Goal: Task Accomplishment & Management: Use online tool/utility

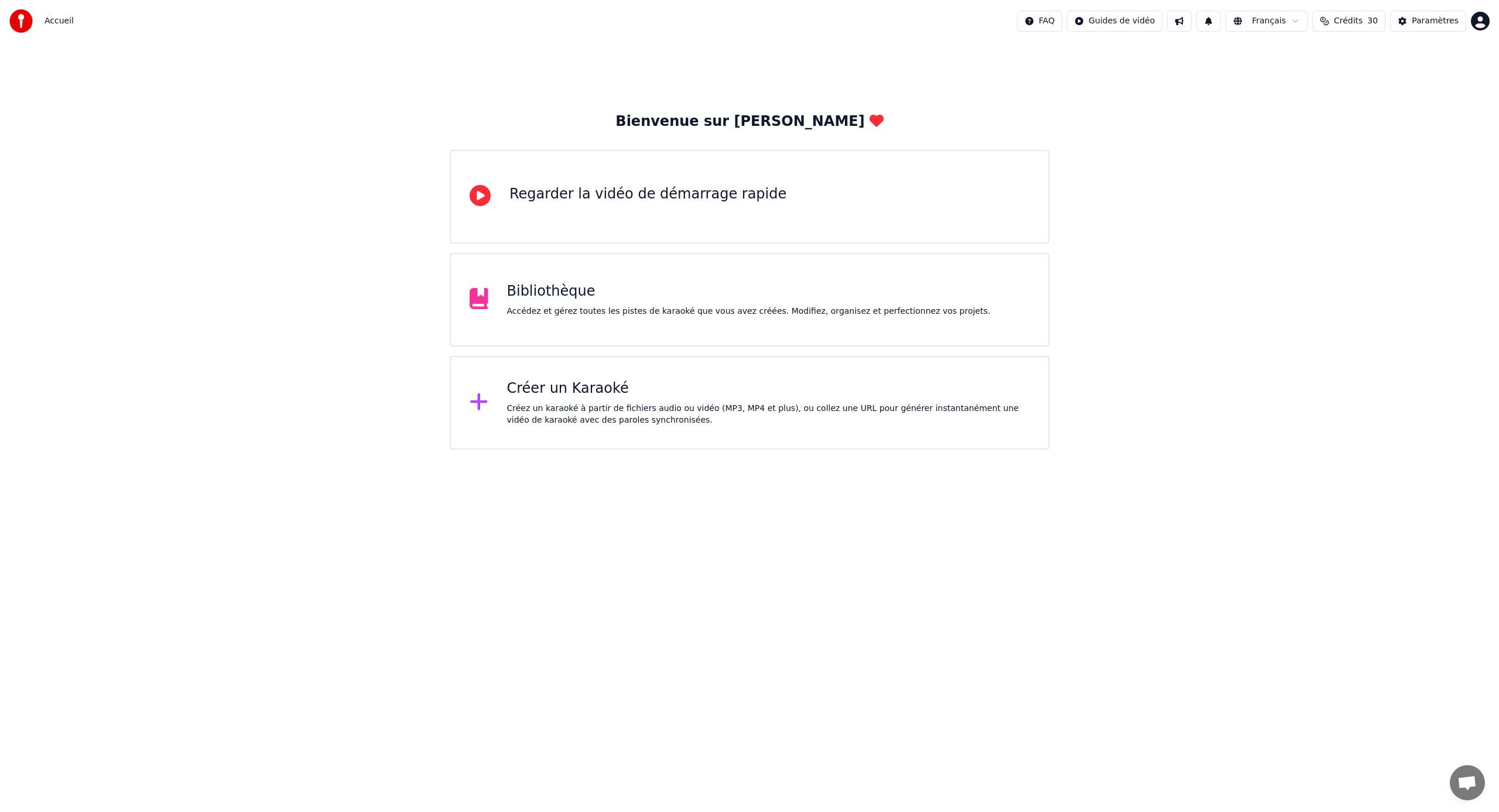
click at [534, 387] on div "Créer un Karaoké" at bounding box center [768, 389] width 523 height 18
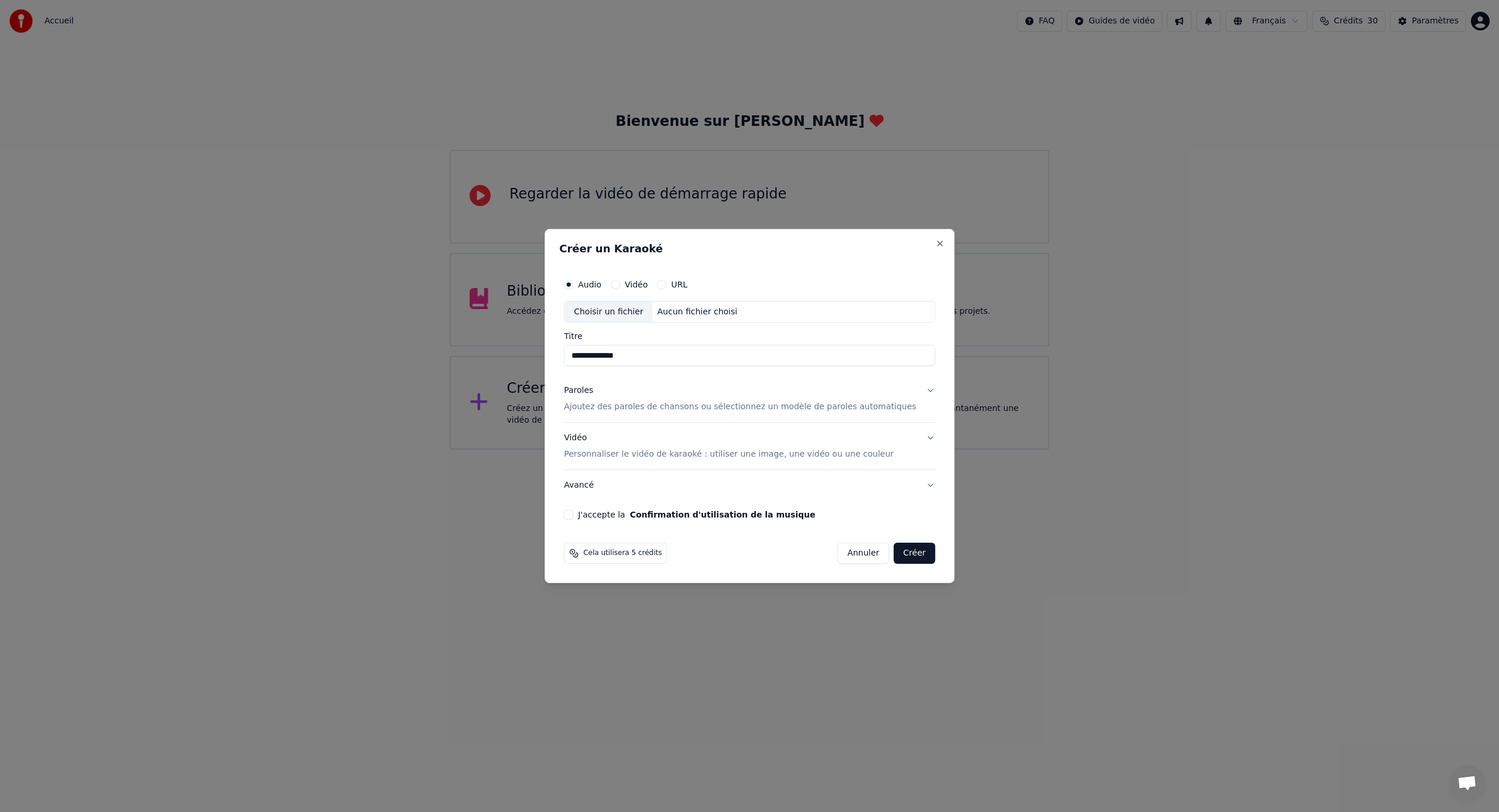
type input "**********"
click at [603, 407] on p "Ajoutez des paroles de chansons ou sélectionnez un modèle de paroles automatiqu…" at bounding box center [740, 407] width 353 height 12
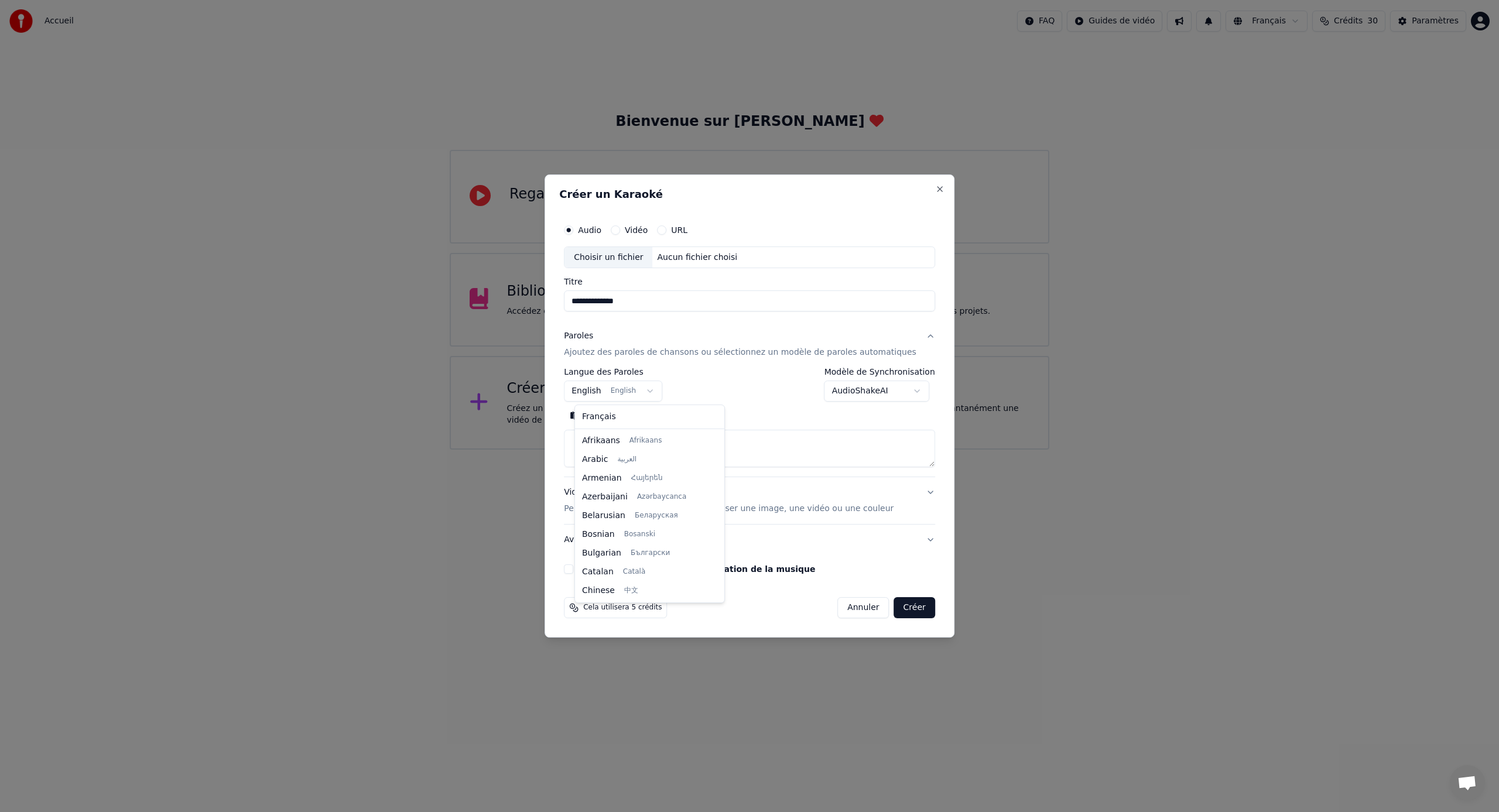
click at [658, 390] on body "**********" at bounding box center [749, 224] width 1499 height 450
select select "**"
click at [606, 416] on button "Coller" at bounding box center [588, 416] width 49 height 18
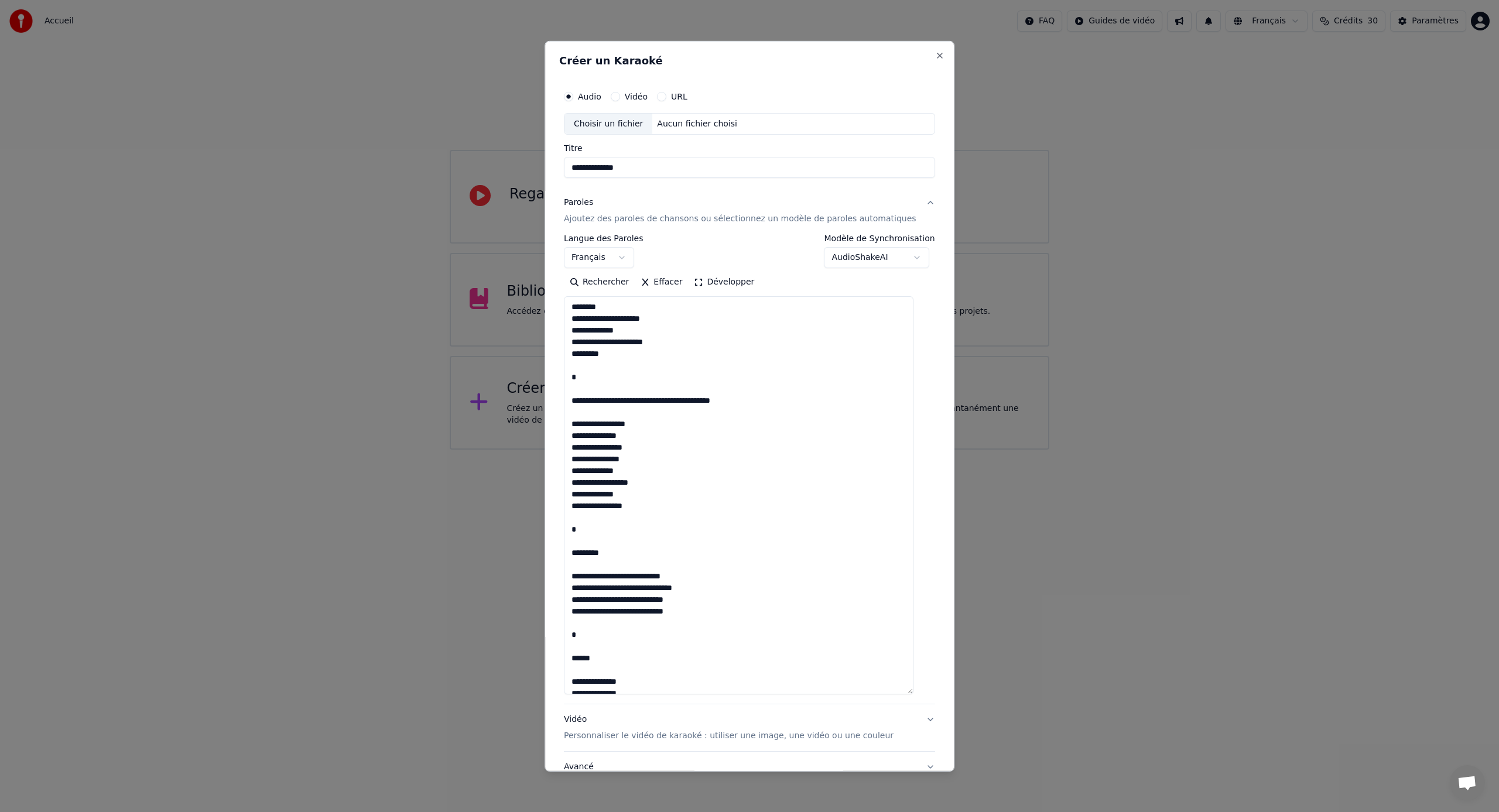
drag, startPoint x: 923, startPoint y: 465, endPoint x: 874, endPoint y: 614, distance: 156.9
click at [929, 693] on div "**********" at bounding box center [749, 406] width 410 height 731
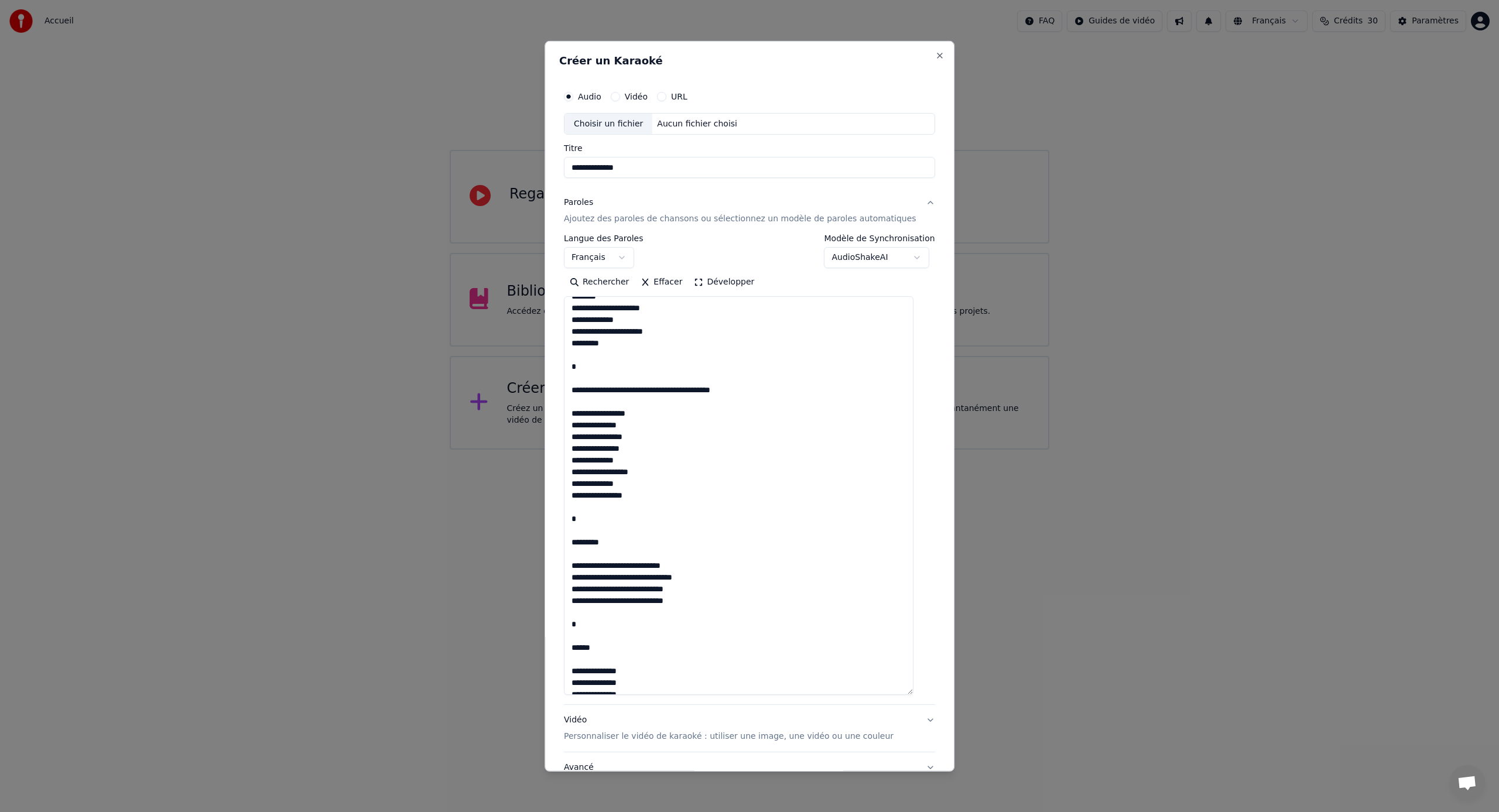
scroll to position [0, 0]
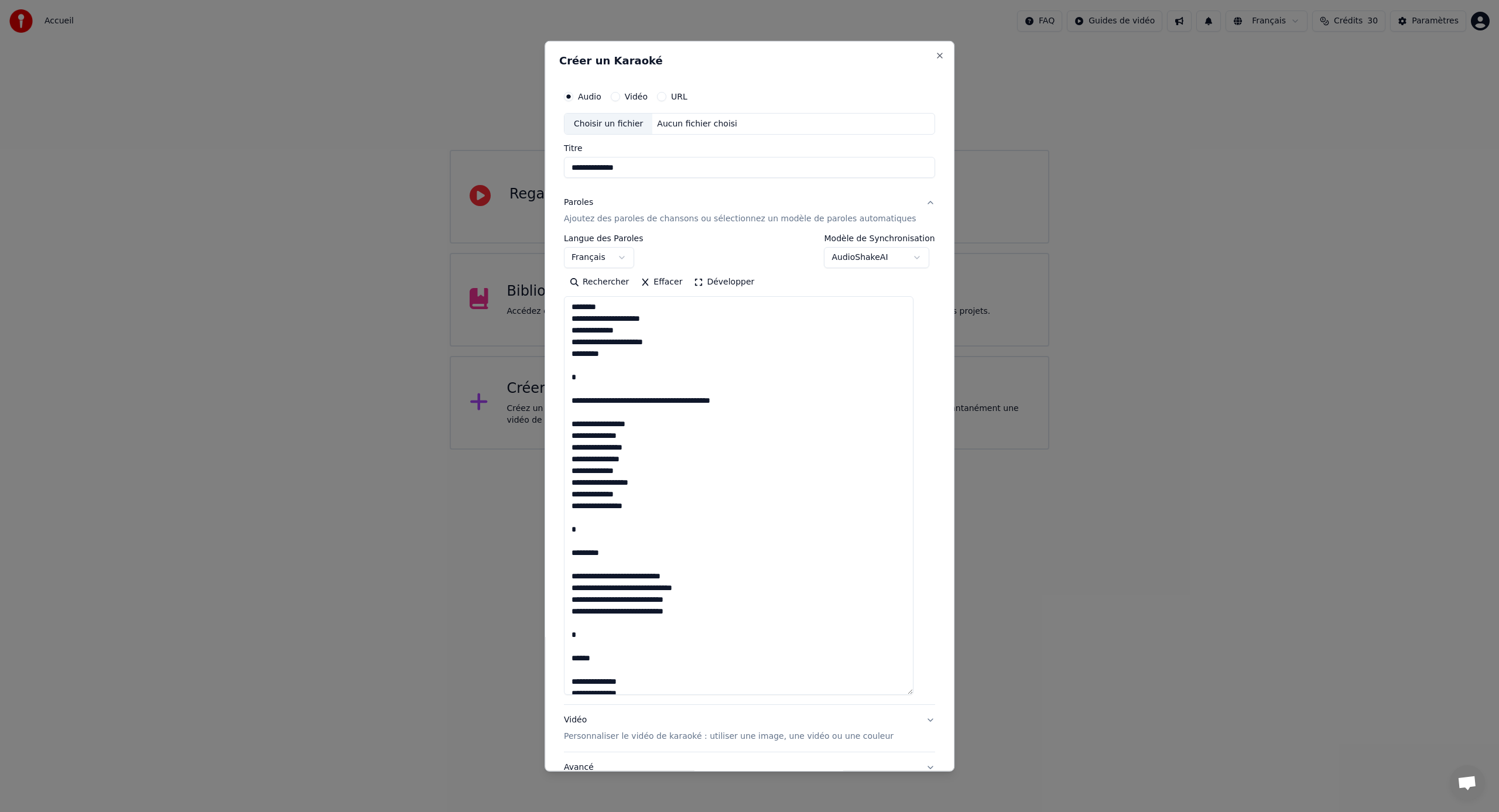
drag, startPoint x: 774, startPoint y: 401, endPoint x: 586, endPoint y: 379, distance: 189.3
click at [582, 379] on textarea at bounding box center [739, 495] width 350 height 399
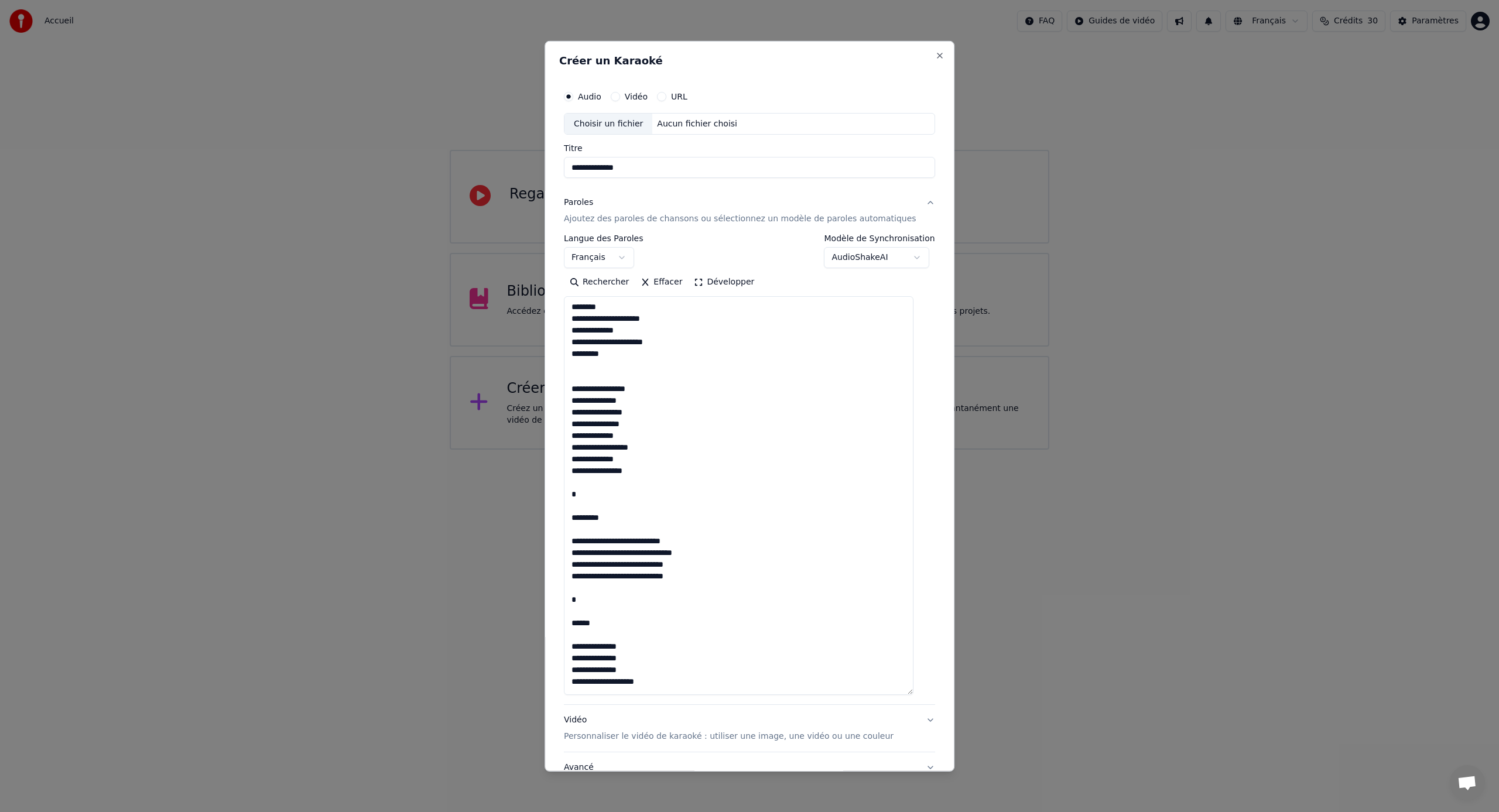
drag, startPoint x: 615, startPoint y: 522, endPoint x: 583, endPoint y: 495, distance: 41.9
click at [583, 495] on textarea at bounding box center [739, 495] width 350 height 399
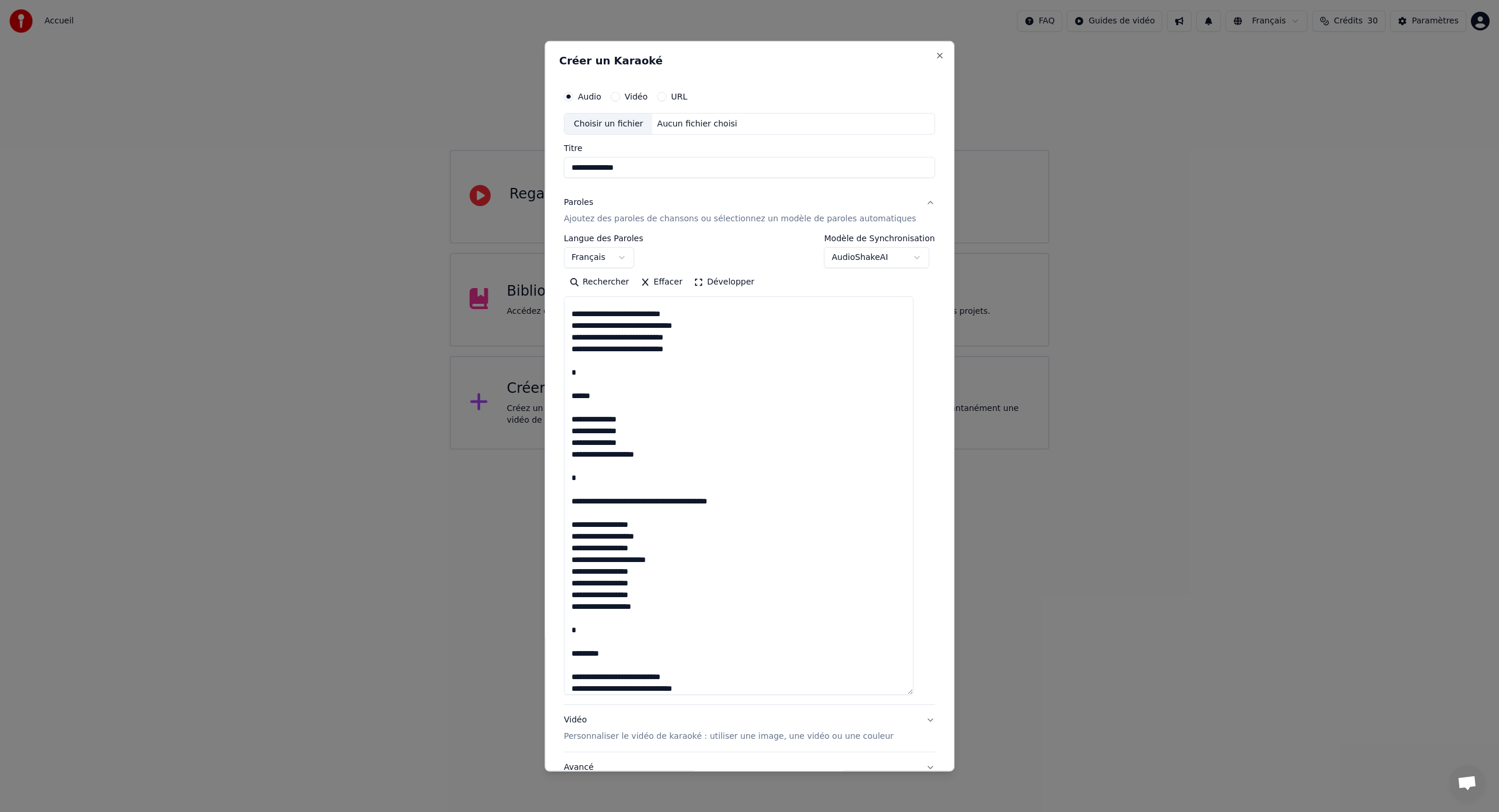
scroll to position [215, 0]
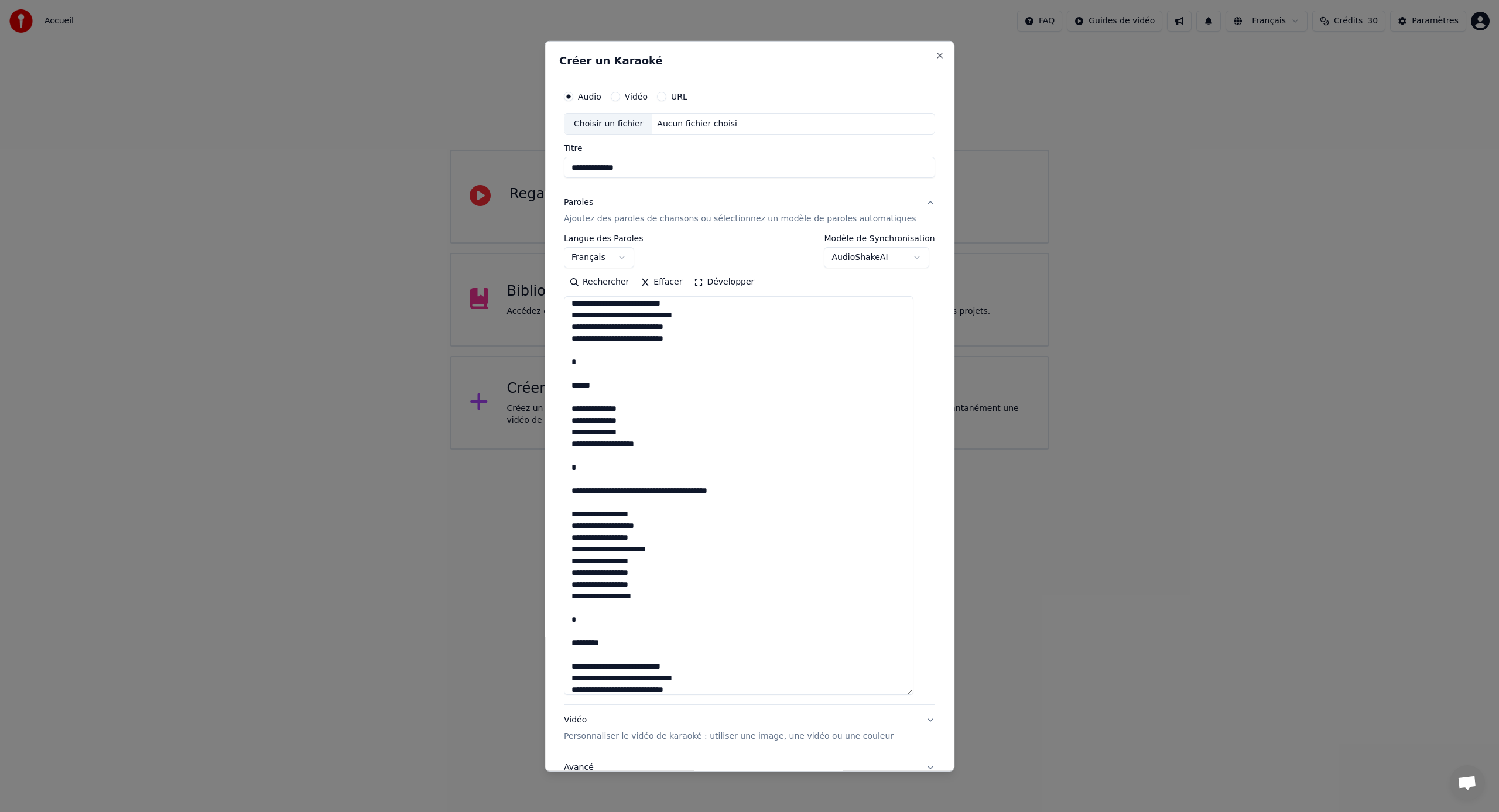
drag, startPoint x: 610, startPoint y: 384, endPoint x: 584, endPoint y: 364, distance: 32.8
click at [584, 364] on textarea at bounding box center [739, 495] width 350 height 399
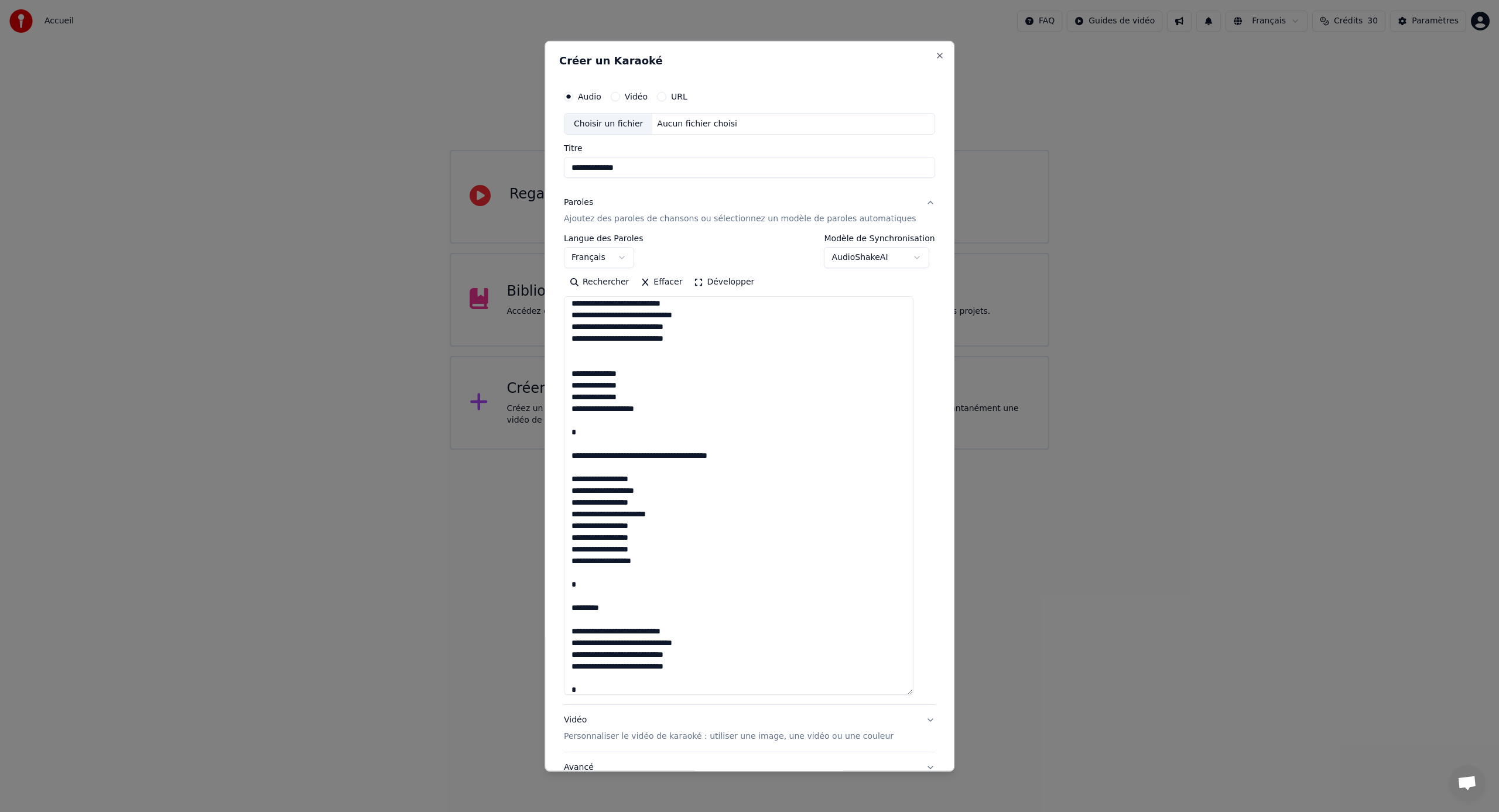
drag, startPoint x: 768, startPoint y: 456, endPoint x: 626, endPoint y: 442, distance: 142.7
click at [584, 434] on textarea at bounding box center [739, 495] width 350 height 399
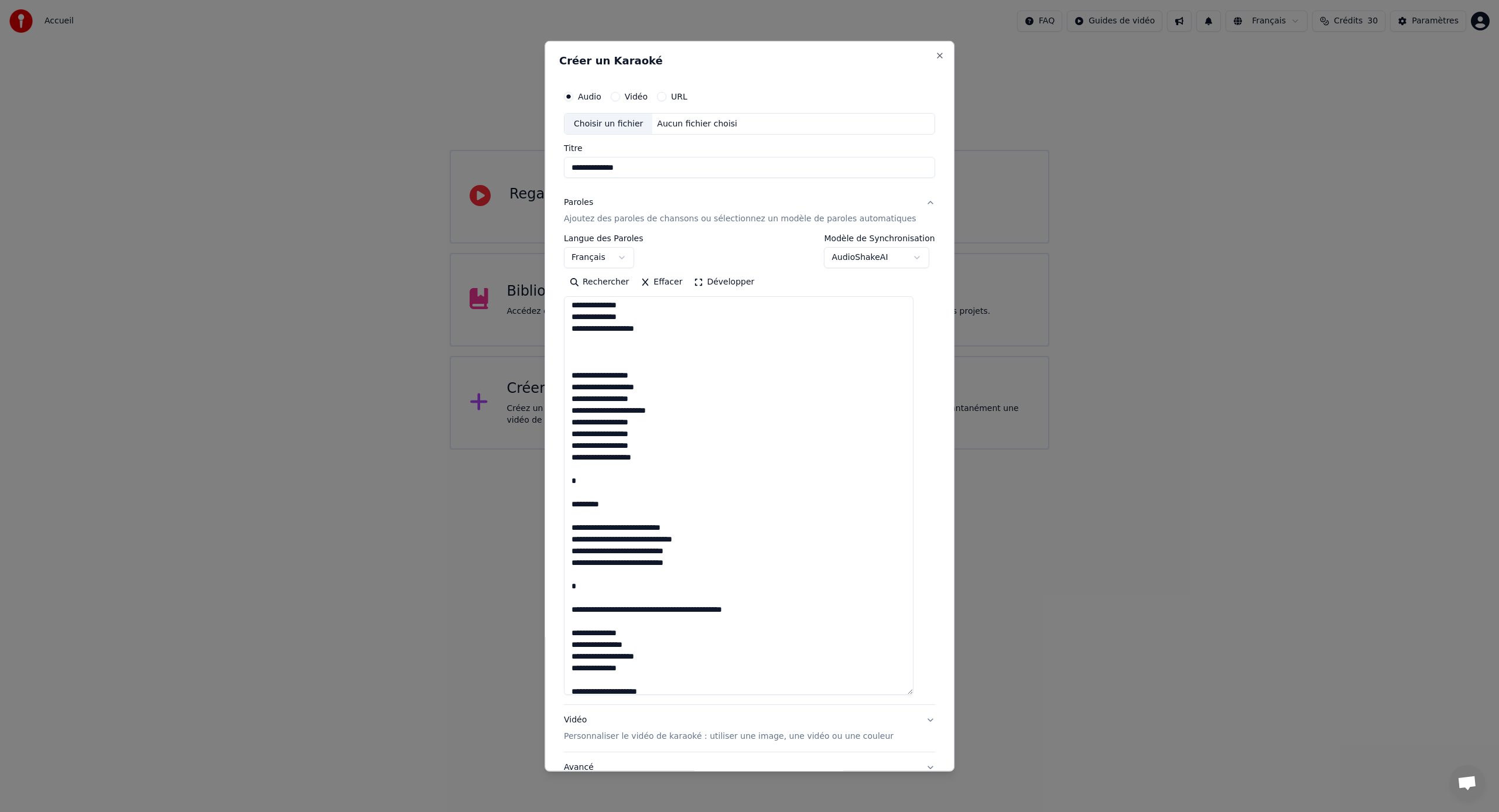
scroll to position [296, 0]
drag, startPoint x: 633, startPoint y: 503, endPoint x: 581, endPoint y: 481, distance: 56.5
click at [581, 481] on textarea at bounding box center [739, 495] width 350 height 399
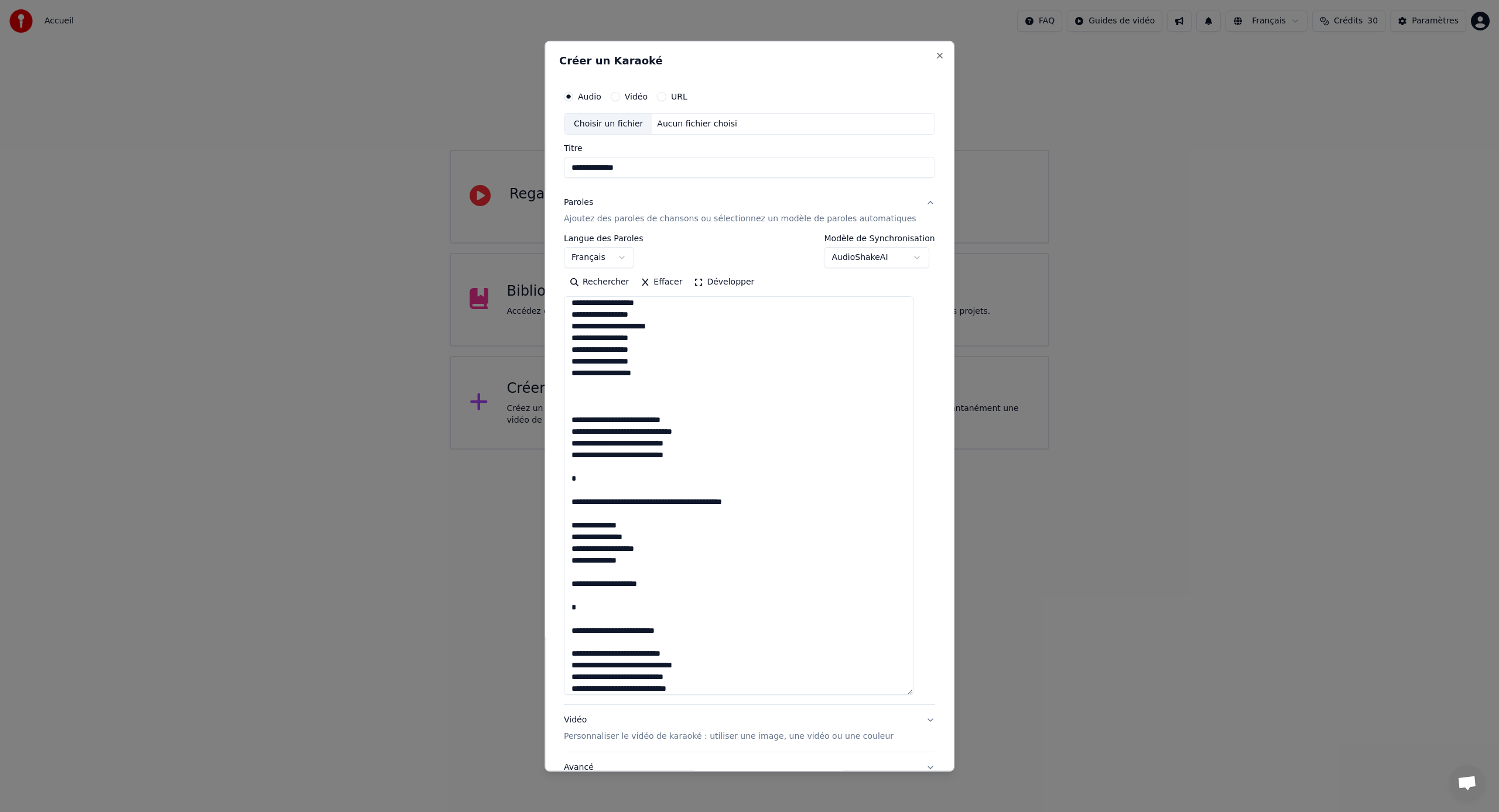
scroll to position [383, 0]
drag, startPoint x: 753, startPoint y: 496, endPoint x: 581, endPoint y: 476, distance: 173.2
click at [581, 476] on textarea at bounding box center [739, 495] width 350 height 399
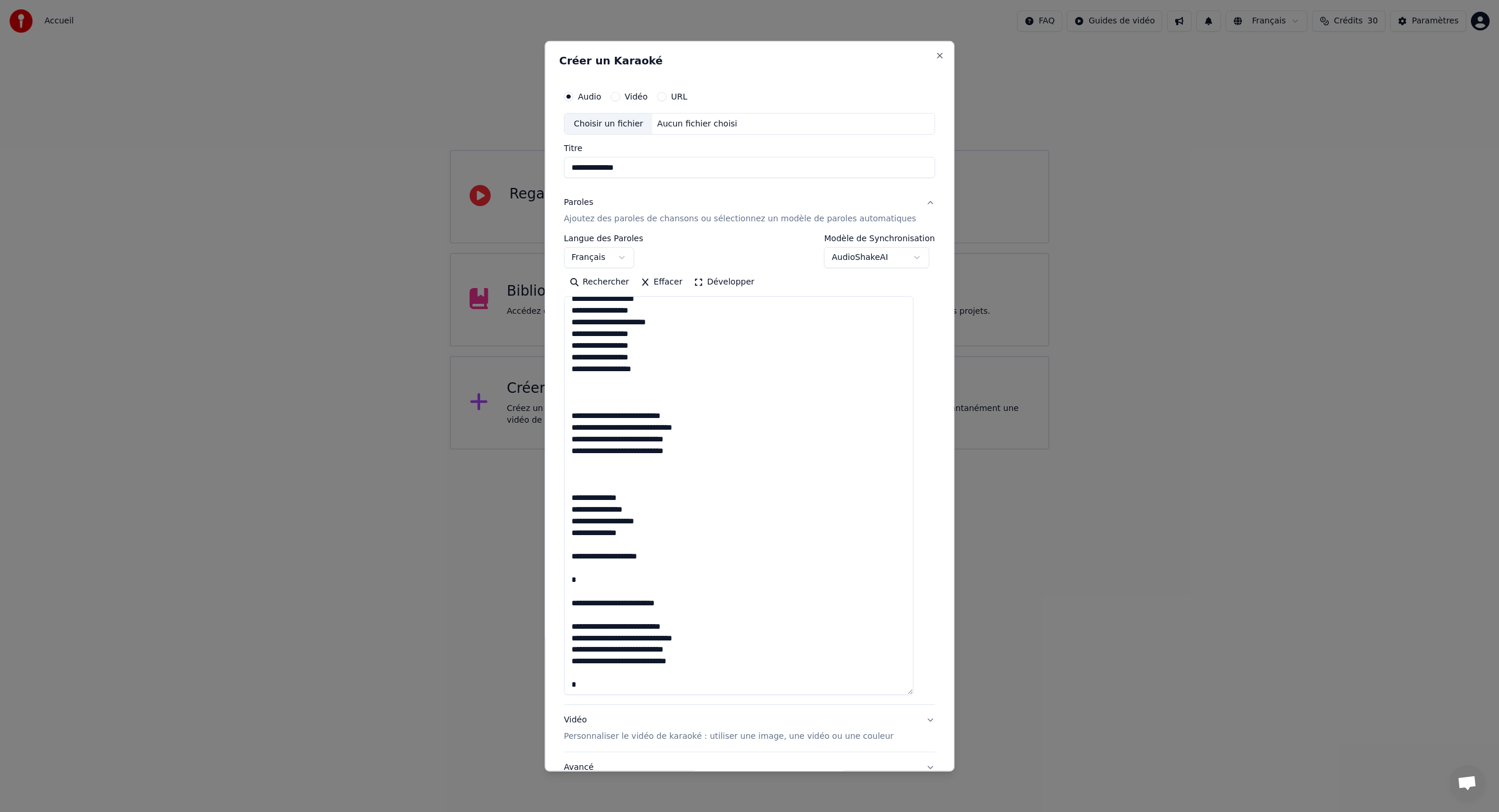
drag, startPoint x: 689, startPoint y: 604, endPoint x: 580, endPoint y: 557, distance: 118.7
click at [580, 557] on textarea at bounding box center [739, 495] width 350 height 399
click at [644, 475] on textarea at bounding box center [739, 495] width 350 height 399
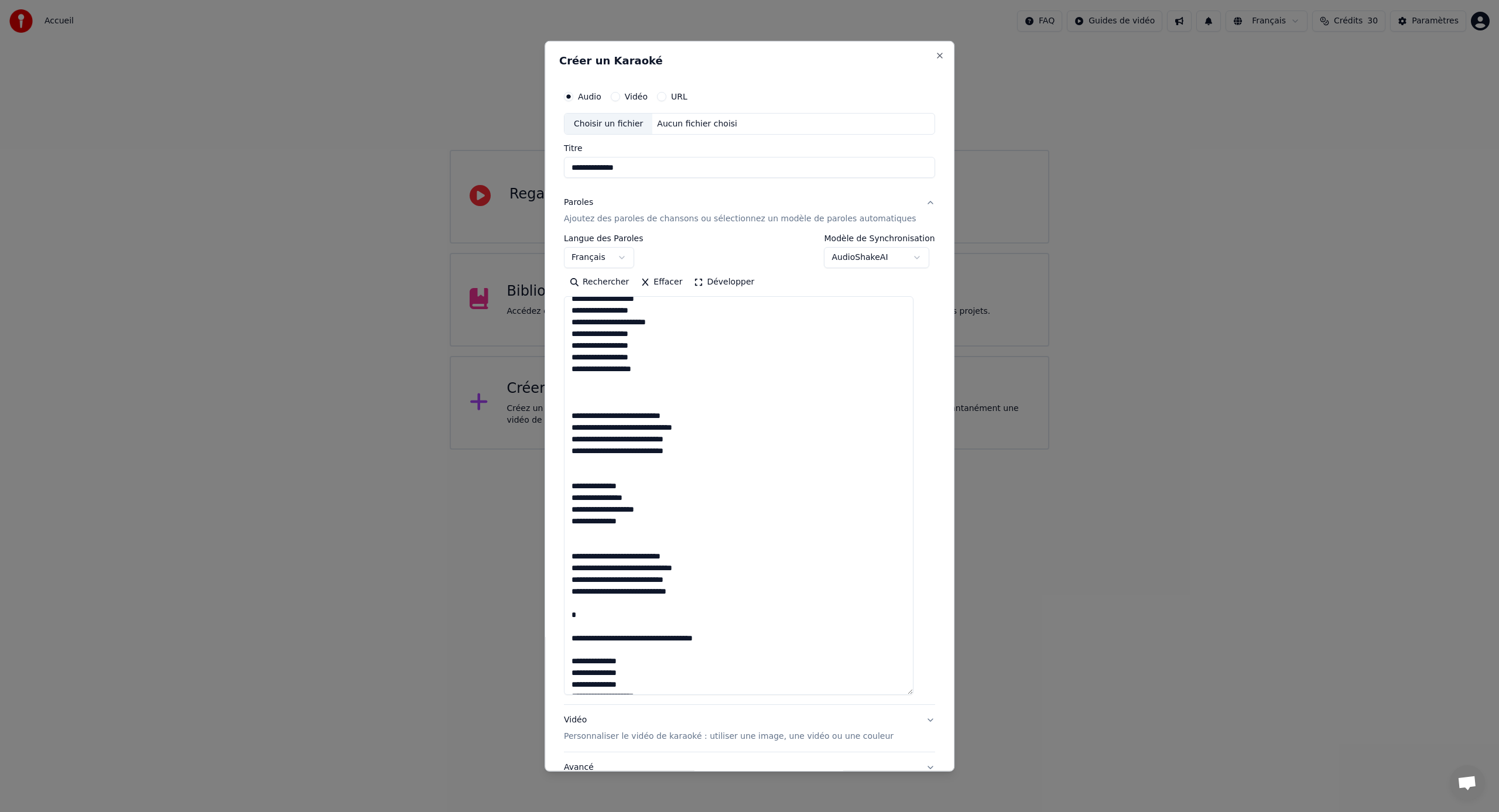
click at [606, 391] on textarea at bounding box center [739, 495] width 350 height 399
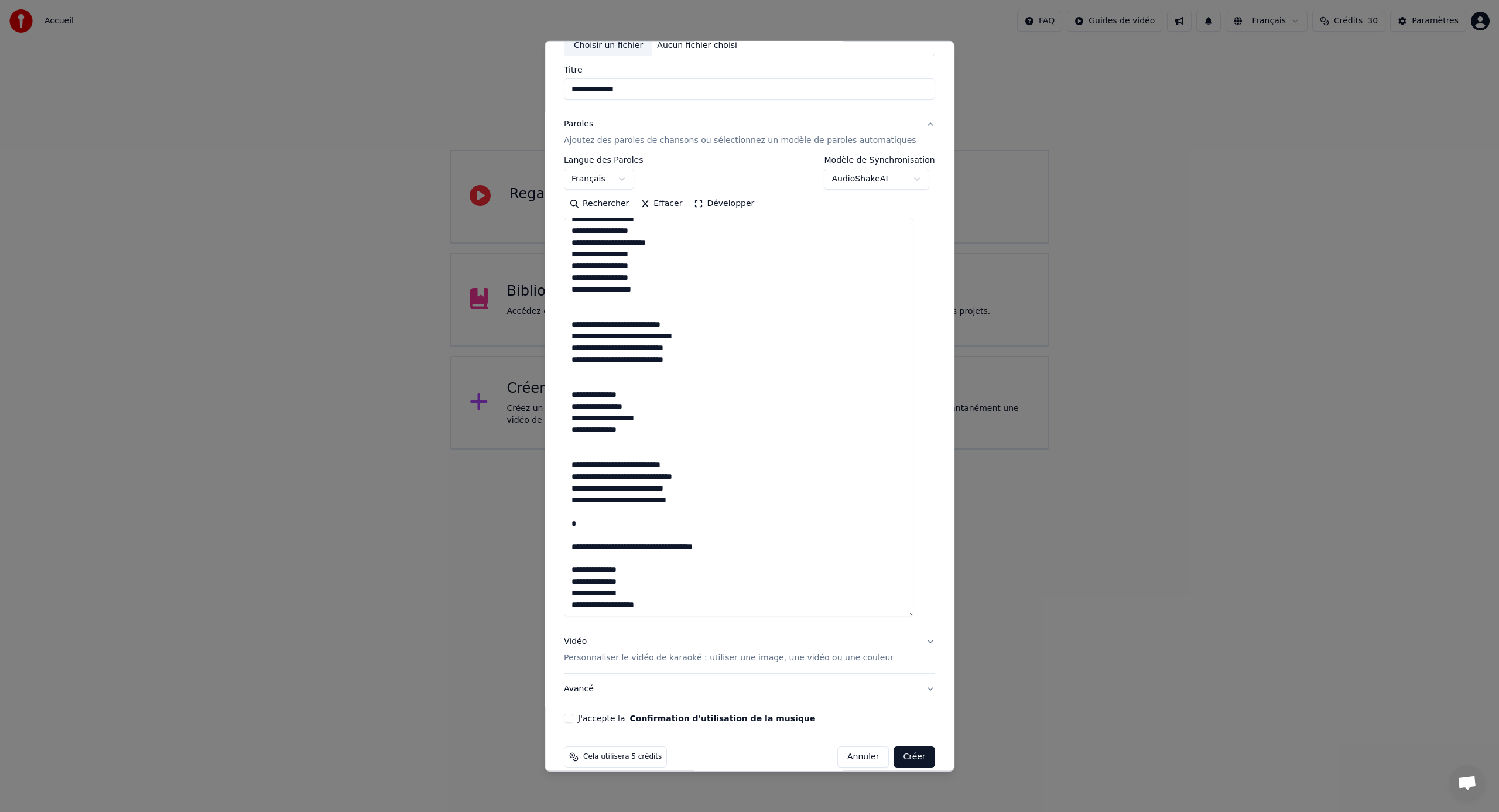
scroll to position [93, 0]
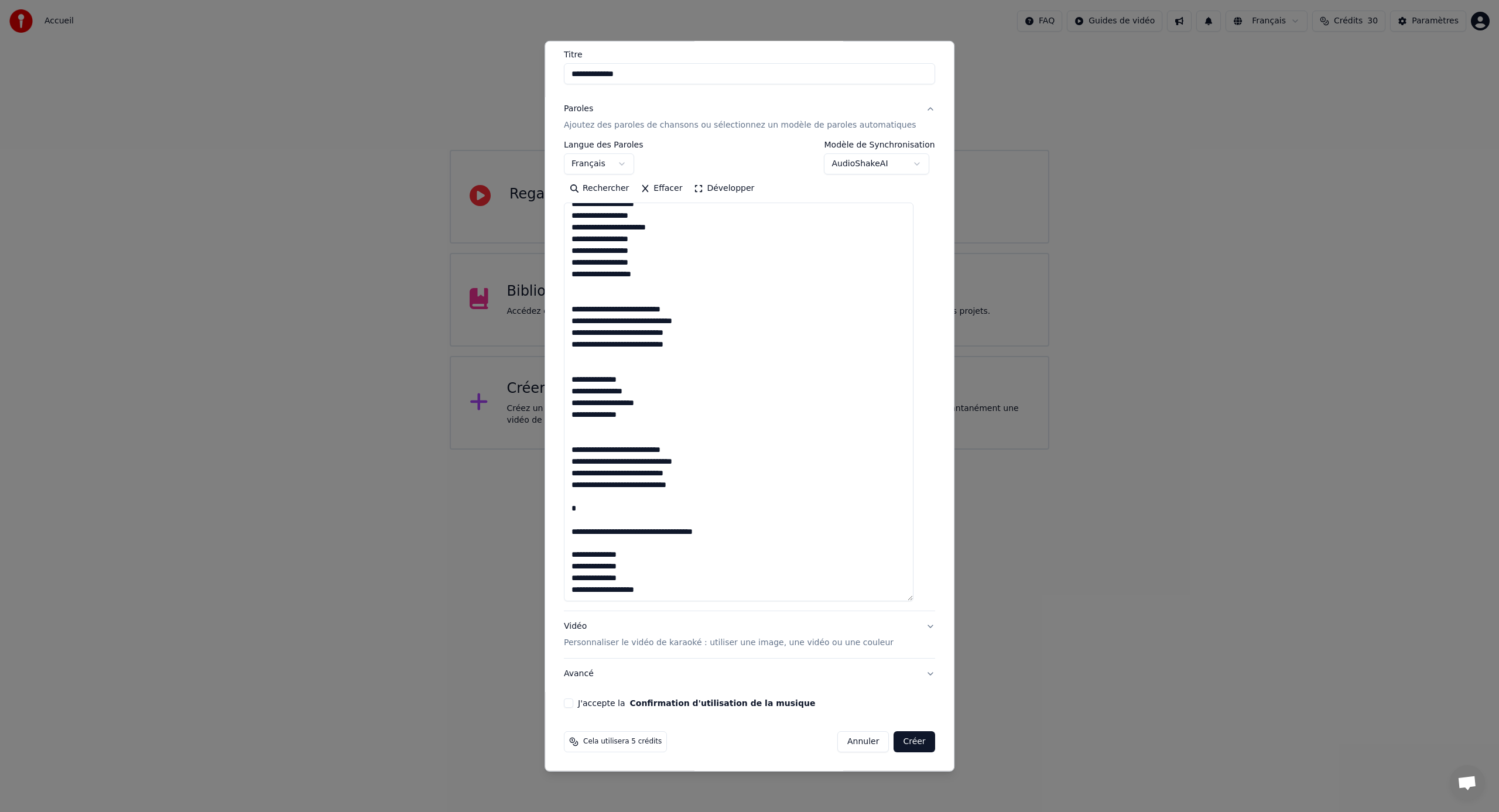
drag, startPoint x: 722, startPoint y: 532, endPoint x: 649, endPoint y: 511, distance: 76.0
click at [580, 510] on textarea at bounding box center [739, 401] width 350 height 399
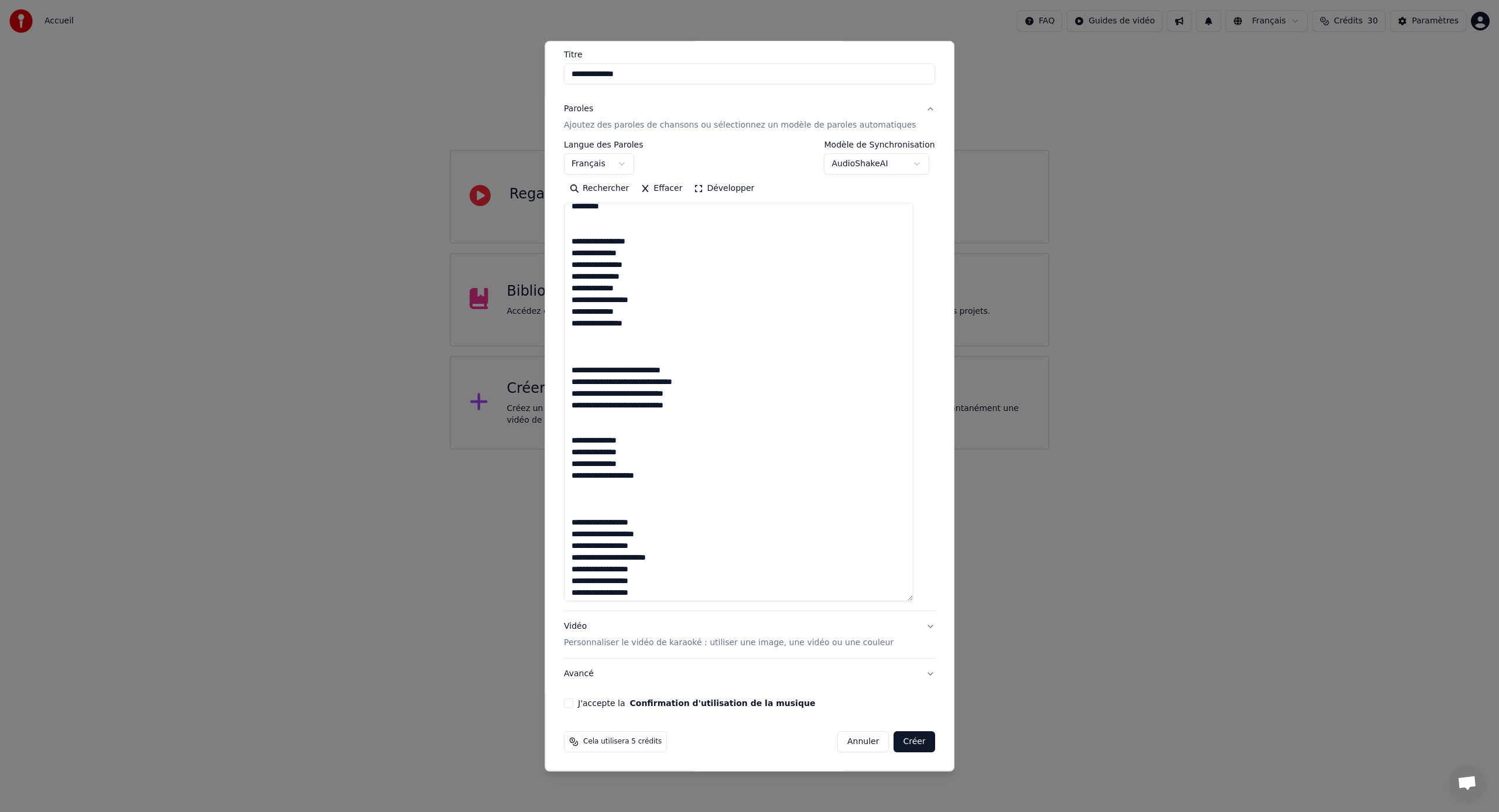
scroll to position [0, 0]
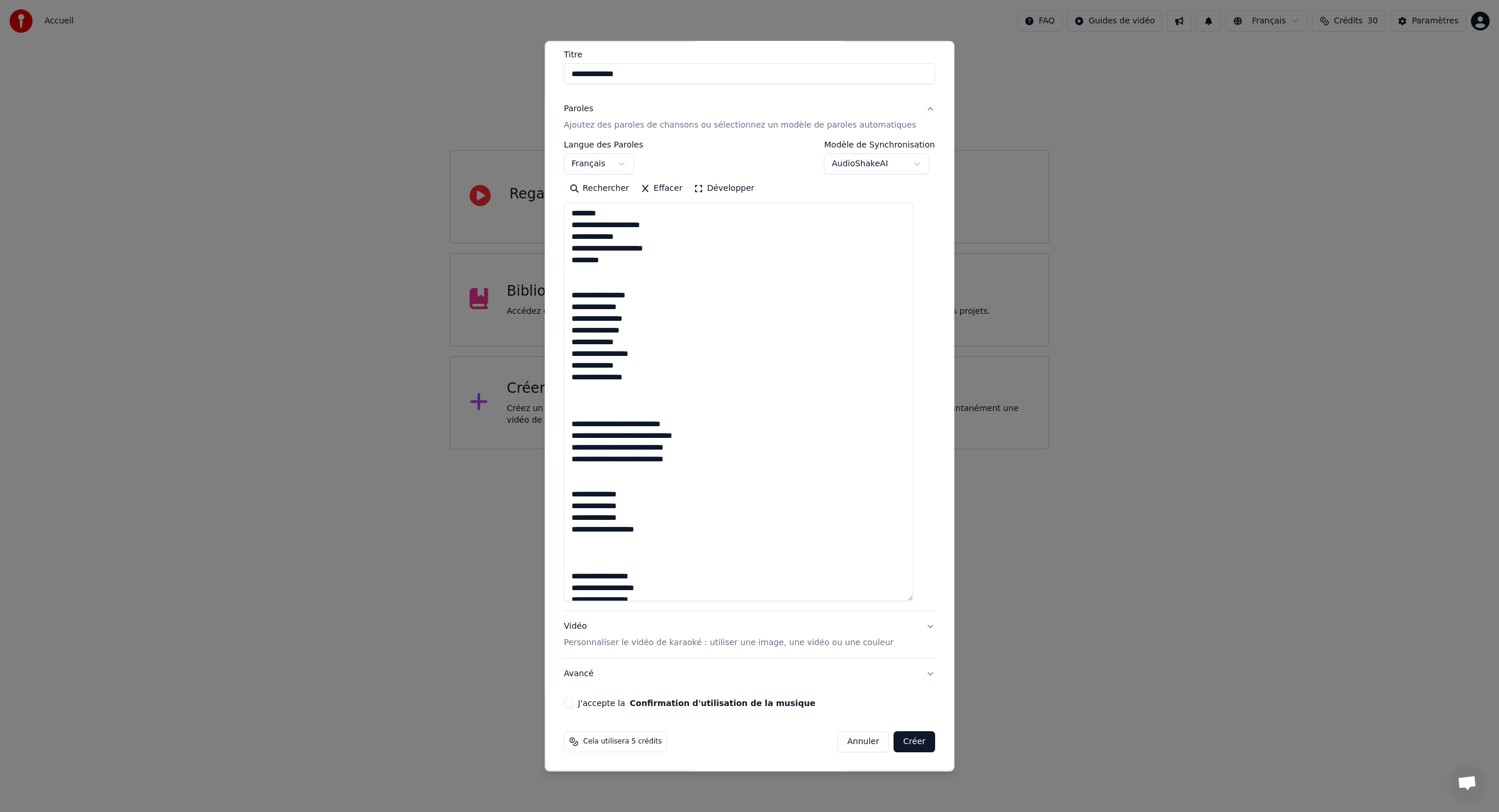
click at [613, 404] on textarea "**********" at bounding box center [739, 401] width 350 height 399
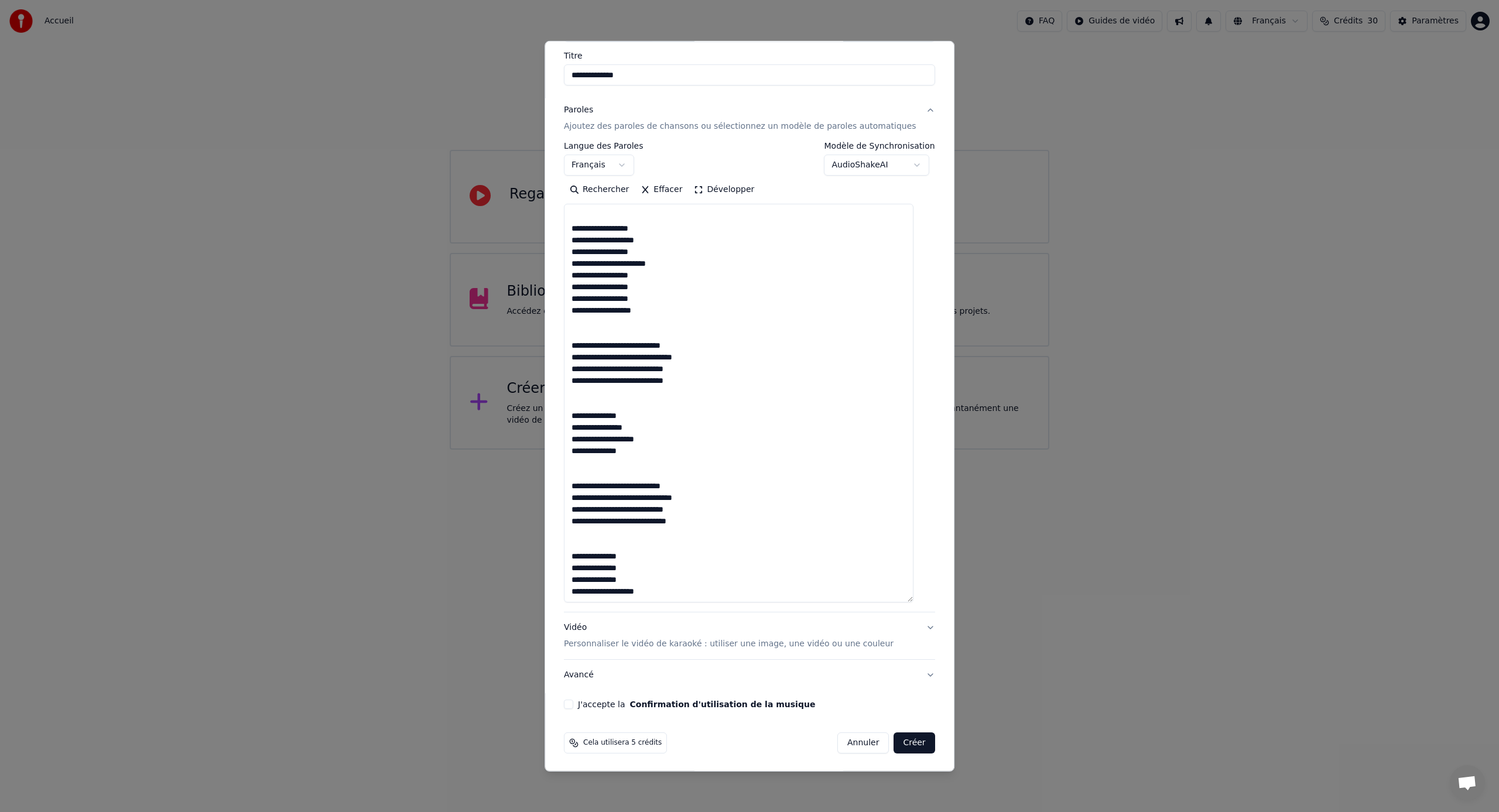
scroll to position [93, 0]
type textarea "**********"
click at [574, 702] on button "J'accepte la Confirmation d'utilisation de la musique" at bounding box center [568, 703] width 9 height 9
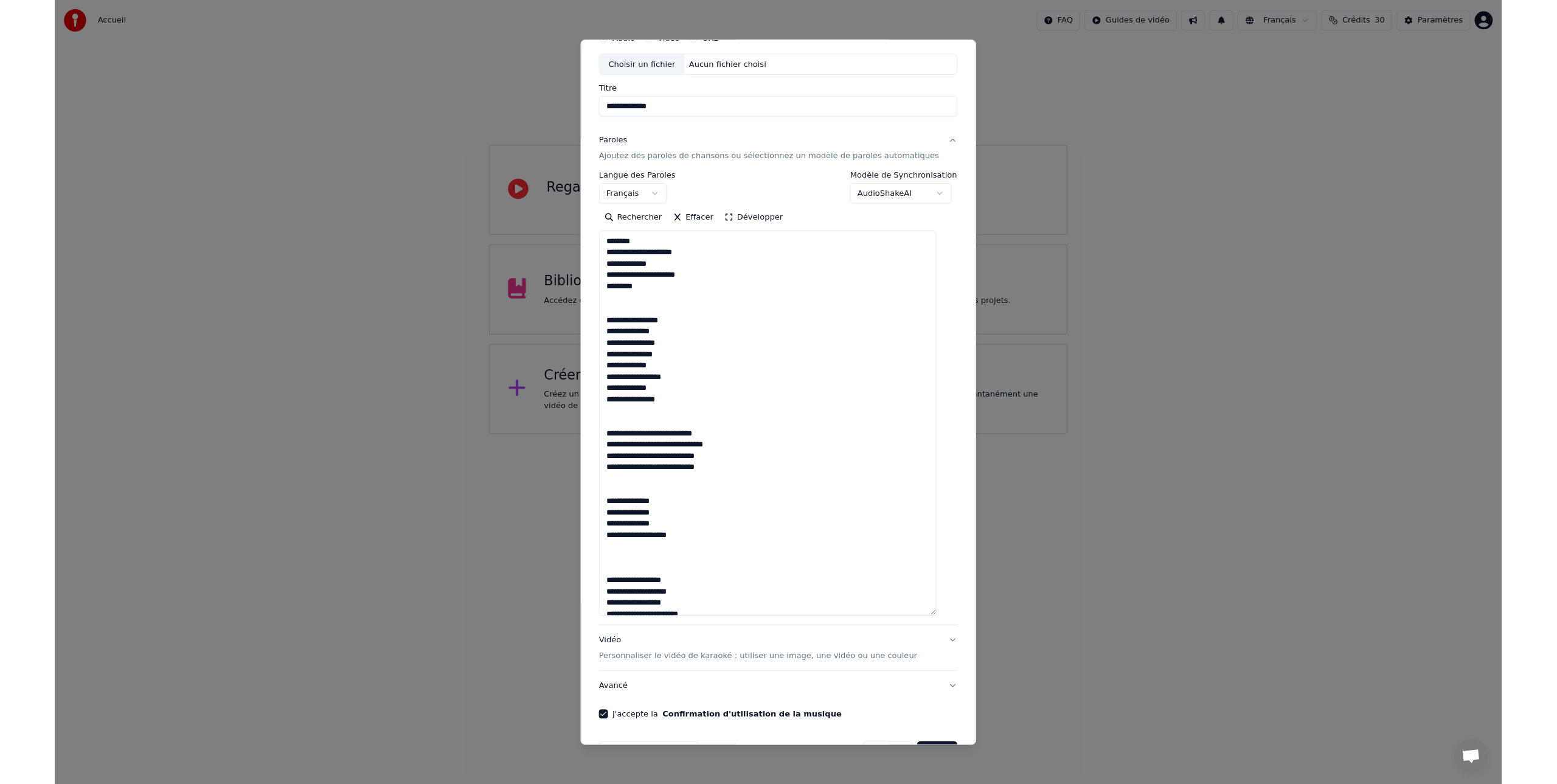
scroll to position [0, 0]
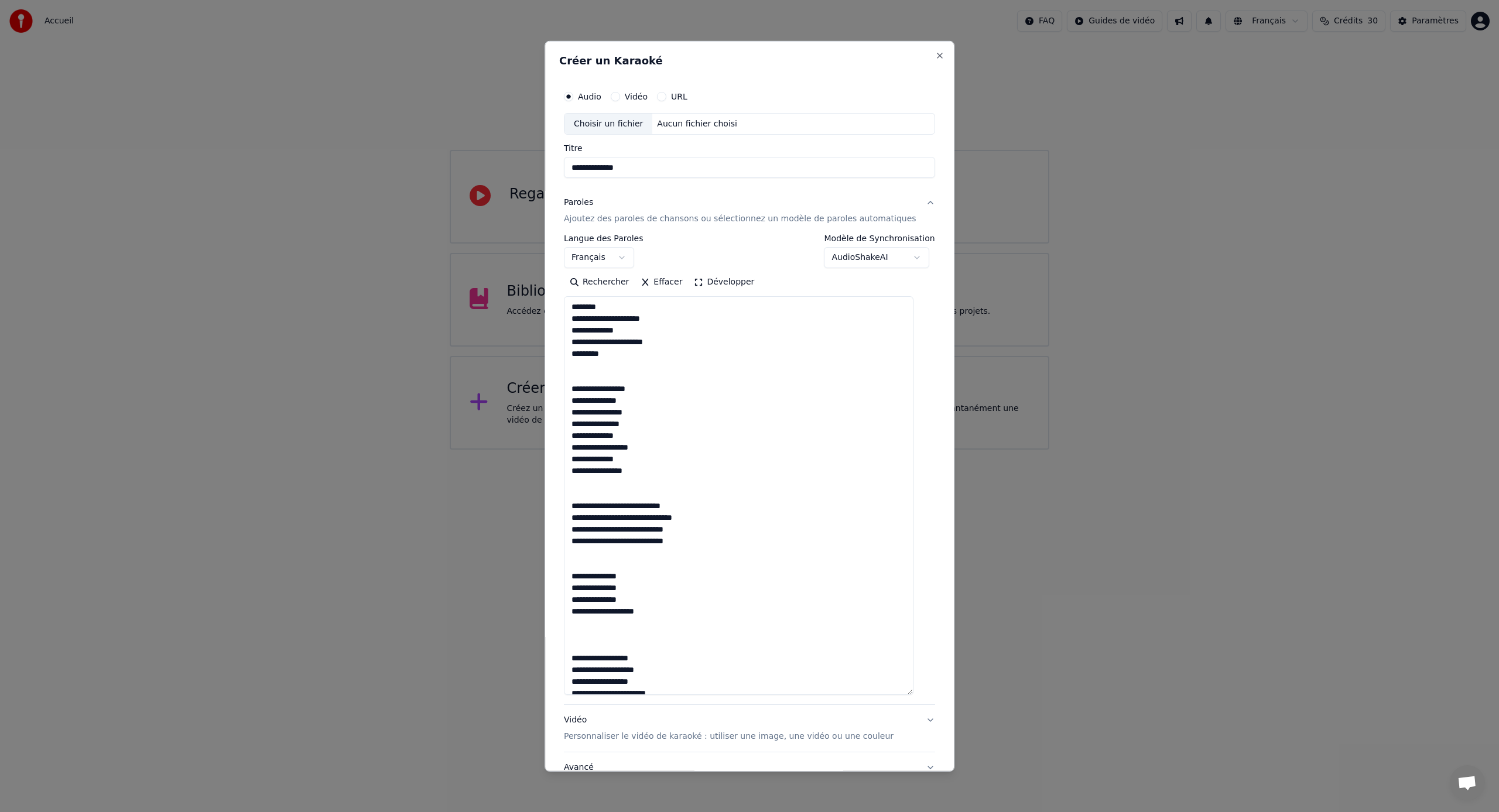
click at [610, 122] on div "Choisir un fichier" at bounding box center [608, 124] width 88 height 21
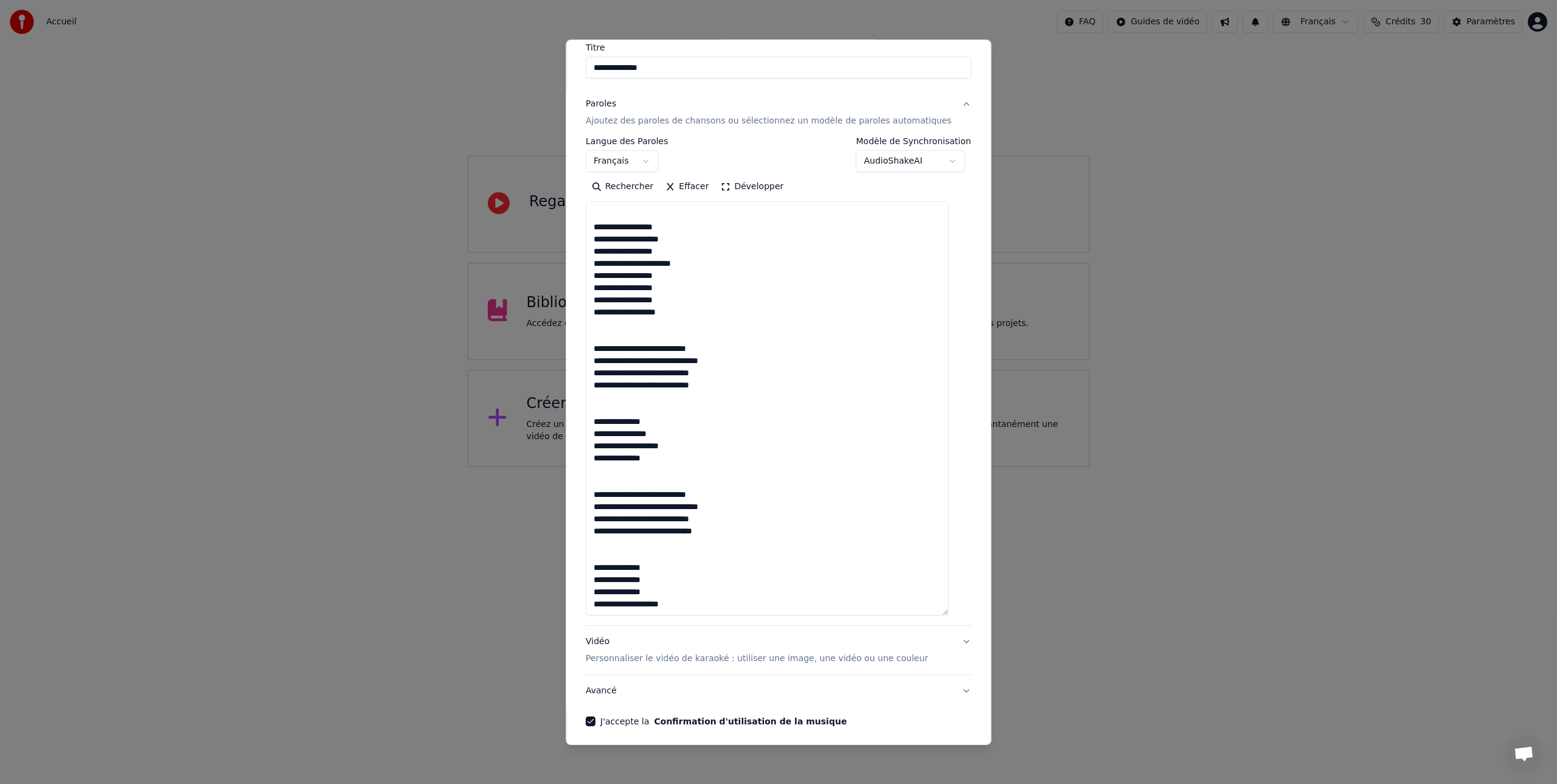
scroll to position [151, 0]
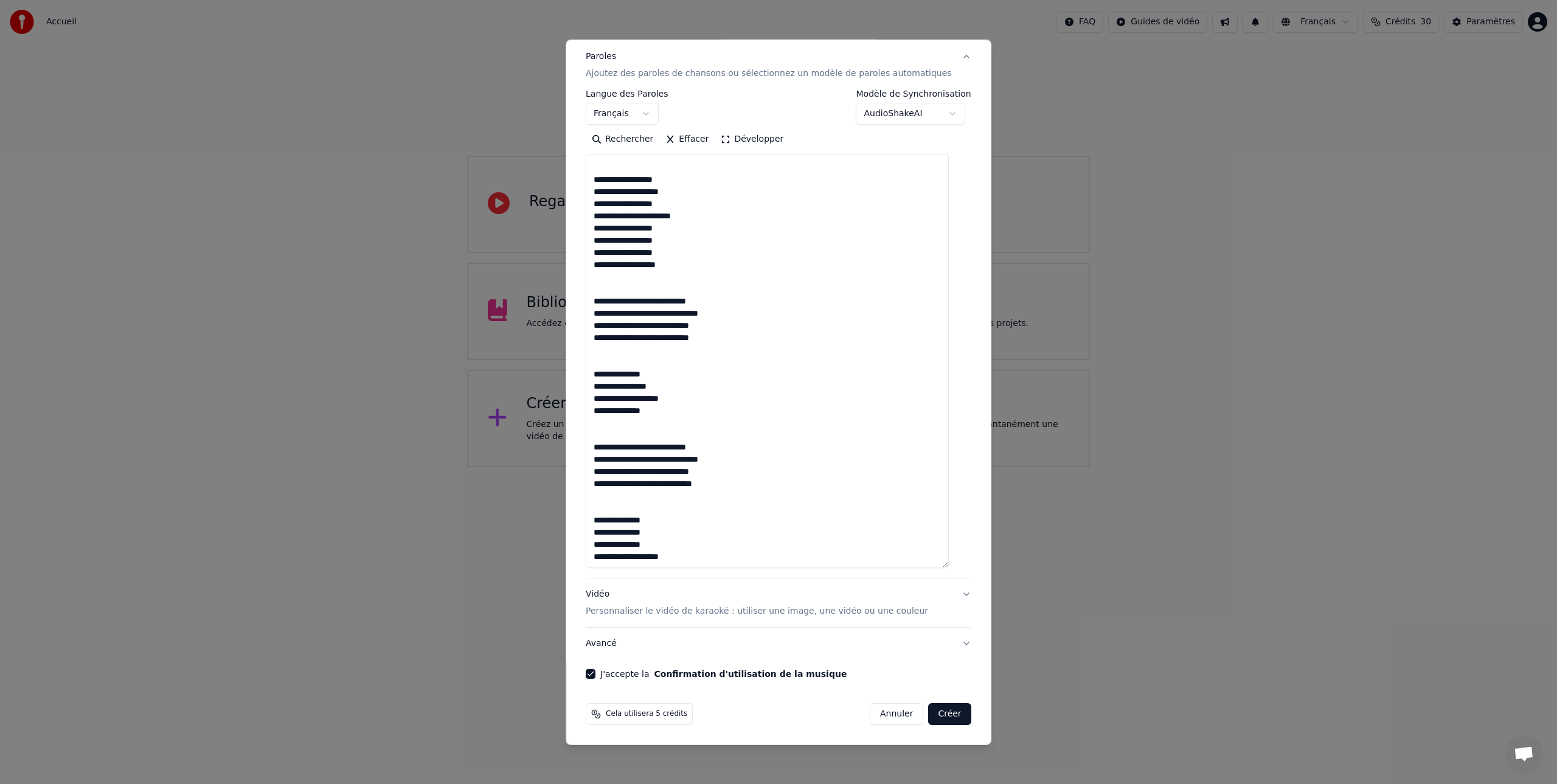
type input "**********"
click at [941, 716] on button "Créer" at bounding box center [950, 714] width 43 height 22
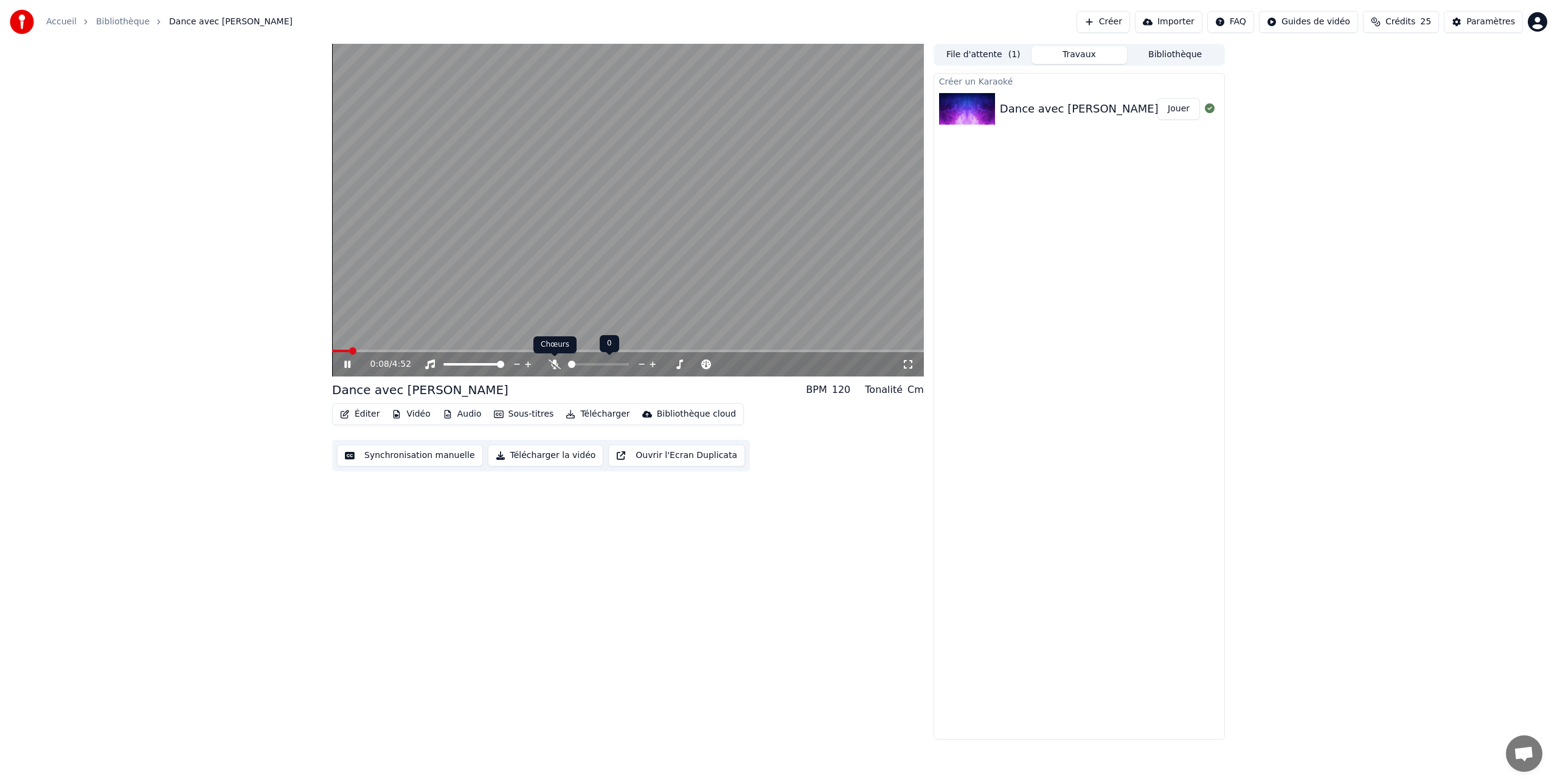
click at [555, 364] on icon at bounding box center [555, 364] width 13 height 10
click at [629, 363] on span at bounding box center [625, 364] width 7 height 7
click at [346, 364] on icon at bounding box center [356, 364] width 29 height 10
click at [332, 353] on span at bounding box center [336, 351] width 7 height 7
click at [343, 361] on icon at bounding box center [356, 364] width 29 height 10
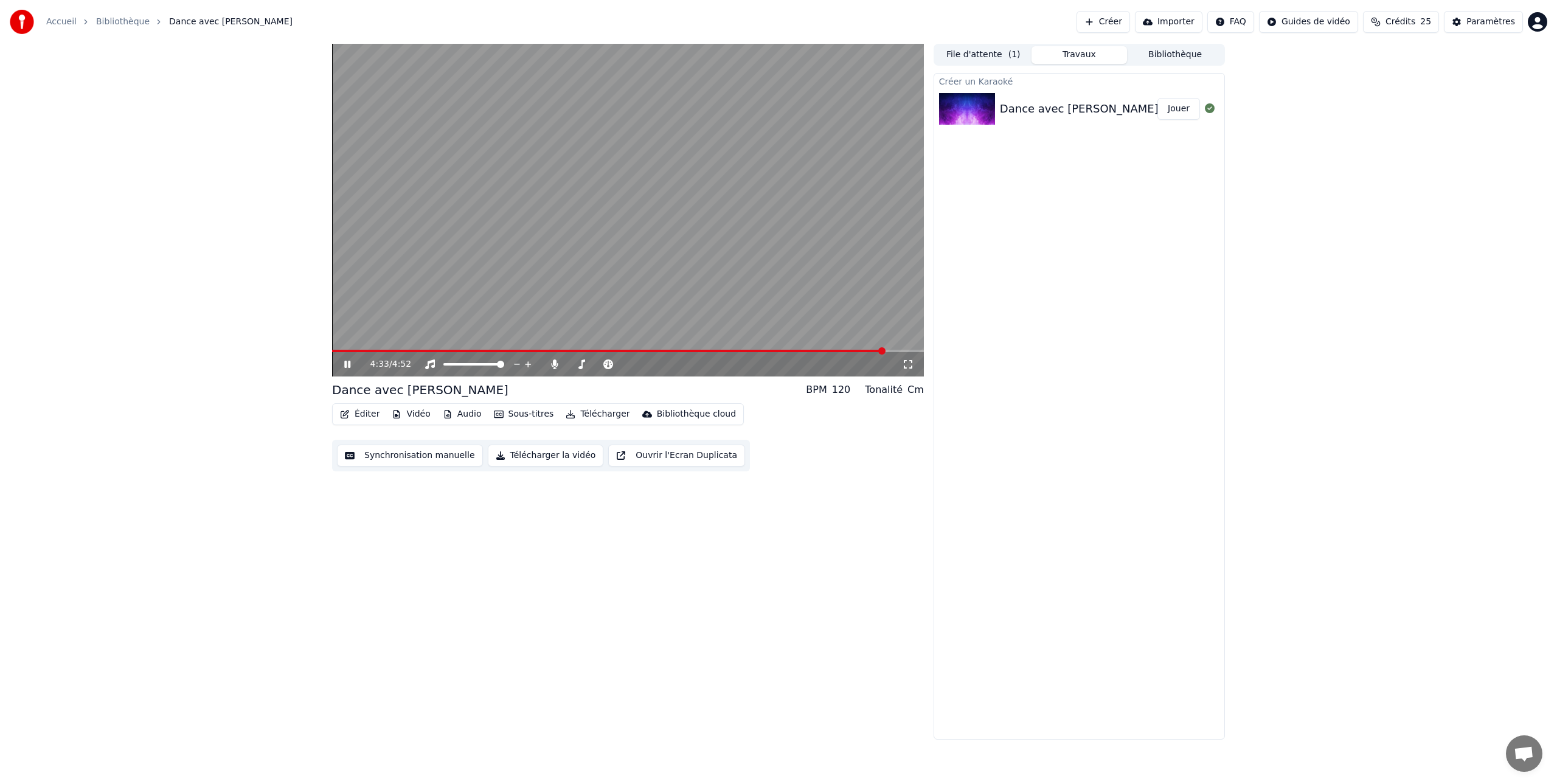
click at [742, 351] on span at bounding box center [609, 351] width 553 height 2
click at [346, 364] on icon at bounding box center [347, 364] width 6 height 7
click at [418, 455] on button "Synchronisation manuelle" at bounding box center [410, 456] width 146 height 22
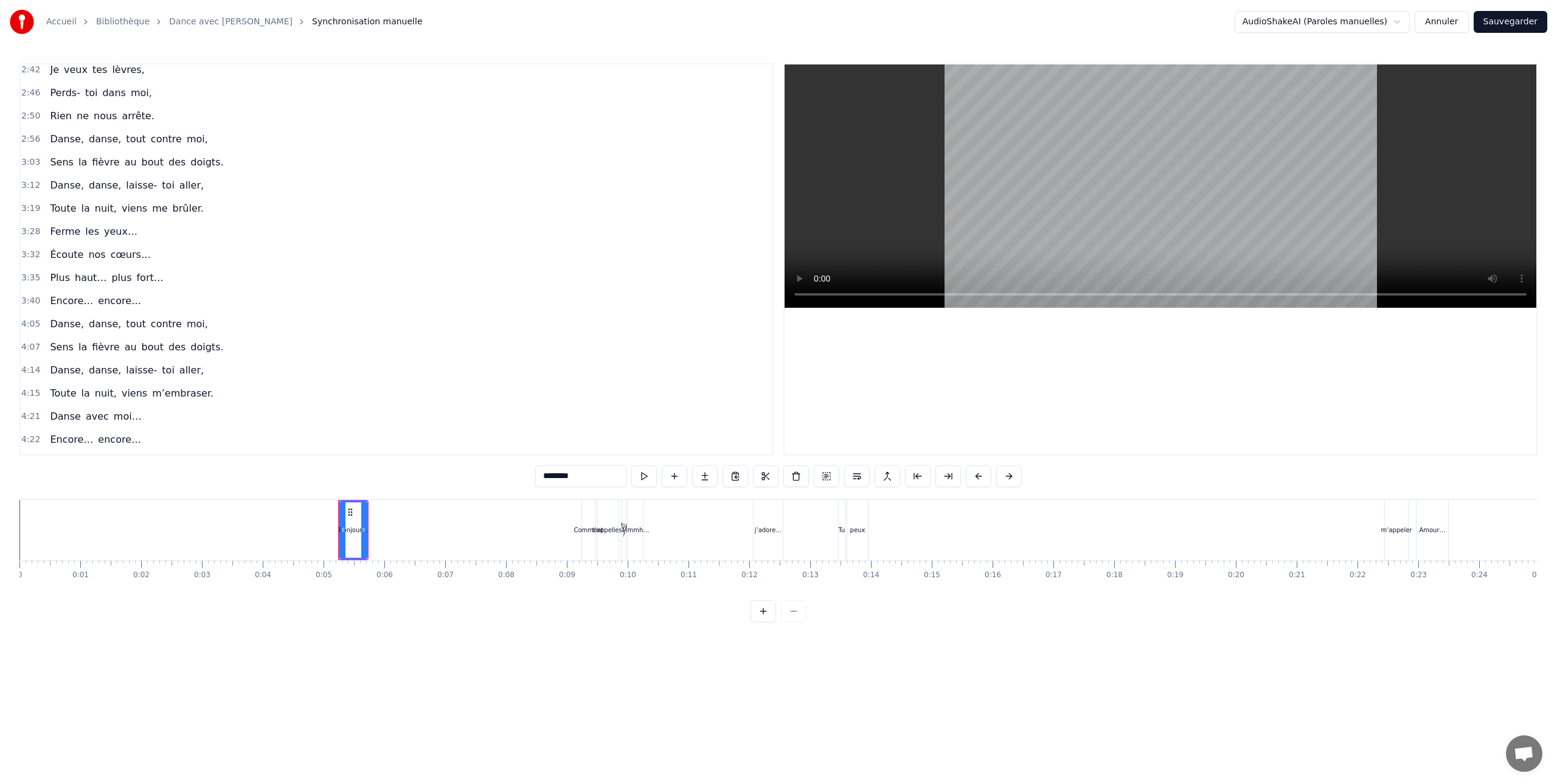
click at [77, 301] on span "Encore…" at bounding box center [71, 300] width 46 height 14
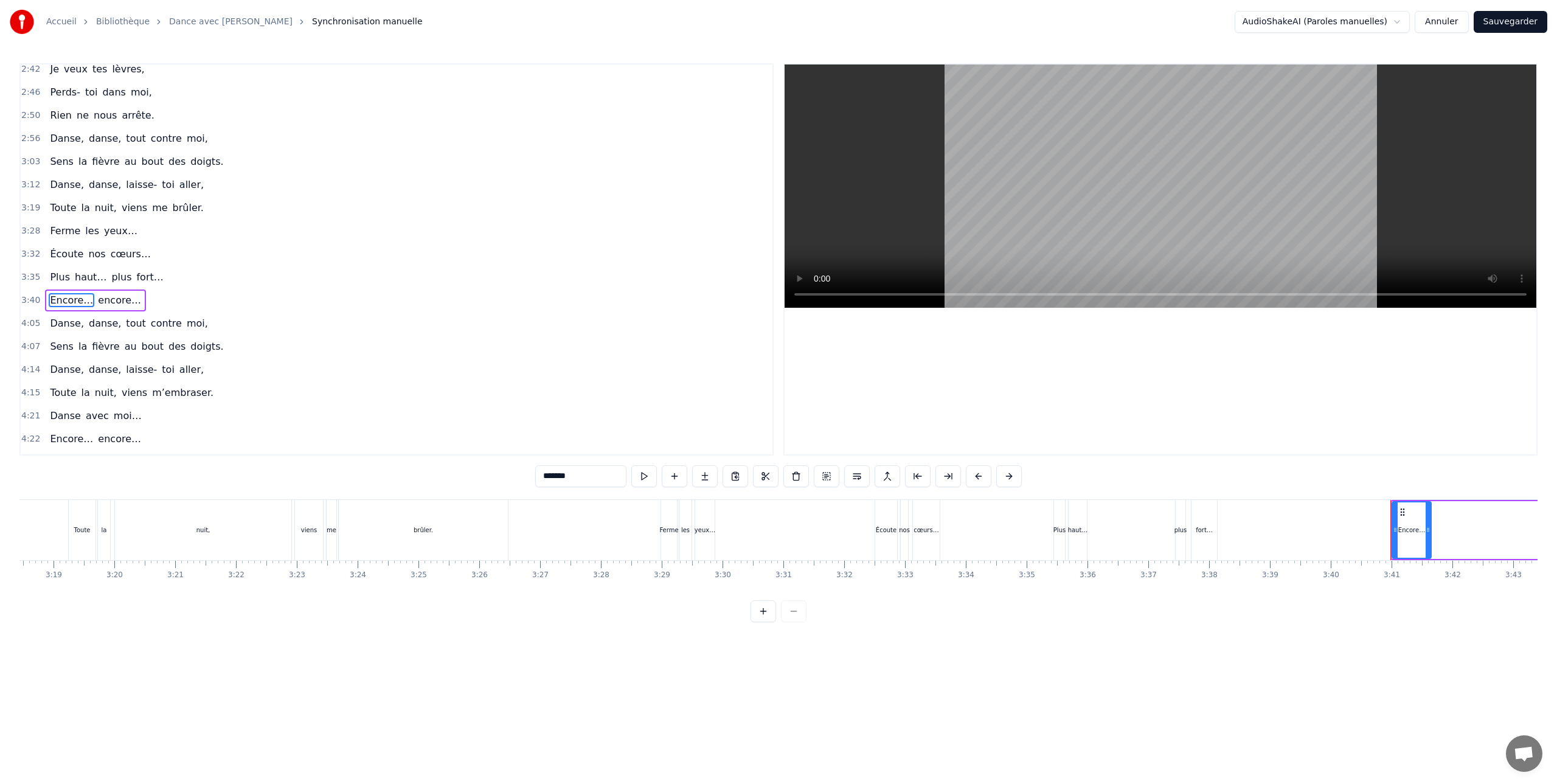
scroll to position [0, 13380]
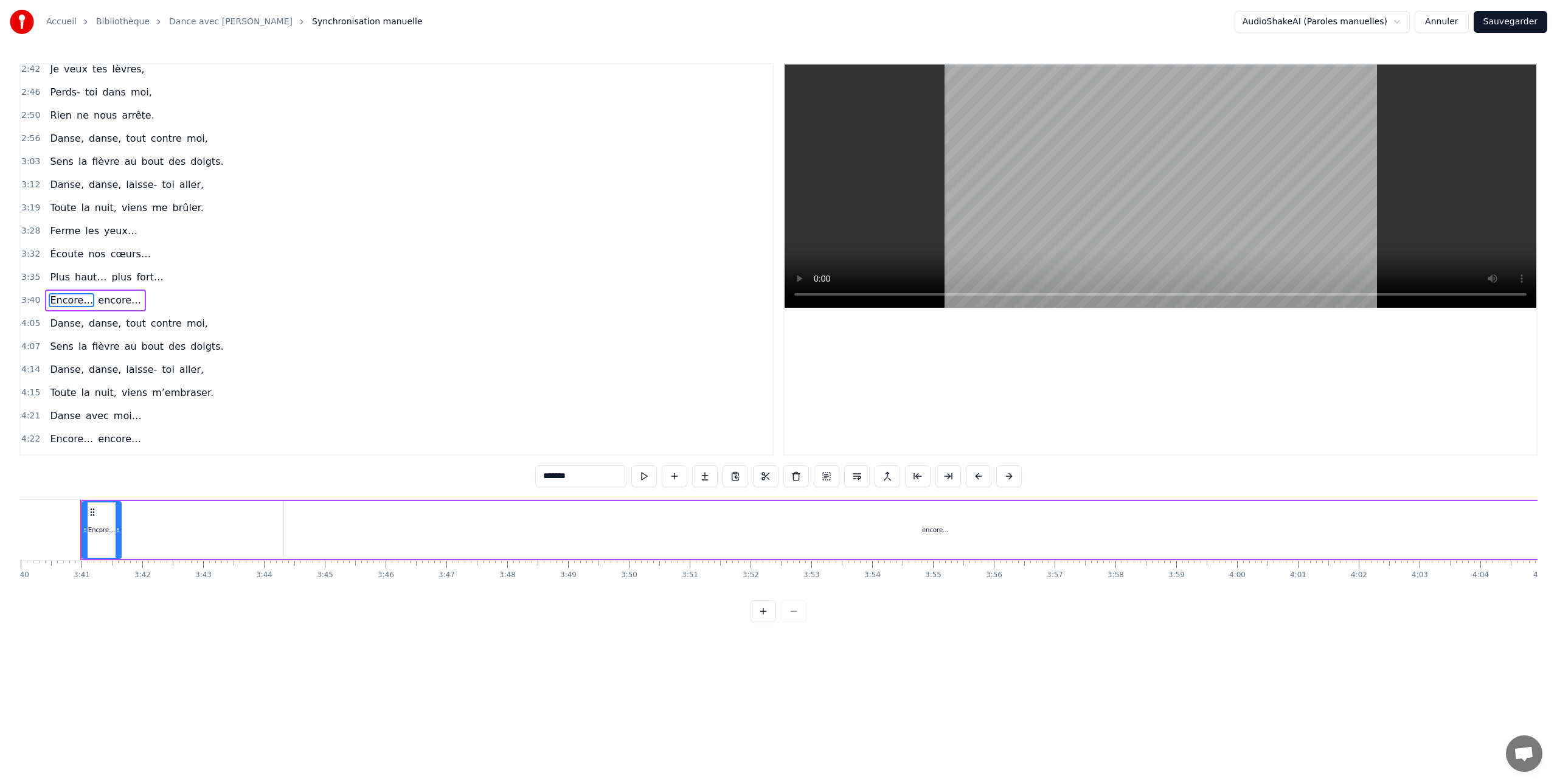
click at [107, 301] on span "encore…" at bounding box center [119, 300] width 46 height 14
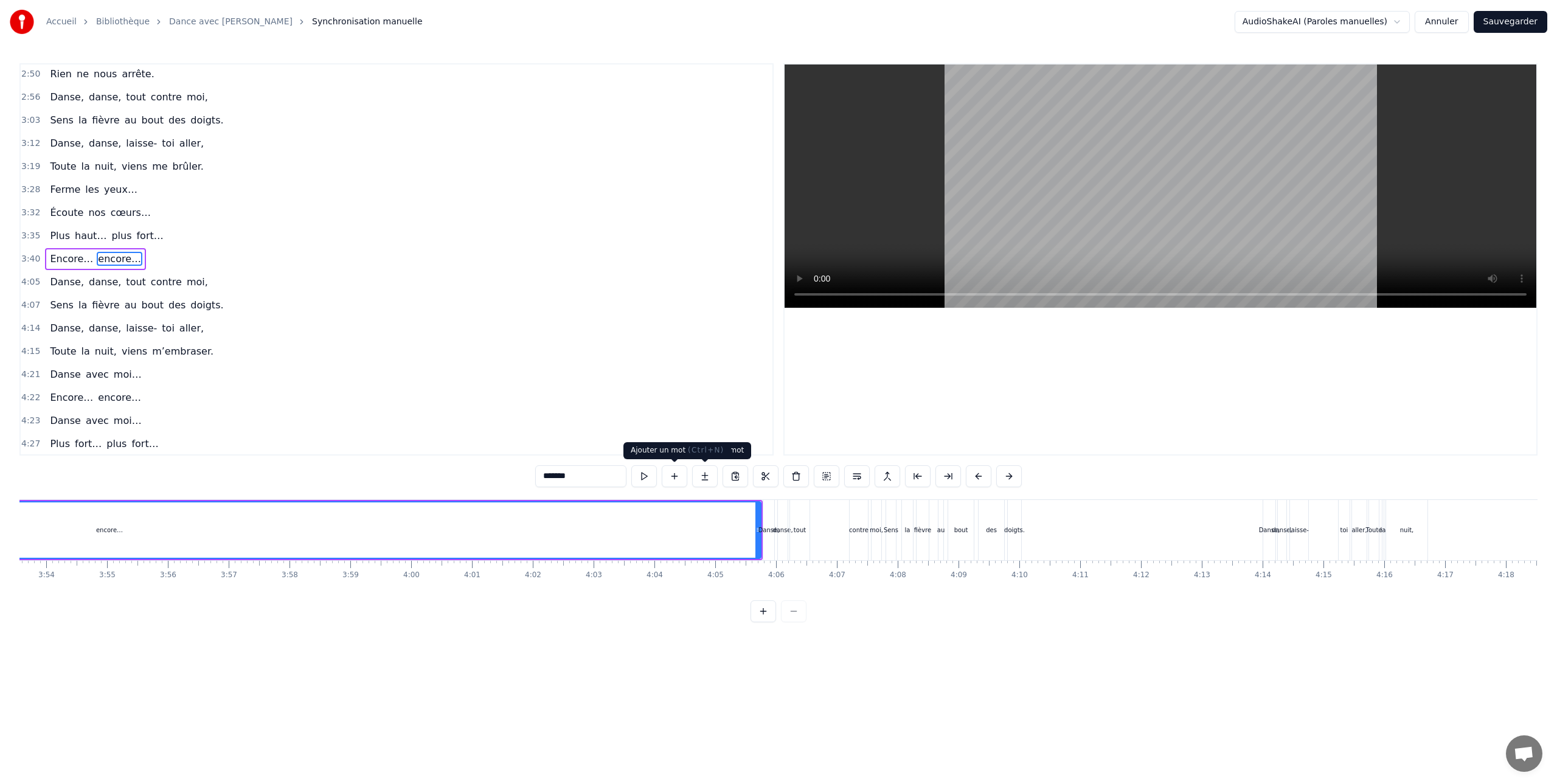
scroll to position [0, 14209]
click at [113, 259] on span "encore…" at bounding box center [119, 258] width 46 height 14
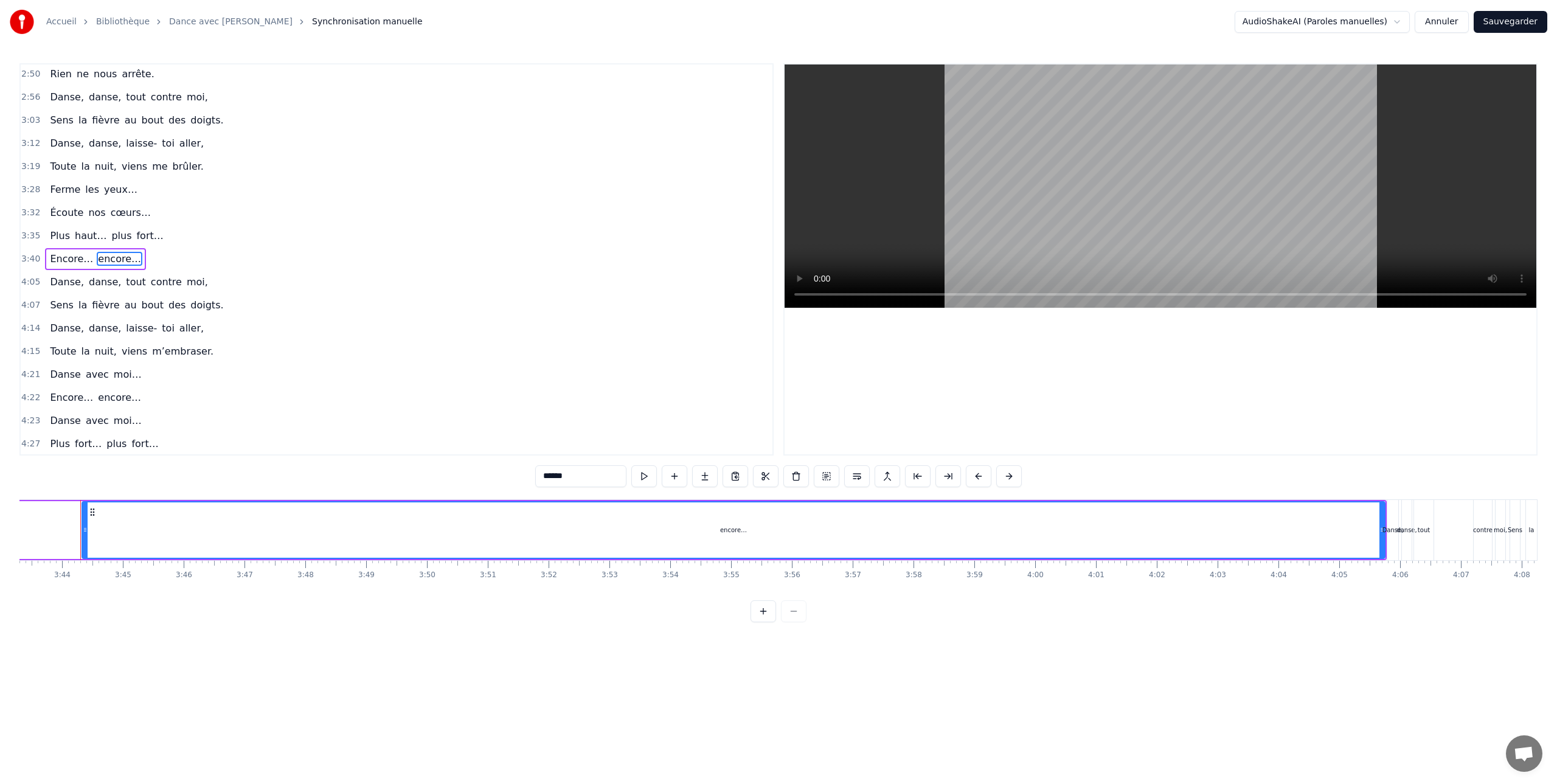
scroll to position [650, 0]
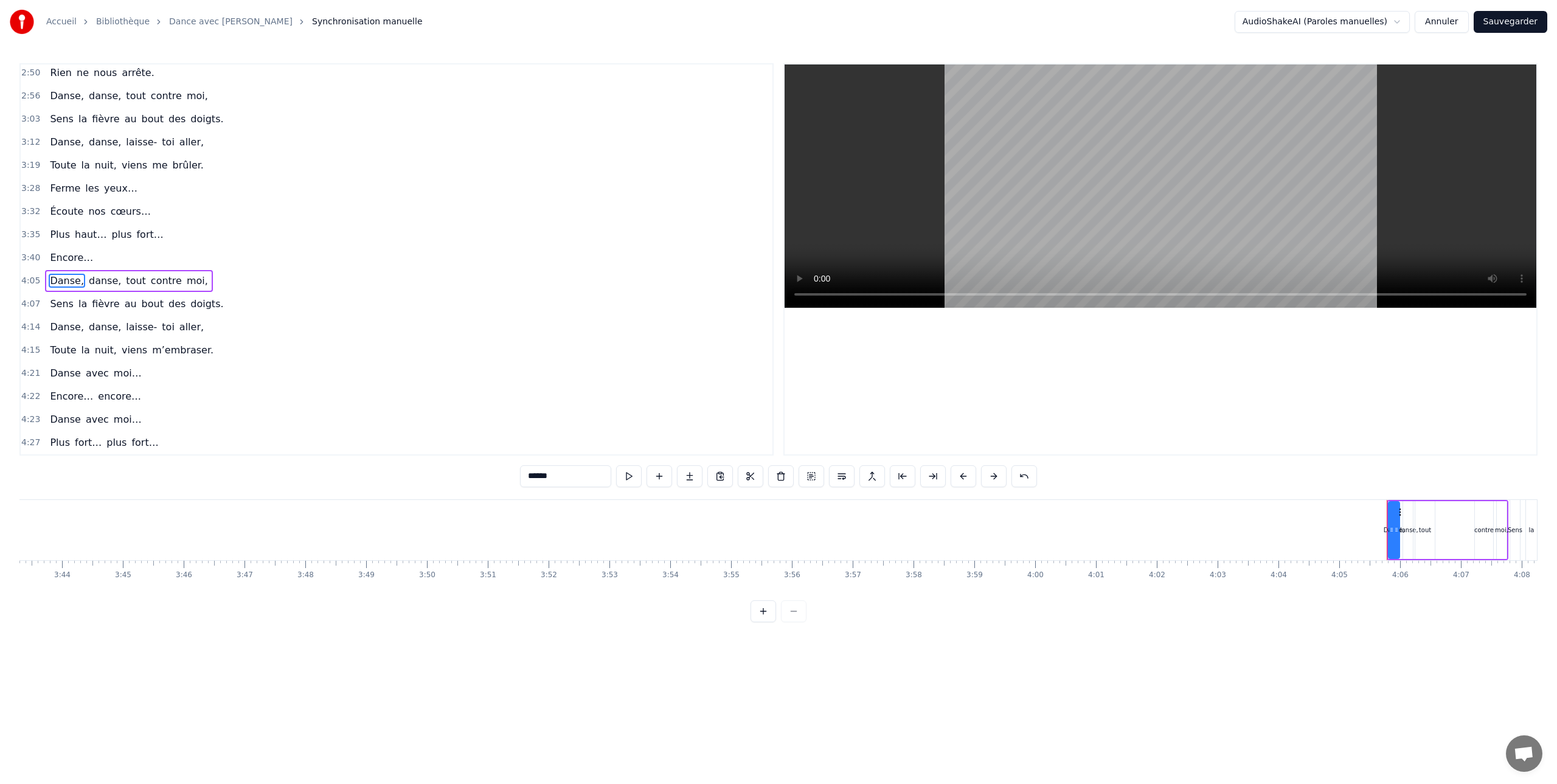
click at [59, 257] on span "Encore…" at bounding box center [71, 257] width 46 height 14
type input "*******"
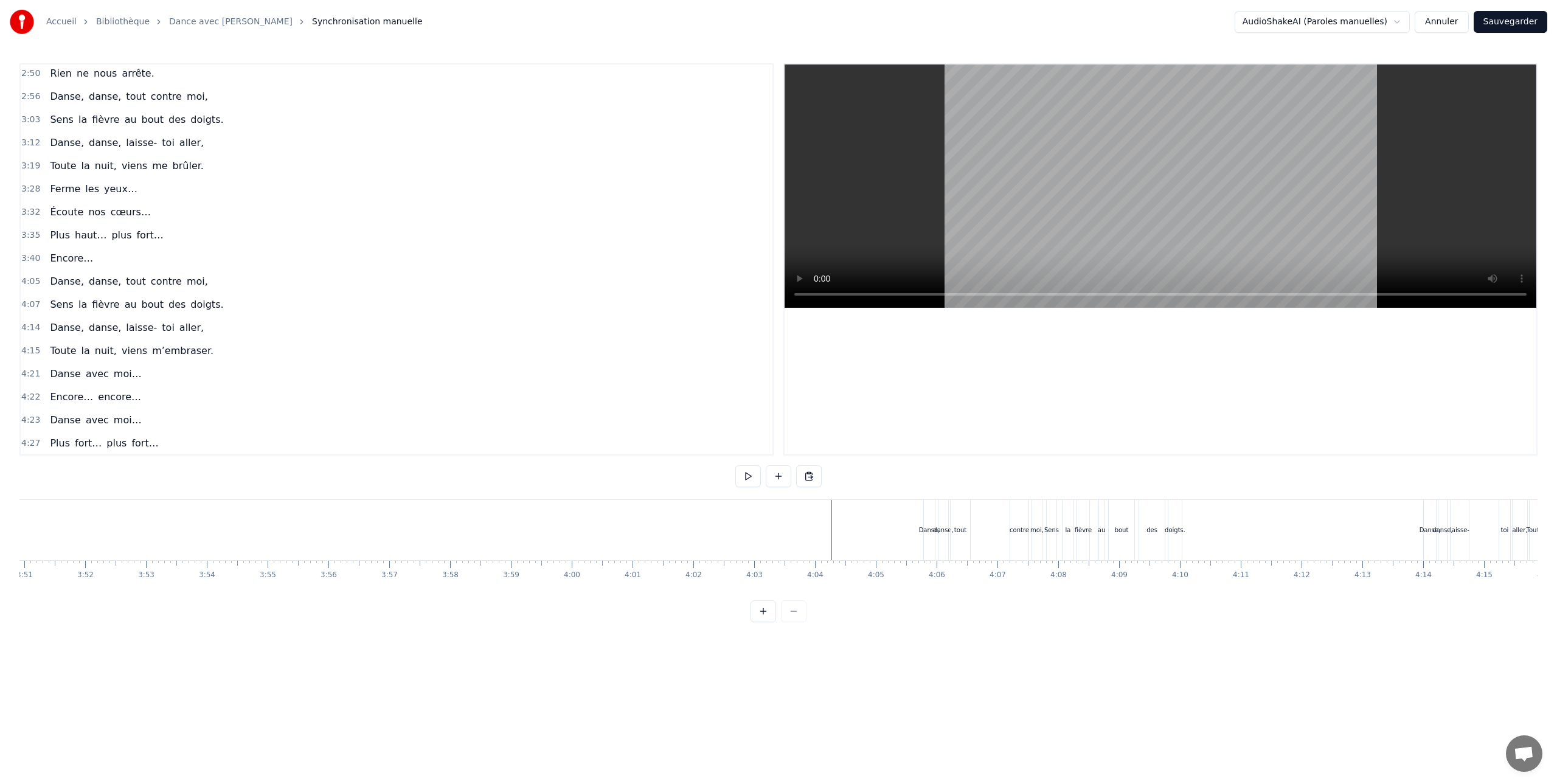
click at [437, 541] on div at bounding box center [436, 530] width 1 height 60
click at [747, 515] on div at bounding box center [747, 530] width 1 height 60
click at [835, 519] on div at bounding box center [835, 530] width 1 height 60
drag, startPoint x: 911, startPoint y: 472, endPoint x: 1430, endPoint y: 568, distance: 527.8
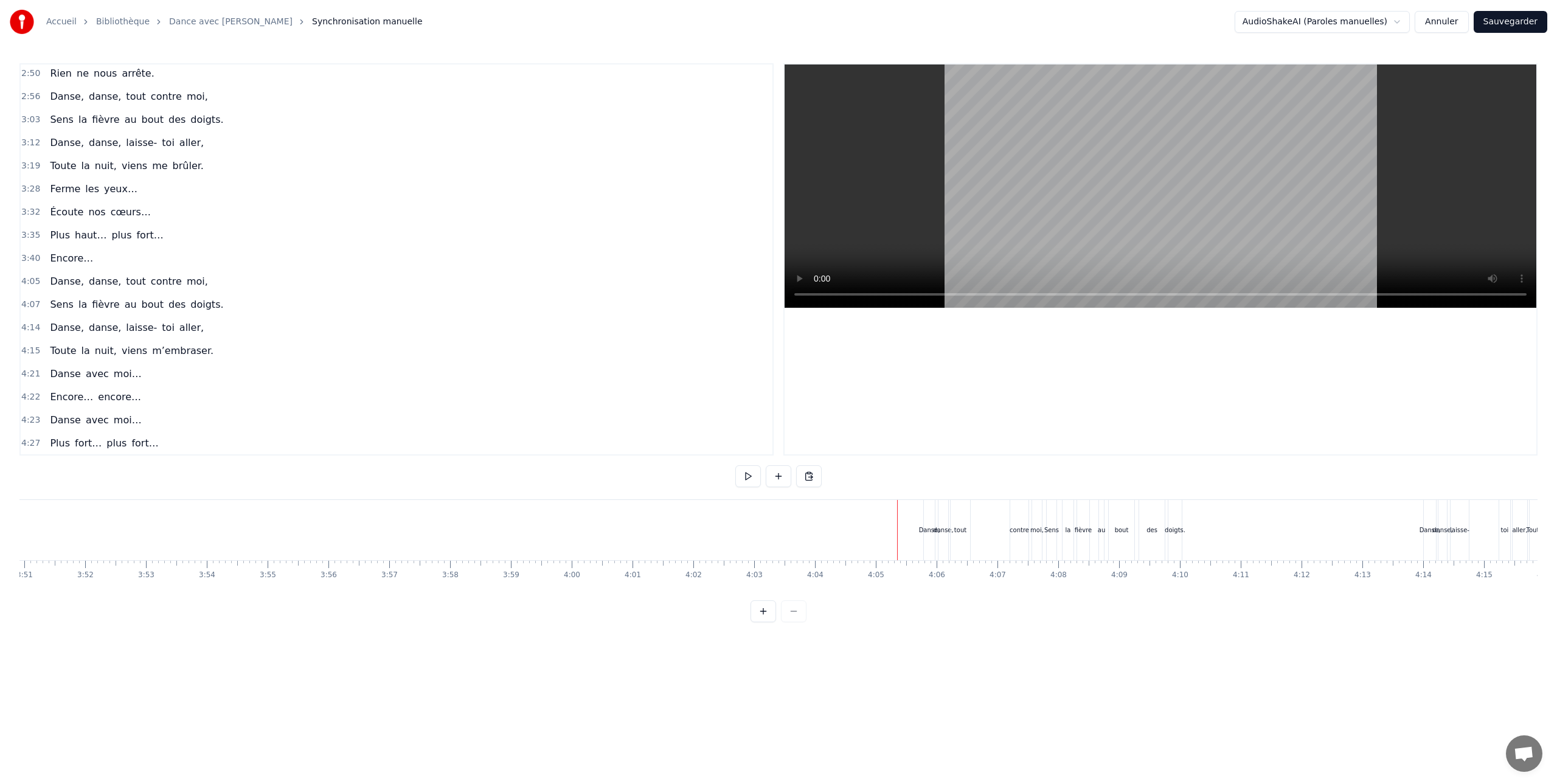
click at [1429, 567] on div "0:05 Bonjour… 0:09 Comment t’appelles- tu ? 0:10 Mmmh… j’adore… 0:13 Tu peux m’…" at bounding box center [778, 343] width 1518 height 559
click at [179, 463] on html "Accueil Bibliothèque Dance avec Moi Synchronisation manuelle AudioShakeAI (Paro…" at bounding box center [778, 321] width 1557 height 642
click at [314, 535] on div "encore…" at bounding box center [311, 530] width 26 height 60
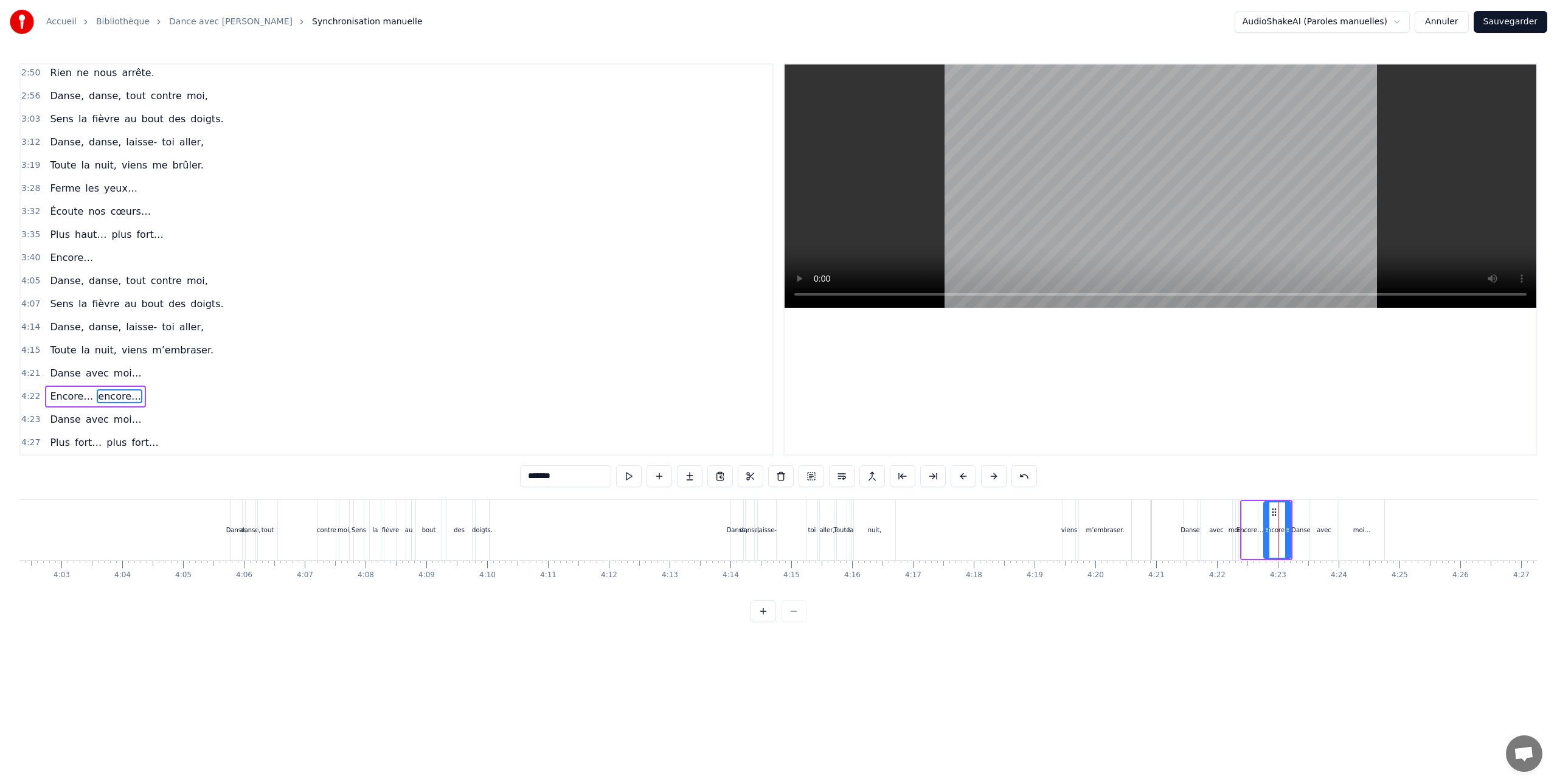
scroll to position [0, 14787]
click at [185, 515] on div "Danse," at bounding box center [188, 530] width 11 height 60
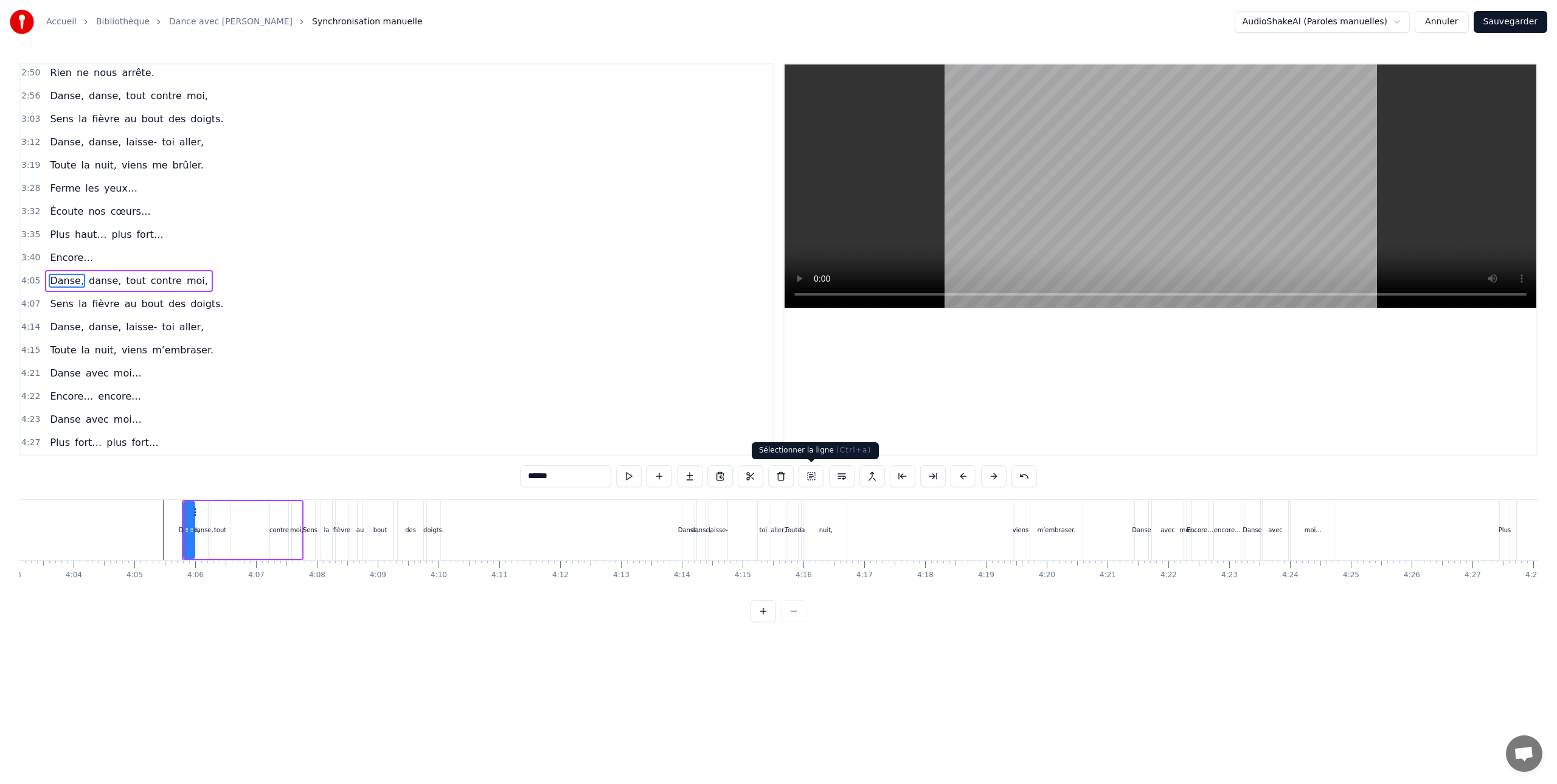
click at [810, 475] on button at bounding box center [811, 477] width 26 height 22
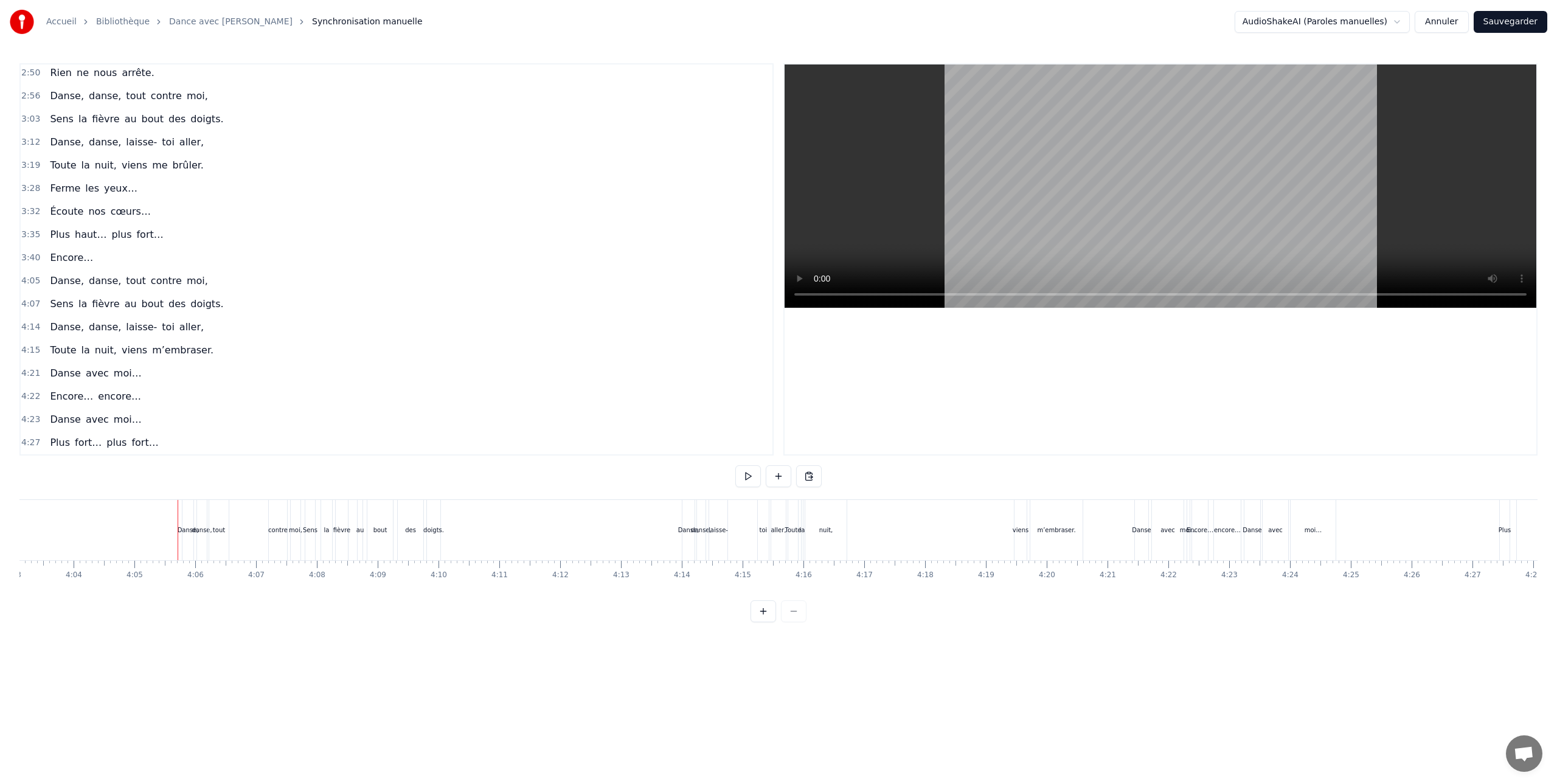
click at [187, 505] on div "Danse," at bounding box center [188, 530] width 11 height 60
click at [187, 505] on div at bounding box center [187, 530] width 1 height 60
click at [188, 505] on div "Danse," at bounding box center [188, 530] width 11 height 60
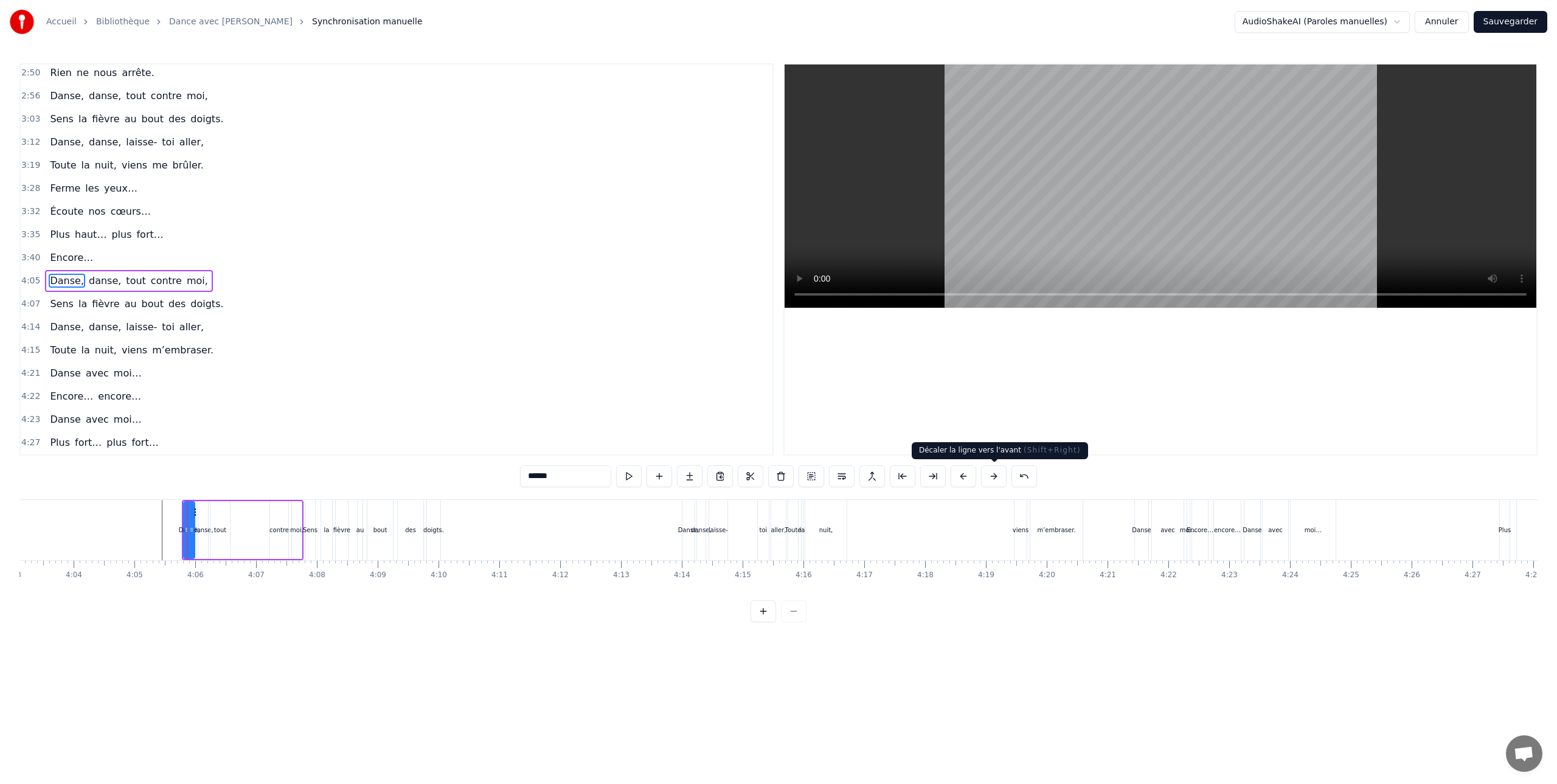
click at [989, 471] on button at bounding box center [994, 477] width 26 height 22
click at [958, 473] on button at bounding box center [963, 477] width 26 height 22
click at [839, 474] on button at bounding box center [841, 477] width 26 height 22
click at [1025, 475] on button at bounding box center [1024, 477] width 26 height 22
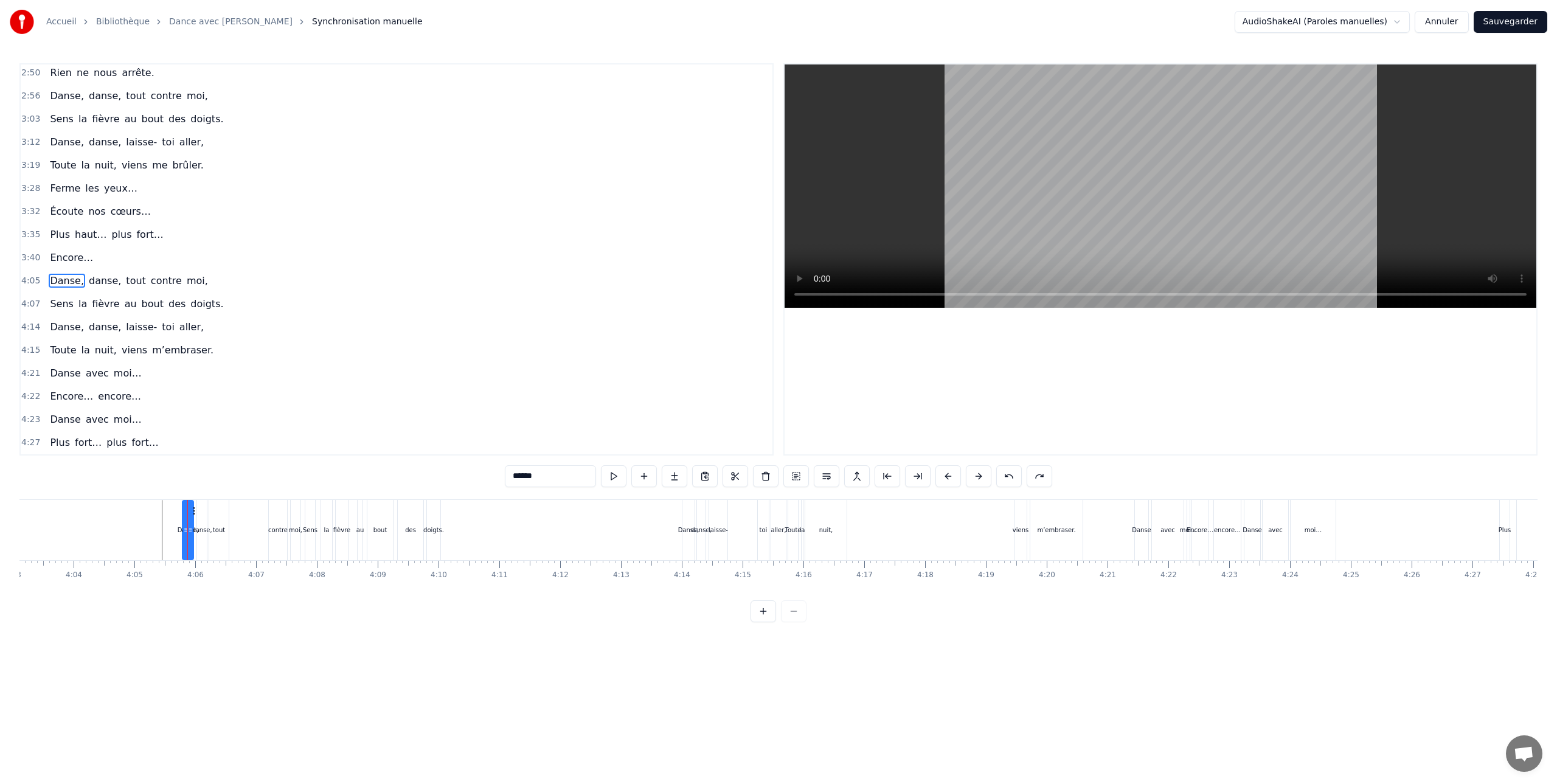
click at [26, 279] on span "4:05" at bounding box center [31, 281] width 19 height 13
click at [26, 280] on span "4:05" at bounding box center [31, 281] width 19 height 13
click at [755, 531] on div "Danse, danse, laisse- [PERSON_NAME]," at bounding box center [735, 530] width 107 height 60
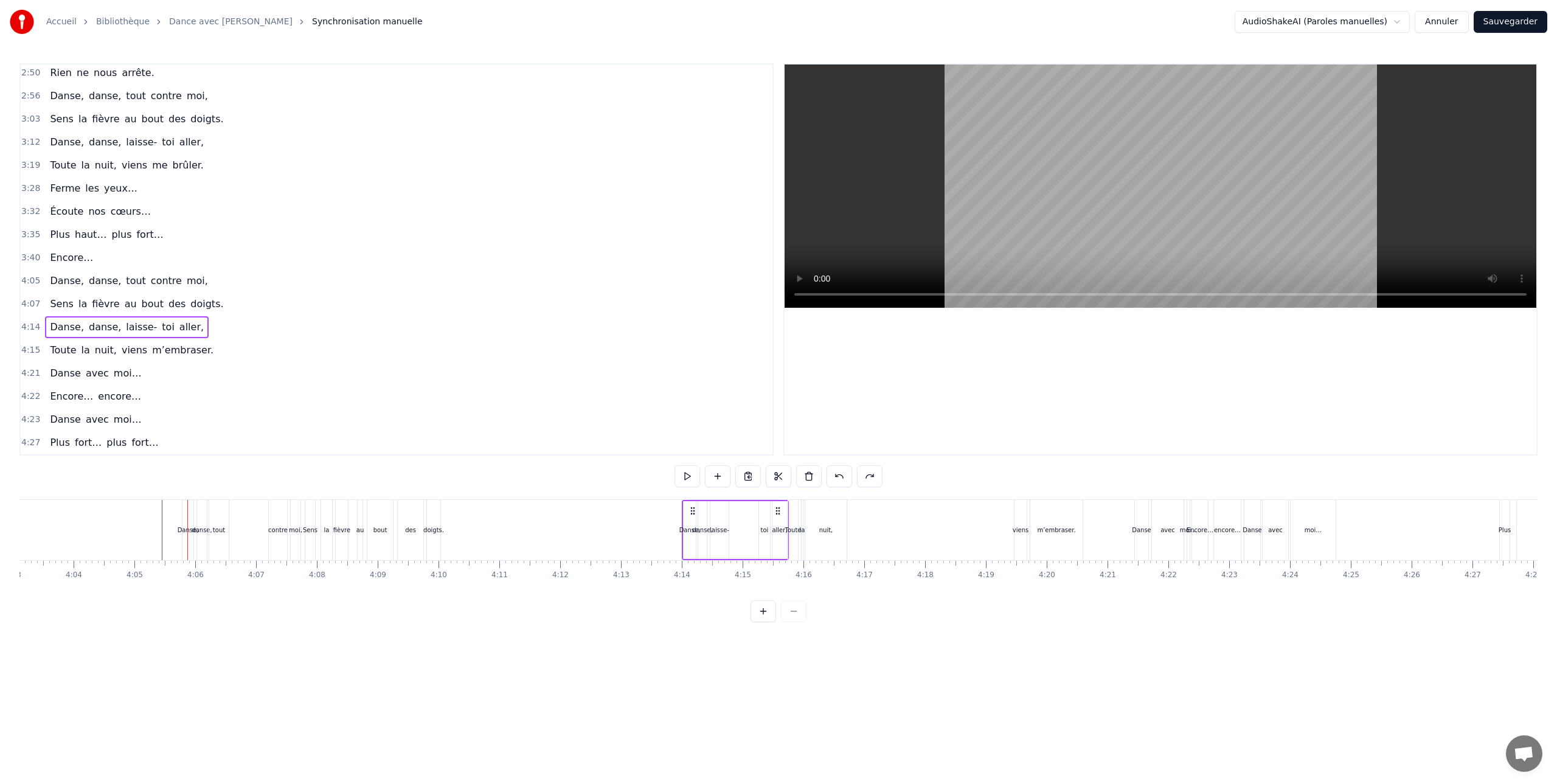
click at [755, 531] on div "Danse, danse, laisse- [PERSON_NAME]," at bounding box center [735, 530] width 107 height 60
click at [29, 279] on span "4:05" at bounding box center [31, 281] width 19 height 13
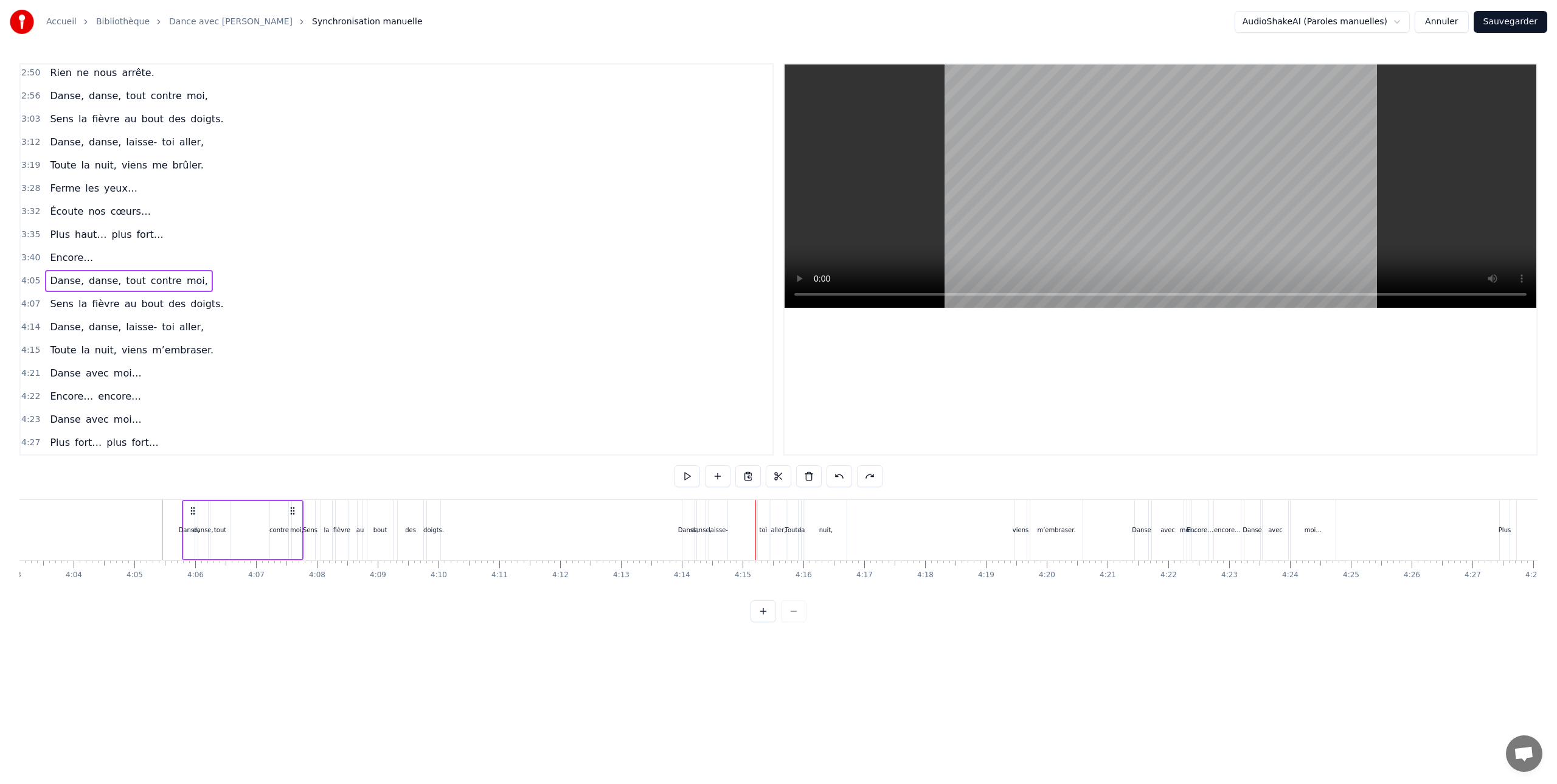
click at [29, 279] on span "4:05" at bounding box center [31, 281] width 19 height 13
click at [183, 530] on div "Danse," at bounding box center [189, 530] width 21 height 9
click at [794, 474] on button at bounding box center [796, 477] width 26 height 22
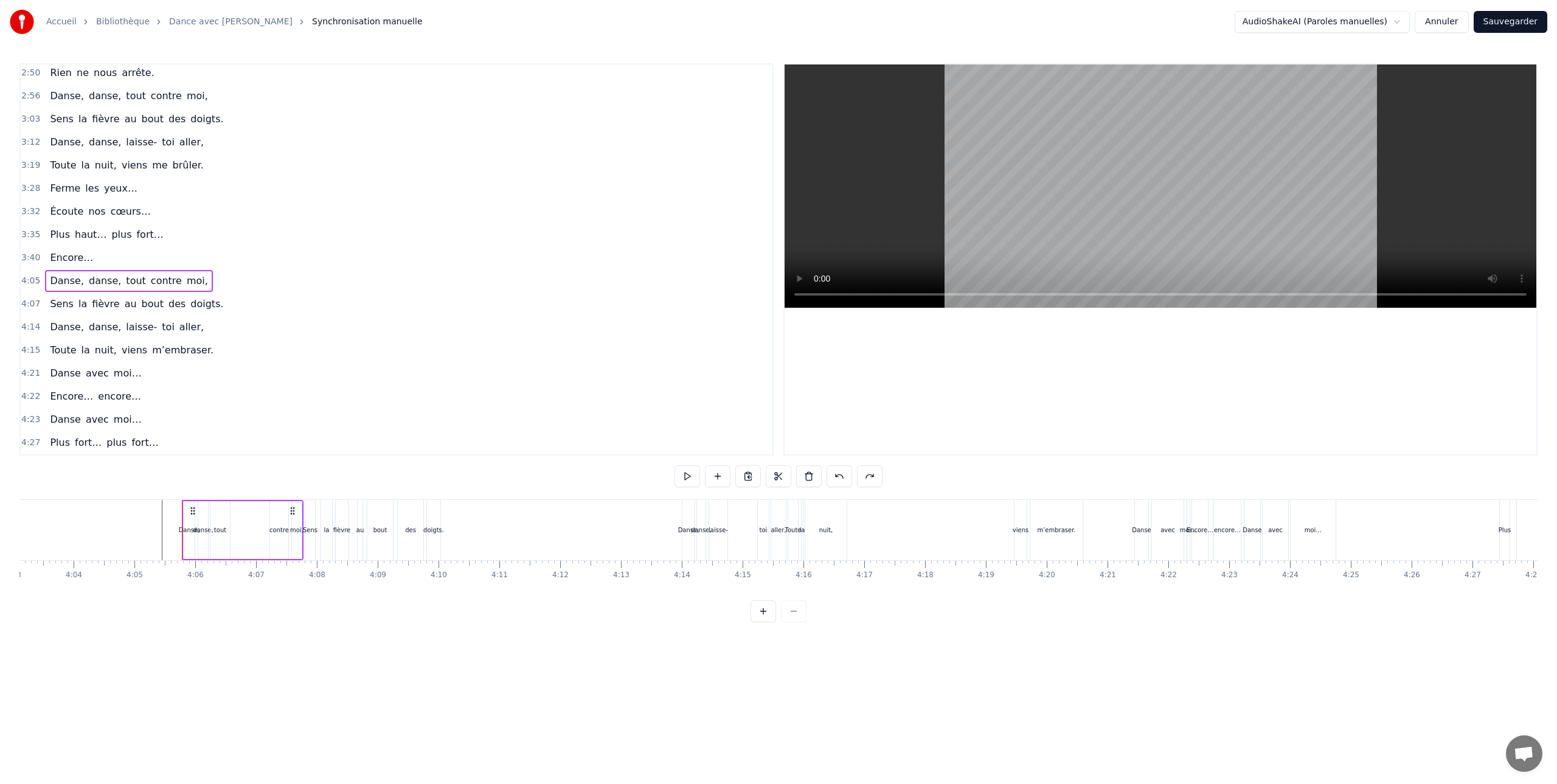
click at [32, 279] on span "4:05" at bounding box center [31, 281] width 19 height 13
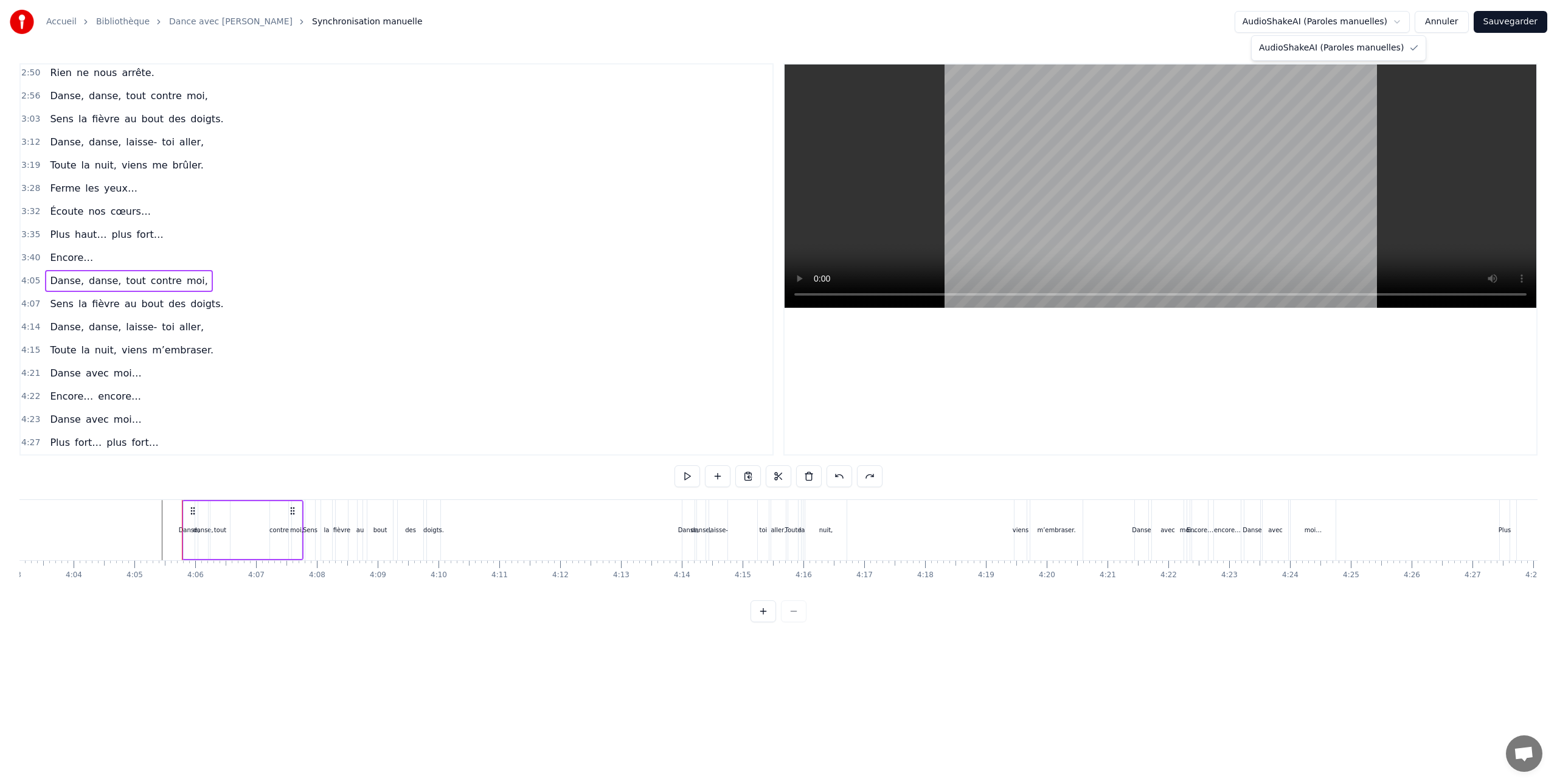
click at [1346, 19] on html "Accueil Bibliothèque Dance avec Moi Synchronisation manuelle AudioShakeAI (Paro…" at bounding box center [778, 321] width 1557 height 642
click at [1447, 20] on html "Accueil Bibliothèque Dance avec Moi Synchronisation manuelle AudioShakeAI (Paro…" at bounding box center [778, 321] width 1557 height 642
click at [1447, 21] on button "Annuler" at bounding box center [1442, 22] width 54 height 22
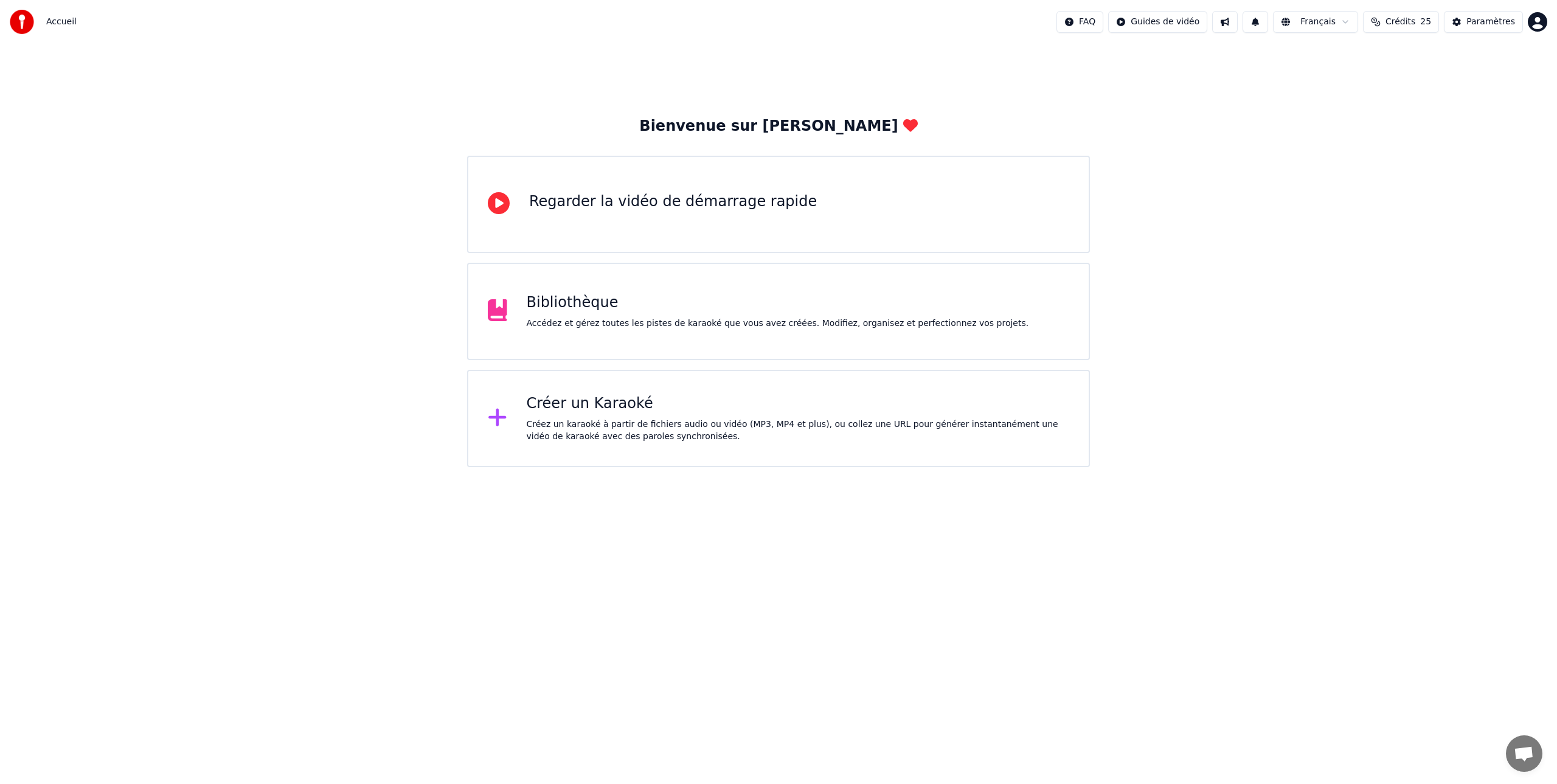
click at [587, 312] on div "Bibliothèque" at bounding box center [777, 303] width 502 height 19
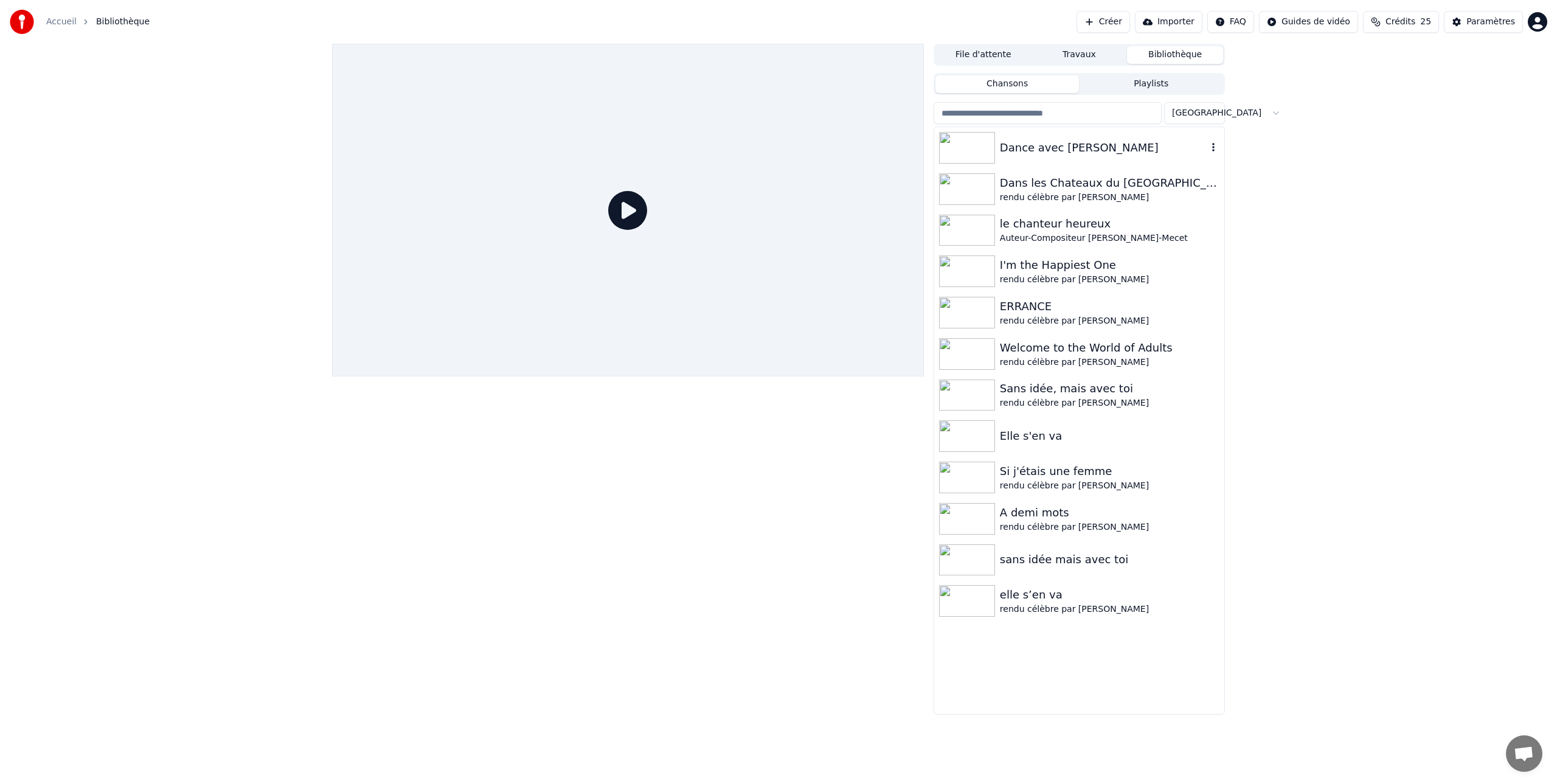
click at [1212, 146] on icon "button" at bounding box center [1214, 147] width 13 height 10
click at [1486, 22] on div "Paramètres" at bounding box center [1491, 22] width 49 height 13
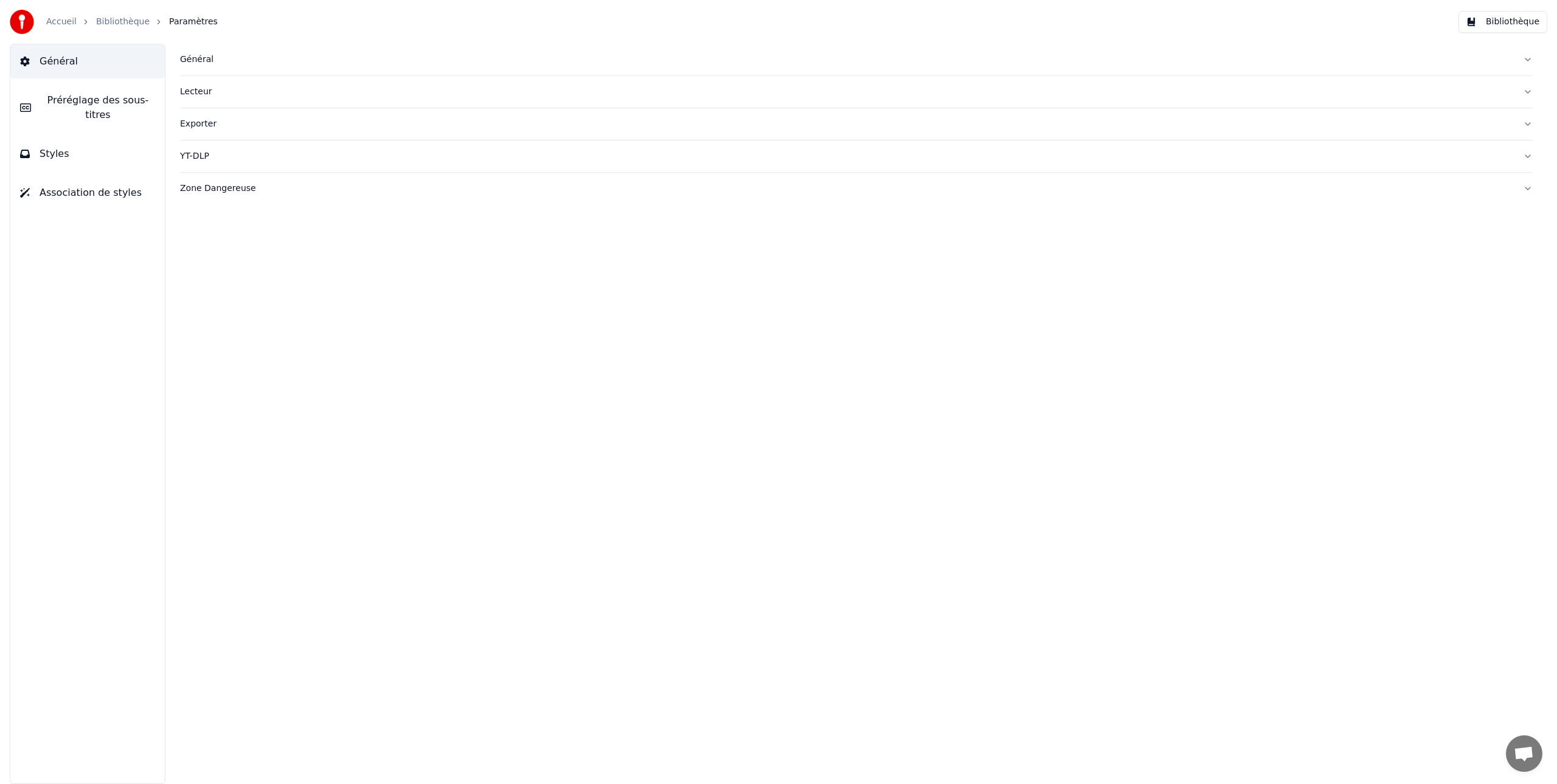
click at [51, 154] on span "Styles" at bounding box center [54, 154] width 30 height 15
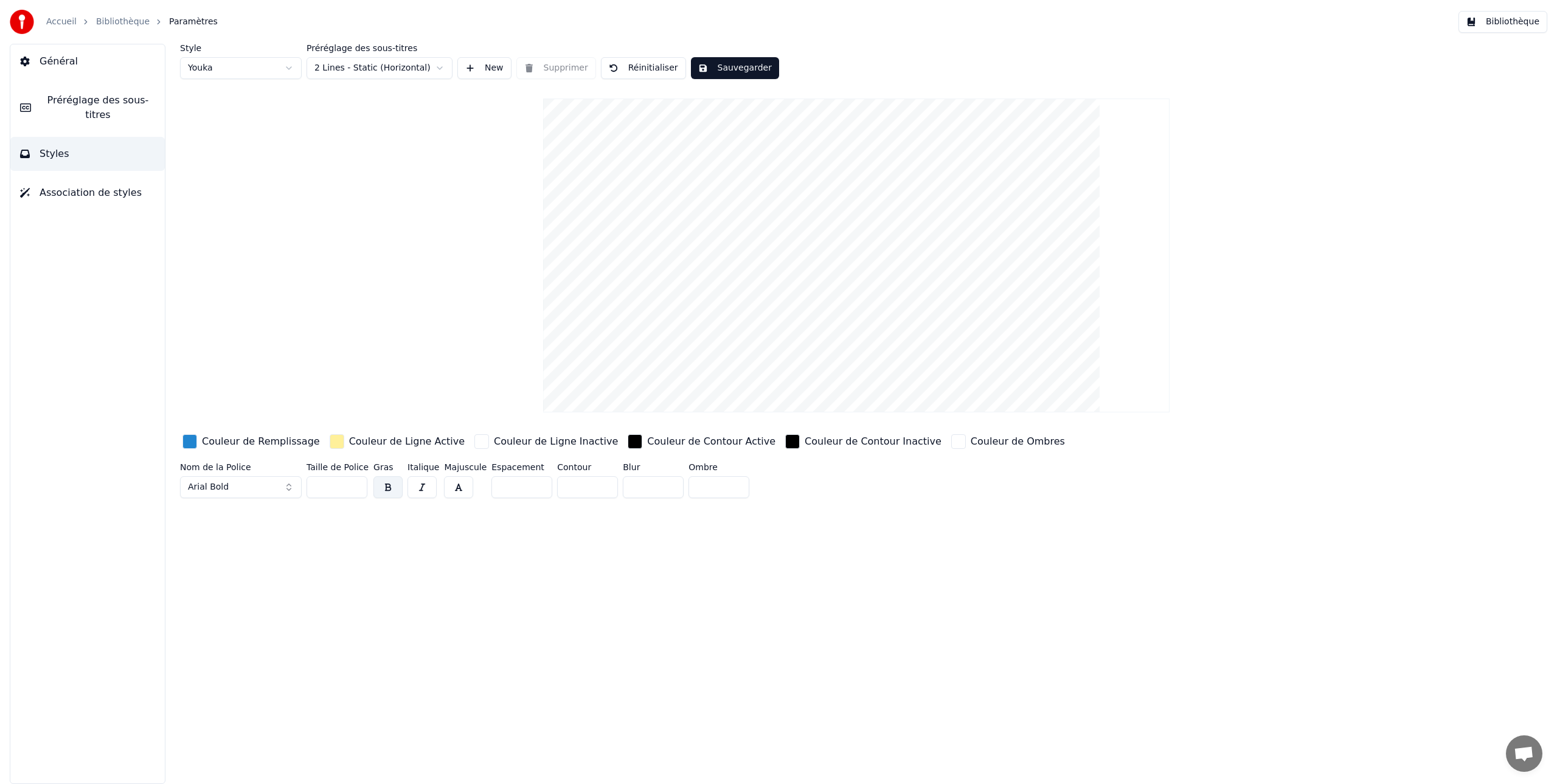
click at [635, 68] on button "Réinitialiser" at bounding box center [644, 68] width 85 height 22
click at [291, 68] on html "Accueil Bibliothèque Paramètres Bibliothèque Général Préréglage des sous-titres…" at bounding box center [778, 392] width 1557 height 784
click at [76, 193] on span "Association de styles" at bounding box center [90, 193] width 102 height 15
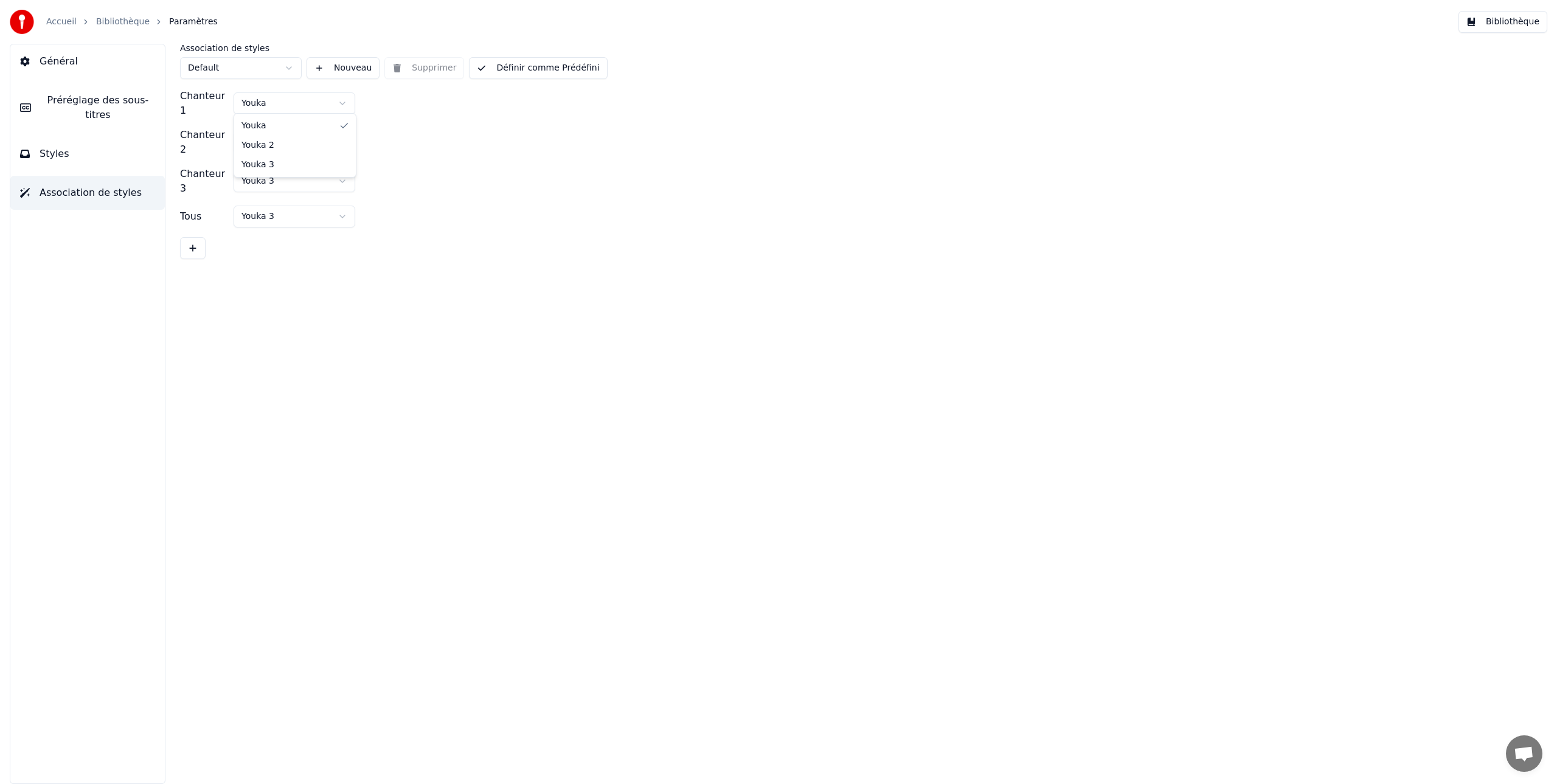
click at [343, 99] on html "Accueil Bibliothèque Paramètres Bibliothèque Général Préréglage des sous-titres…" at bounding box center [778, 392] width 1557 height 784
click at [391, 118] on html "Accueil Bibliothèque Paramètres Bibliothèque Général Préréglage des sous-titres…" at bounding box center [778, 392] width 1557 height 784
click at [54, 154] on span "Styles" at bounding box center [54, 154] width 30 height 15
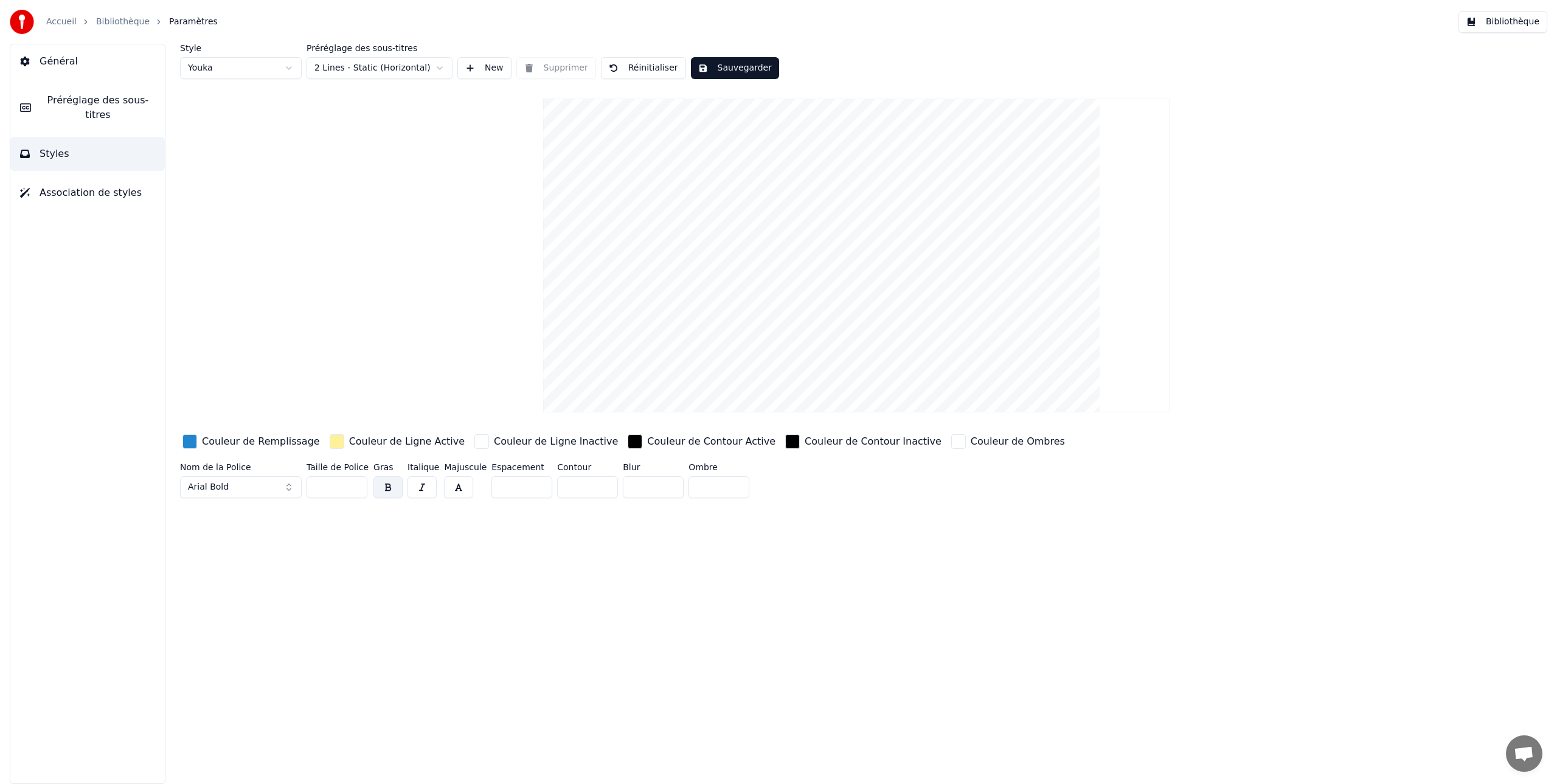
click at [60, 61] on span "Général" at bounding box center [59, 62] width 38 height 15
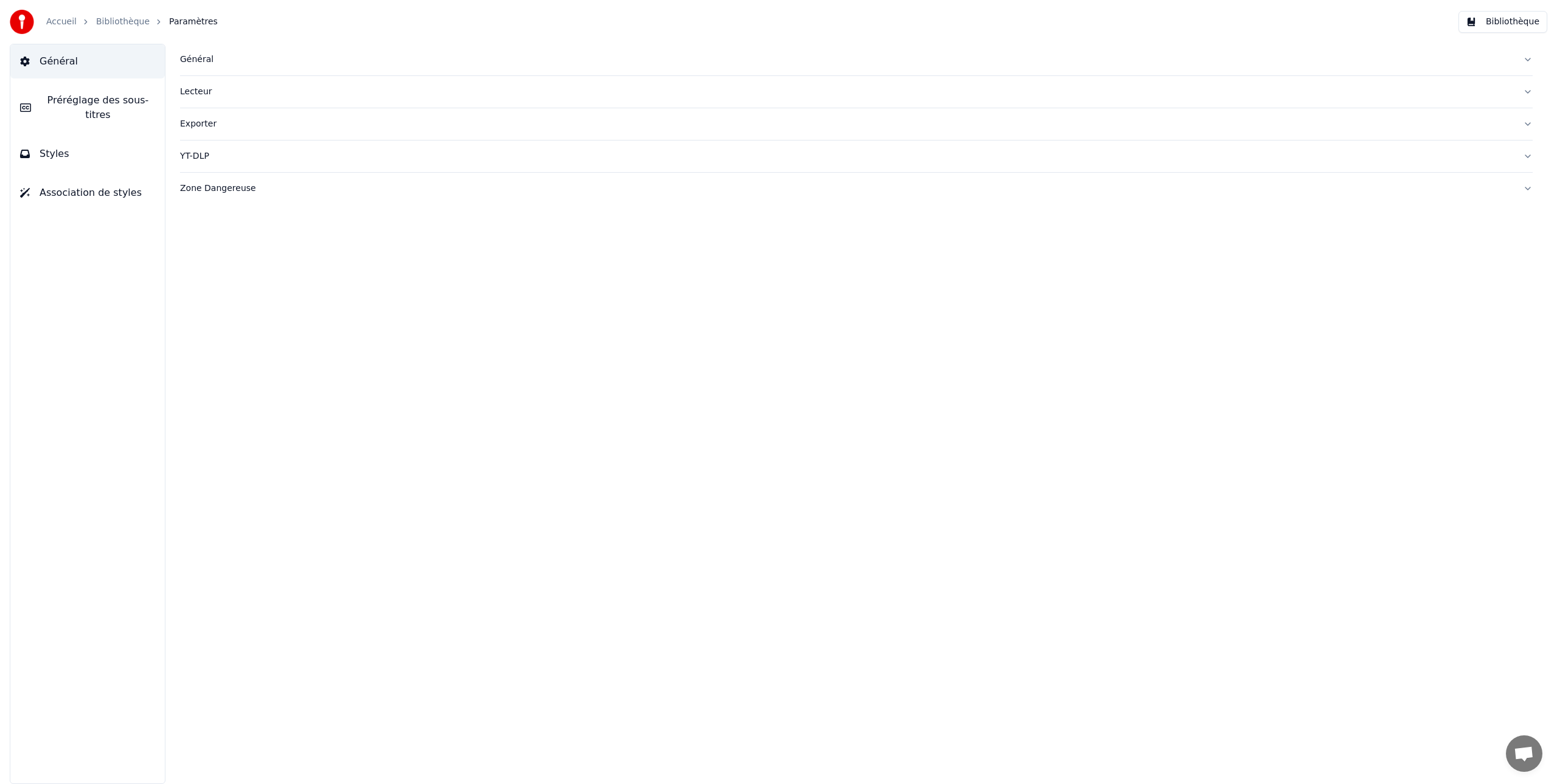
click at [194, 60] on div "Général" at bounding box center [847, 60] width 1333 height 13
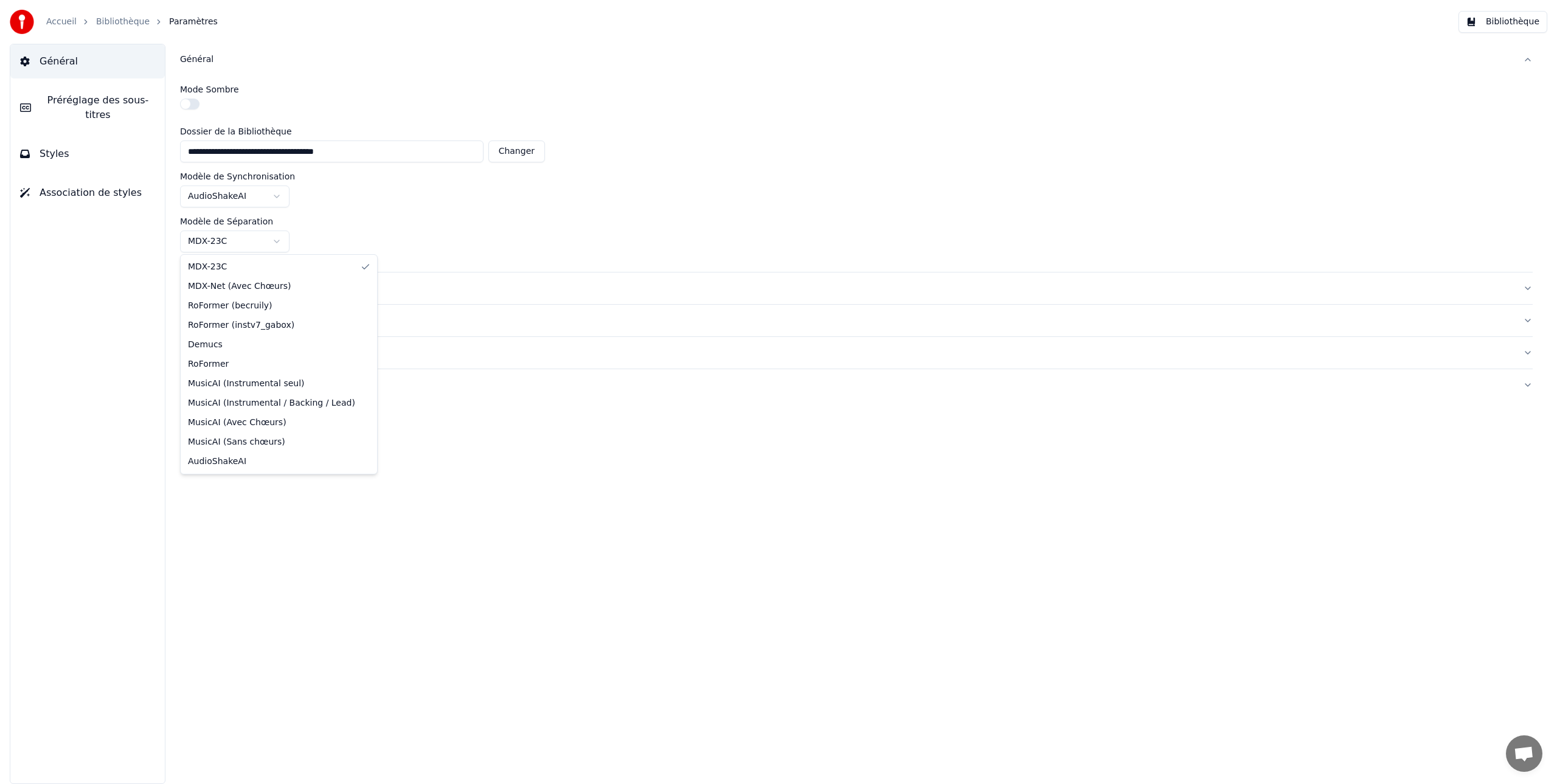
click at [276, 238] on html "**********" at bounding box center [778, 392] width 1557 height 784
click at [276, 195] on html "**********" at bounding box center [778, 392] width 1557 height 784
click at [276, 193] on html "**********" at bounding box center [778, 392] width 1557 height 784
click at [53, 153] on span "Styles" at bounding box center [54, 154] width 30 height 15
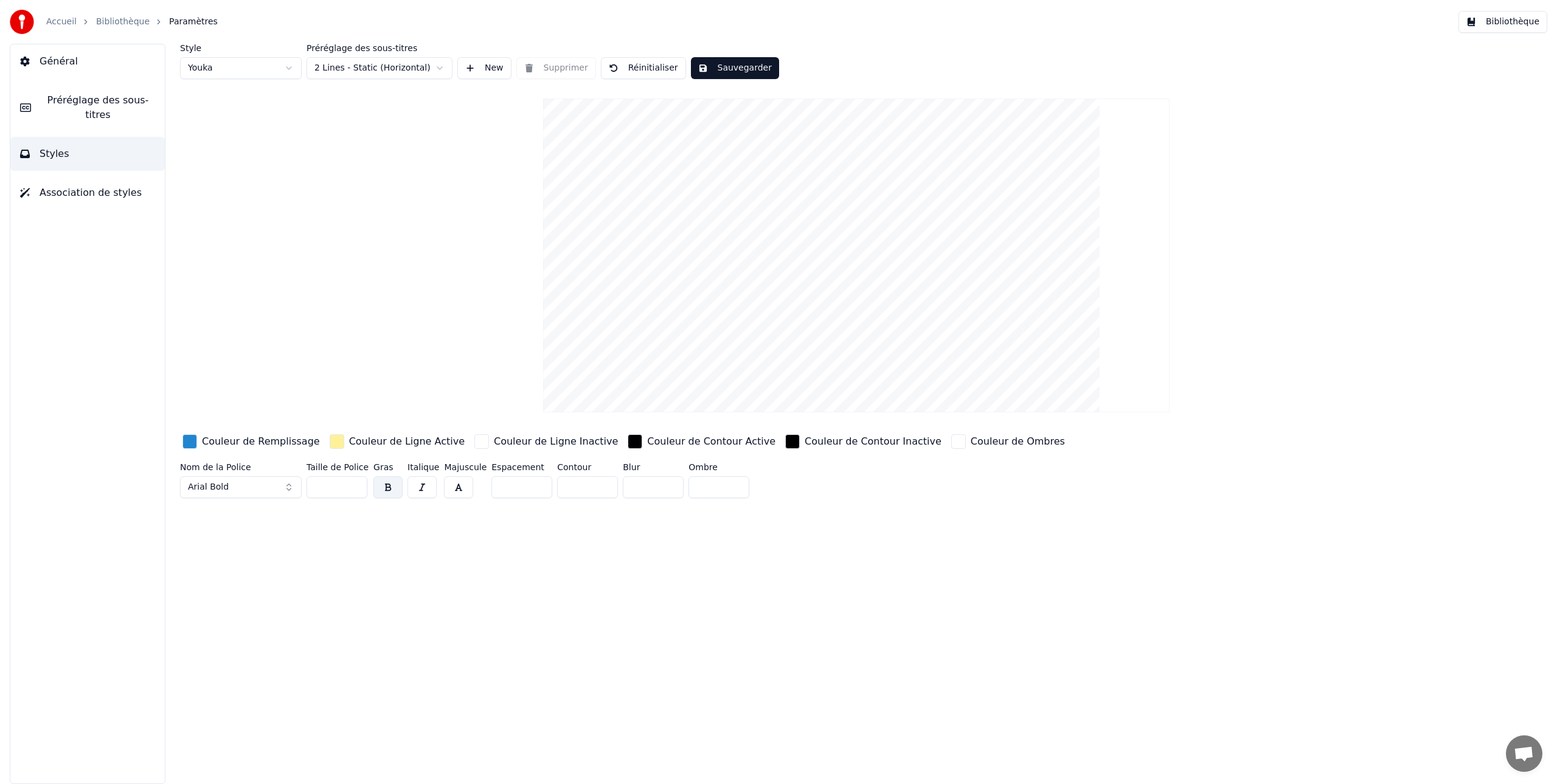
click at [441, 66] on html "Accueil Bibliothèque Paramètres Bibliothèque Général Préréglage des sous-titres…" at bounding box center [778, 392] width 1557 height 784
click at [666, 67] on html "Accueil Bibliothèque Paramètres Bibliothèque Général Préréglage des sous-titres…" at bounding box center [778, 392] width 1557 height 784
click at [658, 68] on button "Réinitialiser" at bounding box center [644, 68] width 85 height 22
click at [731, 71] on button "Sauvegarder" at bounding box center [735, 68] width 88 height 22
click at [288, 67] on html "Accueil Bibliothèque Paramètres Bibliothèque Général Préréglage des sous-titres…" at bounding box center [778, 392] width 1557 height 784
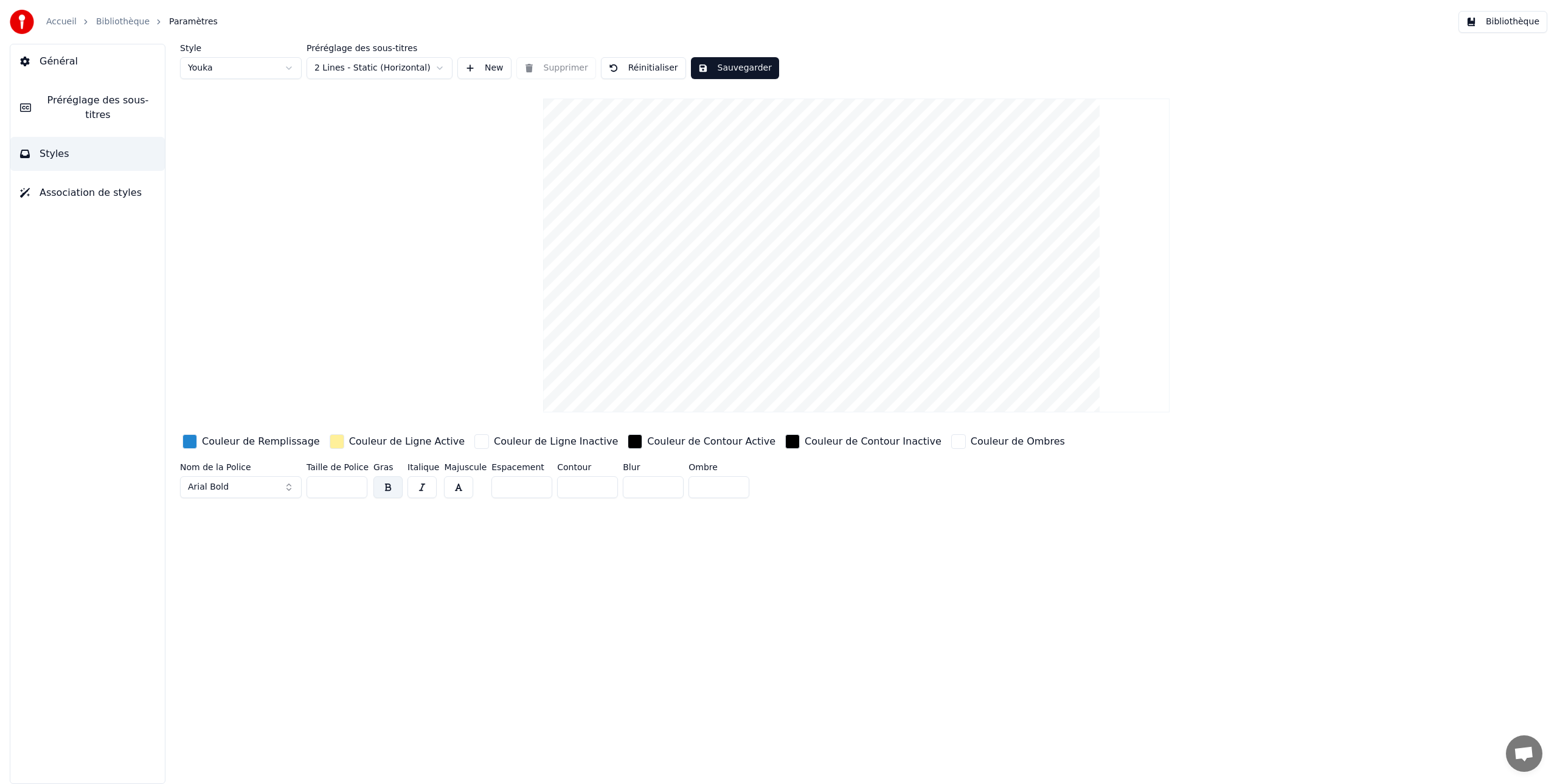
click at [82, 106] on span "Préréglage des sous-titres" at bounding box center [97, 108] width 114 height 29
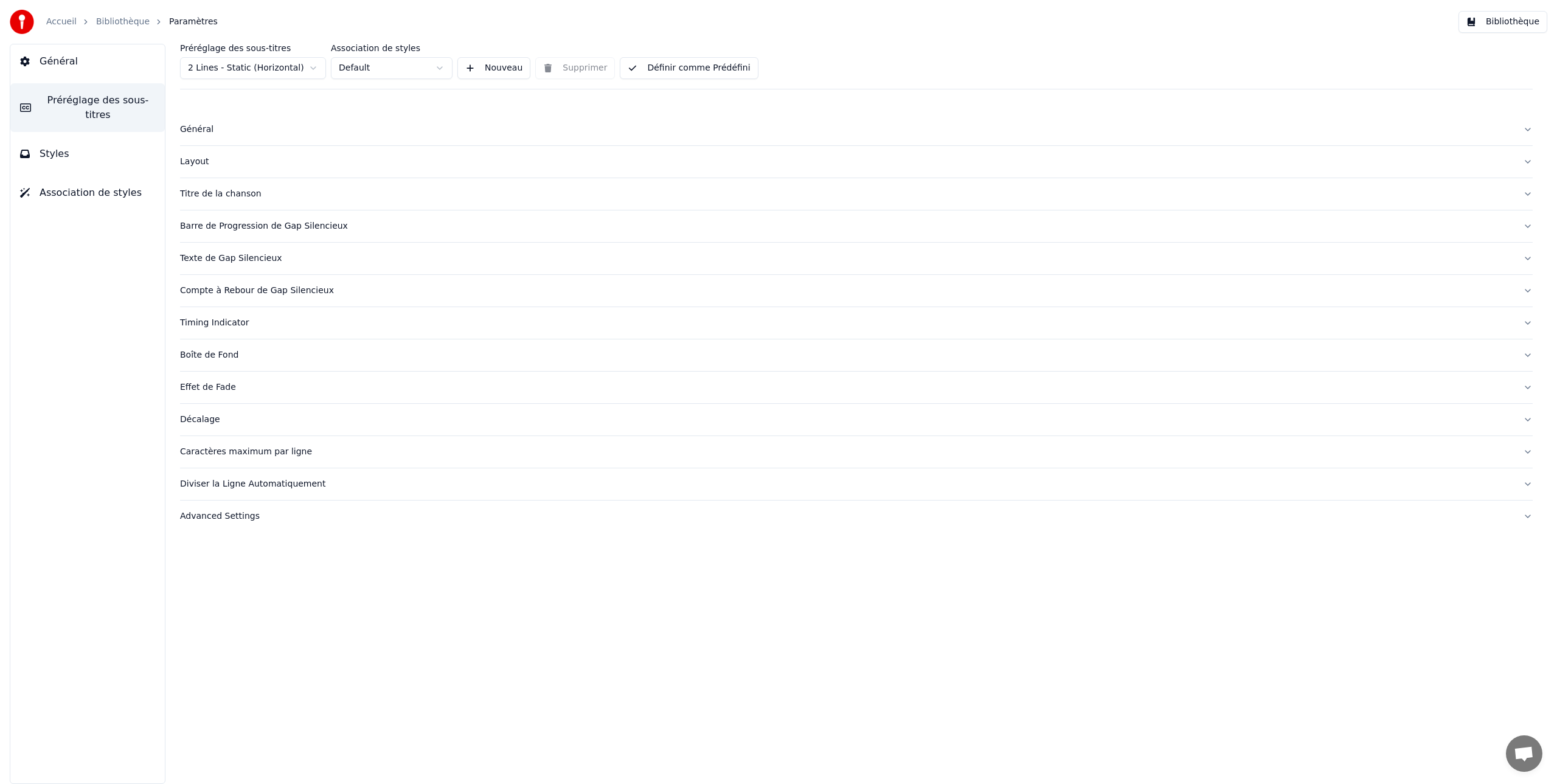
click at [210, 356] on div "Boîte de Fond" at bounding box center [847, 355] width 1333 height 13
click at [207, 388] on div "Effet de Fade" at bounding box center [847, 388] width 1333 height 13
click at [202, 419] on div "Décalage" at bounding box center [847, 419] width 1333 height 13
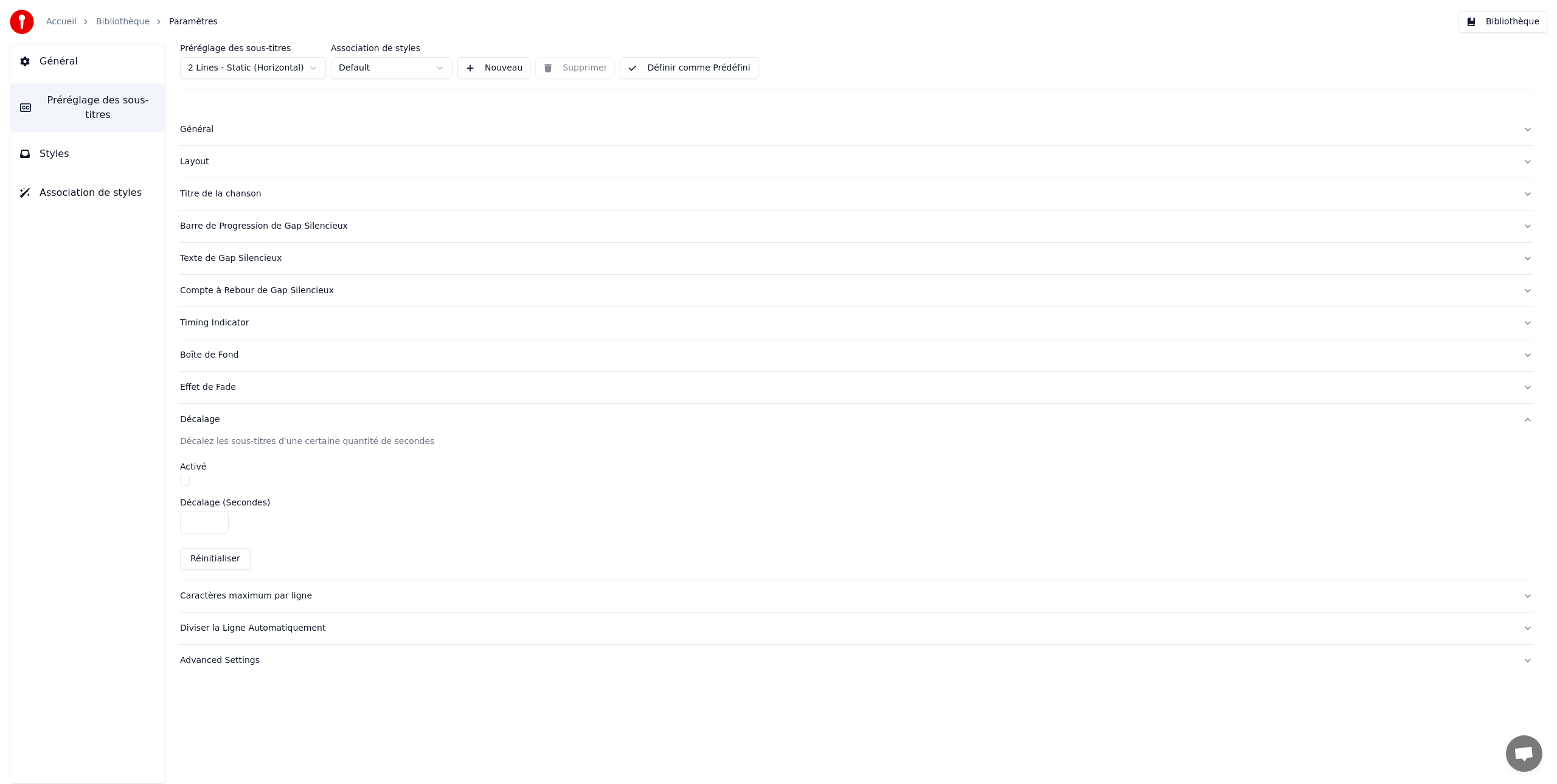
click at [210, 387] on div "Effet de Fade" at bounding box center [847, 388] width 1333 height 13
click at [190, 163] on div "Layout" at bounding box center [847, 162] width 1333 height 13
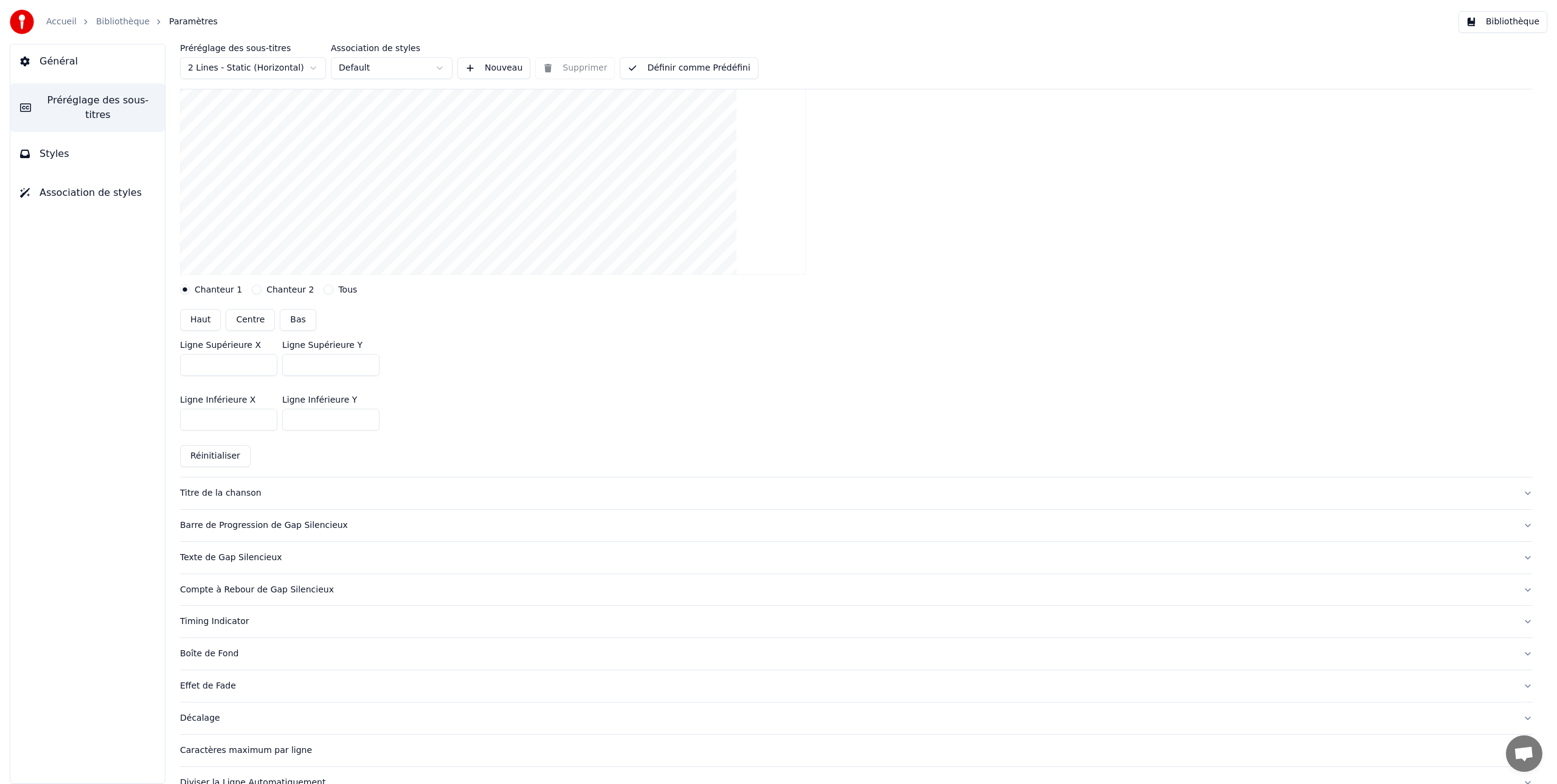
scroll to position [300, 0]
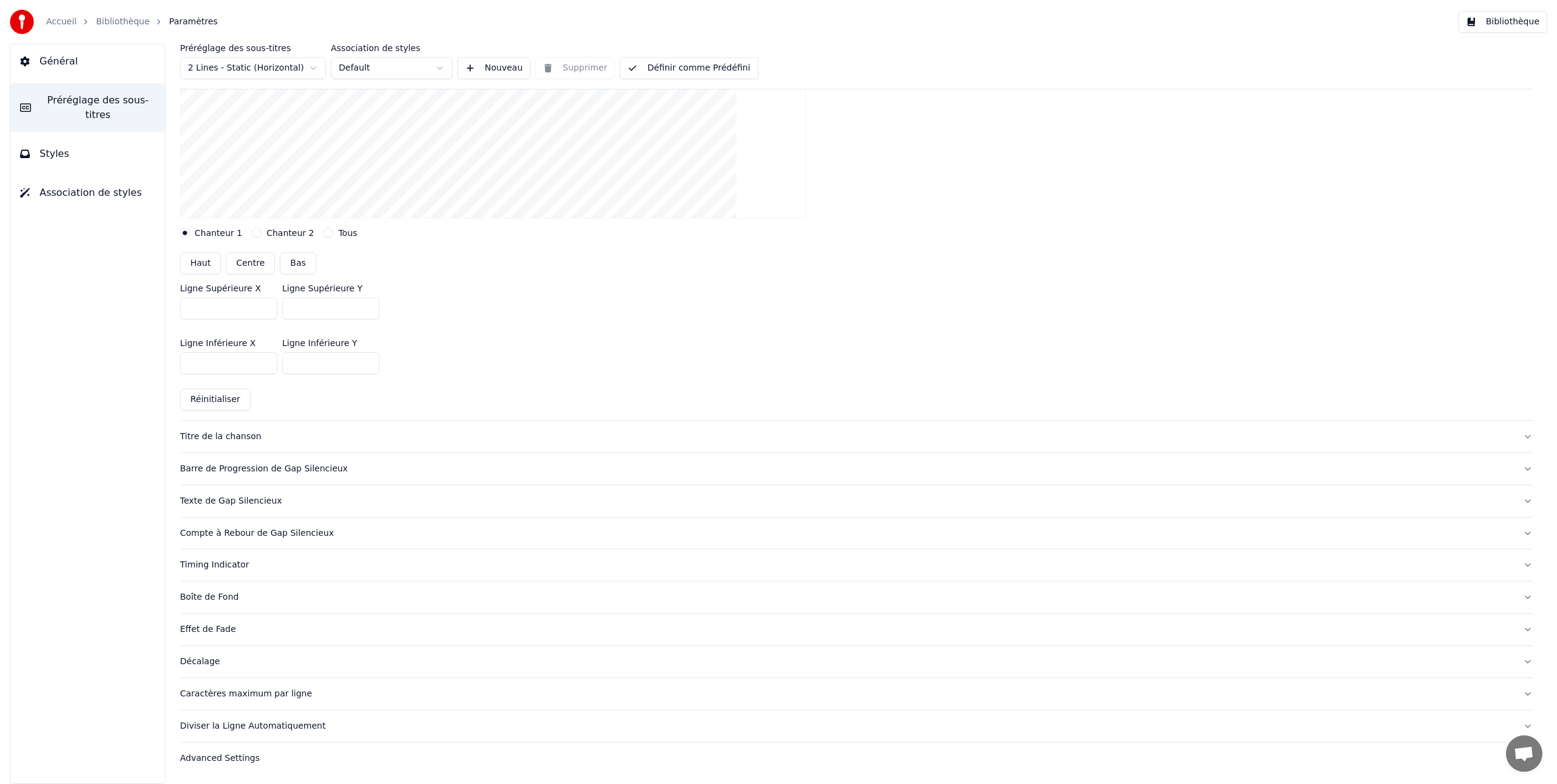
click at [228, 761] on div "Advanced Settings" at bounding box center [847, 758] width 1333 height 13
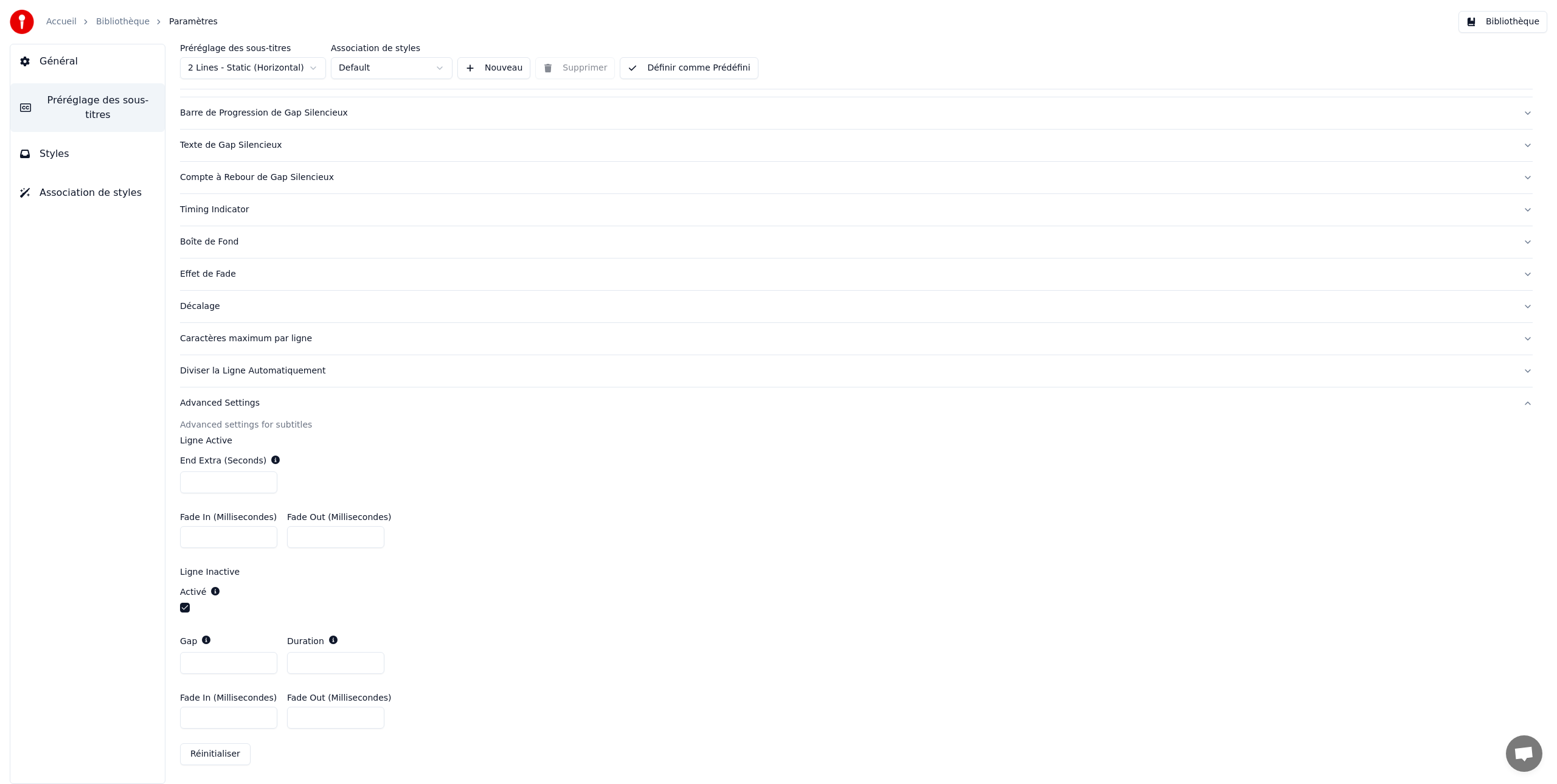
scroll to position [0, 0]
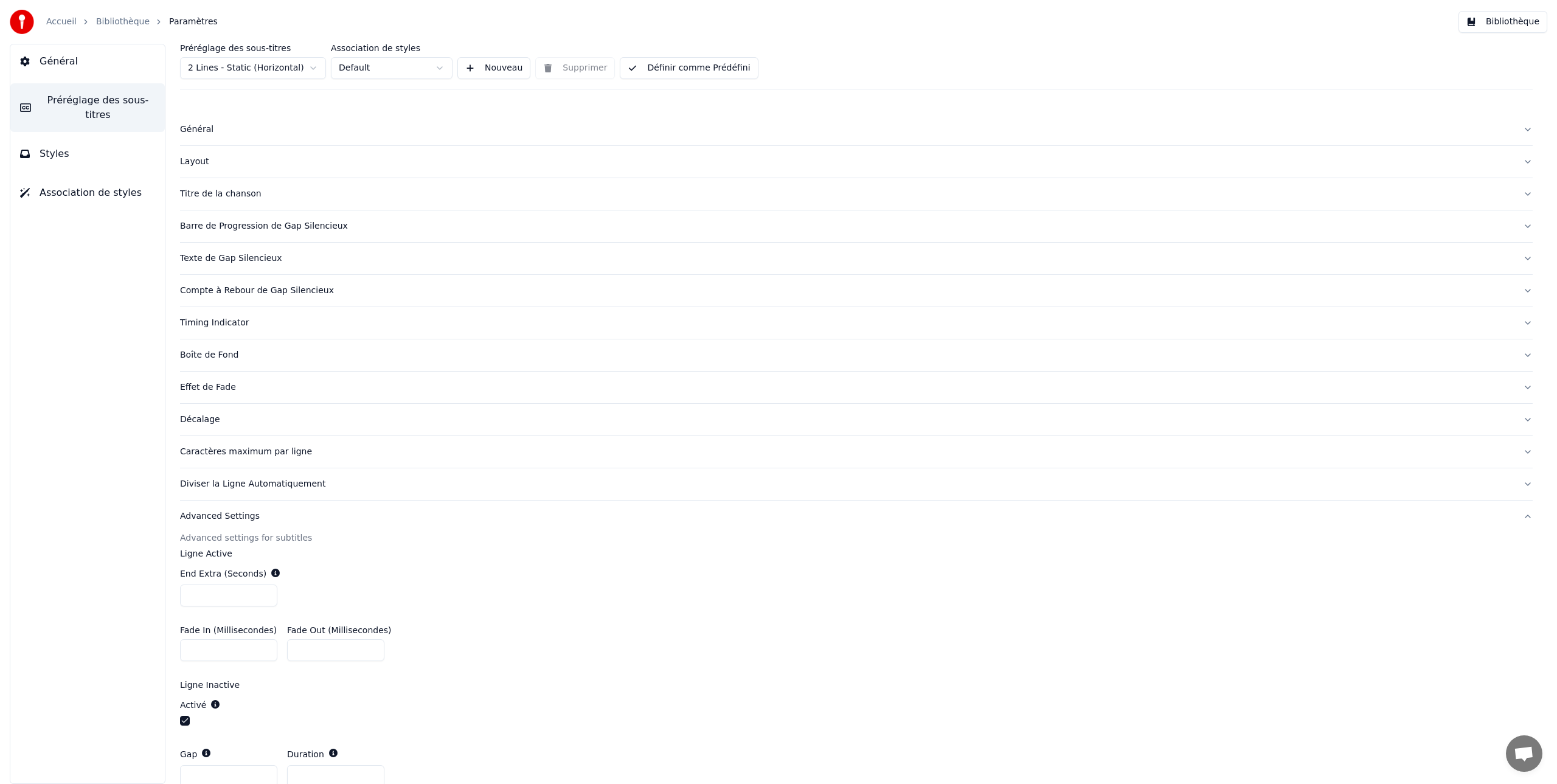
click at [56, 153] on span "Styles" at bounding box center [54, 154] width 30 height 15
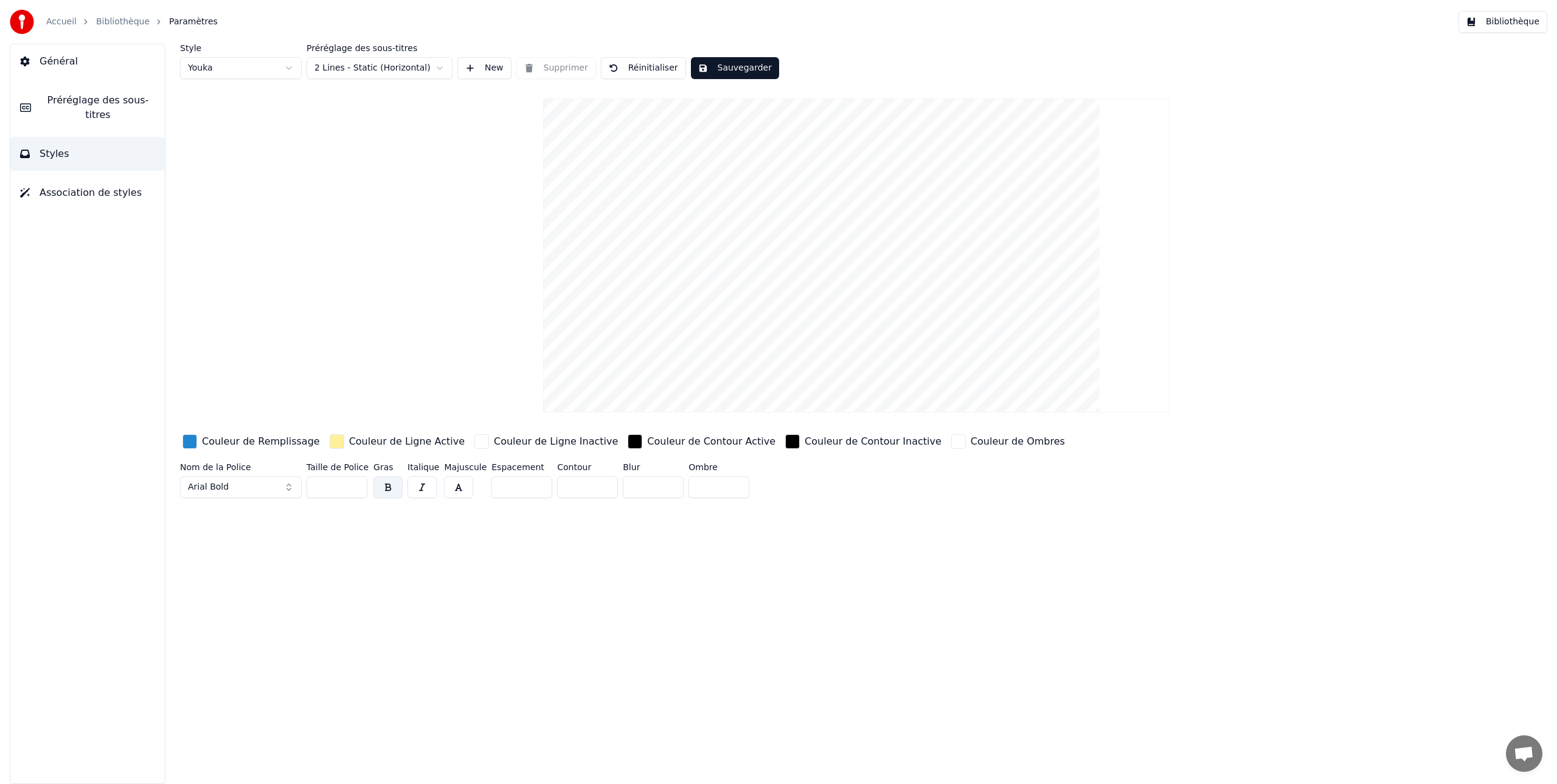
click at [114, 18] on link "Bibliothèque" at bounding box center [123, 22] width 54 height 13
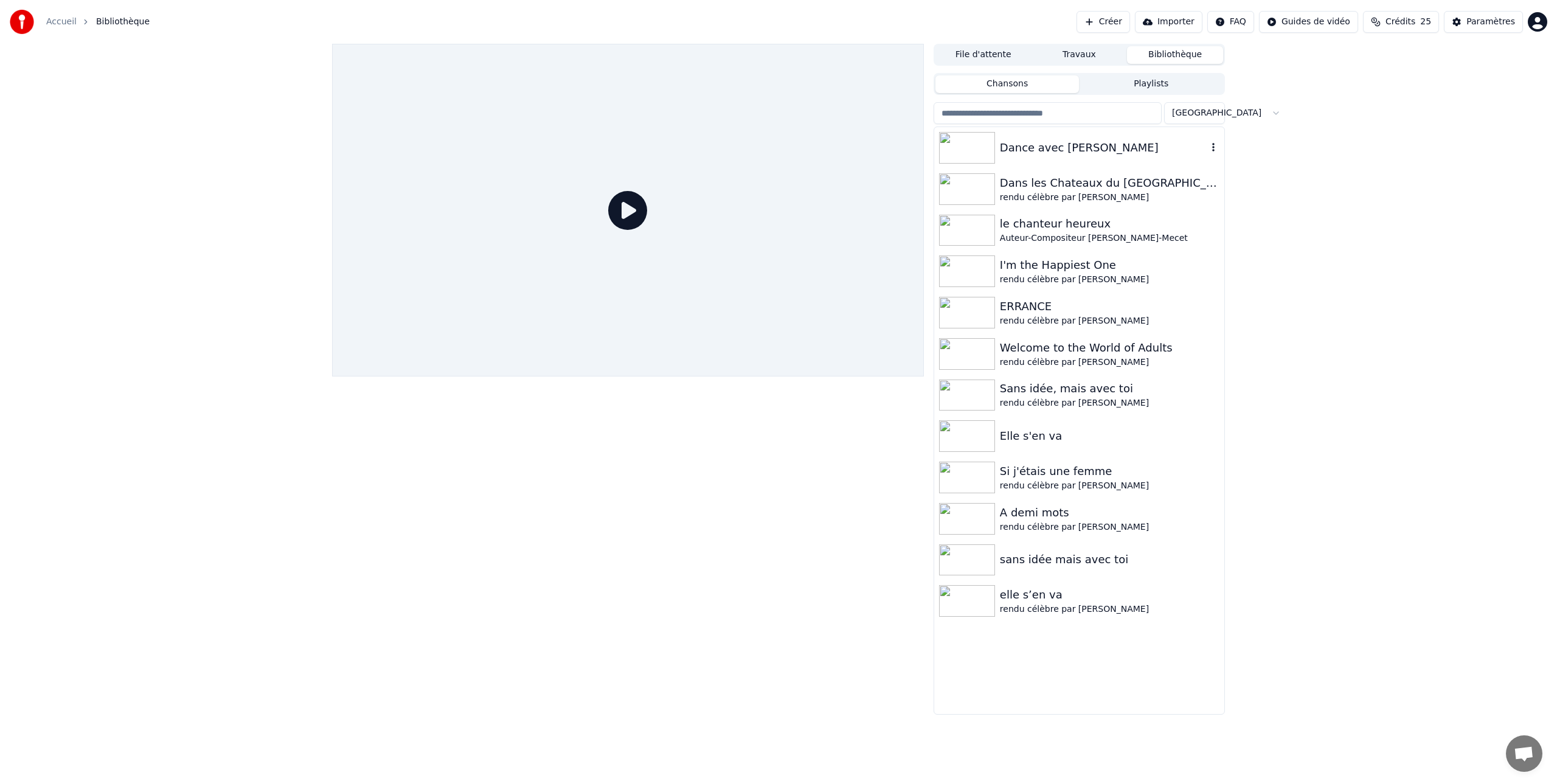
click at [1071, 146] on div "Dance avec [PERSON_NAME]" at bounding box center [1104, 147] width 207 height 17
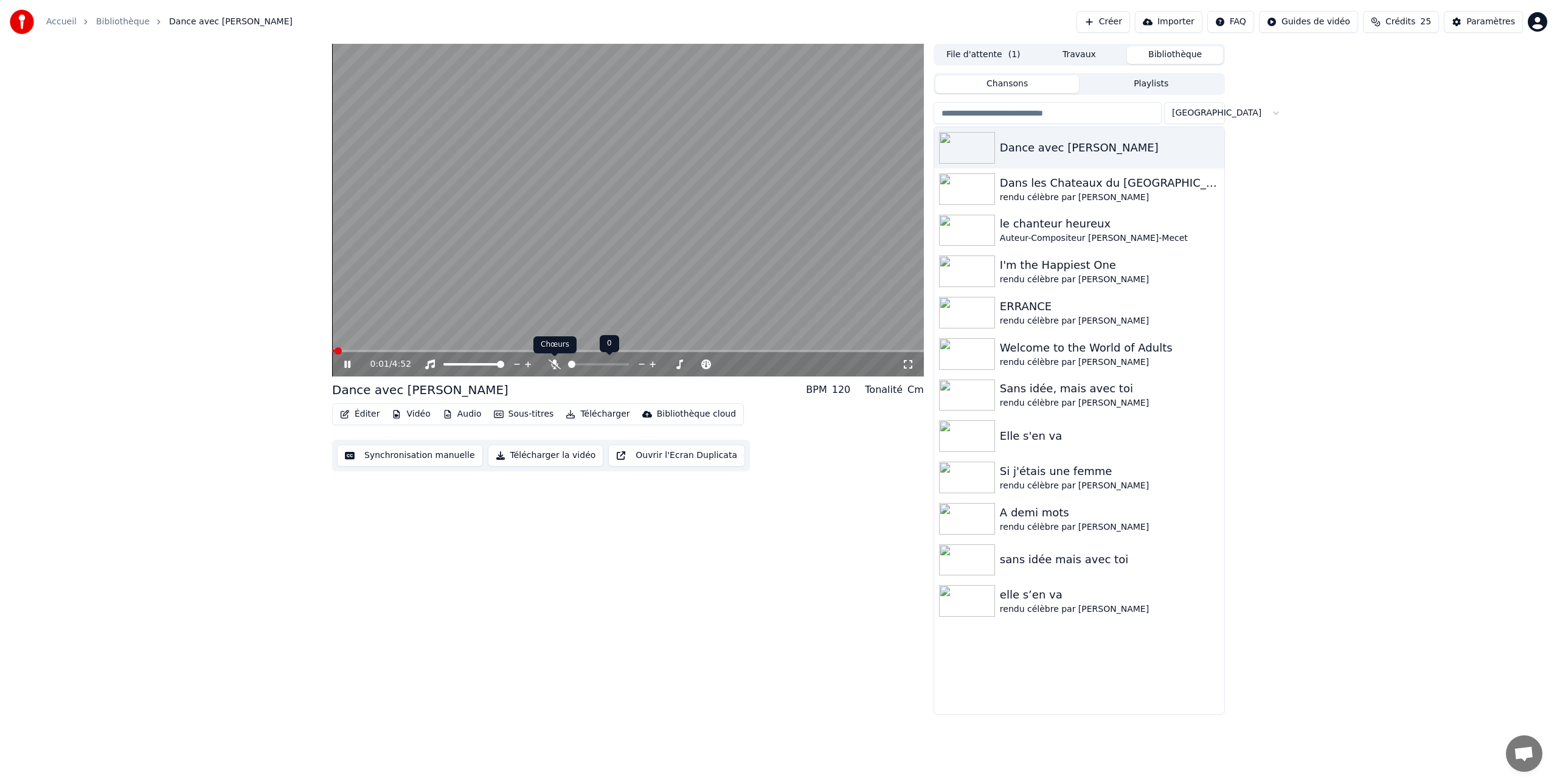
click at [553, 366] on icon at bounding box center [555, 364] width 13 height 10
click at [569, 352] on span at bounding box center [628, 351] width 592 height 2
click at [688, 350] on span at bounding box center [628, 351] width 592 height 2
click at [346, 365] on icon at bounding box center [347, 364] width 6 height 7
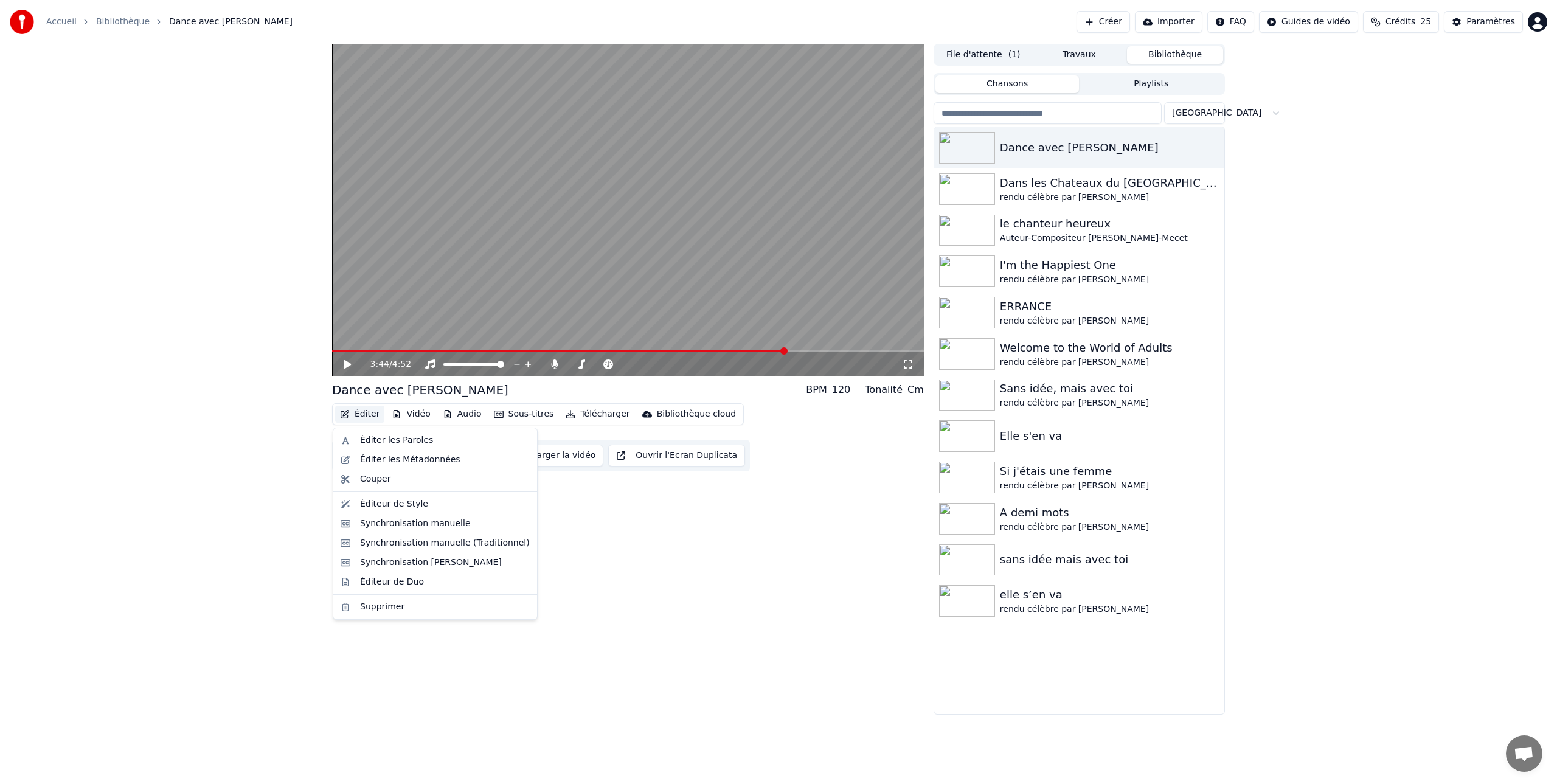
click at [365, 413] on button "Éditer" at bounding box center [360, 414] width 49 height 17
click at [371, 441] on div "Éditer les Paroles" at bounding box center [396, 440] width 73 height 13
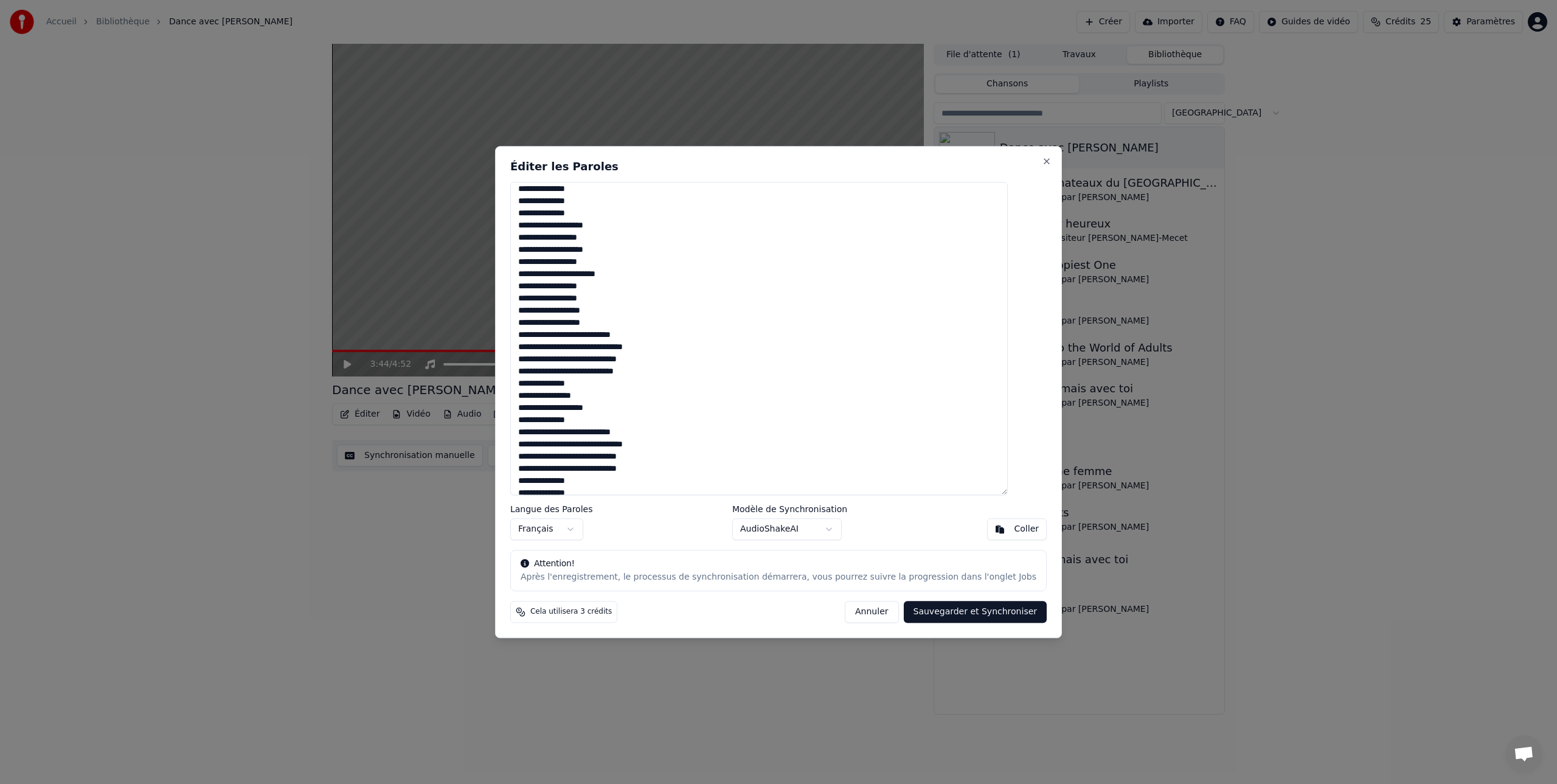
scroll to position [244, 0]
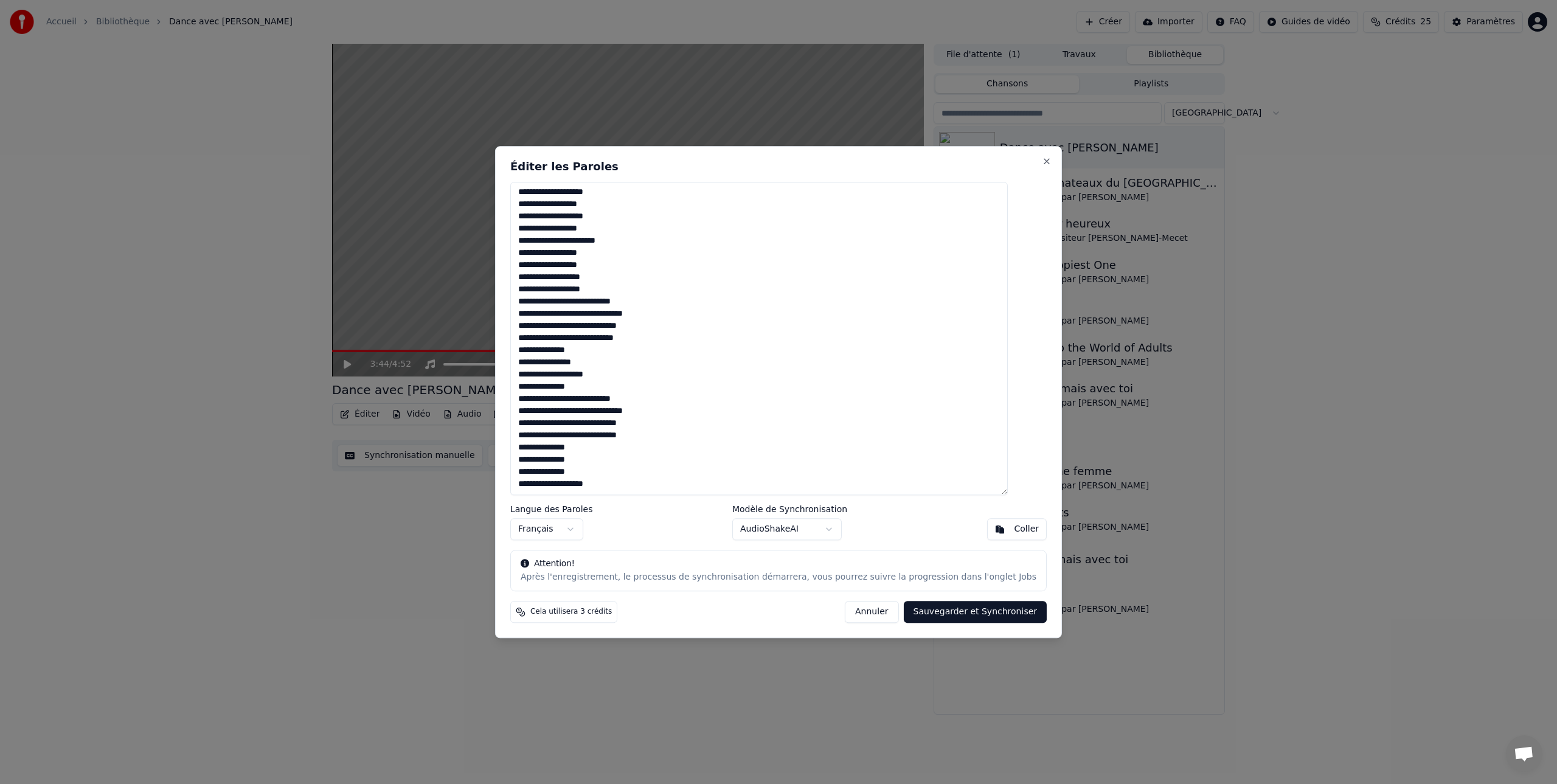
drag, startPoint x: 679, startPoint y: 163, endPoint x: 801, endPoint y: 162, distance: 122.0
click at [807, 162] on h2 "Éditer les Paroles" at bounding box center [778, 166] width 536 height 11
drag, startPoint x: 866, startPoint y: 613, endPoint x: 866, endPoint y: 605, distance: 8.0
click at [866, 613] on button "Annuler" at bounding box center [872, 612] width 54 height 22
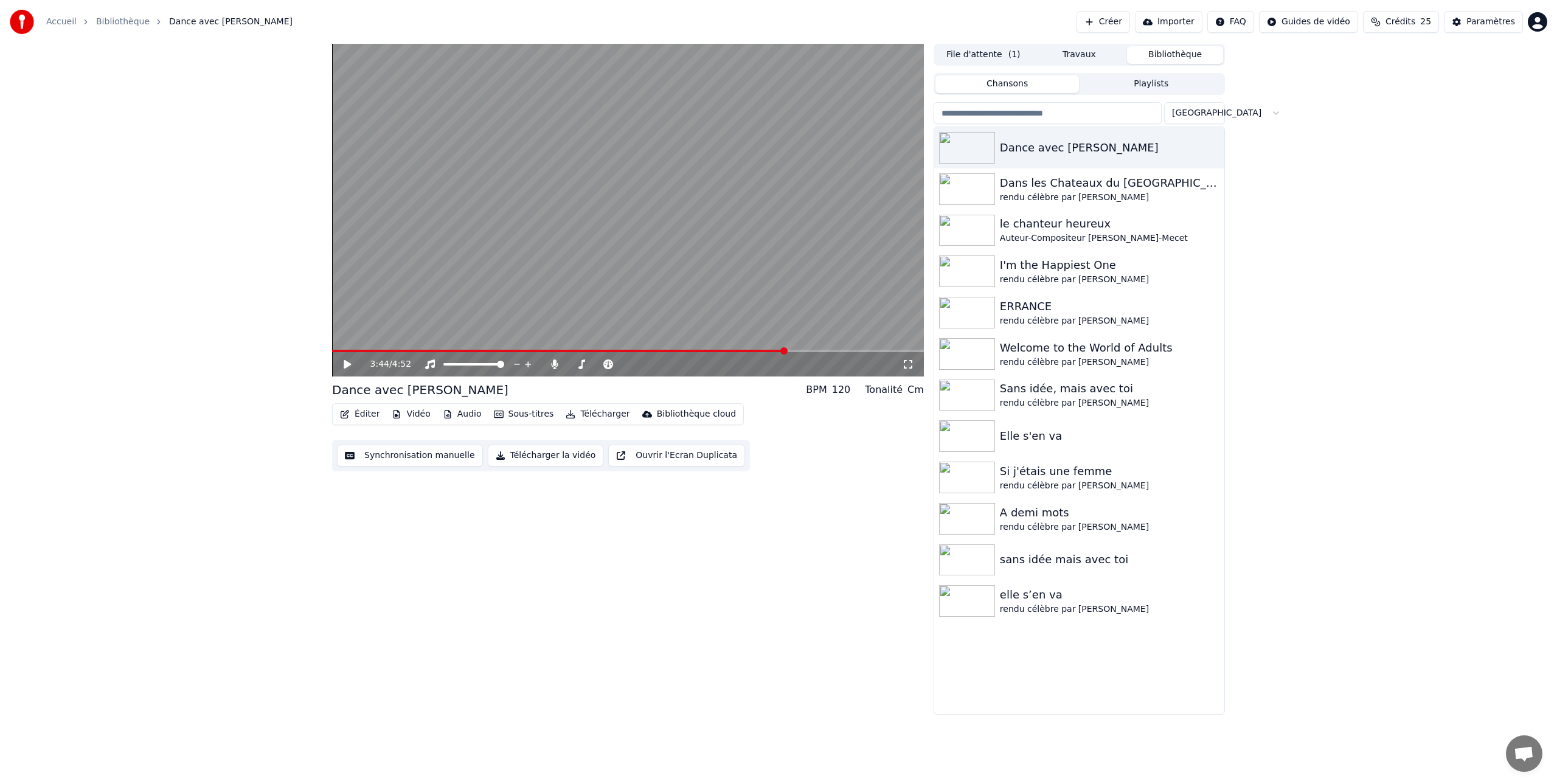
click at [360, 415] on button "Éditer" at bounding box center [360, 414] width 49 height 17
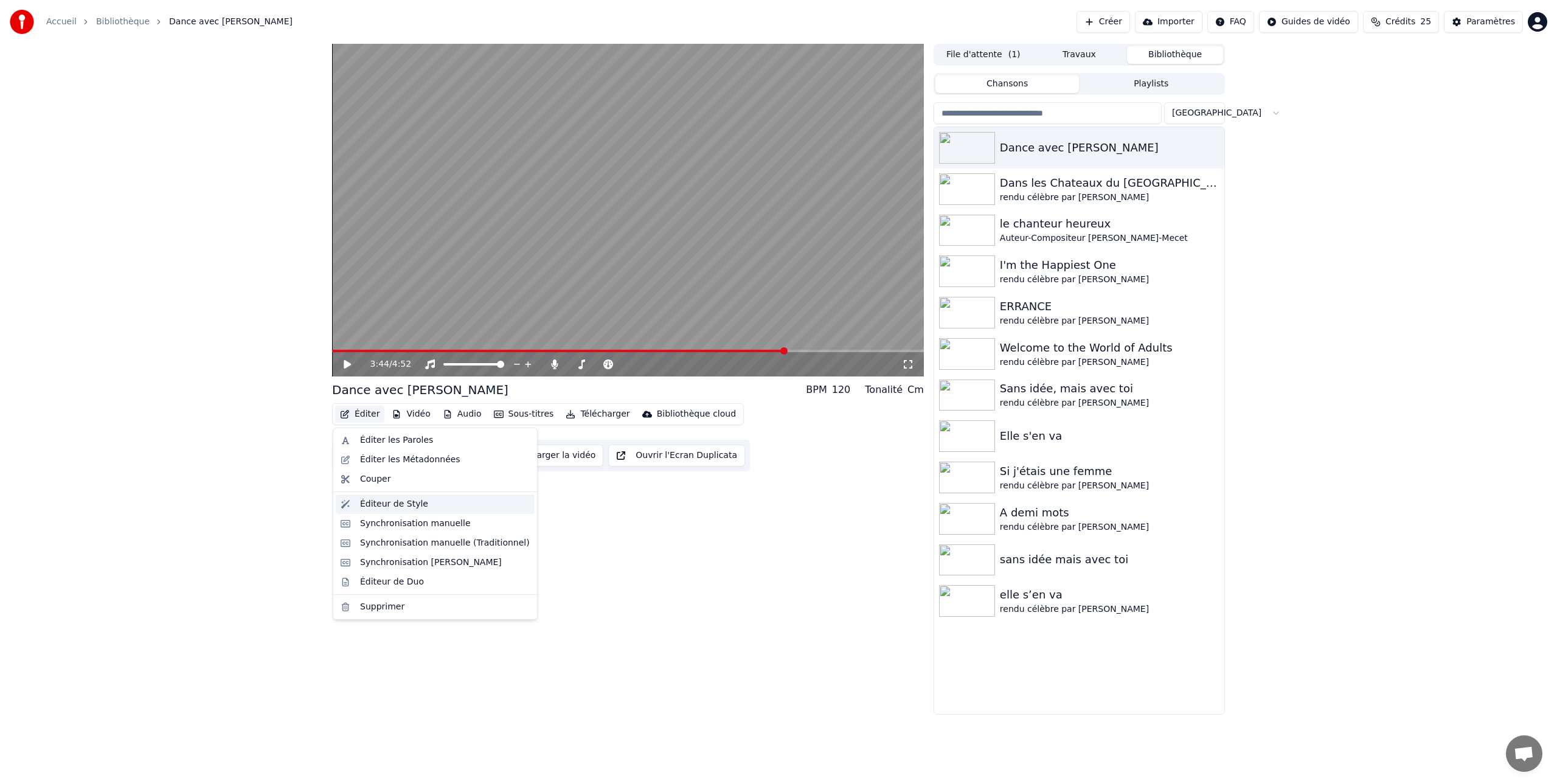
click at [380, 505] on div "Éditeur de Style" at bounding box center [394, 504] width 68 height 13
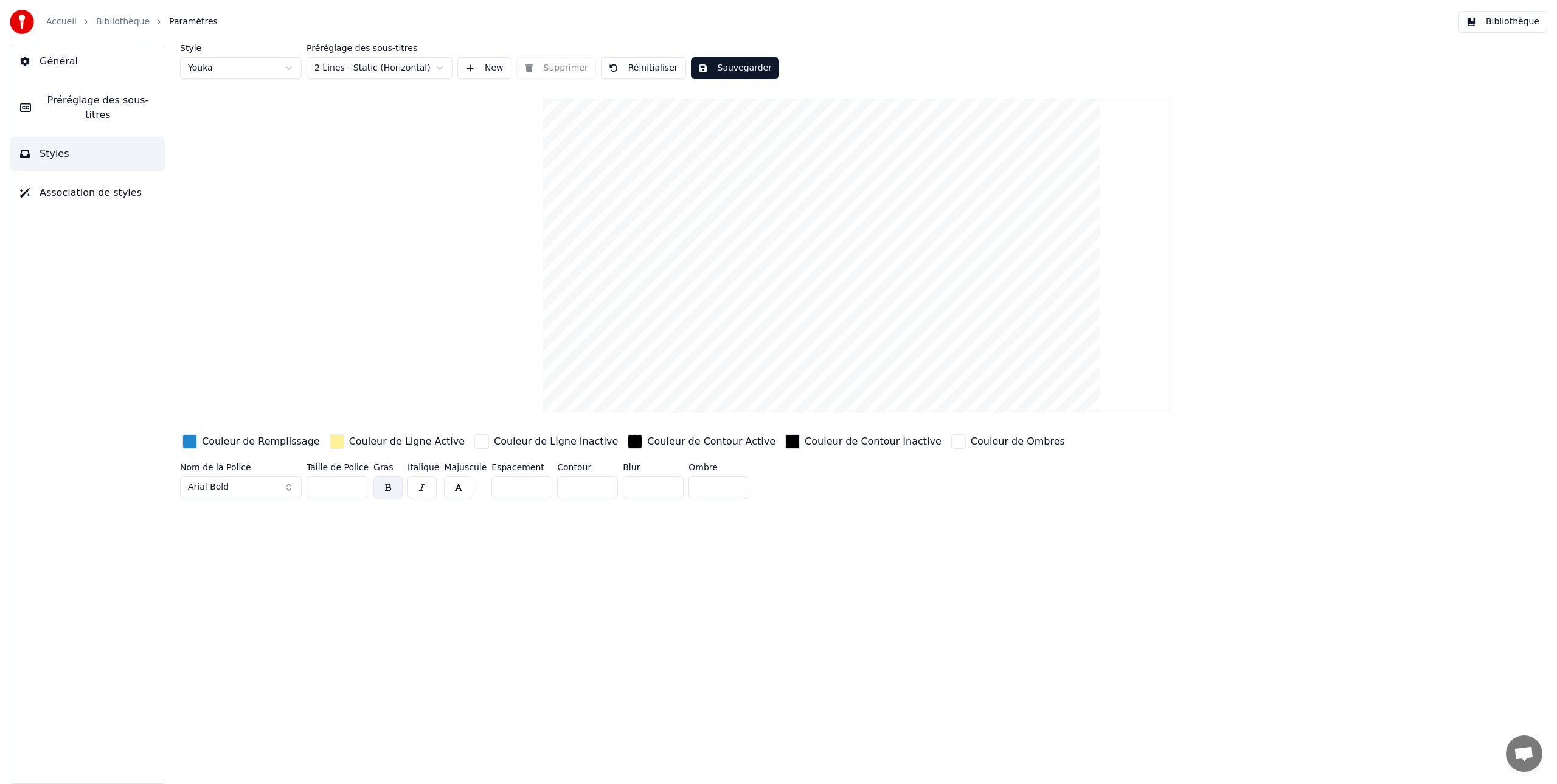
click at [64, 59] on span "Général" at bounding box center [59, 62] width 38 height 15
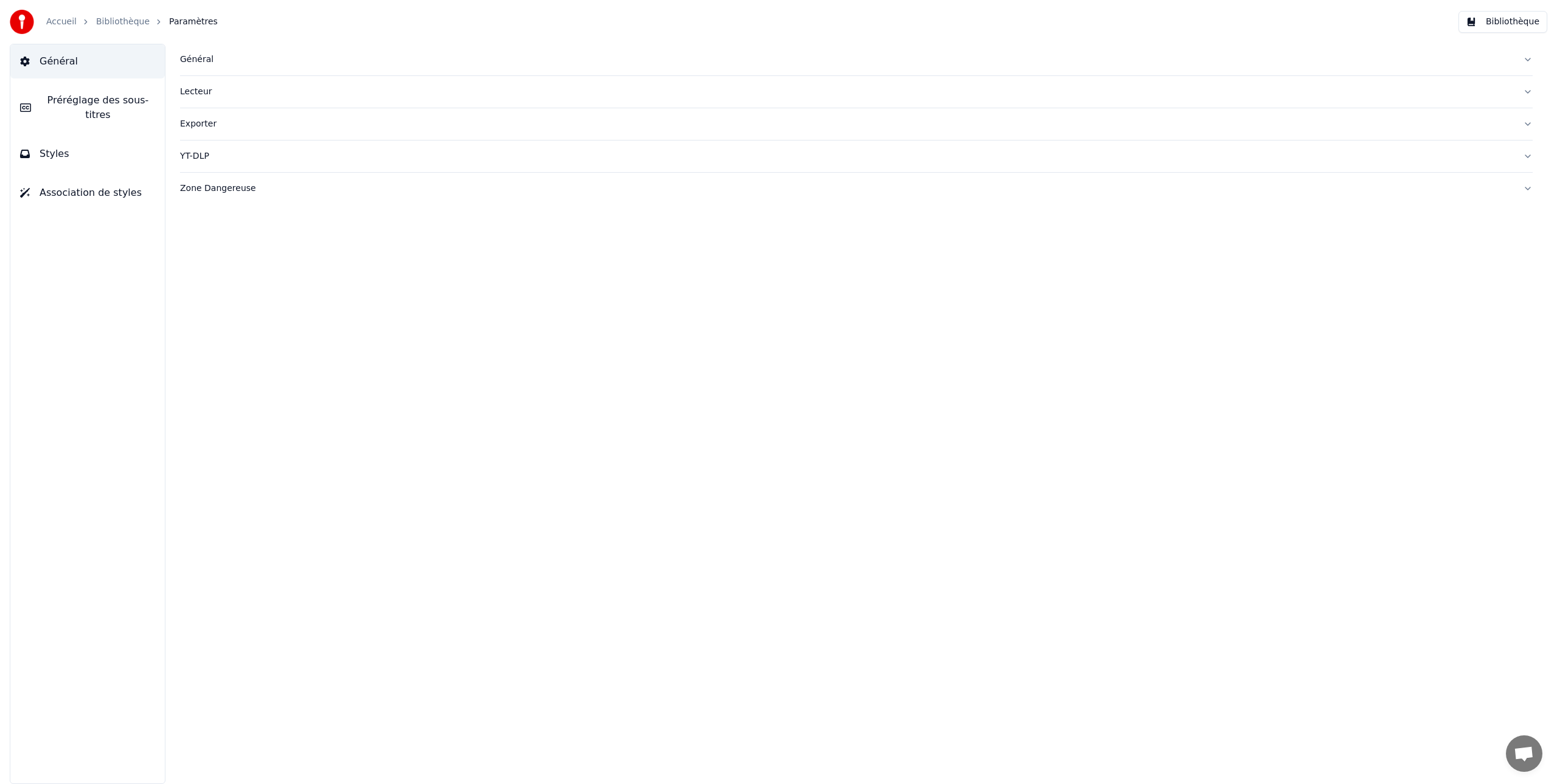
click at [113, 23] on link "Bibliothèque" at bounding box center [123, 22] width 54 height 13
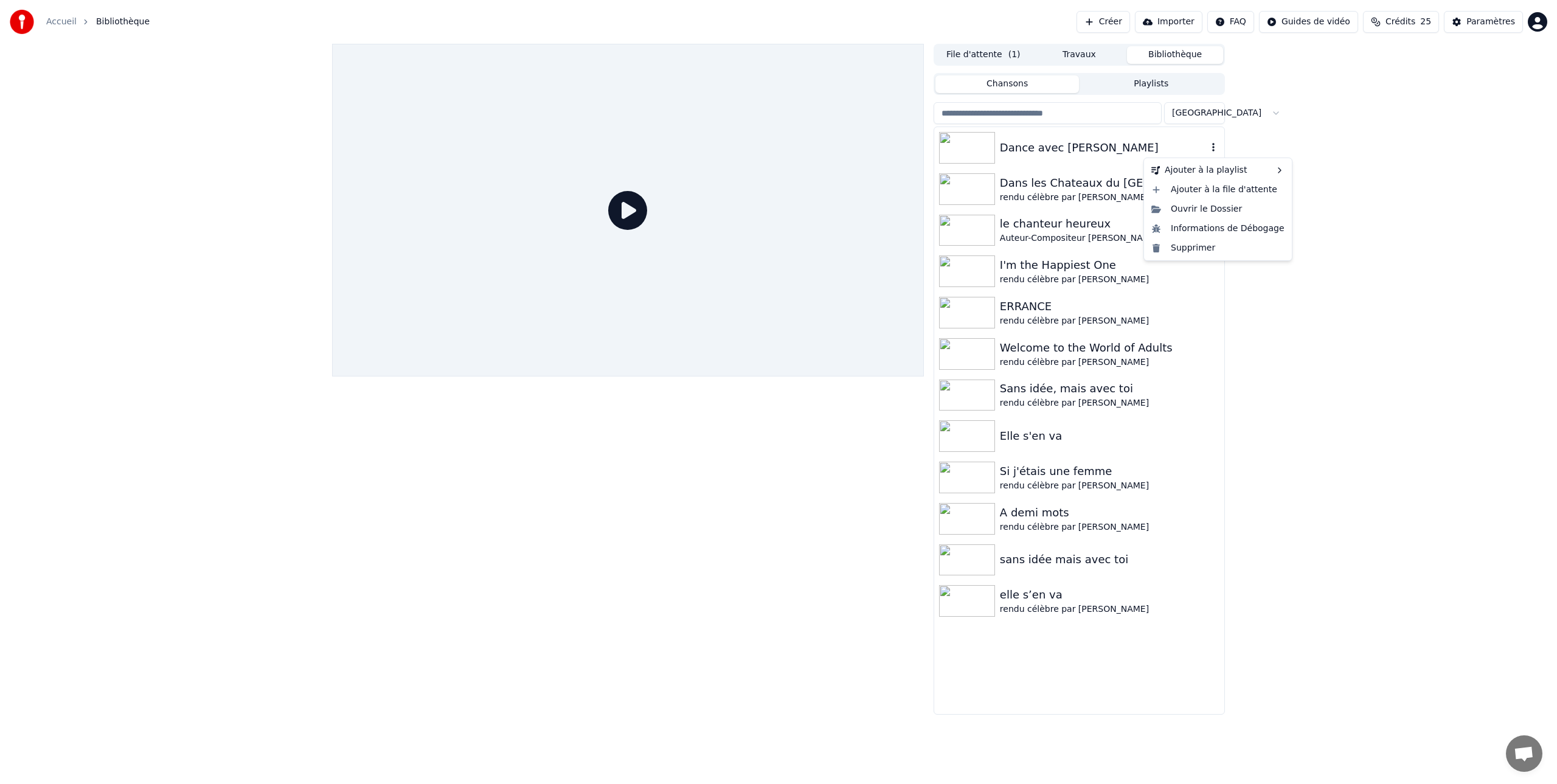
click at [1214, 146] on icon "button" at bounding box center [1214, 147] width 13 height 10
click at [1054, 155] on div "Dance avec [PERSON_NAME]" at bounding box center [1104, 147] width 207 height 17
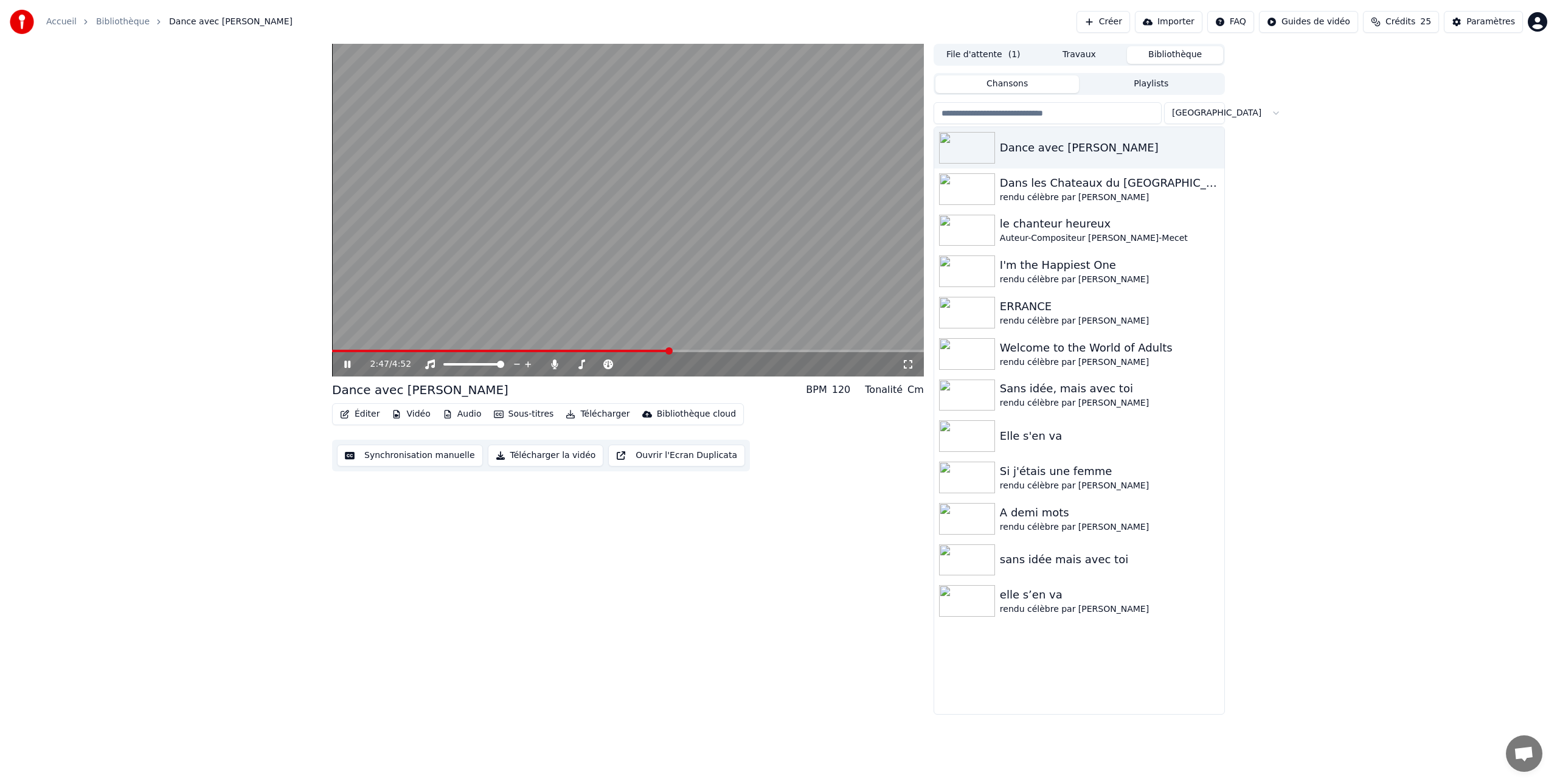
click at [671, 350] on span at bounding box center [669, 351] width 7 height 7
click at [719, 348] on span at bounding box center [719, 351] width 7 height 7
click at [347, 366] on icon at bounding box center [356, 364] width 29 height 10
click at [410, 459] on button "Synchronisation manuelle" at bounding box center [410, 456] width 146 height 22
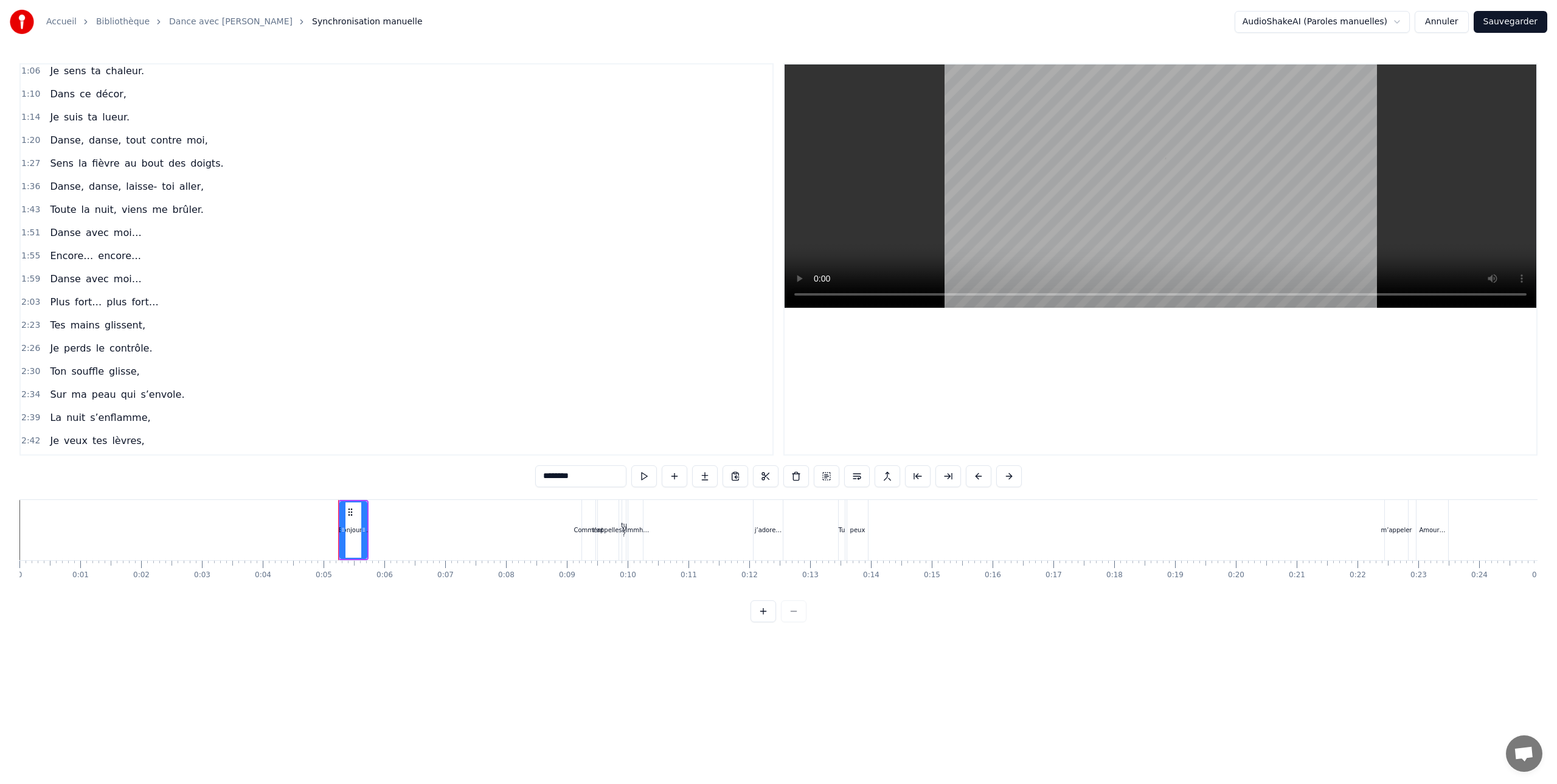
scroll to position [238, 0]
click at [57, 254] on span "Encore…" at bounding box center [71, 254] width 46 height 14
type input "*******"
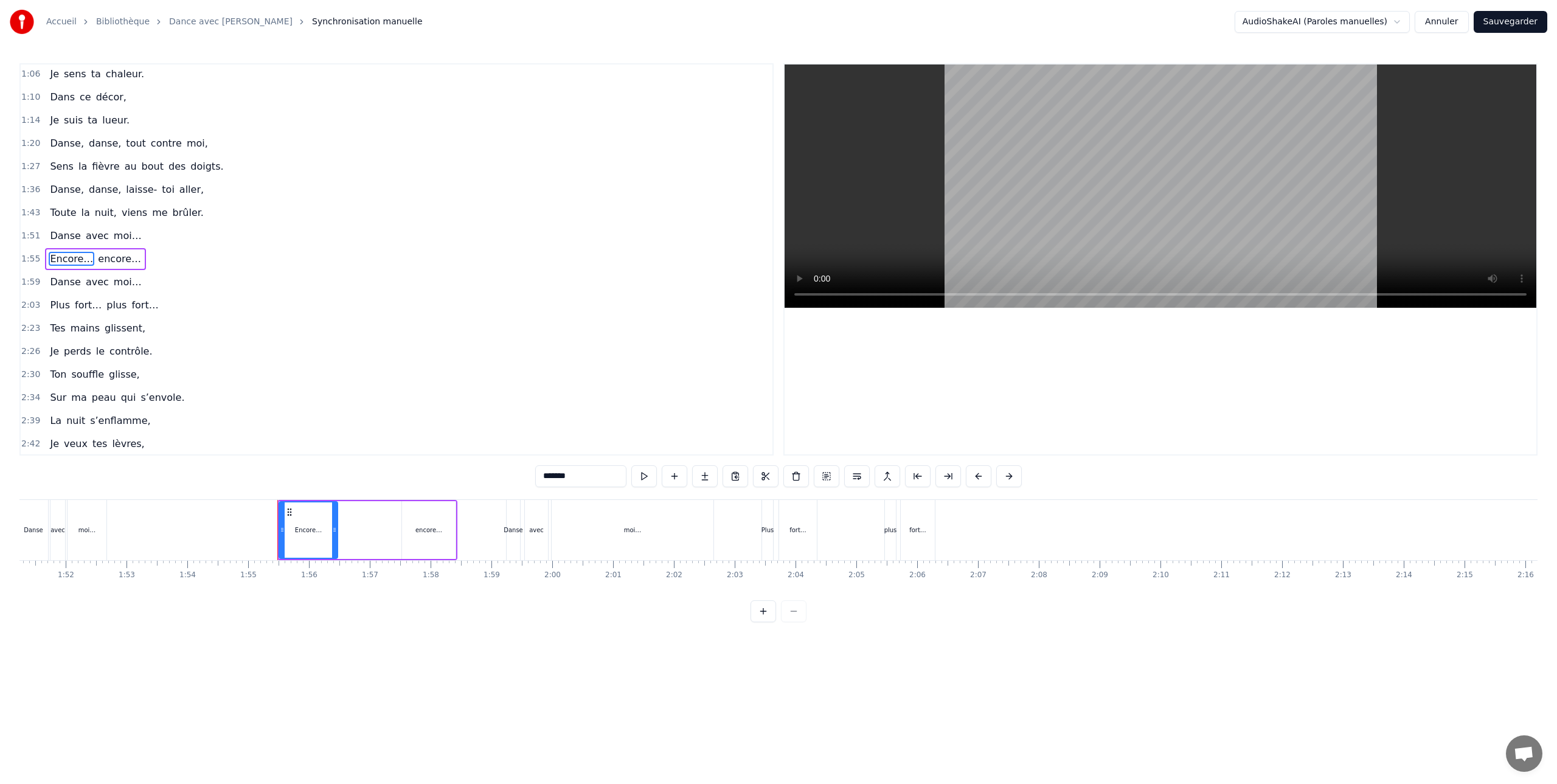
scroll to position [0, 6963]
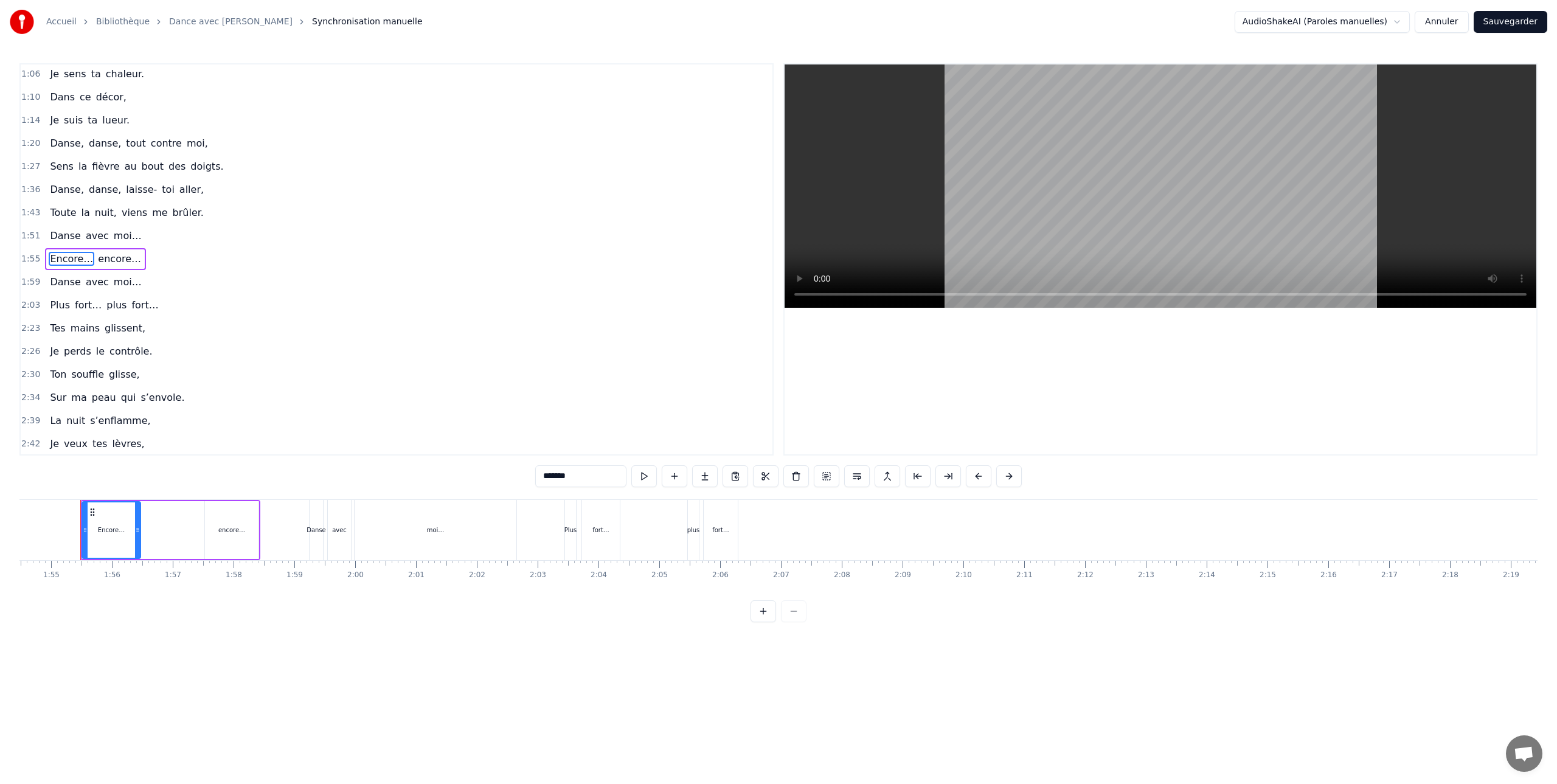
click at [758, 613] on button at bounding box center [763, 611] width 26 height 22
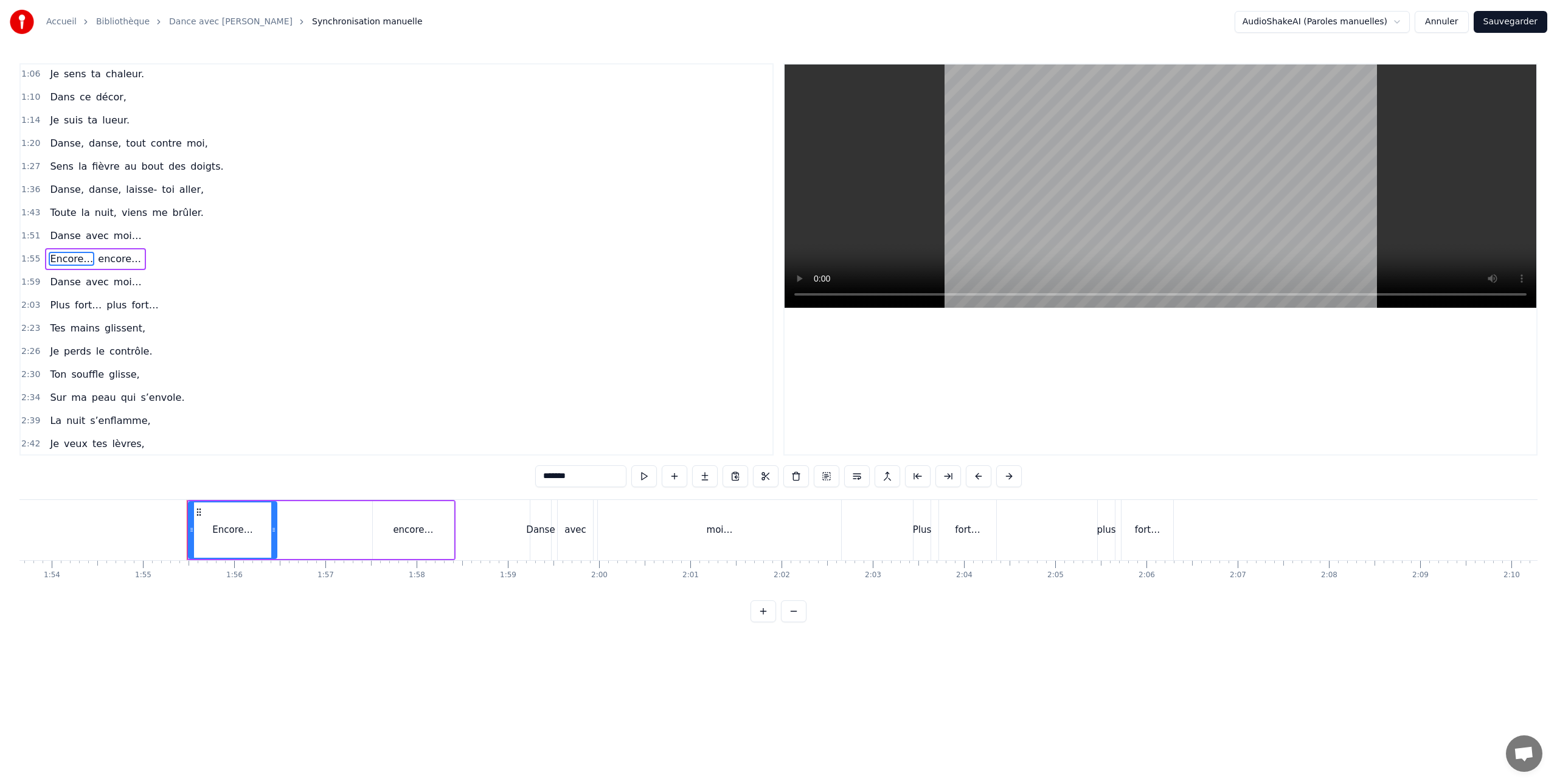
scroll to position [0, 10475]
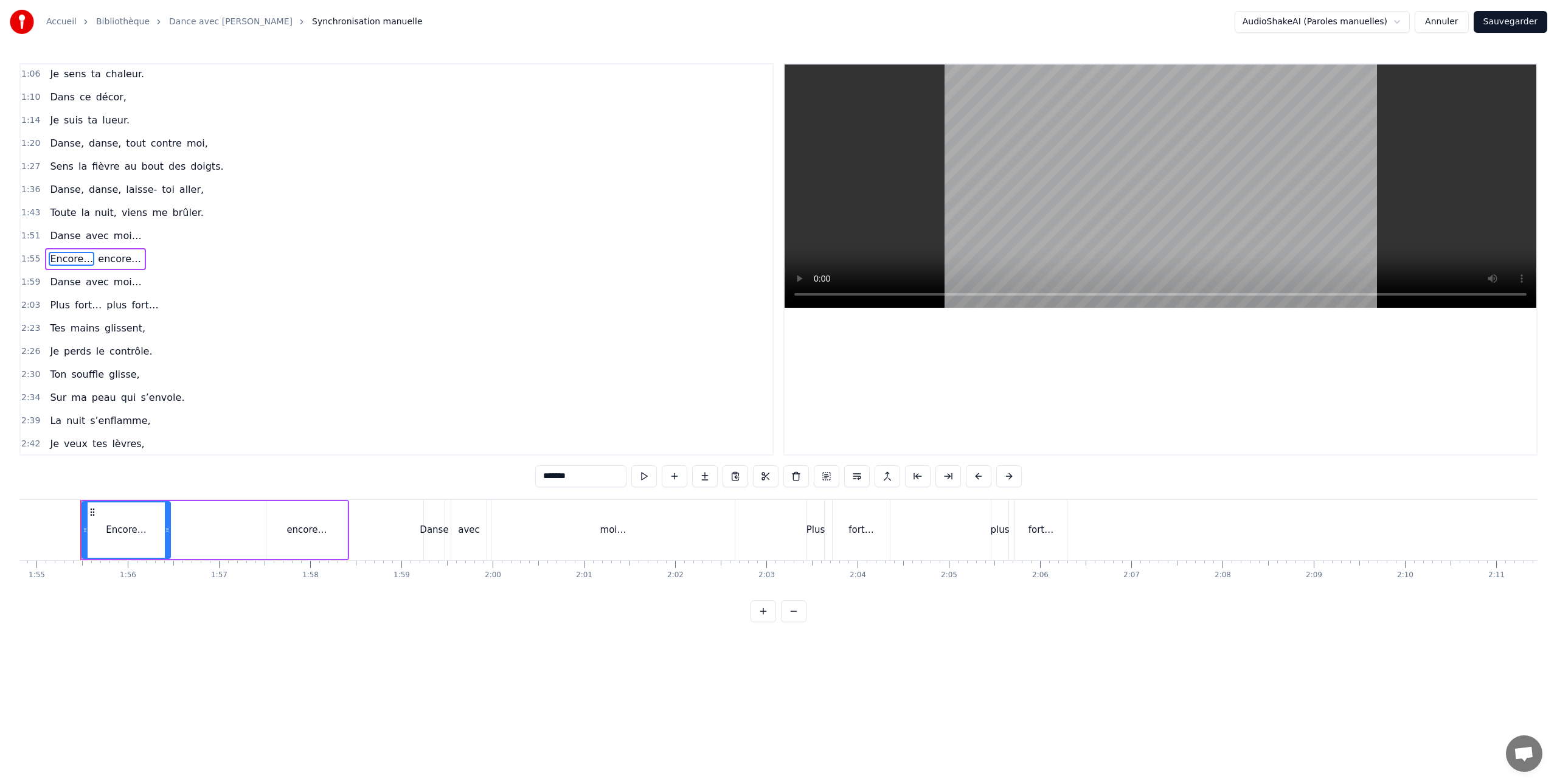
click at [762, 612] on button at bounding box center [763, 611] width 26 height 22
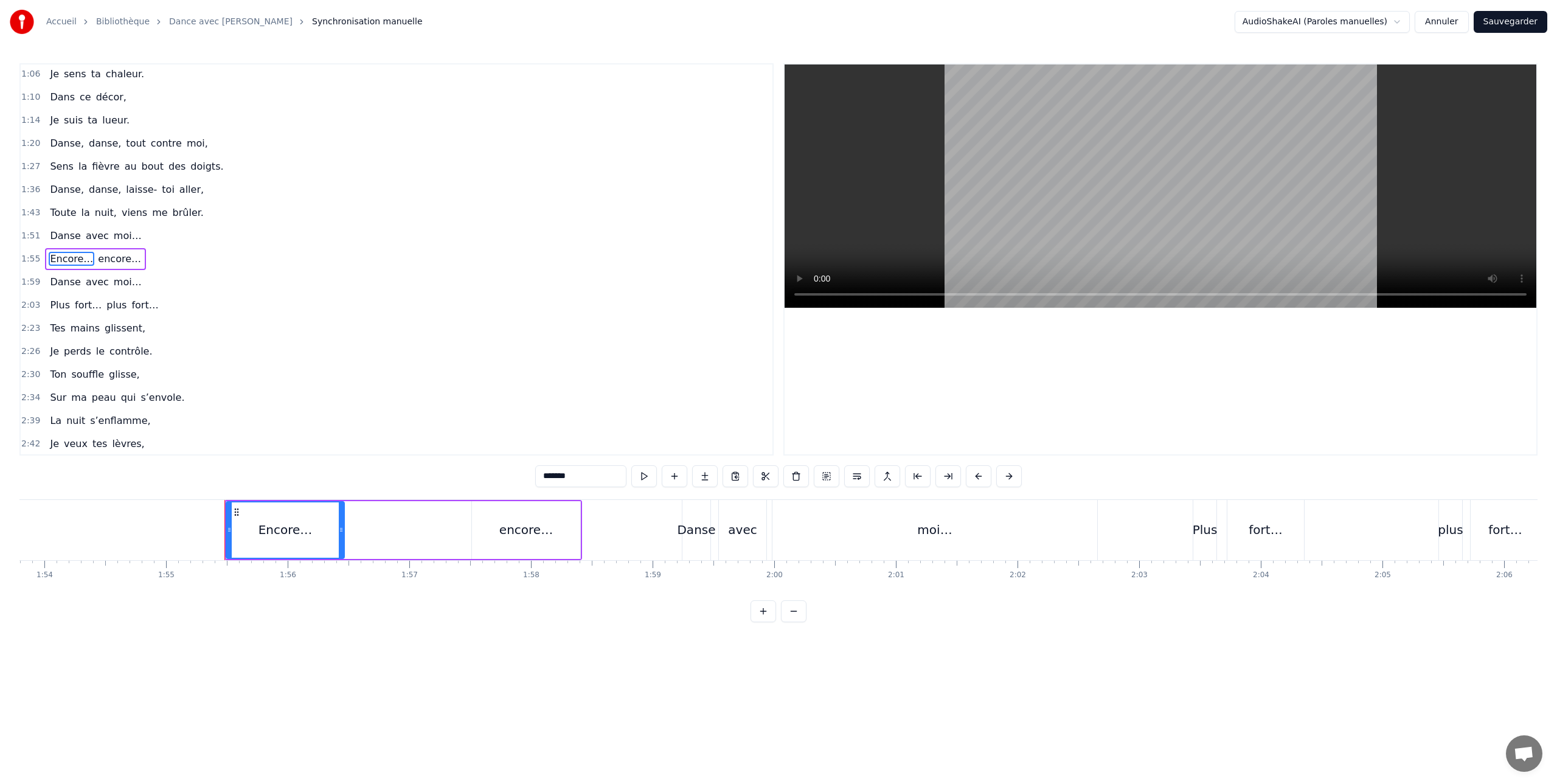
scroll to position [0, 13987]
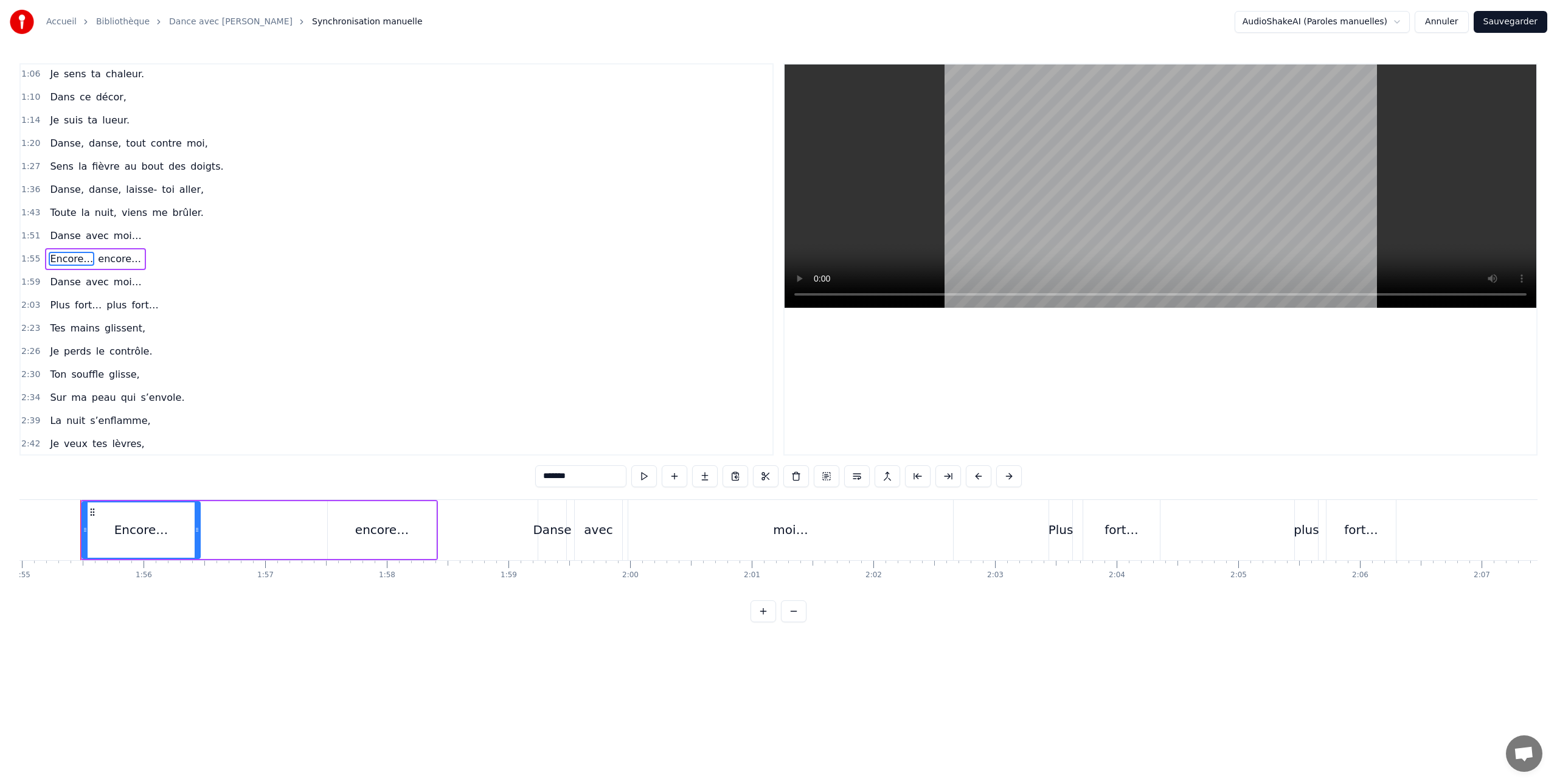
click at [91, 513] on icon at bounding box center [92, 512] width 10 height 10
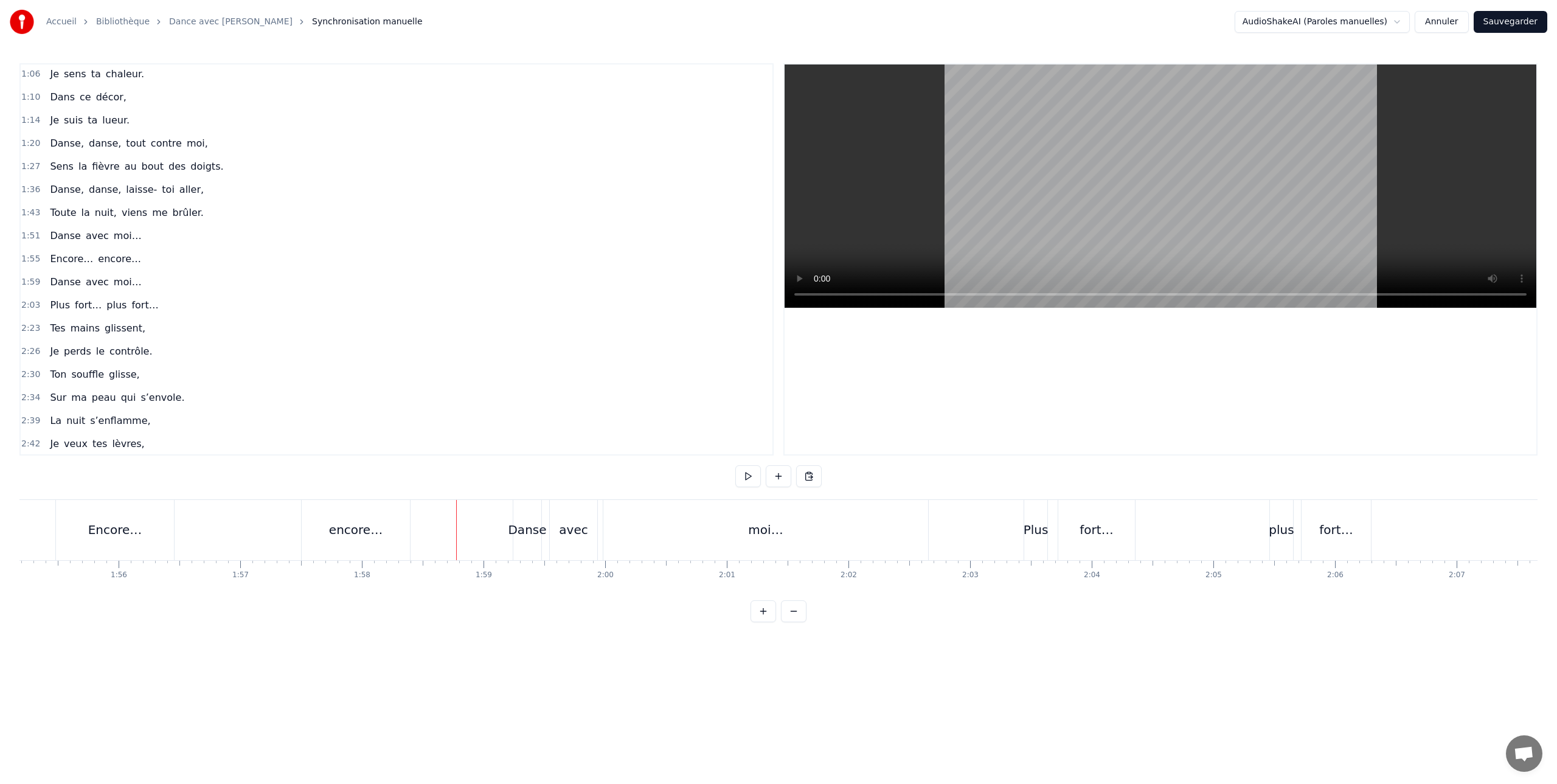
scroll to position [0, 14012]
click at [72, 508] on div "Encore…" at bounding box center [115, 530] width 118 height 60
click at [58, 257] on span "Encore…" at bounding box center [71, 258] width 46 height 14
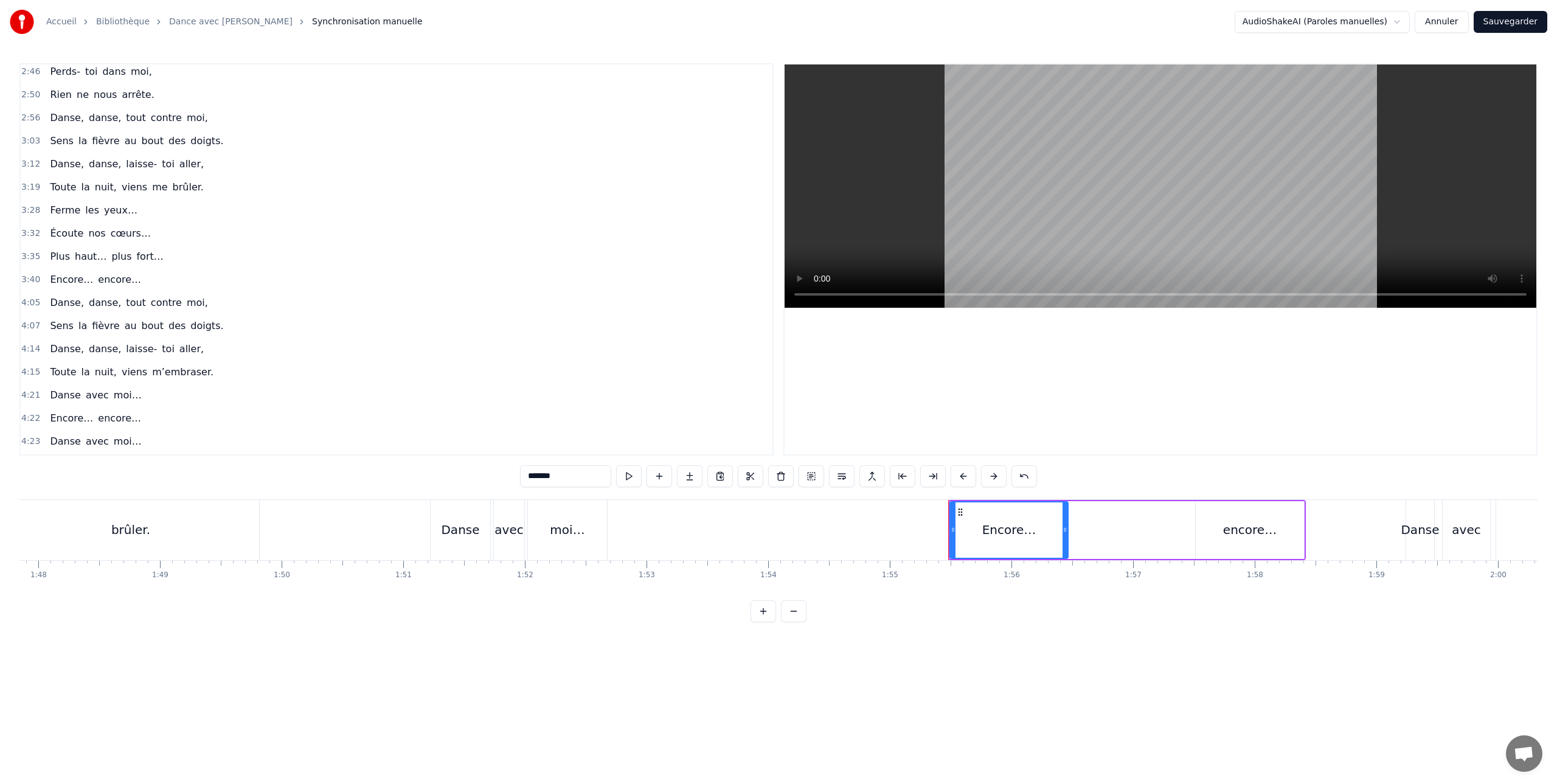
scroll to position [648, 0]
click at [64, 329] on span "Danse," at bounding box center [67, 329] width 37 height 14
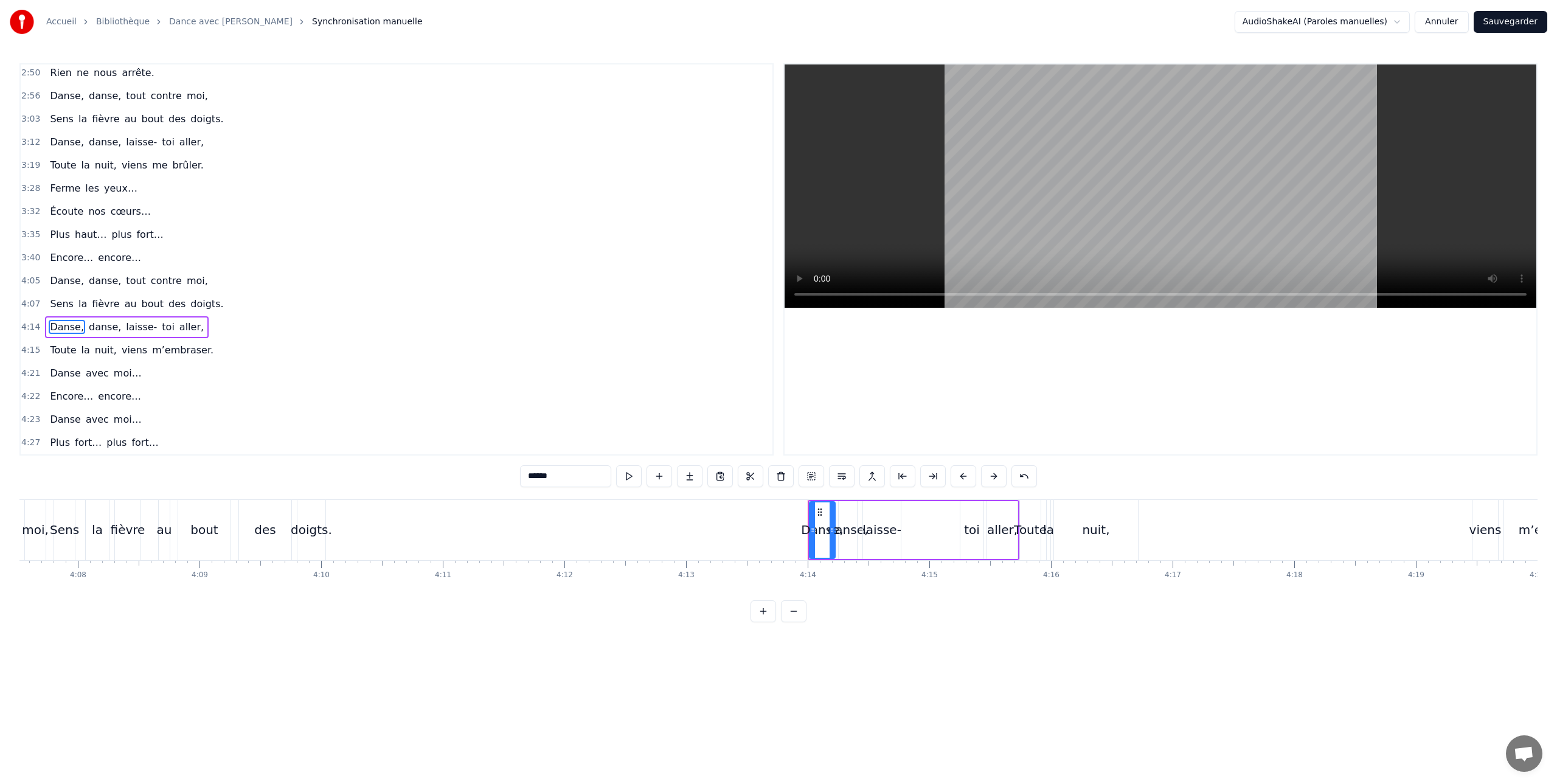
scroll to position [0, 30838]
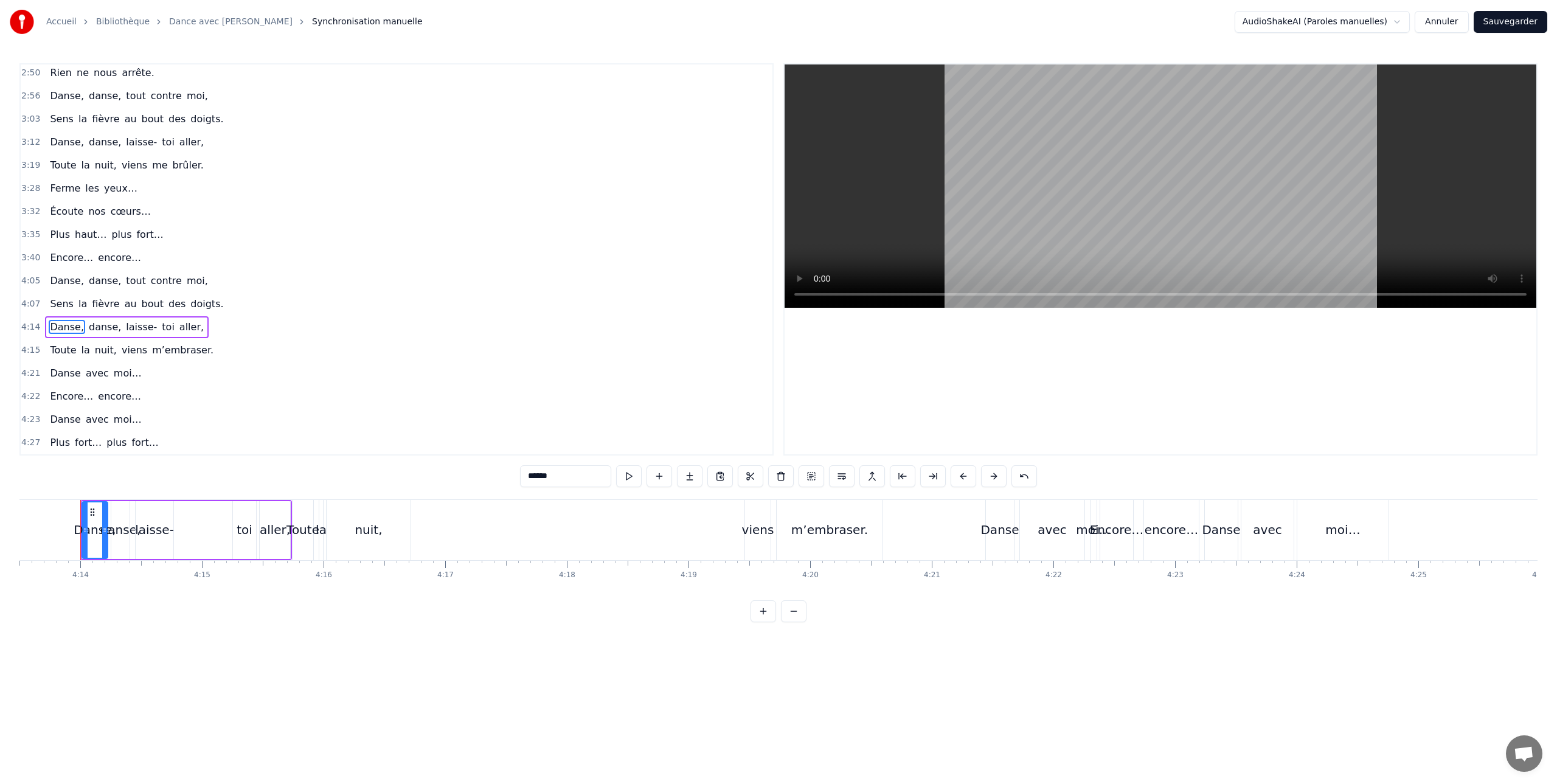
click at [62, 304] on span "Sens" at bounding box center [61, 304] width 26 height 14
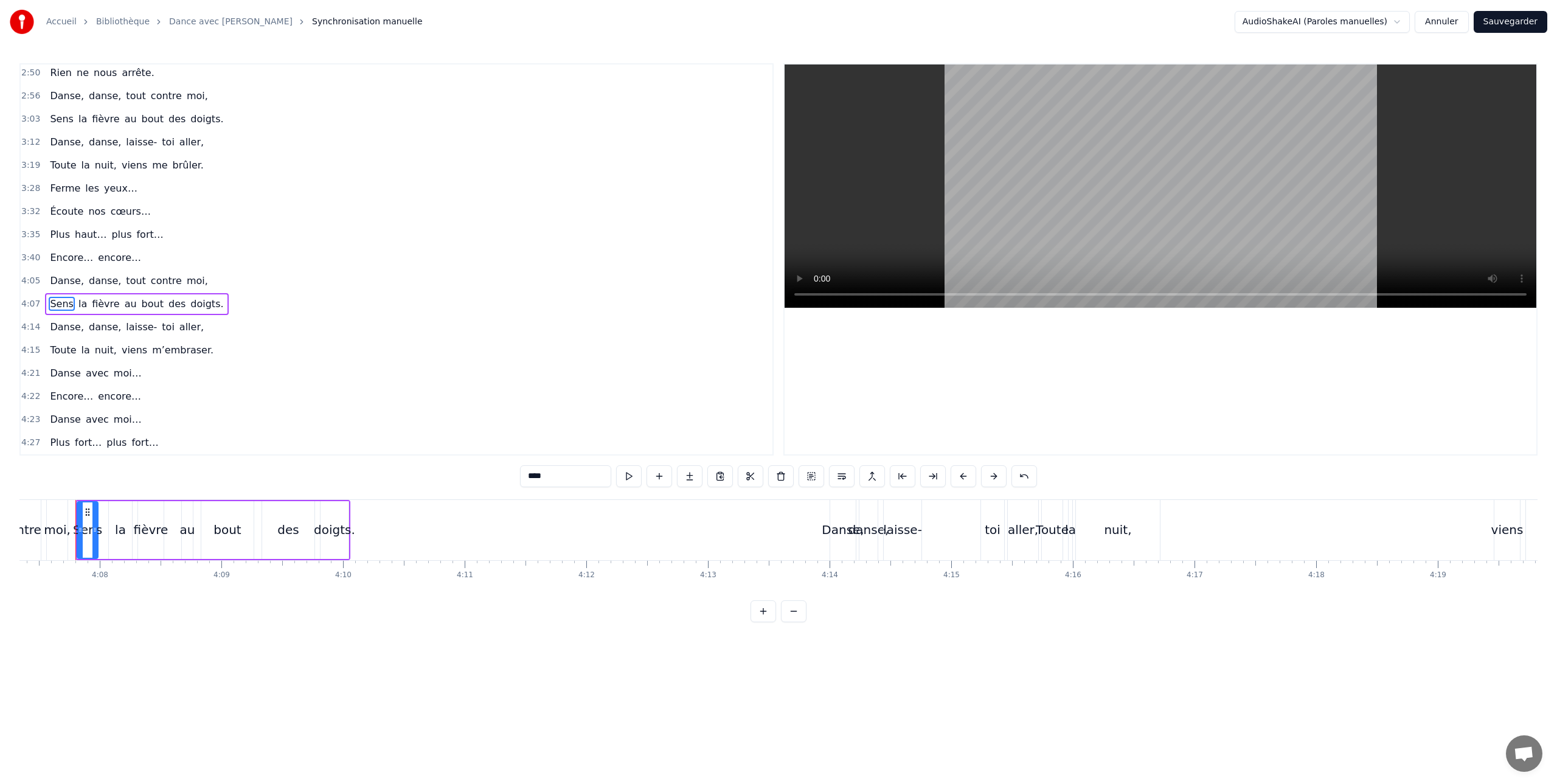
scroll to position [0, 30084]
click at [57, 190] on span "Ferme" at bounding box center [65, 188] width 33 height 14
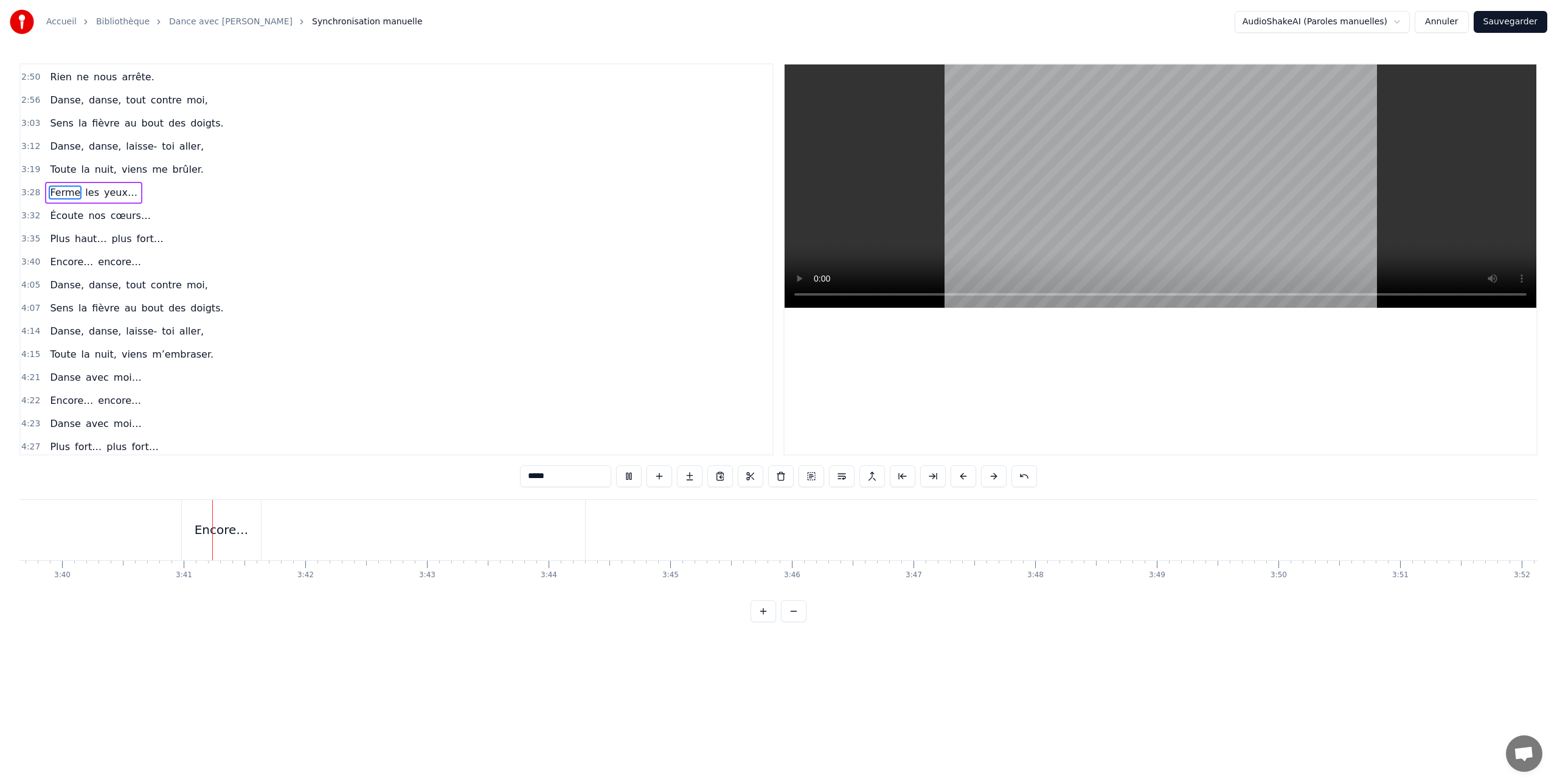
scroll to position [0, 26771]
click at [112, 263] on span "encore…" at bounding box center [119, 262] width 46 height 14
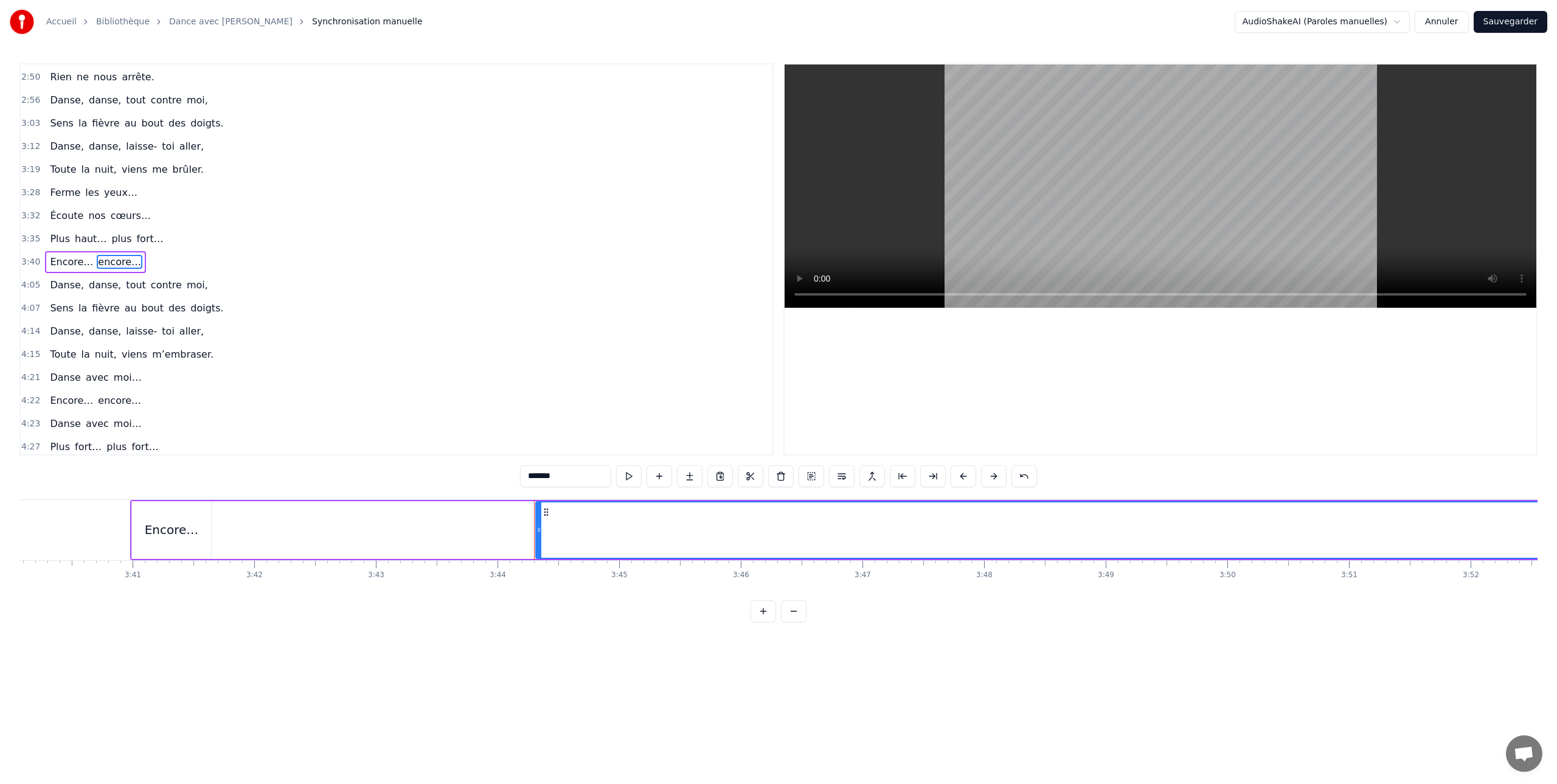
scroll to position [649, 0]
type input "******"
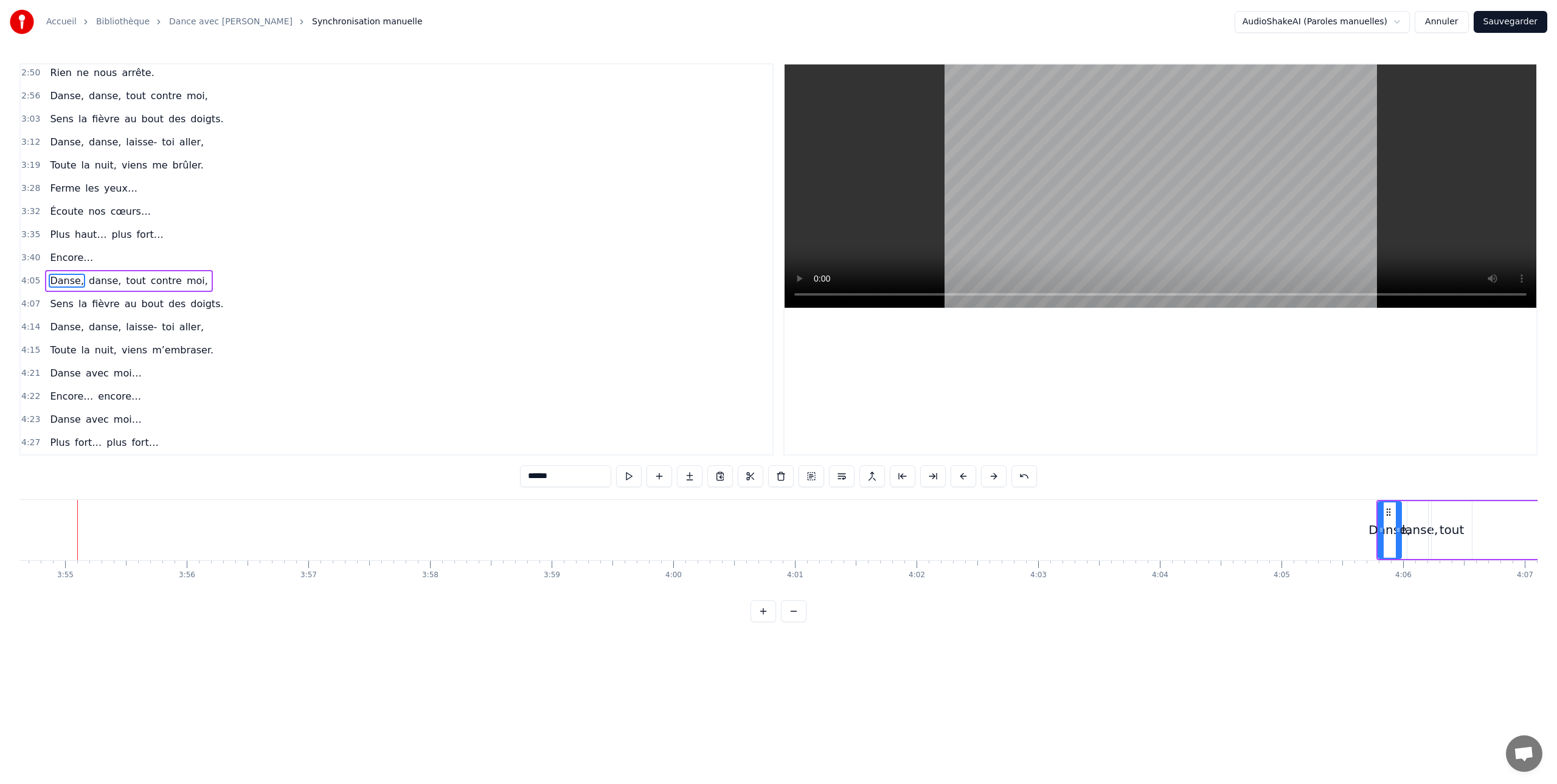
scroll to position [0, 28539]
click at [60, 235] on span "Plus" at bounding box center [60, 234] width 23 height 14
type input "****"
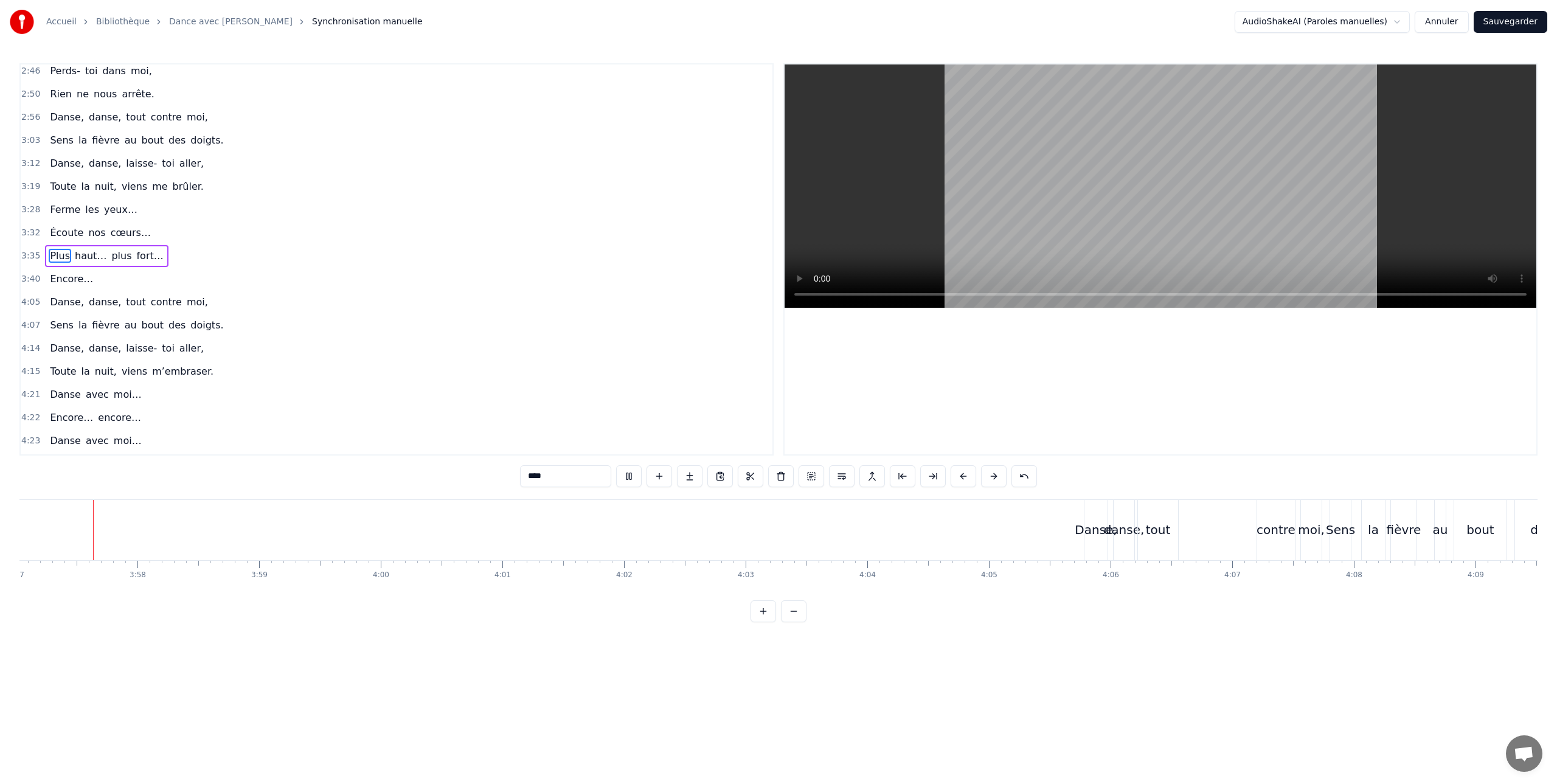
scroll to position [0, 28825]
click at [628, 475] on button at bounding box center [629, 477] width 26 height 22
drag, startPoint x: 1455, startPoint y: 26, endPoint x: 1436, endPoint y: 25, distance: 19.0
click at [1447, 26] on button "Annuler" at bounding box center [1442, 22] width 54 height 22
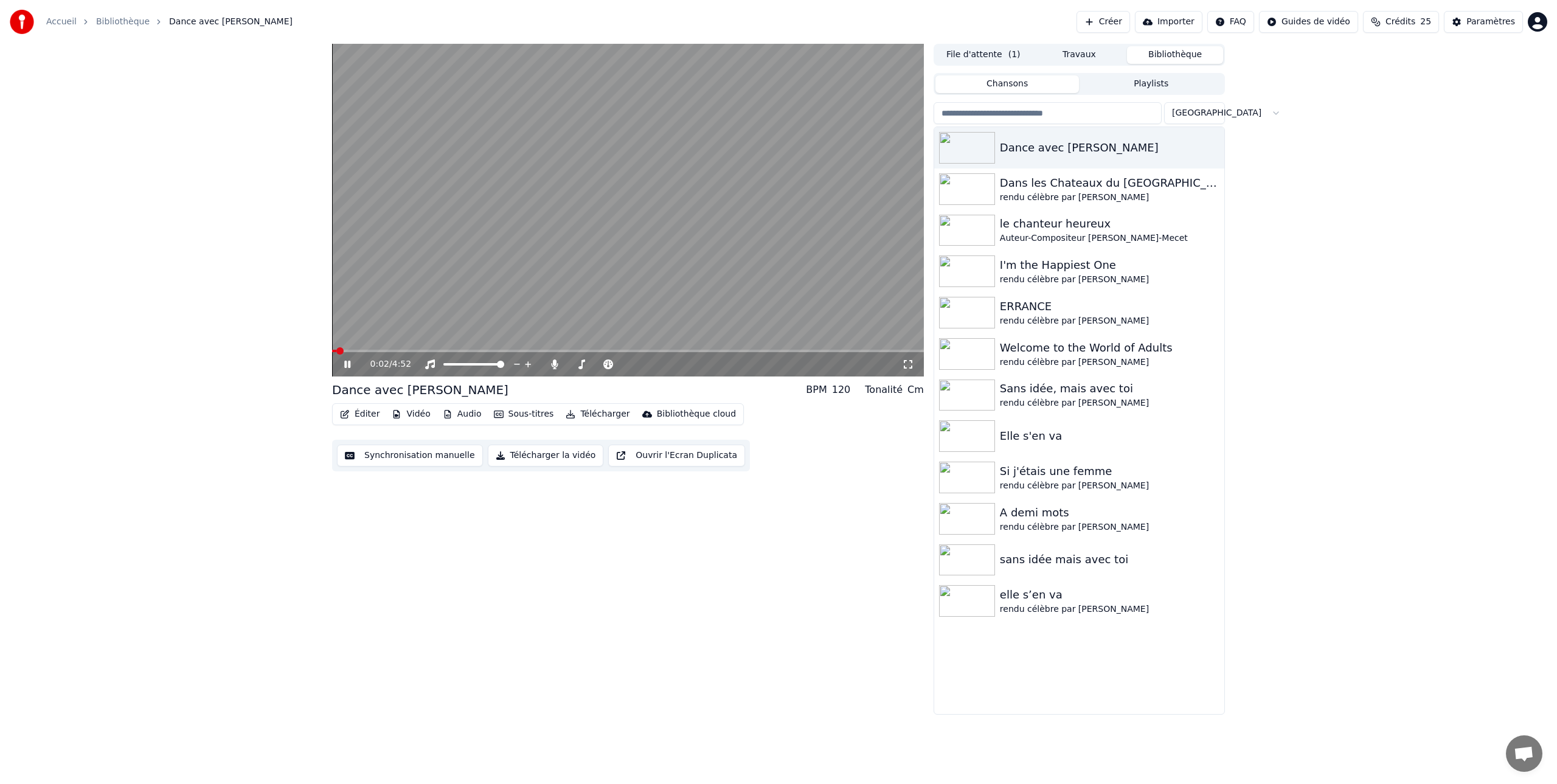
click at [346, 365] on icon at bounding box center [356, 364] width 29 height 10
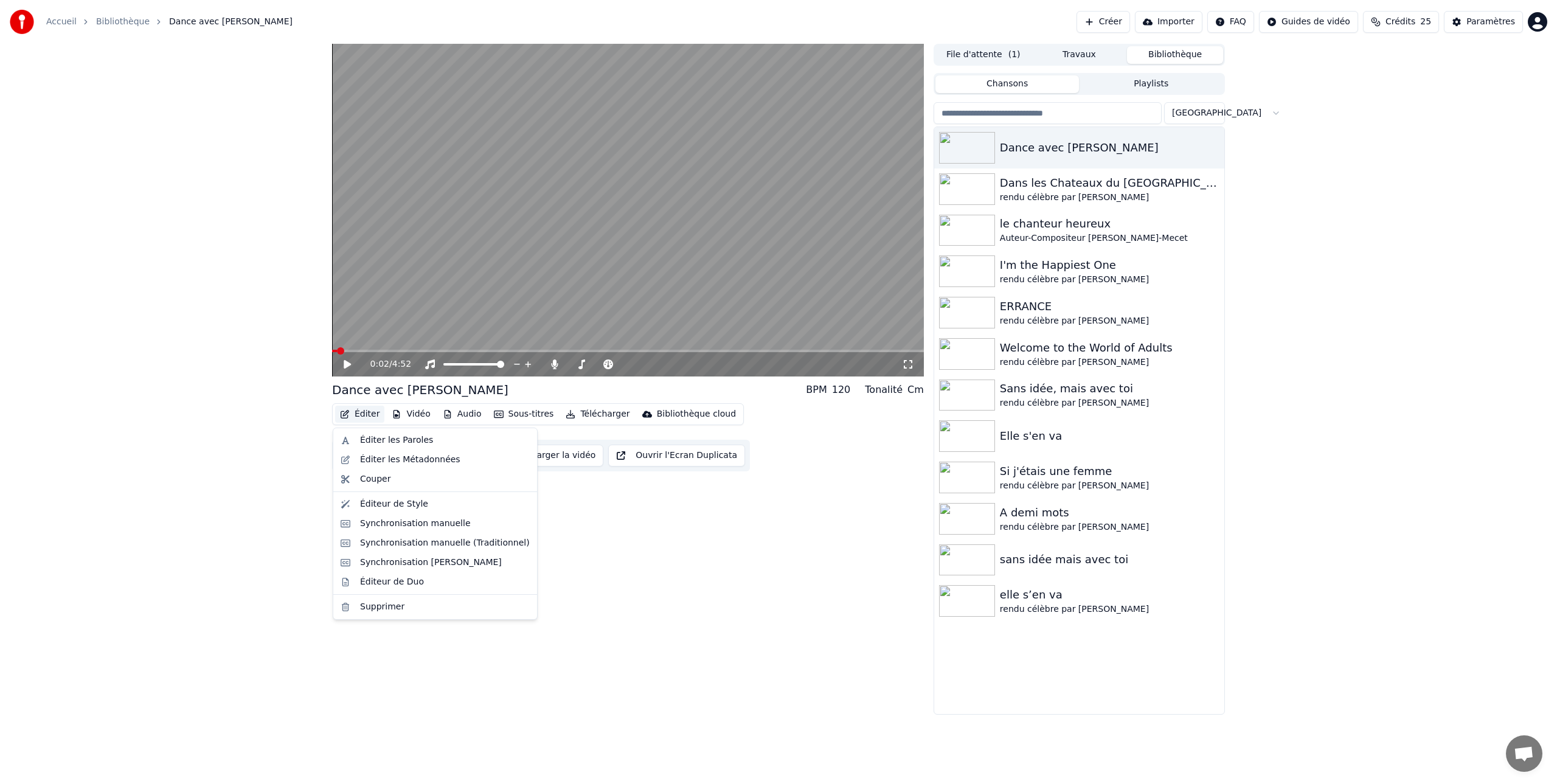
click at [357, 415] on button "Éditer" at bounding box center [360, 414] width 49 height 17
click at [378, 463] on div "Éditer les Métadonnées" at bounding box center [410, 460] width 100 height 13
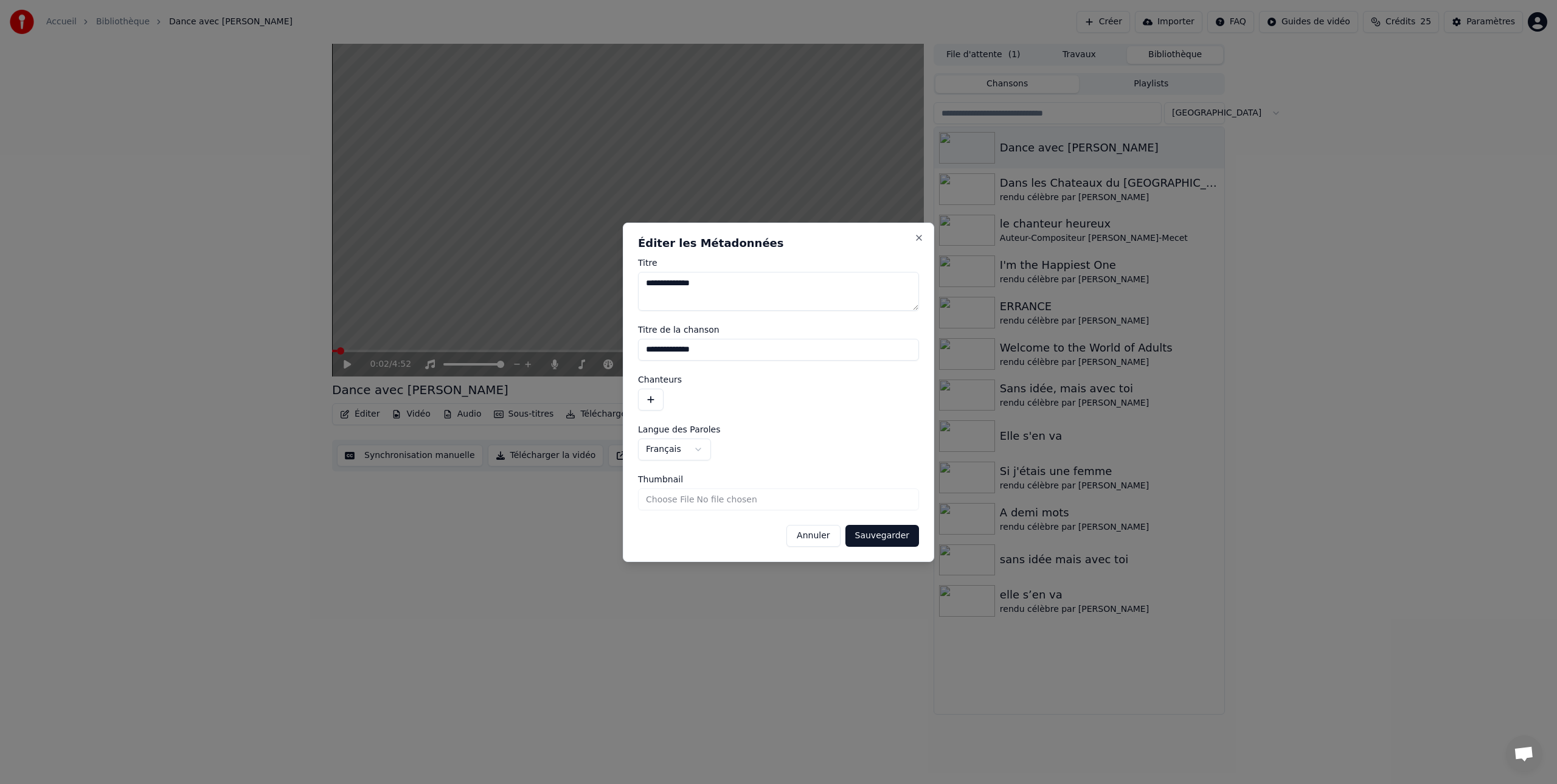
click at [691, 496] on input "Thumbnail" at bounding box center [779, 499] width 281 height 22
drag, startPoint x: 666, startPoint y: 284, endPoint x: 667, endPoint y: 299, distance: 15.0
click at [666, 285] on textarea "**********" at bounding box center [779, 291] width 281 height 39
type textarea "**********"
click at [666, 352] on input "**********" at bounding box center [779, 350] width 281 height 22
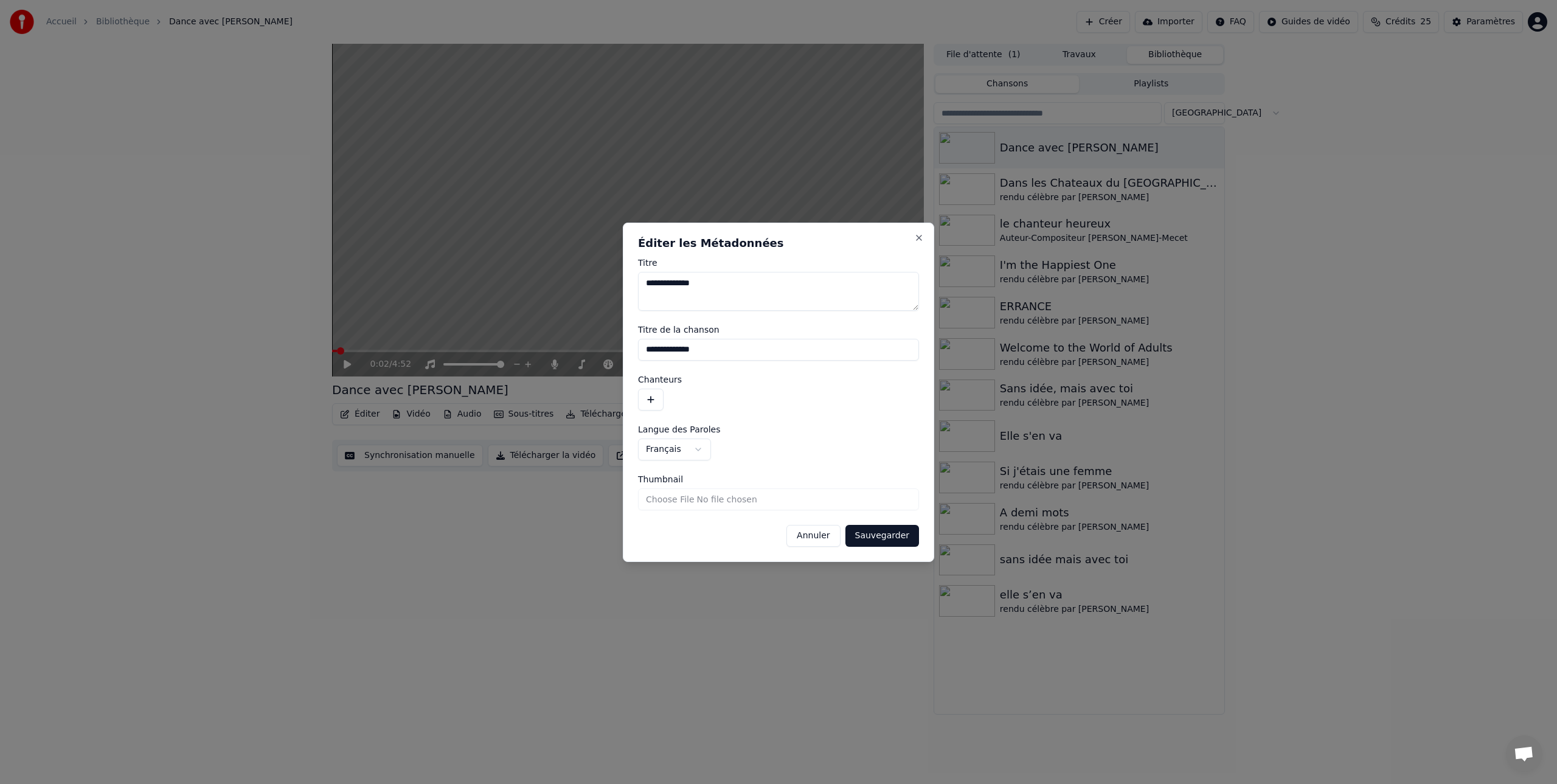
type input "**********"
click at [877, 536] on button "Sauvegarder" at bounding box center [883, 536] width 74 height 22
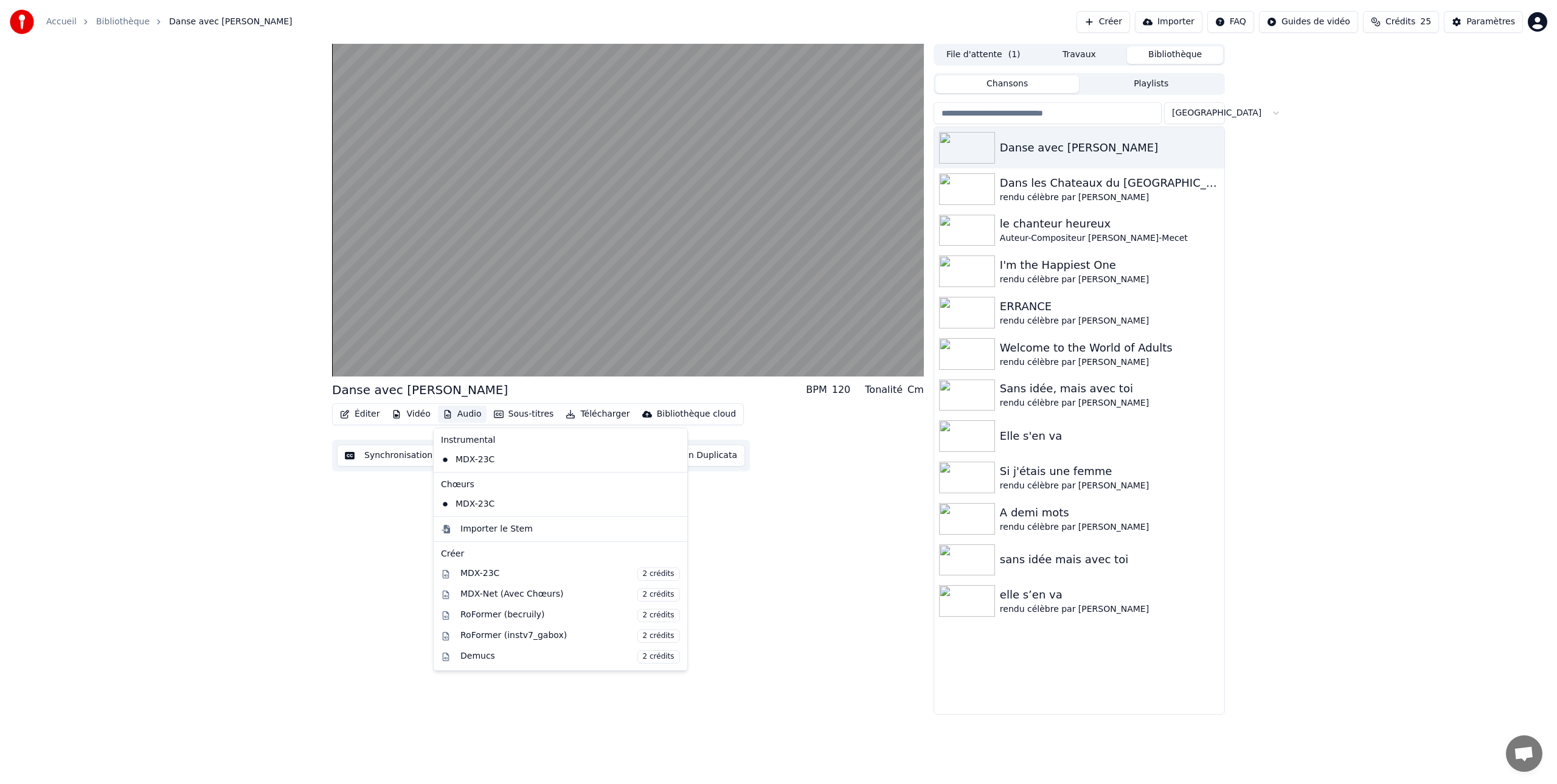
click at [455, 417] on button "Audio" at bounding box center [462, 414] width 49 height 17
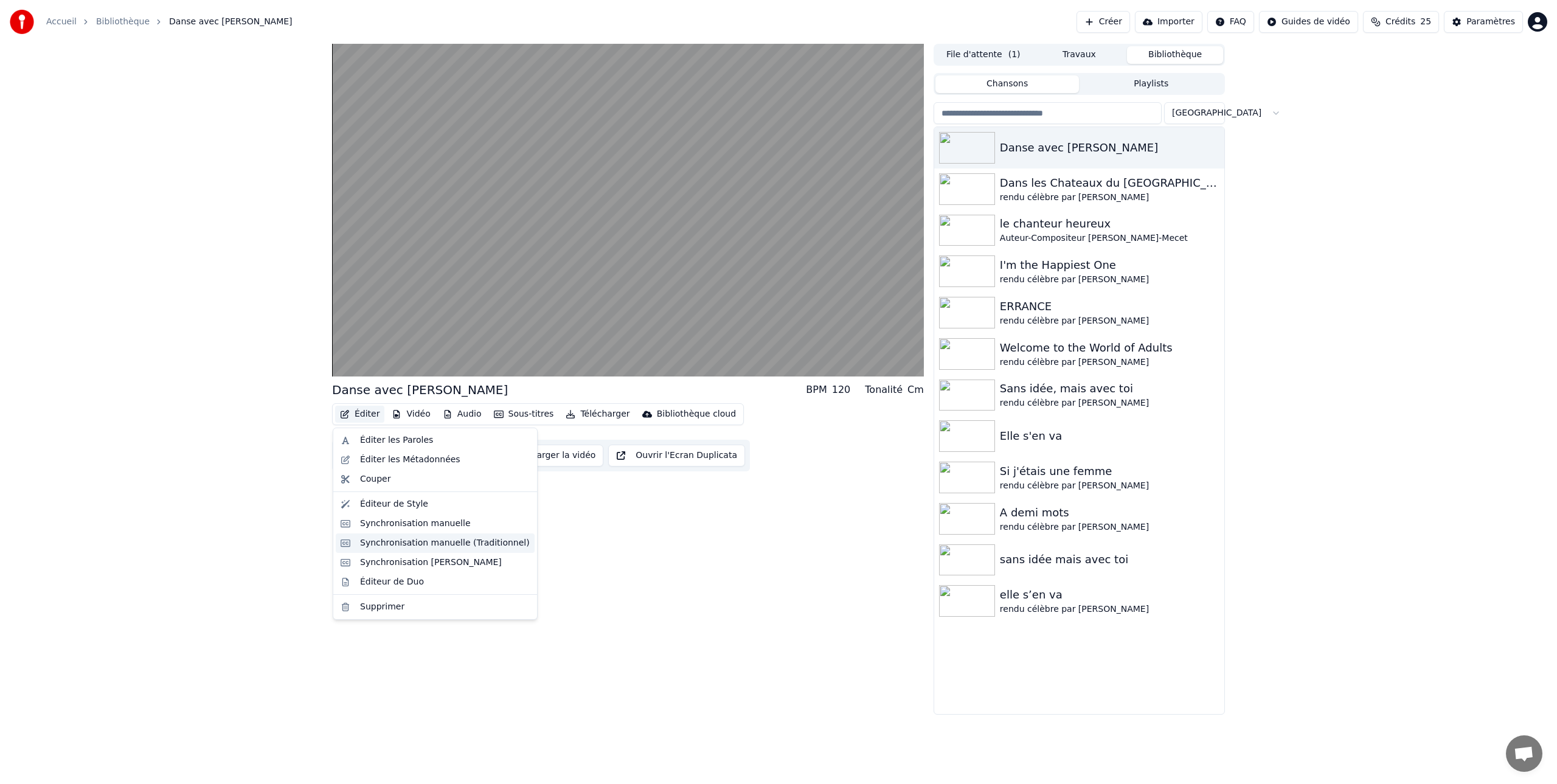
click at [404, 544] on div "Synchronisation manuelle (Traditionnel)" at bounding box center [445, 543] width 170 height 13
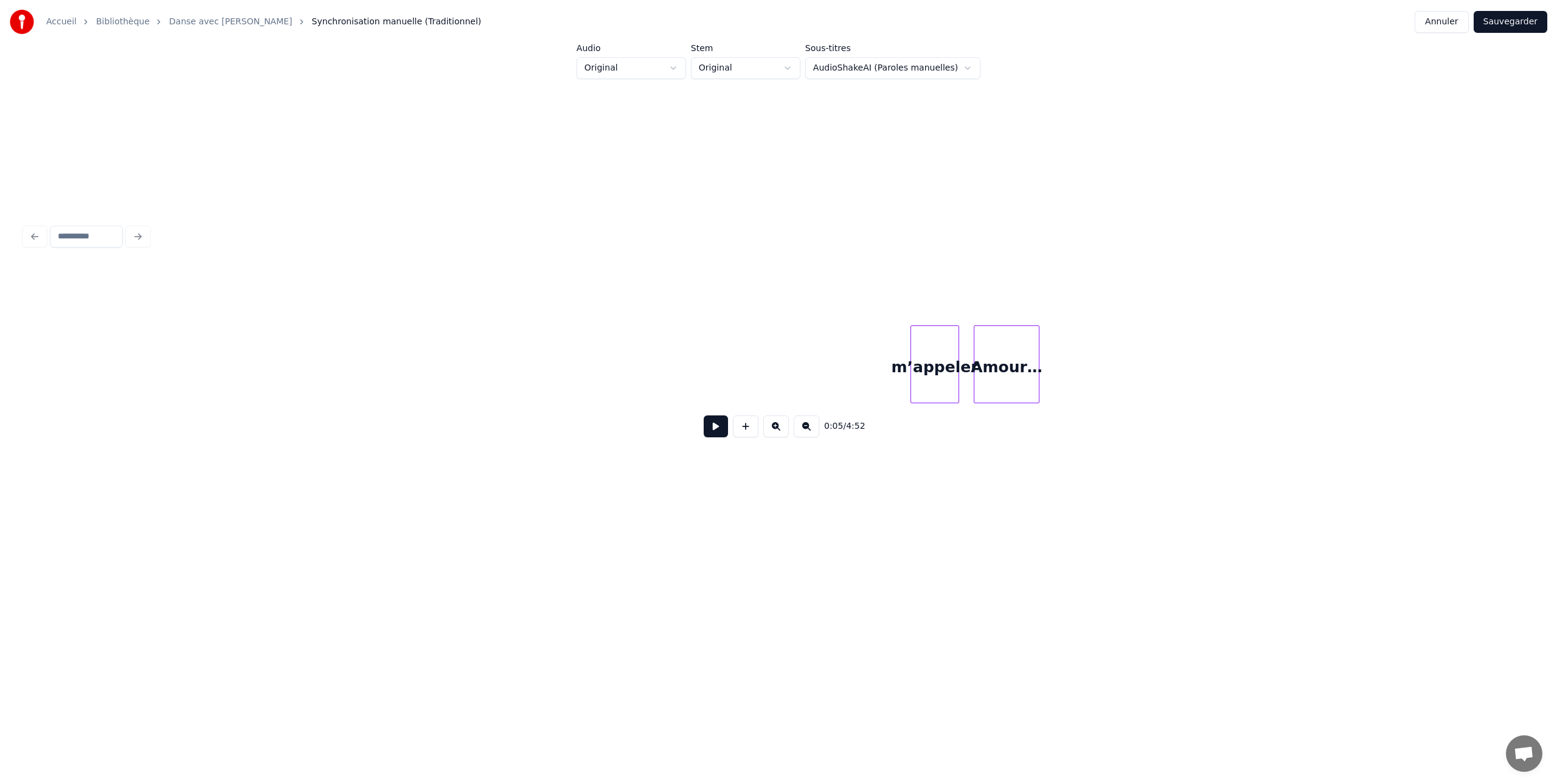
scroll to position [0, 1893]
click at [716, 429] on button at bounding box center [716, 427] width 24 height 22
click at [803, 427] on button at bounding box center [806, 427] width 26 height 22
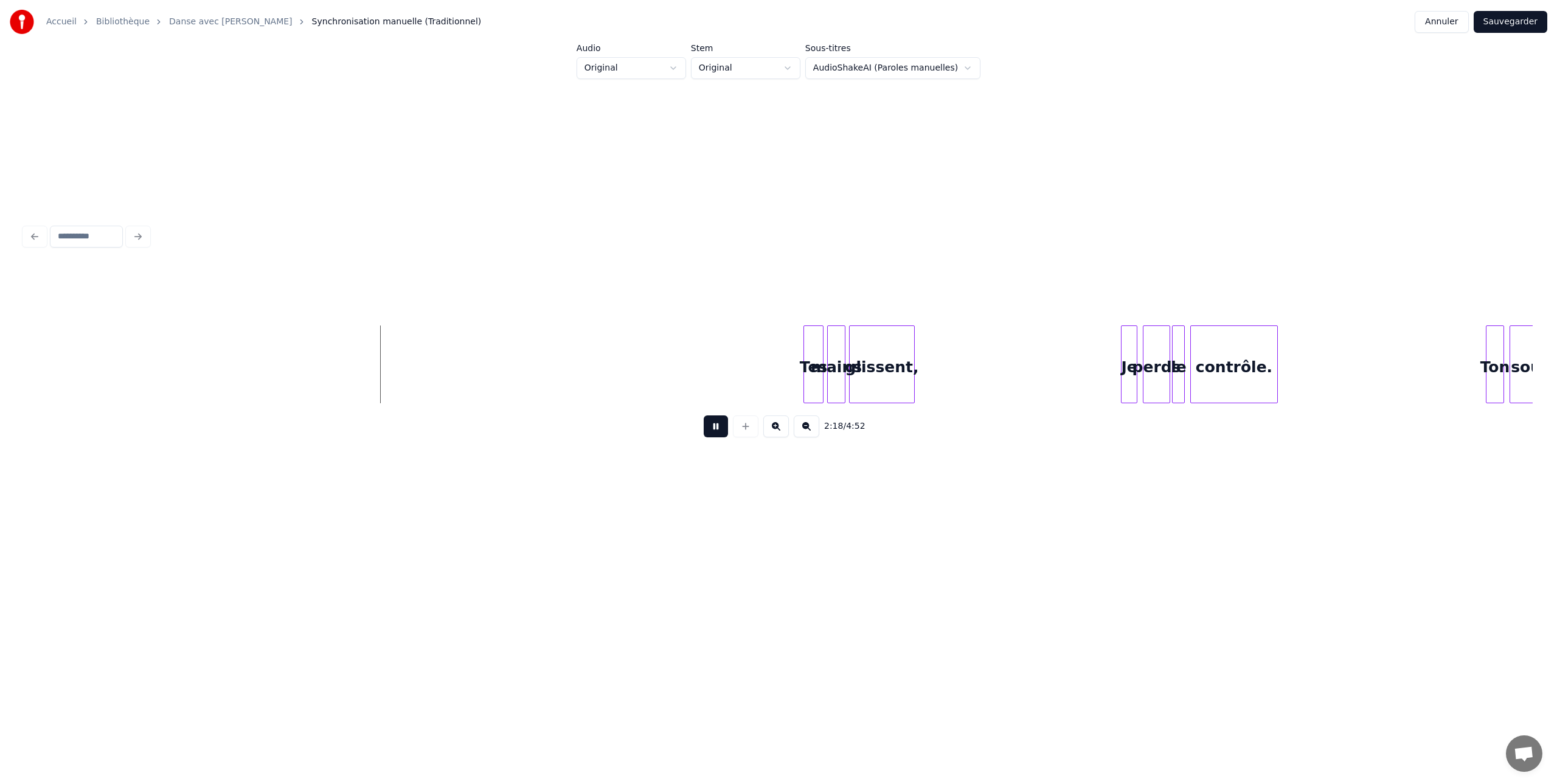
click at [803, 427] on button at bounding box center [806, 427] width 26 height 22
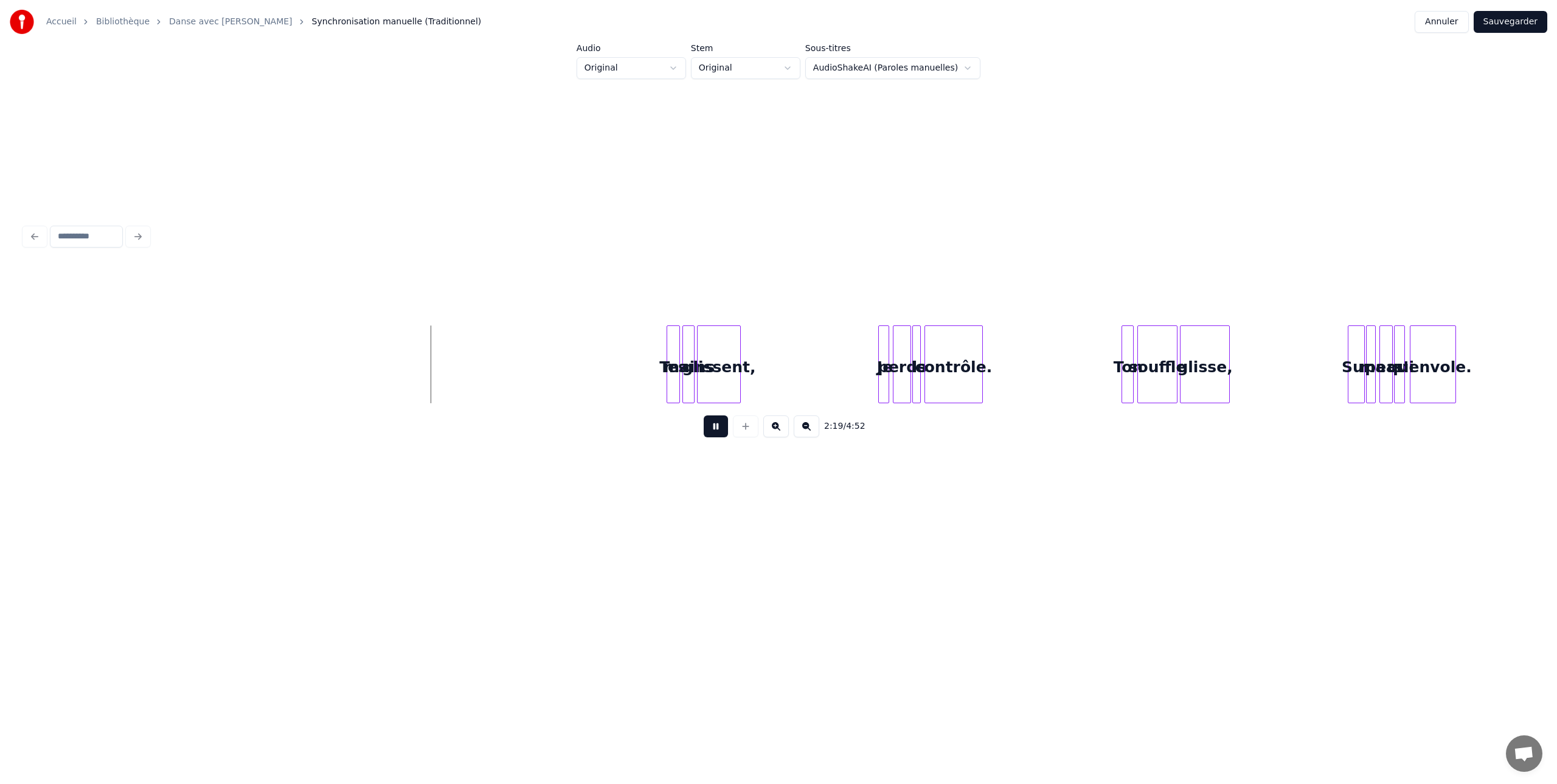
click at [803, 427] on button at bounding box center [806, 427] width 26 height 22
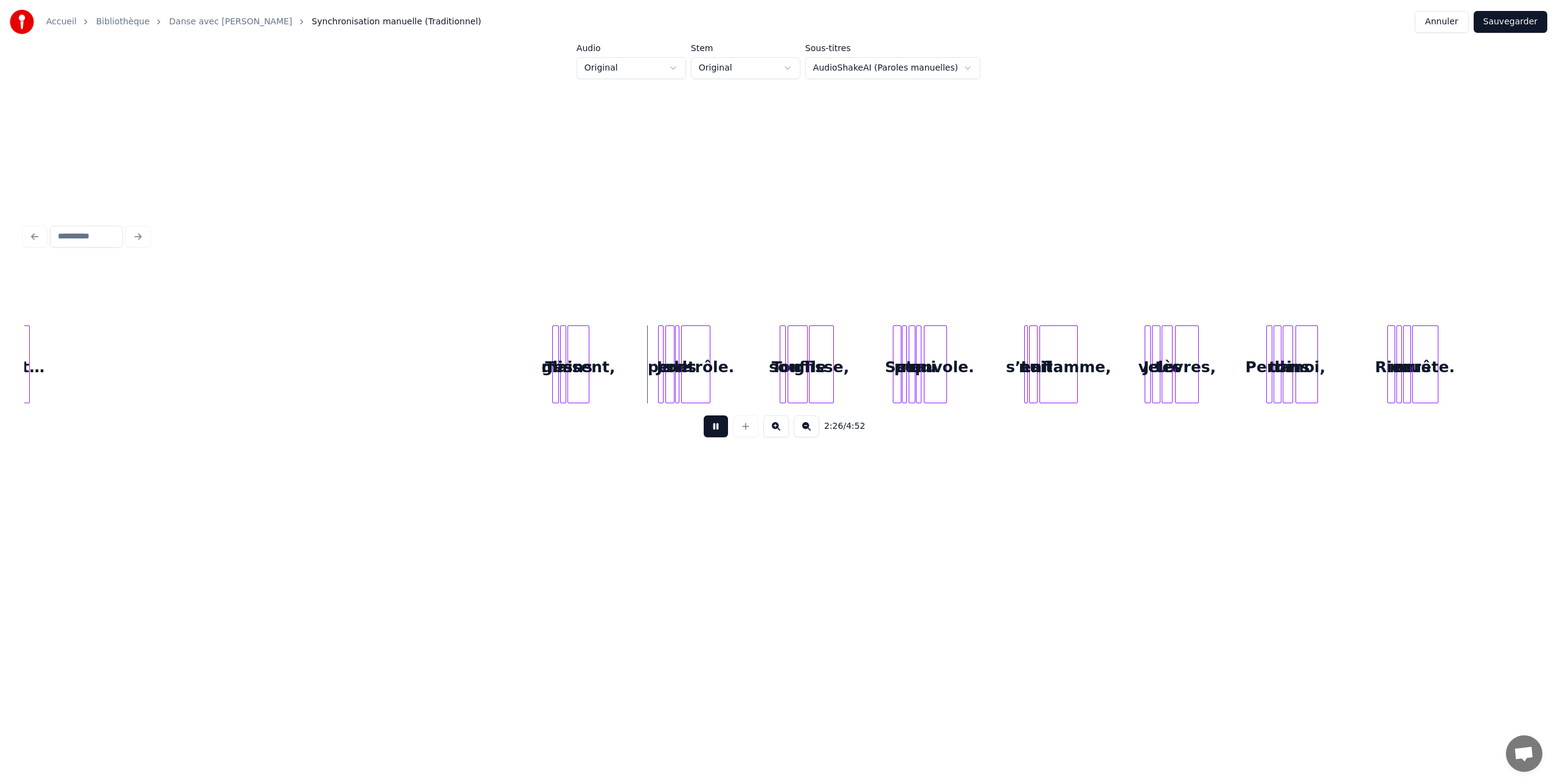
click at [775, 427] on button at bounding box center [776, 427] width 26 height 22
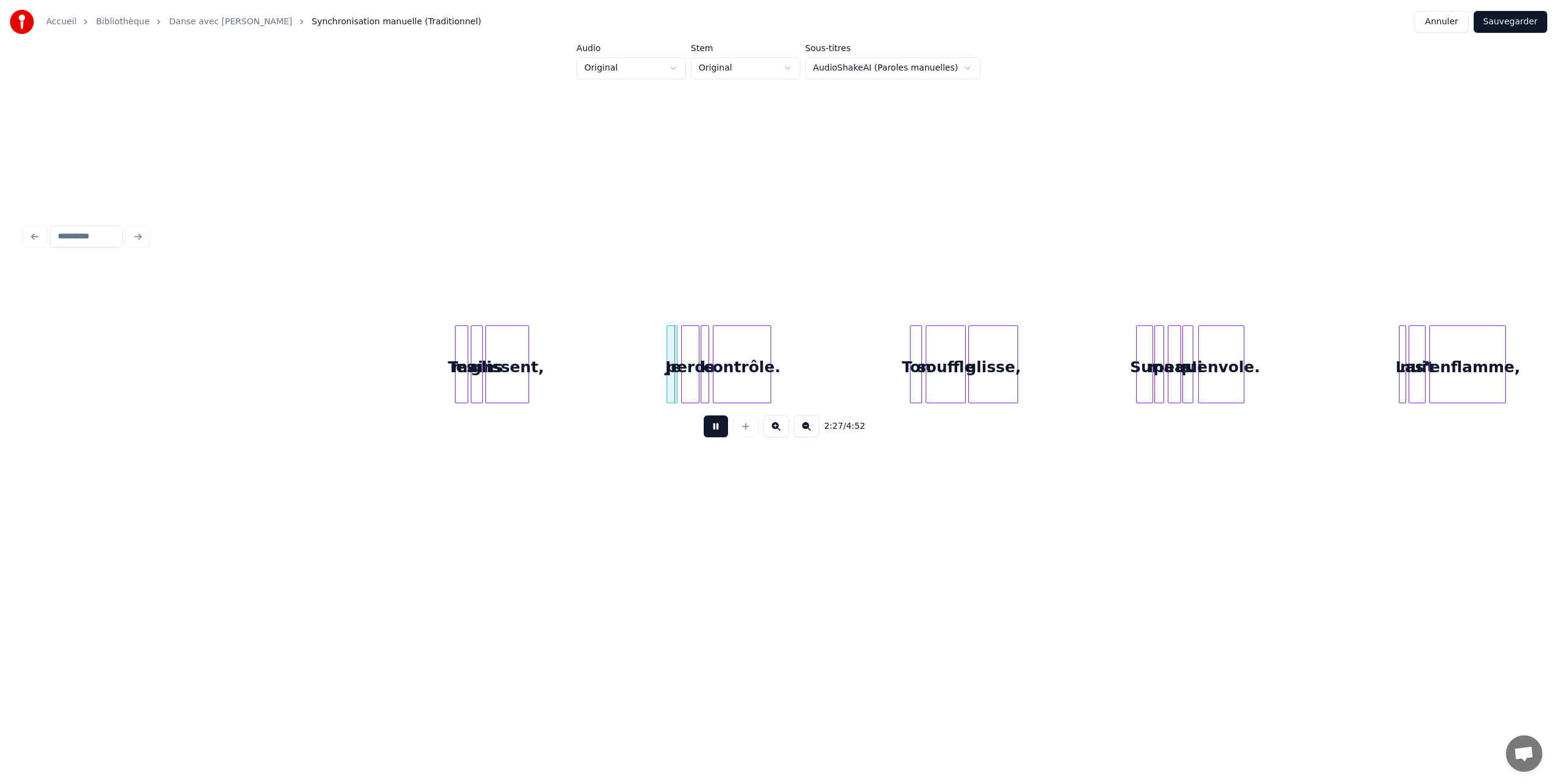
click at [775, 427] on button at bounding box center [776, 427] width 26 height 22
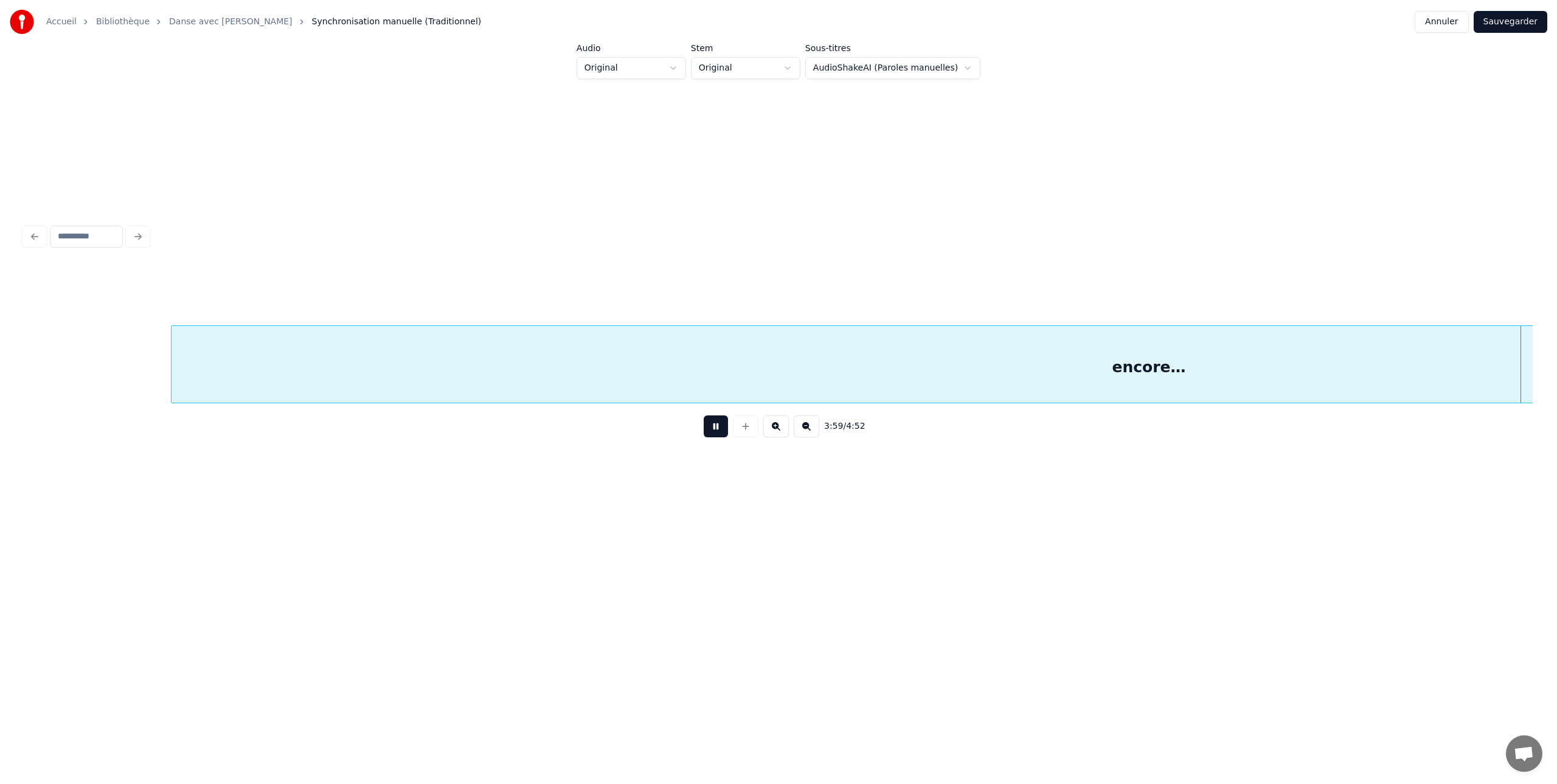
scroll to position [0, 21827]
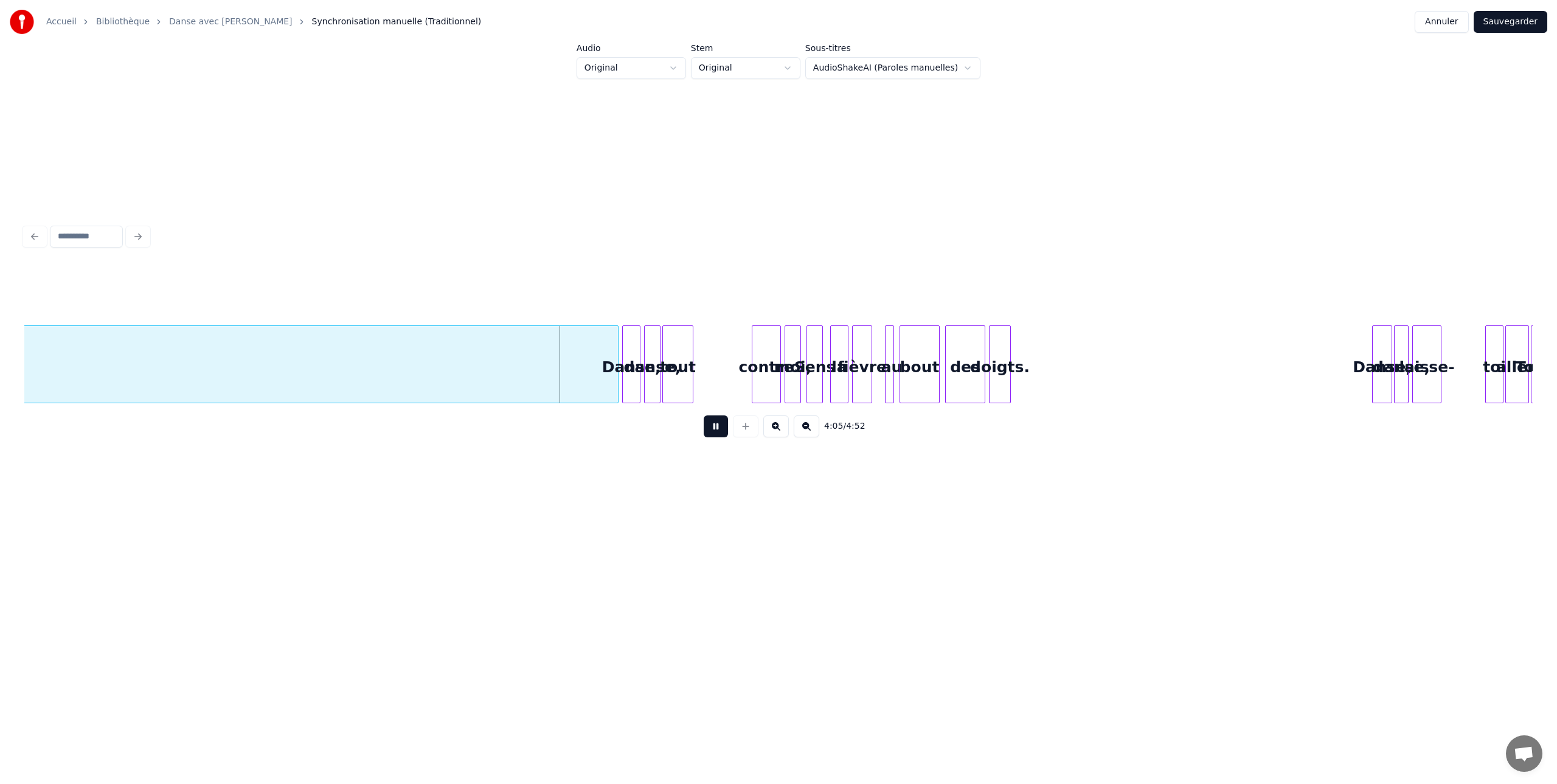
click at [713, 427] on button at bounding box center [716, 427] width 24 height 22
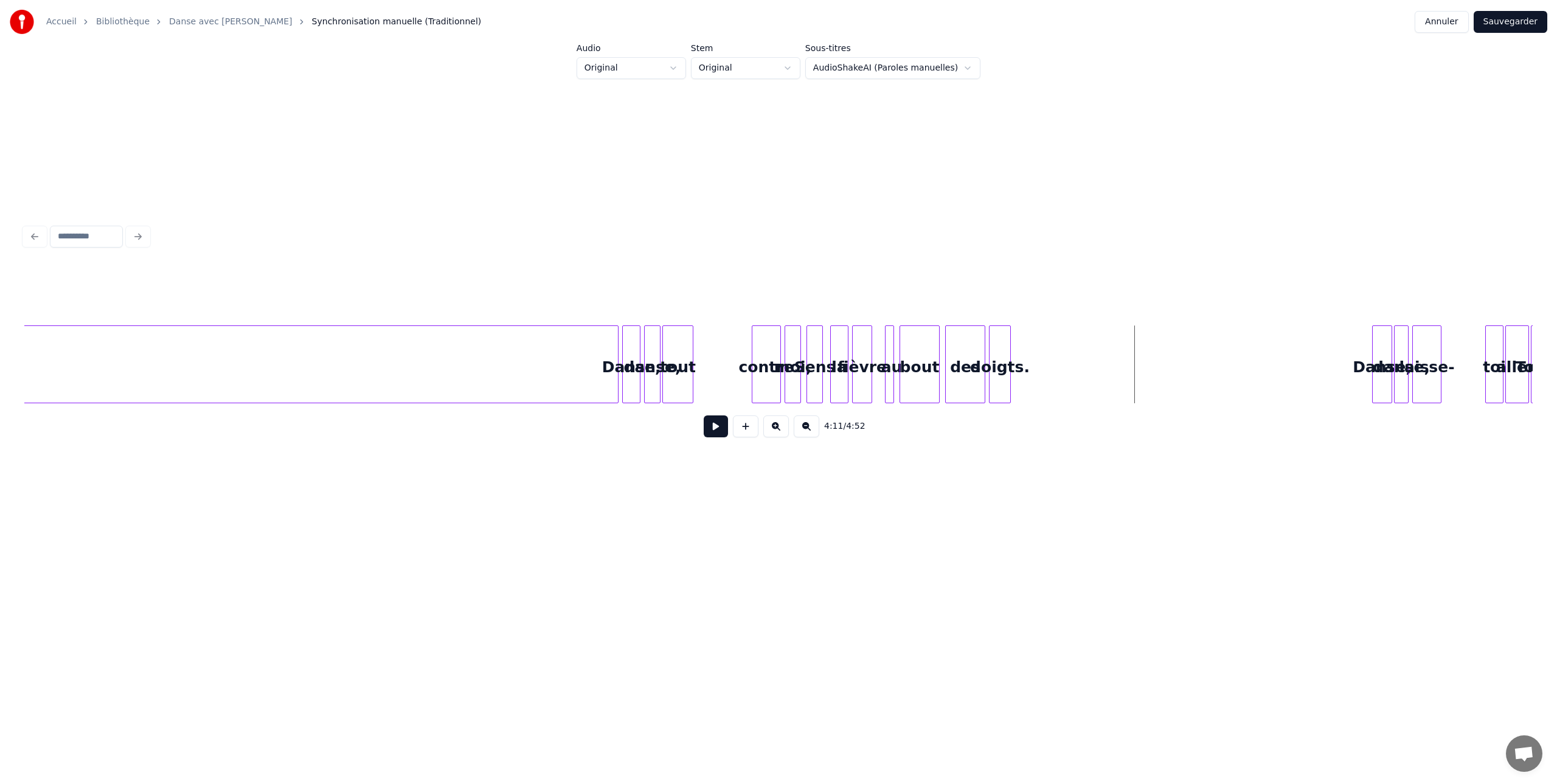
click at [720, 427] on button at bounding box center [716, 427] width 24 height 22
click at [716, 427] on button at bounding box center [716, 427] width 24 height 22
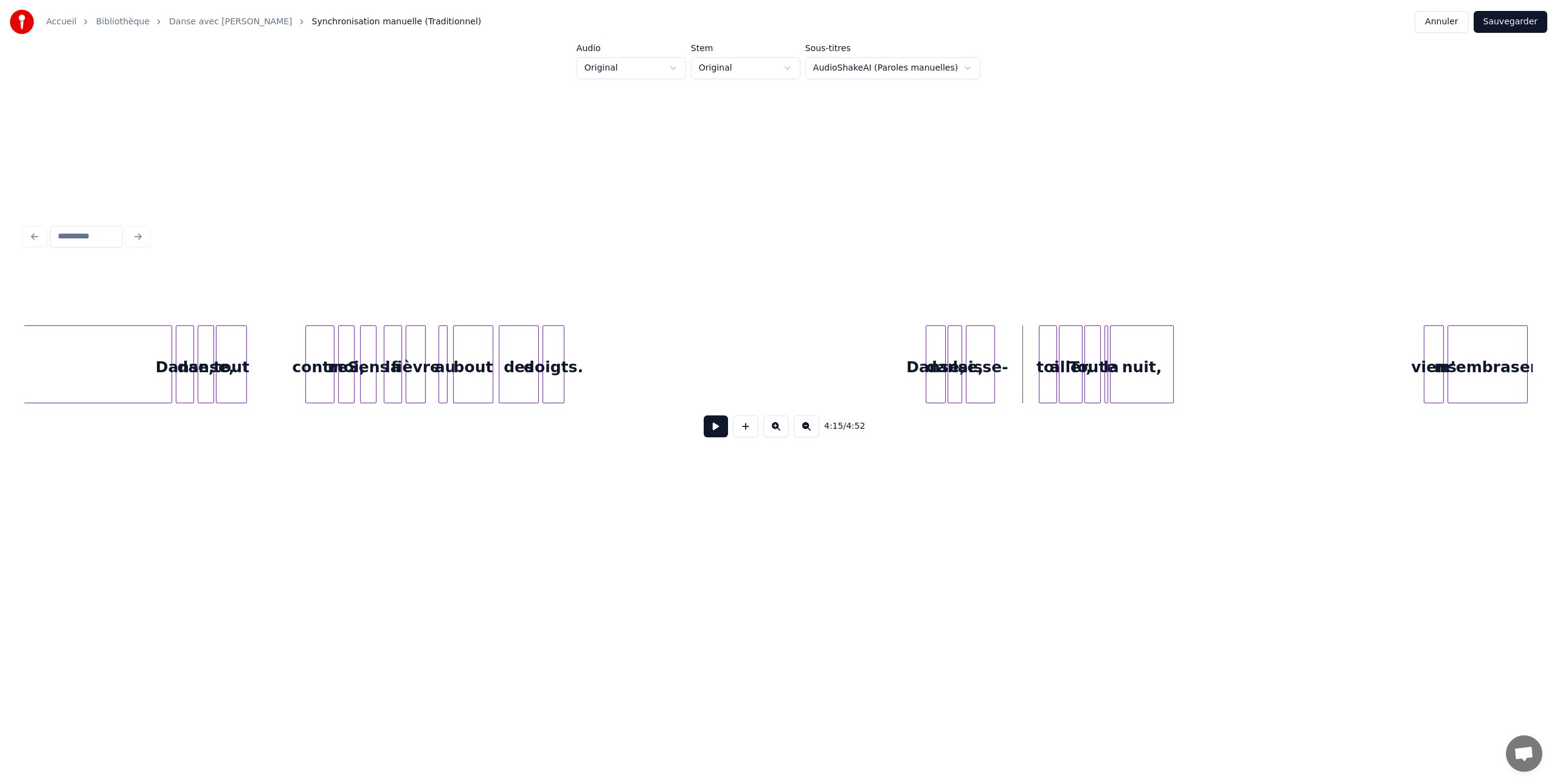
scroll to position [0, 22284]
click at [716, 427] on button at bounding box center [716, 427] width 24 height 22
click at [716, 428] on button at bounding box center [716, 427] width 24 height 22
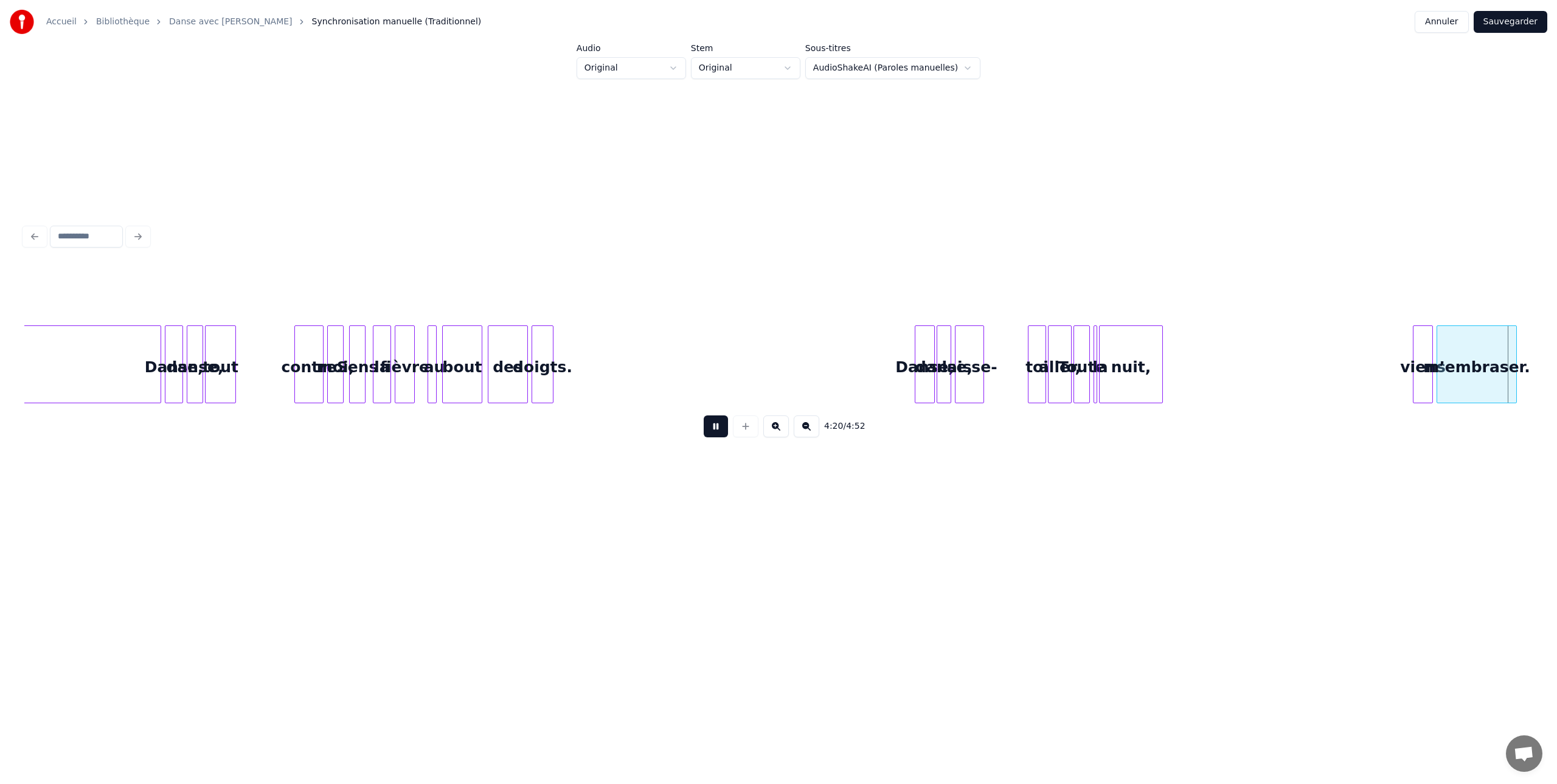
click at [719, 425] on button at bounding box center [716, 427] width 24 height 22
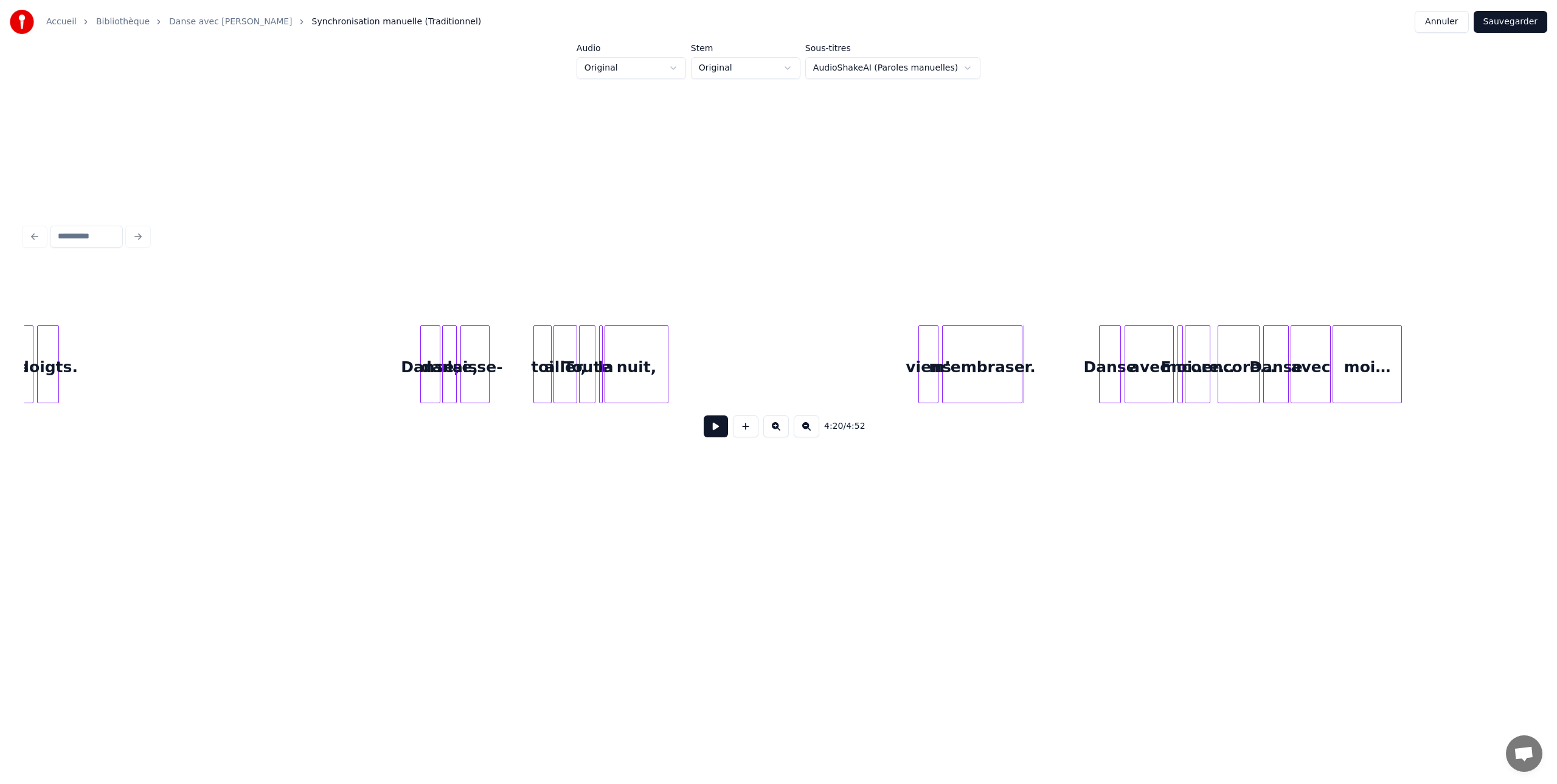
scroll to position [0, 22784]
click at [716, 426] on button at bounding box center [716, 427] width 24 height 22
click at [717, 427] on button at bounding box center [716, 427] width 24 height 22
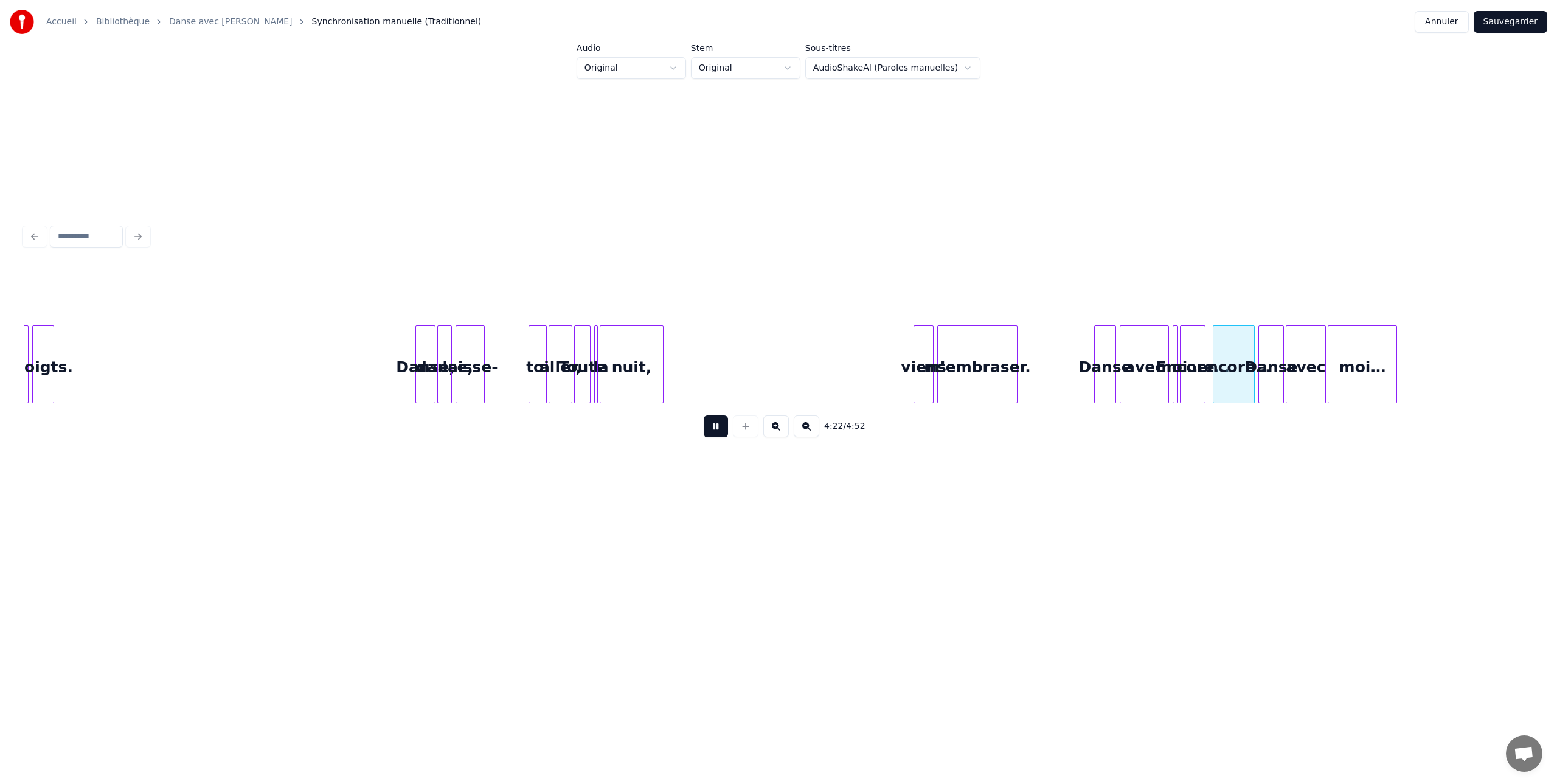
click at [716, 427] on button at bounding box center [716, 427] width 24 height 22
click at [969, 359] on div "m’embraser." at bounding box center [977, 367] width 79 height 82
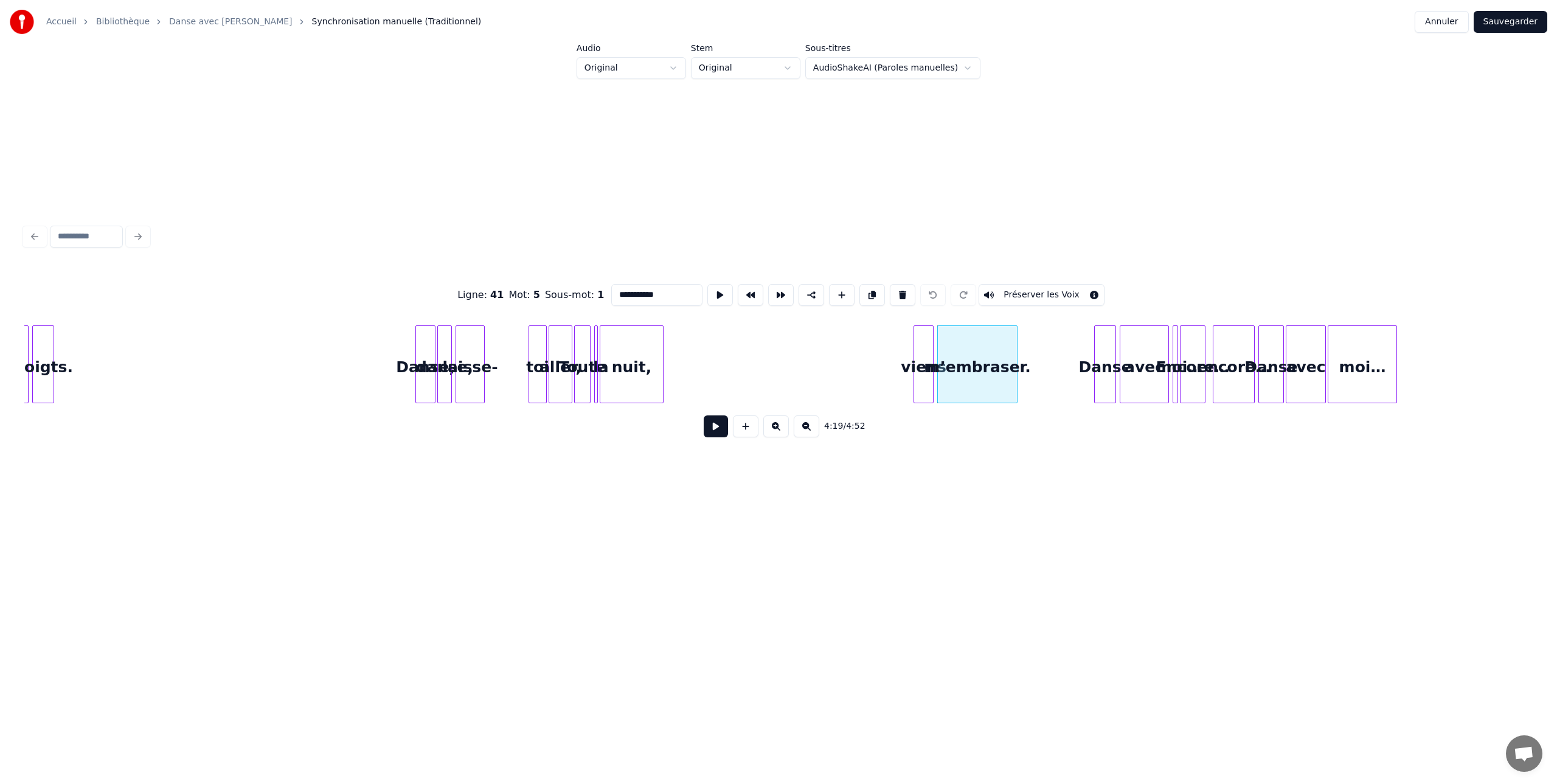
click at [778, 427] on button at bounding box center [776, 427] width 26 height 22
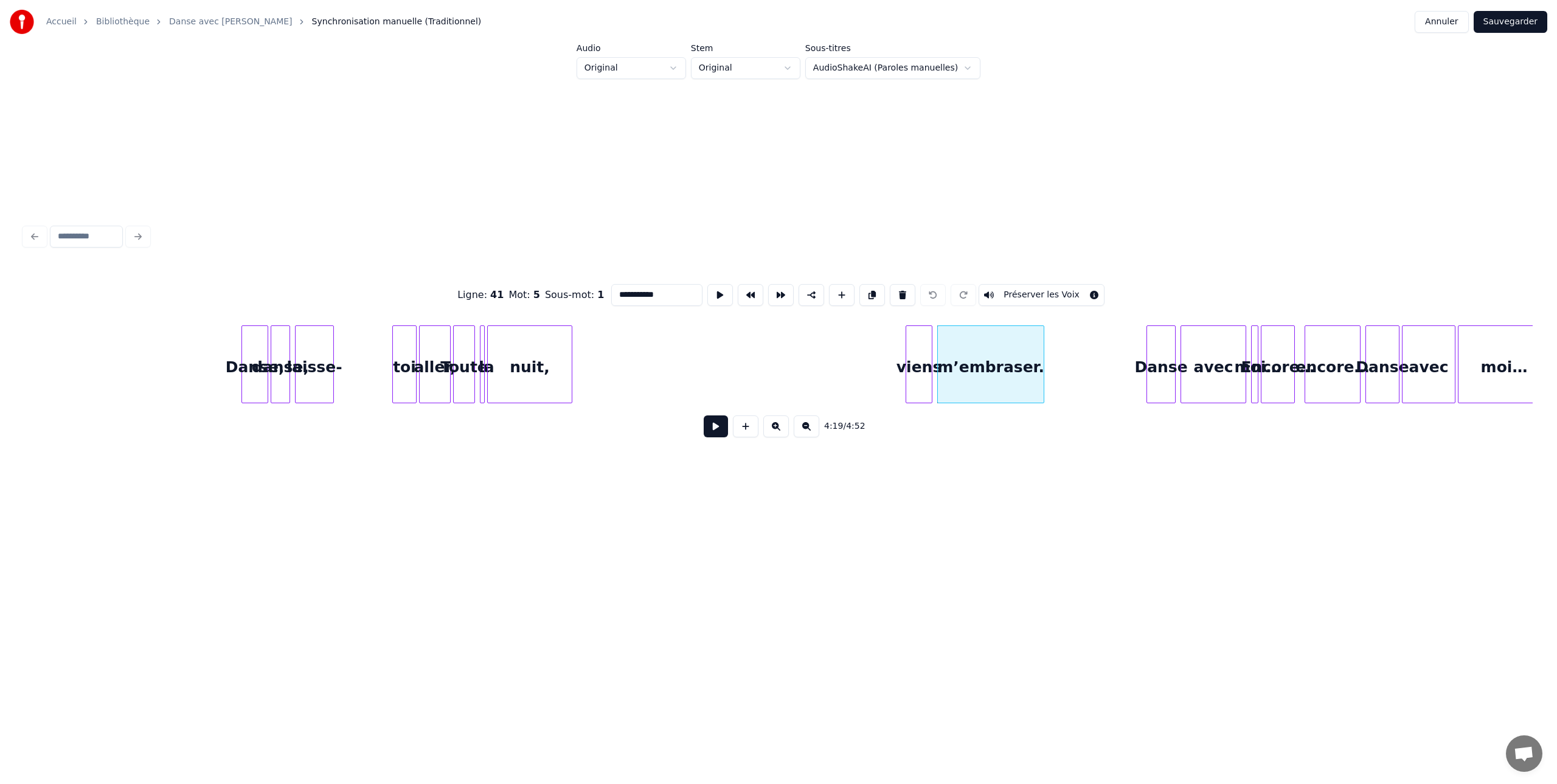
click at [777, 427] on button at bounding box center [776, 427] width 26 height 22
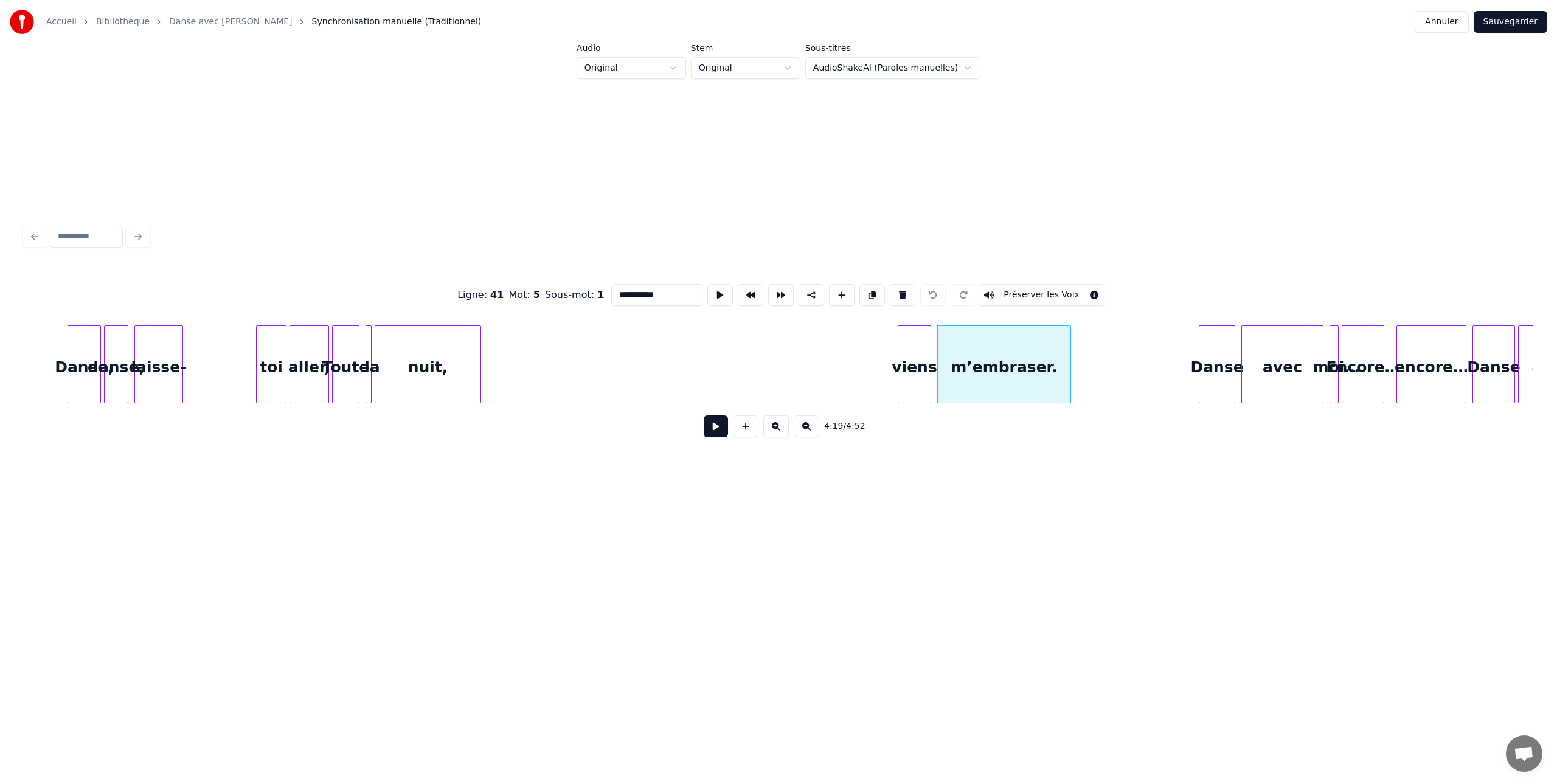
click at [777, 427] on button at bounding box center [776, 427] width 26 height 22
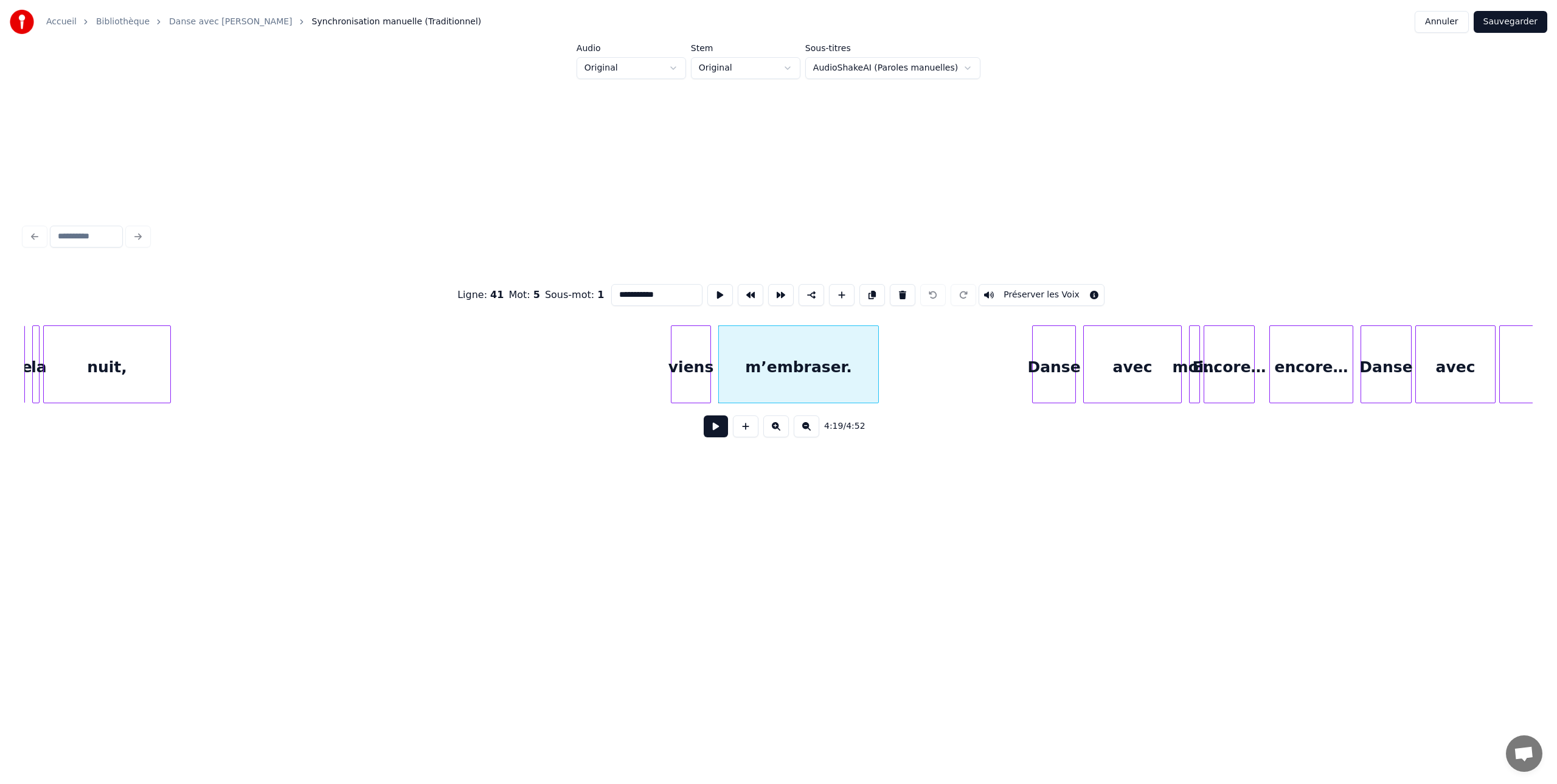
scroll to position [0, 46699]
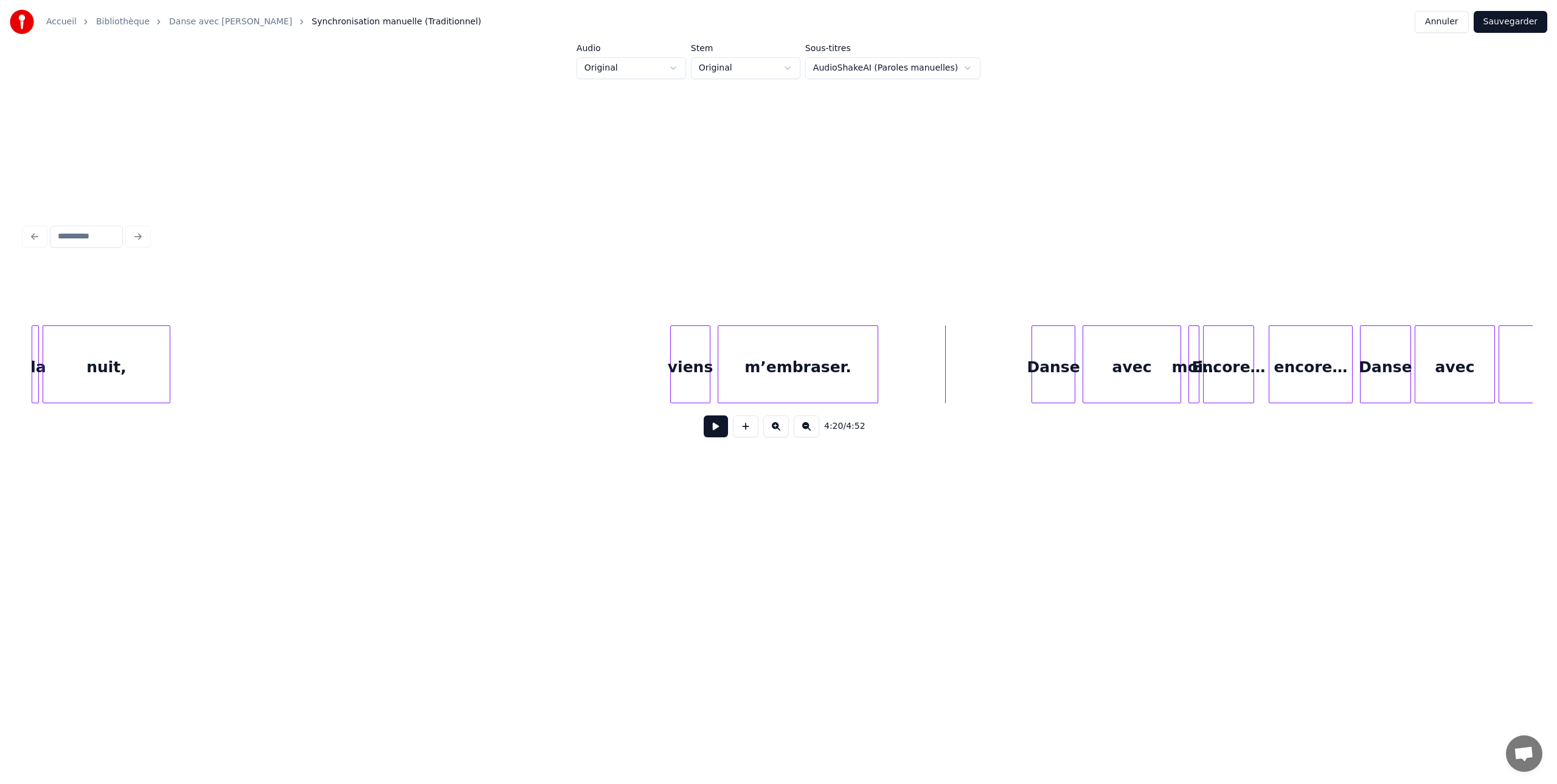
click at [713, 424] on button at bounding box center [716, 427] width 24 height 22
click at [776, 427] on button at bounding box center [776, 427] width 26 height 22
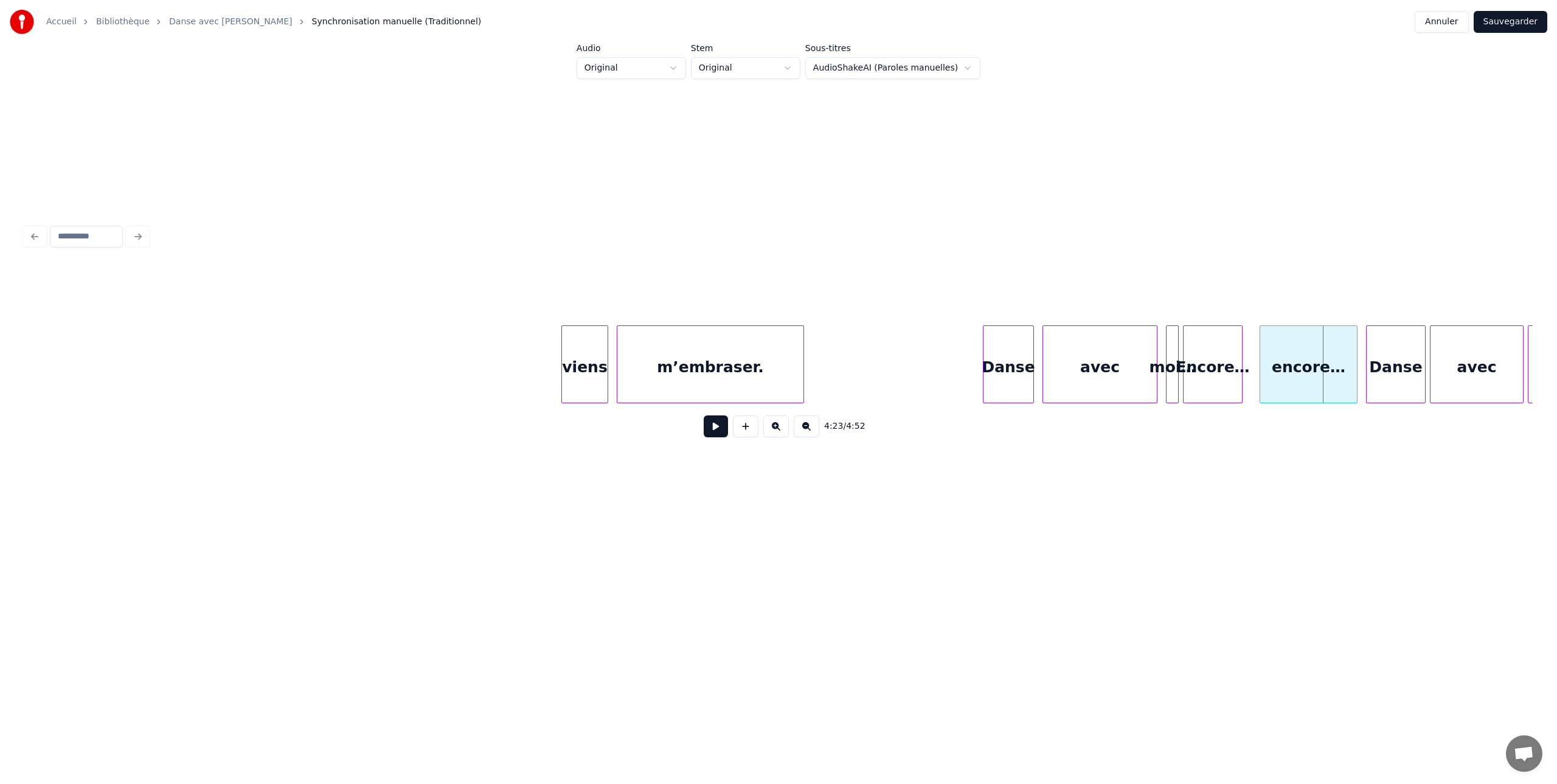
click at [776, 427] on button at bounding box center [776, 427] width 26 height 22
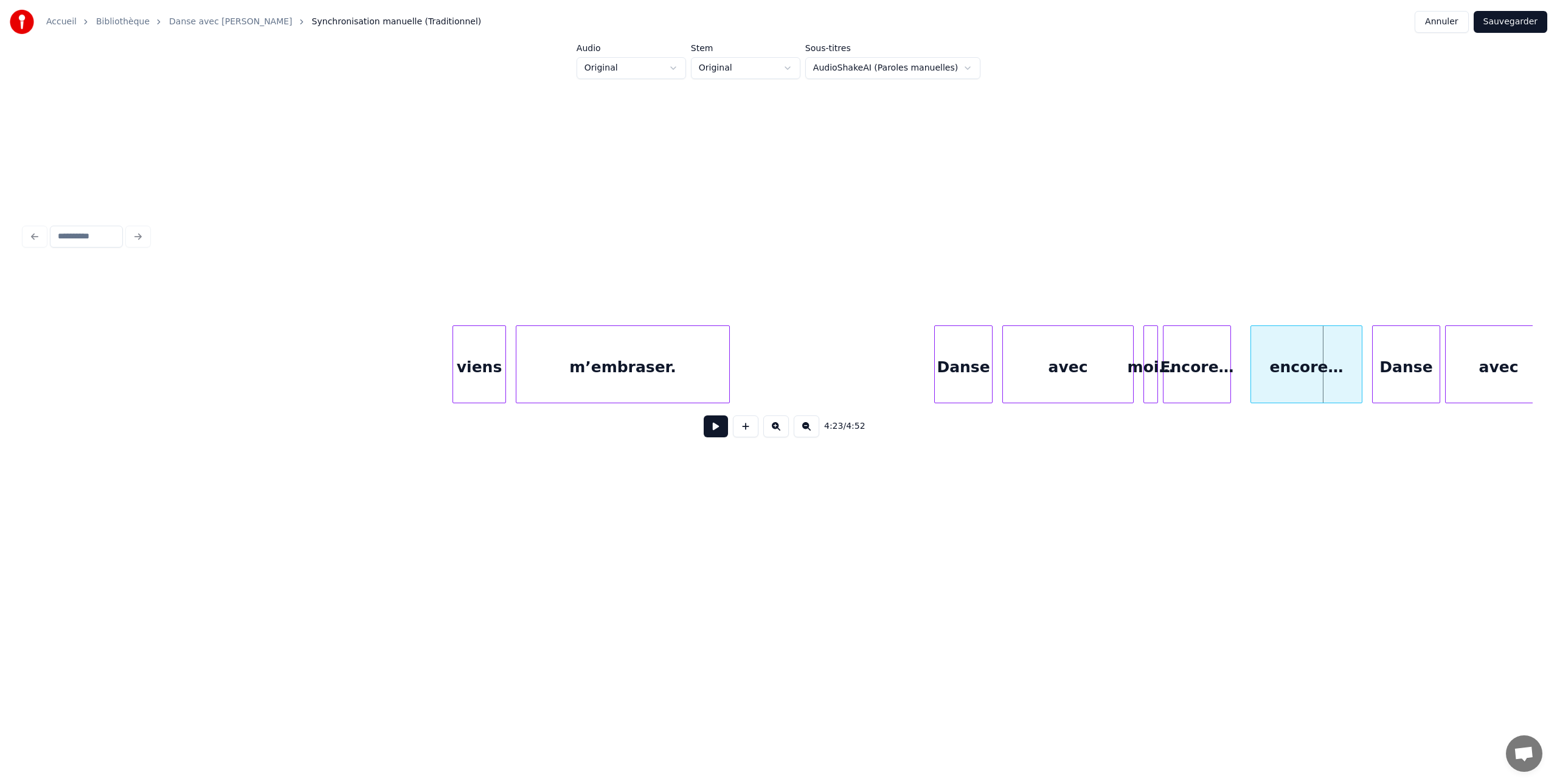
click at [776, 427] on button at bounding box center [776, 427] width 26 height 22
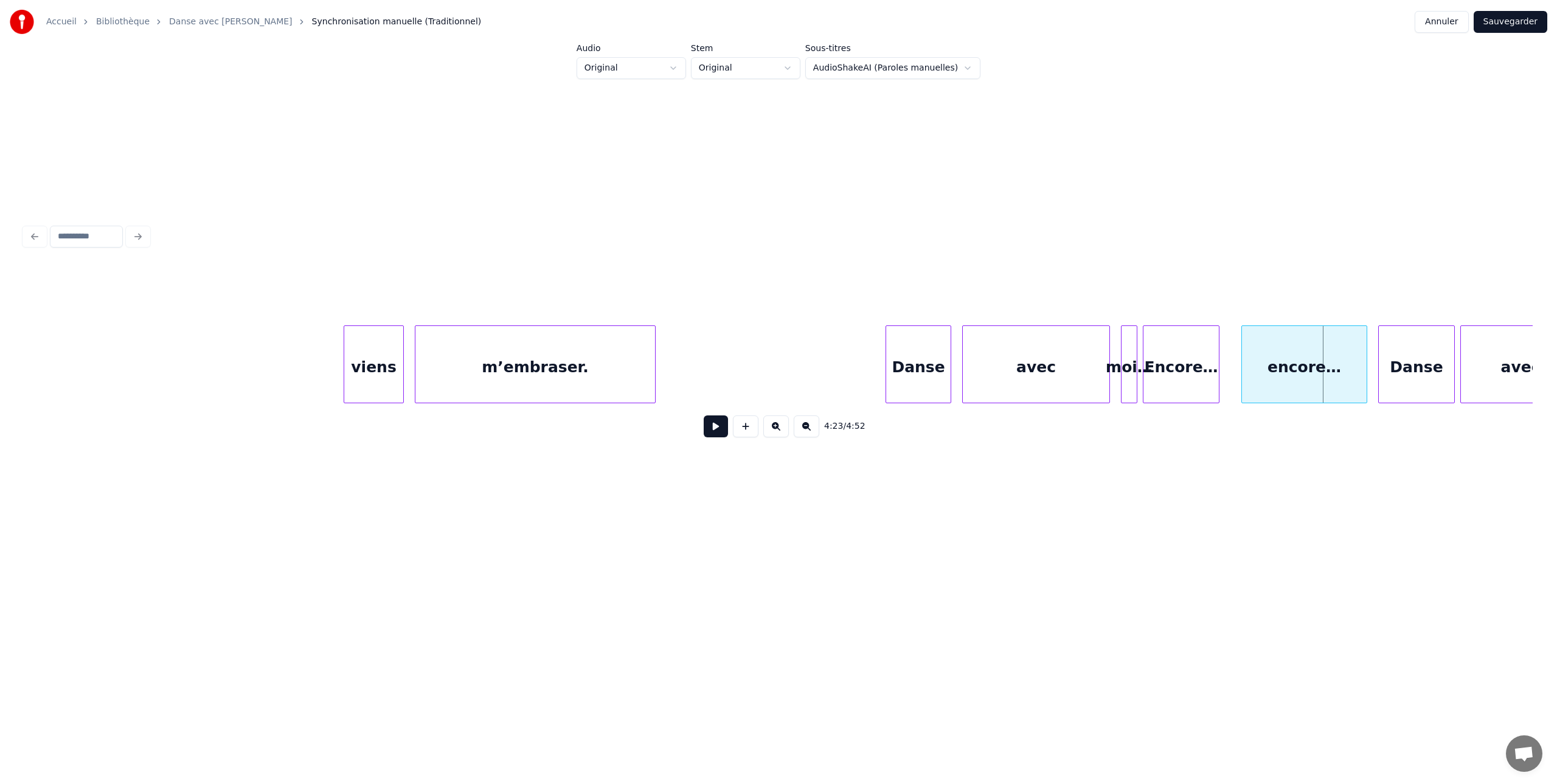
click at [776, 427] on button at bounding box center [776, 427] width 26 height 22
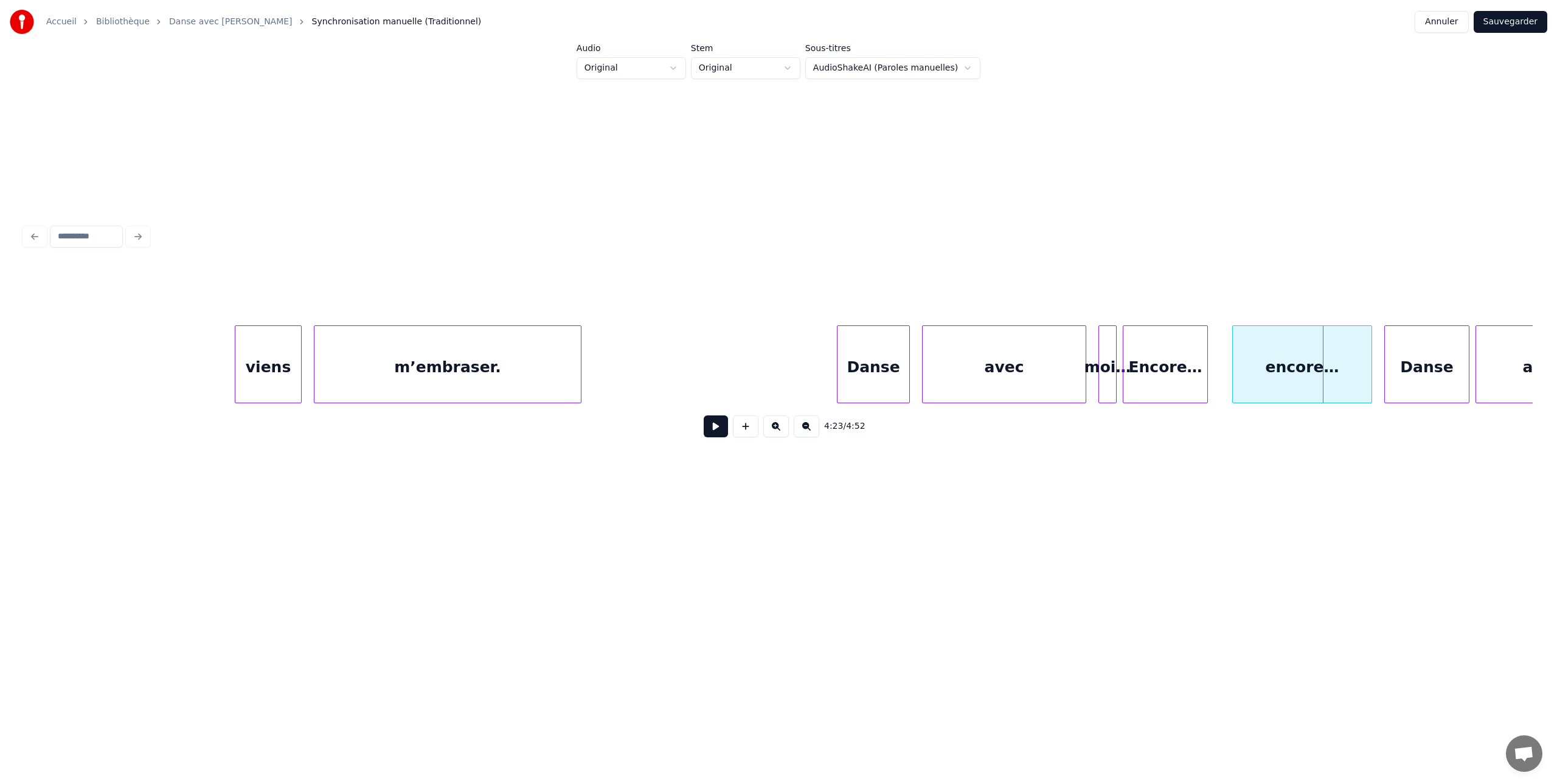
click at [776, 427] on button at bounding box center [776, 427] width 26 height 22
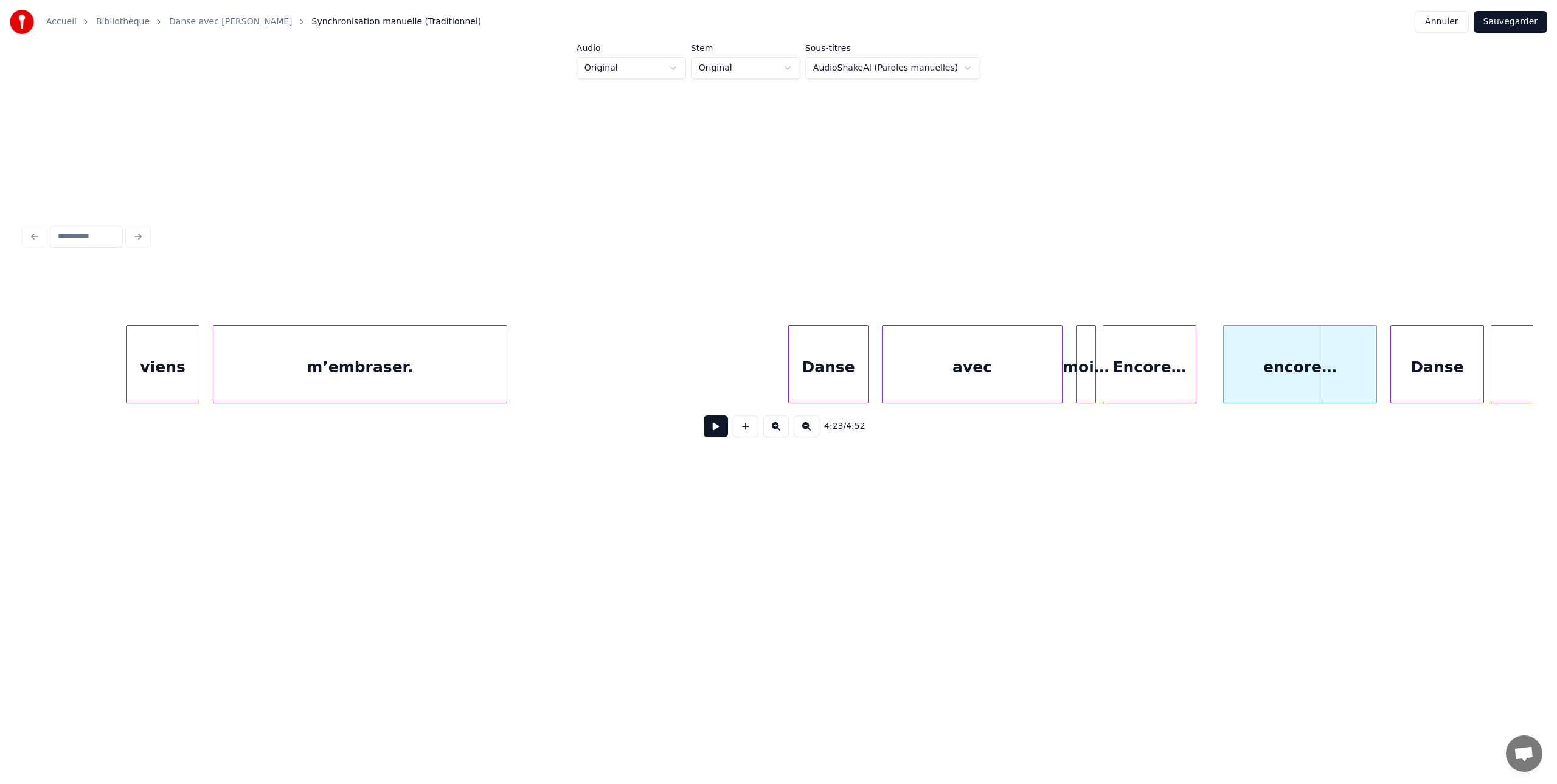
click at [716, 421] on button at bounding box center [716, 427] width 24 height 22
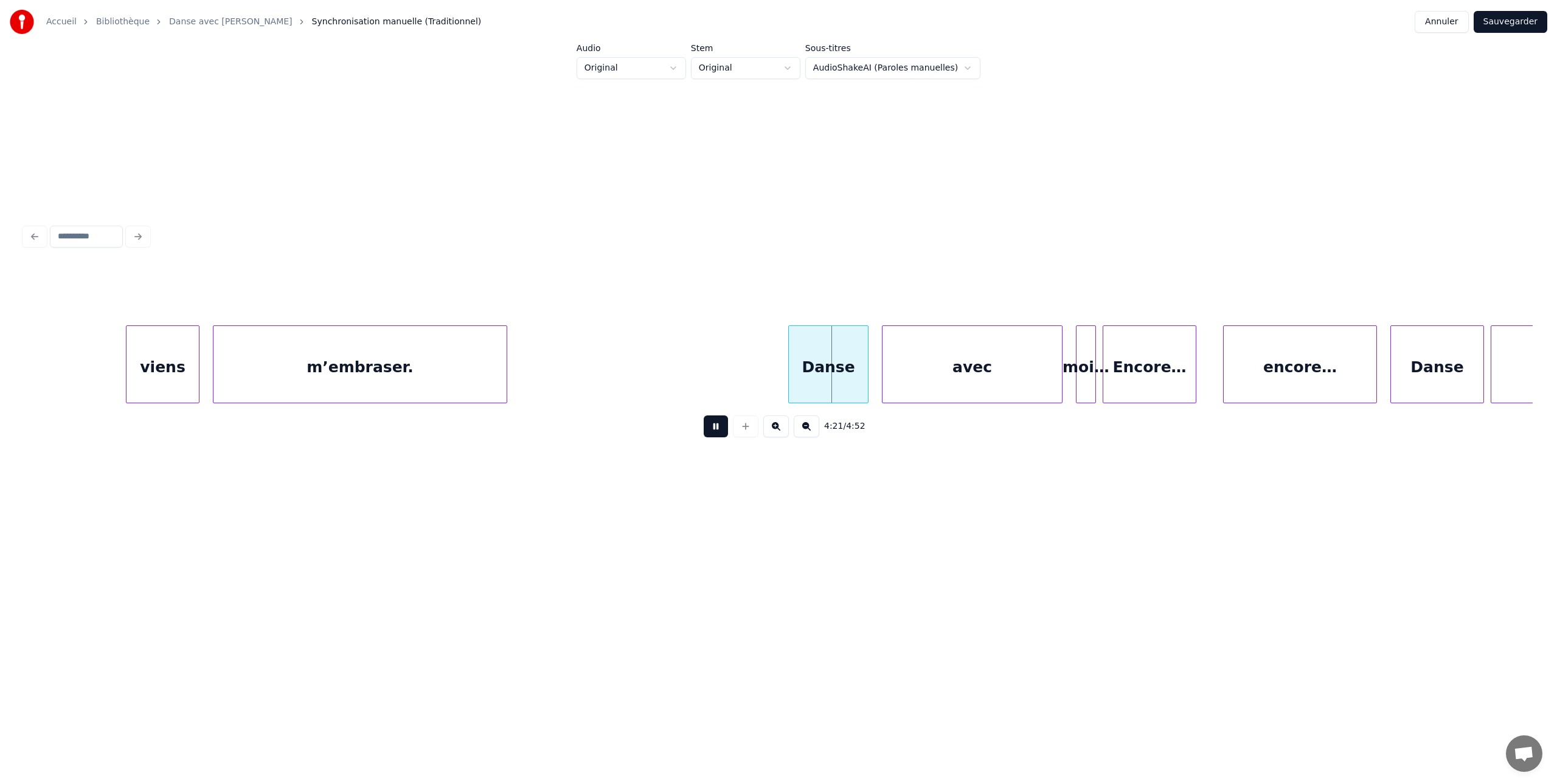
click at [716, 421] on button at bounding box center [716, 427] width 24 height 22
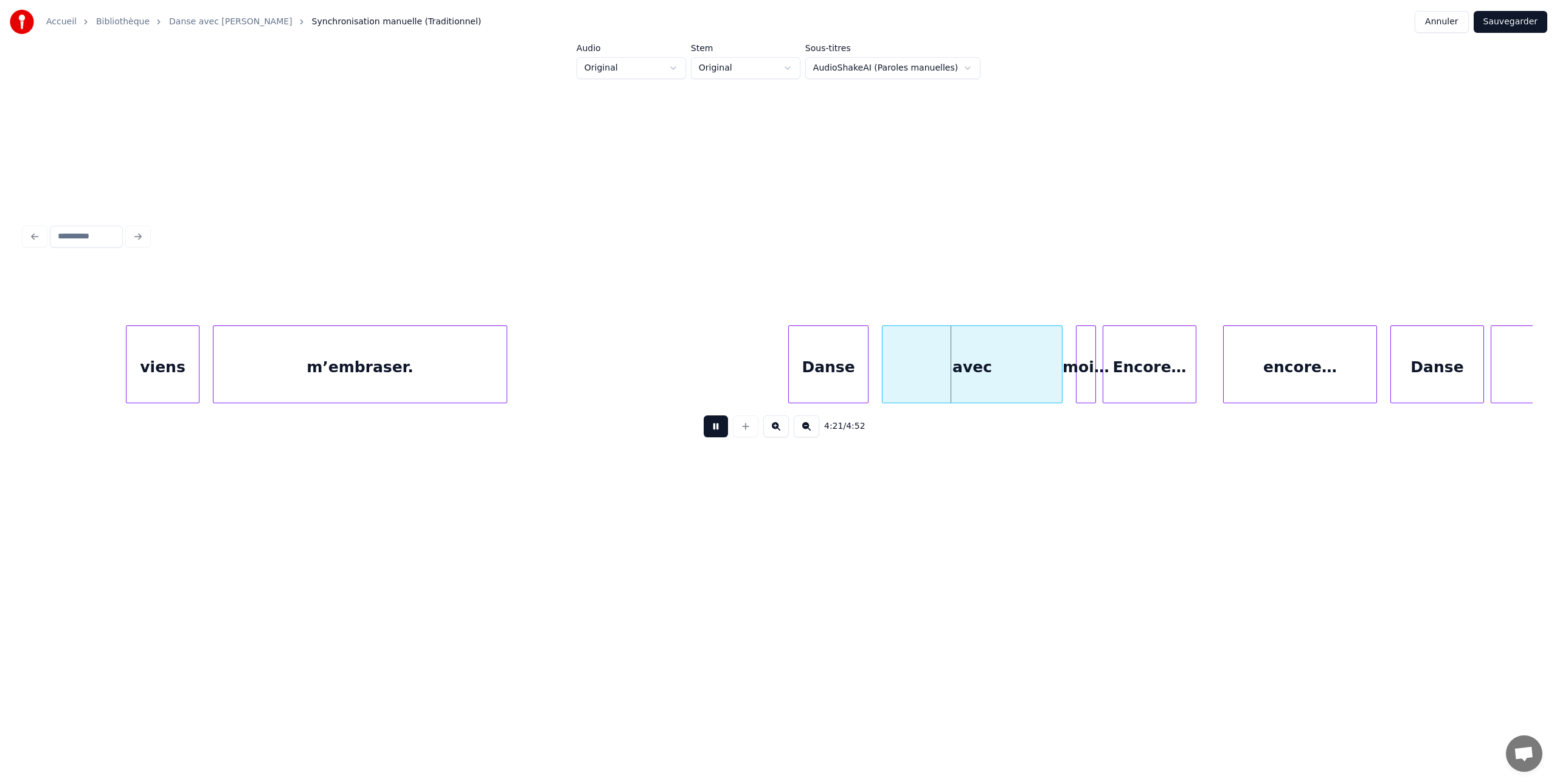
click at [716, 421] on button at bounding box center [716, 427] width 24 height 22
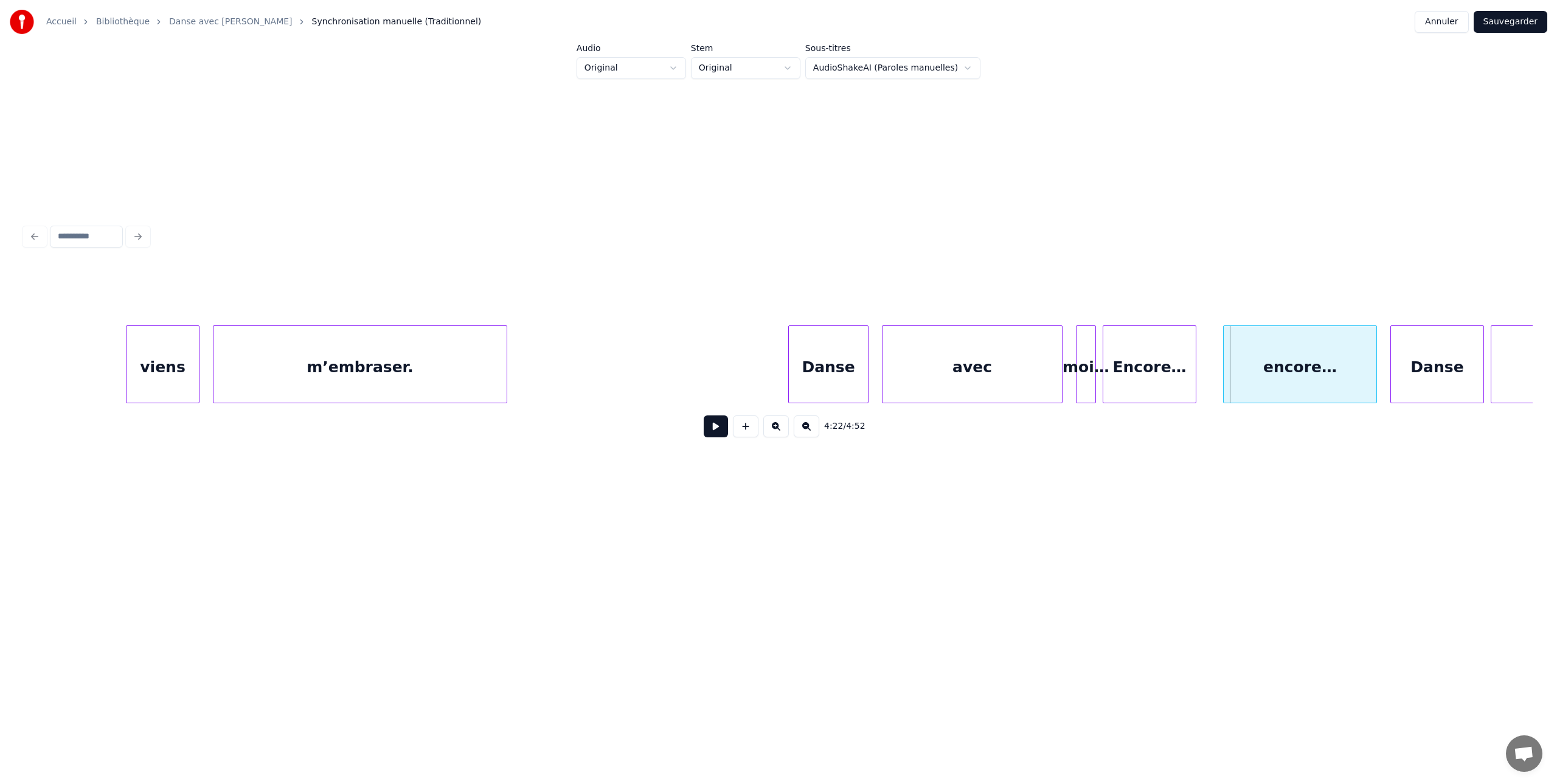
click at [716, 421] on button at bounding box center [716, 427] width 24 height 22
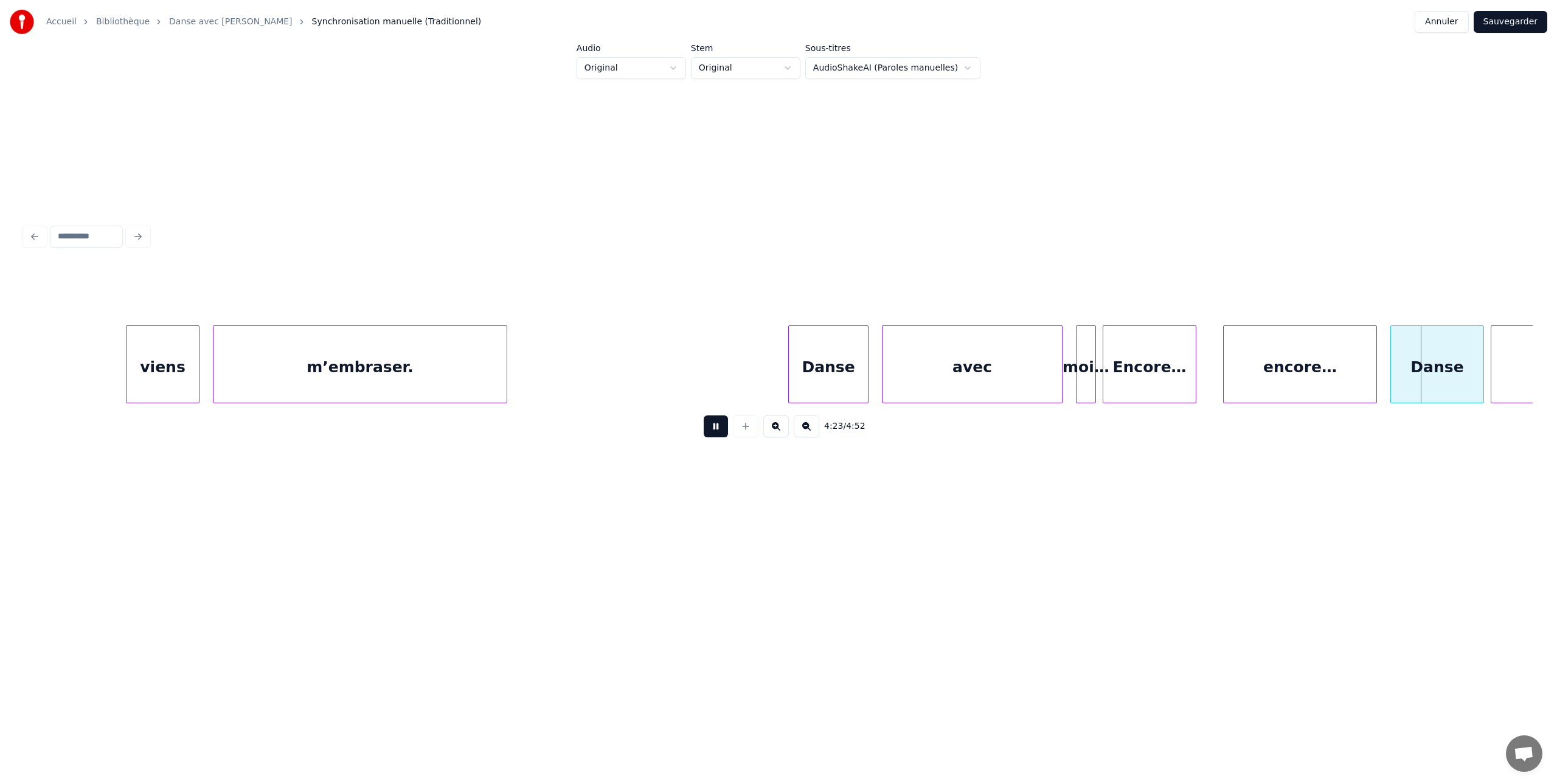
click at [716, 421] on button at bounding box center [716, 427] width 24 height 22
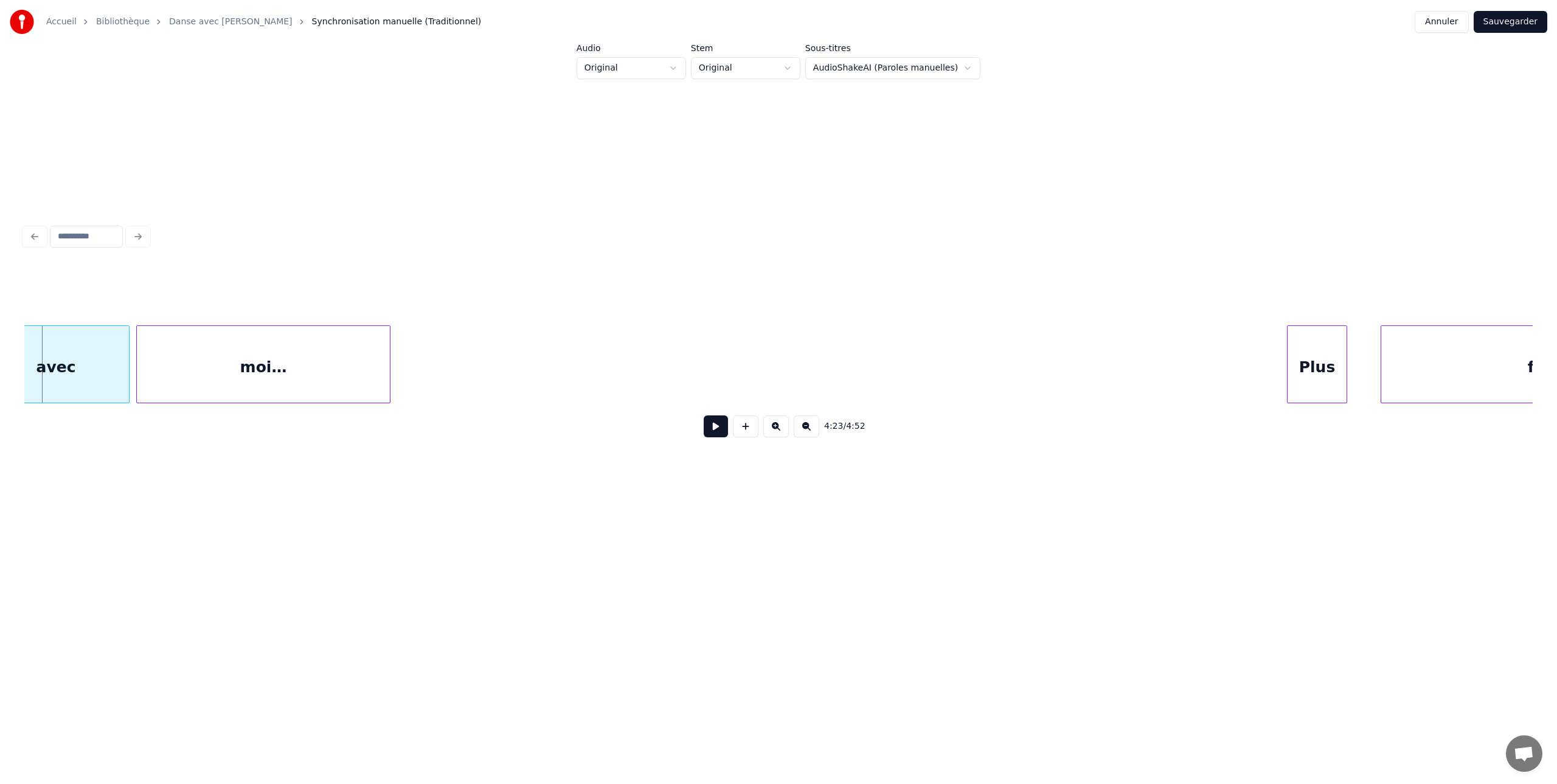
click at [716, 421] on button at bounding box center [716, 427] width 24 height 22
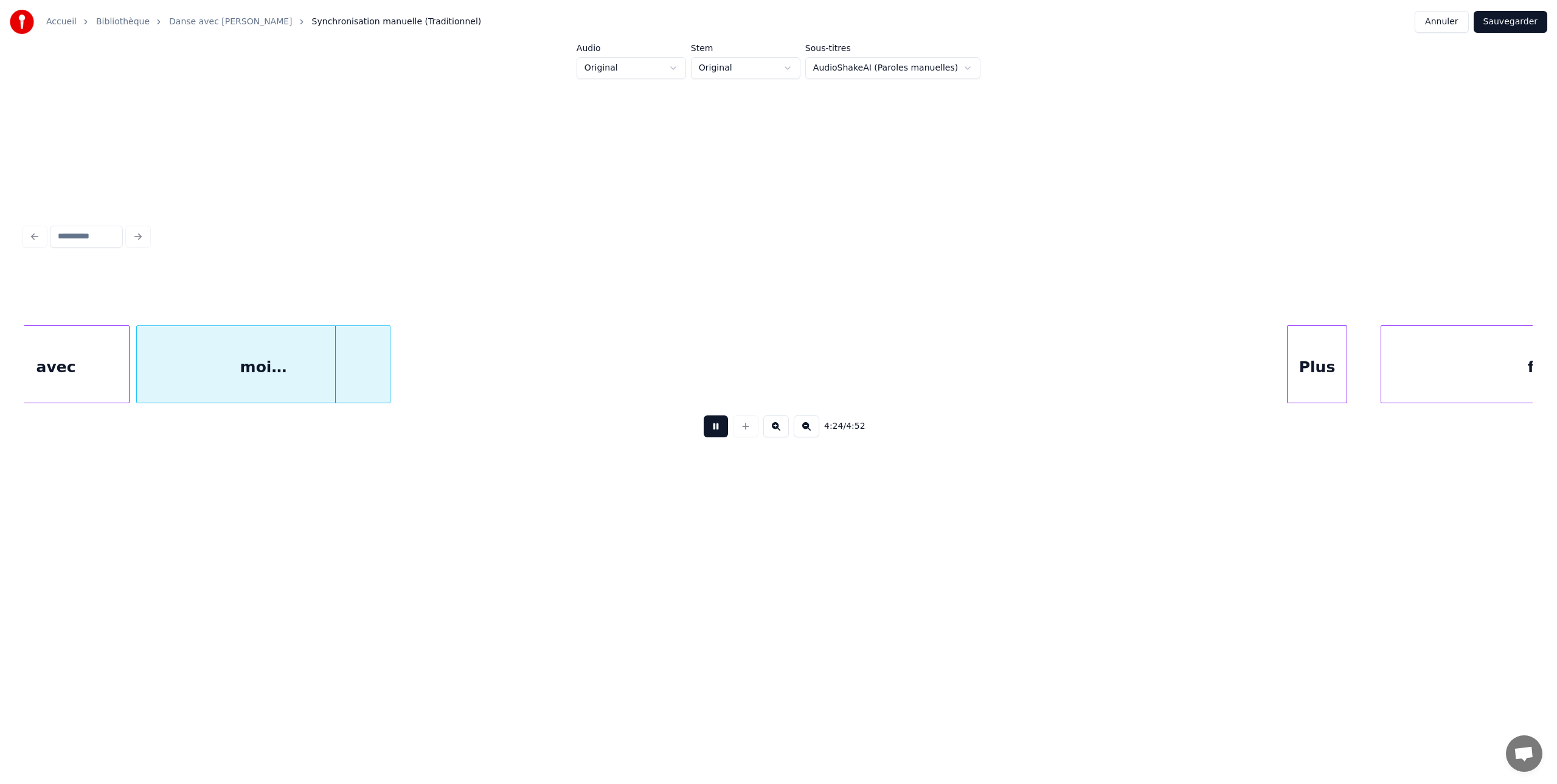
click at [716, 421] on button at bounding box center [716, 427] width 24 height 22
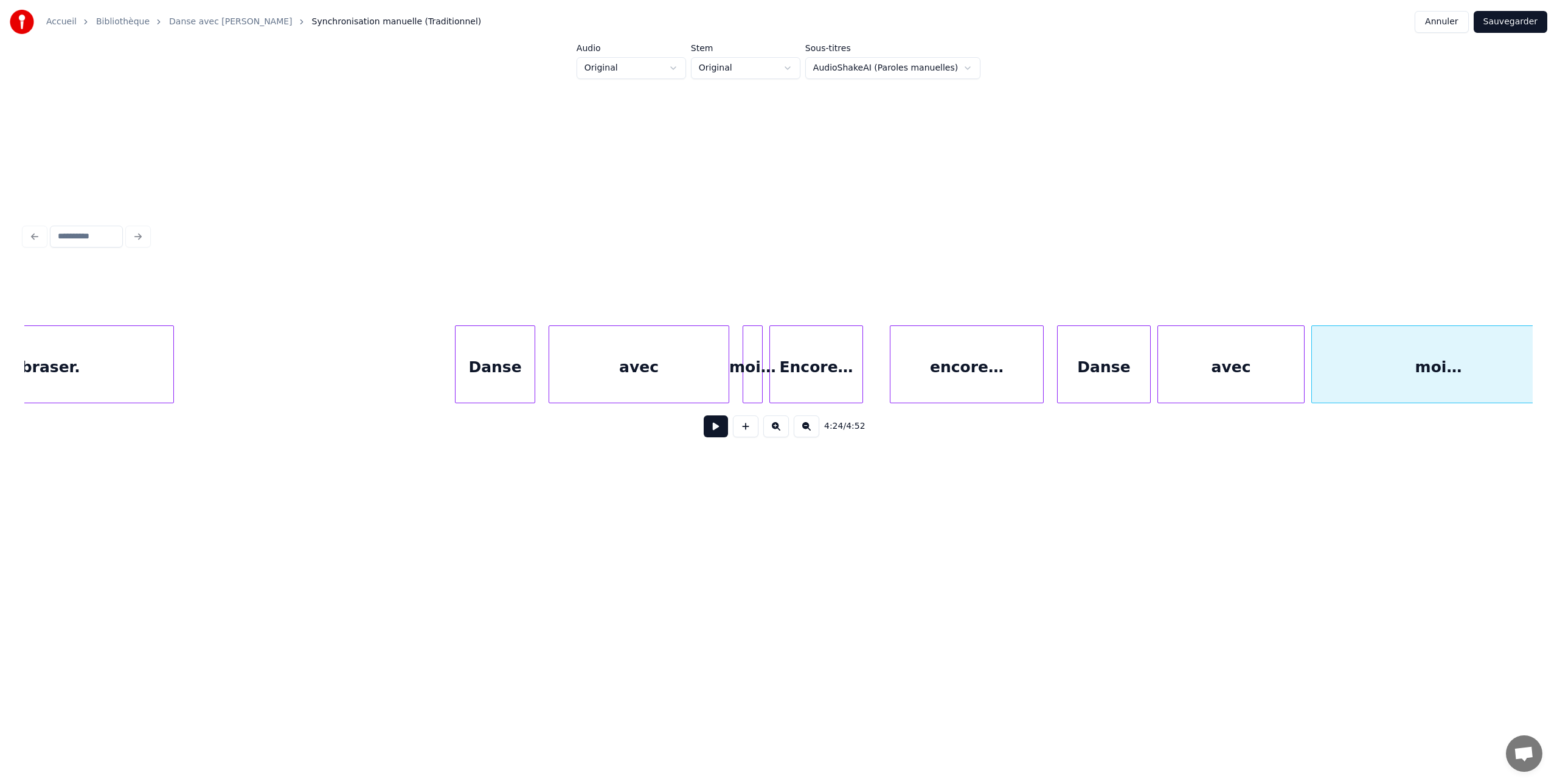
scroll to position [0, 87014]
click at [768, 350] on div "moi…" at bounding box center [770, 367] width 19 height 82
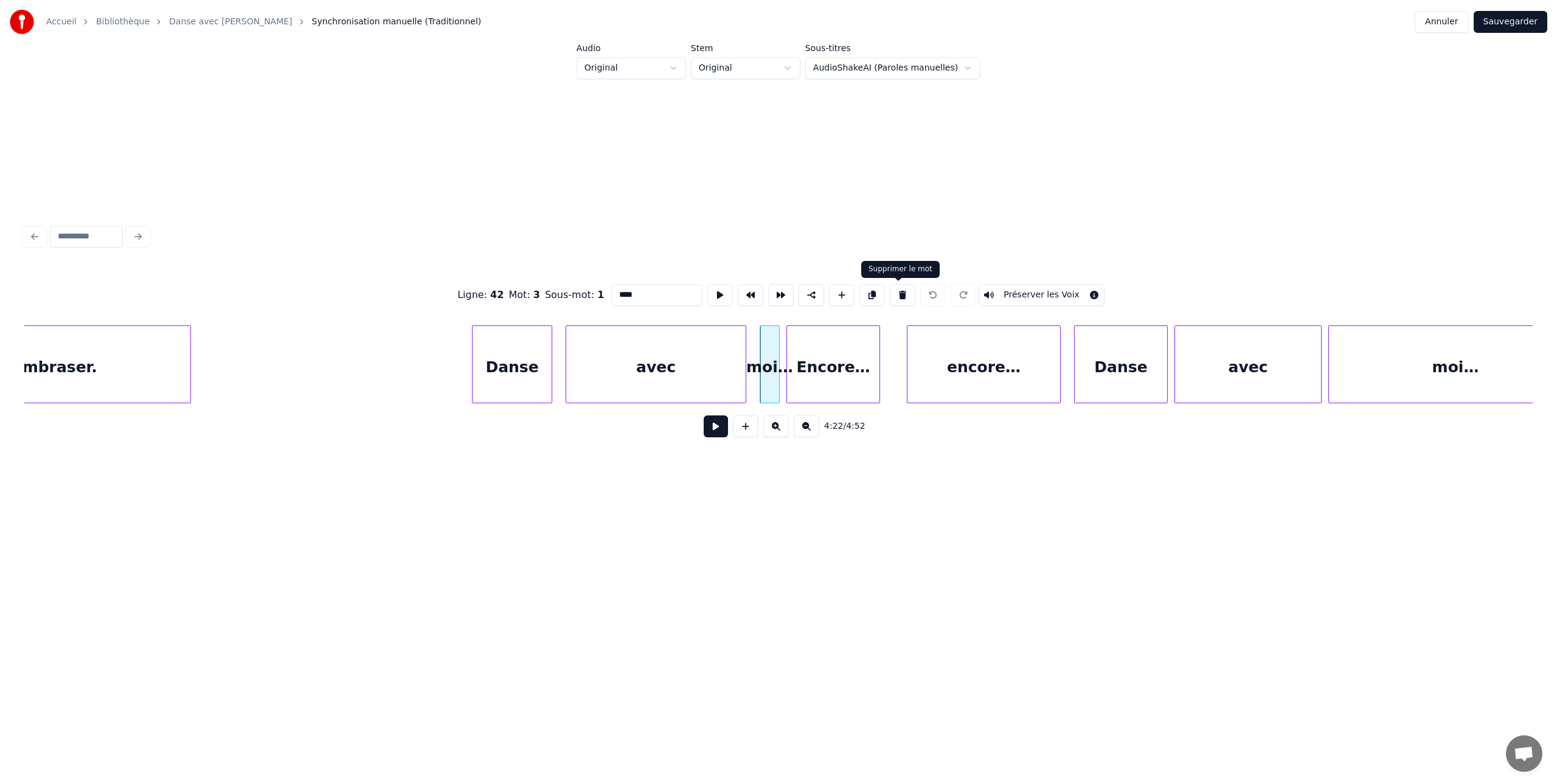
click at [899, 293] on button at bounding box center [902, 295] width 26 height 22
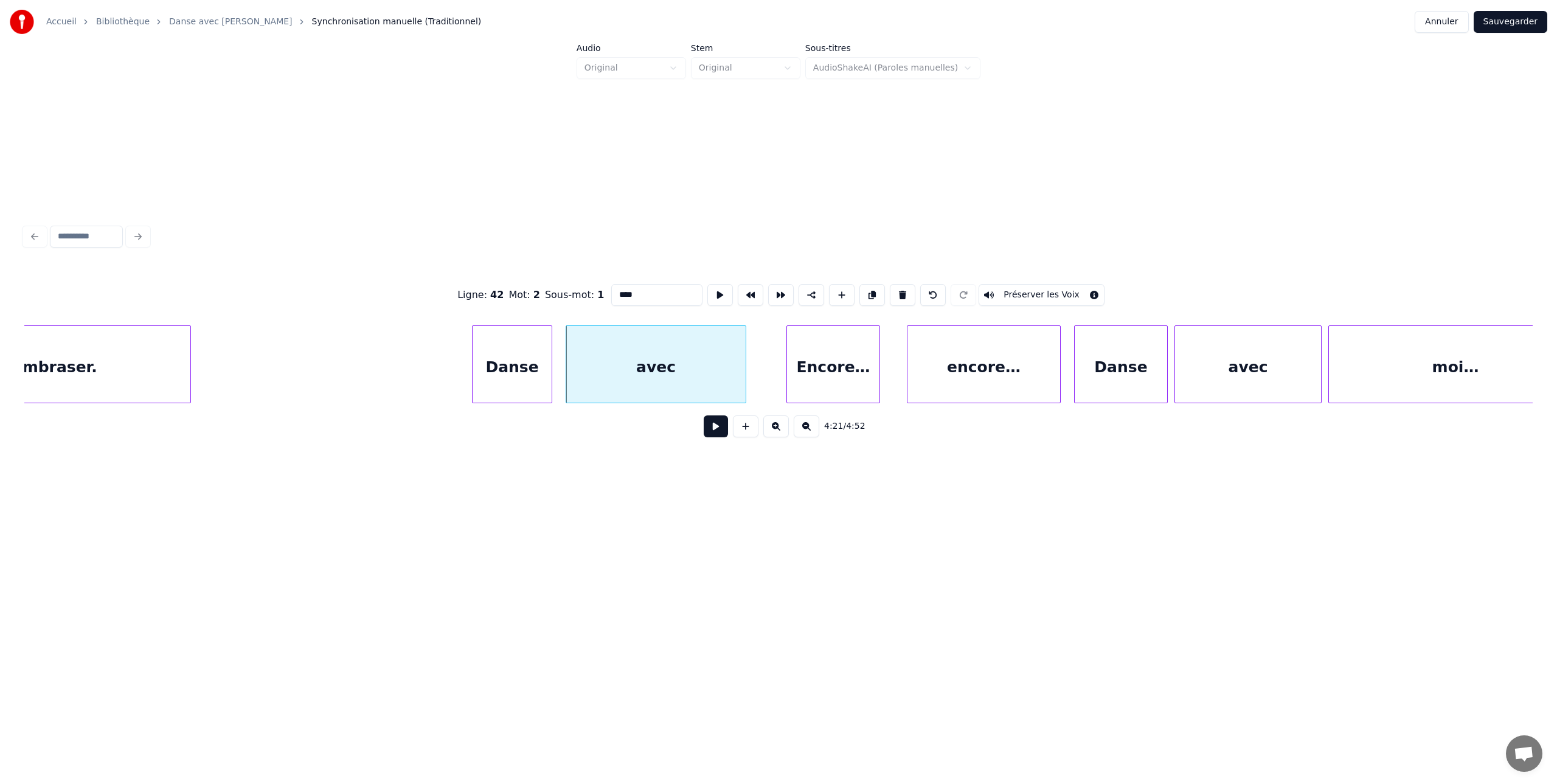
click at [646, 350] on div "avec" at bounding box center [656, 367] width 179 height 82
click at [899, 296] on button at bounding box center [902, 295] width 26 height 22
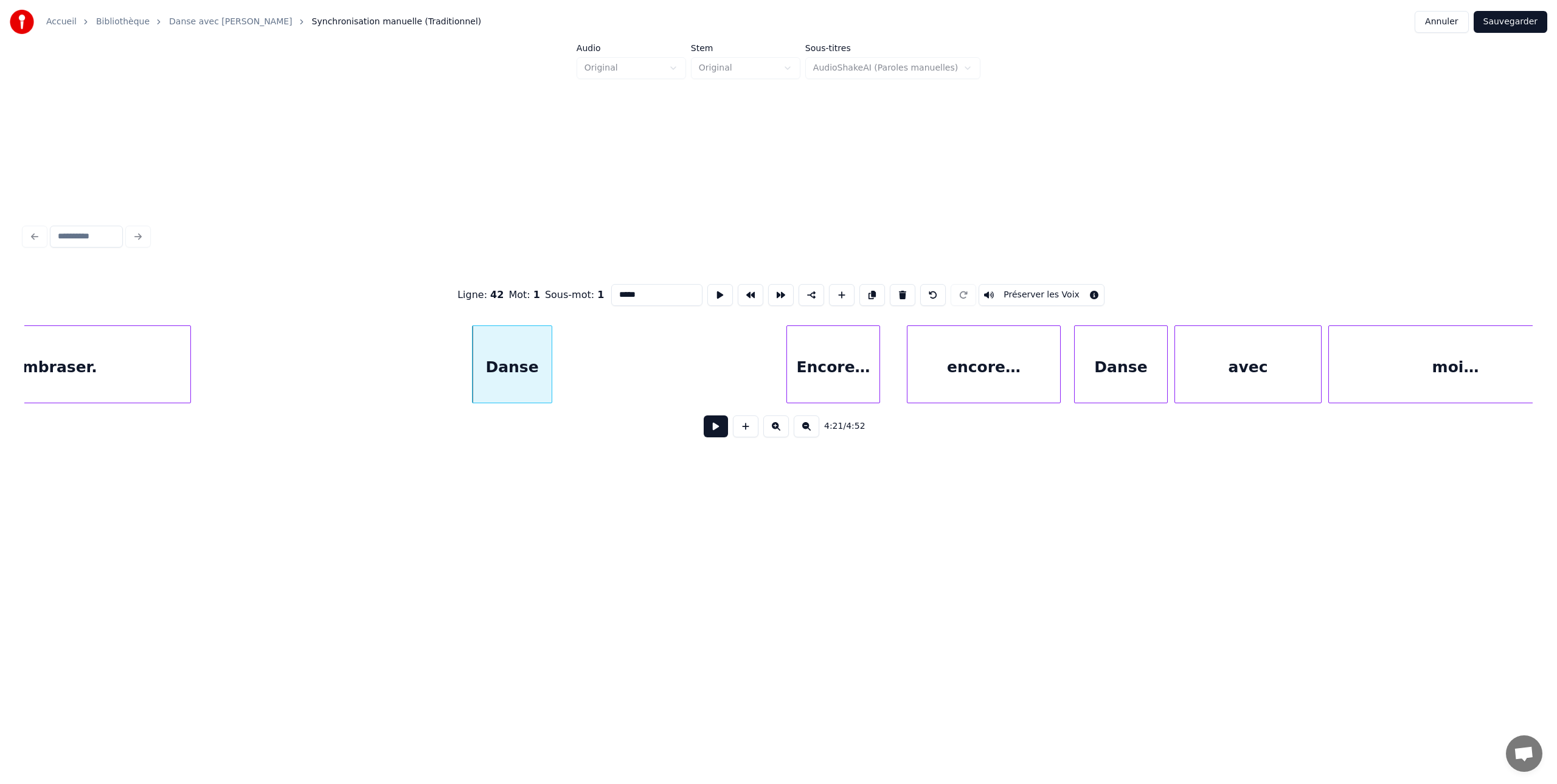
click at [521, 349] on div "Danse" at bounding box center [513, 367] width 79 height 82
click at [897, 295] on button at bounding box center [902, 295] width 26 height 22
type input "**********"
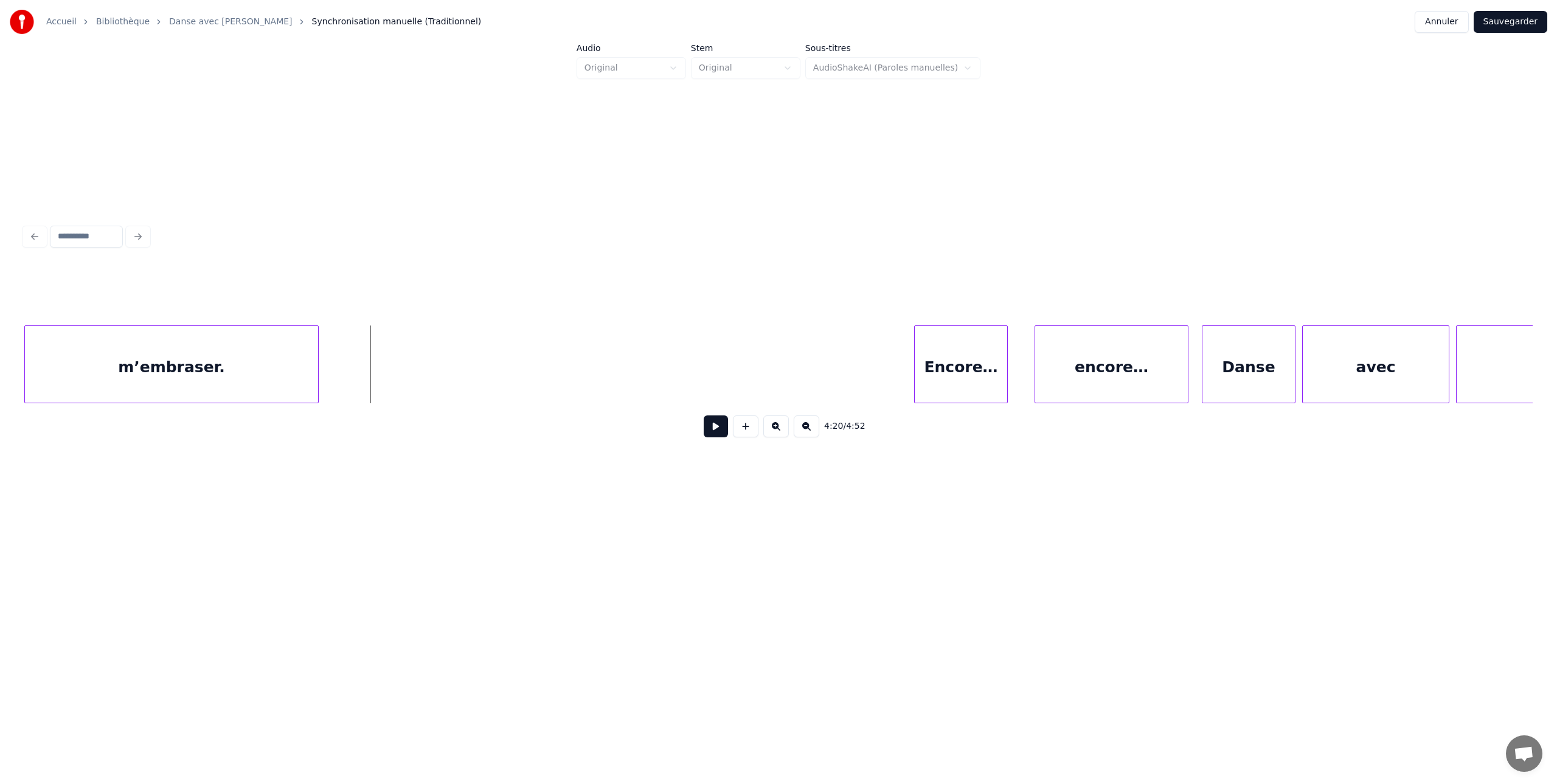
click at [716, 425] on button at bounding box center [716, 427] width 24 height 22
click at [630, 341] on div "Encore…" at bounding box center [652, 367] width 93 height 82
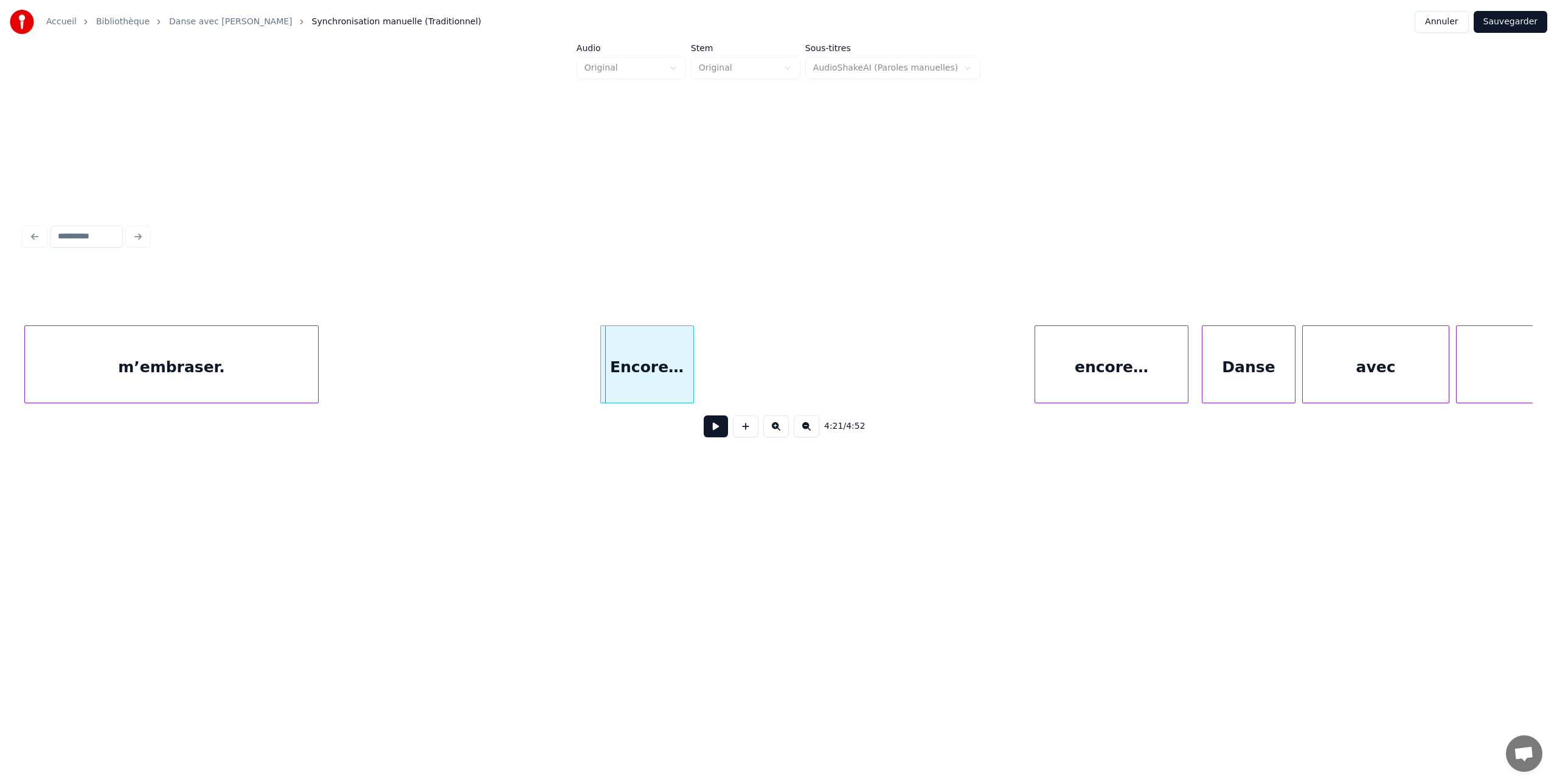
click at [609, 340] on div "Encore…" at bounding box center [647, 367] width 93 height 82
click at [709, 427] on button at bounding box center [716, 427] width 24 height 22
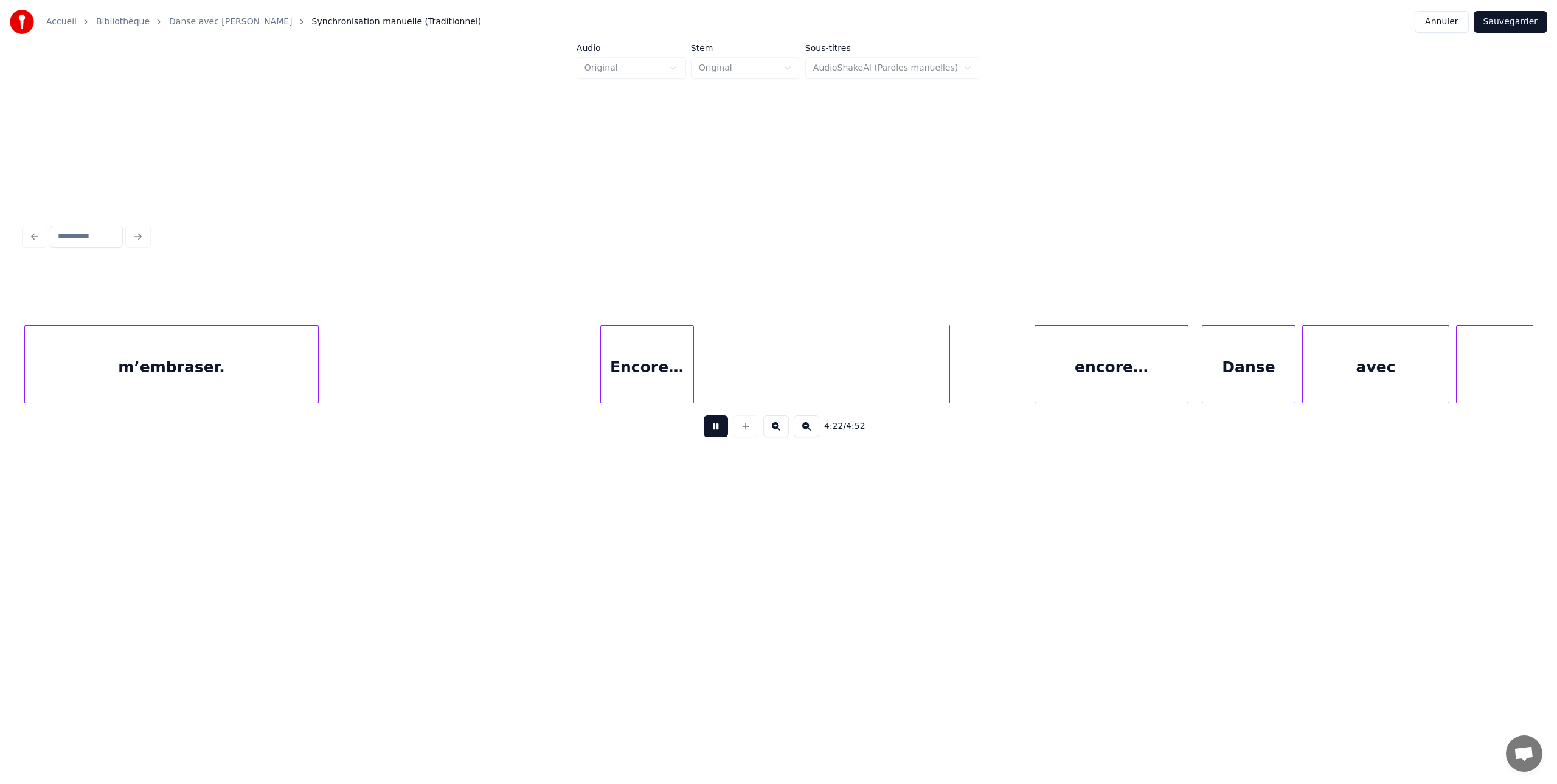
click at [709, 427] on button at bounding box center [716, 427] width 24 height 22
click at [806, 425] on button at bounding box center [806, 427] width 26 height 22
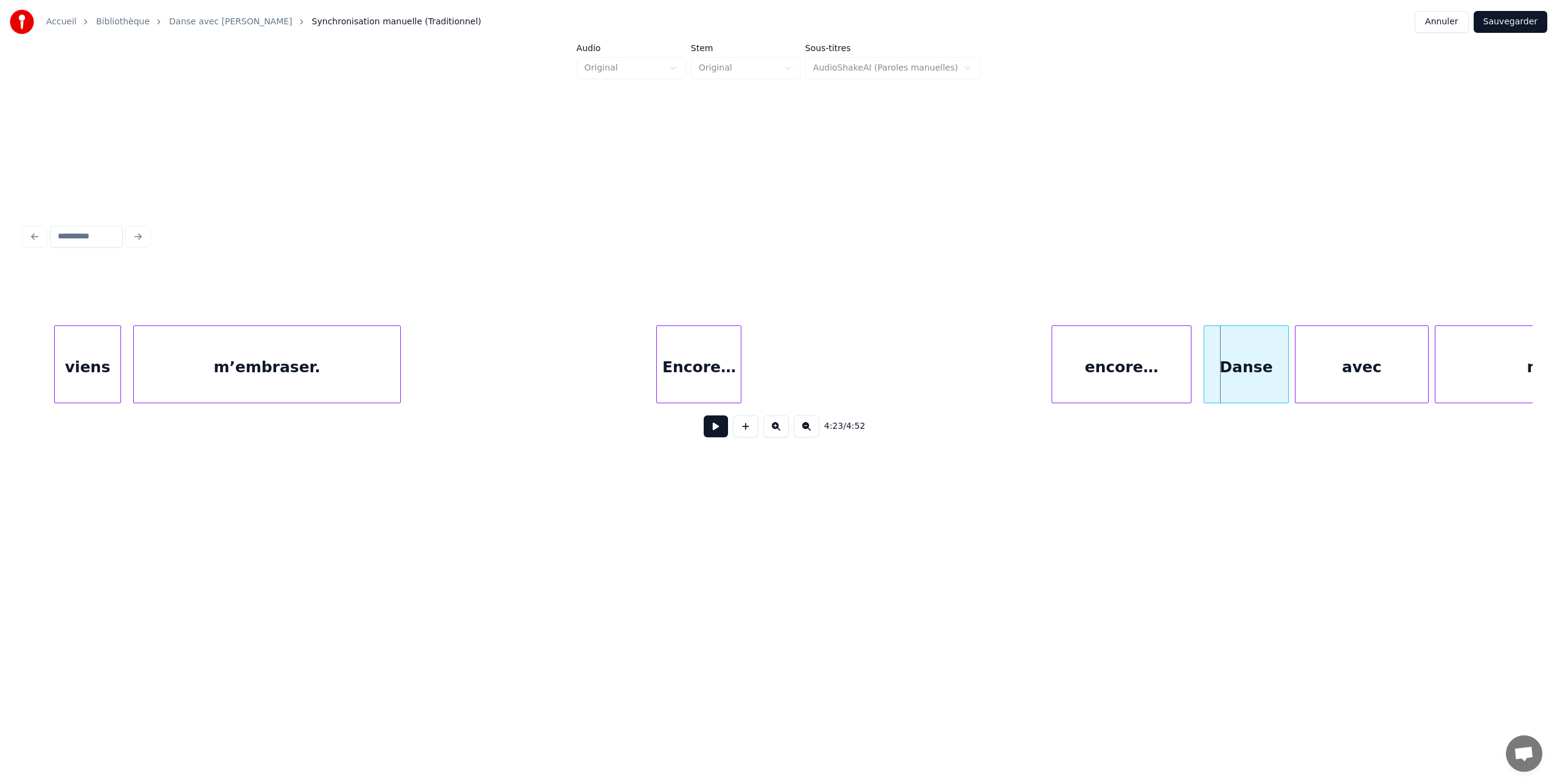
click at [806, 425] on button at bounding box center [806, 427] width 26 height 22
click at [806, 424] on button at bounding box center [806, 427] width 26 height 22
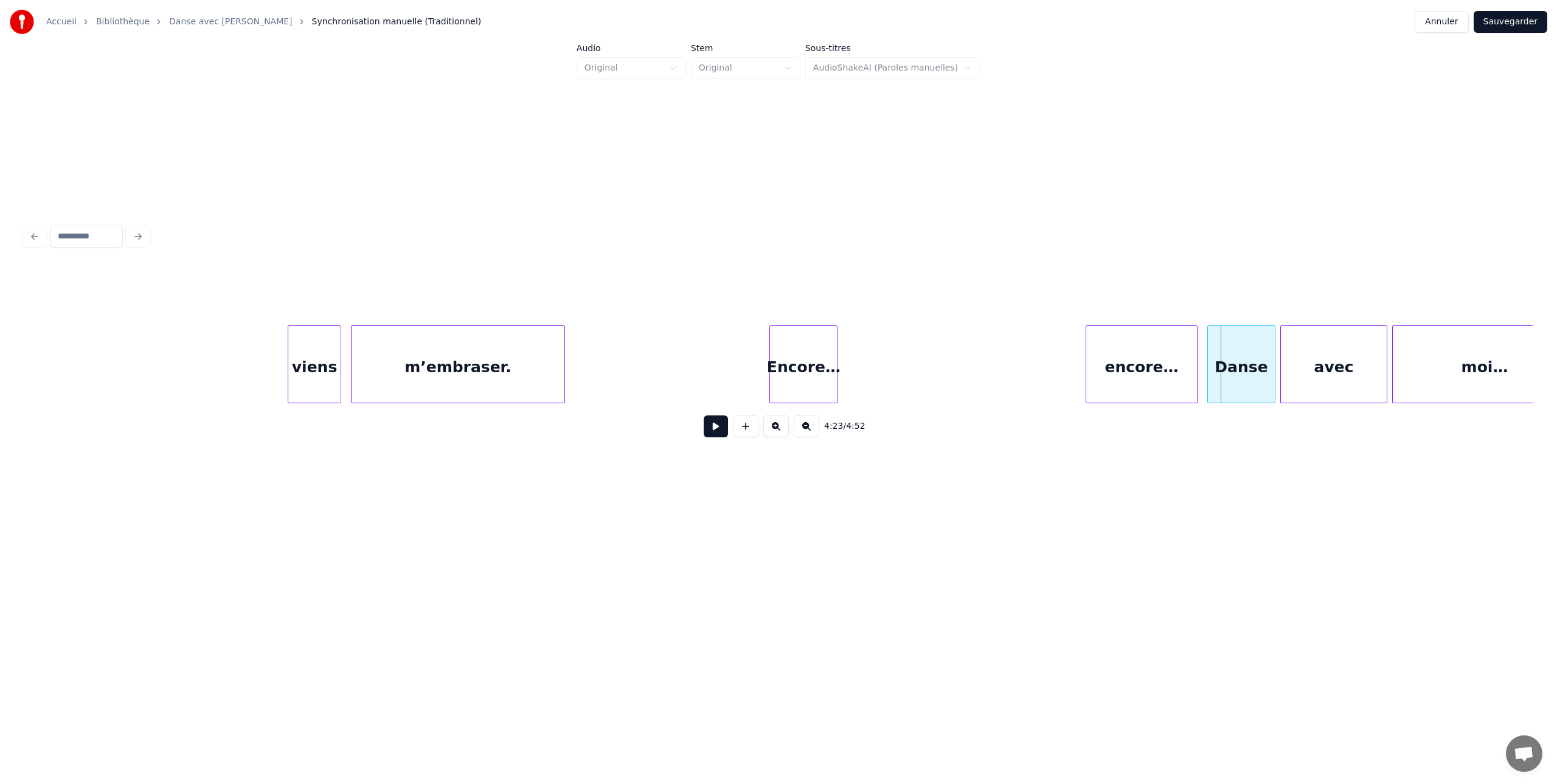
click at [806, 424] on button at bounding box center [806, 427] width 26 height 22
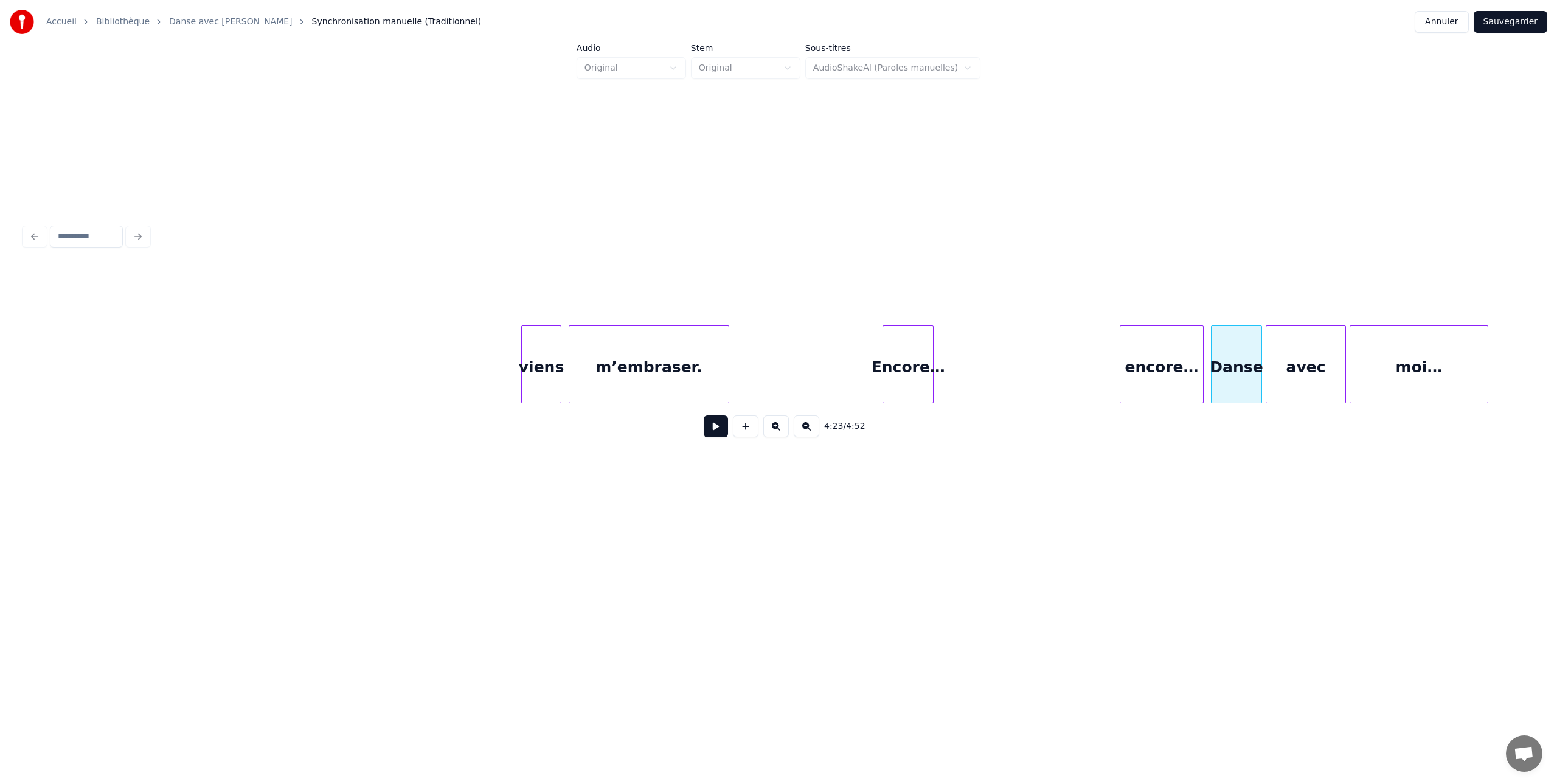
click at [806, 424] on button at bounding box center [806, 427] width 26 height 22
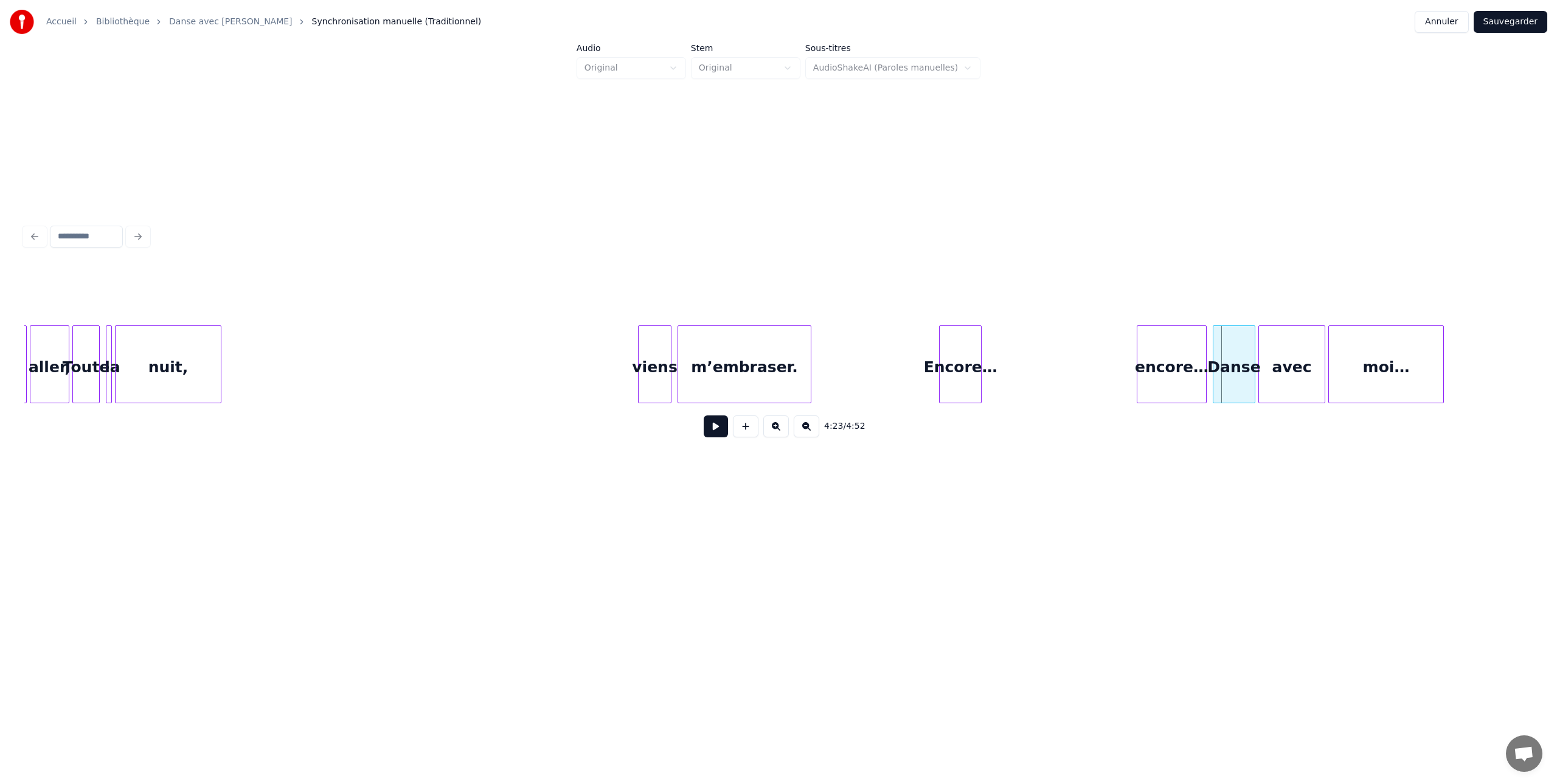
click at [711, 427] on button at bounding box center [716, 427] width 24 height 22
click at [711, 426] on button at bounding box center [716, 427] width 24 height 22
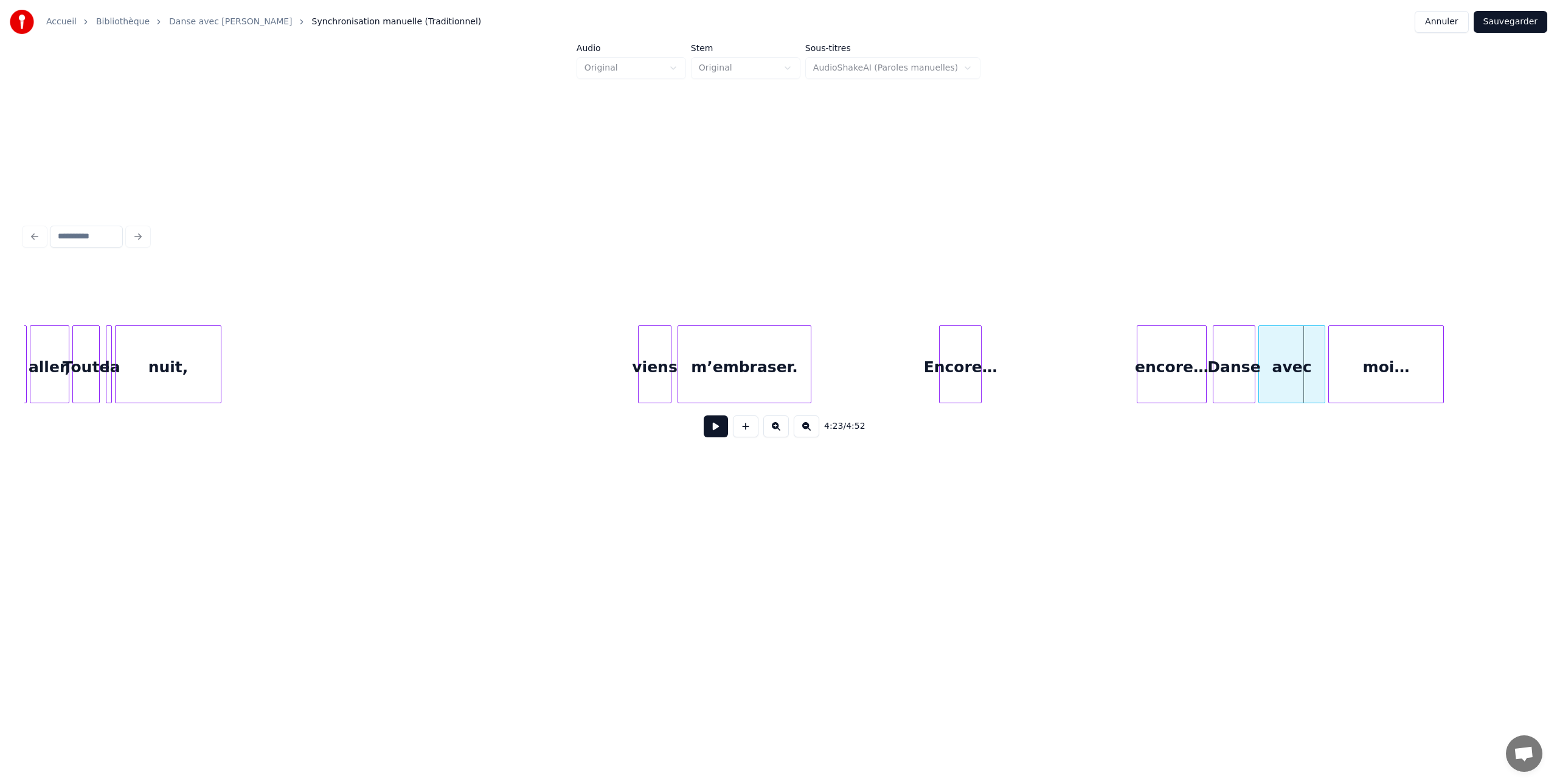
click at [1173, 386] on div "encore…" at bounding box center [1172, 367] width 68 height 82
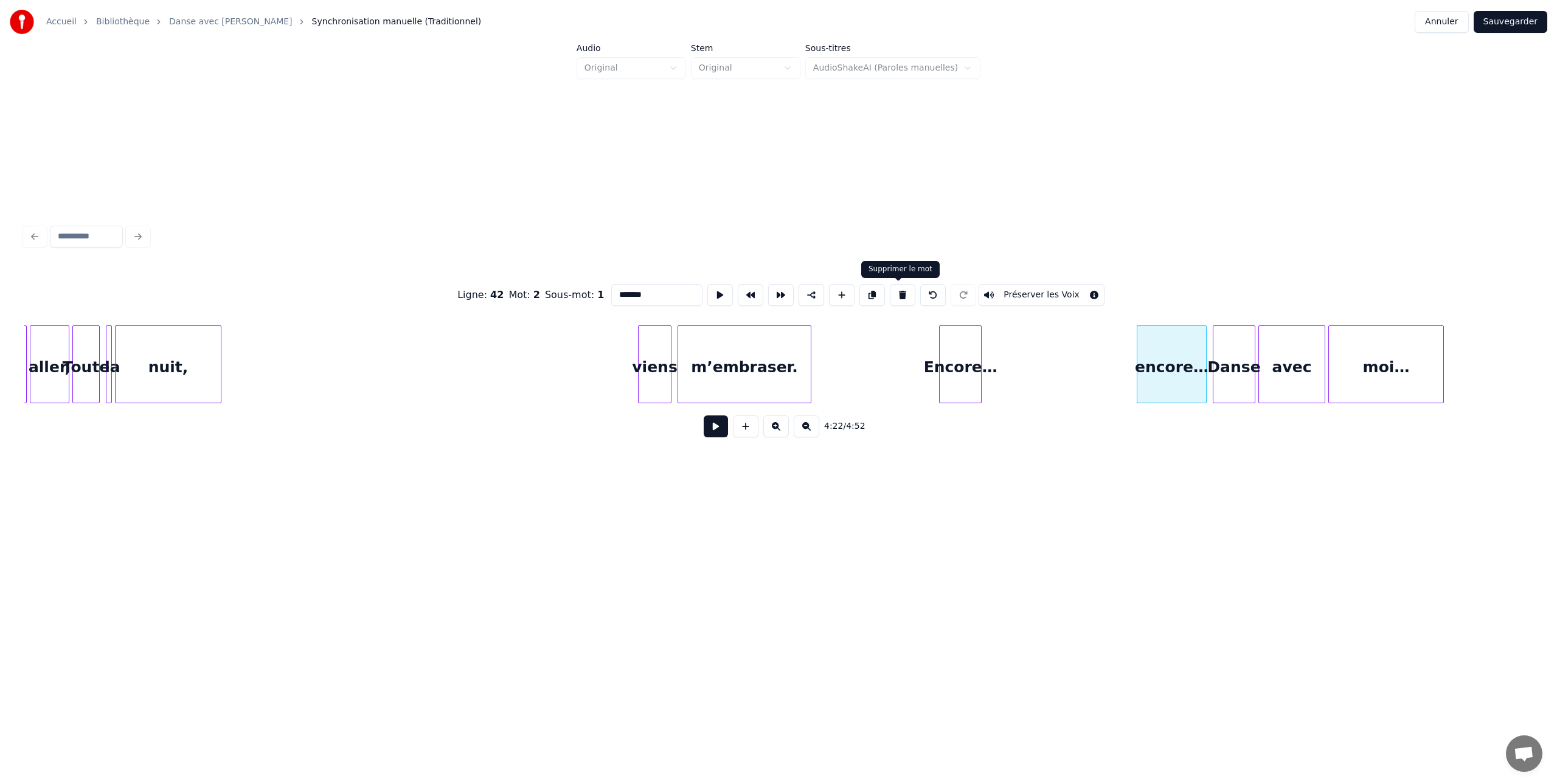
click at [895, 293] on button at bounding box center [902, 295] width 26 height 22
type input "*****"
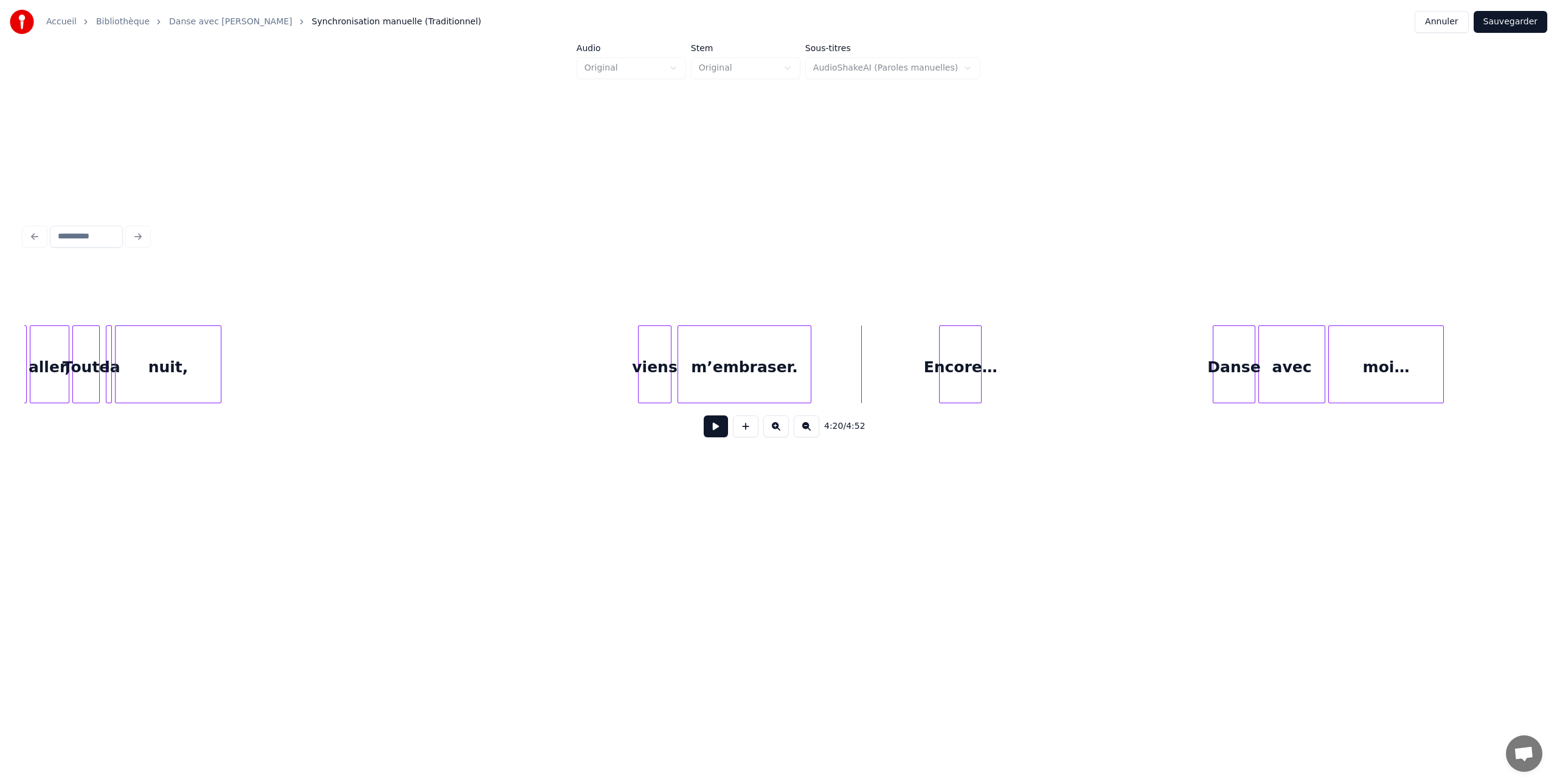
click at [714, 427] on button at bounding box center [716, 427] width 24 height 22
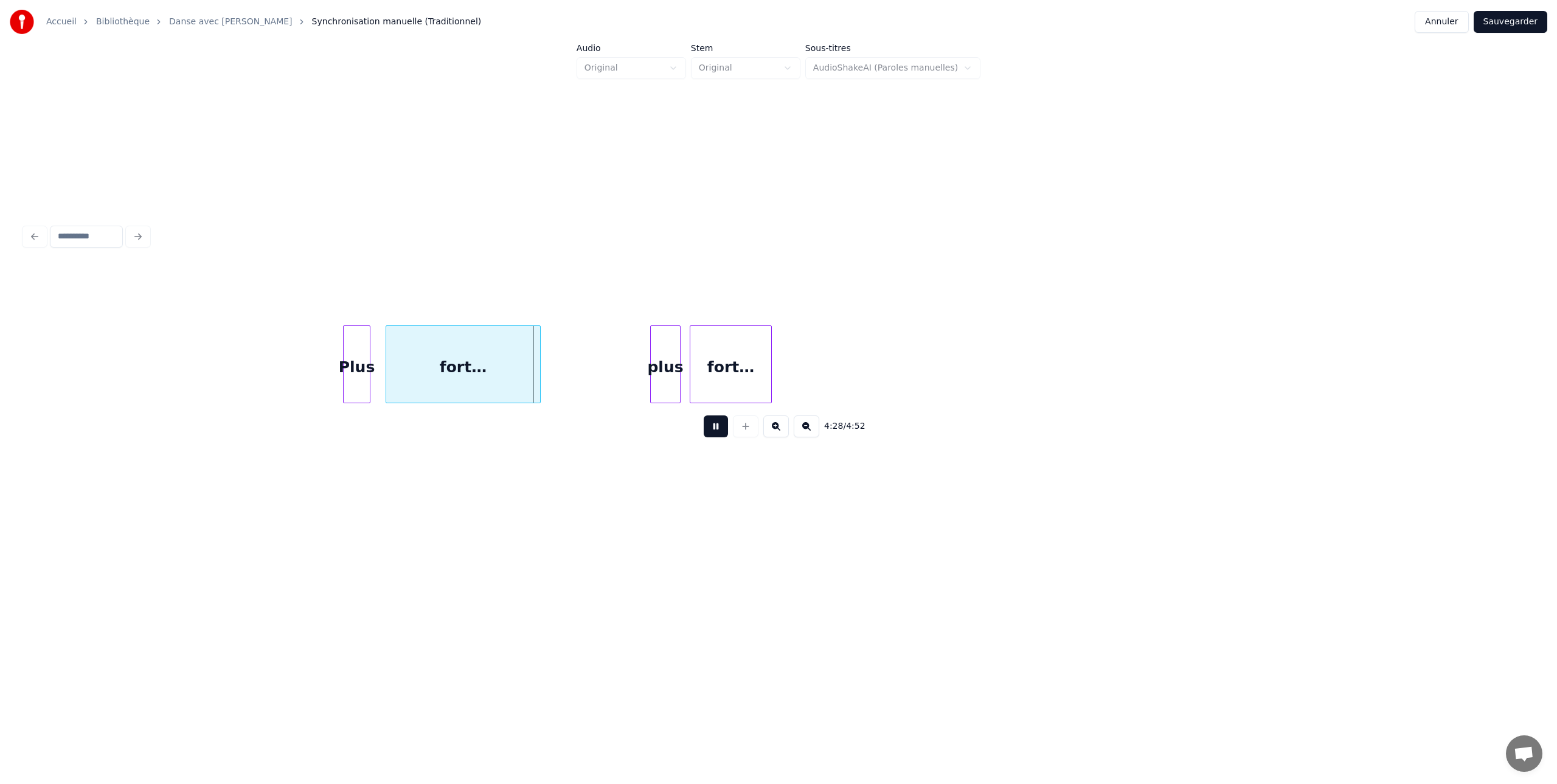
click at [716, 429] on button at bounding box center [716, 427] width 24 height 22
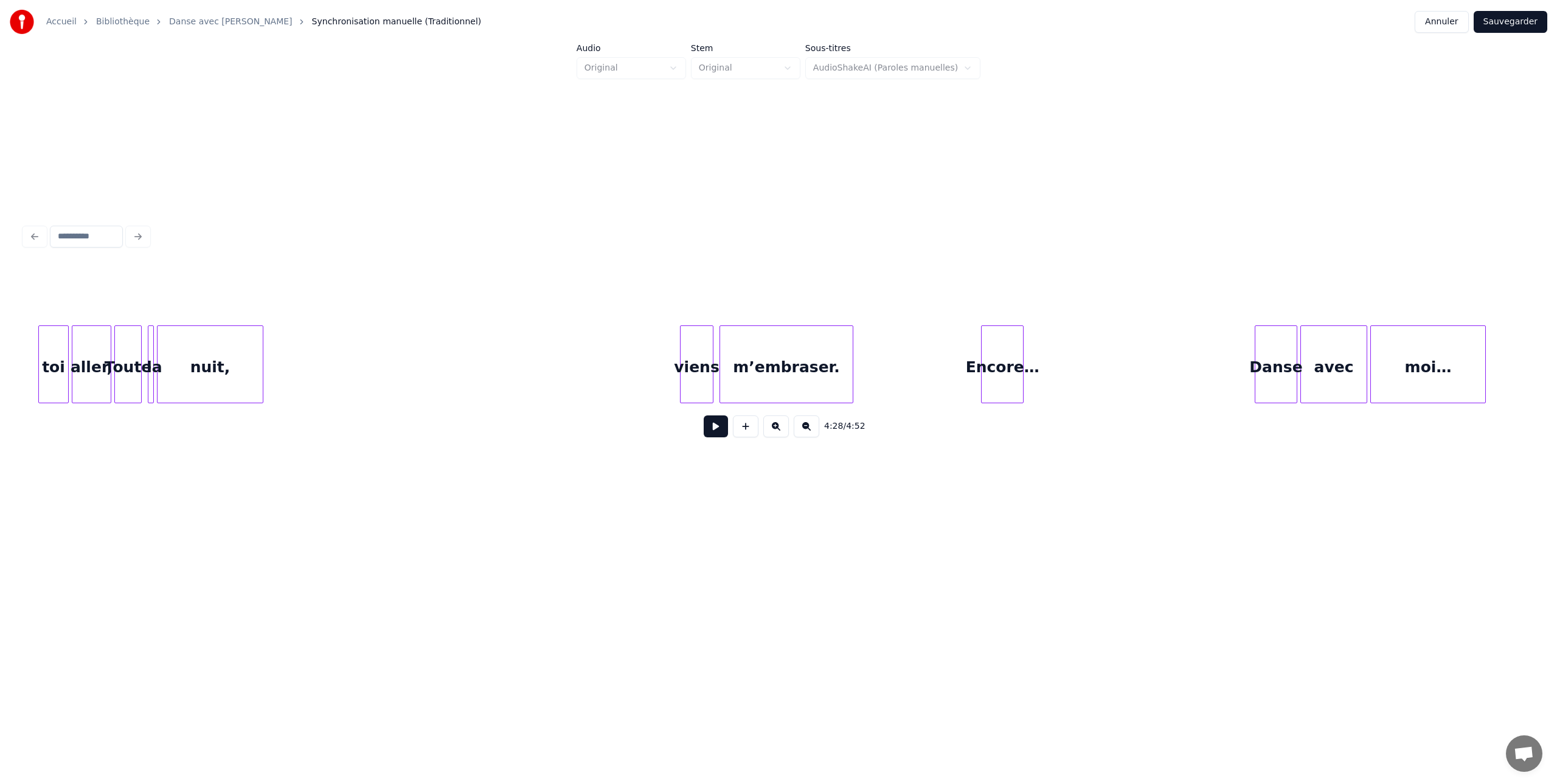
scroll to position [0, 38762]
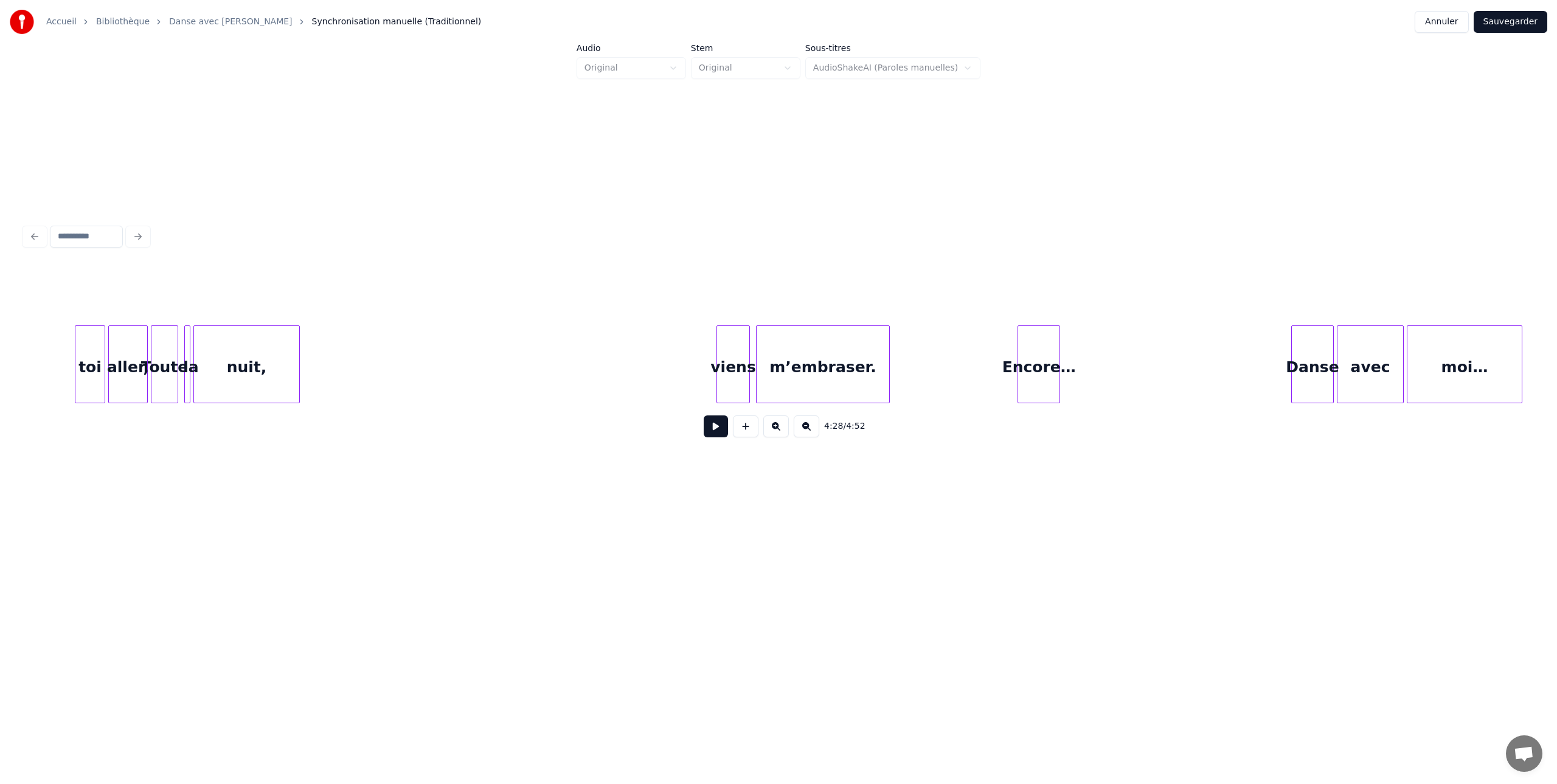
click at [713, 426] on button at bounding box center [716, 427] width 24 height 22
click at [635, 357] on div "Encore…" at bounding box center [641, 367] width 41 height 82
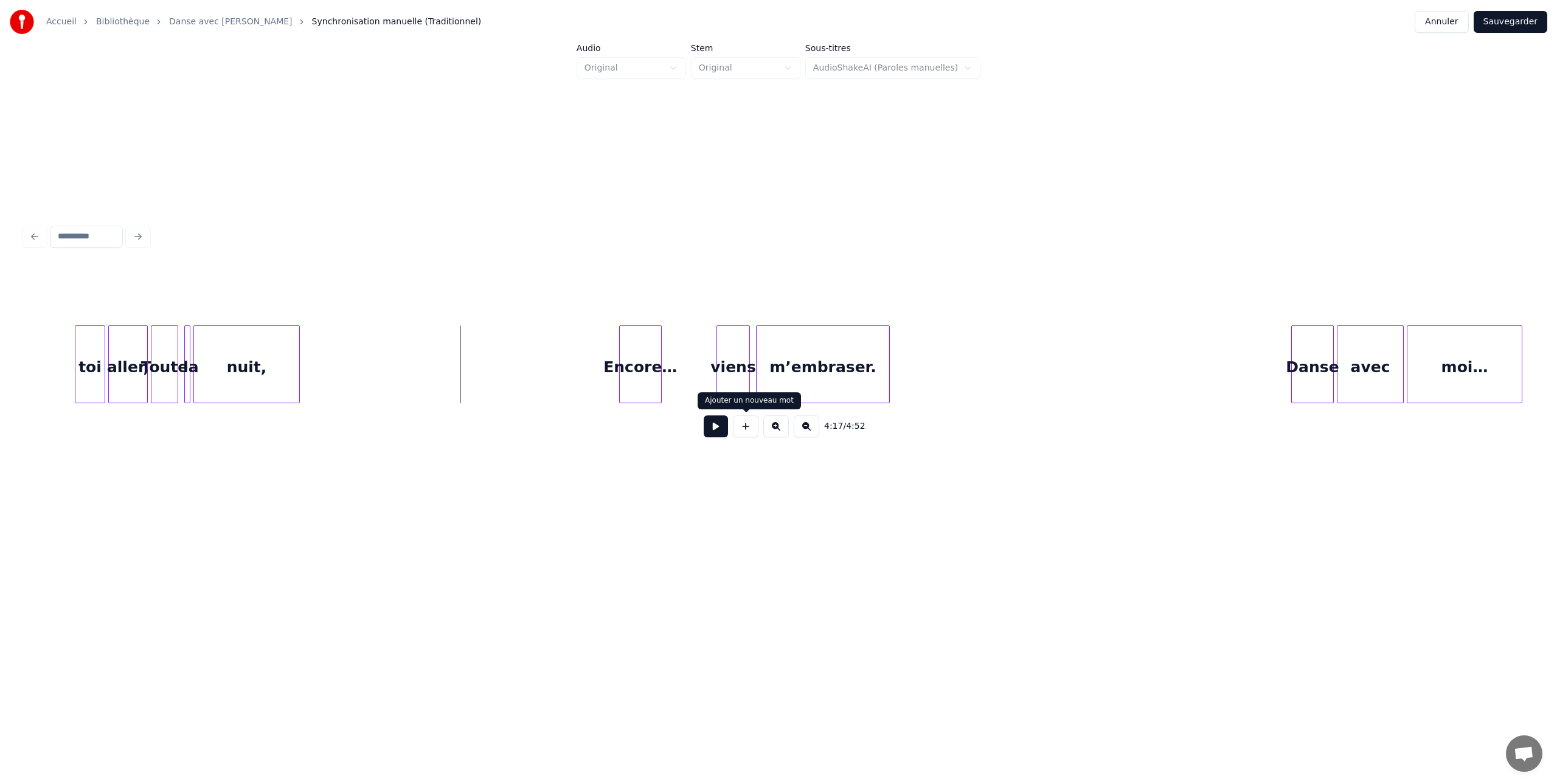
click at [712, 427] on button at bounding box center [716, 427] width 24 height 22
click at [826, 360] on div "m’embraser." at bounding box center [823, 367] width 132 height 82
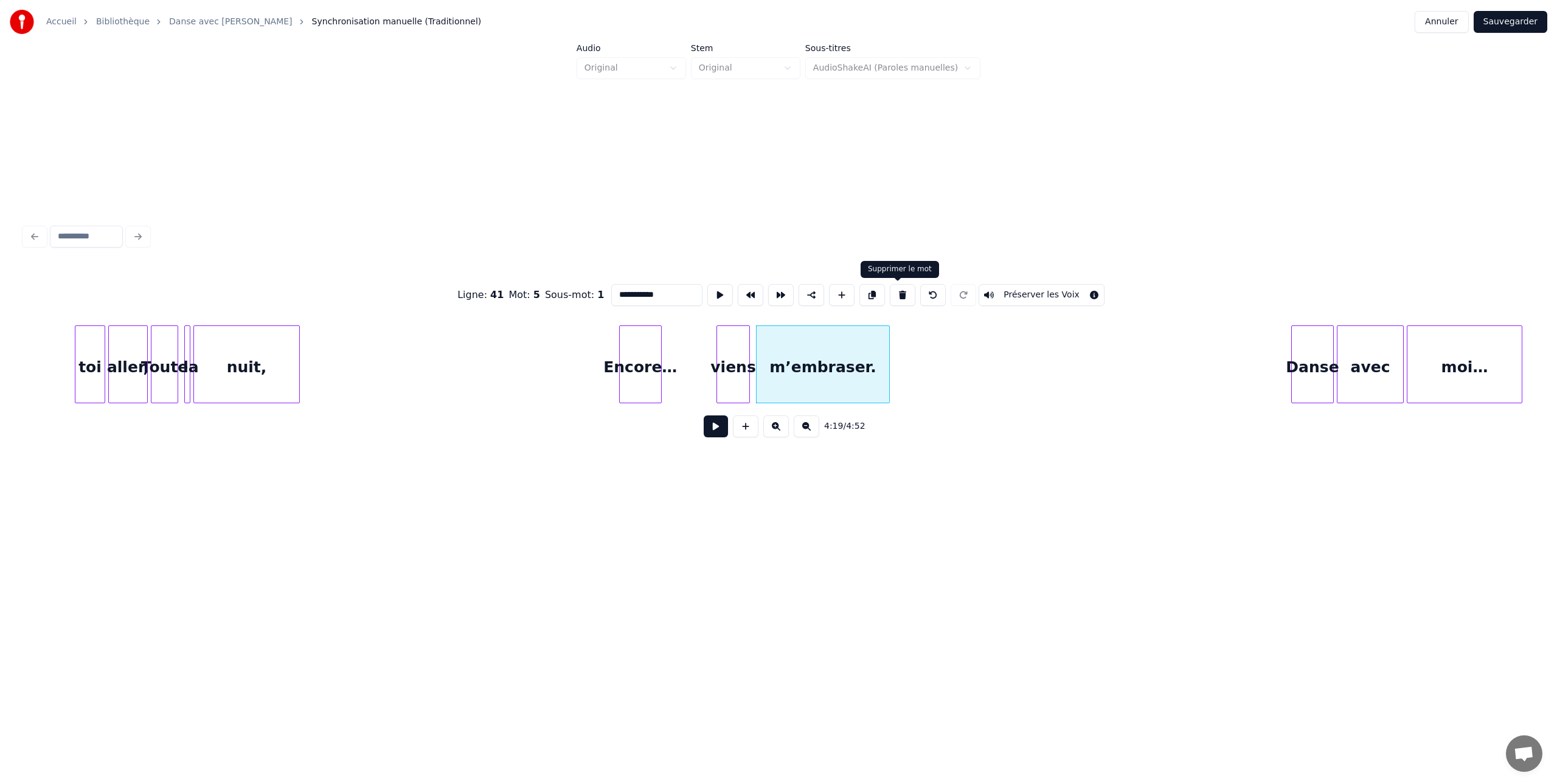
click at [899, 294] on button at bounding box center [902, 295] width 26 height 22
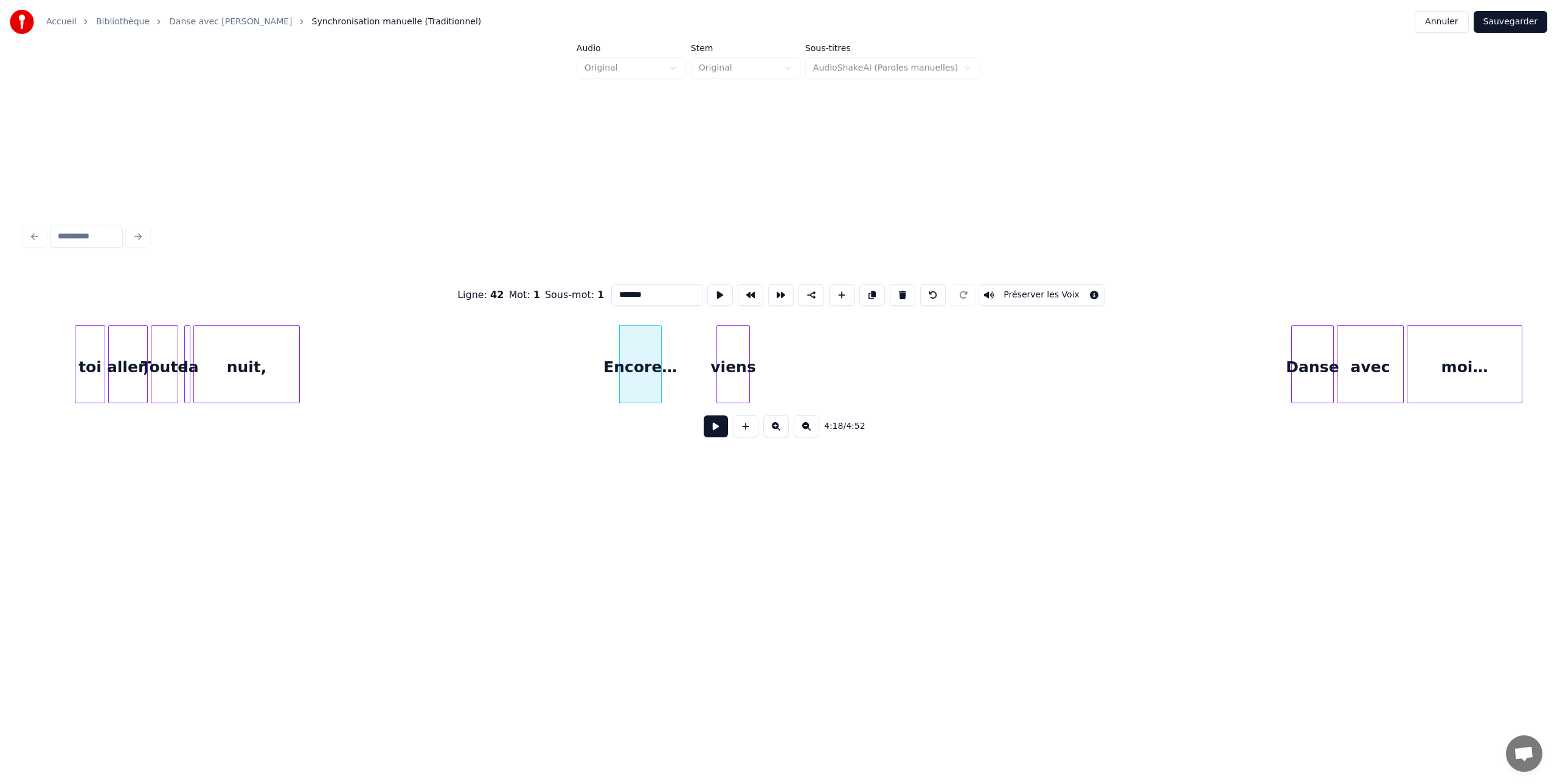
click at [726, 349] on div "viens" at bounding box center [733, 367] width 32 height 82
click at [898, 293] on button at bounding box center [902, 295] width 26 height 22
type input "*******"
click at [722, 350] on div "Encore…" at bounding box center [729, 367] width 41 height 82
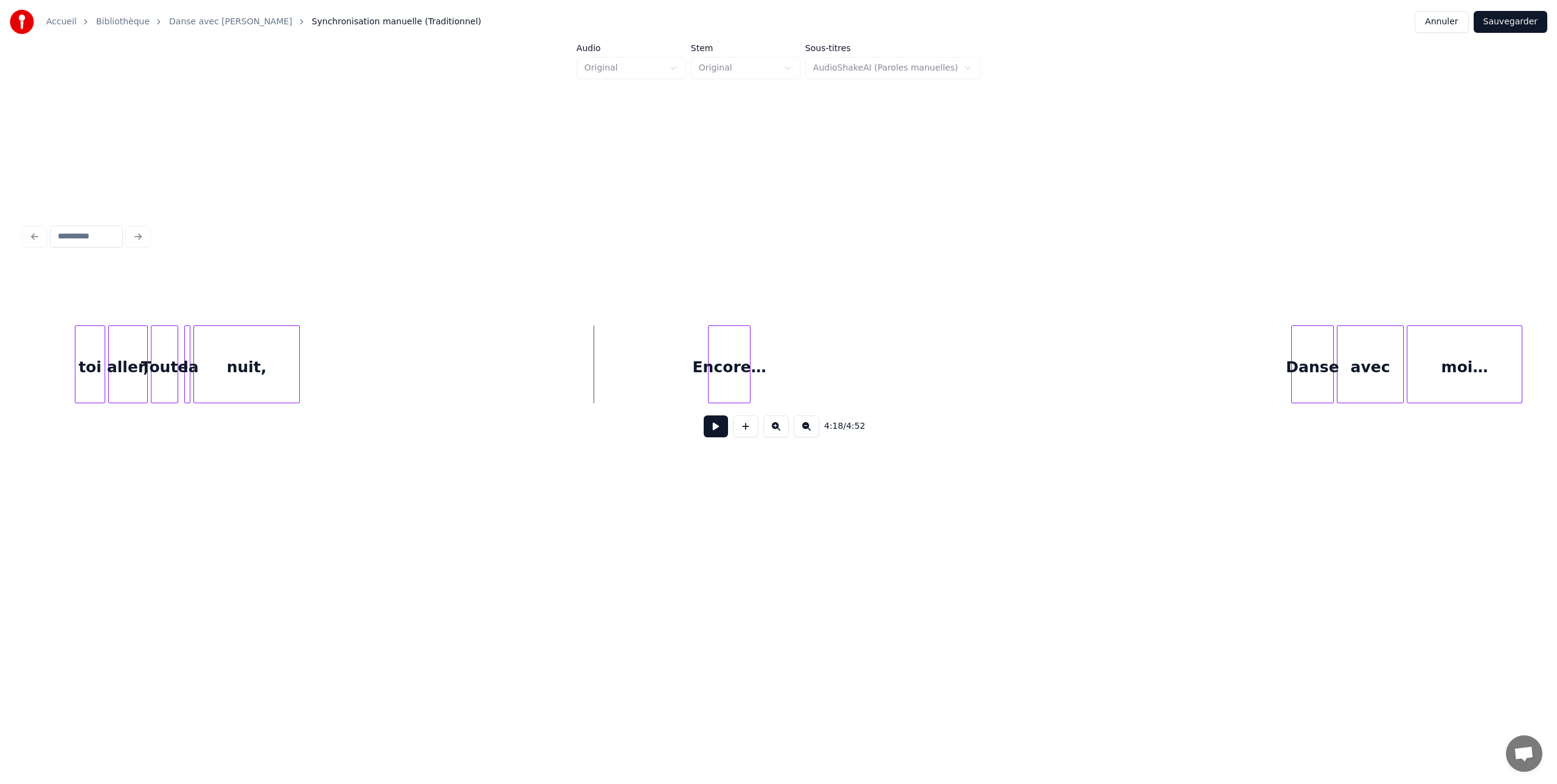
click at [716, 427] on button at bounding box center [716, 427] width 24 height 22
click at [781, 339] on div "Encore…" at bounding box center [785, 367] width 41 height 82
click at [773, 339] on div "Encore…" at bounding box center [780, 367] width 41 height 82
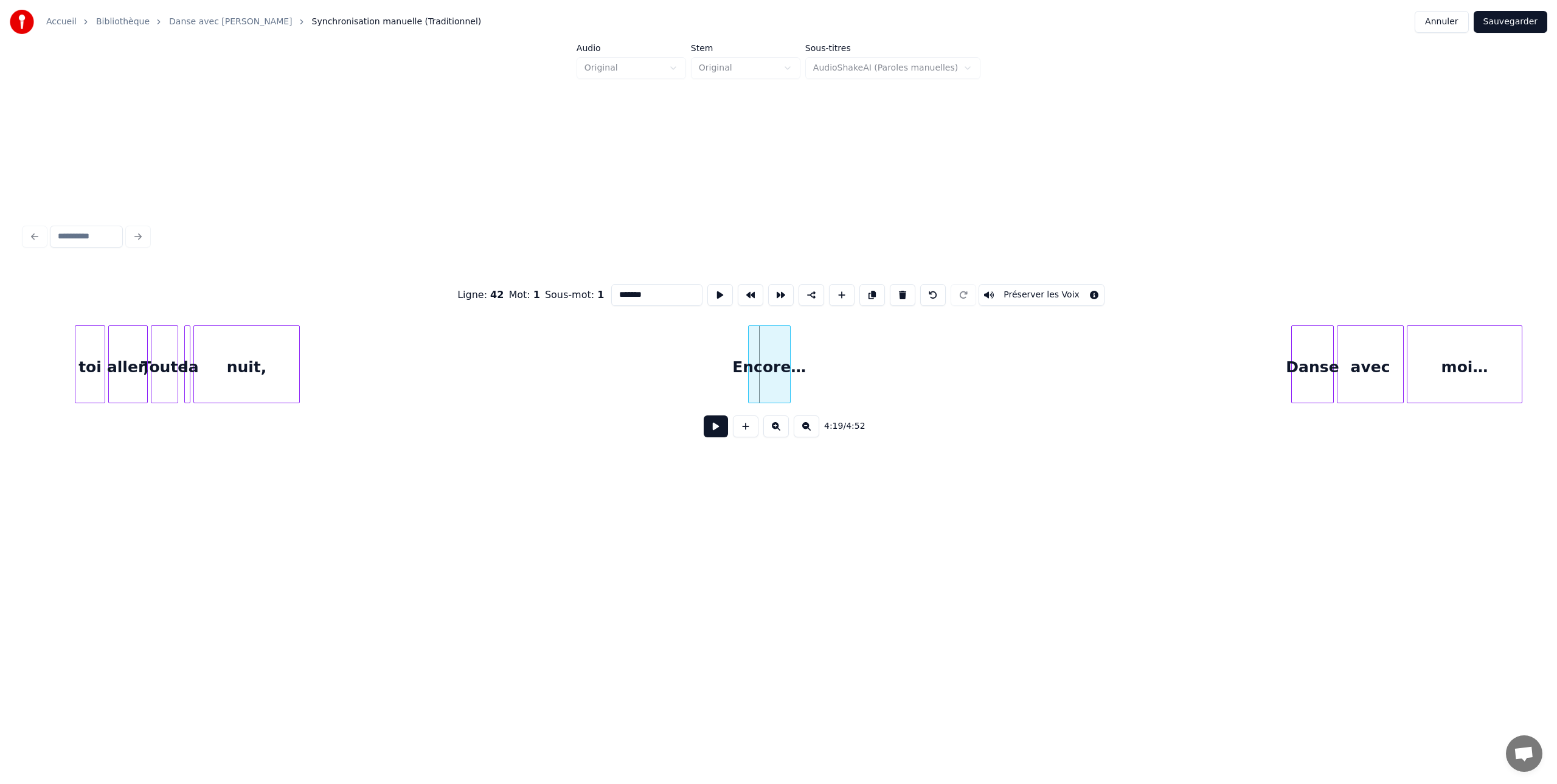
click at [769, 340] on div "Encore…" at bounding box center [769, 367] width 41 height 82
click at [712, 426] on button at bounding box center [716, 427] width 24 height 22
click at [777, 346] on div "Encore…" at bounding box center [769, 367] width 41 height 82
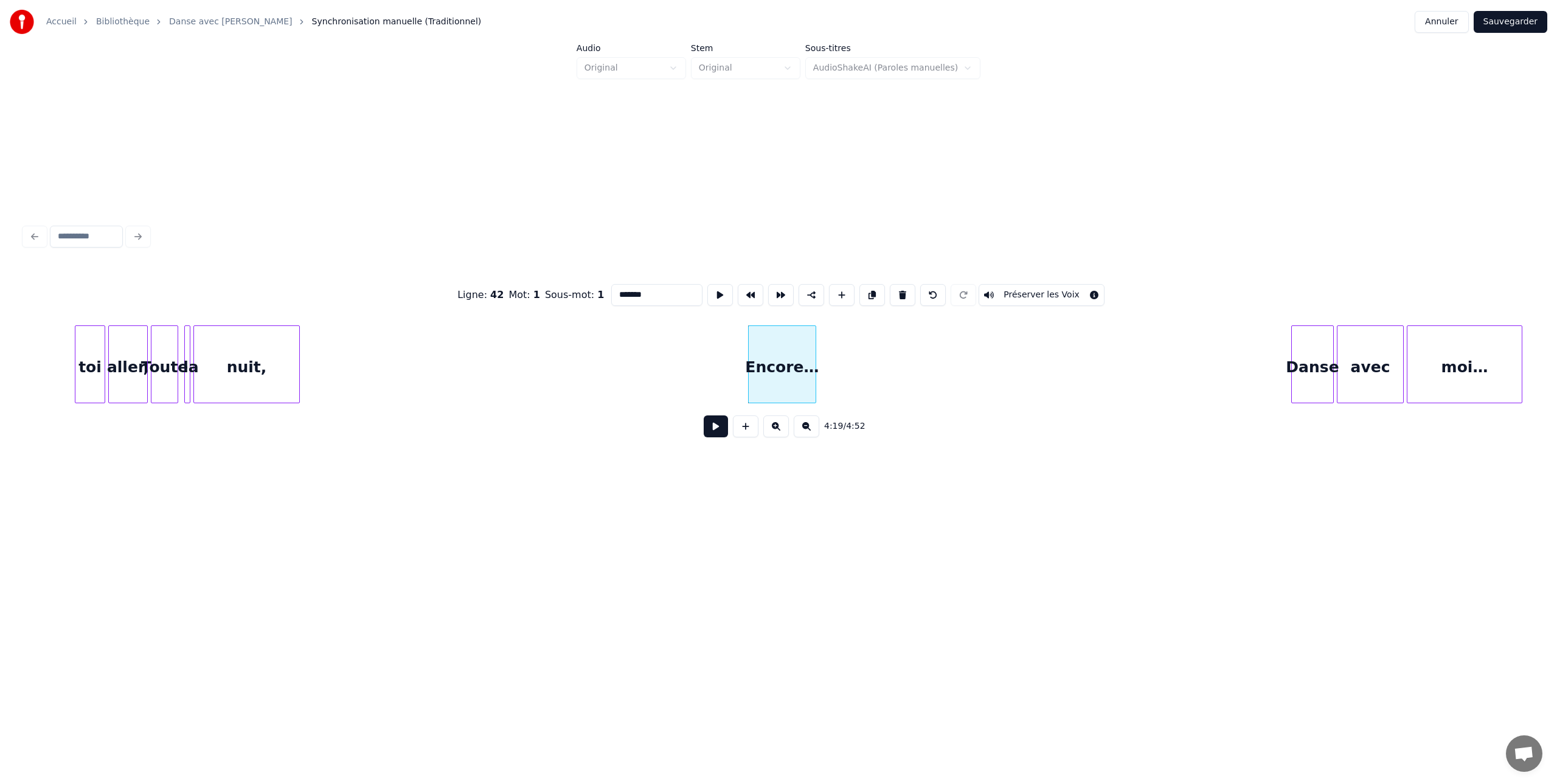
click at [815, 363] on div at bounding box center [813, 364] width 4 height 76
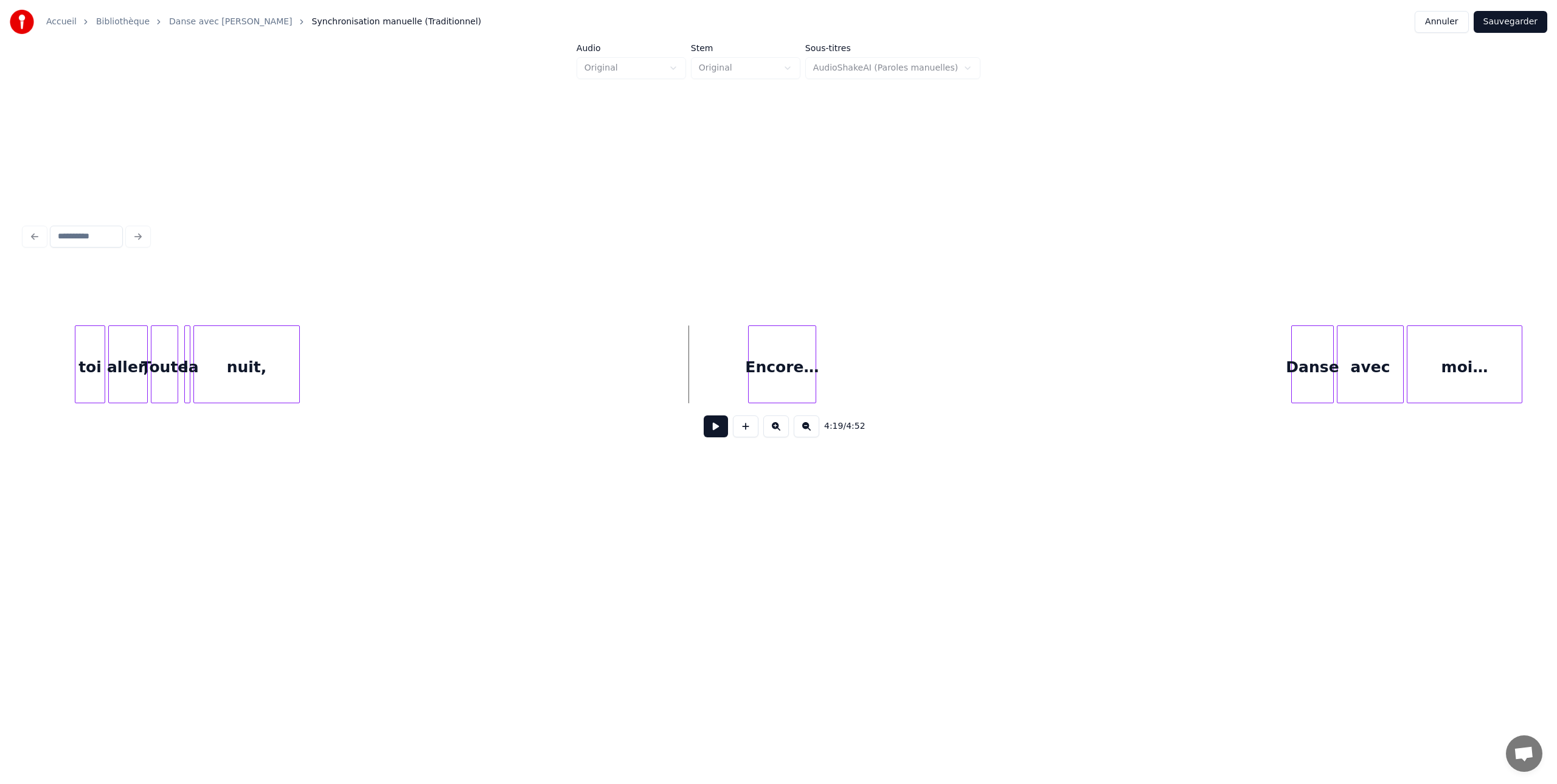
click at [715, 423] on button at bounding box center [716, 427] width 24 height 22
click at [715, 422] on button at bounding box center [716, 427] width 24 height 22
click at [778, 424] on button at bounding box center [776, 427] width 26 height 22
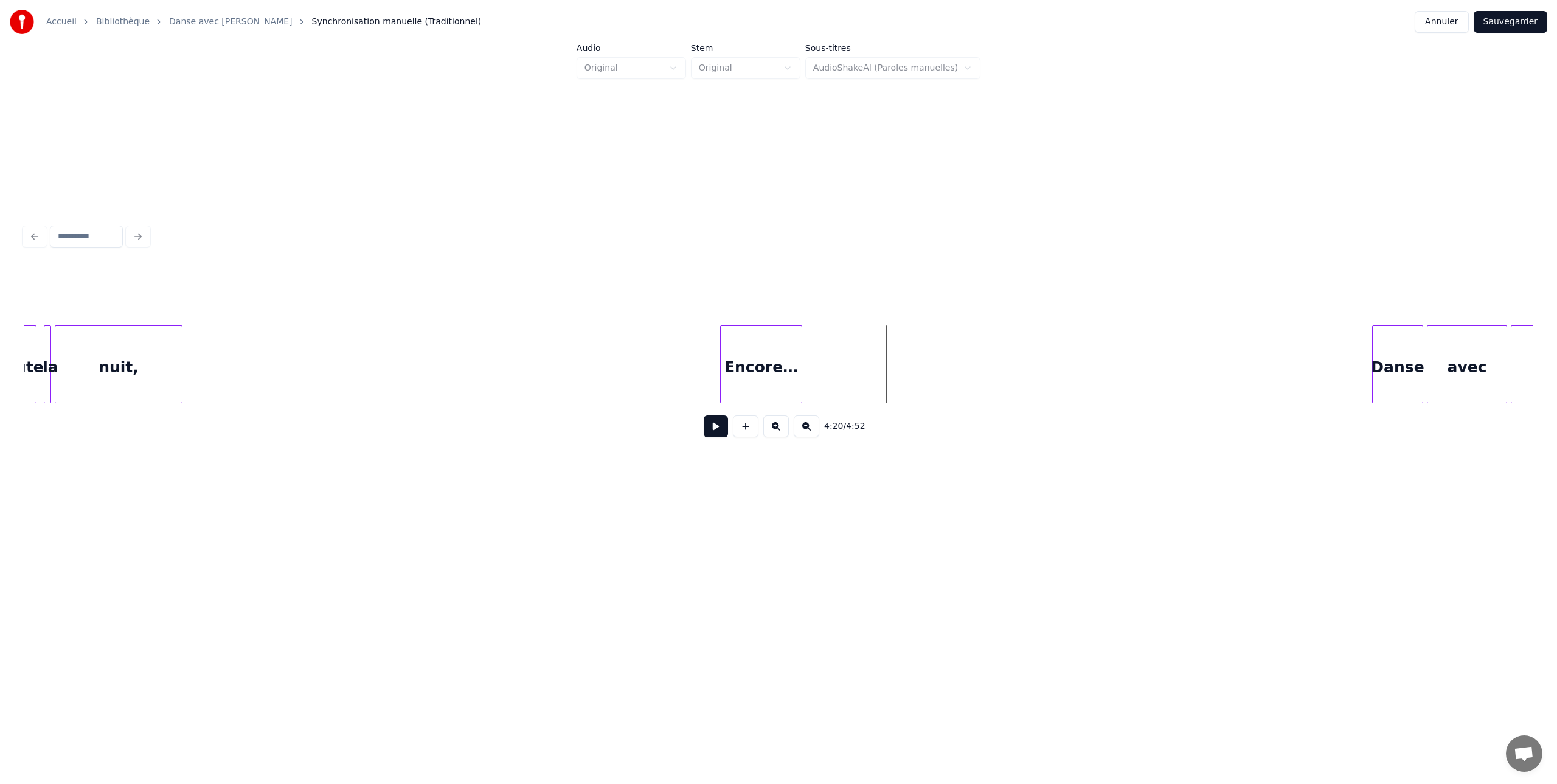
click at [778, 424] on button at bounding box center [776, 427] width 26 height 22
click at [555, 318] on div at bounding box center [778, 295] width 1508 height 61
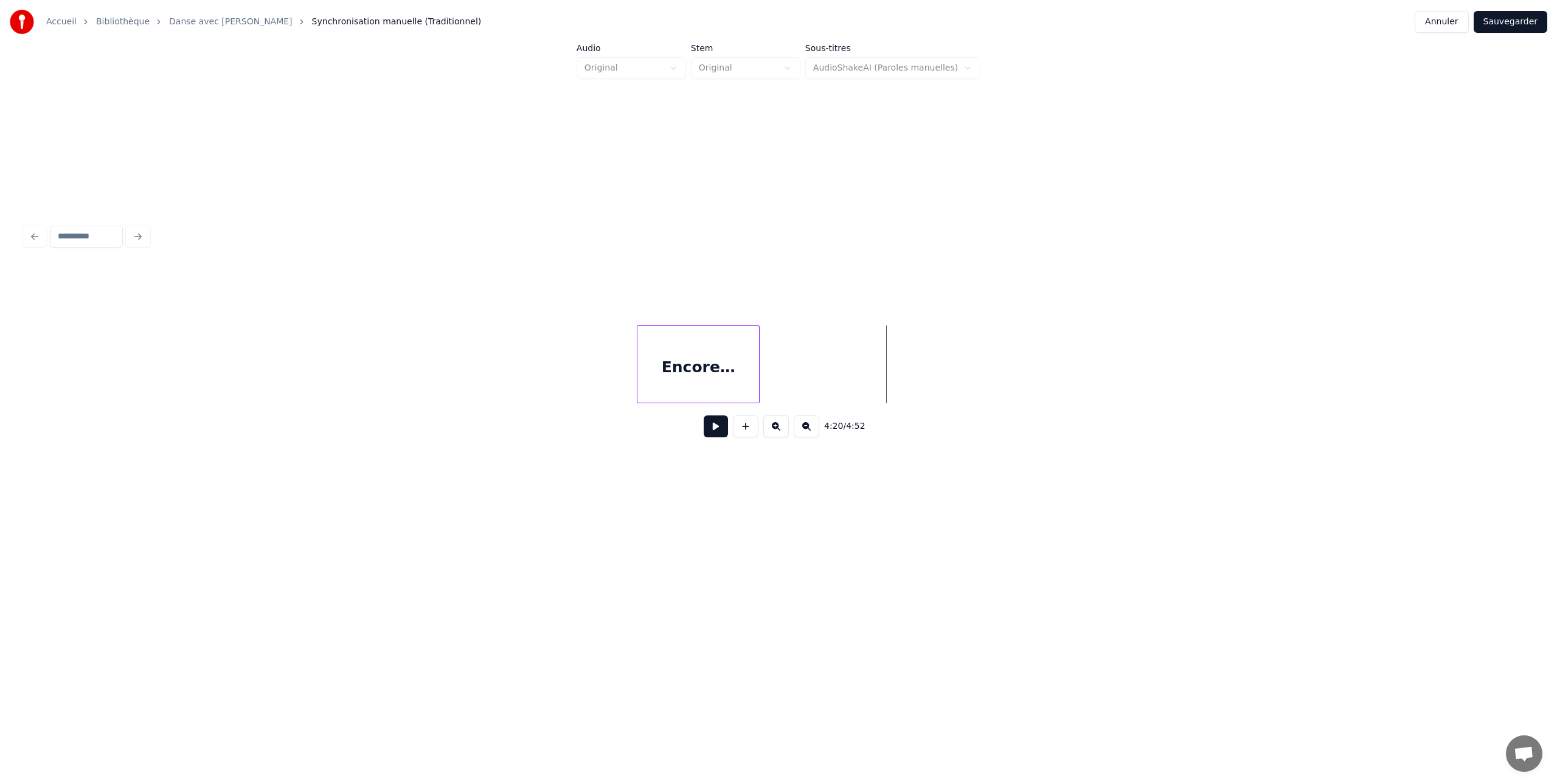
click at [716, 424] on button at bounding box center [716, 427] width 24 height 22
click at [716, 424] on button at bounding box center [716, 427] width 24 height 22
click at [549, 321] on div at bounding box center [778, 295] width 1508 height 61
click at [774, 427] on button at bounding box center [776, 427] width 26 height 22
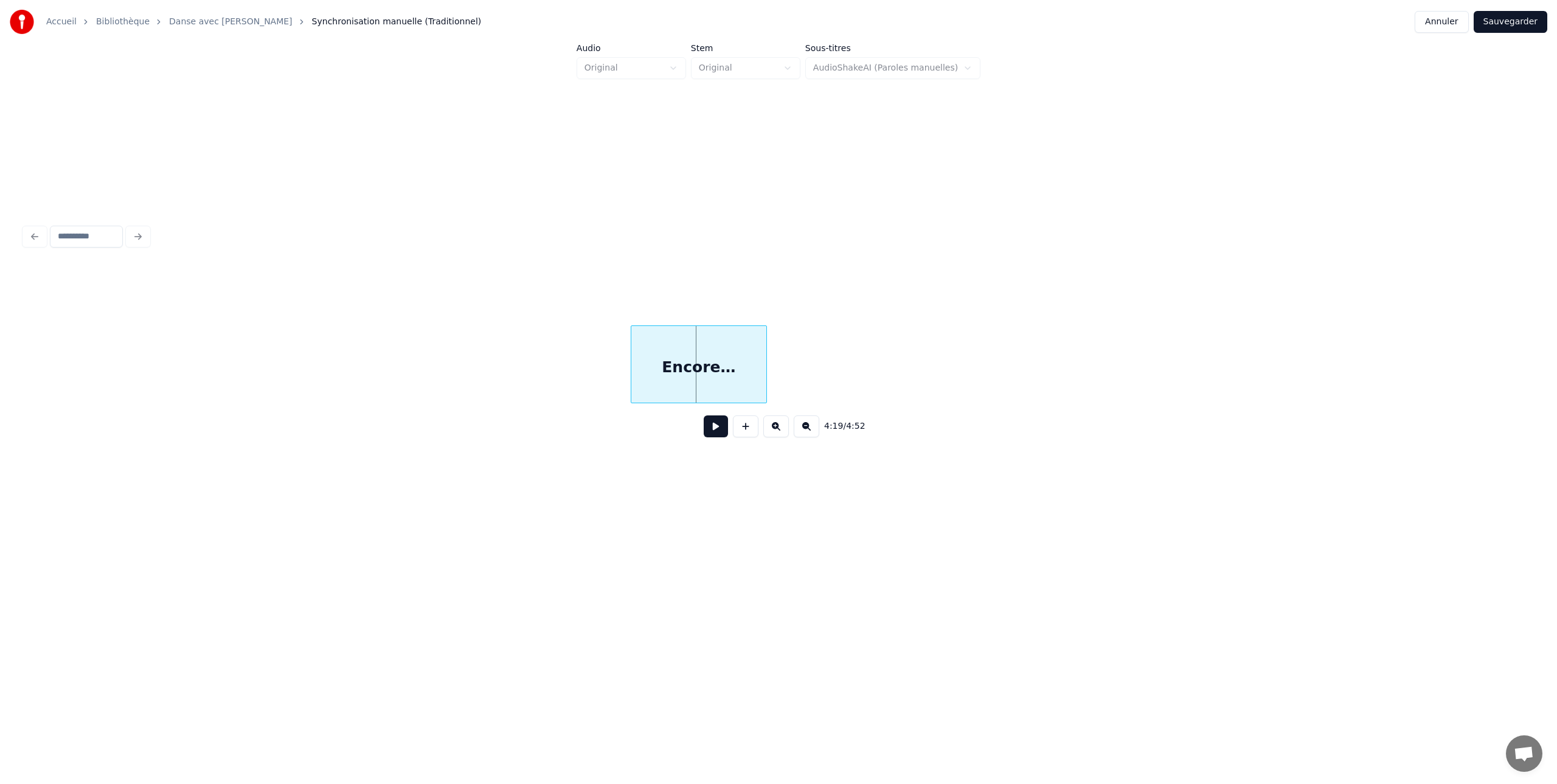
click at [774, 427] on button at bounding box center [776, 427] width 26 height 22
click at [775, 427] on button at bounding box center [776, 427] width 26 height 22
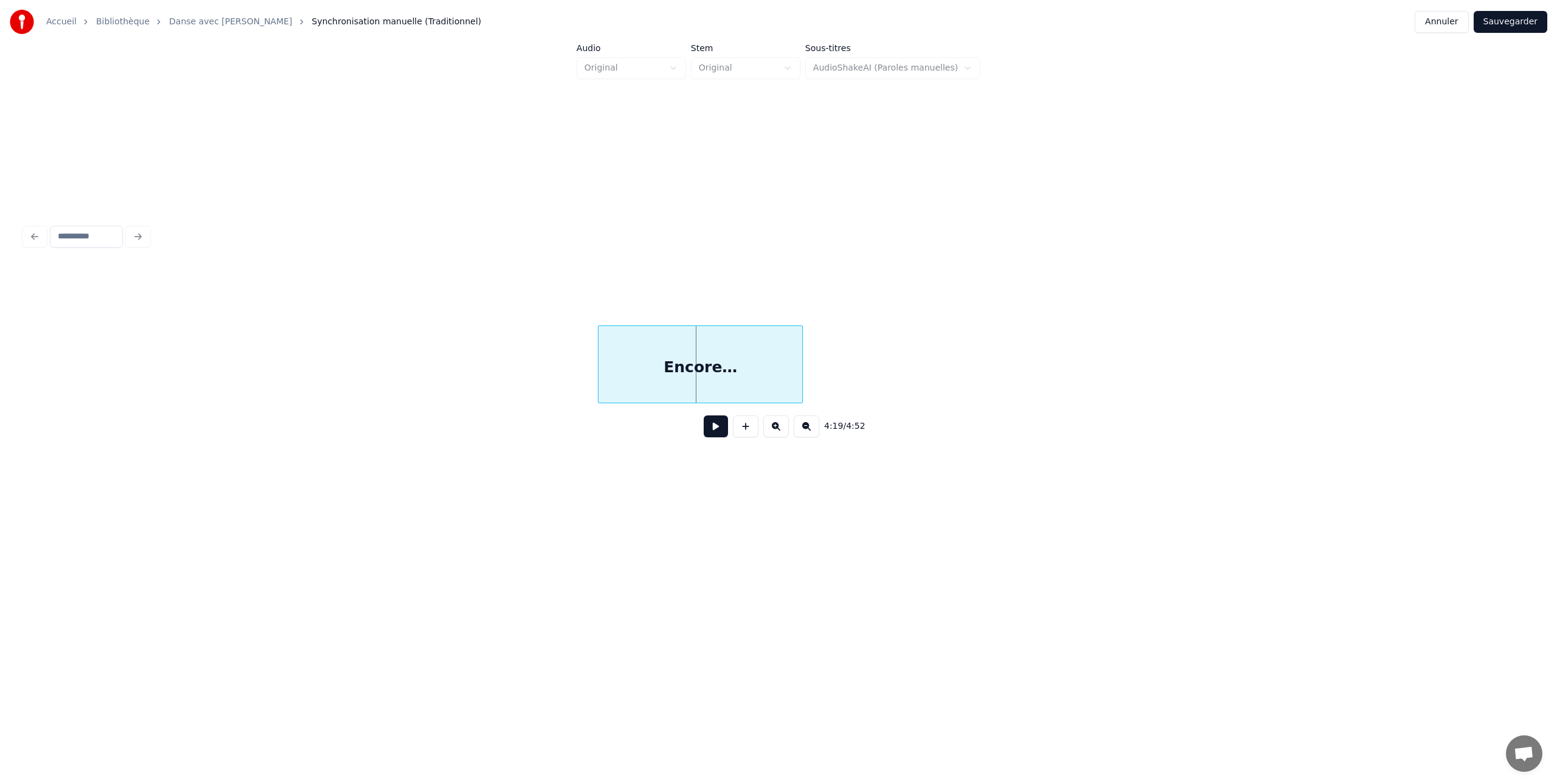
click at [775, 427] on button at bounding box center [776, 427] width 26 height 22
click at [717, 424] on button at bounding box center [716, 427] width 24 height 22
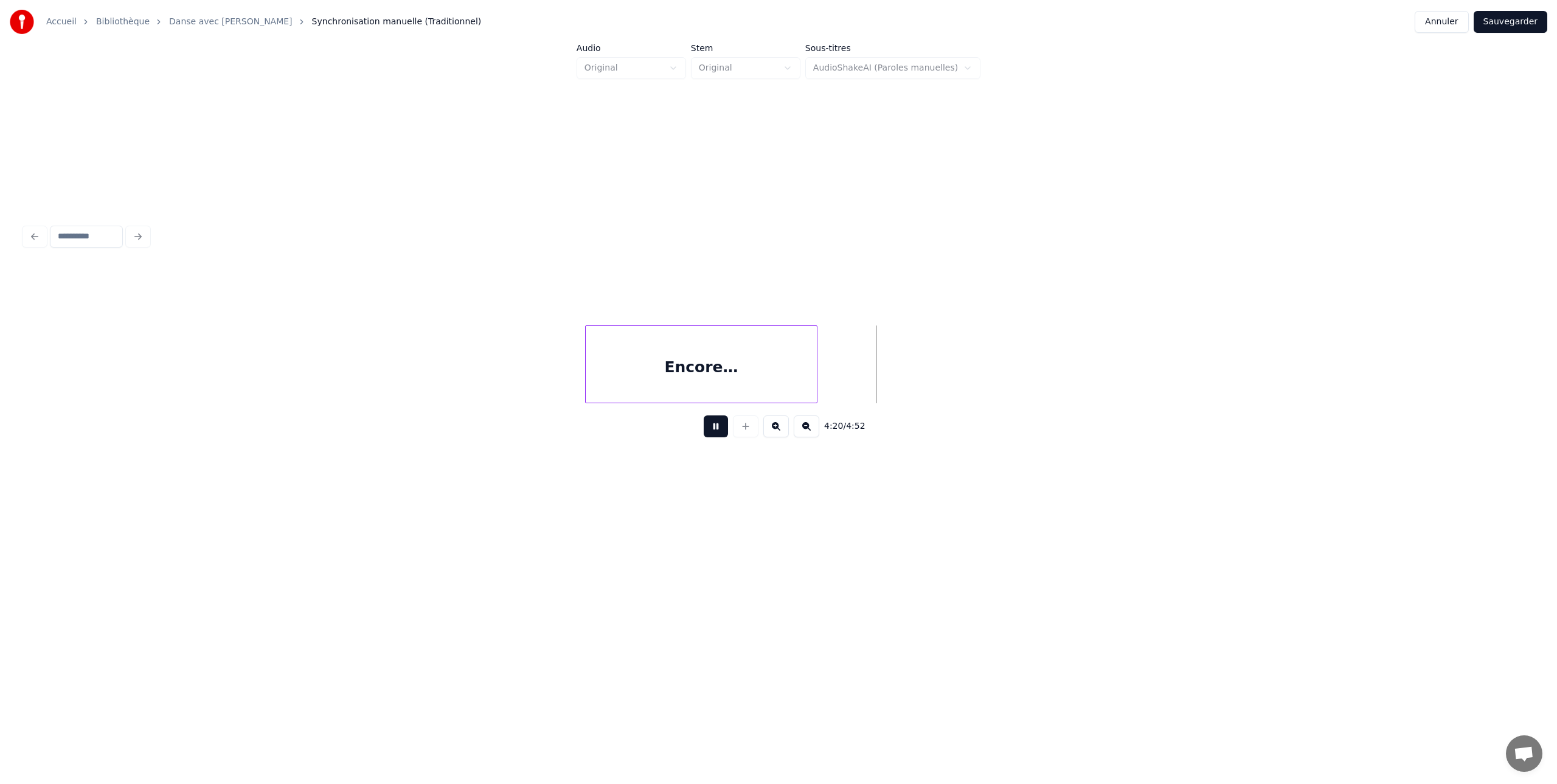
click at [717, 424] on button at bounding box center [716, 427] width 24 height 22
click at [613, 347] on div "Encore…" at bounding box center [684, 367] width 231 height 82
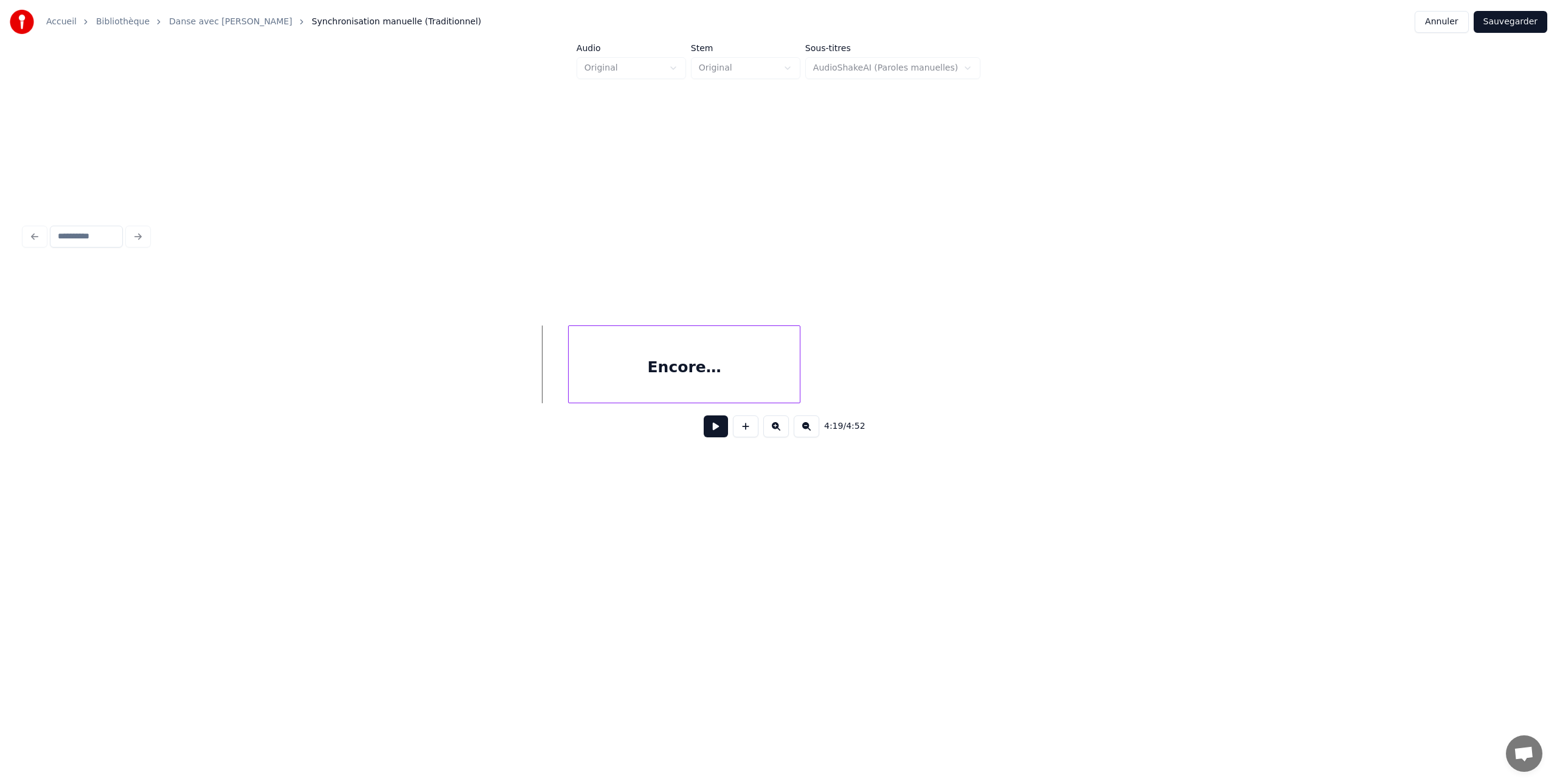
click at [713, 427] on button at bounding box center [716, 427] width 24 height 22
click at [718, 427] on button at bounding box center [716, 427] width 24 height 22
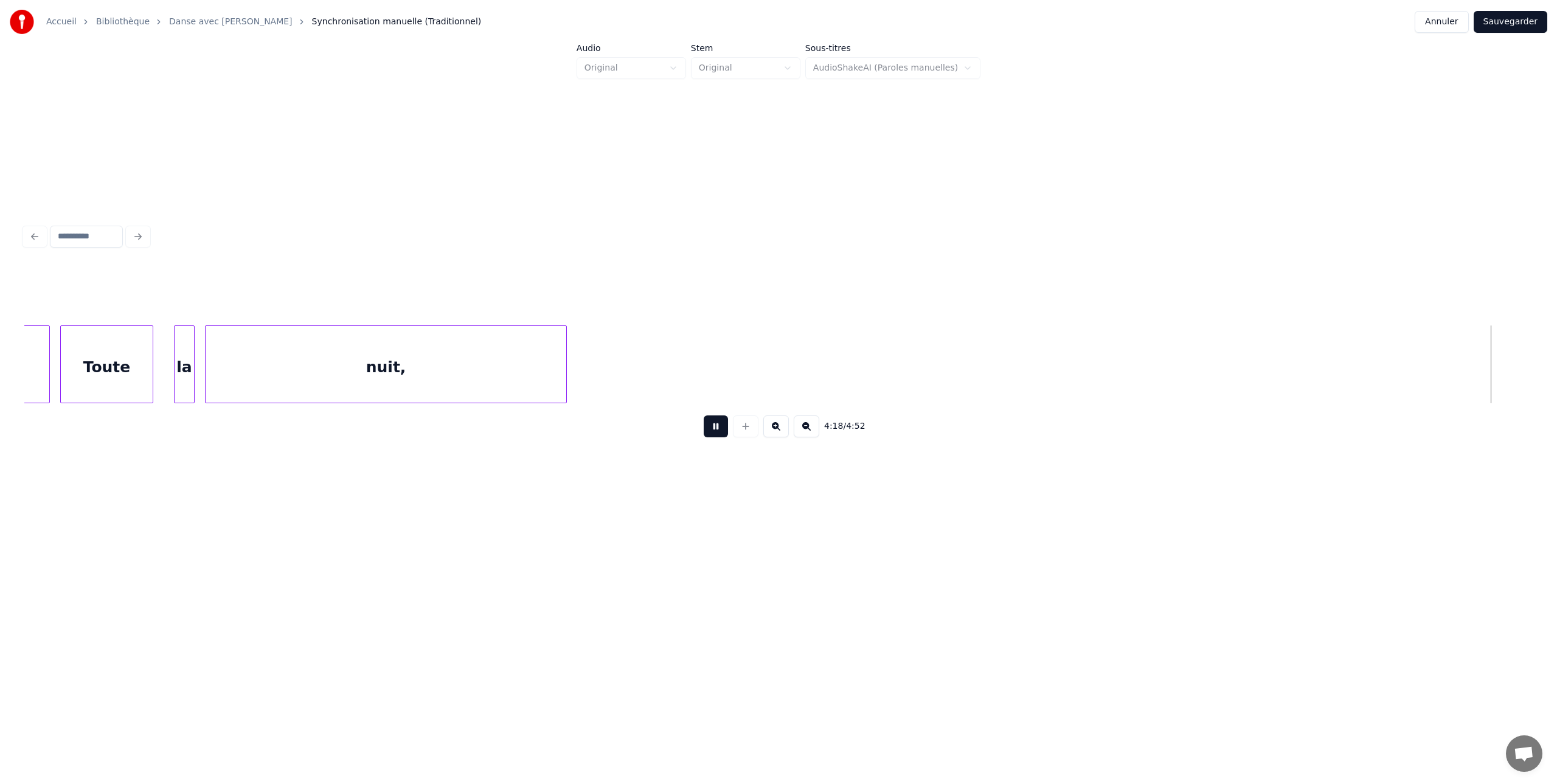
scroll to position [0, 133694]
click at [716, 427] on button at bounding box center [716, 427] width 24 height 22
click at [805, 427] on button at bounding box center [806, 427] width 26 height 22
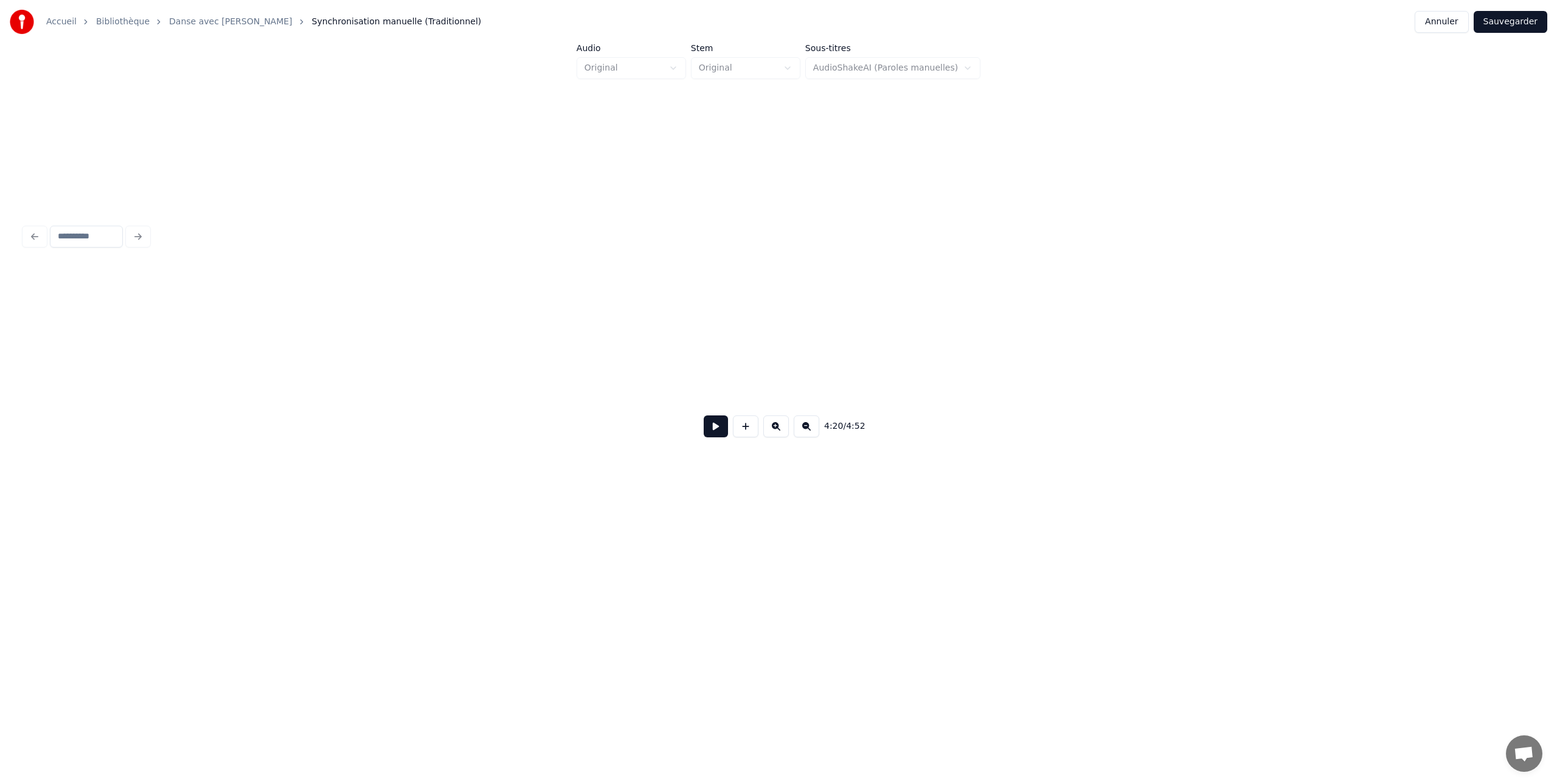
click at [805, 427] on button at bounding box center [806, 427] width 26 height 22
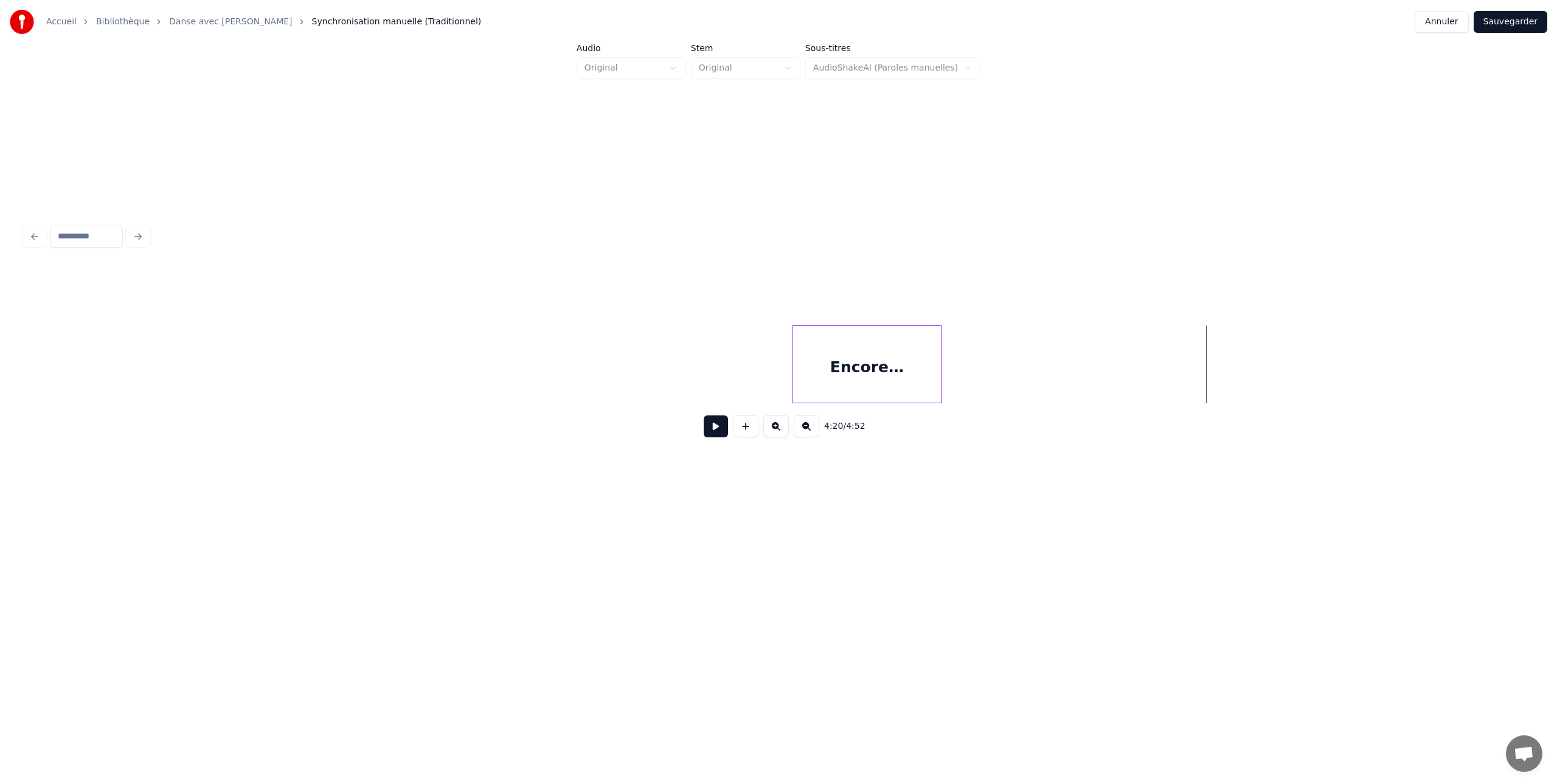
click at [805, 427] on button at bounding box center [806, 427] width 26 height 22
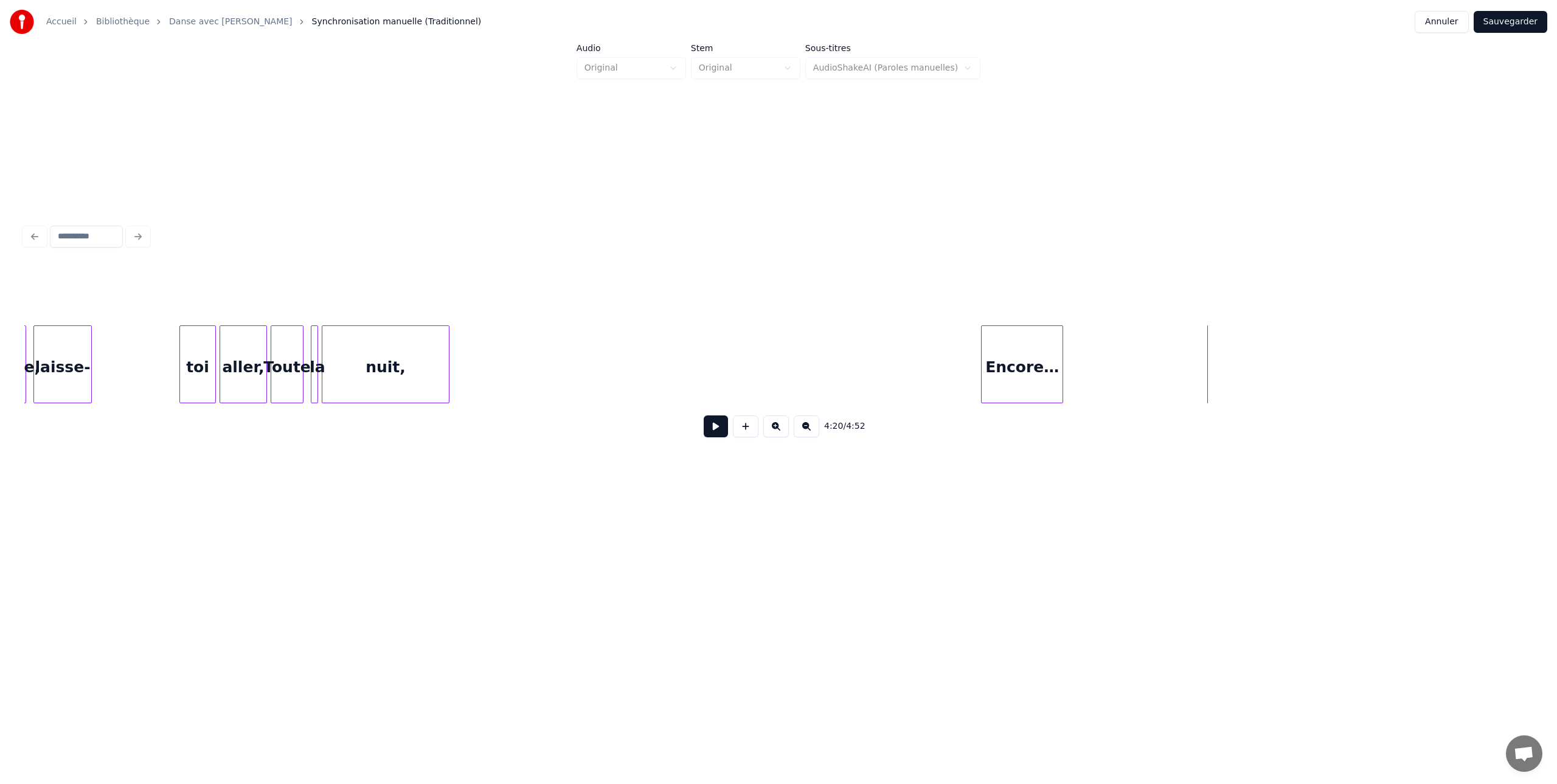
click at [805, 427] on button at bounding box center [806, 427] width 26 height 22
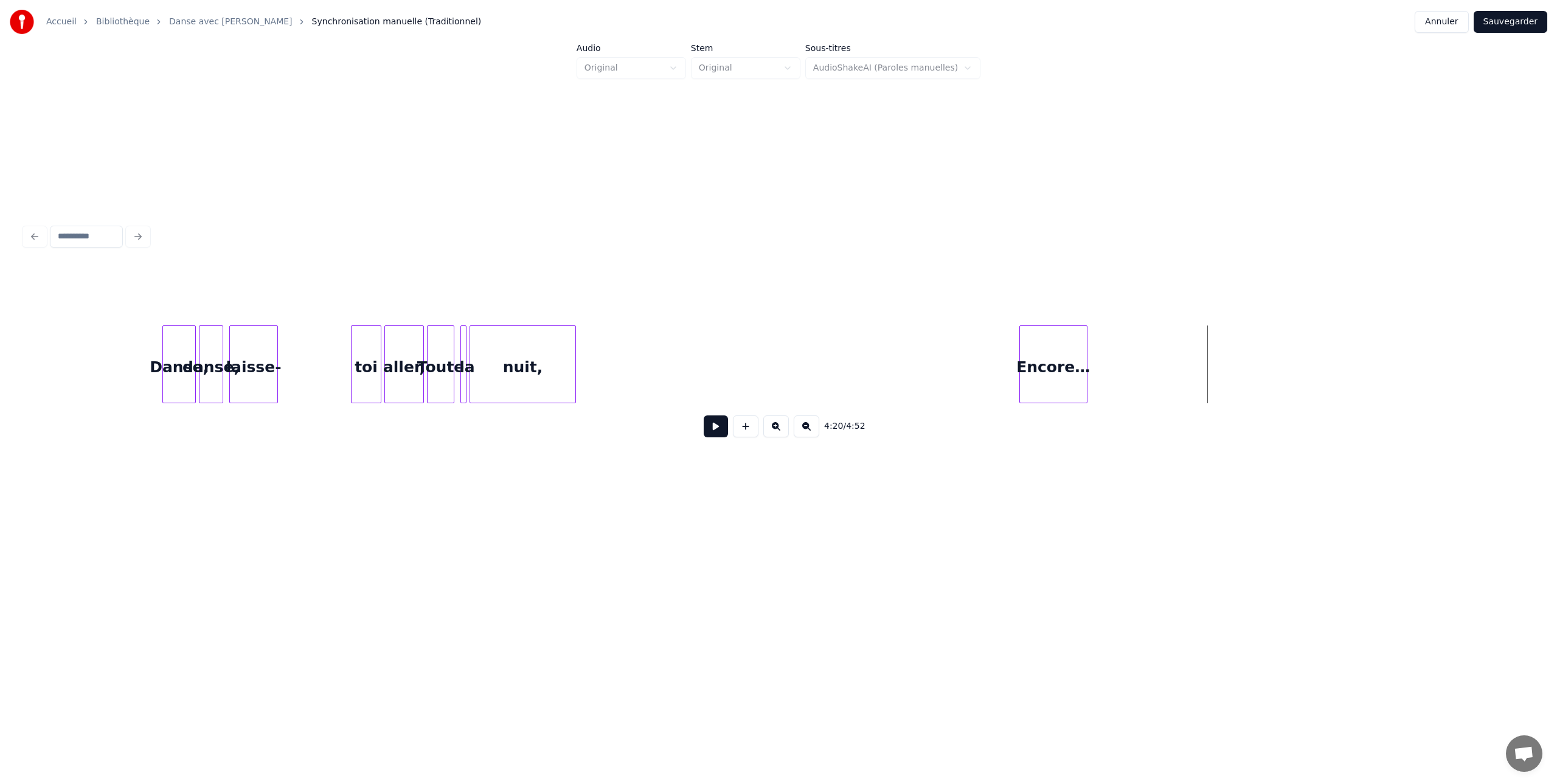
click at [717, 427] on button at bounding box center [716, 427] width 24 height 22
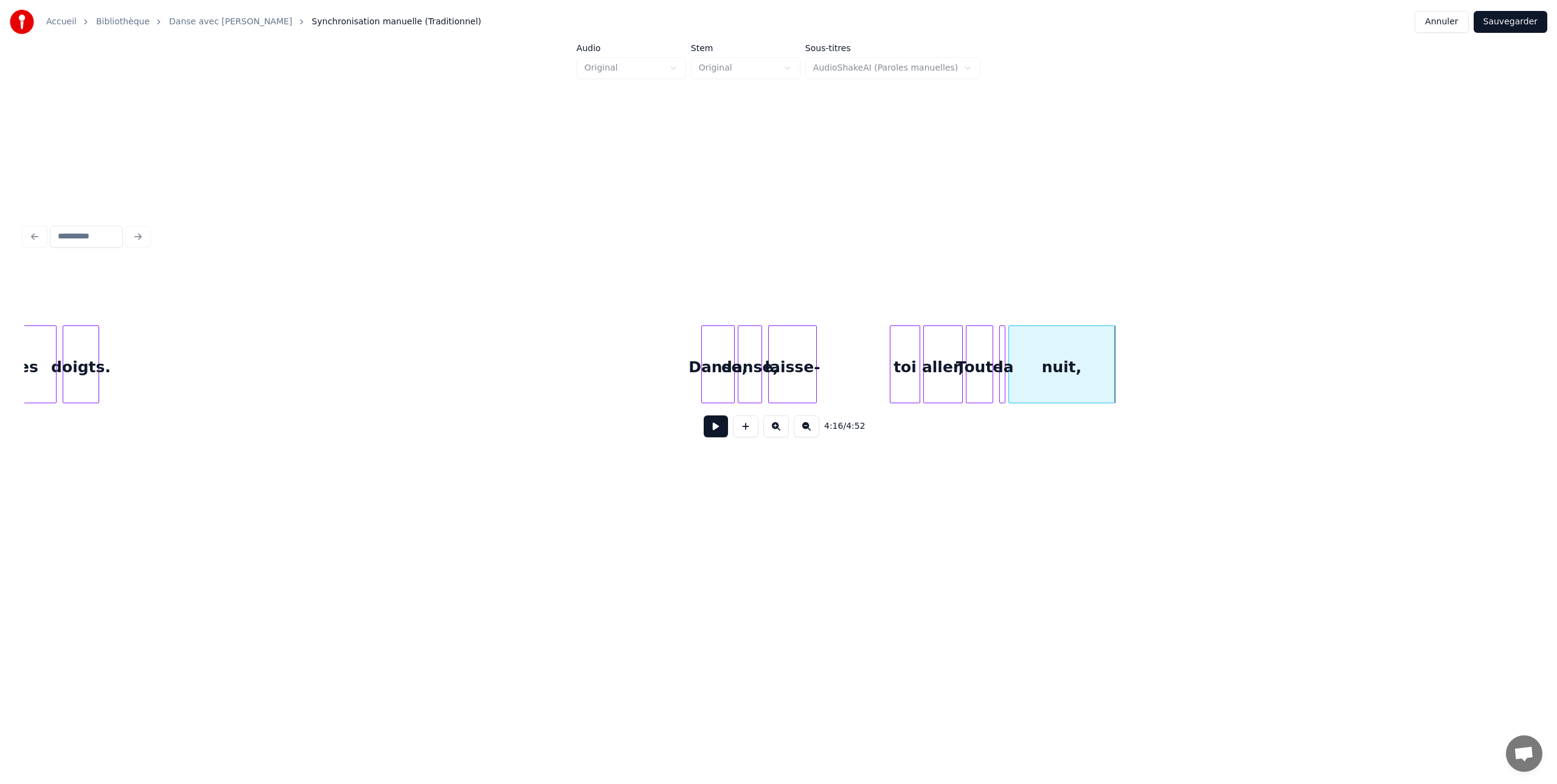
scroll to position [0, 37946]
click at [777, 426] on button at bounding box center [776, 427] width 26 height 22
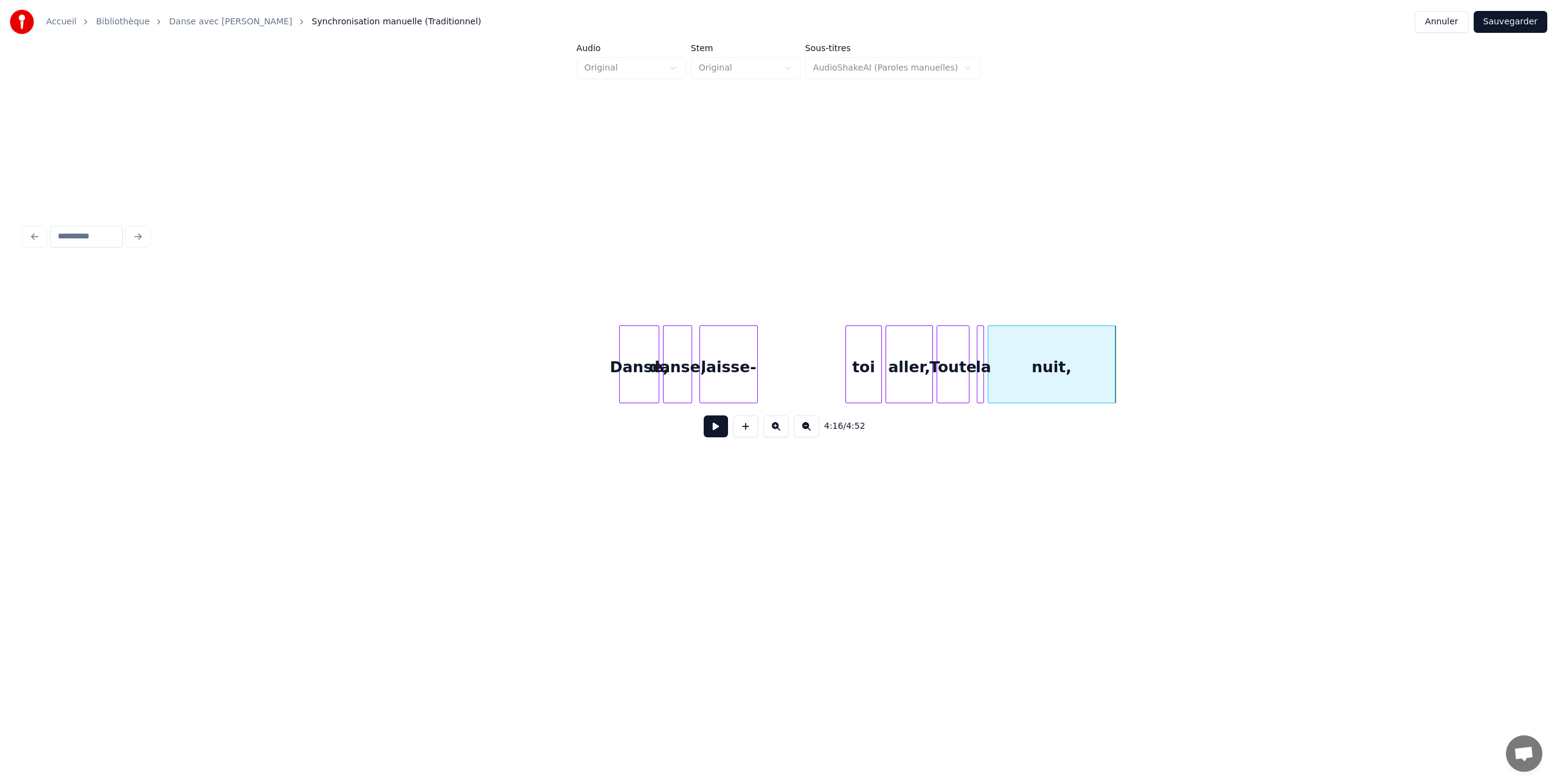
click at [777, 426] on button at bounding box center [776, 427] width 26 height 22
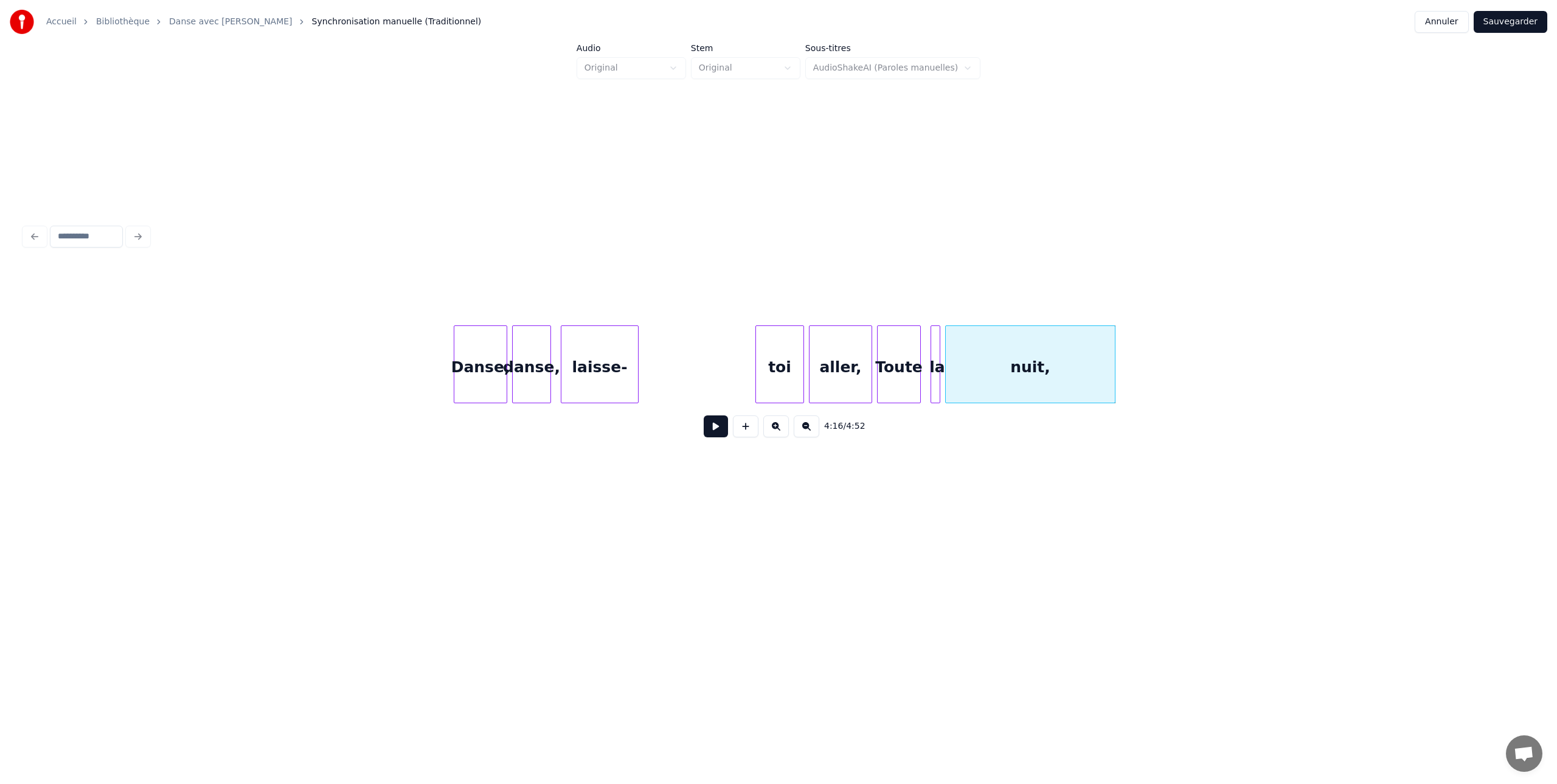
click at [777, 426] on button at bounding box center [776, 427] width 26 height 22
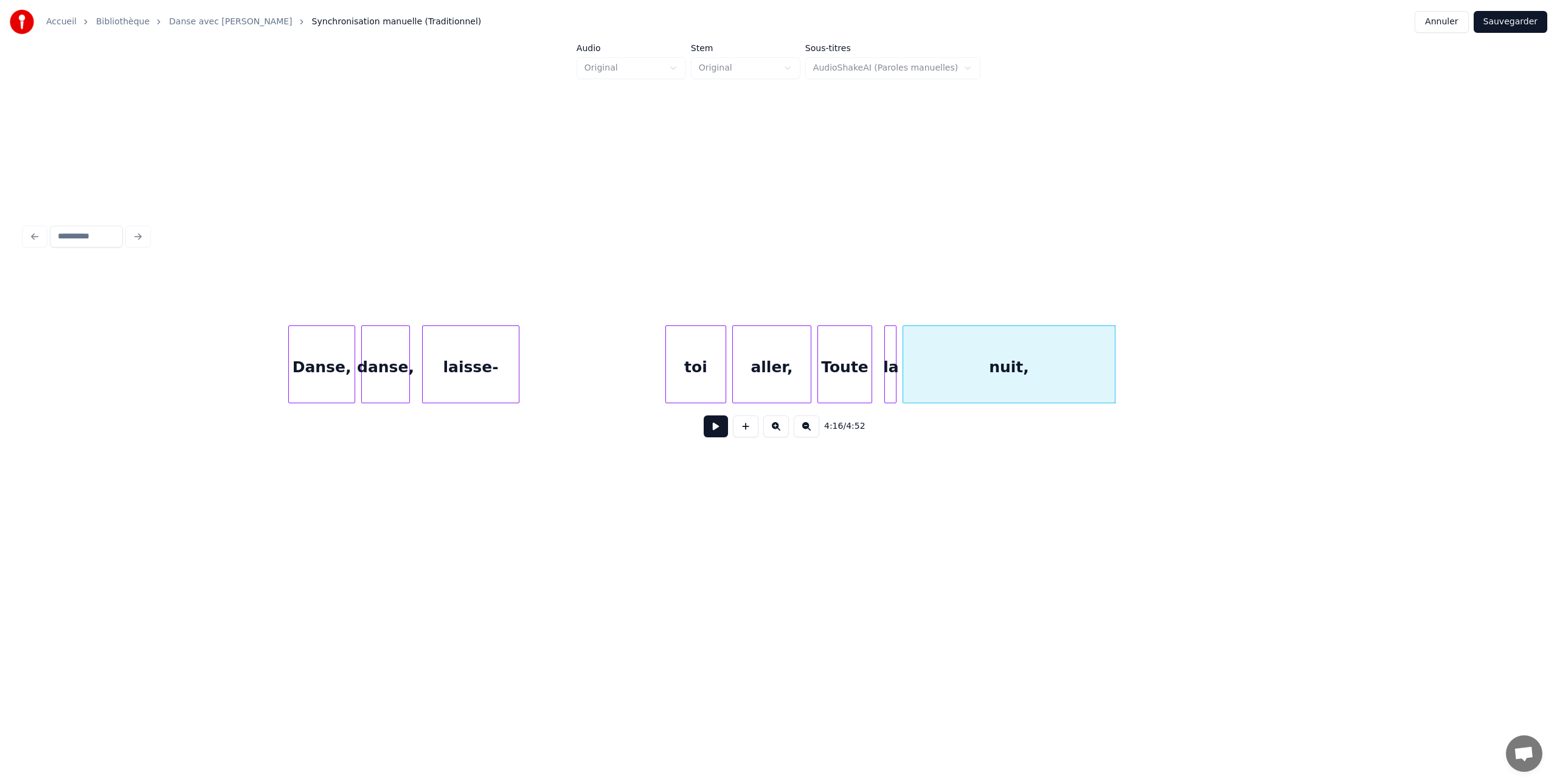
click at [777, 426] on button at bounding box center [776, 427] width 26 height 22
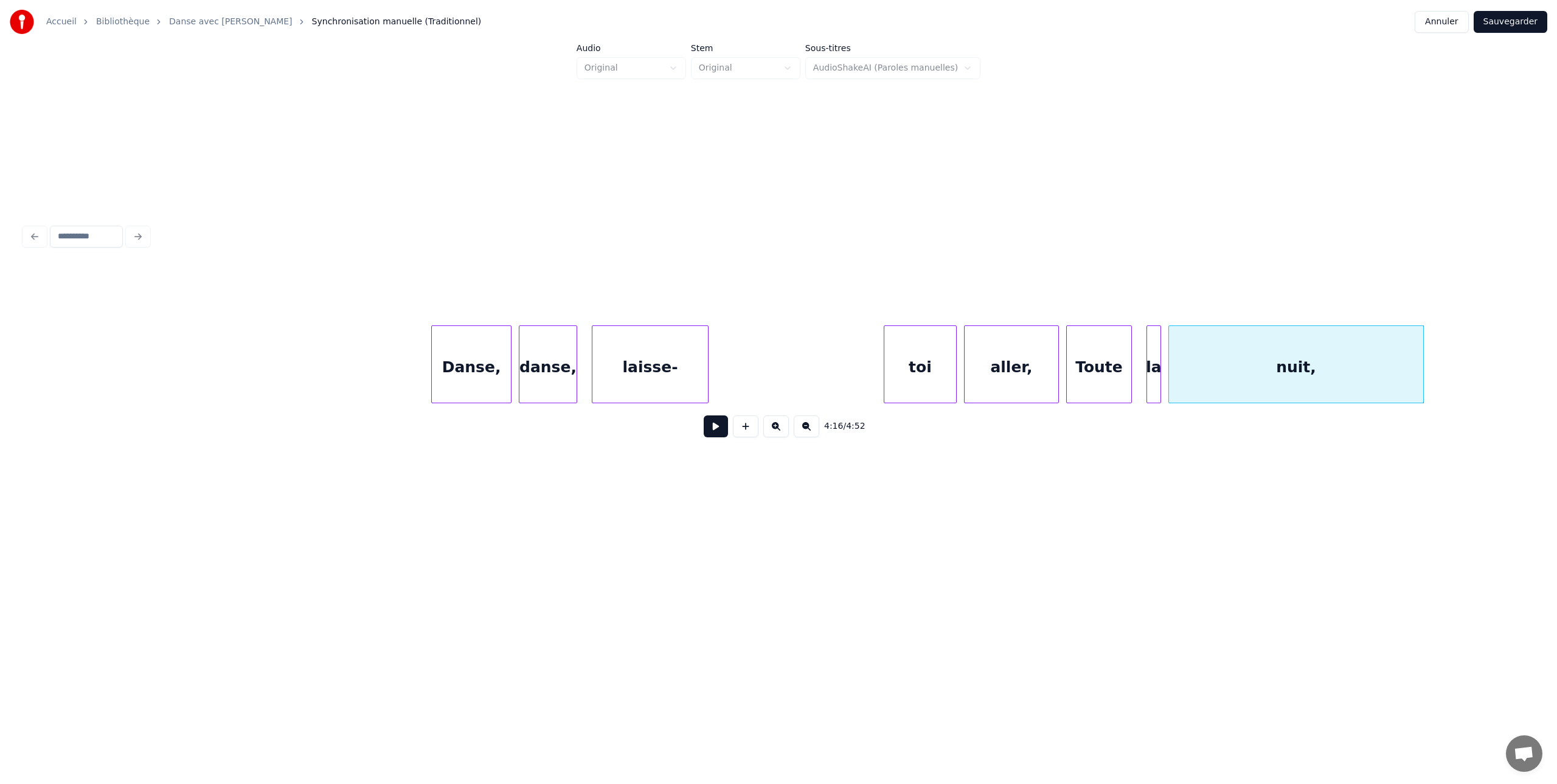
scroll to position [0, 92379]
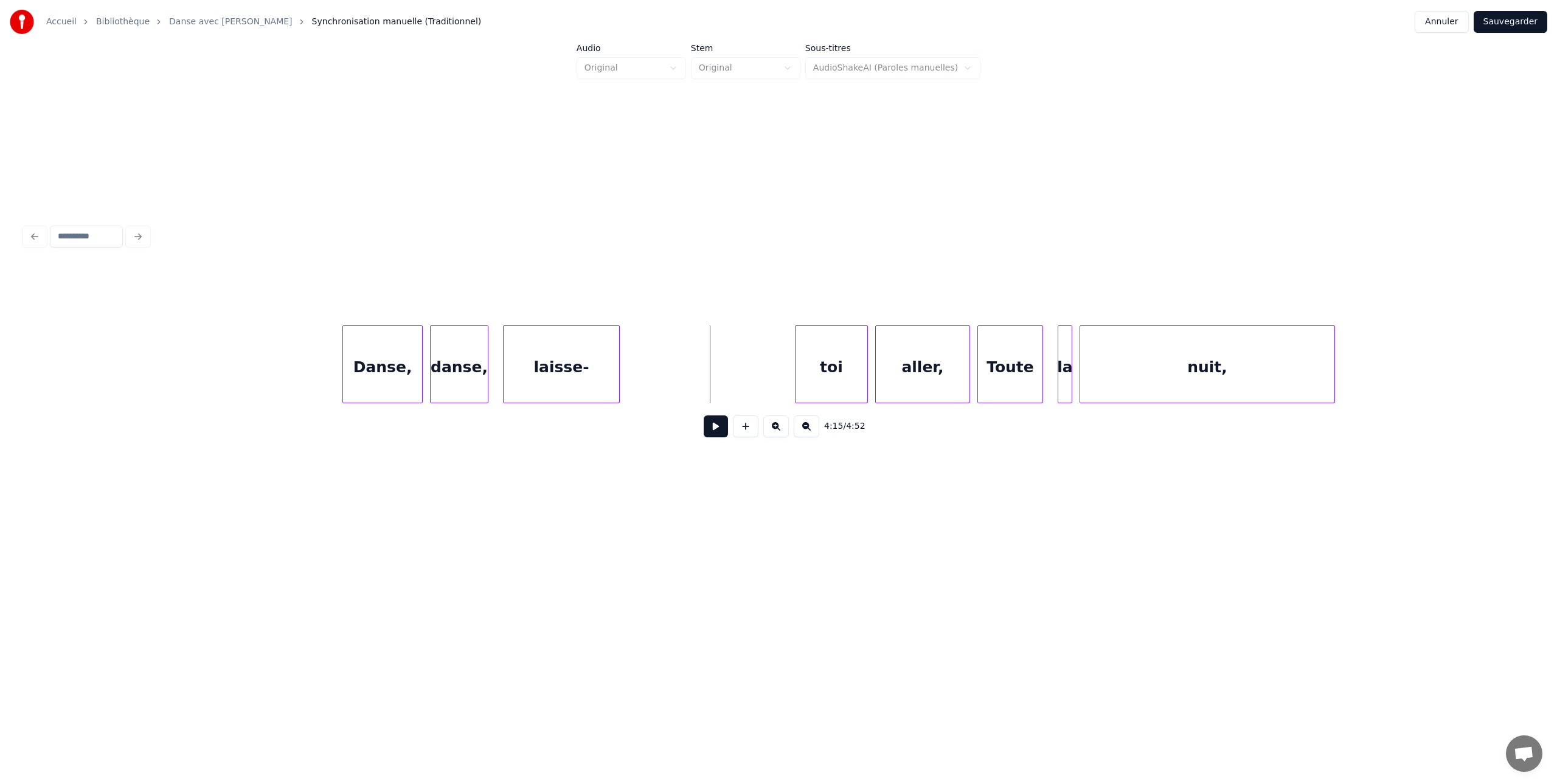
click at [715, 431] on button at bounding box center [716, 427] width 24 height 22
click at [714, 427] on button at bounding box center [716, 427] width 24 height 22
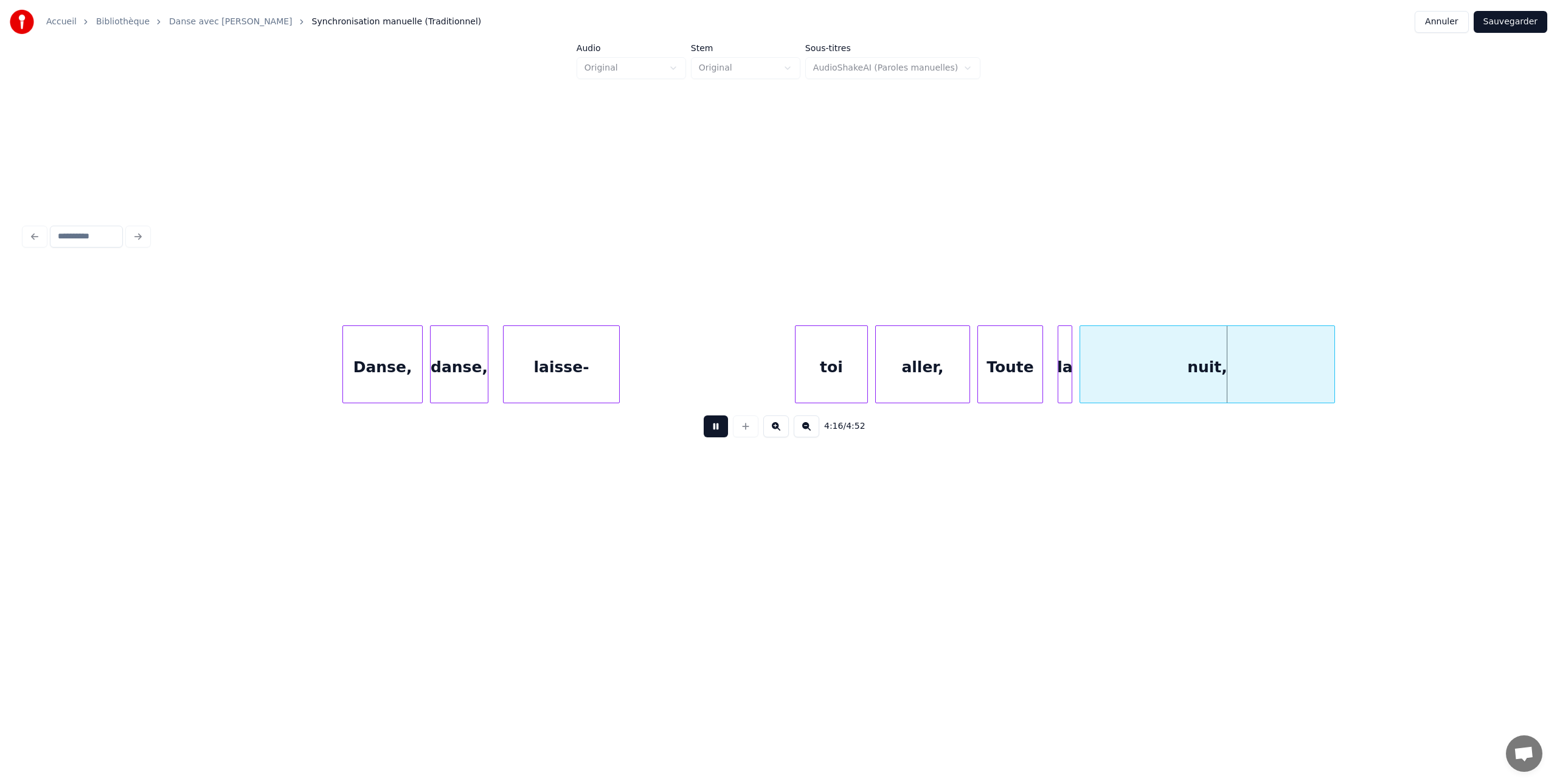
click at [714, 427] on button at bounding box center [716, 427] width 24 height 22
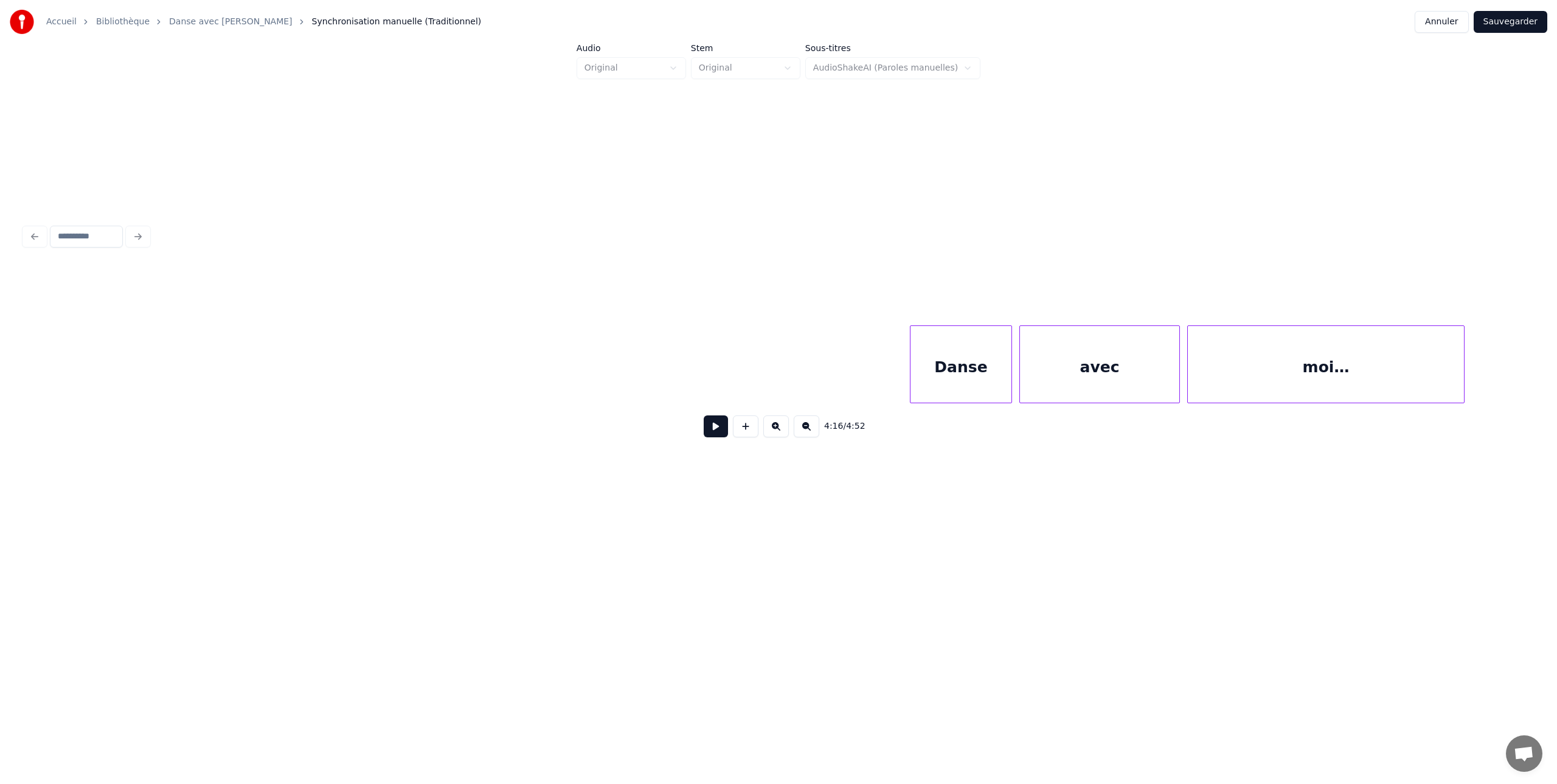
scroll to position [0, 95209]
click at [943, 352] on div "Danse" at bounding box center [935, 367] width 101 height 82
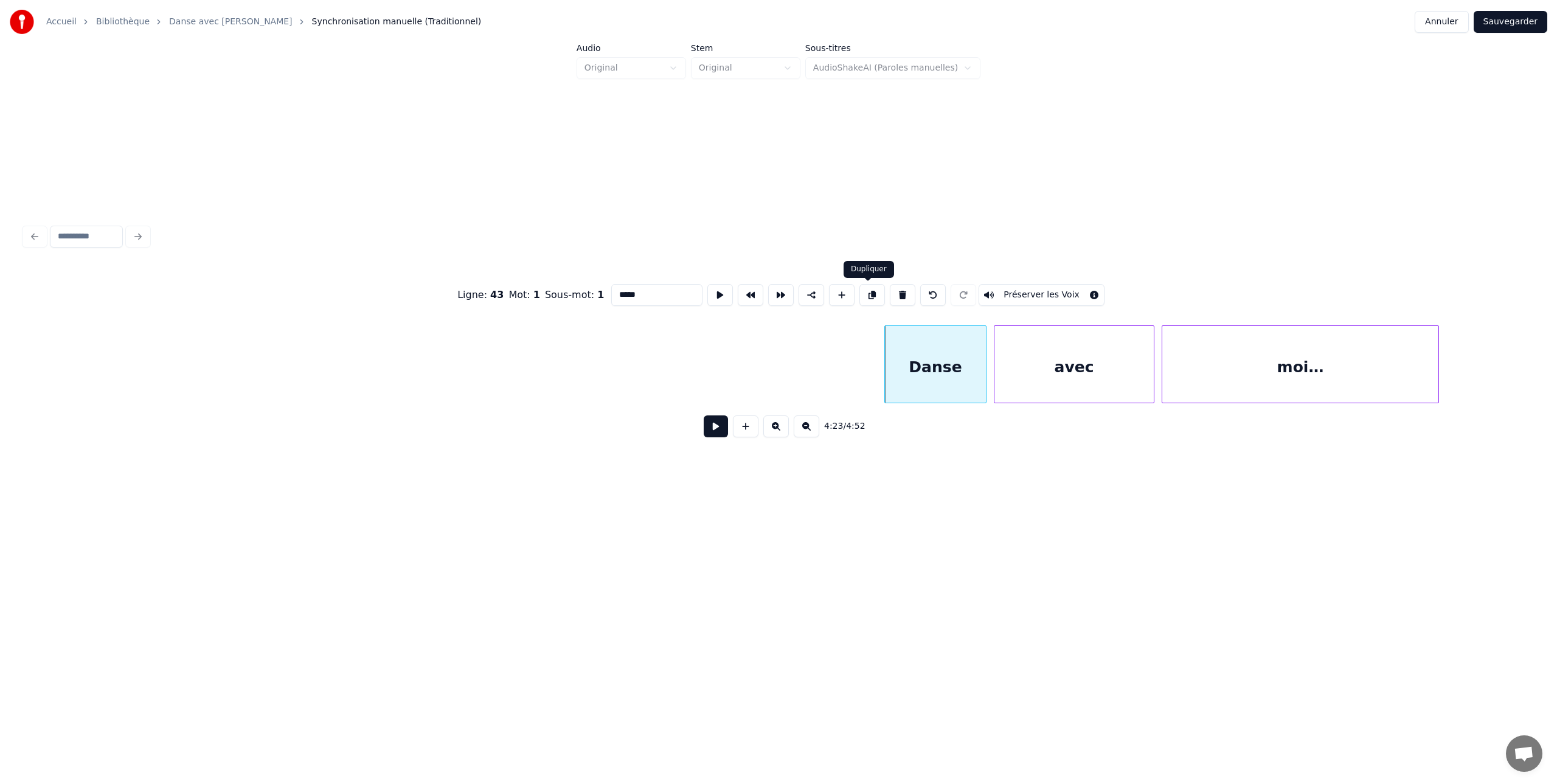
click at [868, 293] on button at bounding box center [872, 295] width 26 height 22
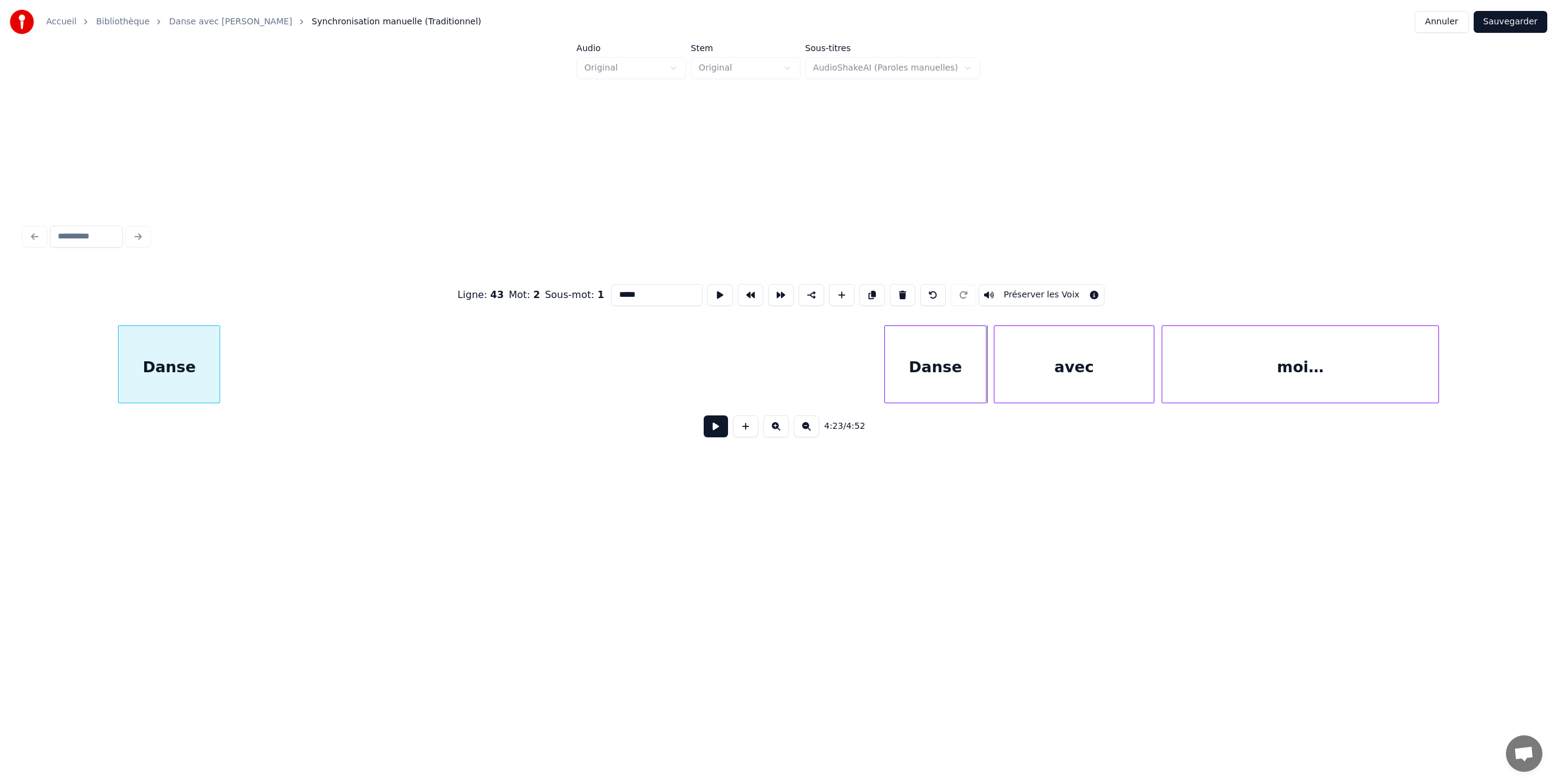
click at [163, 346] on div "Danse" at bounding box center [168, 367] width 101 height 82
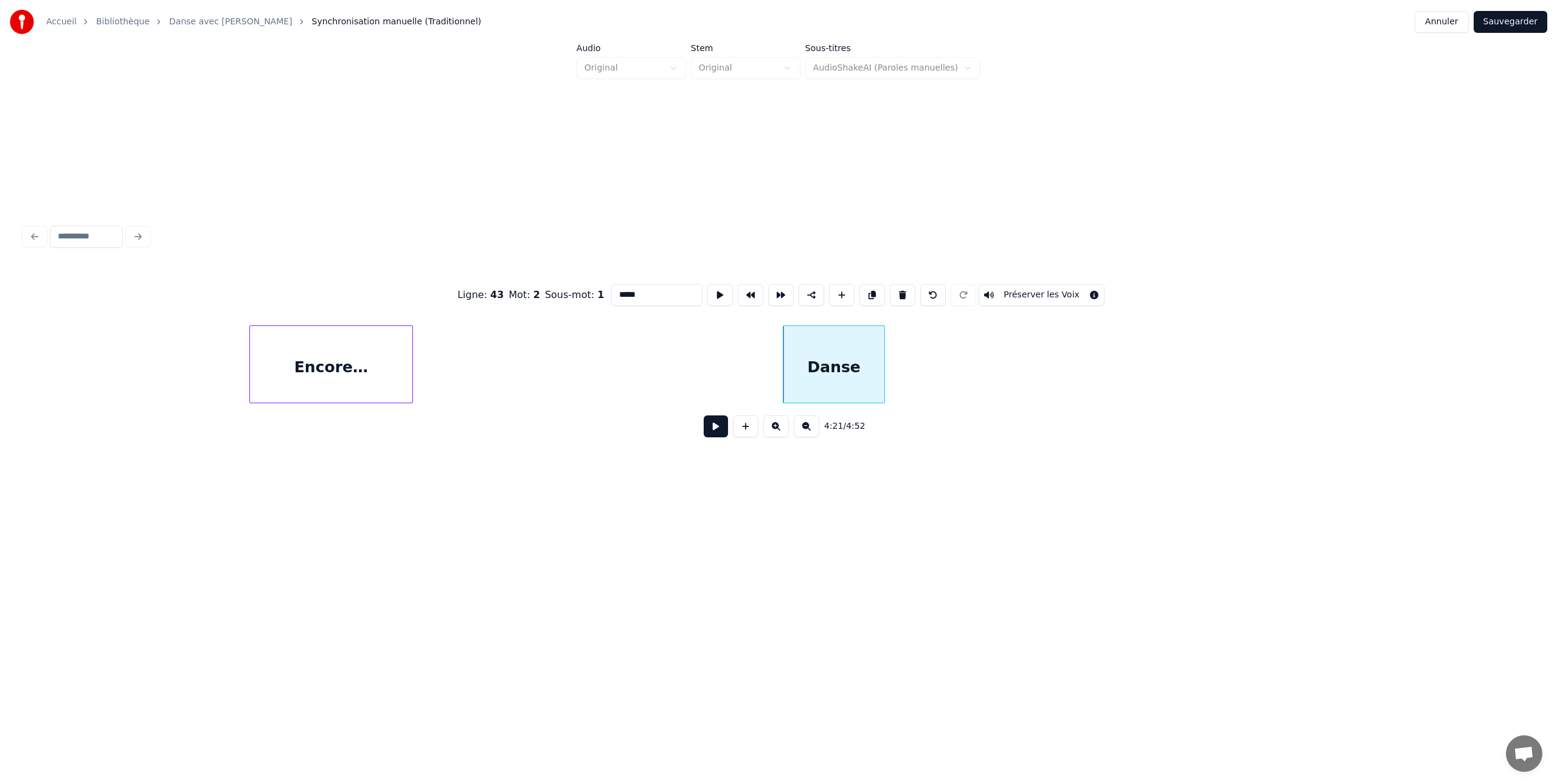
scroll to position [0, 94525]
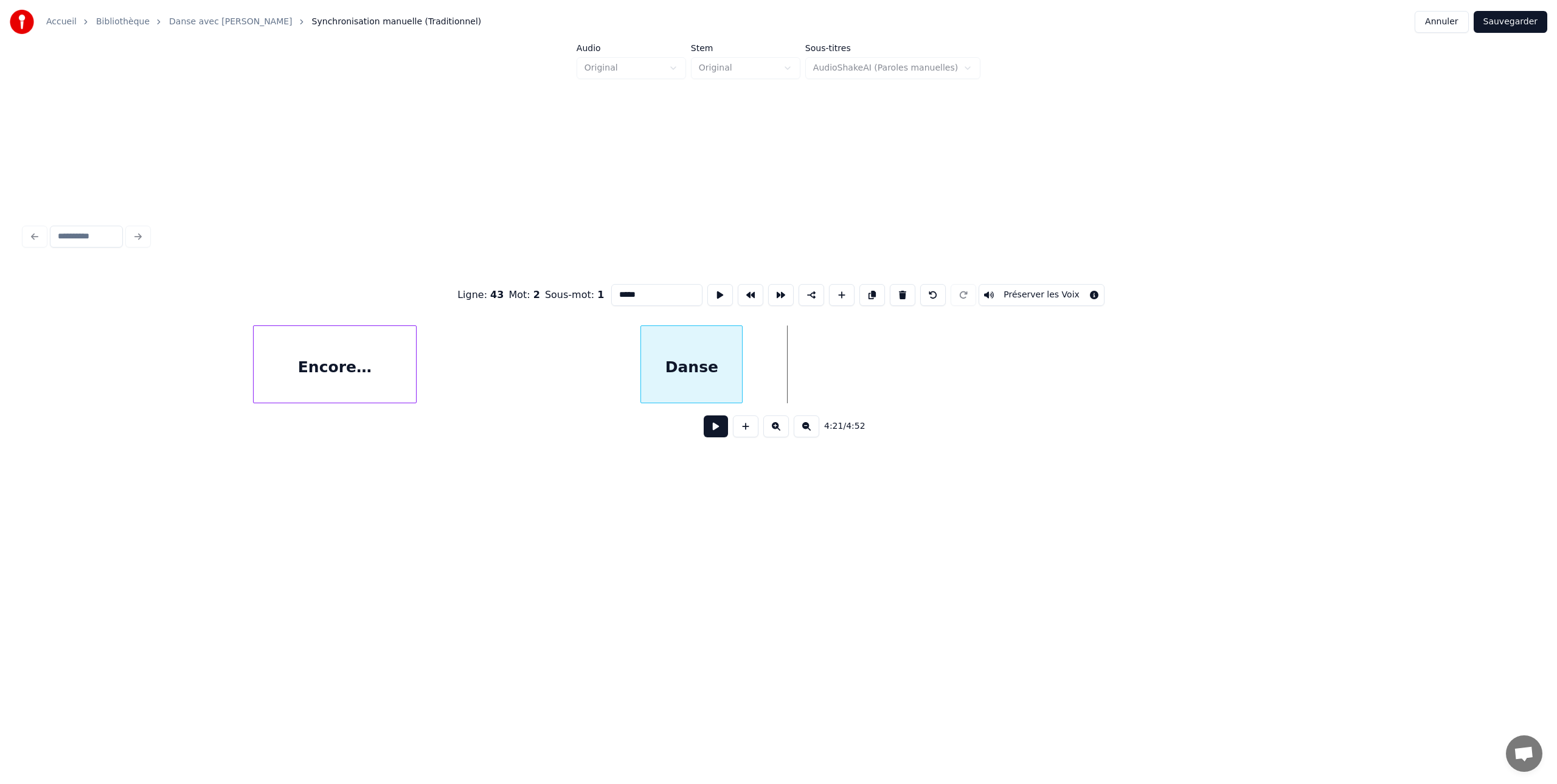
click at [641, 366] on div "Danse" at bounding box center [691, 367] width 101 height 82
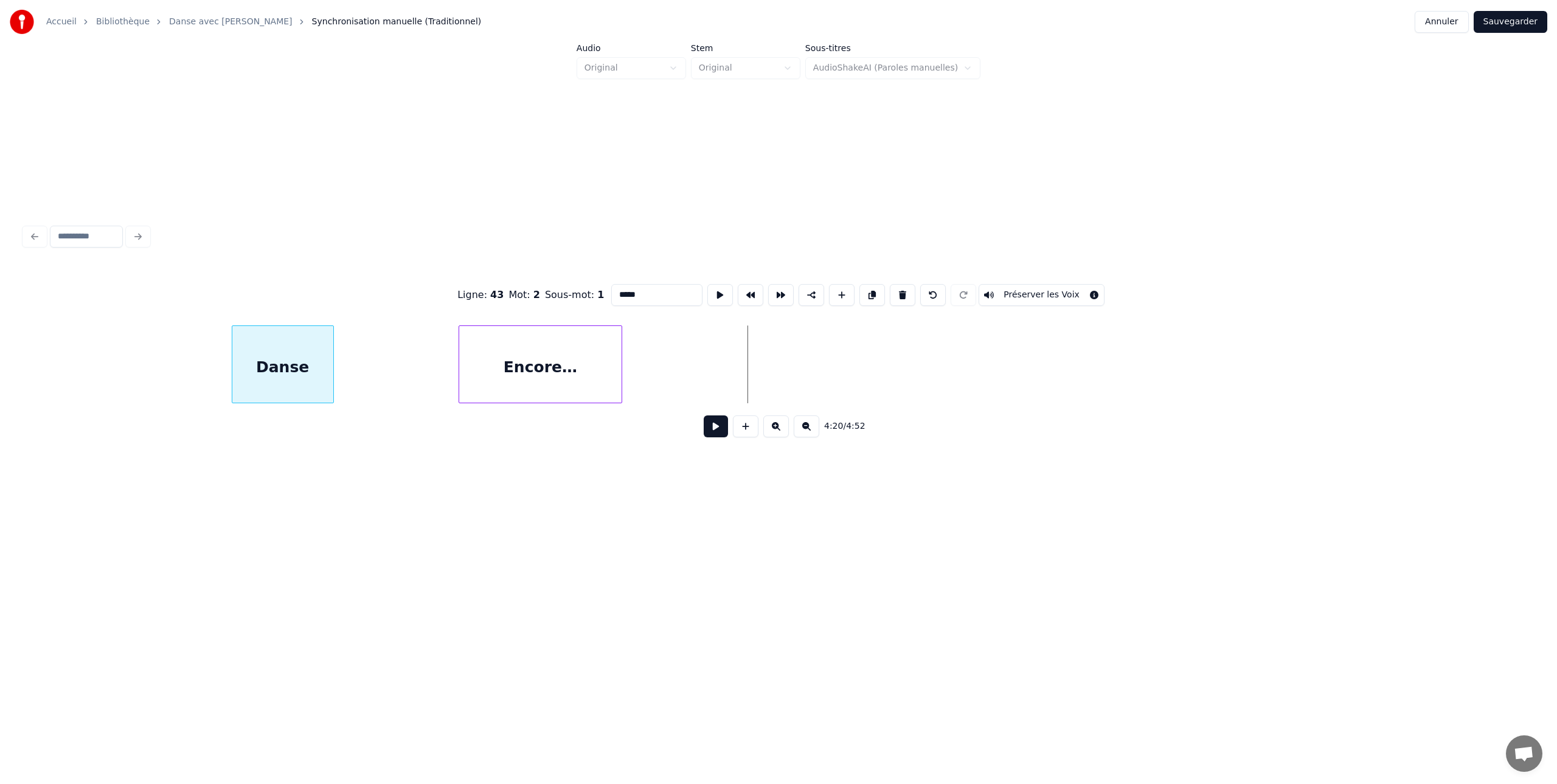
click at [281, 350] on div "Danse" at bounding box center [282, 367] width 101 height 82
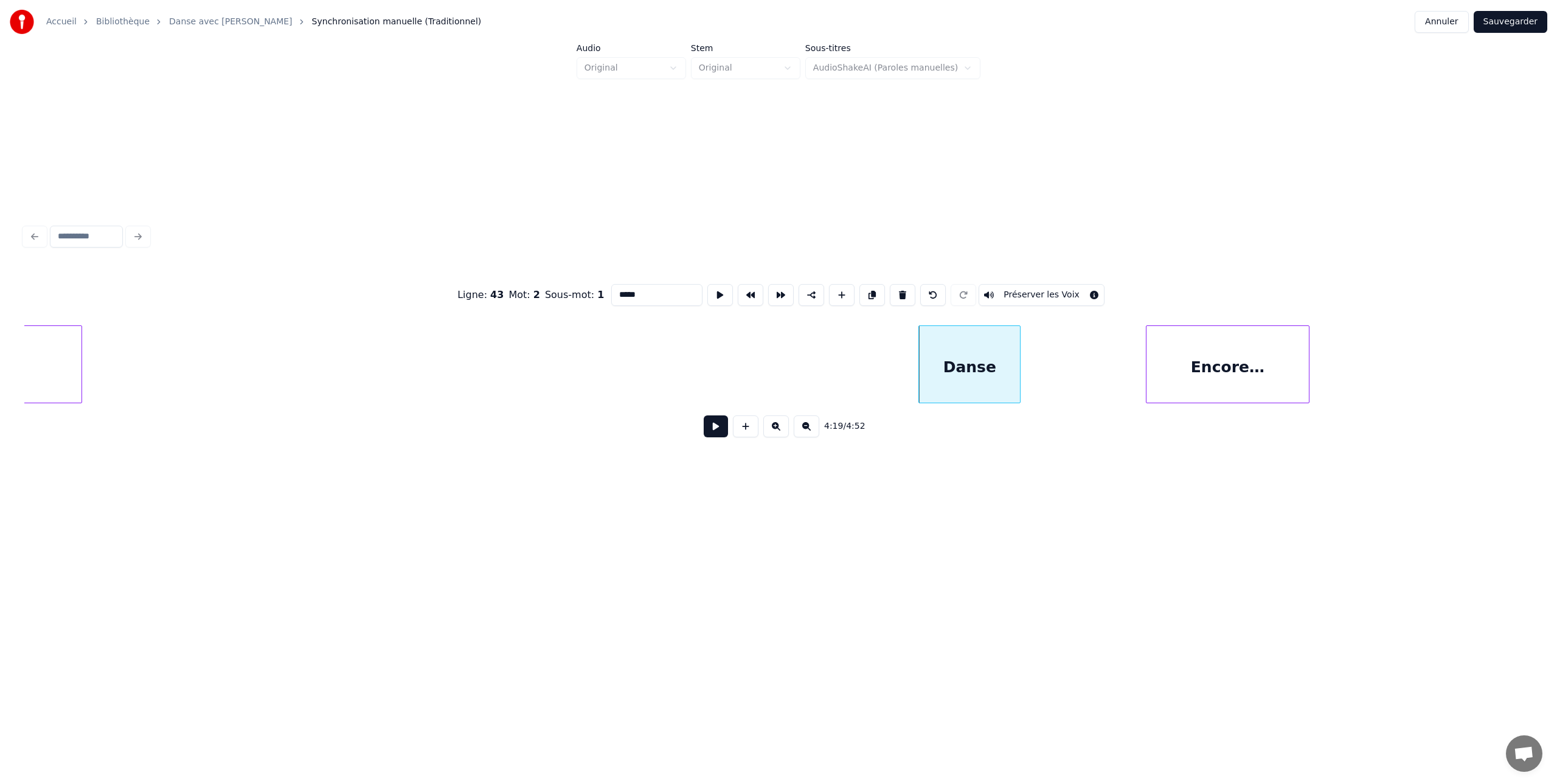
scroll to position [0, 93591]
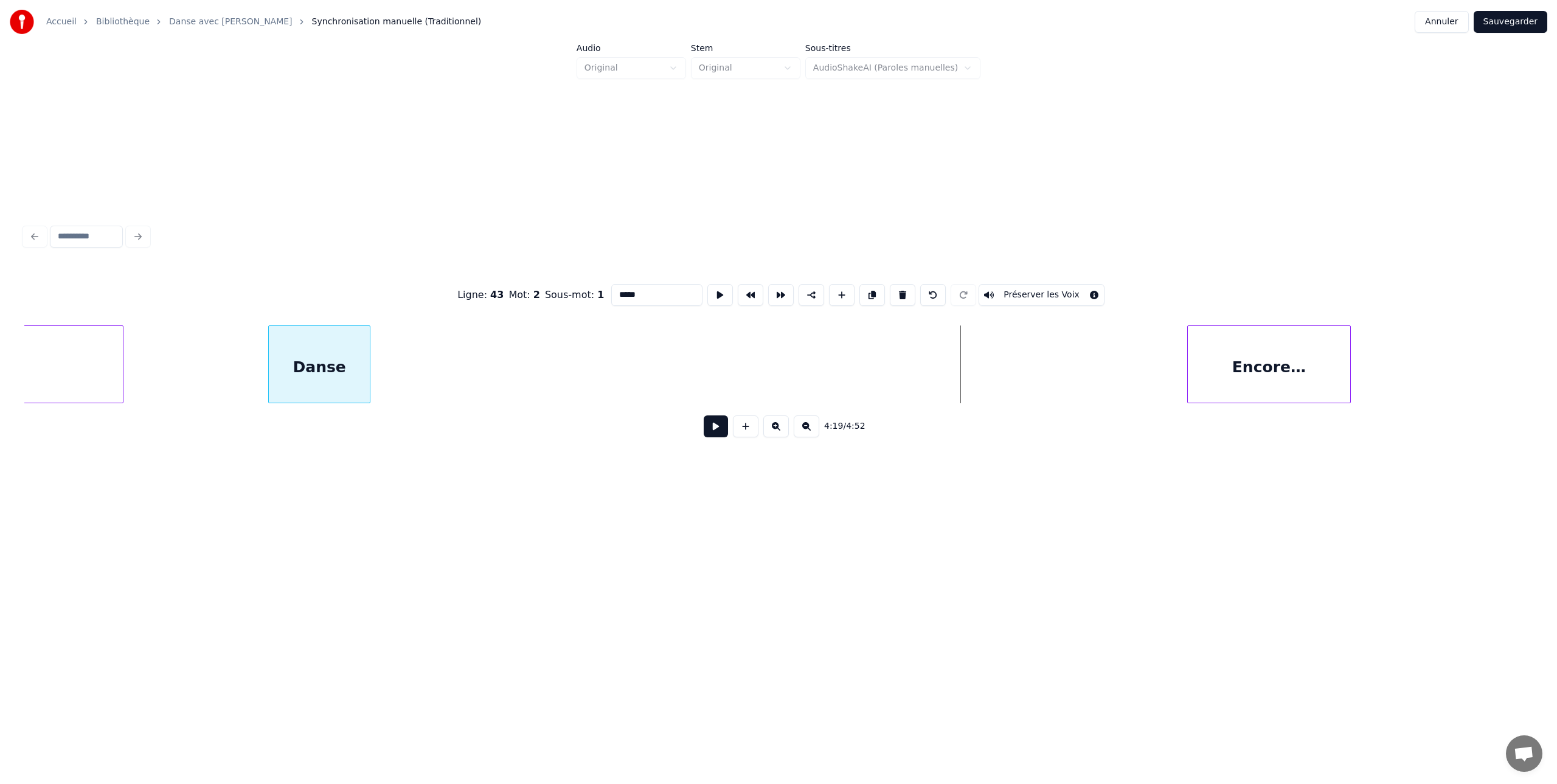
click at [313, 321] on div "Ligne : 43 Mot : 2 Sous-mot : 1 ***** Préserver les Voix 4:19 / 4:52" at bounding box center [778, 357] width 1508 height 185
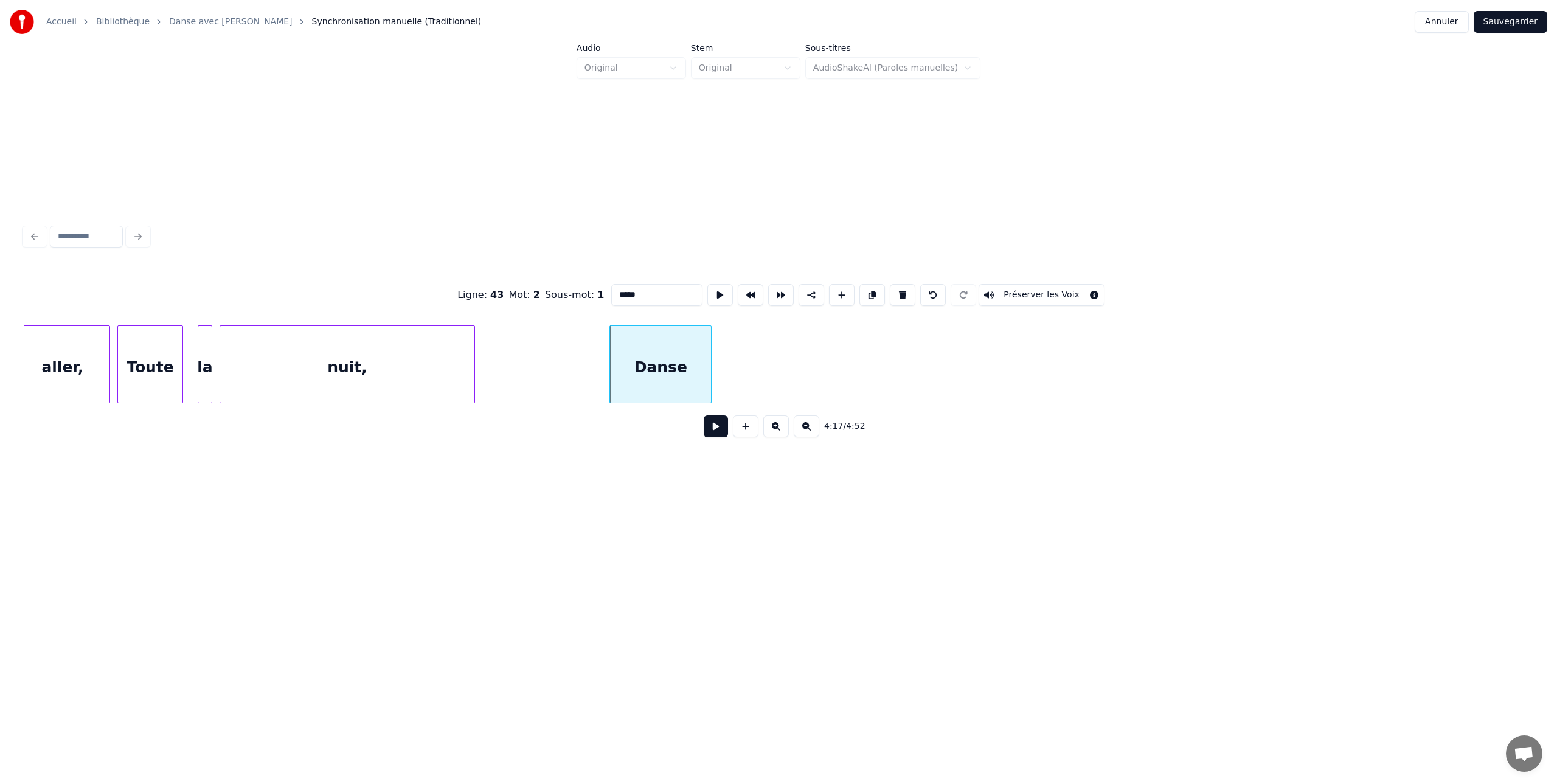
scroll to position [0, 93236]
click at [802, 423] on button at bounding box center [806, 427] width 26 height 22
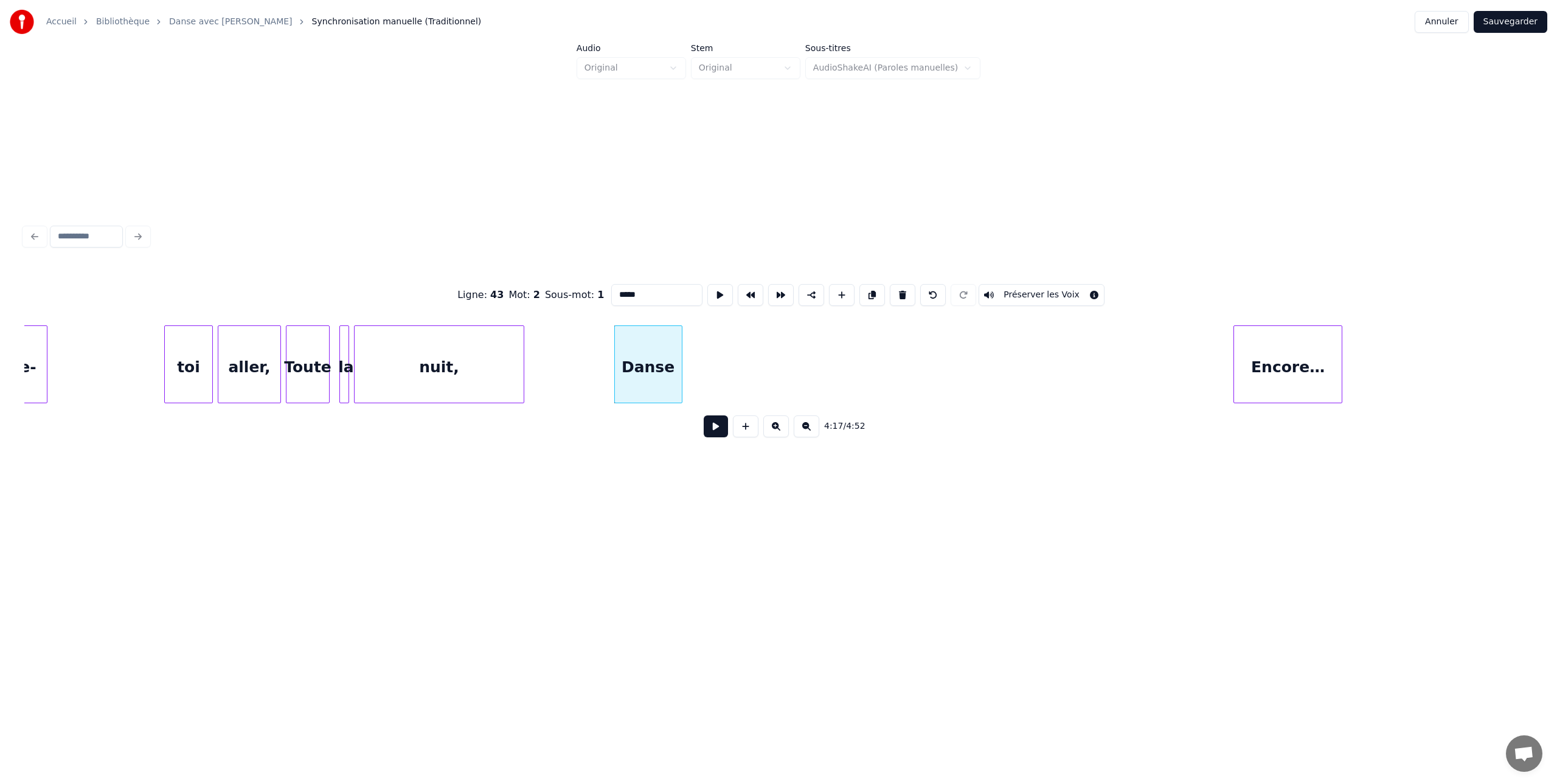
click at [802, 423] on button at bounding box center [806, 427] width 26 height 22
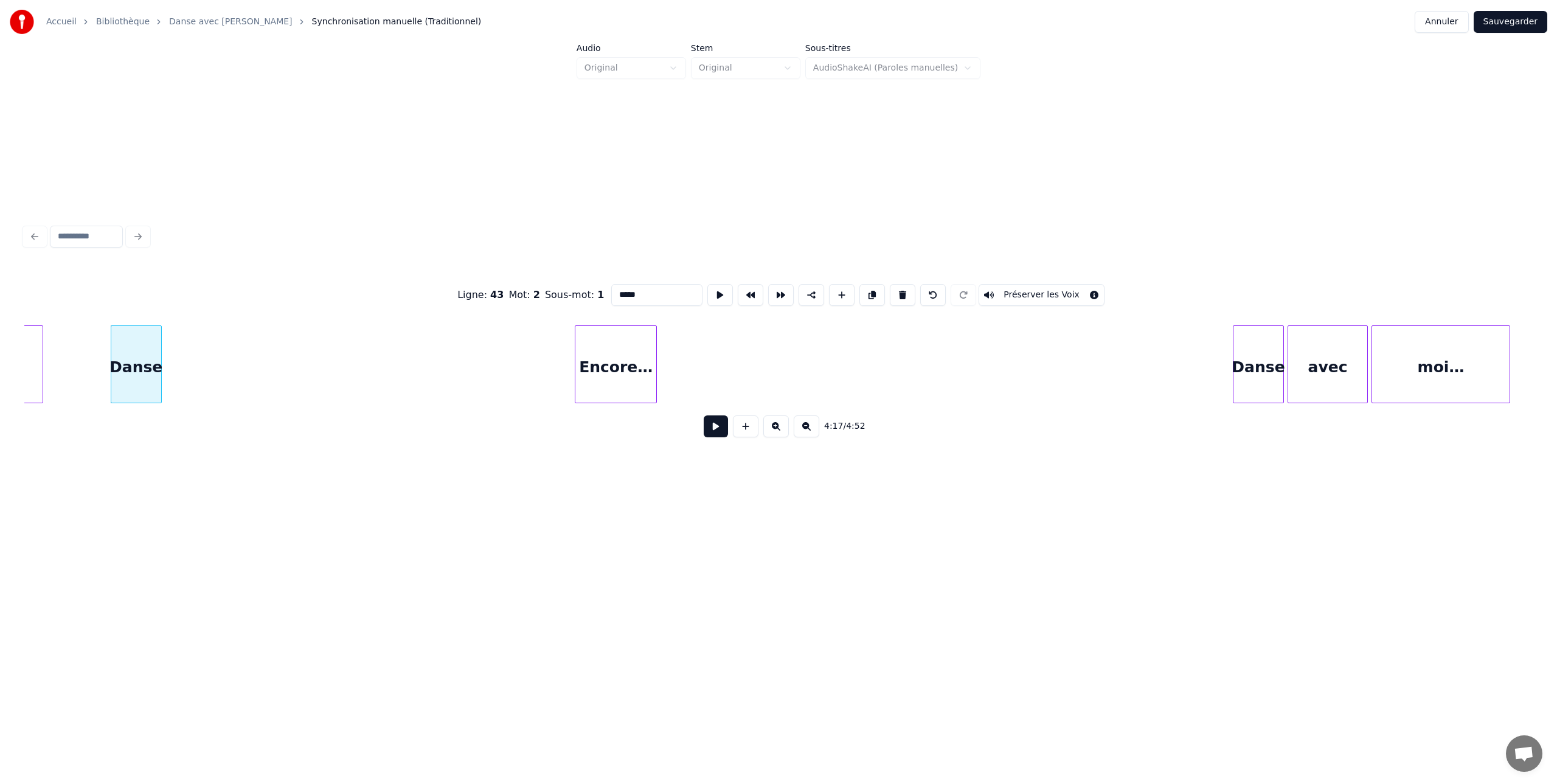
scroll to position [0, 46882]
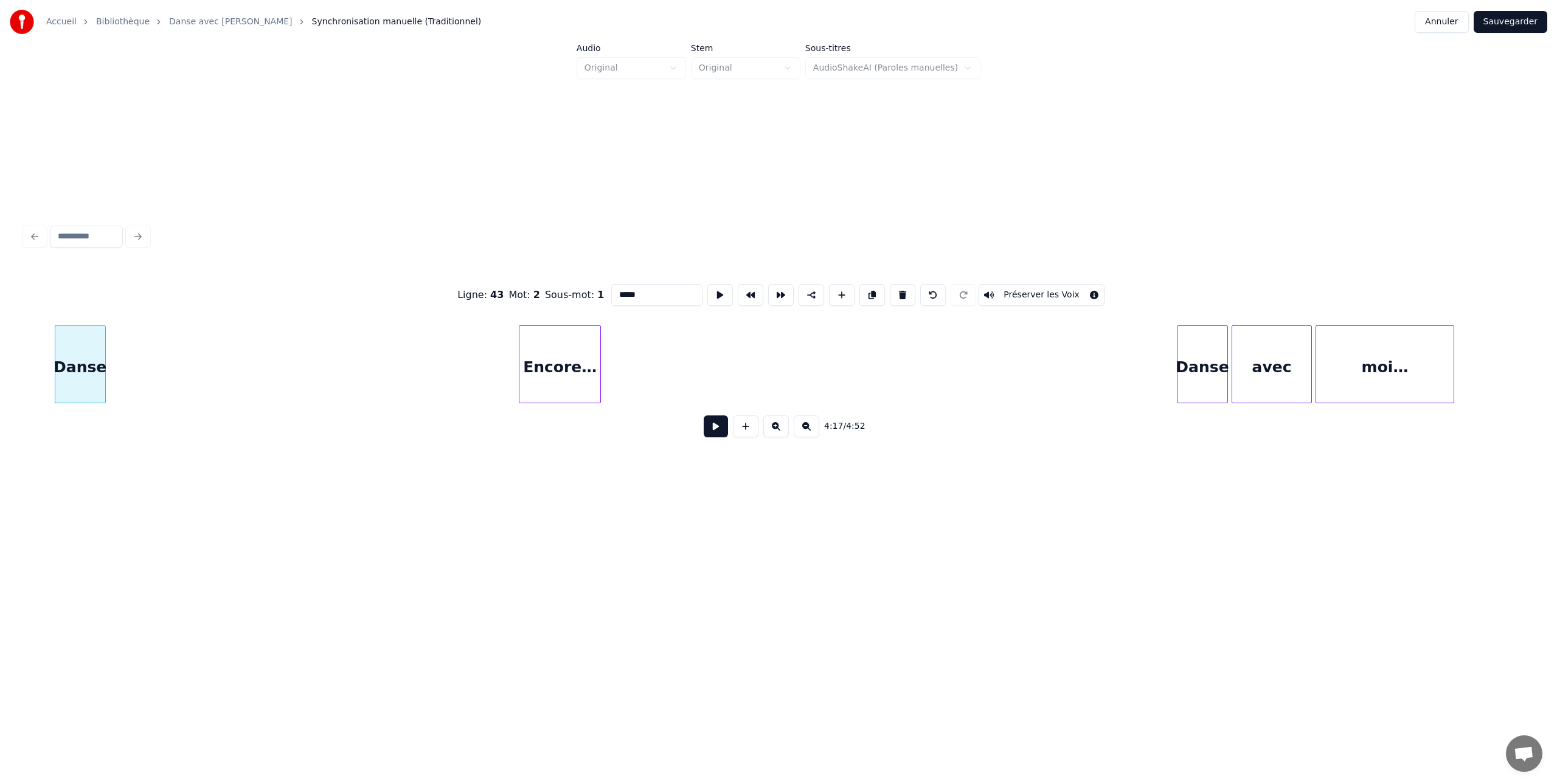
click at [1258, 360] on div "avec" at bounding box center [1272, 367] width 79 height 82
click at [866, 296] on button at bounding box center [872, 295] width 26 height 22
click at [143, 379] on div "avec" at bounding box center [151, 367] width 79 height 82
click at [1325, 357] on div "moi…" at bounding box center [1385, 367] width 138 height 82
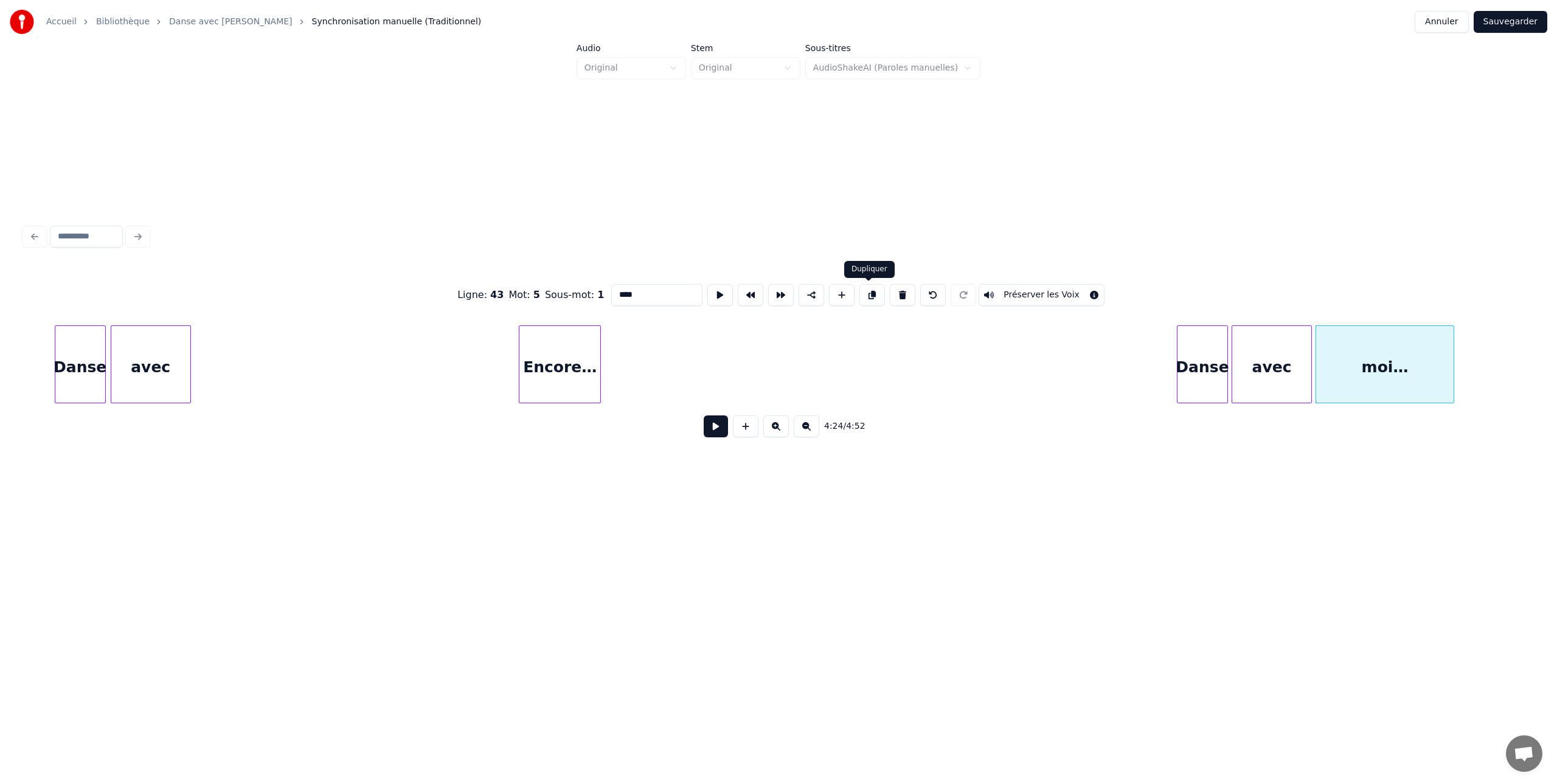
click at [865, 296] on button at bounding box center [872, 295] width 26 height 22
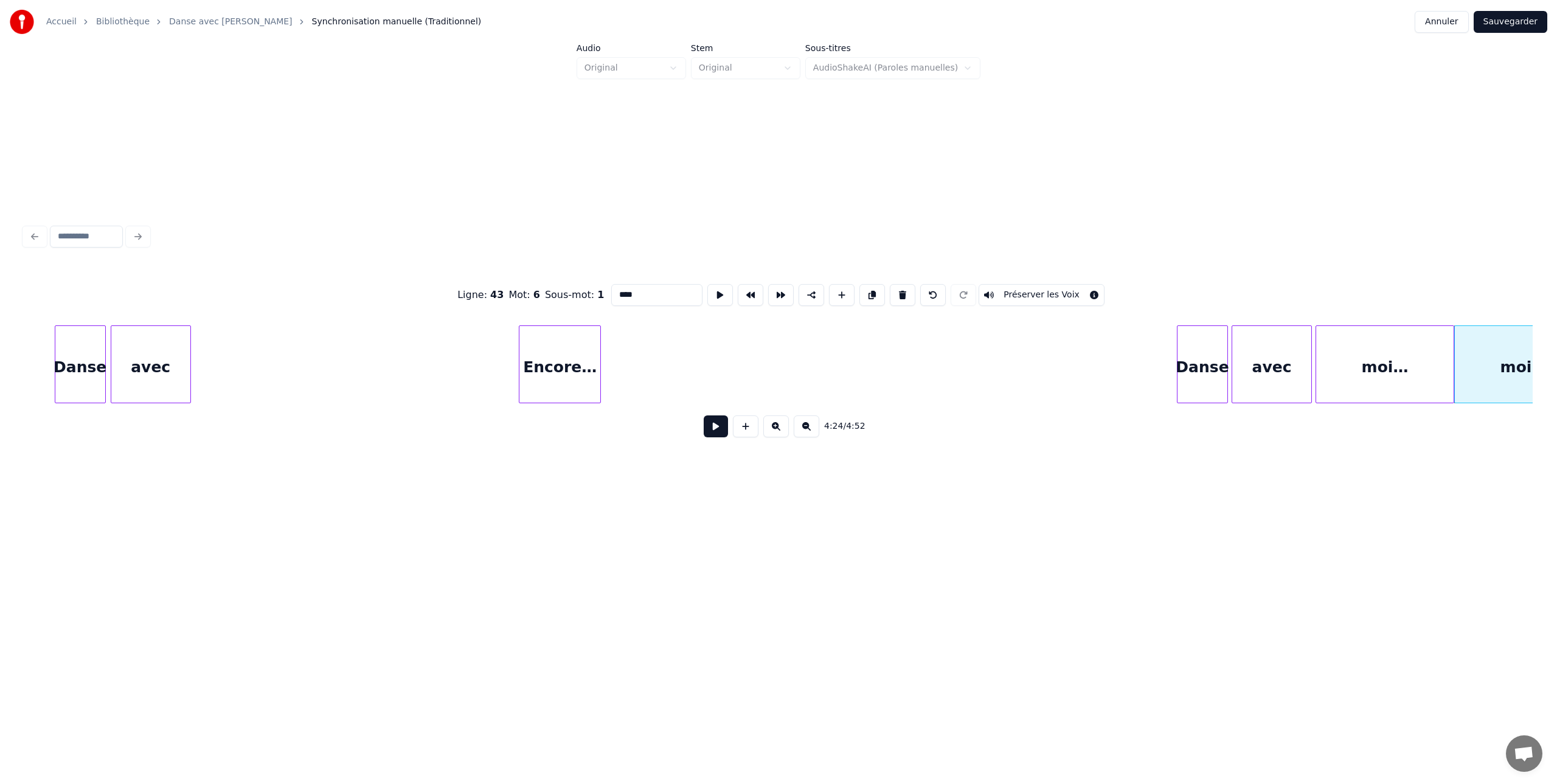
scroll to position [0, 46939]
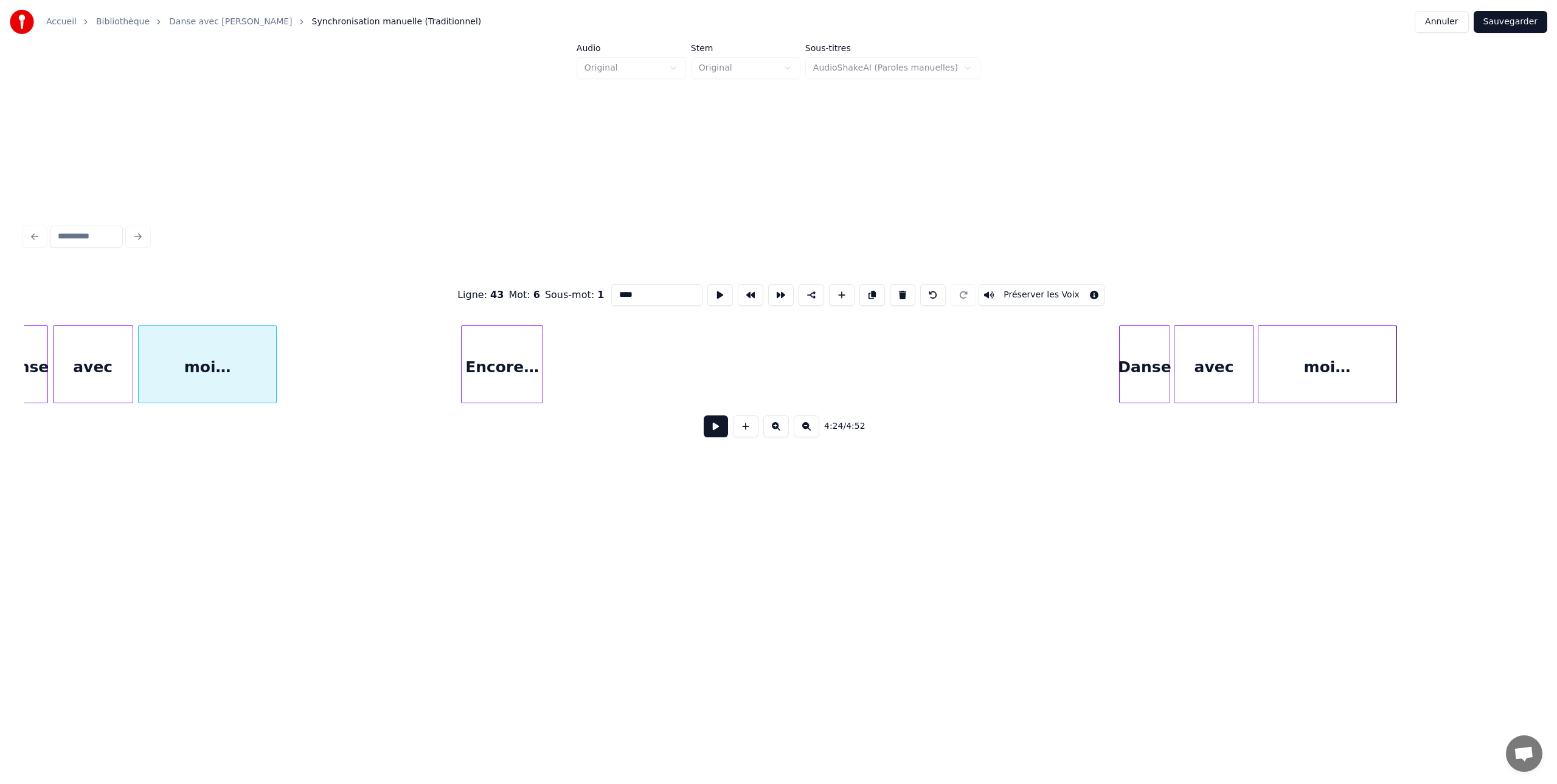
click at [227, 386] on div "moi…" at bounding box center [207, 367] width 138 height 82
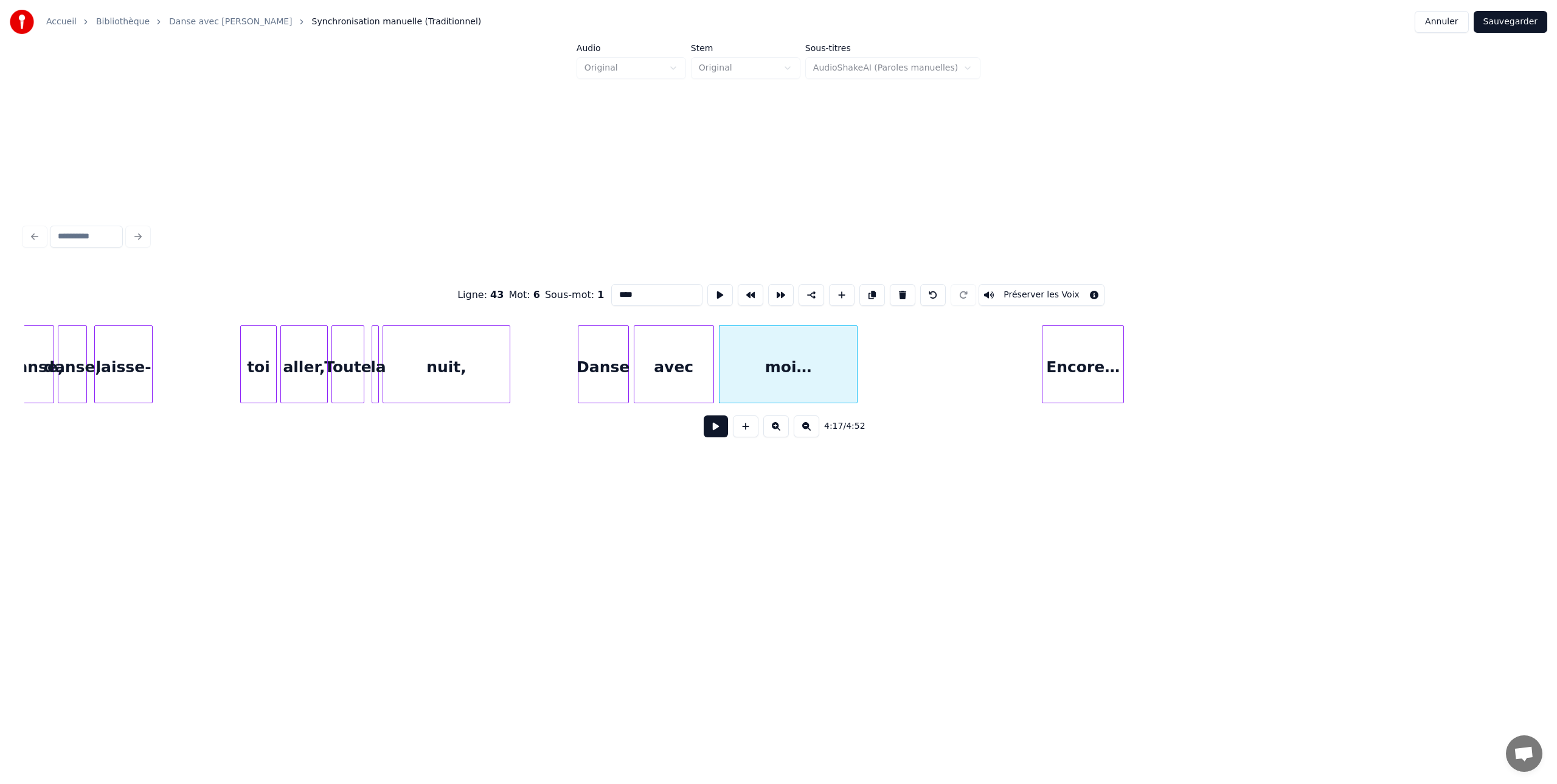
scroll to position [0, 46250]
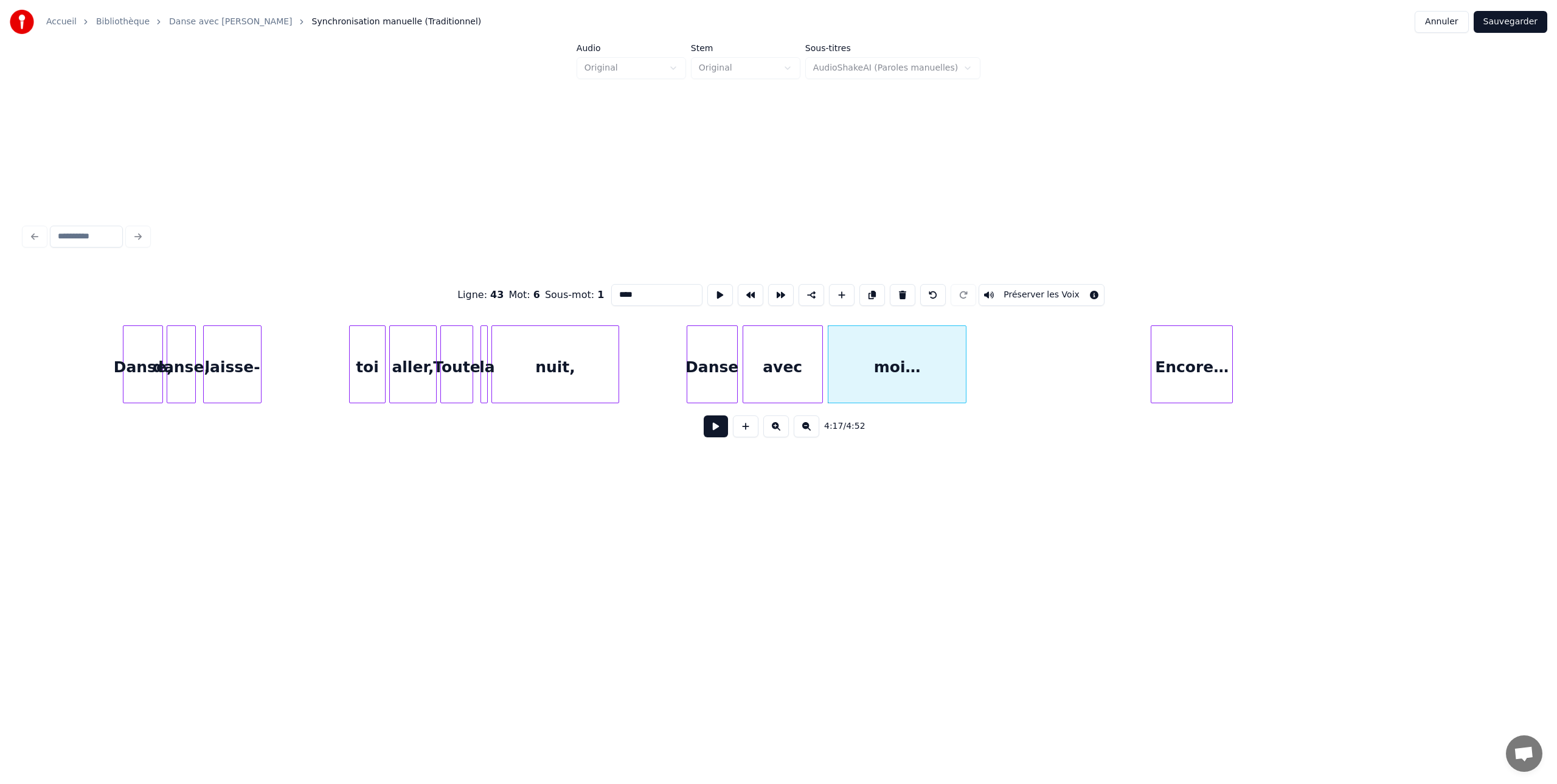
click at [363, 354] on div "toi" at bounding box center [368, 367] width 35 height 82
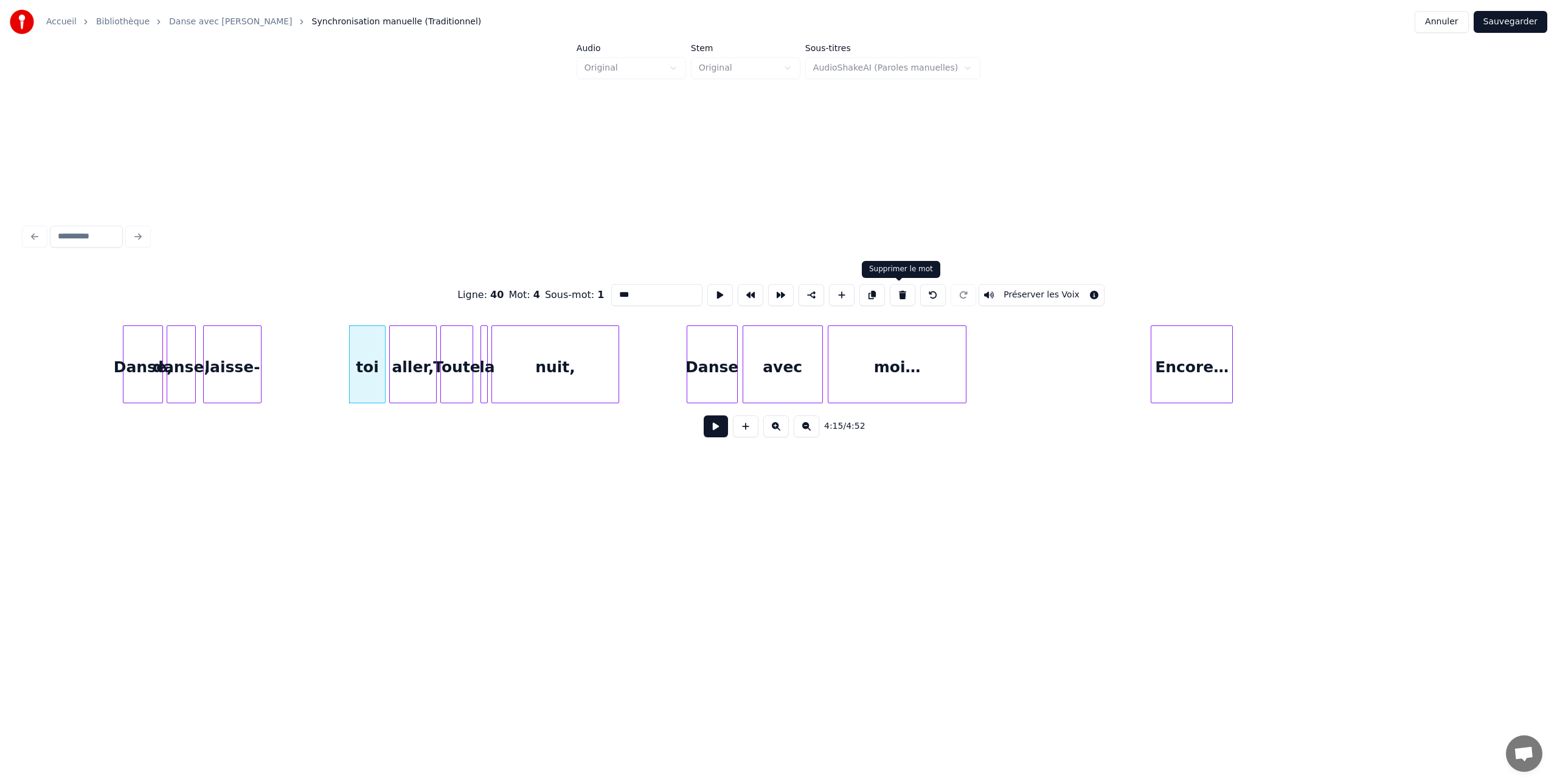
click at [898, 294] on button at bounding box center [902, 295] width 26 height 22
click at [413, 356] on div "aller," at bounding box center [413, 367] width 46 height 82
drag, startPoint x: 898, startPoint y: 293, endPoint x: 786, endPoint y: 308, distance: 113.0
click at [898, 293] on button at bounding box center [902, 295] width 26 height 22
click at [460, 360] on div "Toute" at bounding box center [457, 367] width 32 height 82
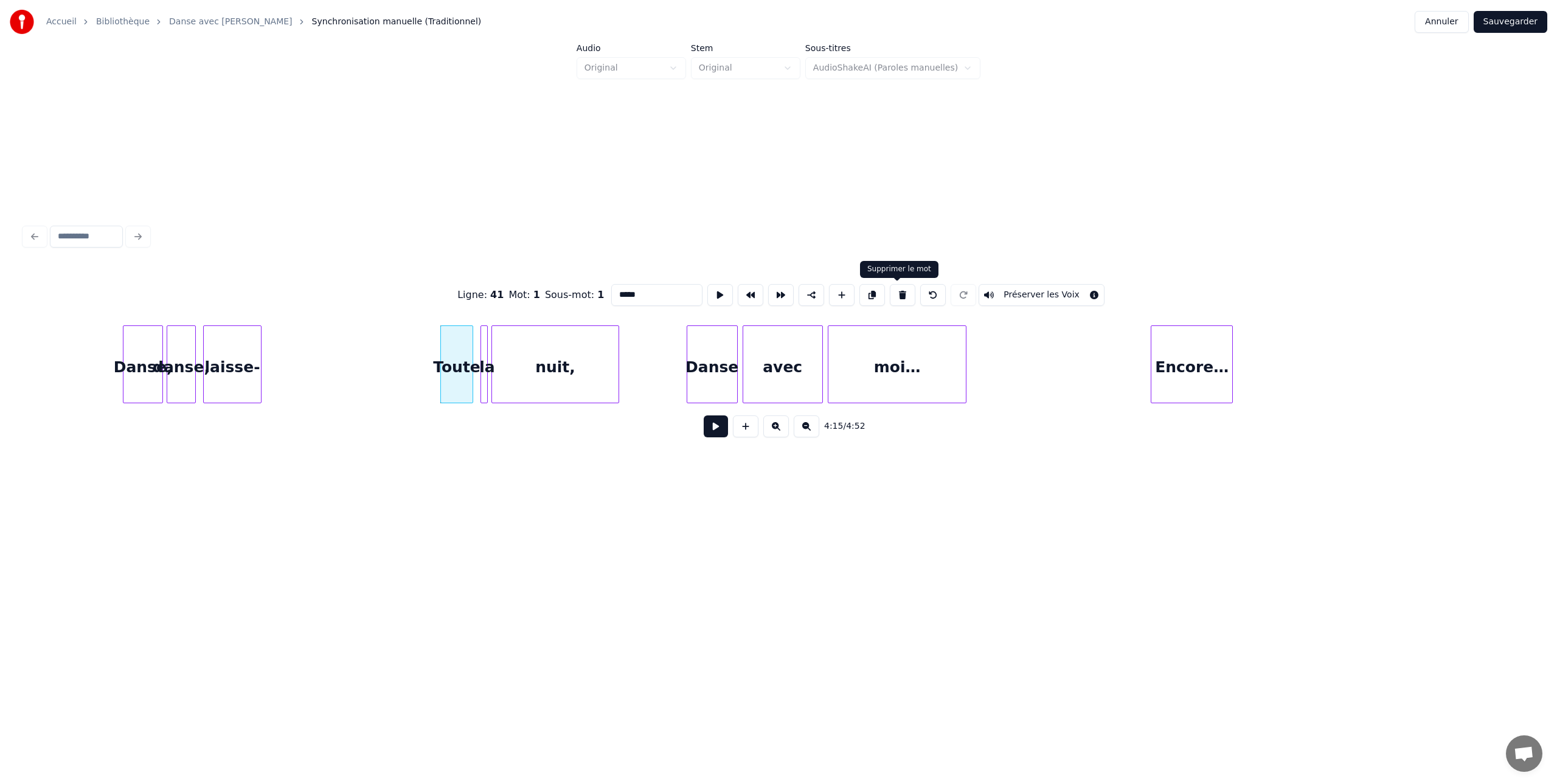
click at [899, 296] on button at bounding box center [902, 295] width 26 height 22
click at [483, 346] on div at bounding box center [485, 364] width 4 height 76
click at [898, 293] on button at bounding box center [902, 295] width 26 height 22
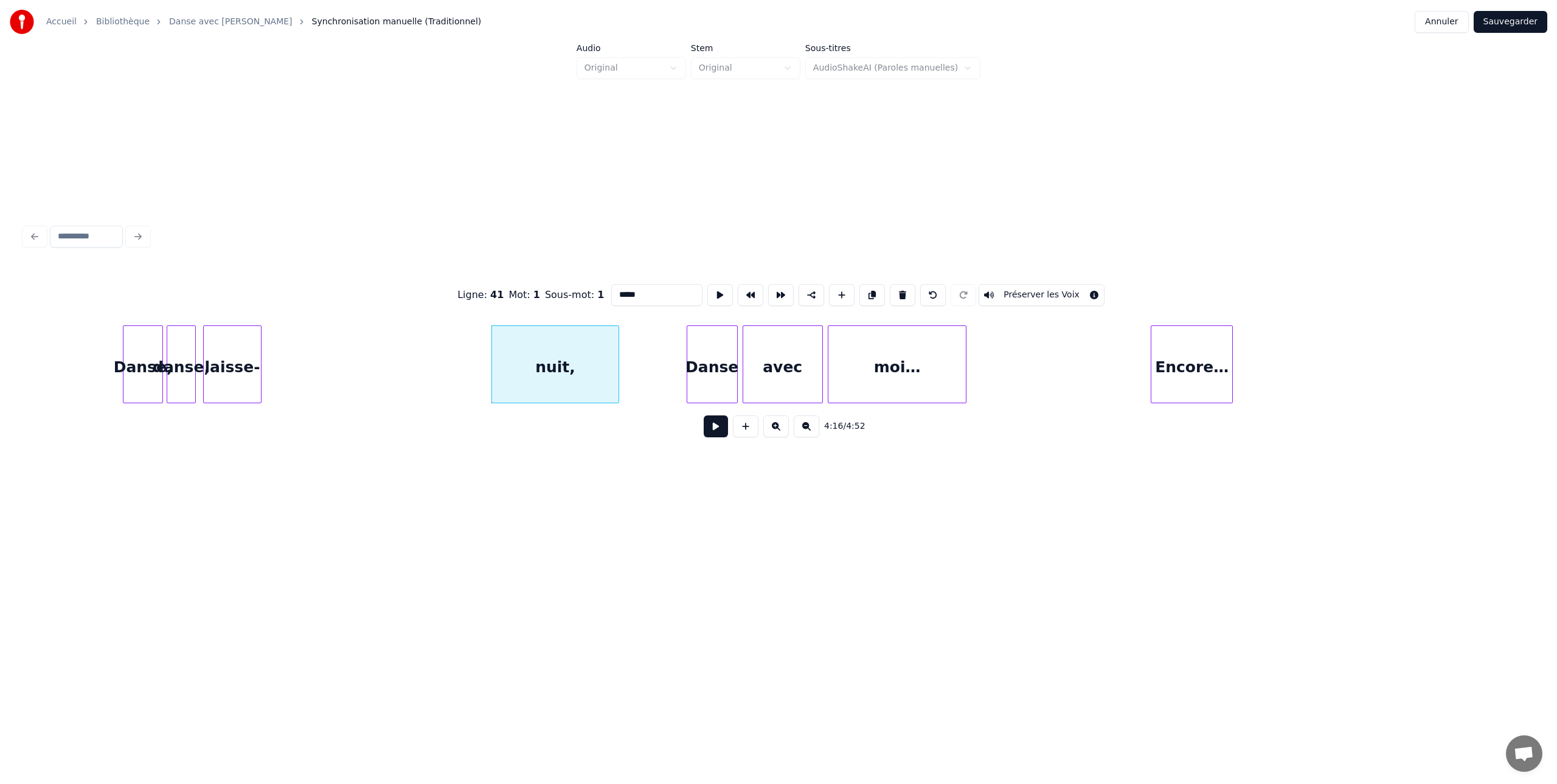
click at [549, 354] on div "nuit," at bounding box center [555, 367] width 127 height 82
click at [895, 293] on button at bounding box center [902, 295] width 26 height 22
type input "*******"
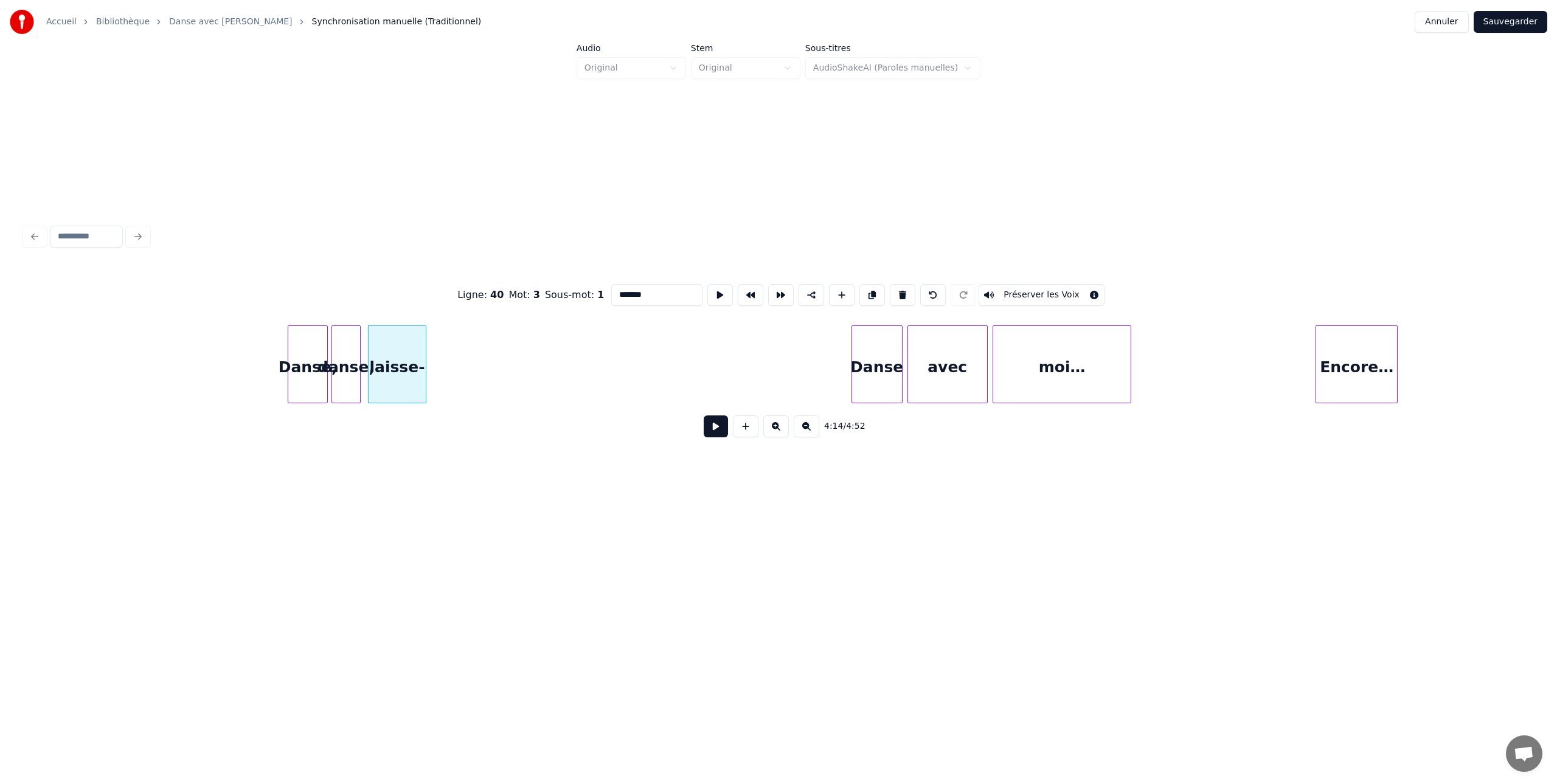
scroll to position [0, 46082]
click at [659, 351] on div "Danse" at bounding box center [656, 367] width 50 height 82
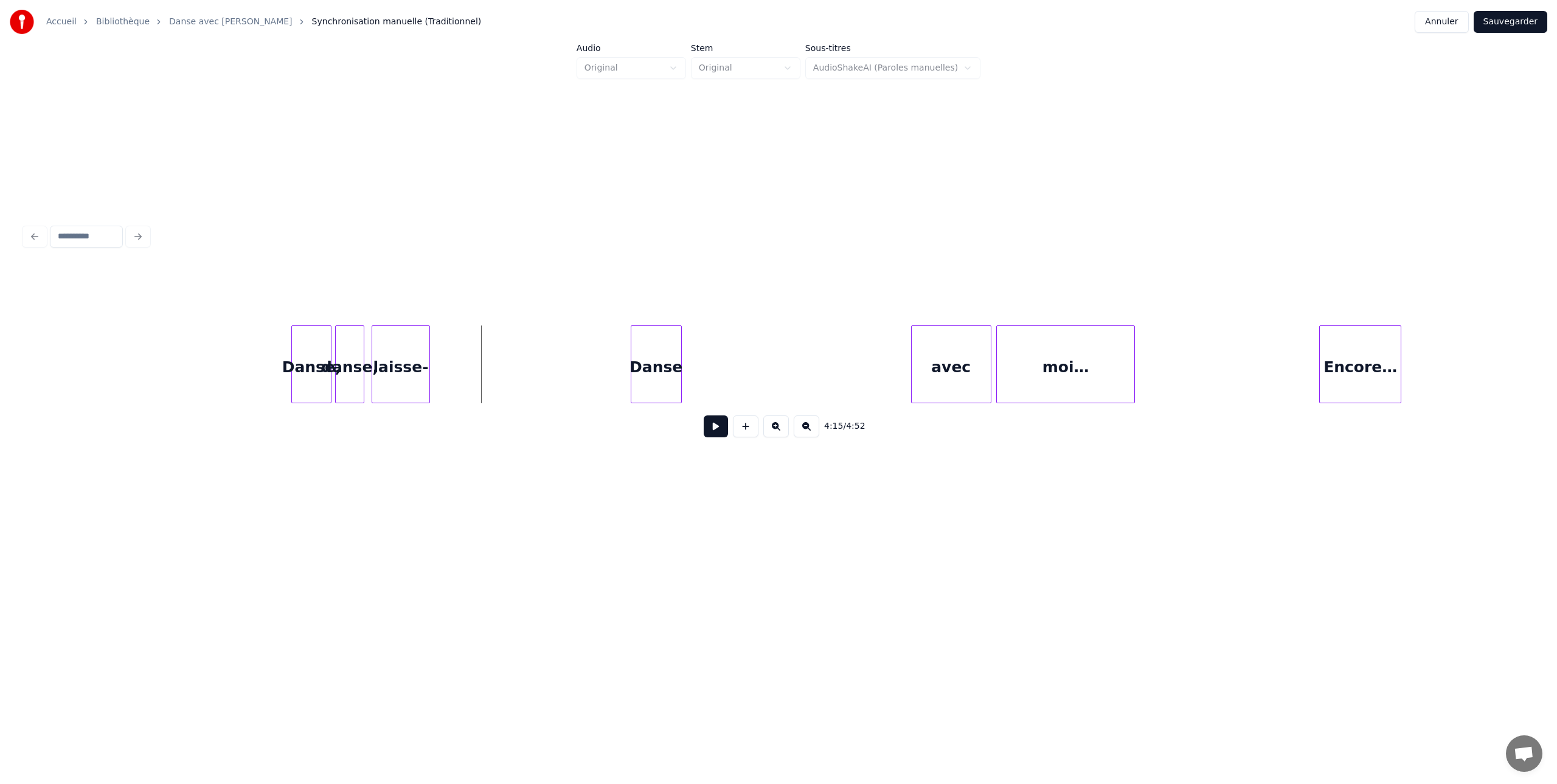
click at [722, 429] on button at bounding box center [716, 427] width 24 height 22
click at [720, 428] on button at bounding box center [716, 427] width 24 height 22
click at [544, 352] on div "Danse" at bounding box center [536, 367] width 50 height 82
click at [610, 353] on div "avec" at bounding box center [608, 367] width 79 height 82
click at [704, 358] on div "moi…" at bounding box center [721, 367] width 138 height 82
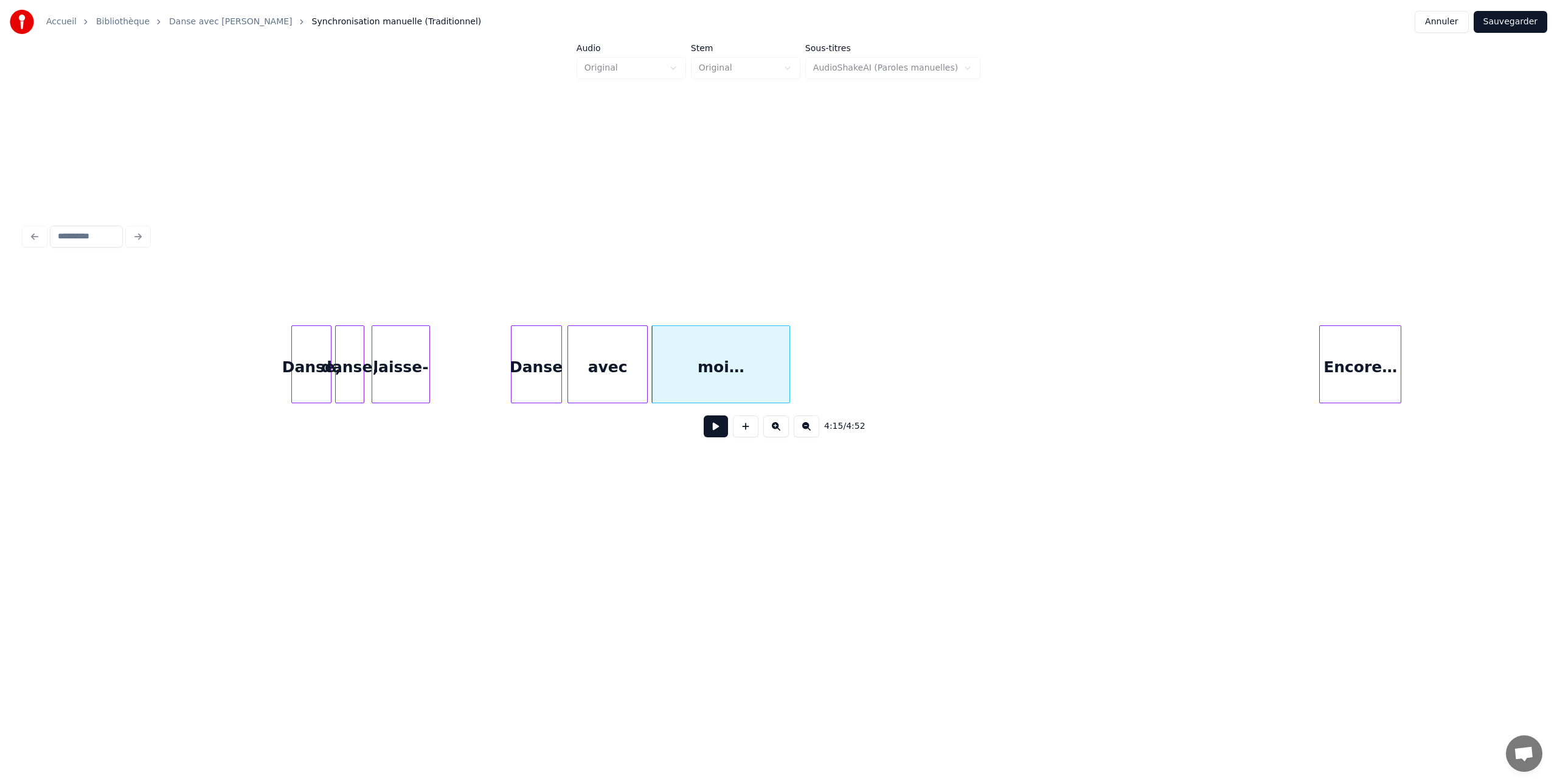
click at [717, 431] on button at bounding box center [716, 427] width 24 height 22
click at [719, 424] on button at bounding box center [716, 427] width 24 height 22
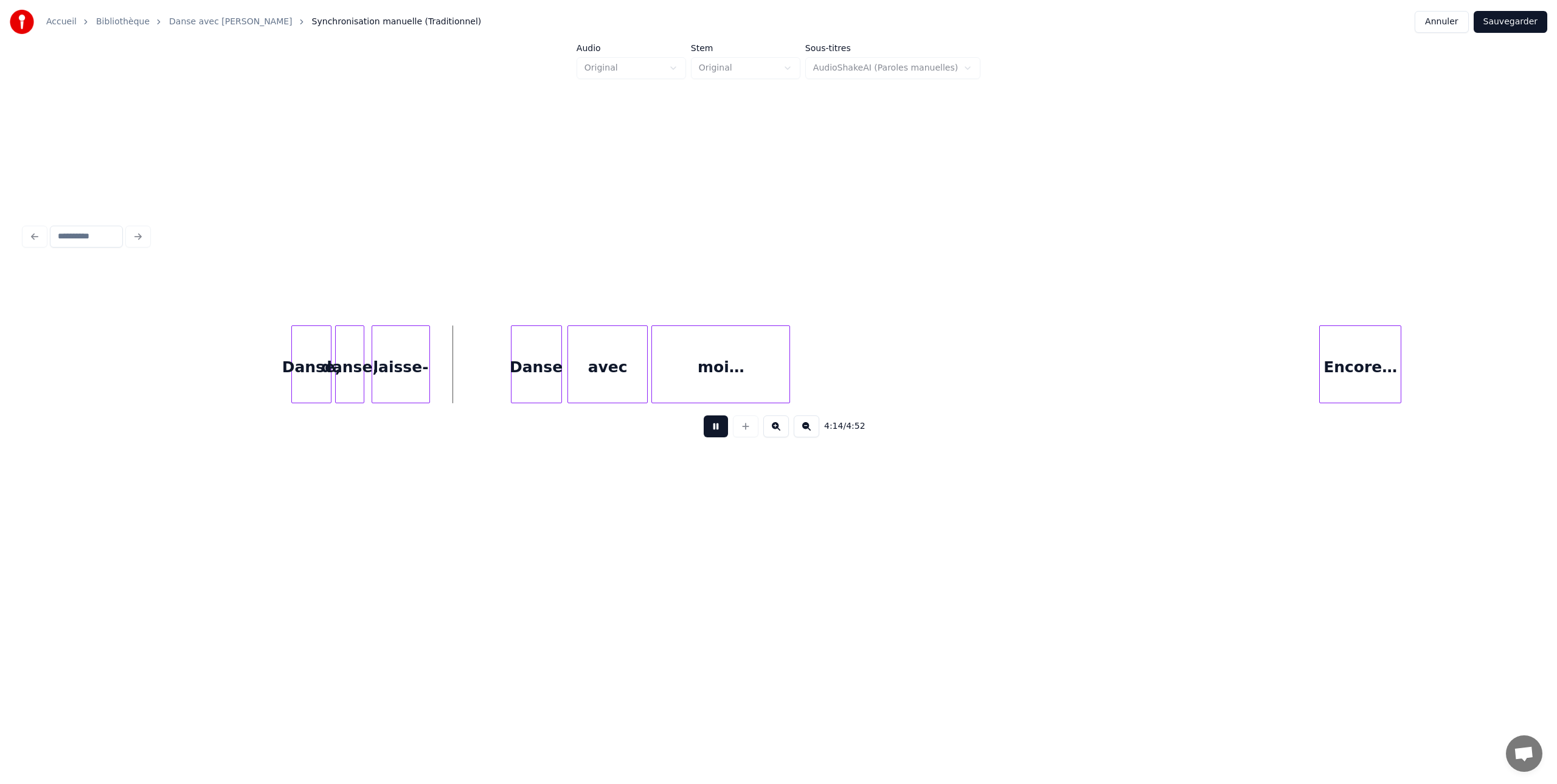
click at [721, 424] on button at bounding box center [716, 427] width 24 height 22
click at [314, 356] on div "Danse," at bounding box center [311, 367] width 39 height 82
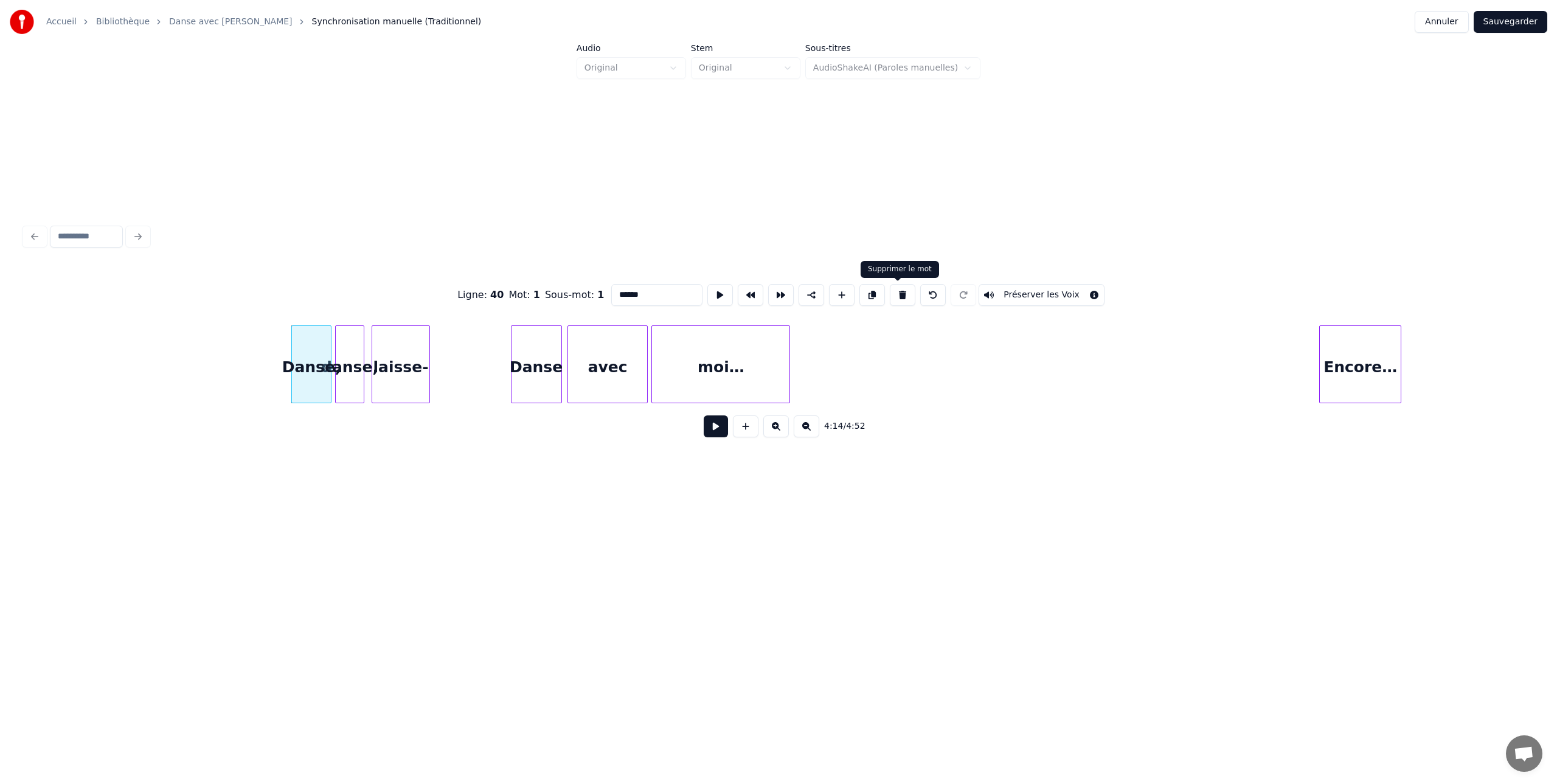
click at [902, 291] on button at bounding box center [902, 295] width 26 height 22
click at [354, 349] on div "danse," at bounding box center [350, 367] width 28 height 82
click at [899, 293] on button at bounding box center [902, 295] width 26 height 22
click at [393, 338] on div "laisse-" at bounding box center [401, 367] width 57 height 82
click at [897, 294] on button at bounding box center [902, 295] width 26 height 22
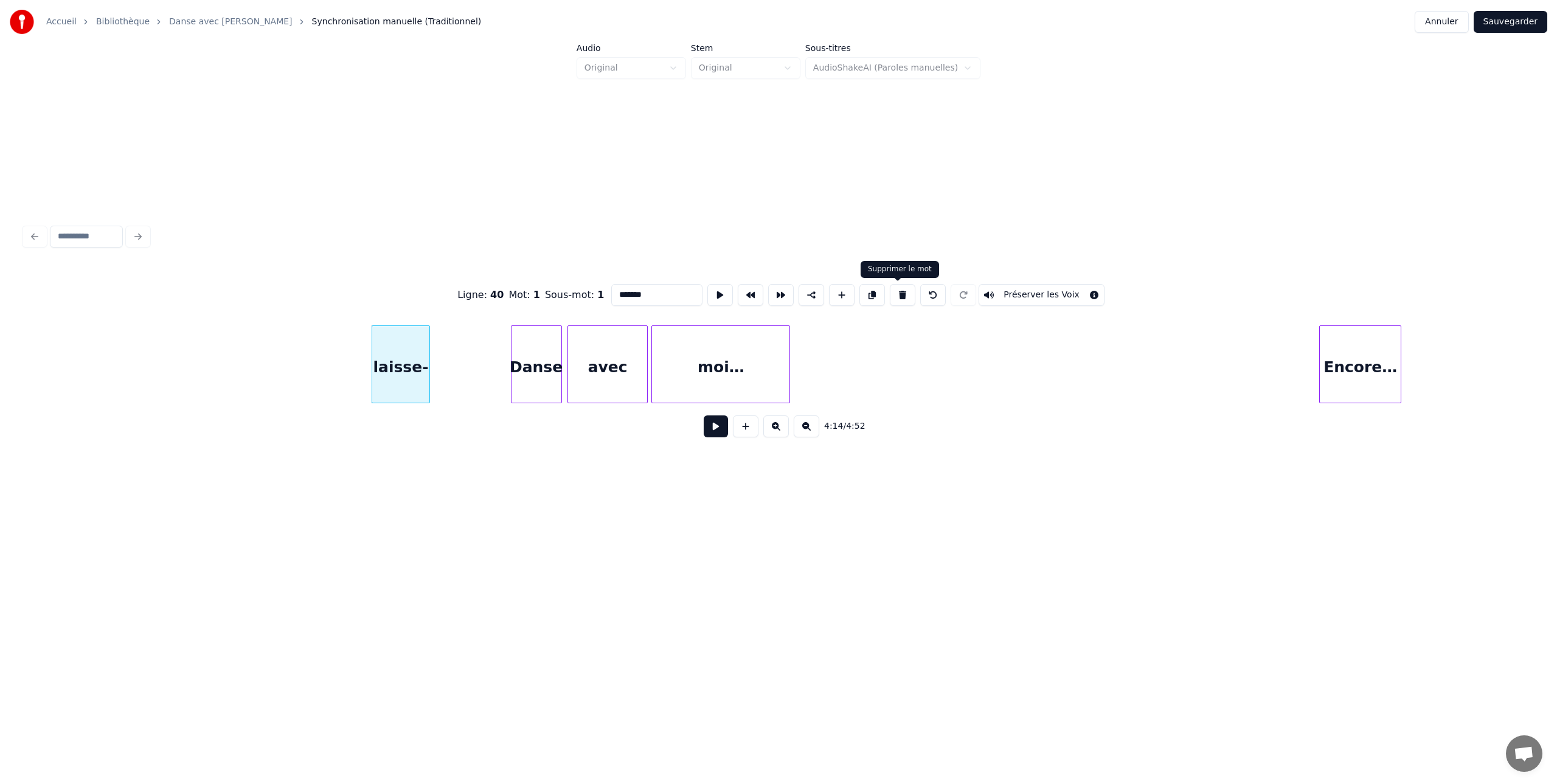
type input "*******"
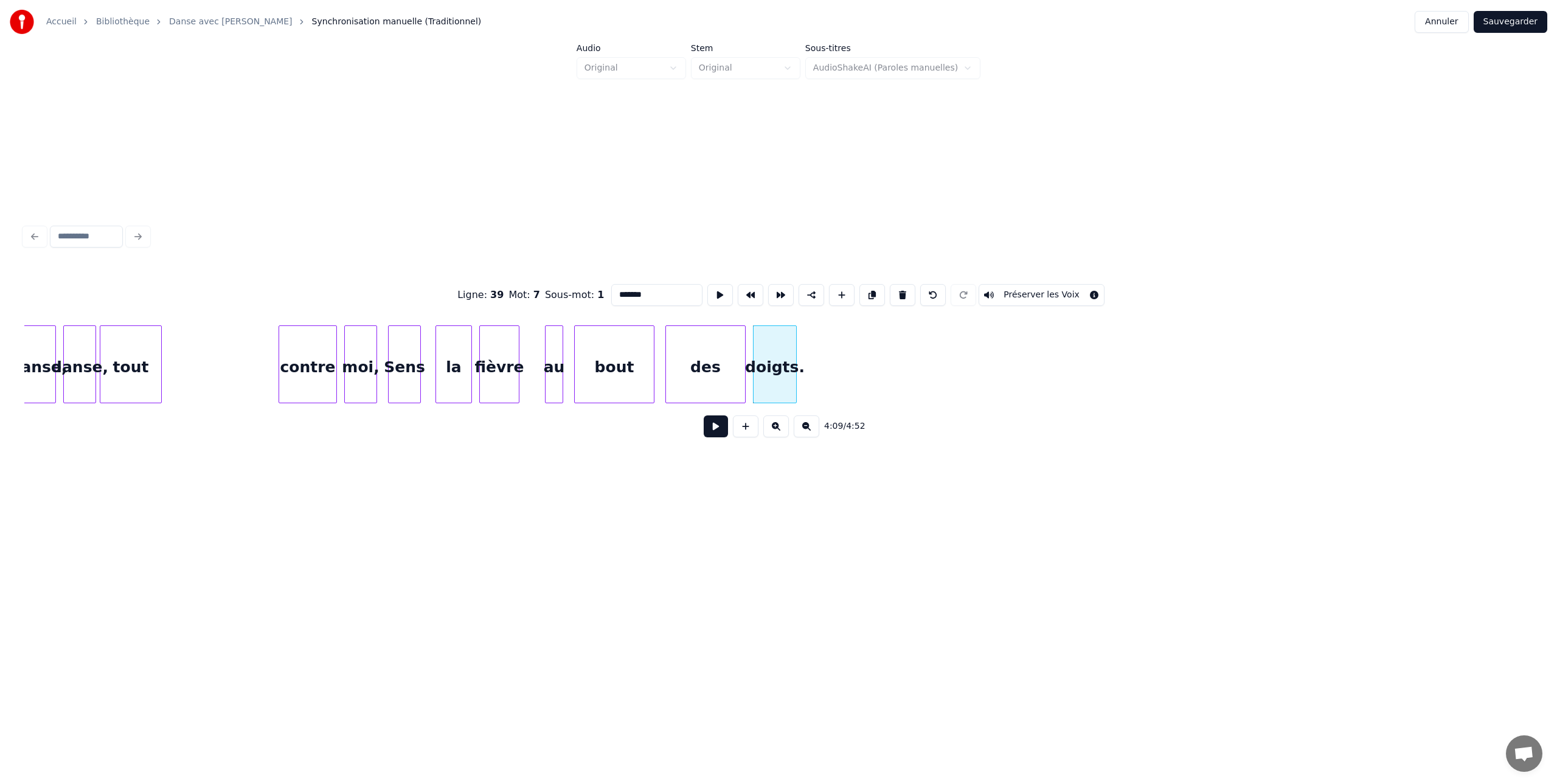
scroll to position [0, 44853]
click at [711, 424] on button at bounding box center [716, 427] width 24 height 22
click at [713, 427] on button at bounding box center [716, 427] width 24 height 22
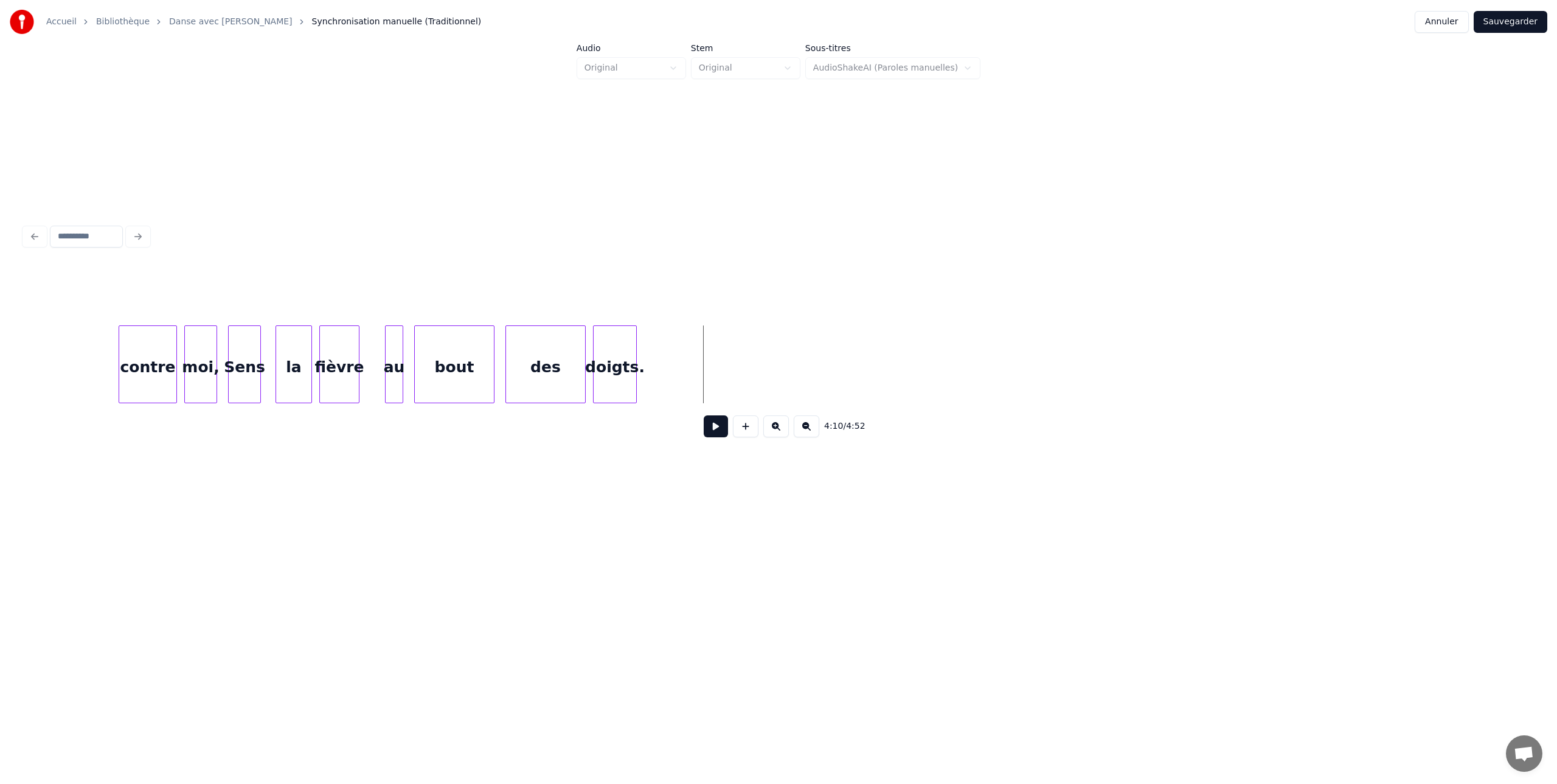
scroll to position [0, 45032]
click at [715, 431] on button at bounding box center [716, 427] width 24 height 22
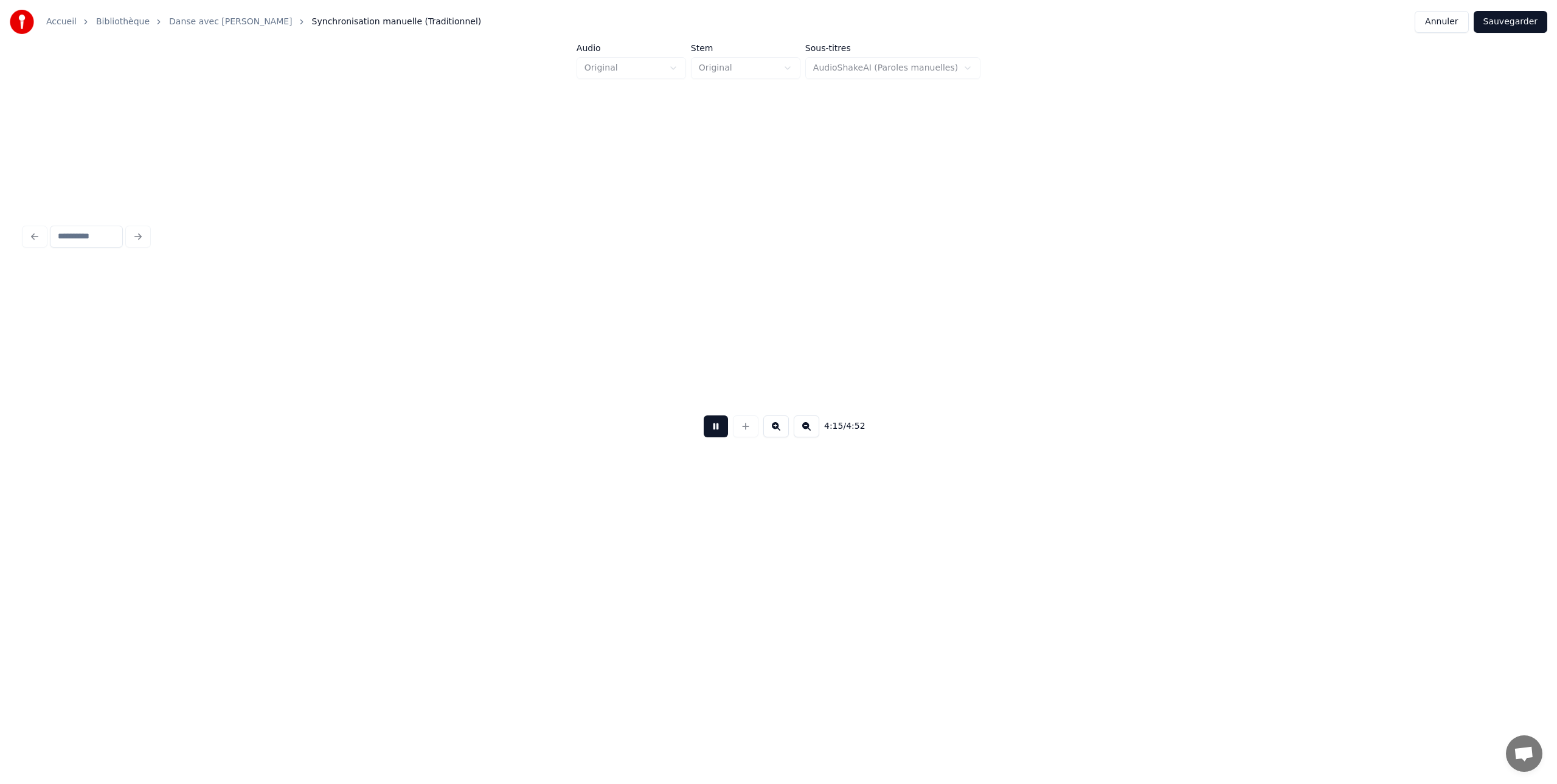
scroll to position [0, 46540]
click at [716, 424] on button at bounding box center [716, 427] width 24 height 22
click at [902, 349] on div "Encore…" at bounding box center [902, 367] width 81 height 82
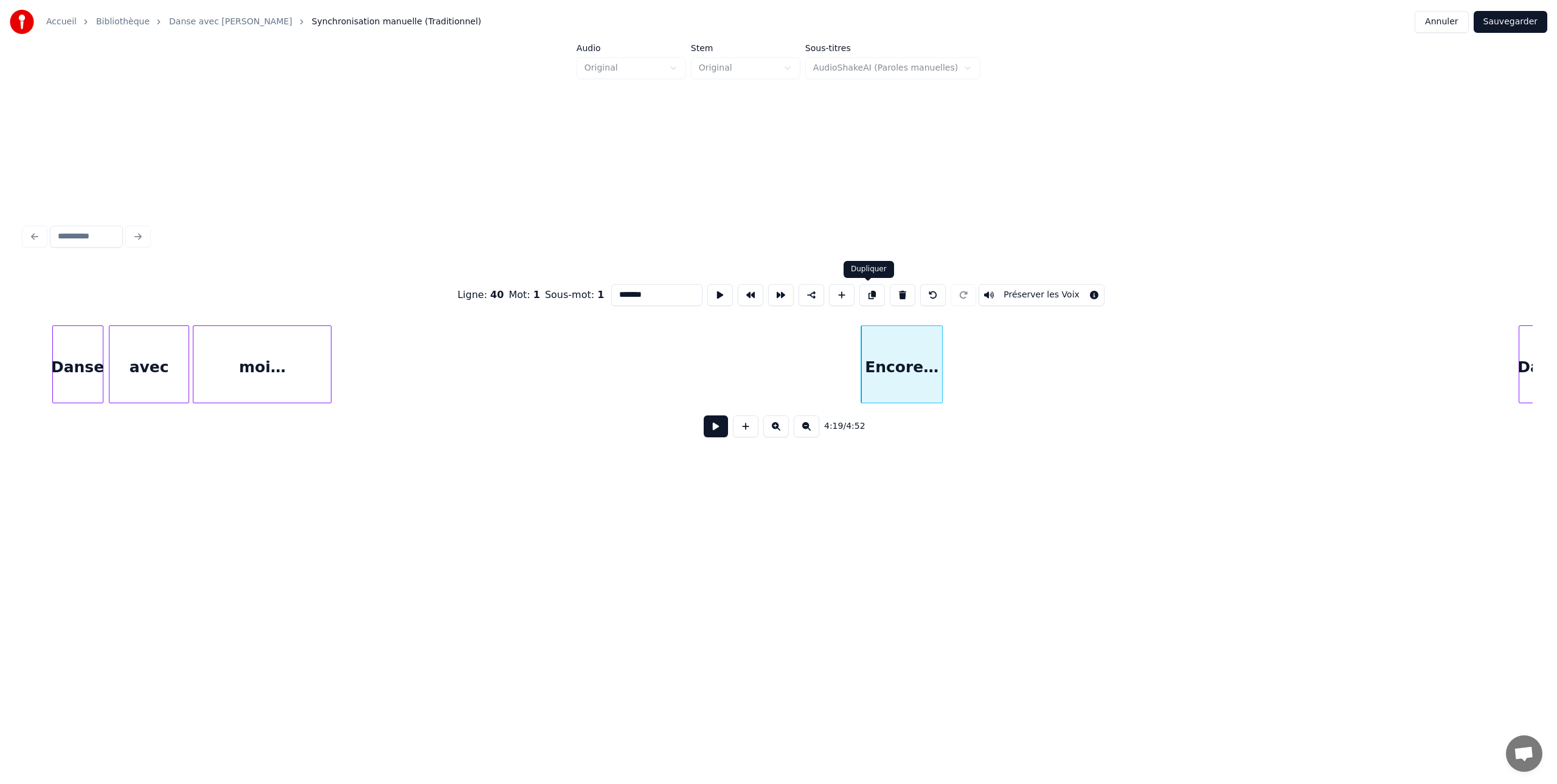
click at [869, 294] on button at bounding box center [872, 295] width 26 height 22
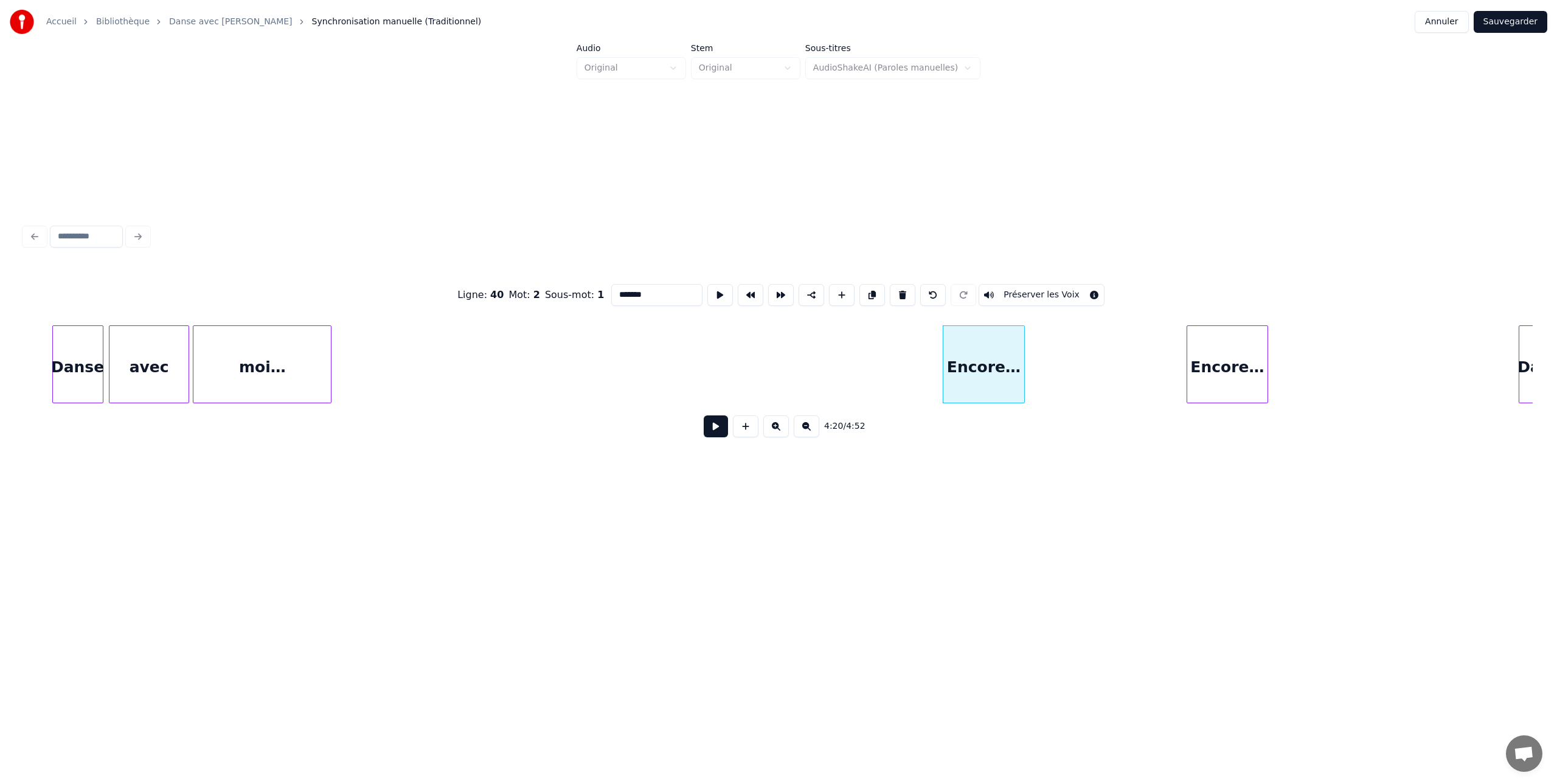
click at [1225, 346] on div "Encore…" at bounding box center [1228, 367] width 81 height 82
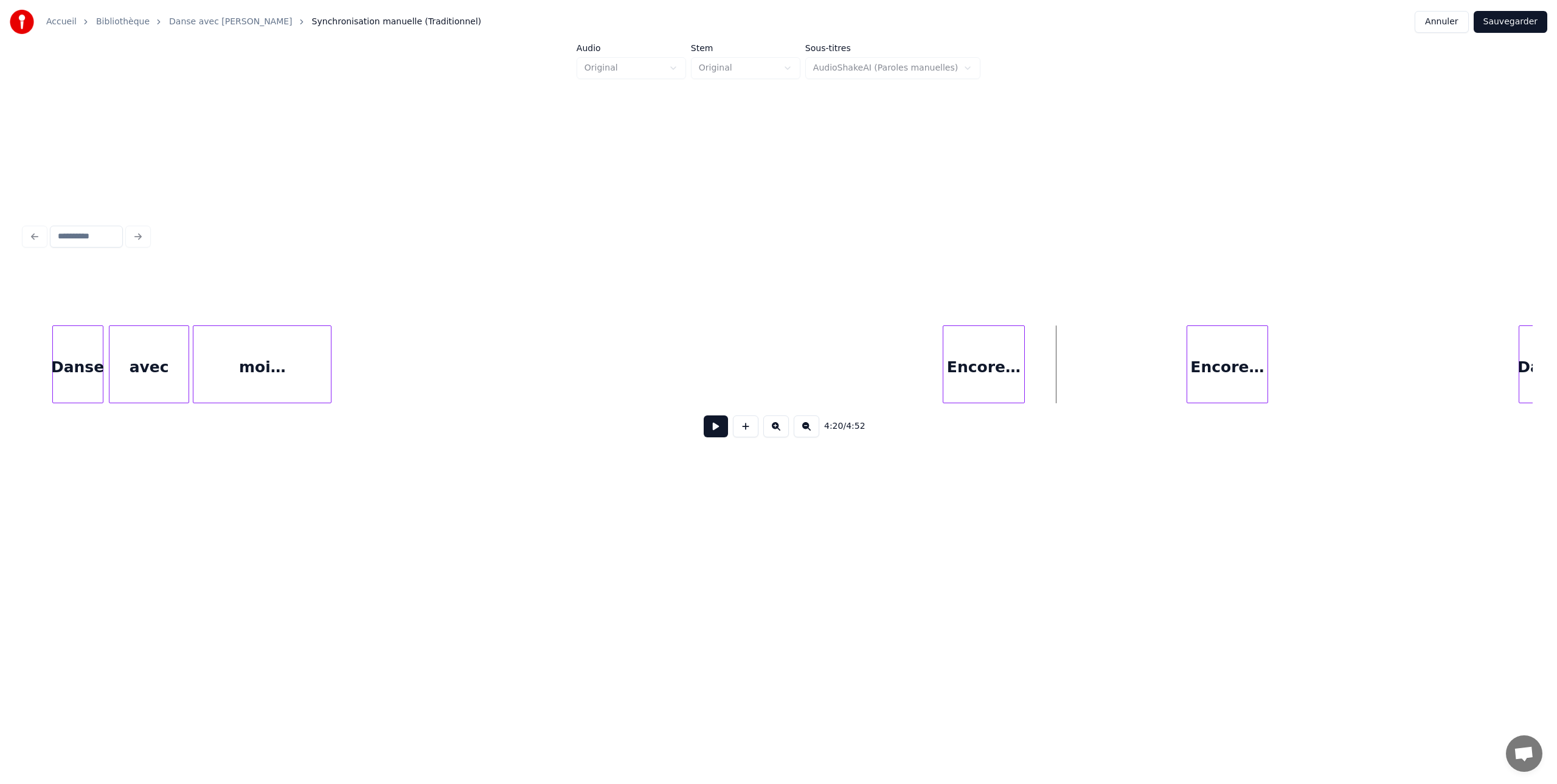
click at [709, 425] on button at bounding box center [716, 427] width 24 height 22
click at [1264, 336] on div "Encore…" at bounding box center [1269, 367] width 81 height 82
click at [716, 431] on button at bounding box center [716, 427] width 24 height 22
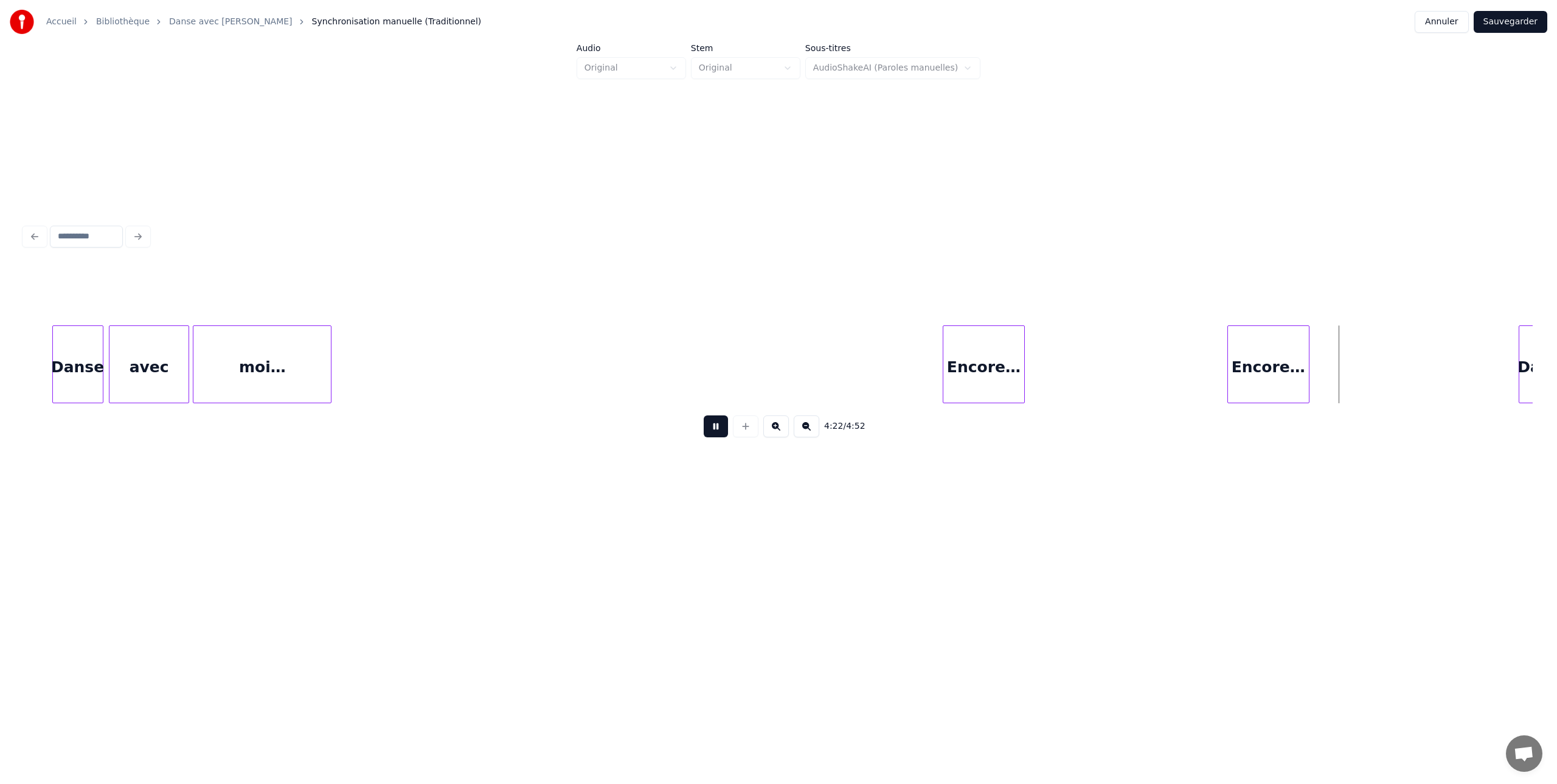
click at [716, 431] on button at bounding box center [716, 427] width 24 height 22
click at [1229, 334] on div "Encore…" at bounding box center [1248, 367] width 81 height 82
click at [718, 424] on button at bounding box center [716, 427] width 24 height 22
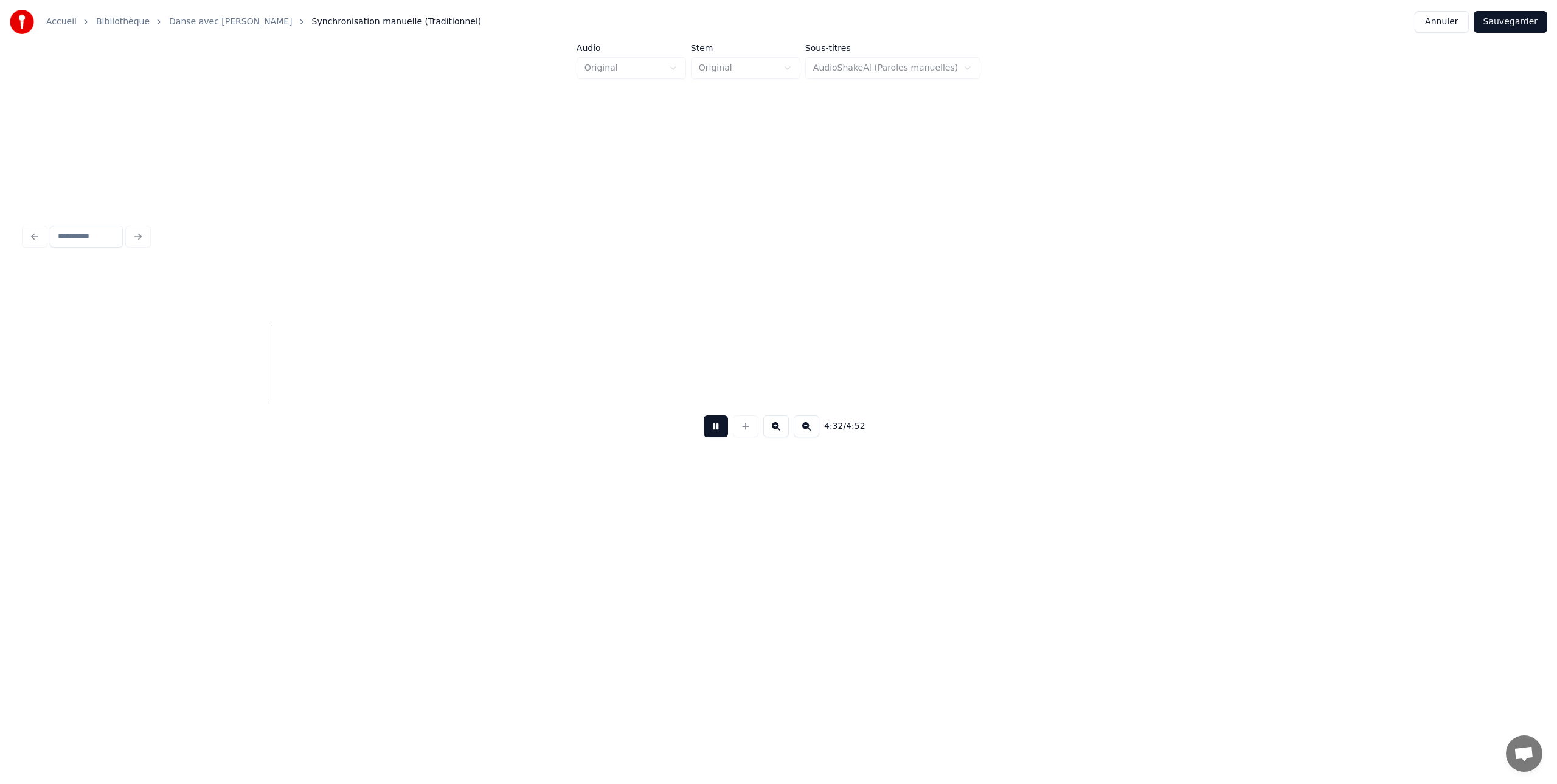
click at [716, 425] on button at bounding box center [716, 427] width 24 height 22
click at [801, 426] on button at bounding box center [806, 427] width 26 height 22
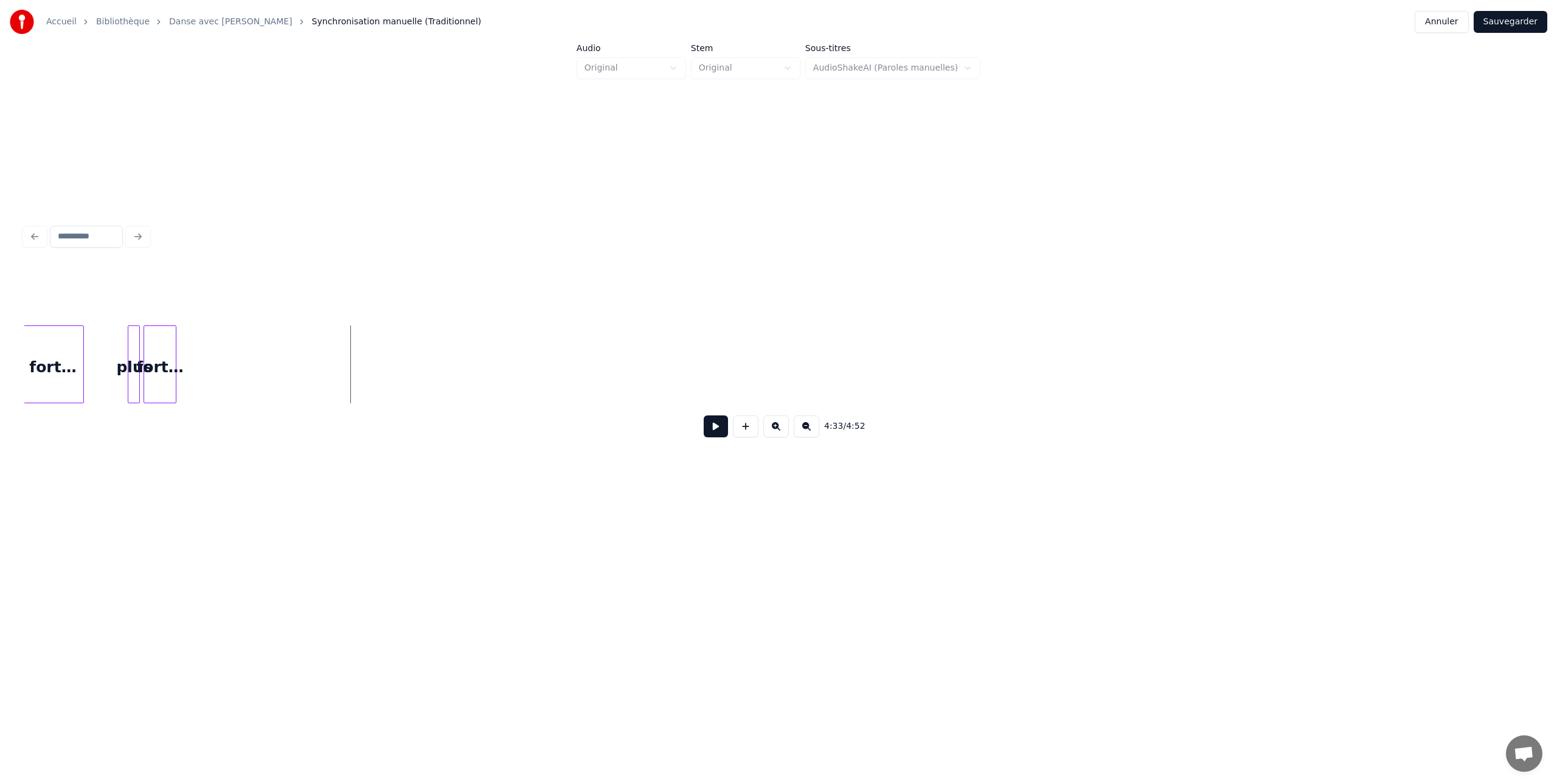
click at [801, 426] on button at bounding box center [806, 427] width 26 height 22
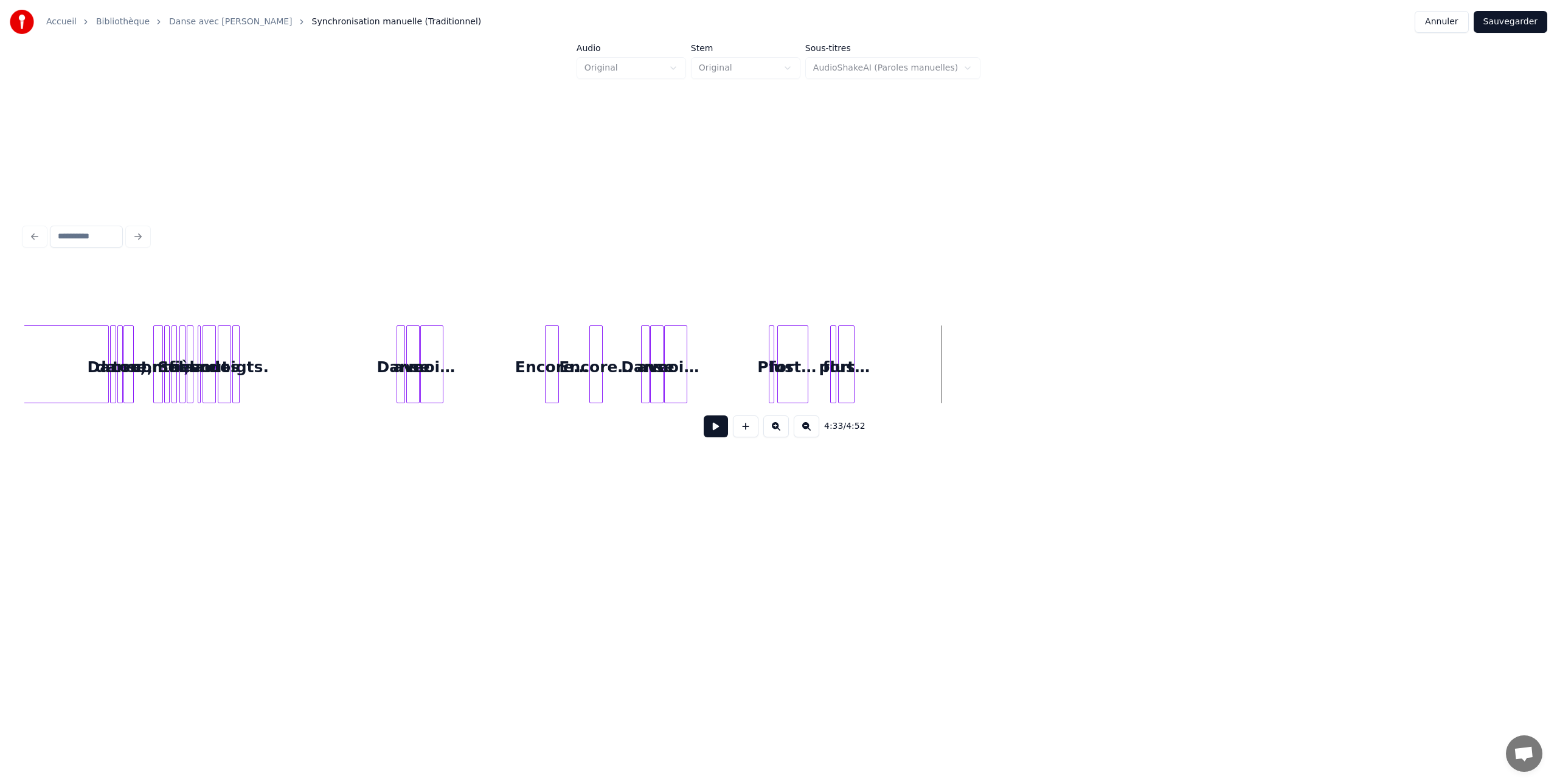
click at [801, 426] on button at bounding box center [806, 427] width 26 height 22
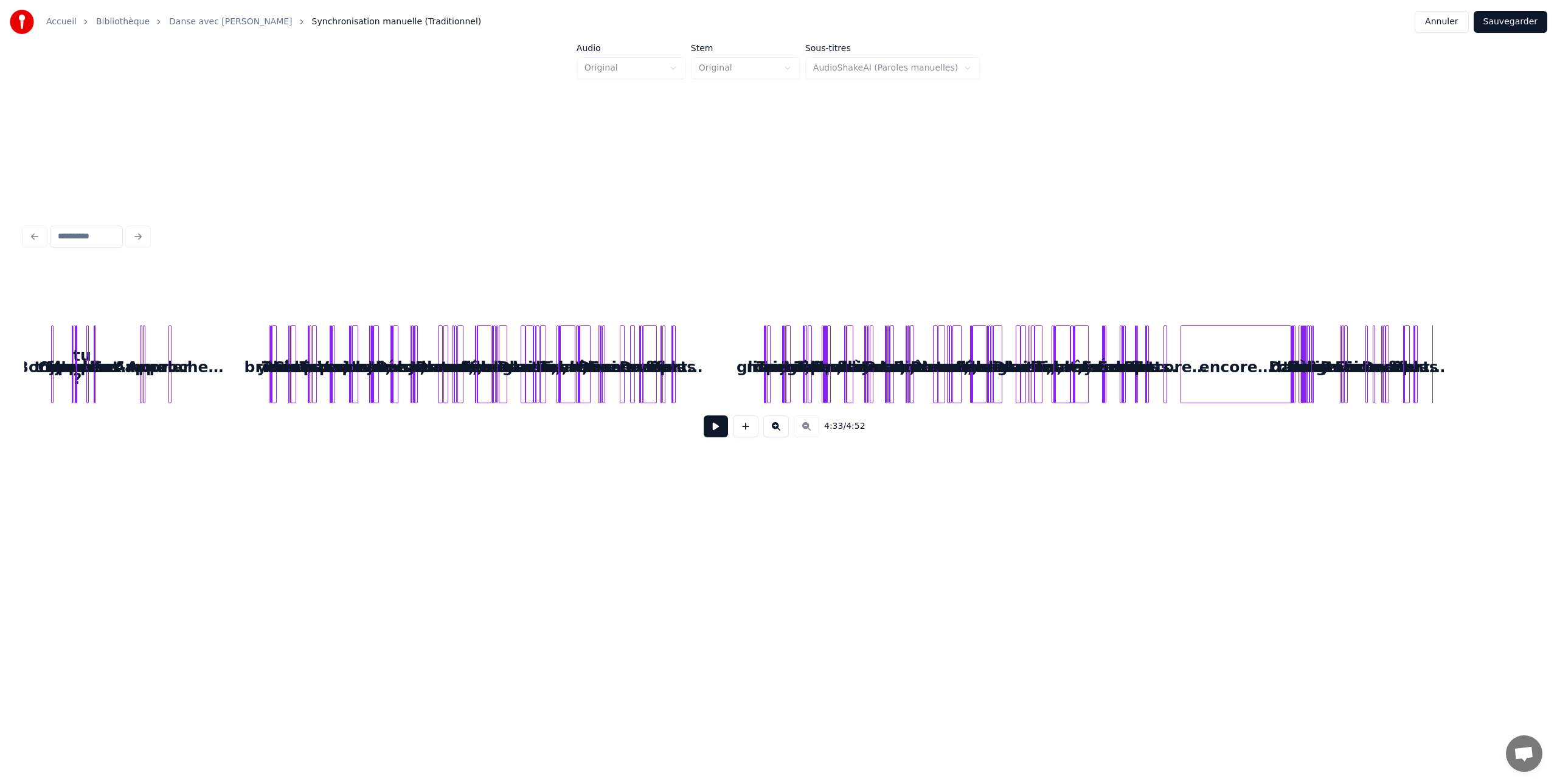
click at [801, 426] on div "4:33 / 4:52" at bounding box center [778, 427] width 1489 height 26
click at [773, 427] on button at bounding box center [776, 427] width 26 height 22
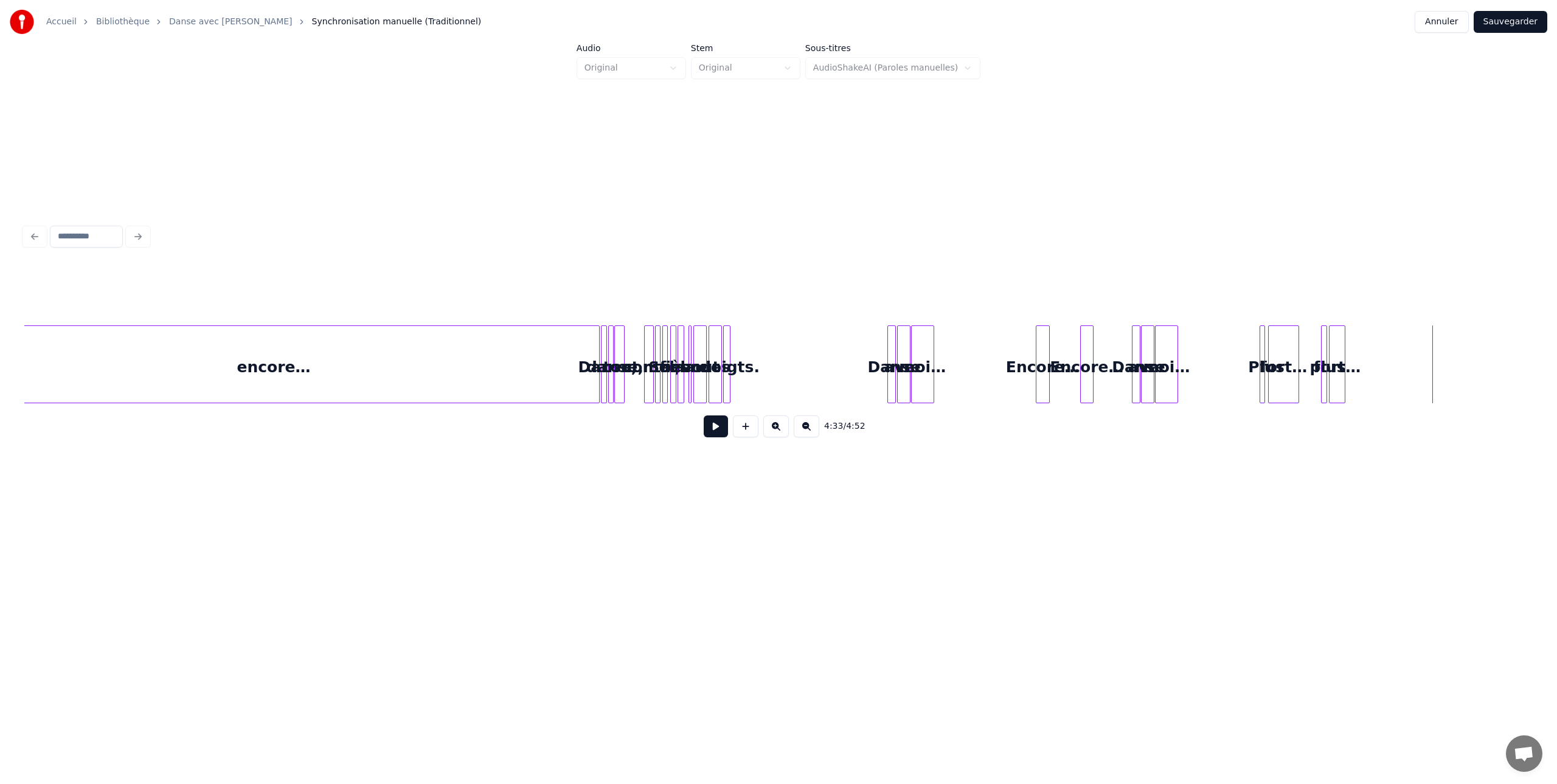
click at [773, 427] on button at bounding box center [776, 427] width 26 height 22
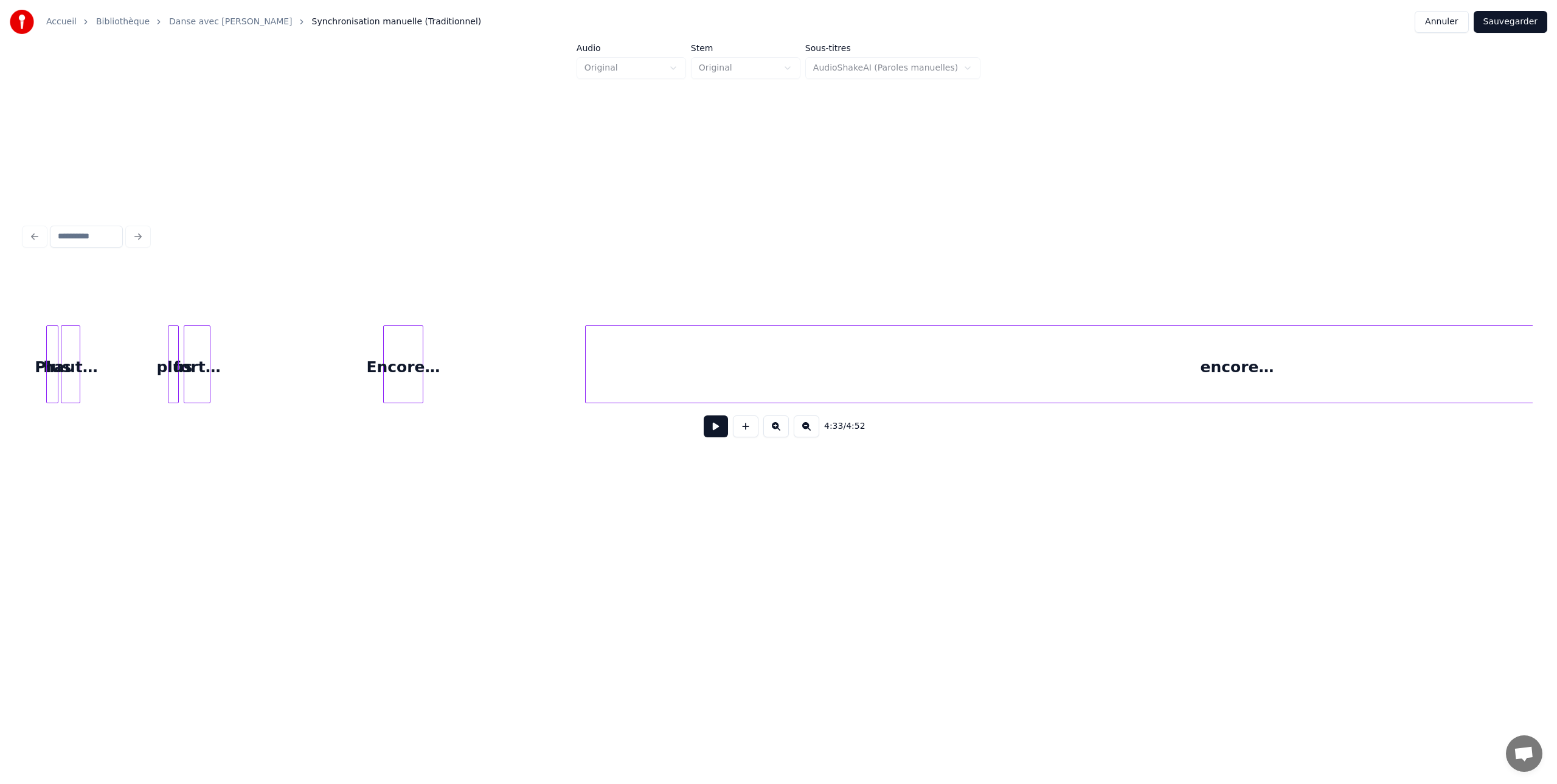
scroll to position [0, 13082]
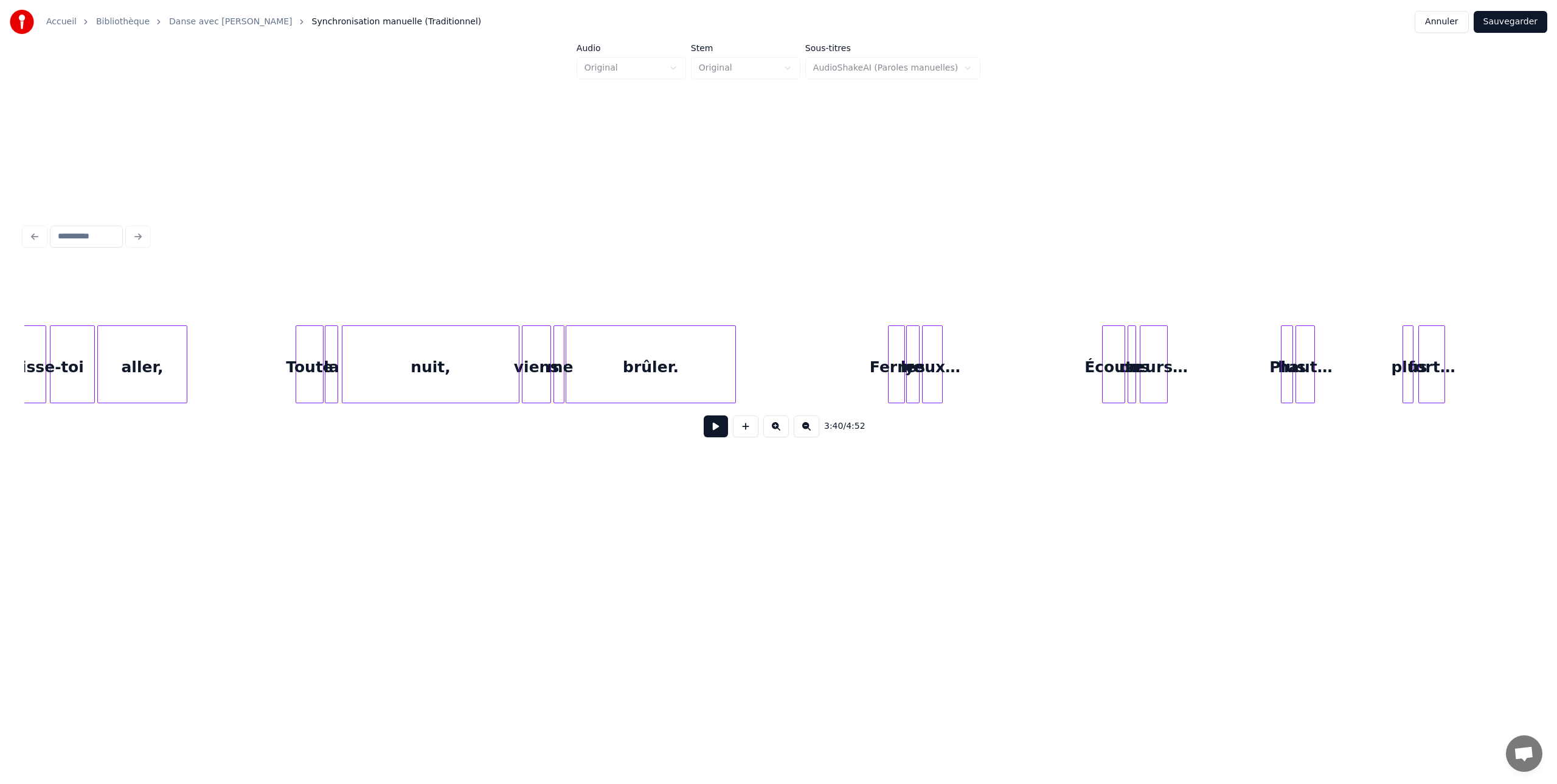
scroll to position [0, 11818]
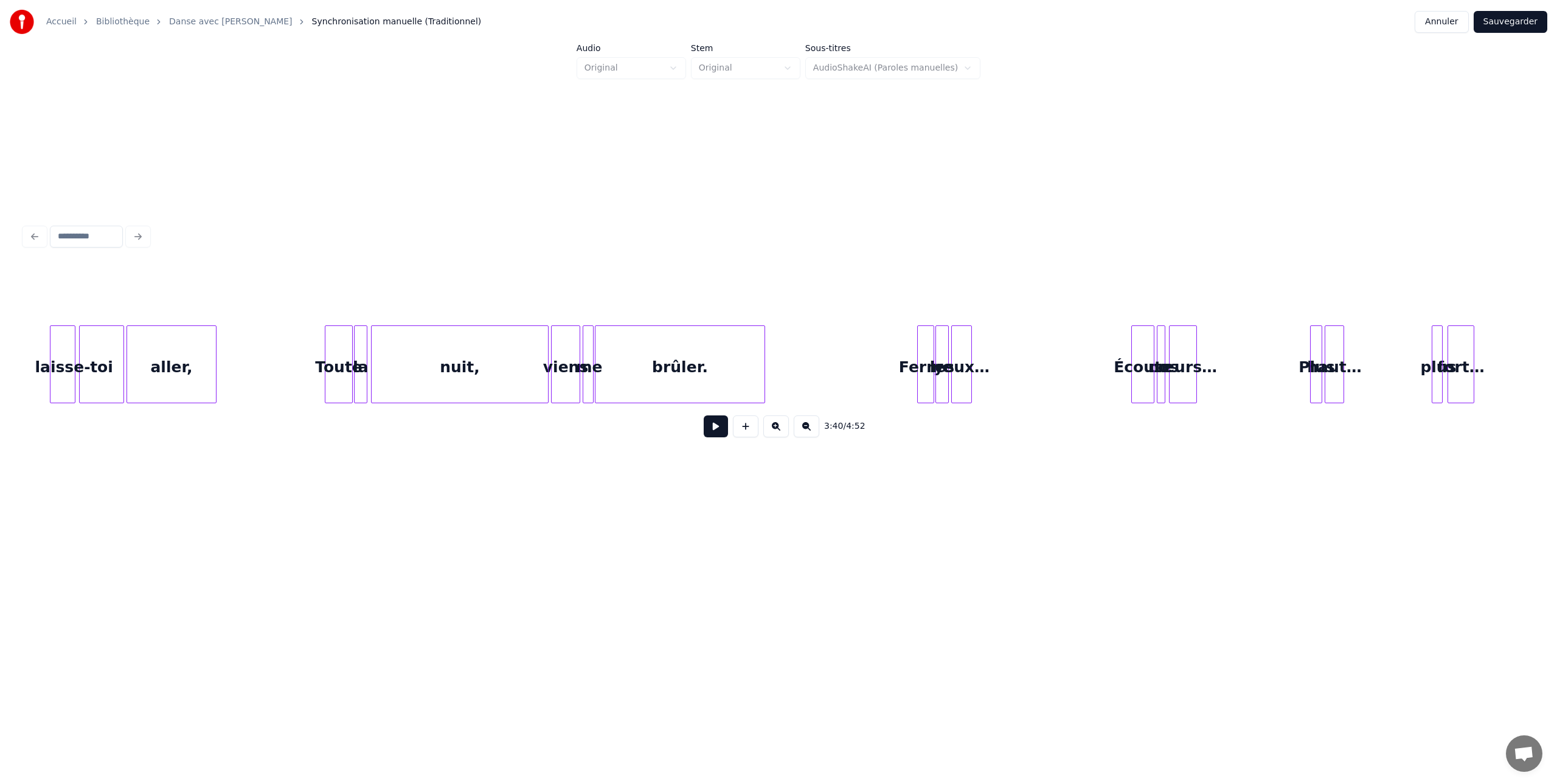
click at [716, 428] on button at bounding box center [716, 427] width 24 height 22
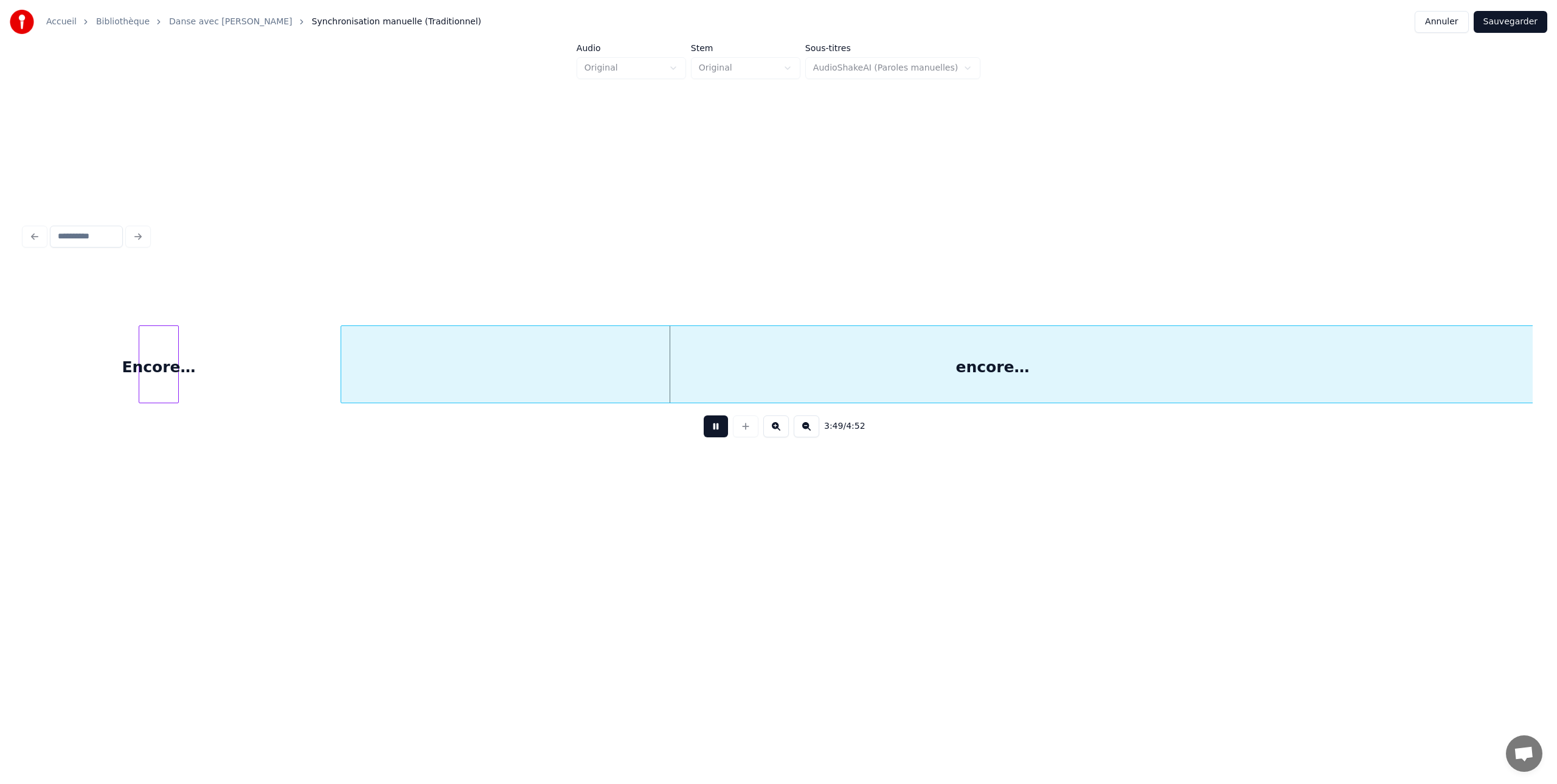
click at [717, 427] on button at bounding box center [716, 427] width 24 height 22
click at [990, 370] on div "encore…" at bounding box center [992, 367] width 1303 height 82
click at [669, 294] on input "*******" at bounding box center [657, 295] width 91 height 22
drag, startPoint x: 664, startPoint y: 294, endPoint x: 591, endPoint y: 293, distance: 73.0
click at [591, 293] on div "Ligne : 37 Mot : 2 Sous-mot : 1 ******* Préserver les Voix" at bounding box center [778, 295] width 1508 height 61
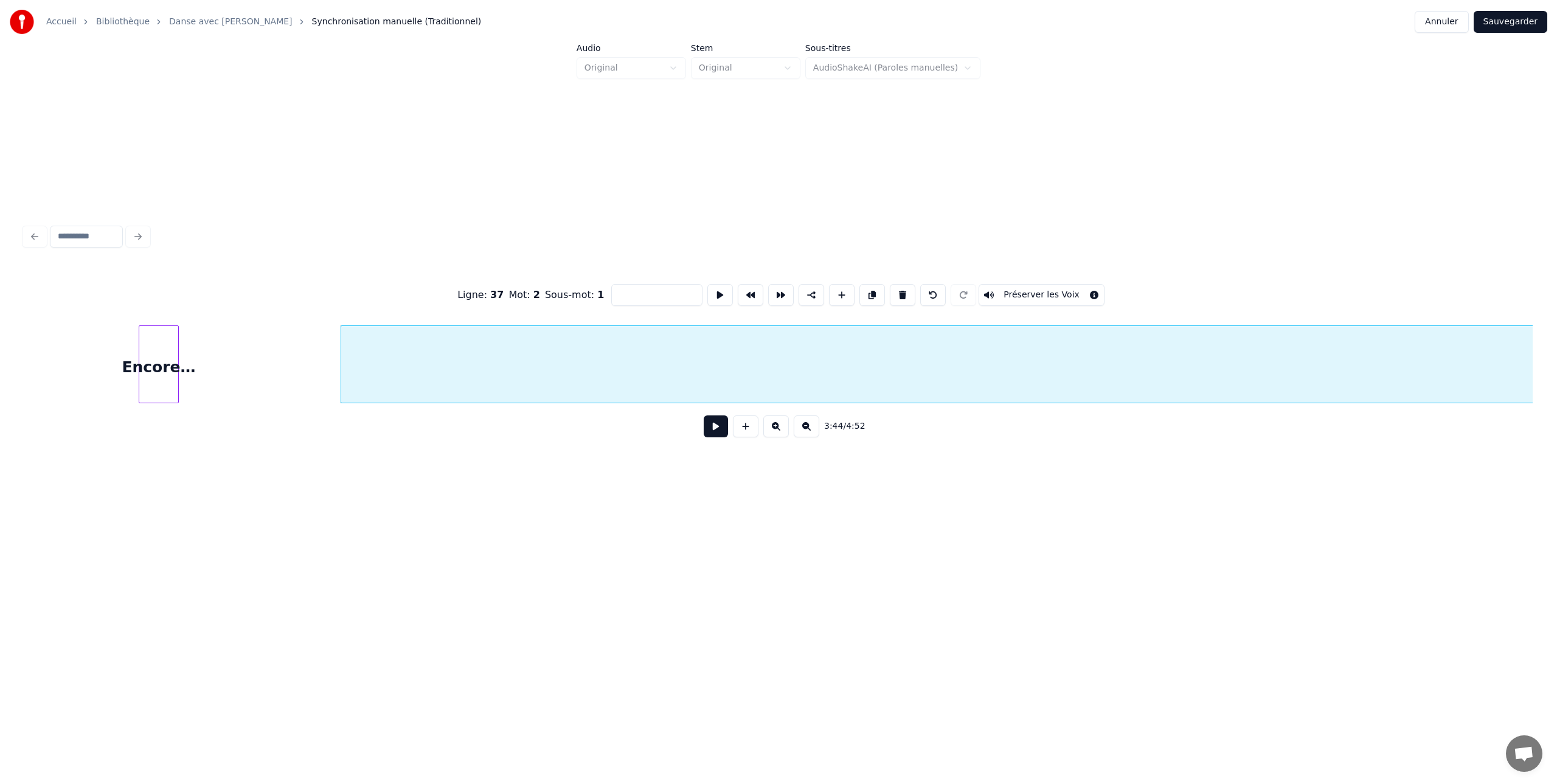
click at [716, 431] on button at bounding box center [716, 427] width 24 height 22
click at [805, 425] on button at bounding box center [806, 427] width 26 height 22
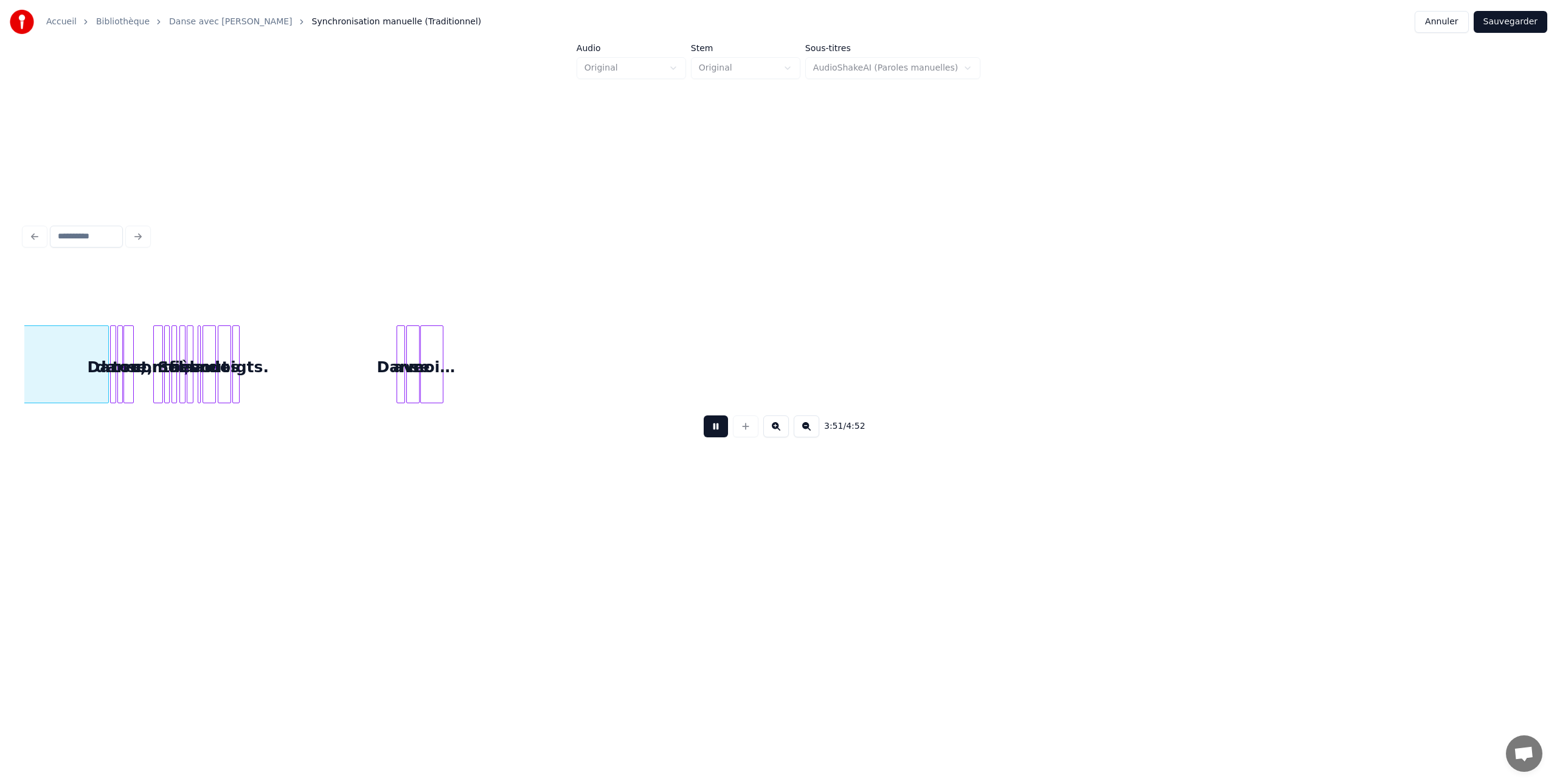
scroll to position [0, 6296]
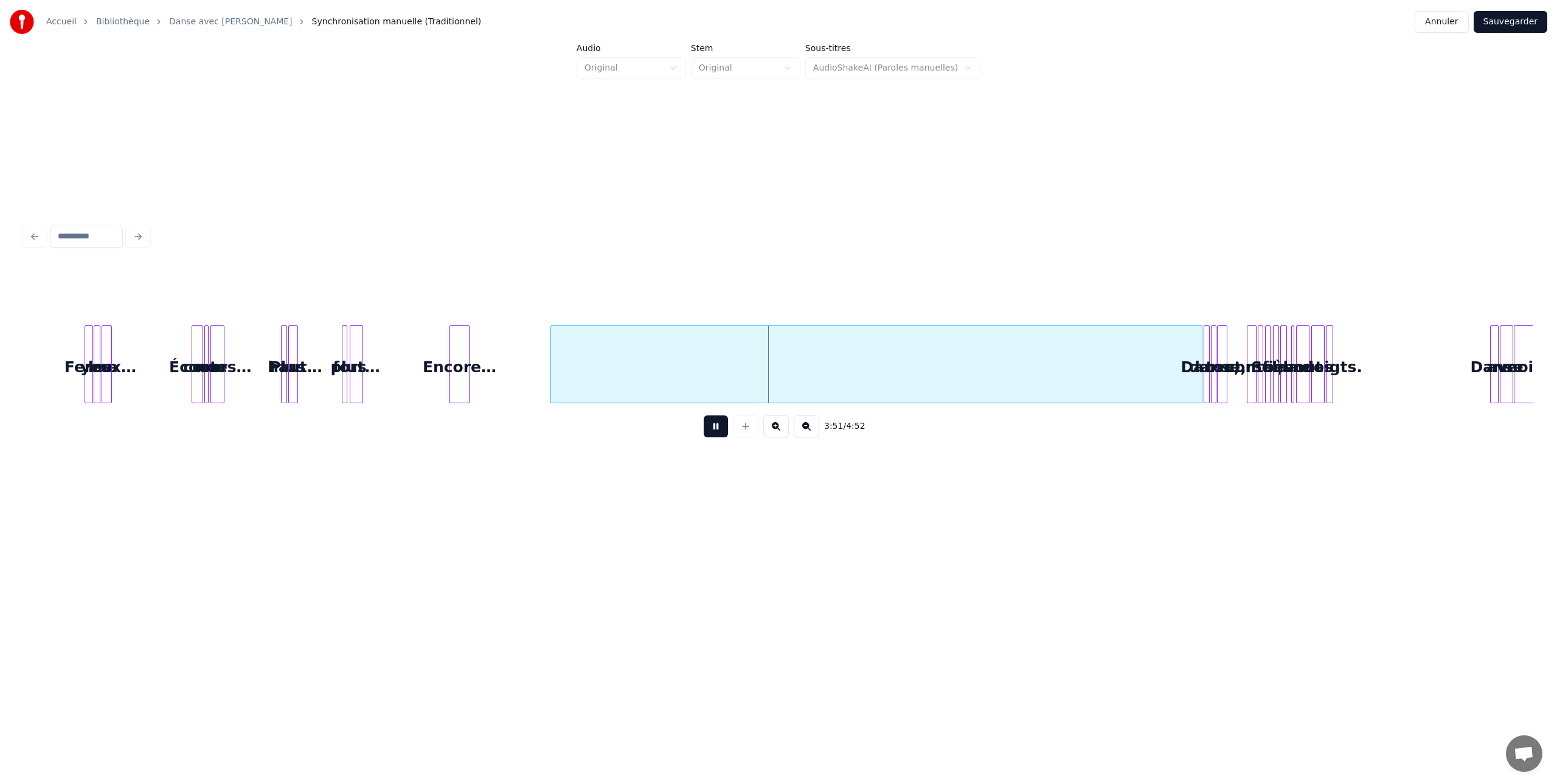
click at [805, 425] on button at bounding box center [806, 427] width 26 height 22
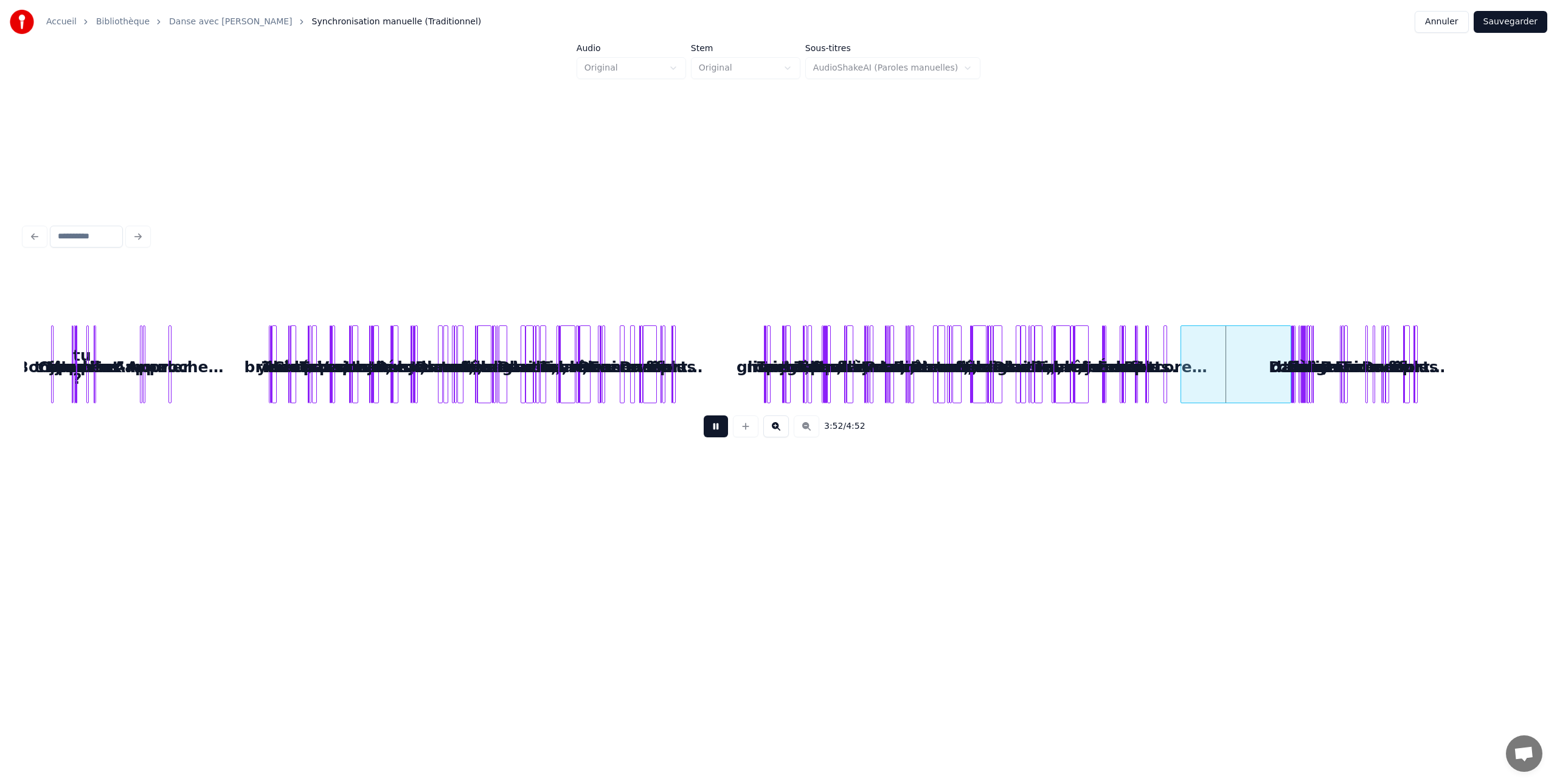
click at [774, 427] on button at bounding box center [776, 427] width 26 height 22
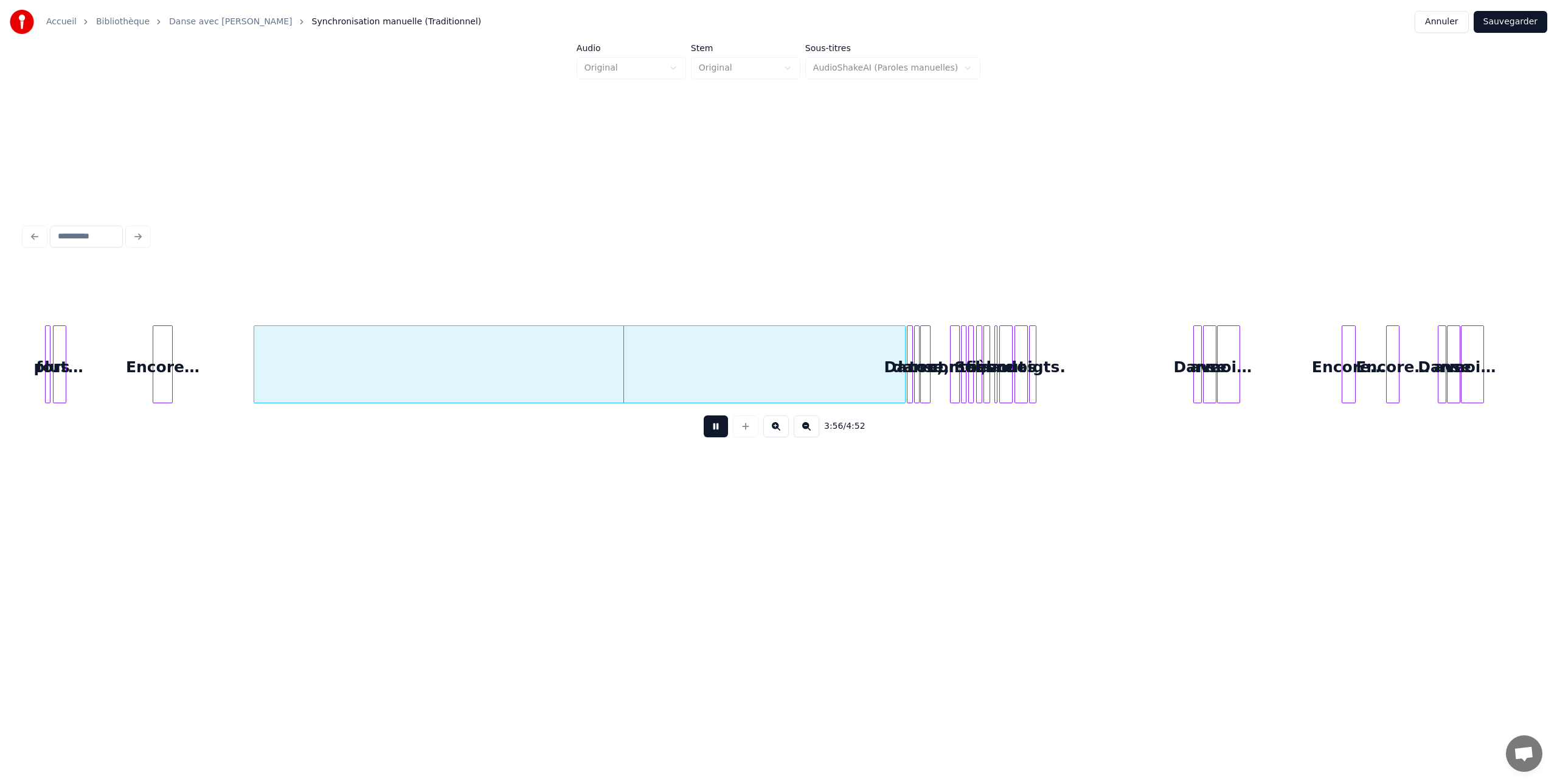
scroll to position [0, 6593]
click at [774, 426] on button at bounding box center [776, 427] width 26 height 22
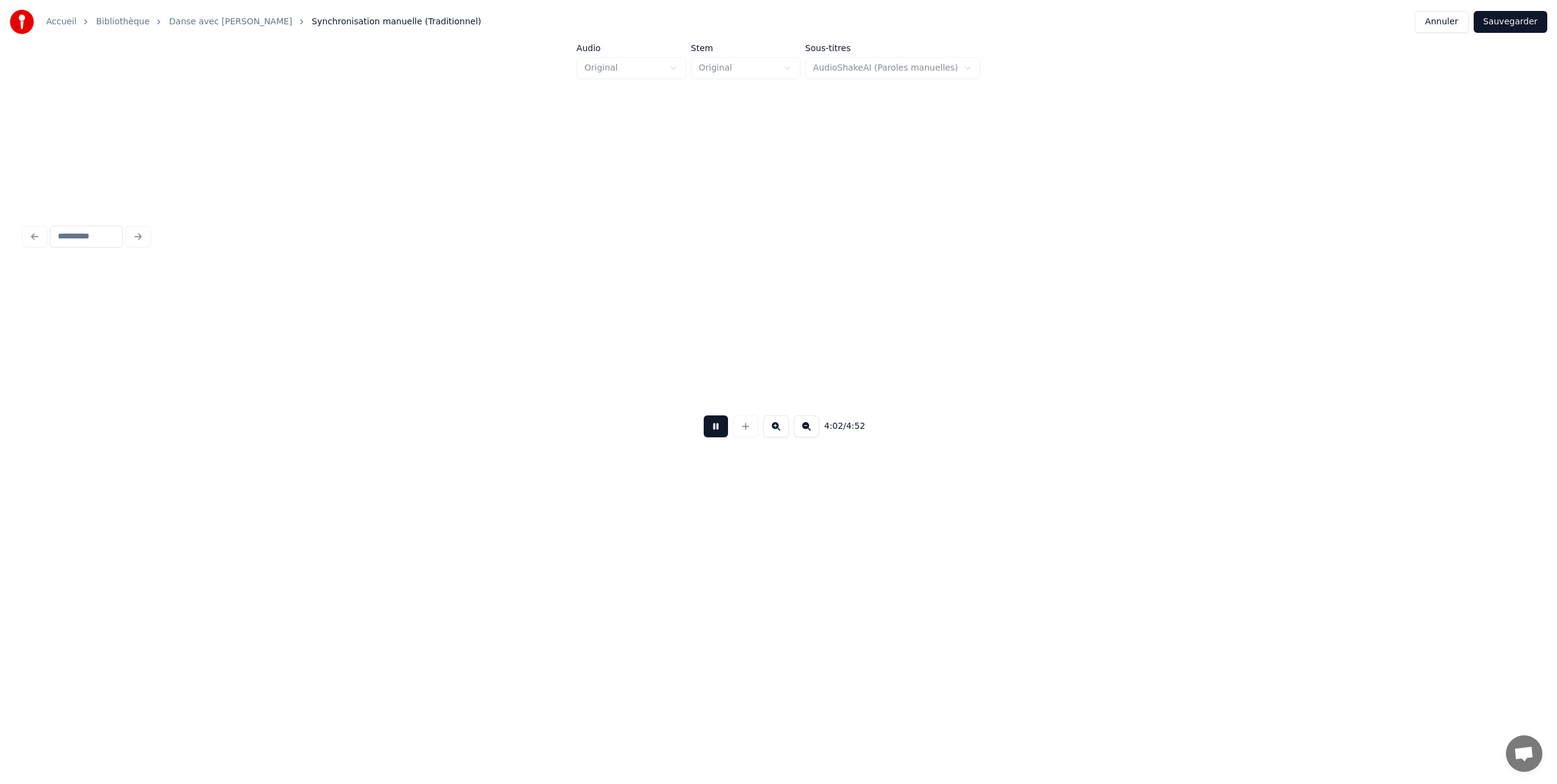
scroll to position [0, 13964]
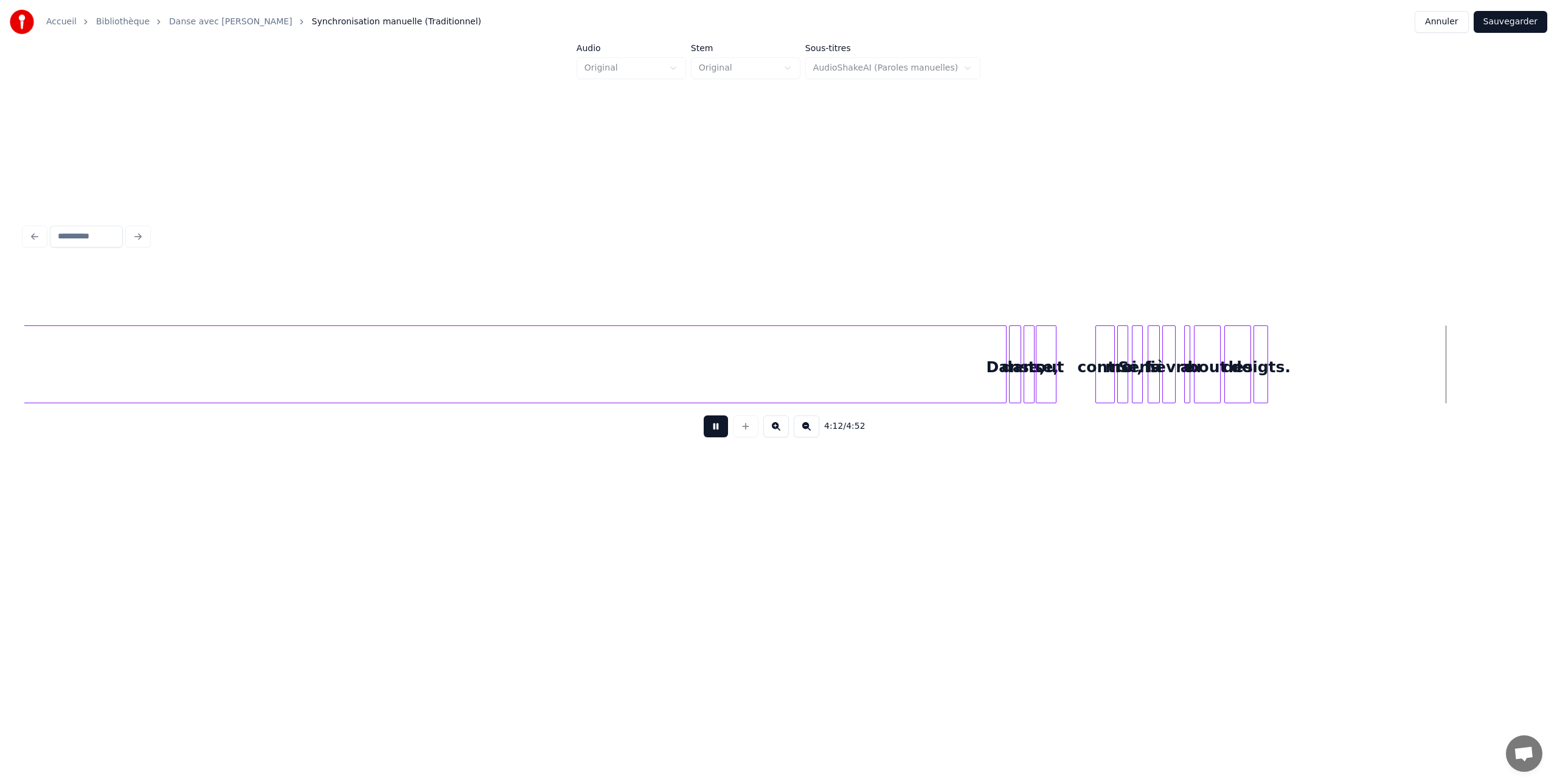
click at [716, 430] on button at bounding box center [716, 427] width 24 height 22
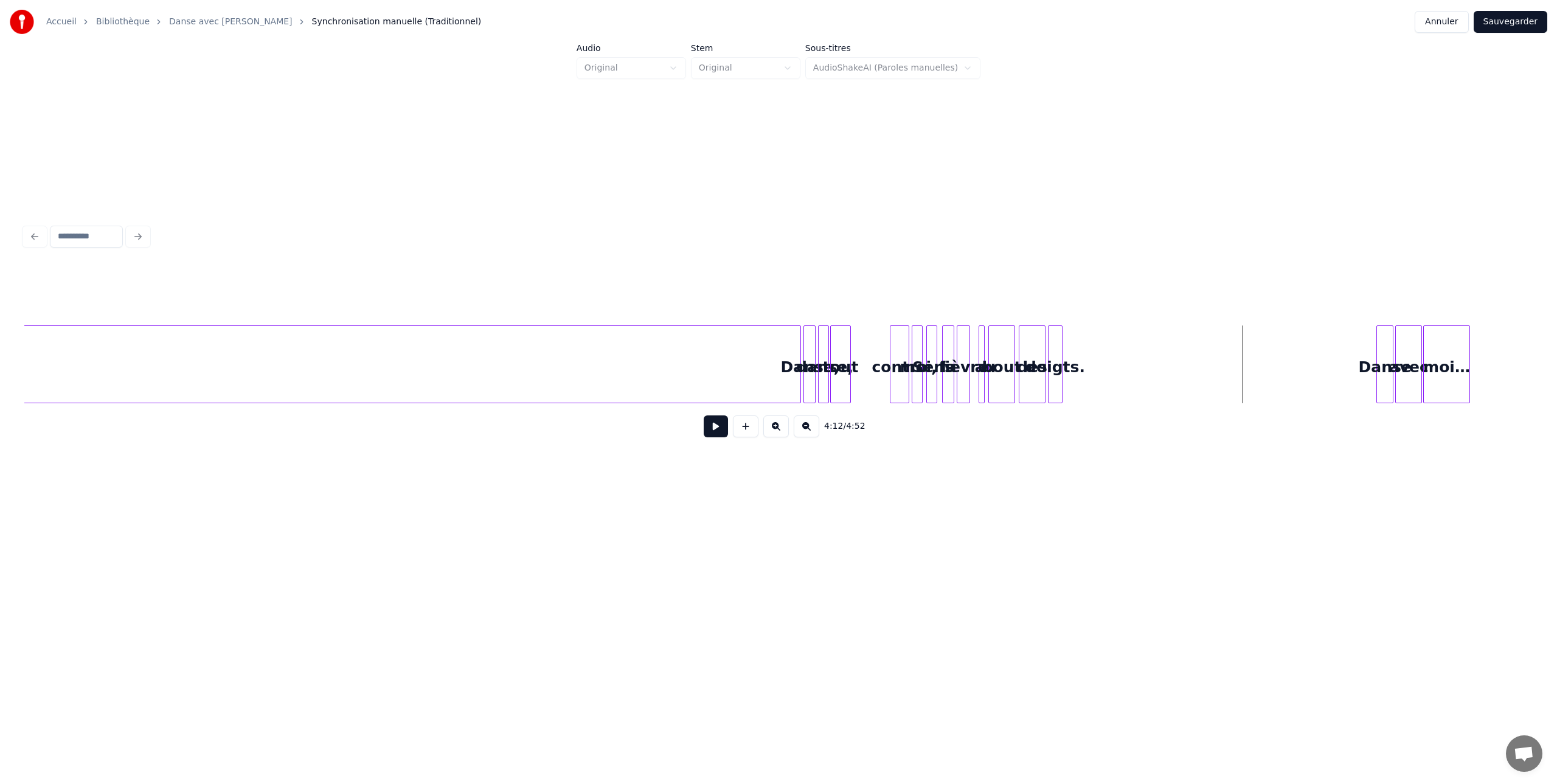
scroll to position [0, 14178]
click at [716, 426] on button at bounding box center [716, 427] width 24 height 22
click at [1050, 346] on div "doigts." at bounding box center [1047, 367] width 13 height 82
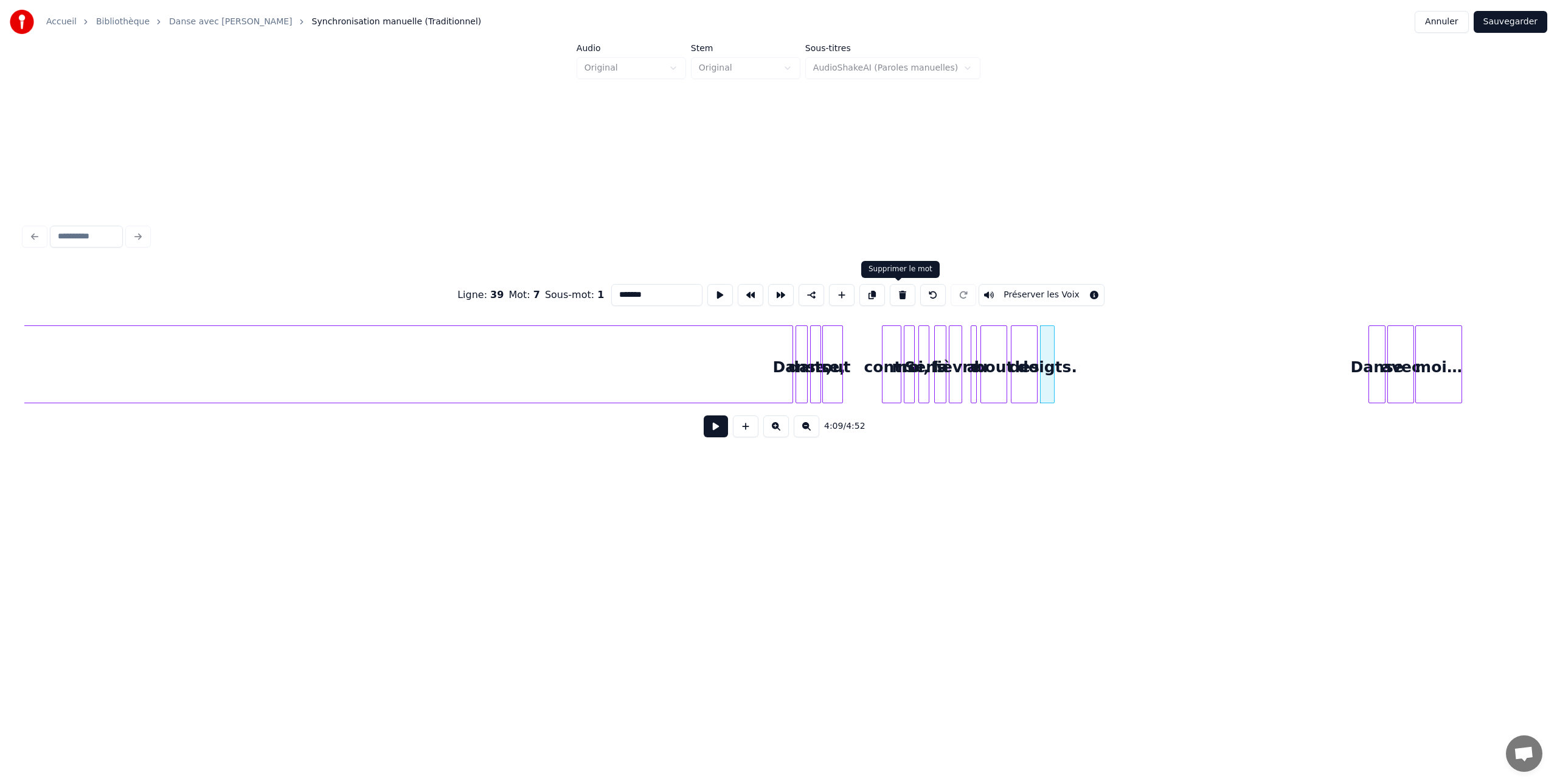
click at [901, 293] on button at bounding box center [902, 295] width 26 height 22
click at [1031, 343] on div "des" at bounding box center [1024, 367] width 26 height 82
click at [900, 295] on button at bounding box center [902, 295] width 26 height 22
click at [990, 343] on div "bout" at bounding box center [994, 367] width 26 height 82
click at [893, 295] on button at bounding box center [902, 295] width 26 height 22
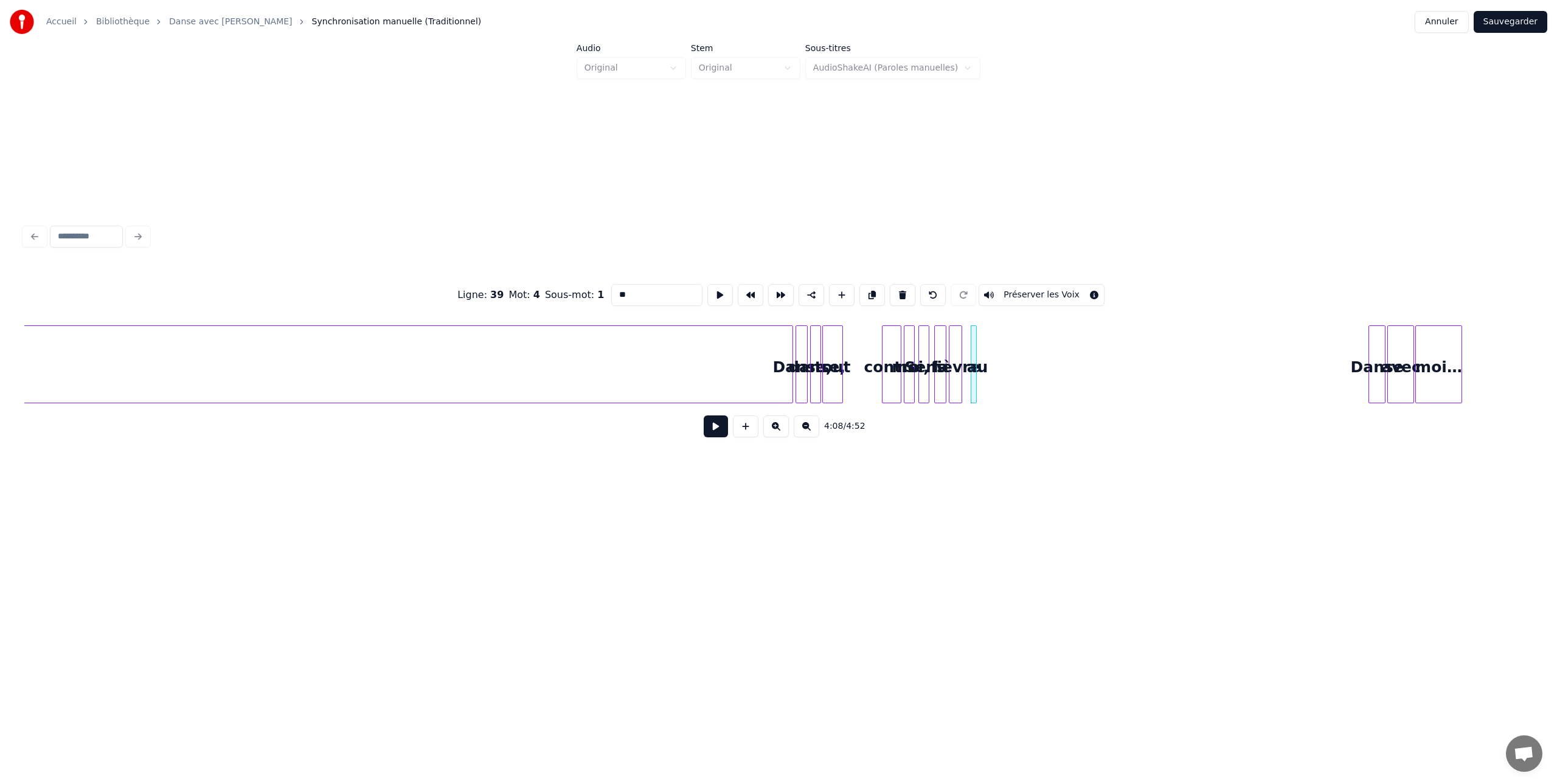
click at [972, 349] on div at bounding box center [974, 364] width 4 height 76
click at [898, 296] on button at bounding box center [902, 295] width 26 height 22
click at [958, 346] on div at bounding box center [960, 364] width 4 height 76
click at [895, 297] on button at bounding box center [902, 295] width 26 height 22
click at [943, 338] on div at bounding box center [944, 364] width 4 height 76
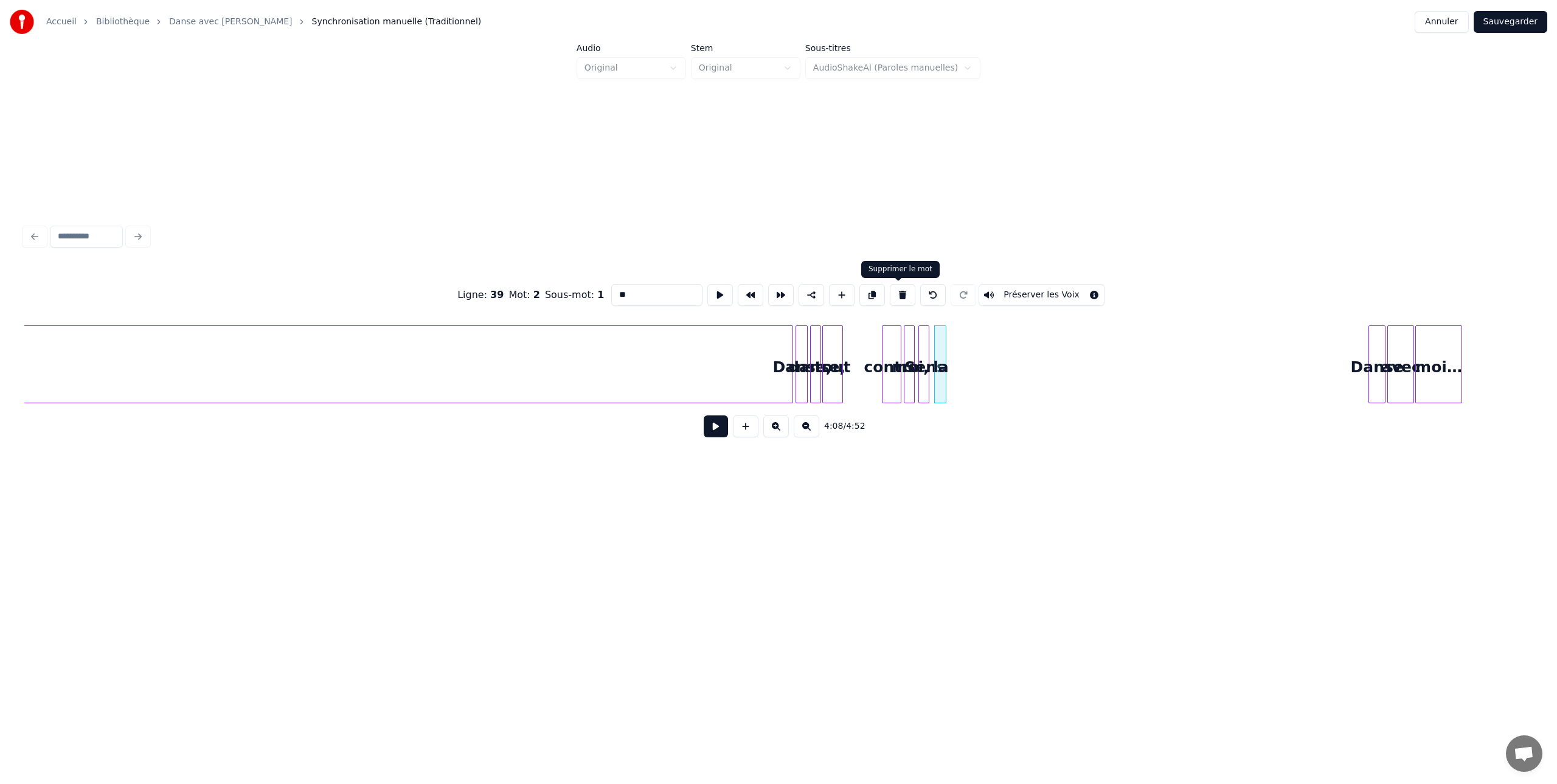
click at [891, 296] on button at bounding box center [902, 295] width 26 height 22
click at [927, 338] on div at bounding box center [927, 364] width 4 height 76
click at [897, 297] on button at bounding box center [902, 295] width 26 height 22
click at [912, 340] on div at bounding box center [912, 364] width 4 height 76
click at [899, 293] on button at bounding box center [902, 295] width 26 height 22
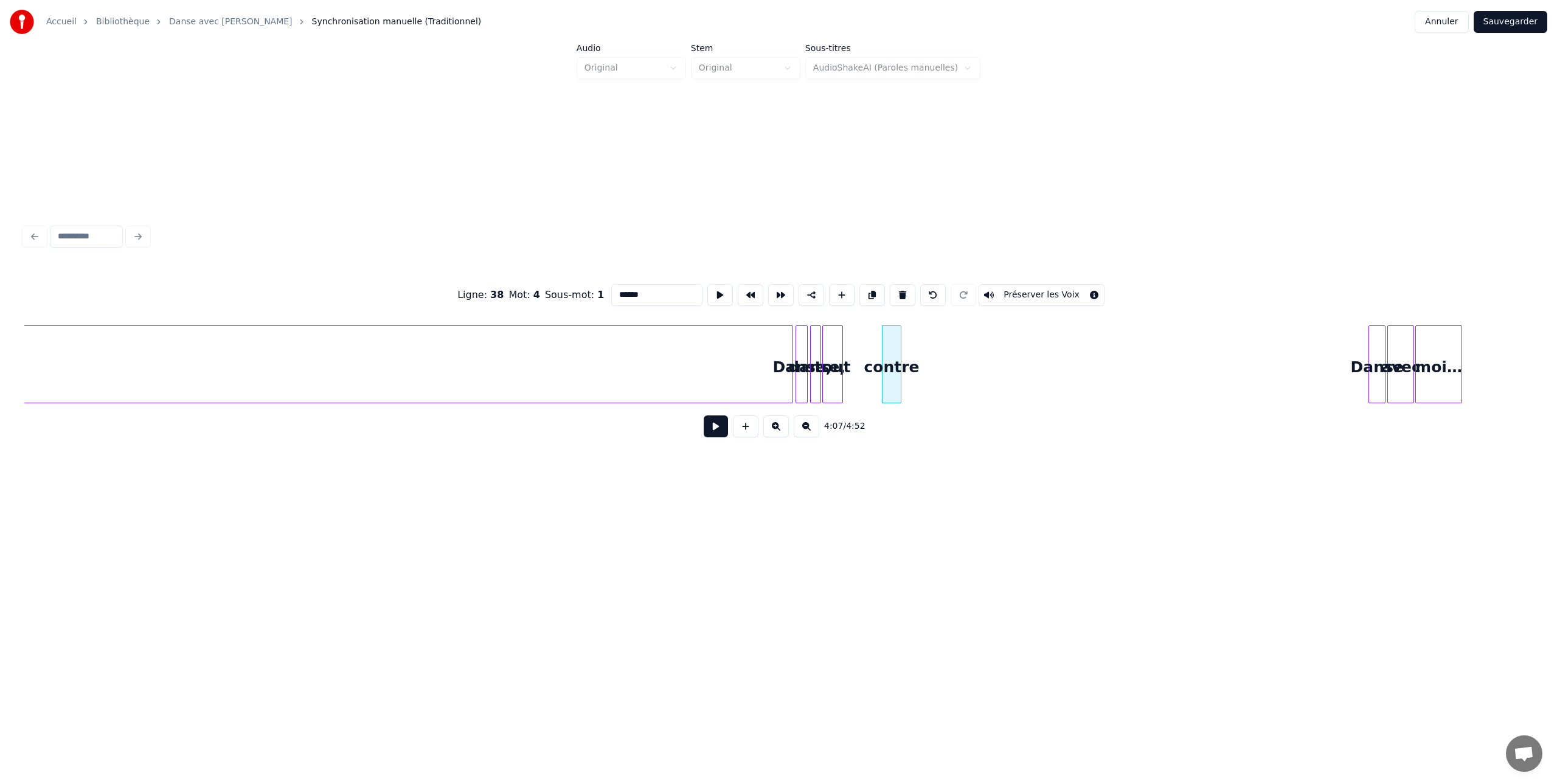
click at [895, 339] on div "contre" at bounding box center [891, 367] width 18 height 82
click at [897, 293] on button at bounding box center [902, 295] width 26 height 22
click at [831, 343] on div "tout" at bounding box center [833, 367] width 19 height 82
click at [900, 293] on button at bounding box center [902, 295] width 26 height 22
click at [817, 341] on div at bounding box center [819, 364] width 4 height 76
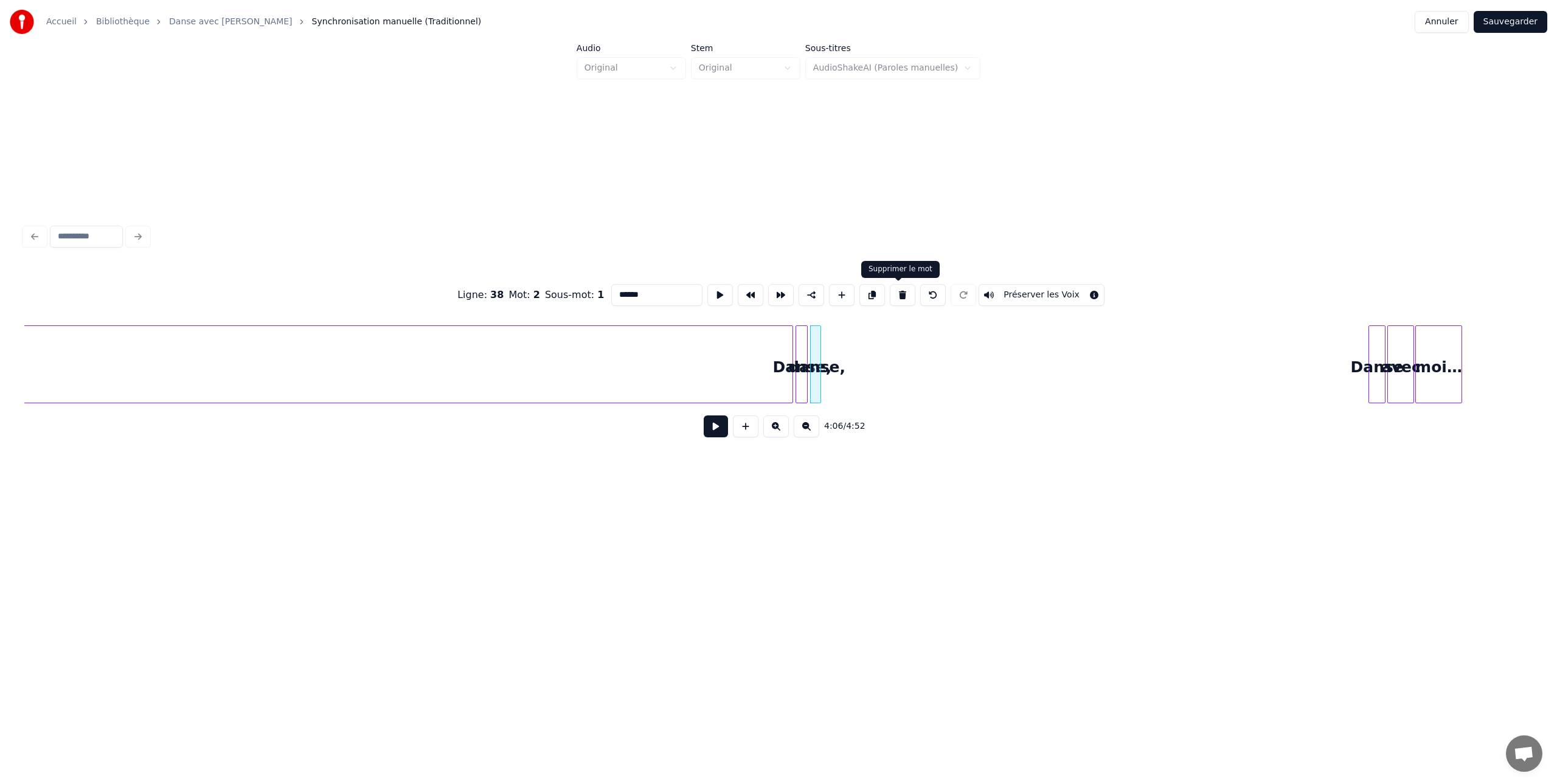
click at [902, 296] on button at bounding box center [902, 295] width 26 height 22
type input "******"
click at [801, 343] on div "Danse," at bounding box center [802, 367] width 13 height 82
click at [895, 294] on button at bounding box center [902, 295] width 26 height 22
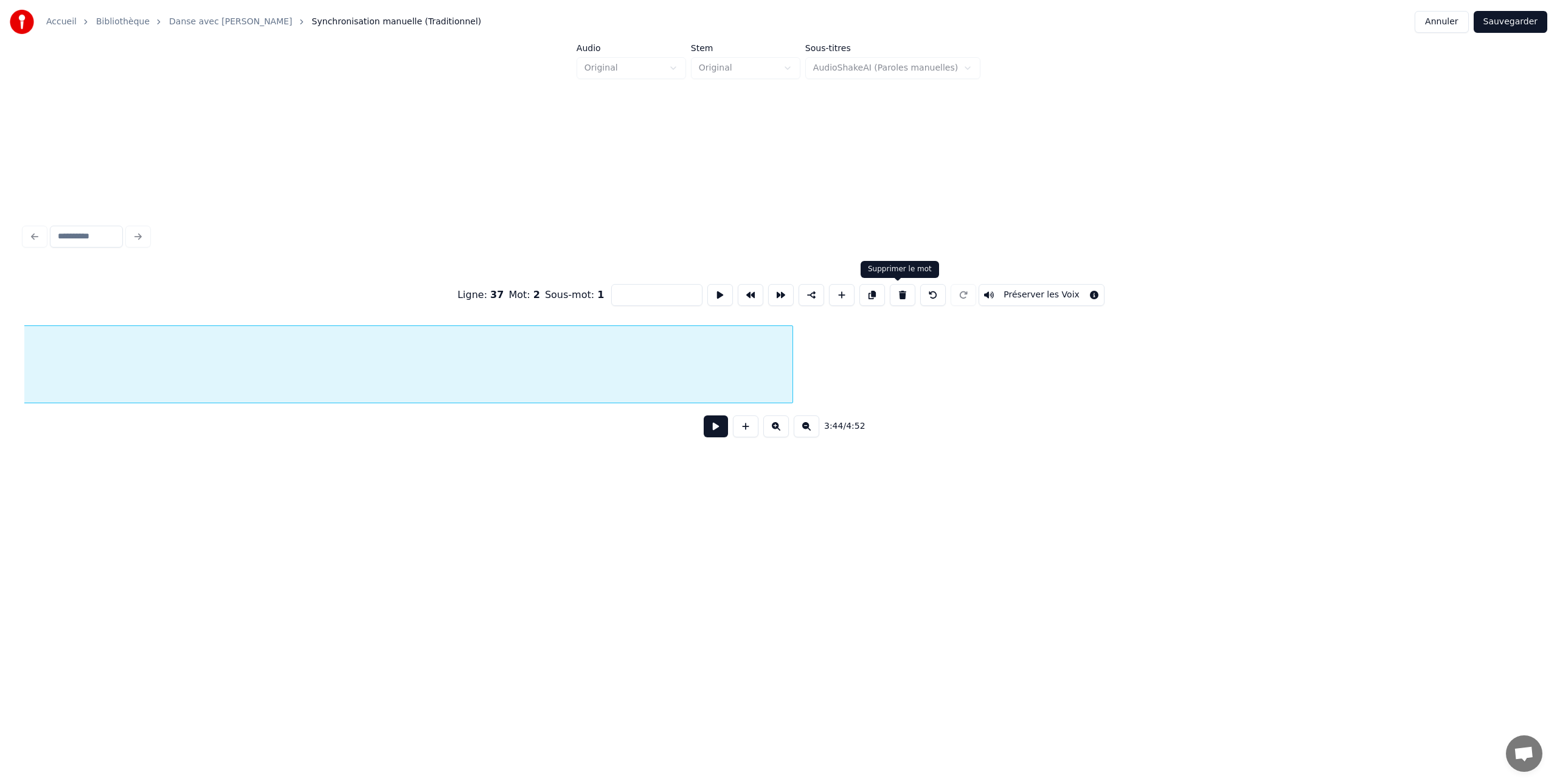
scroll to position [0, 13643]
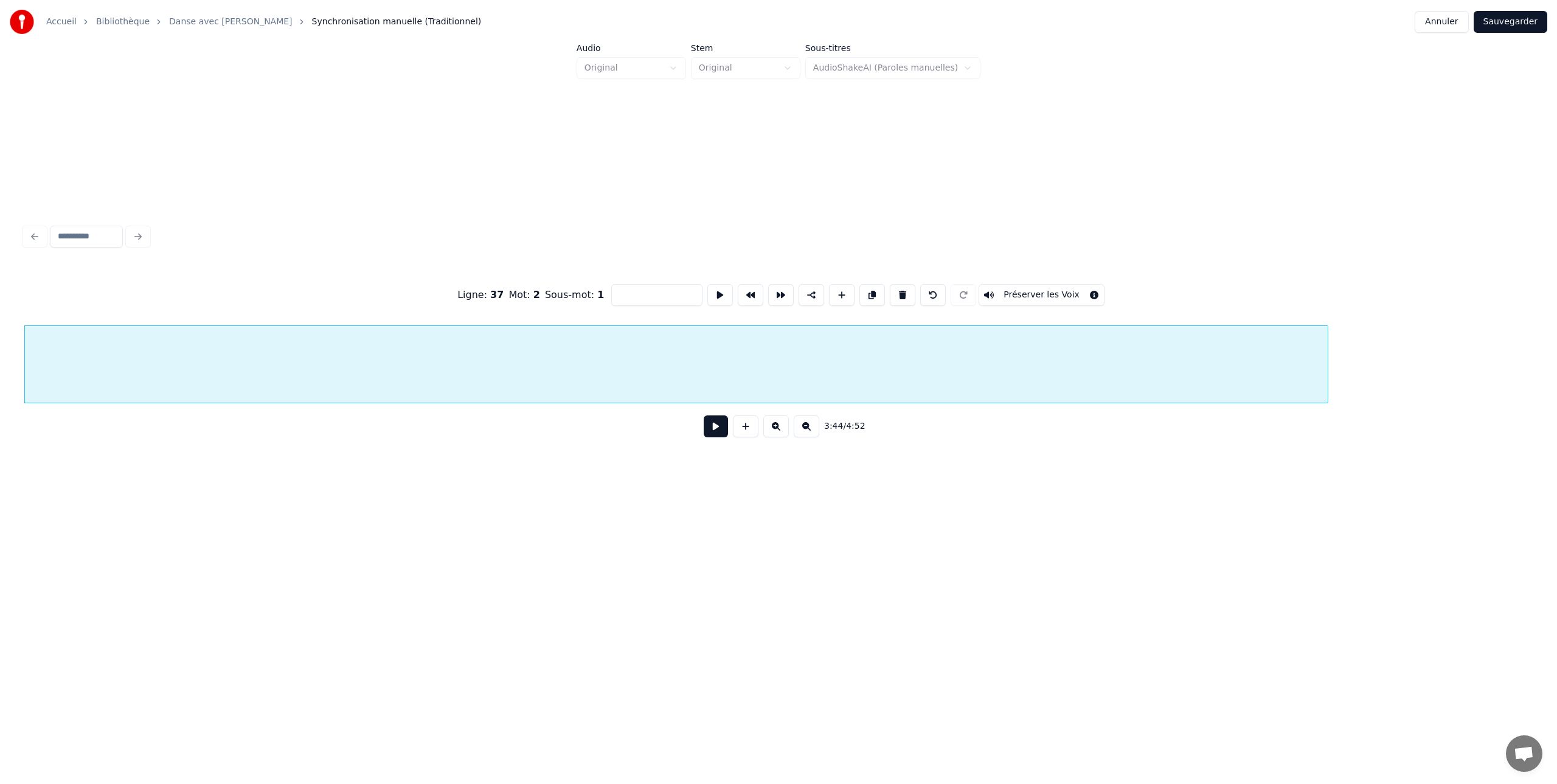
click at [413, 342] on div at bounding box center [676, 367] width 1303 height 82
click at [713, 426] on button at bounding box center [716, 427] width 24 height 22
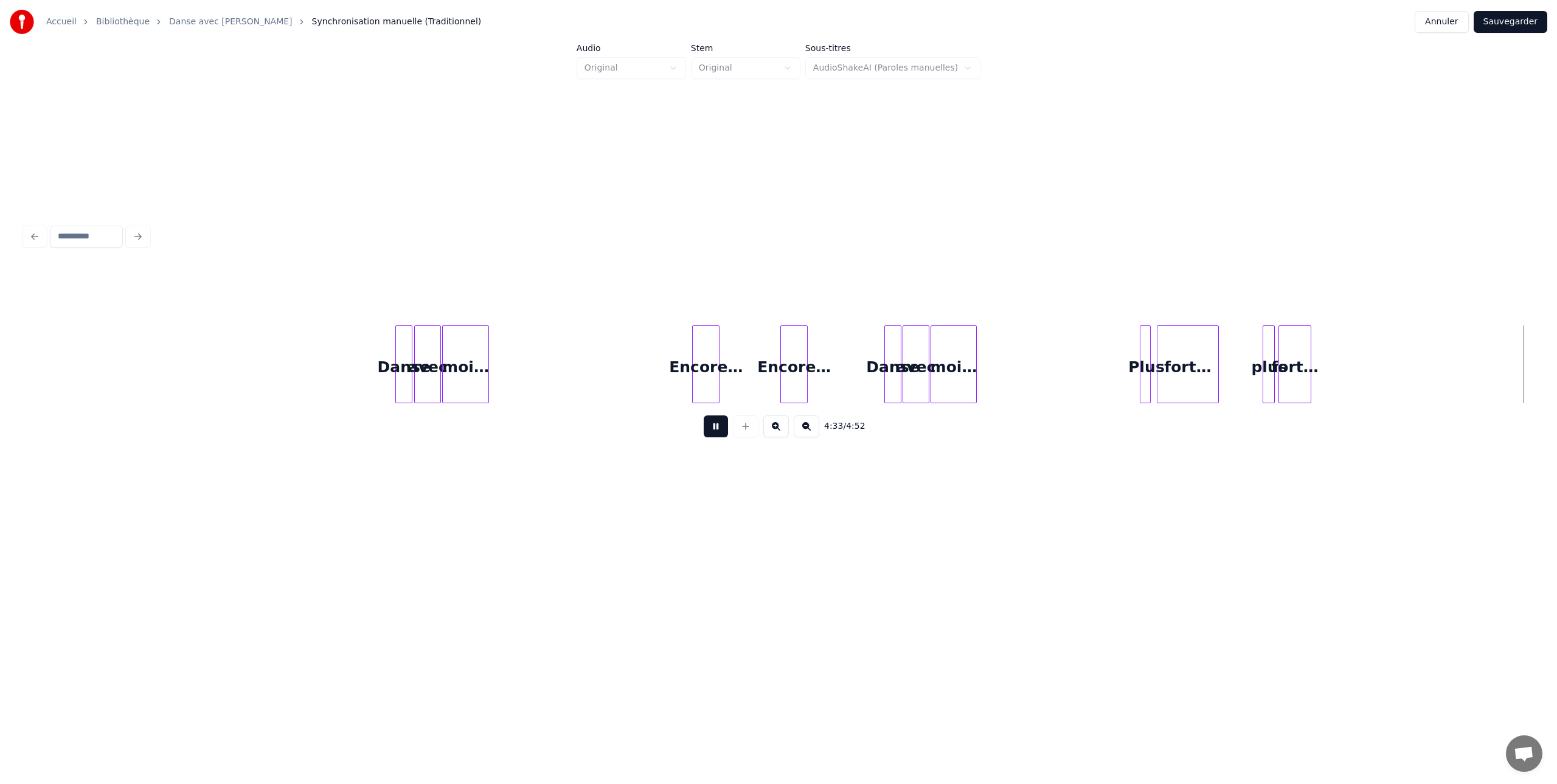
scroll to position [0, 16286]
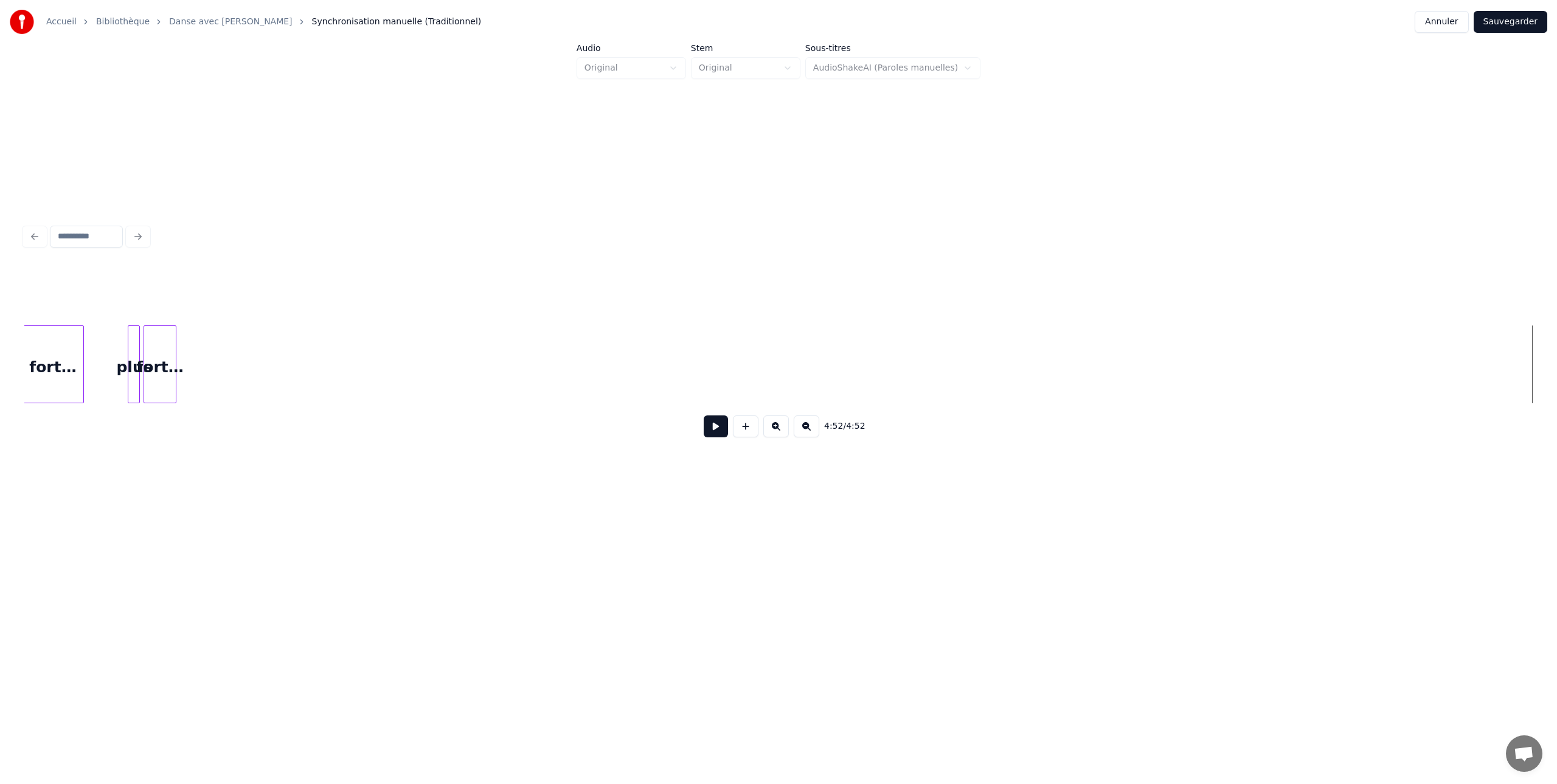
click at [1506, 22] on button "Sauvegarder" at bounding box center [1511, 22] width 74 height 22
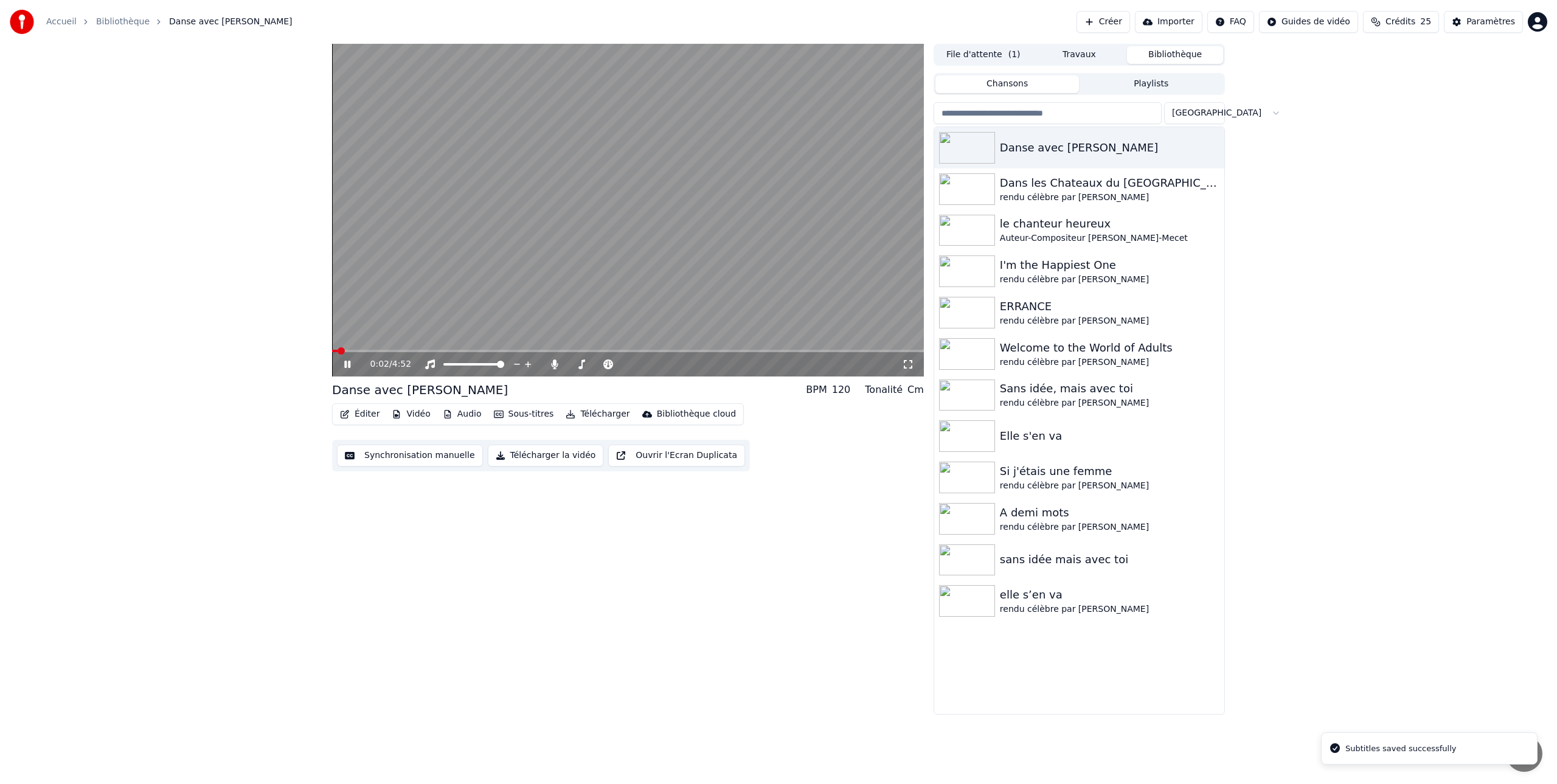
click at [348, 367] on icon at bounding box center [356, 364] width 29 height 10
click at [363, 413] on button "Éditer" at bounding box center [360, 414] width 49 height 17
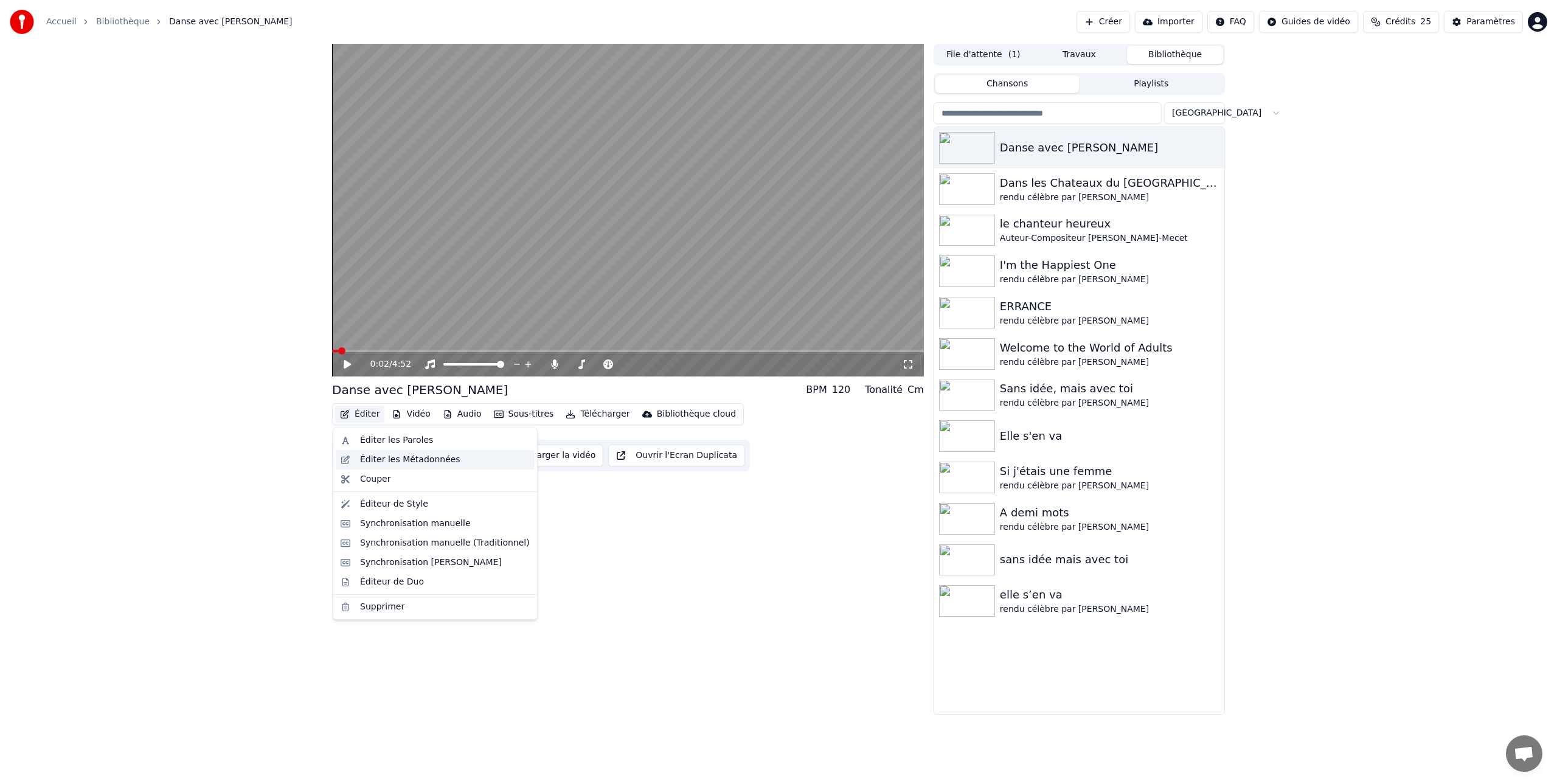
click at [369, 456] on div "Éditer les Métadonnées" at bounding box center [410, 460] width 100 height 13
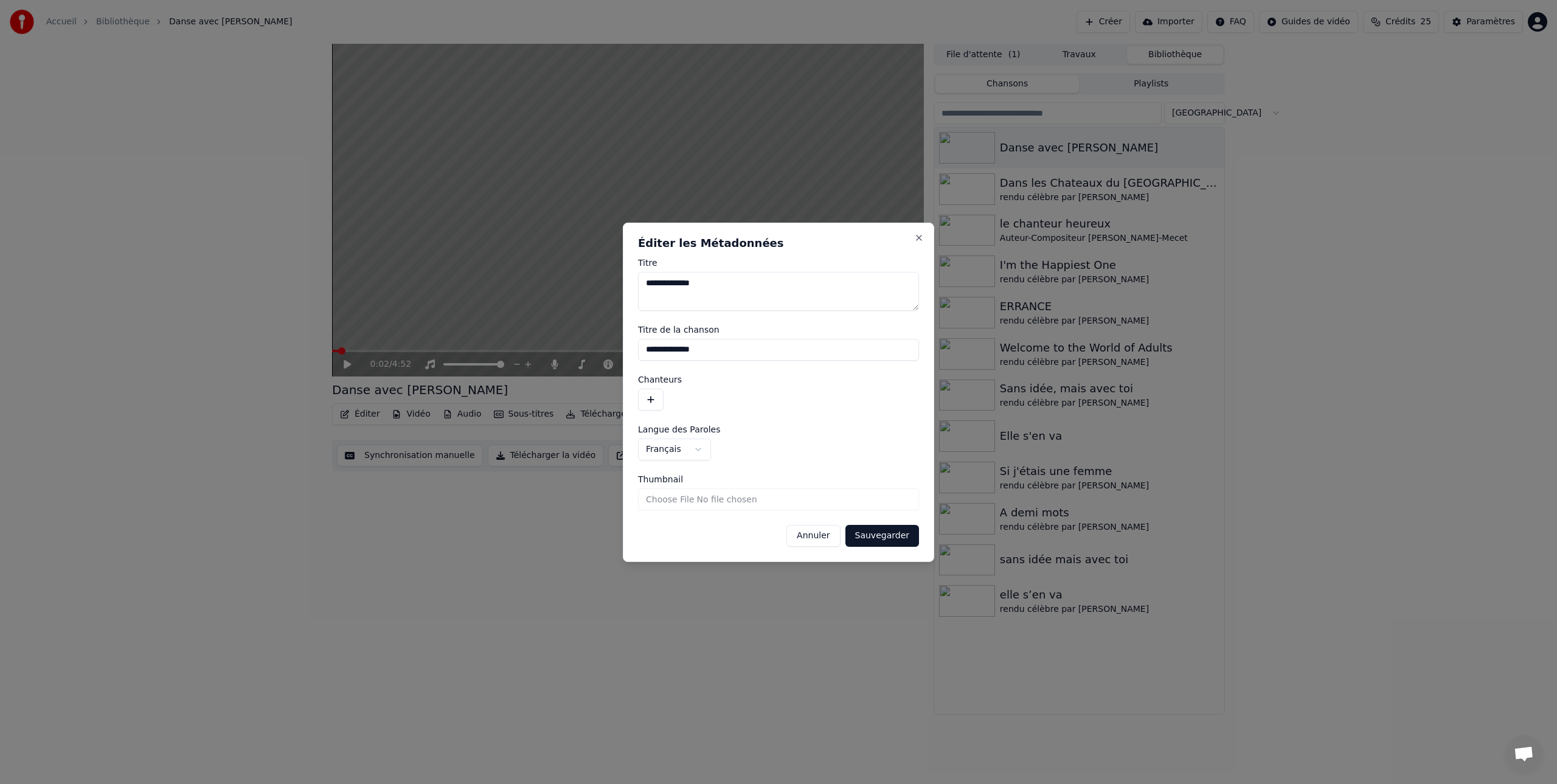
click at [646, 401] on button "button" at bounding box center [651, 399] width 26 height 22
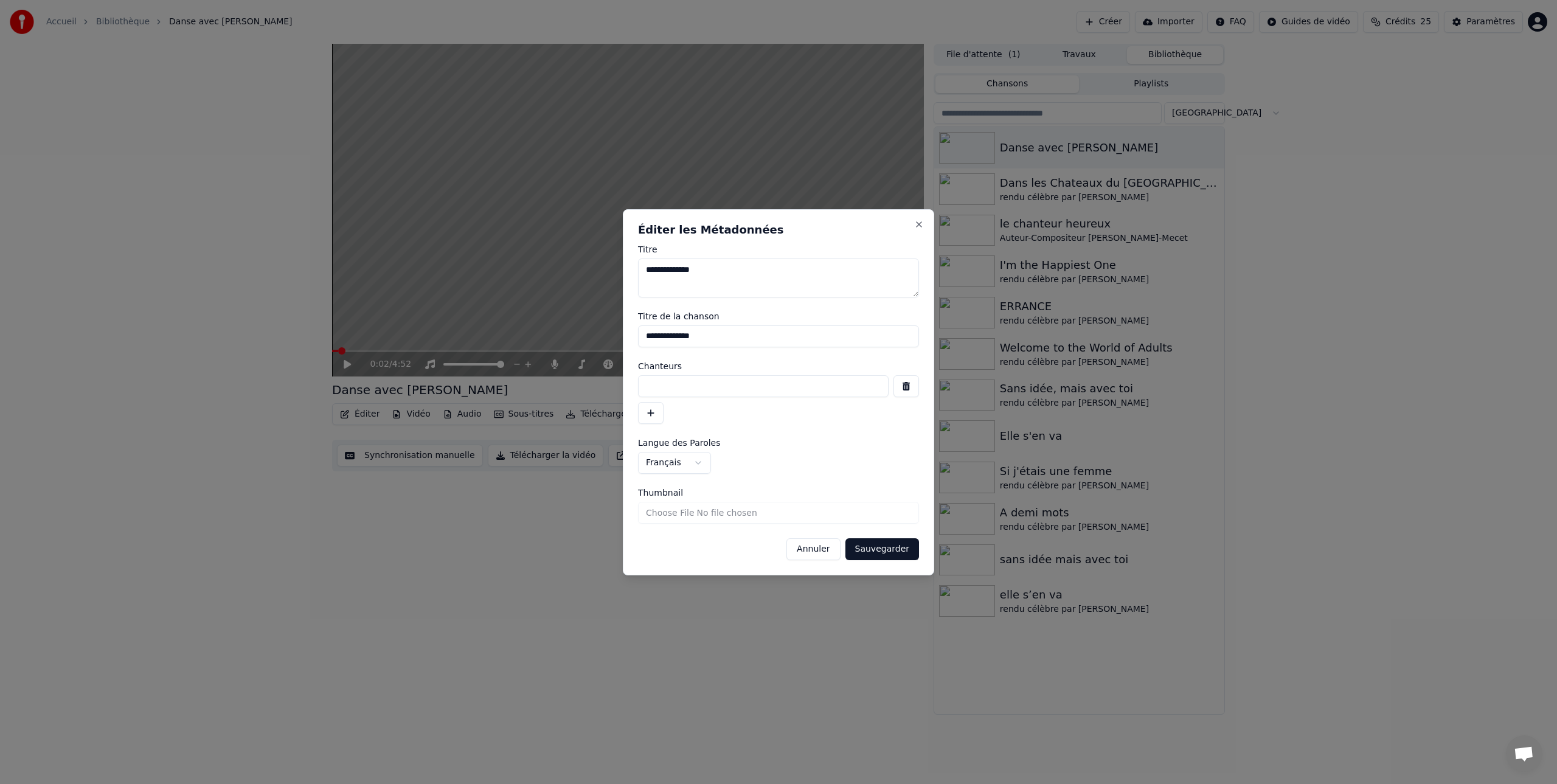
click at [659, 388] on input at bounding box center [763, 386] width 251 height 22
type input "**********"
click at [887, 549] on button "Sauvegarder" at bounding box center [883, 549] width 74 height 22
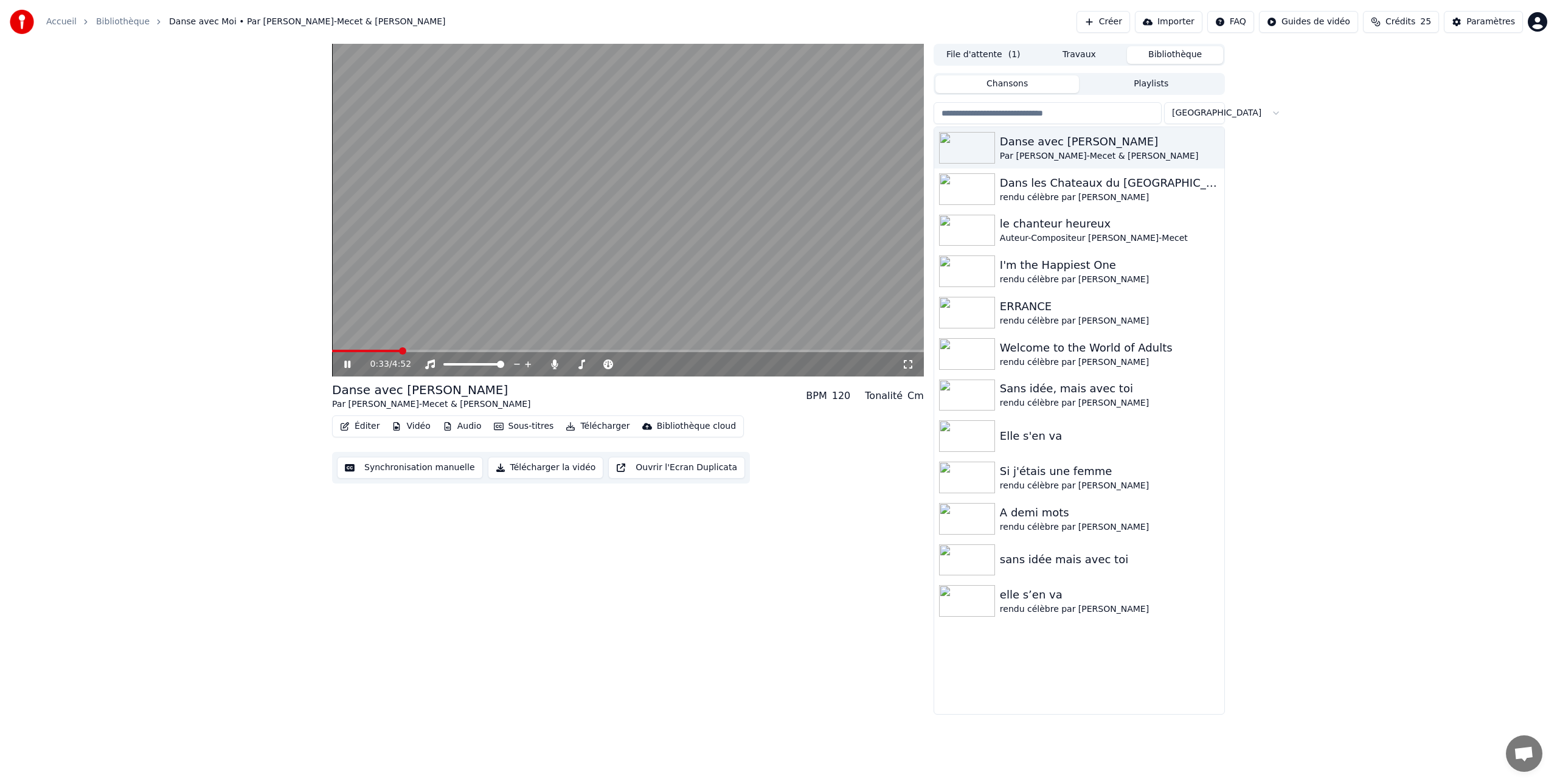
click at [349, 363] on icon at bounding box center [347, 364] width 6 height 7
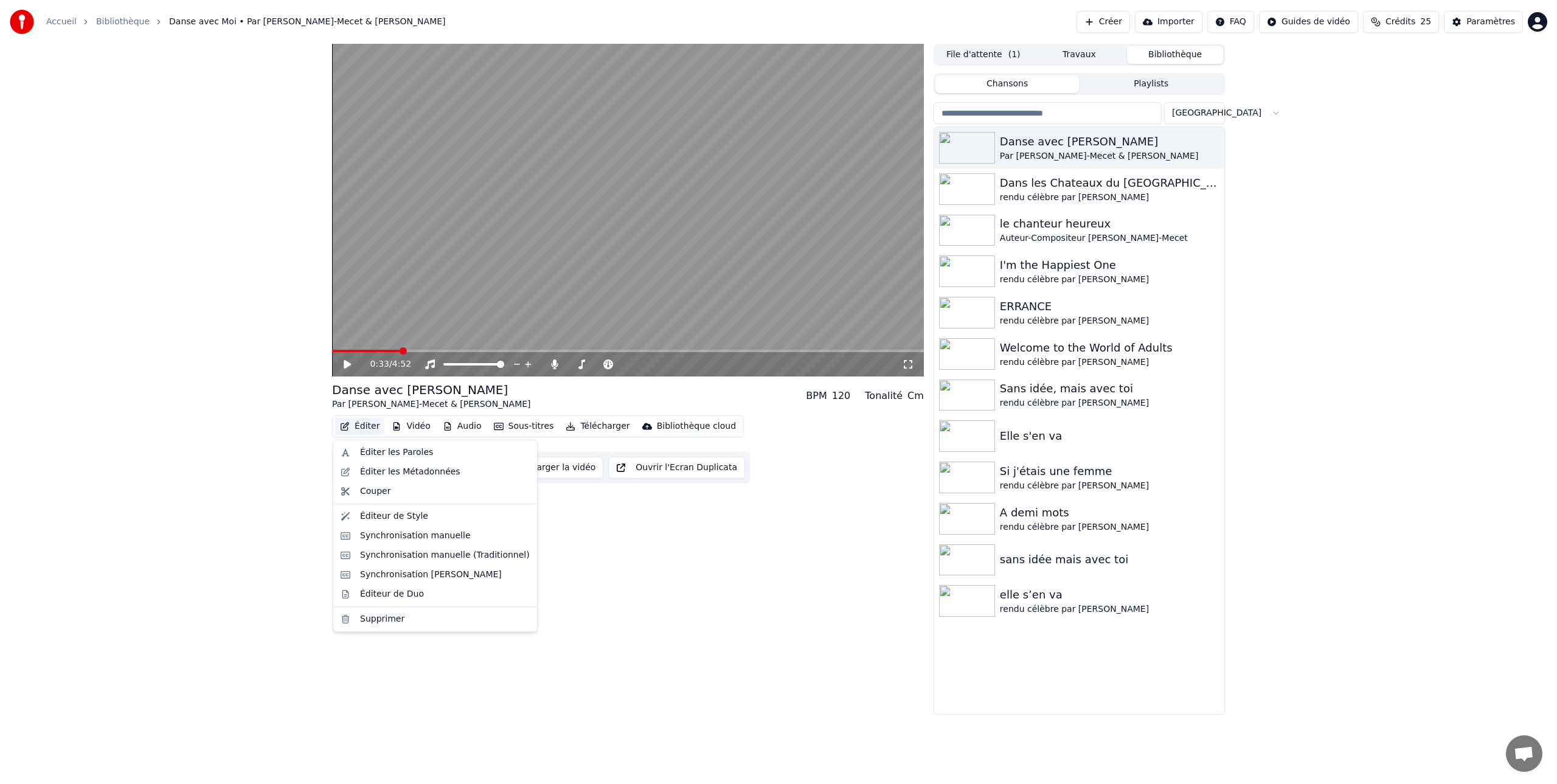
click at [364, 427] on button "Éditer" at bounding box center [360, 426] width 49 height 17
click at [368, 453] on div "Éditer les Paroles" at bounding box center [396, 452] width 73 height 13
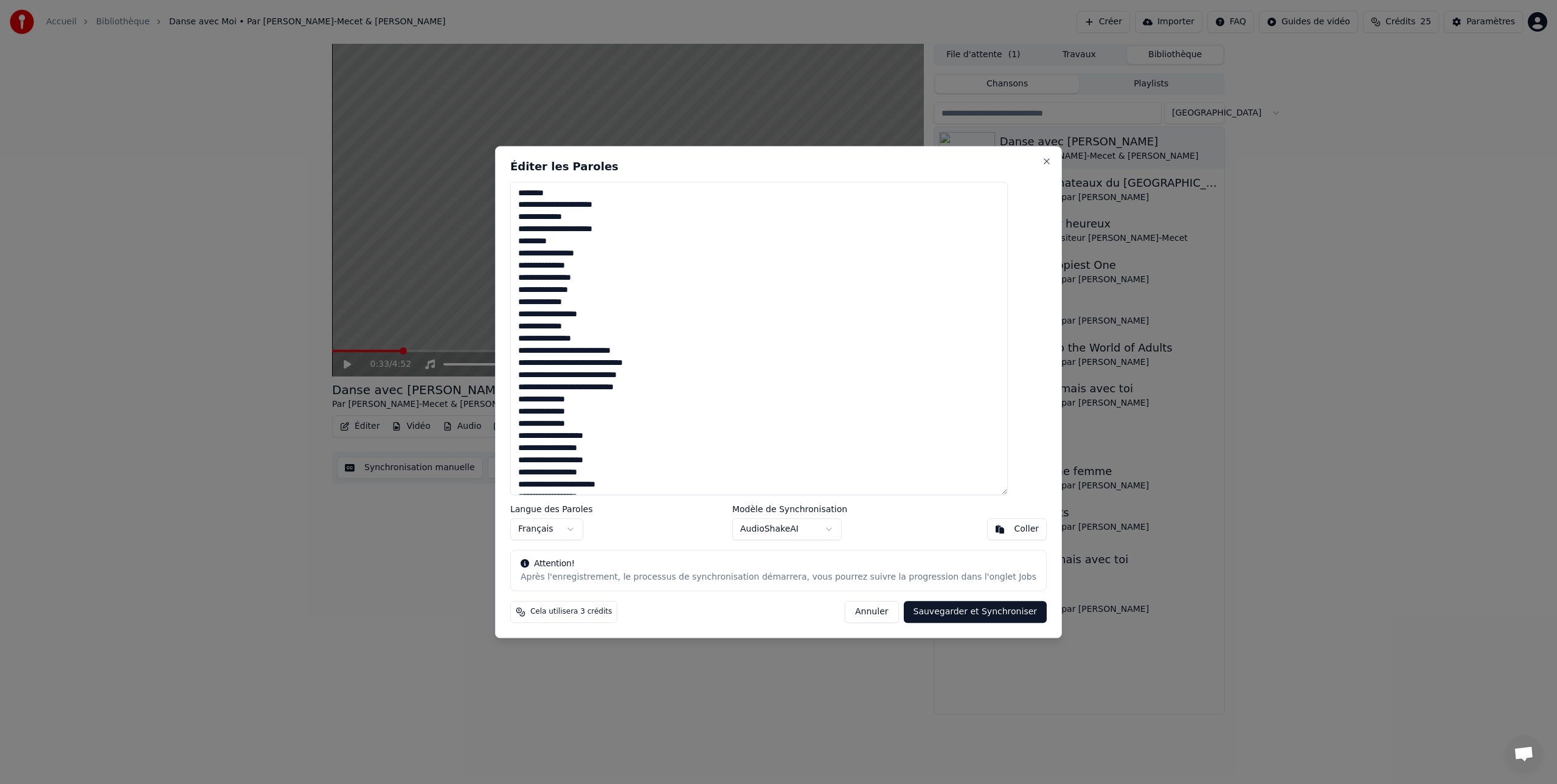
click at [856, 610] on button "Annuler" at bounding box center [872, 612] width 54 height 22
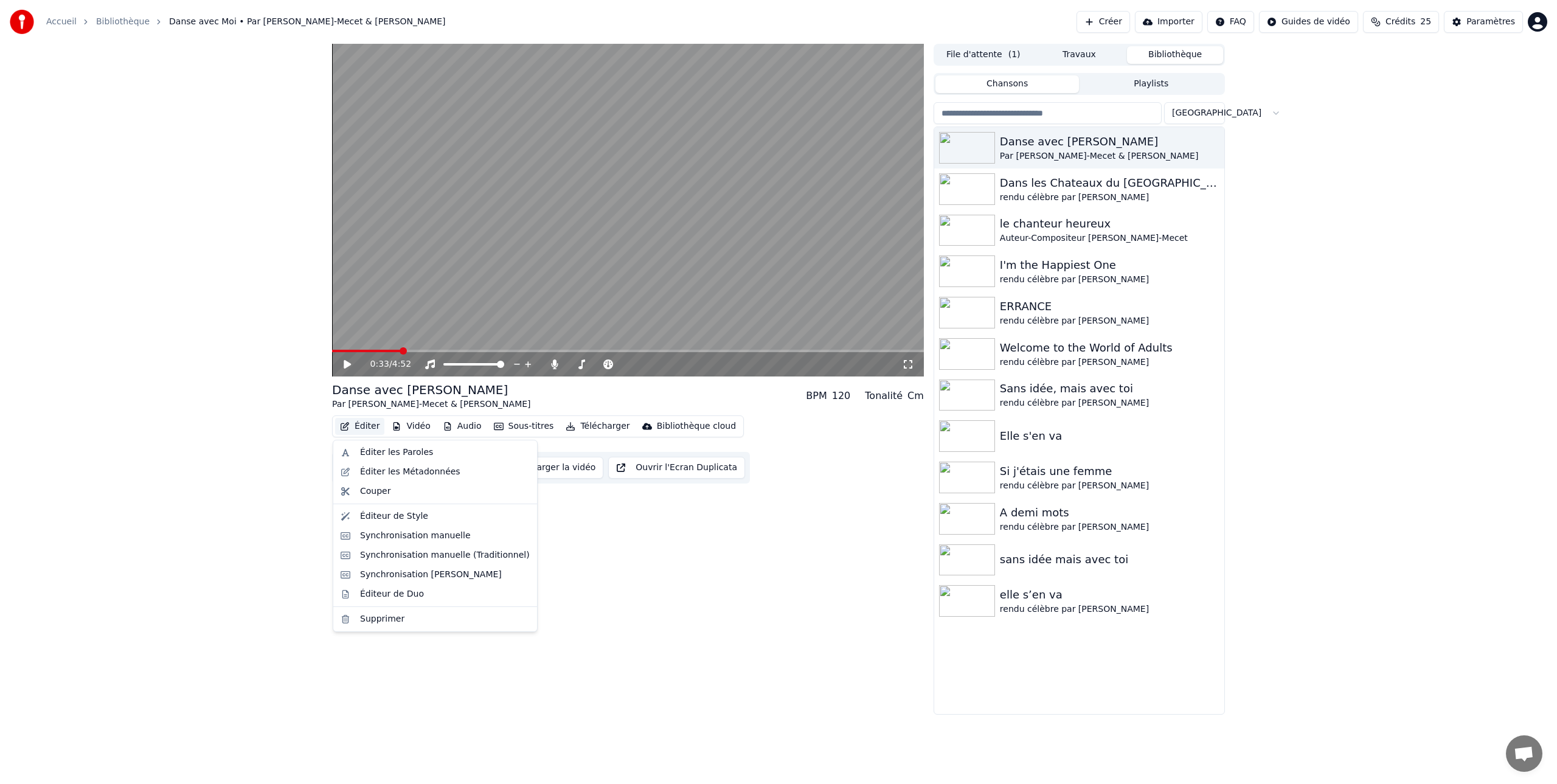
click at [369, 426] on button "Éditer" at bounding box center [360, 426] width 49 height 17
click at [368, 452] on div "Éditer les Paroles" at bounding box center [396, 452] width 73 height 13
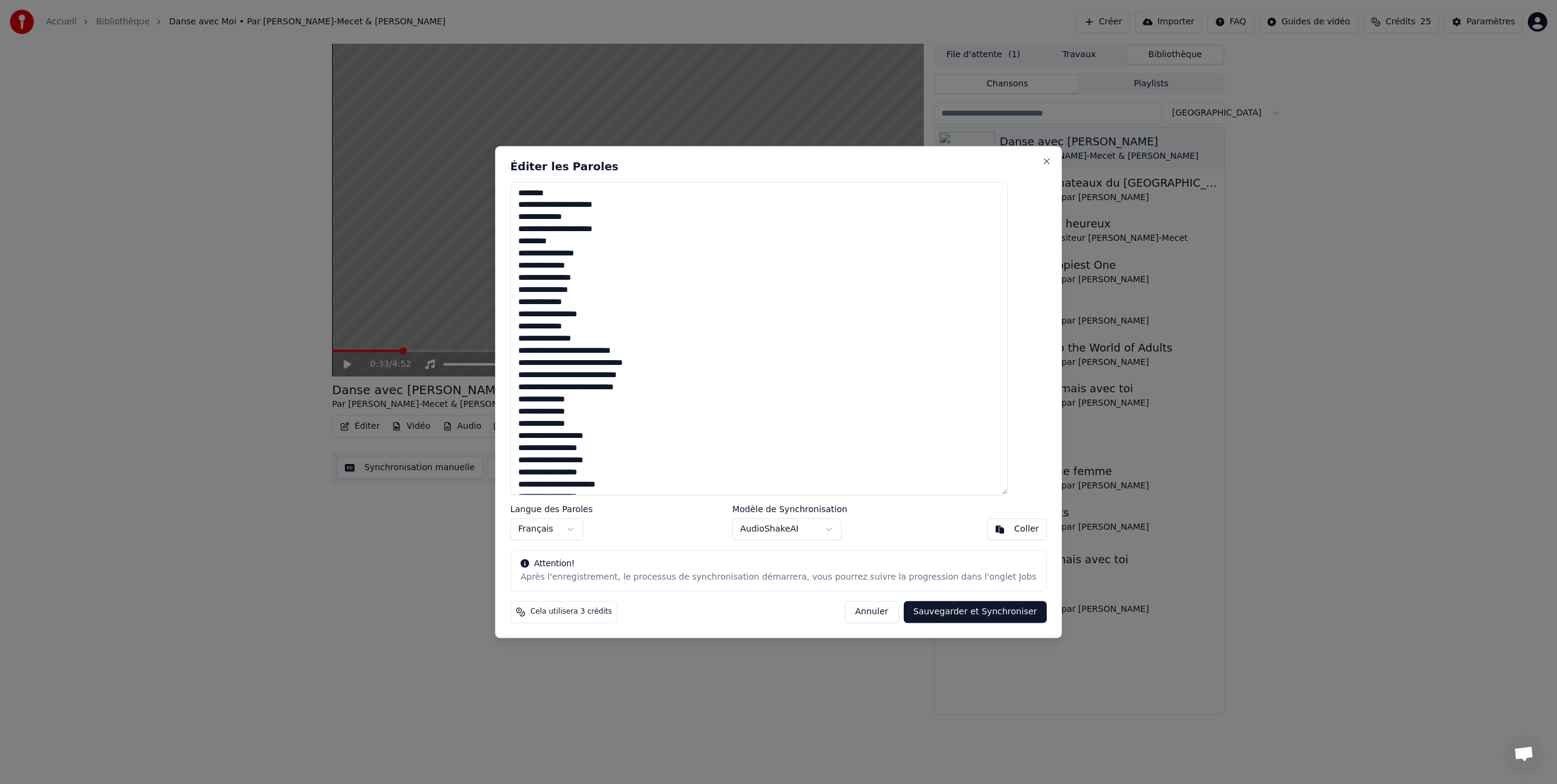
click at [859, 610] on button "Annuler" at bounding box center [872, 612] width 54 height 22
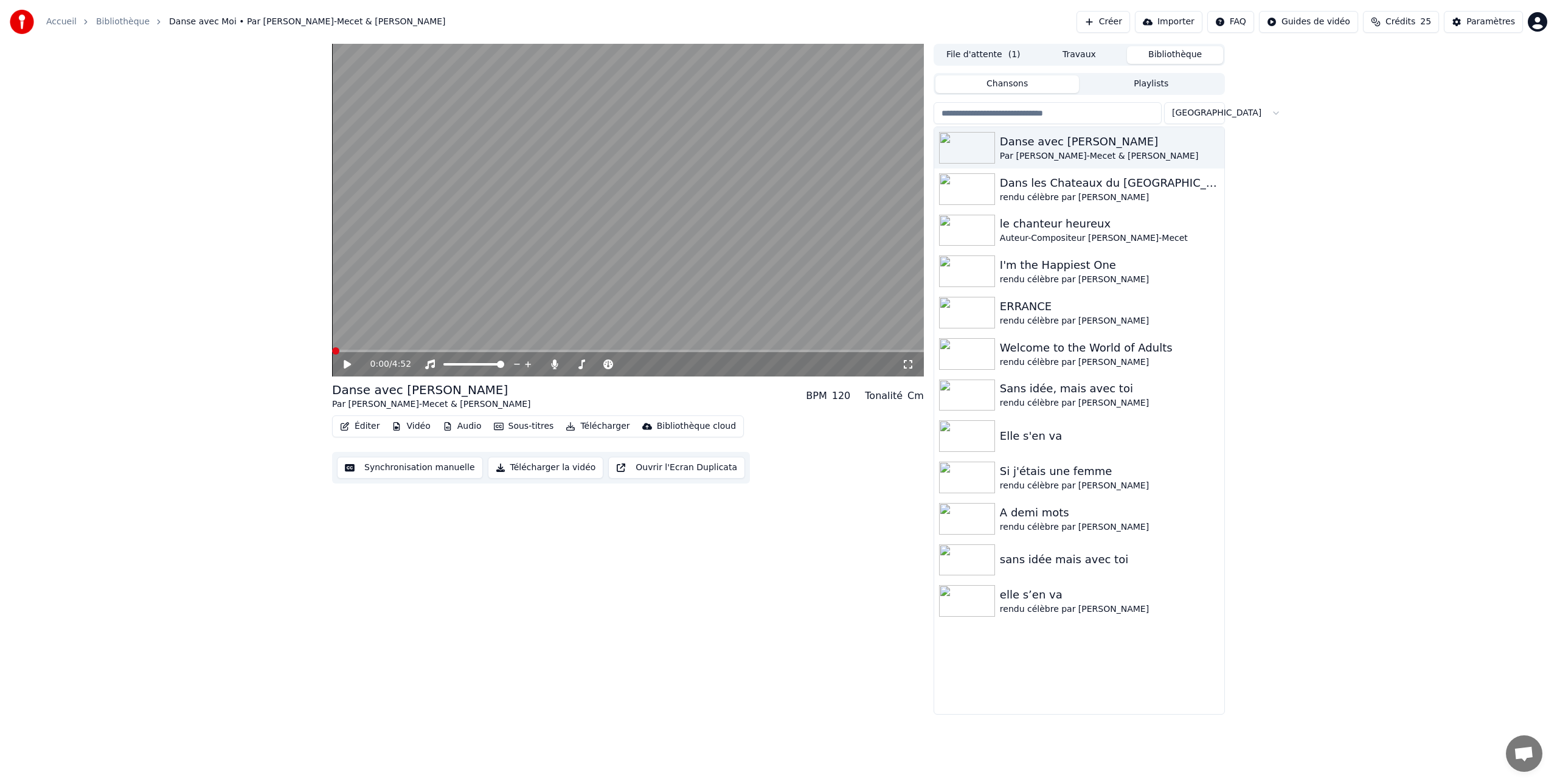
click at [332, 353] on span at bounding box center [336, 351] width 7 height 7
click at [345, 363] on icon at bounding box center [347, 365] width 7 height 9
click at [851, 352] on div "4:51 / 4:52" at bounding box center [628, 364] width 592 height 24
click at [849, 353] on div "4:52 / 4:52" at bounding box center [628, 364] width 592 height 24
click at [849, 351] on span at bounding box center [591, 351] width 518 height 2
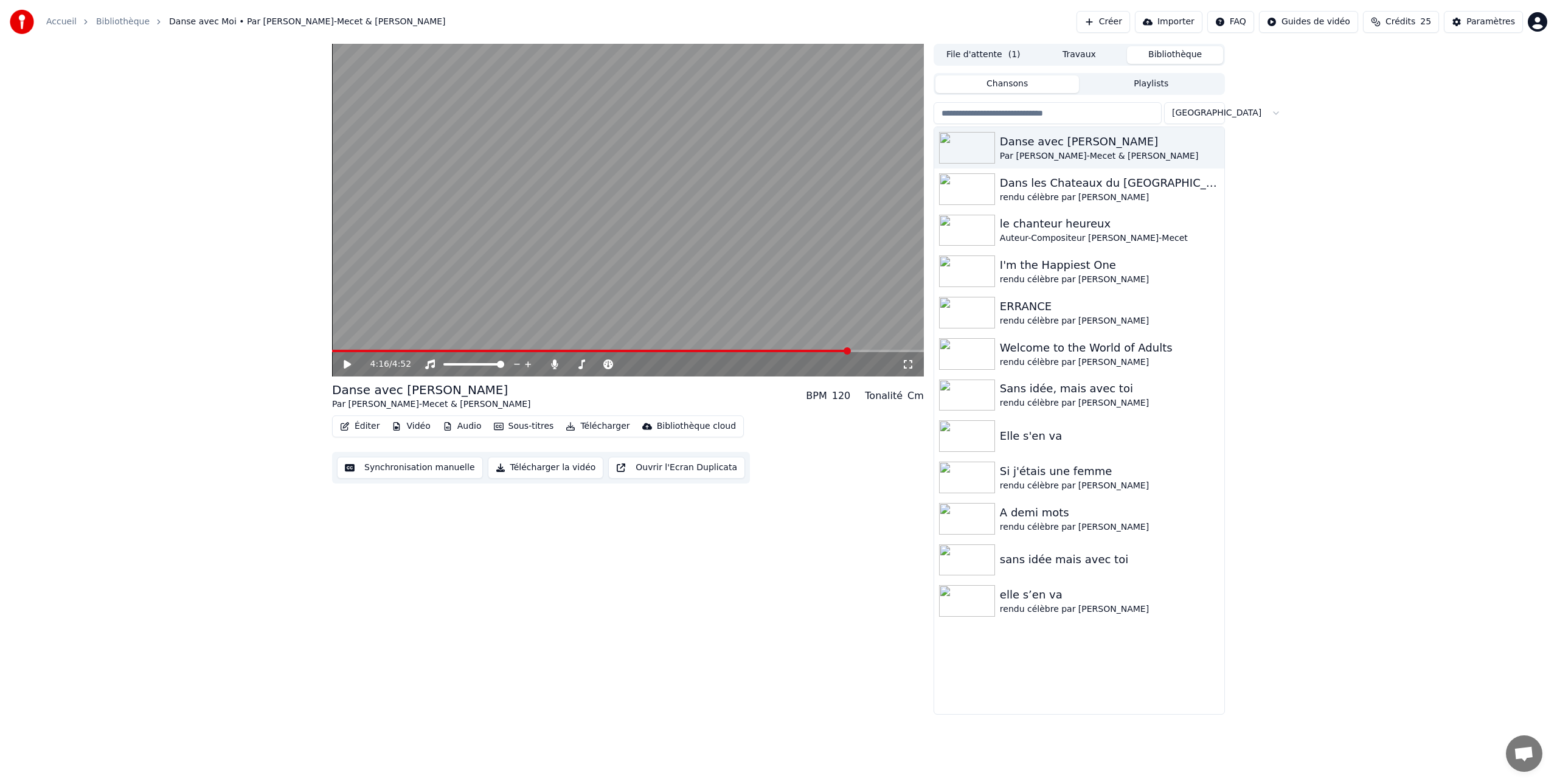
click at [344, 364] on icon at bounding box center [347, 365] width 7 height 9
click at [344, 364] on icon at bounding box center [347, 364] width 6 height 7
click at [408, 468] on button "Synchronisation manuelle" at bounding box center [410, 468] width 146 height 22
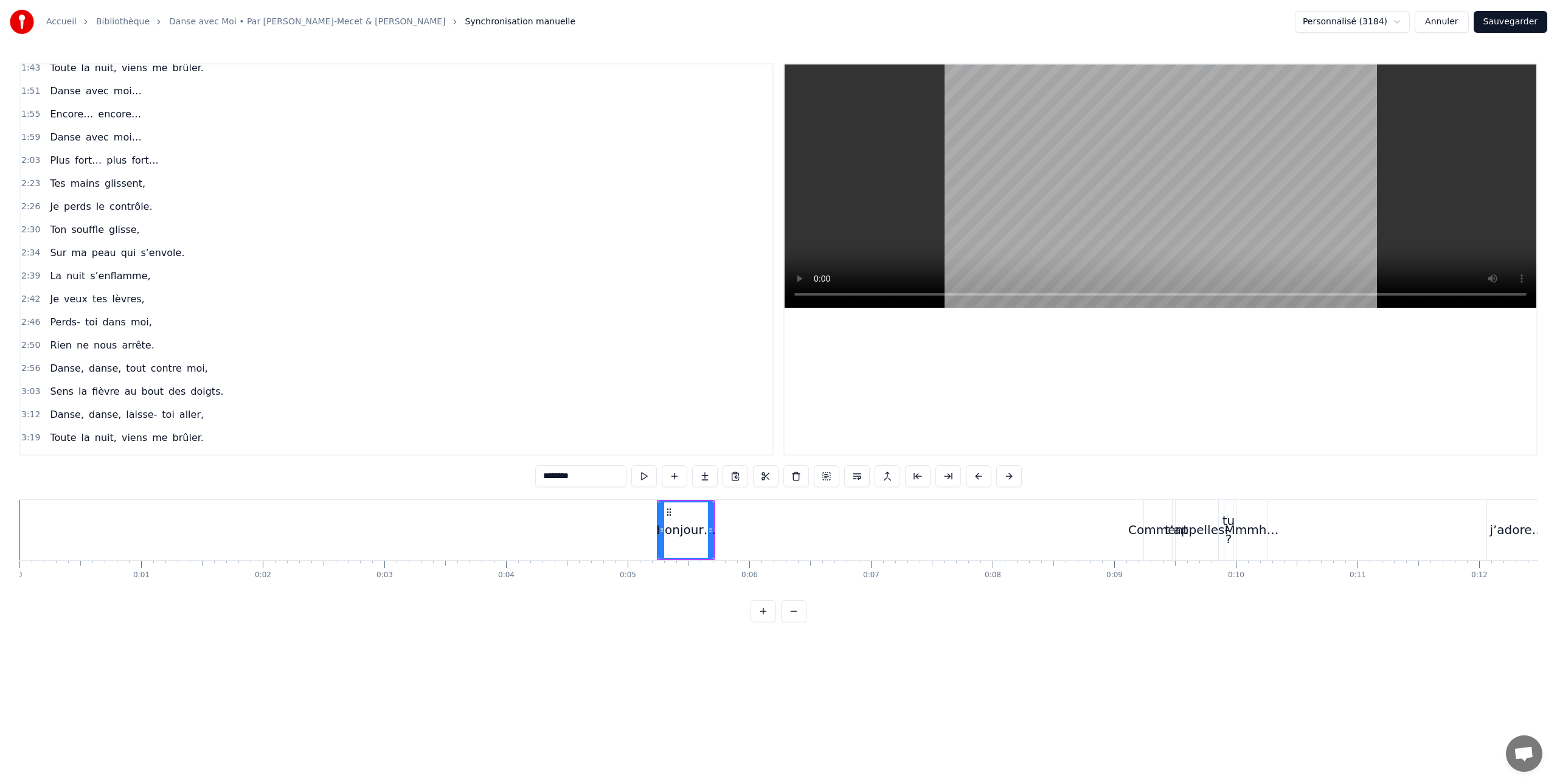
scroll to position [535, 0]
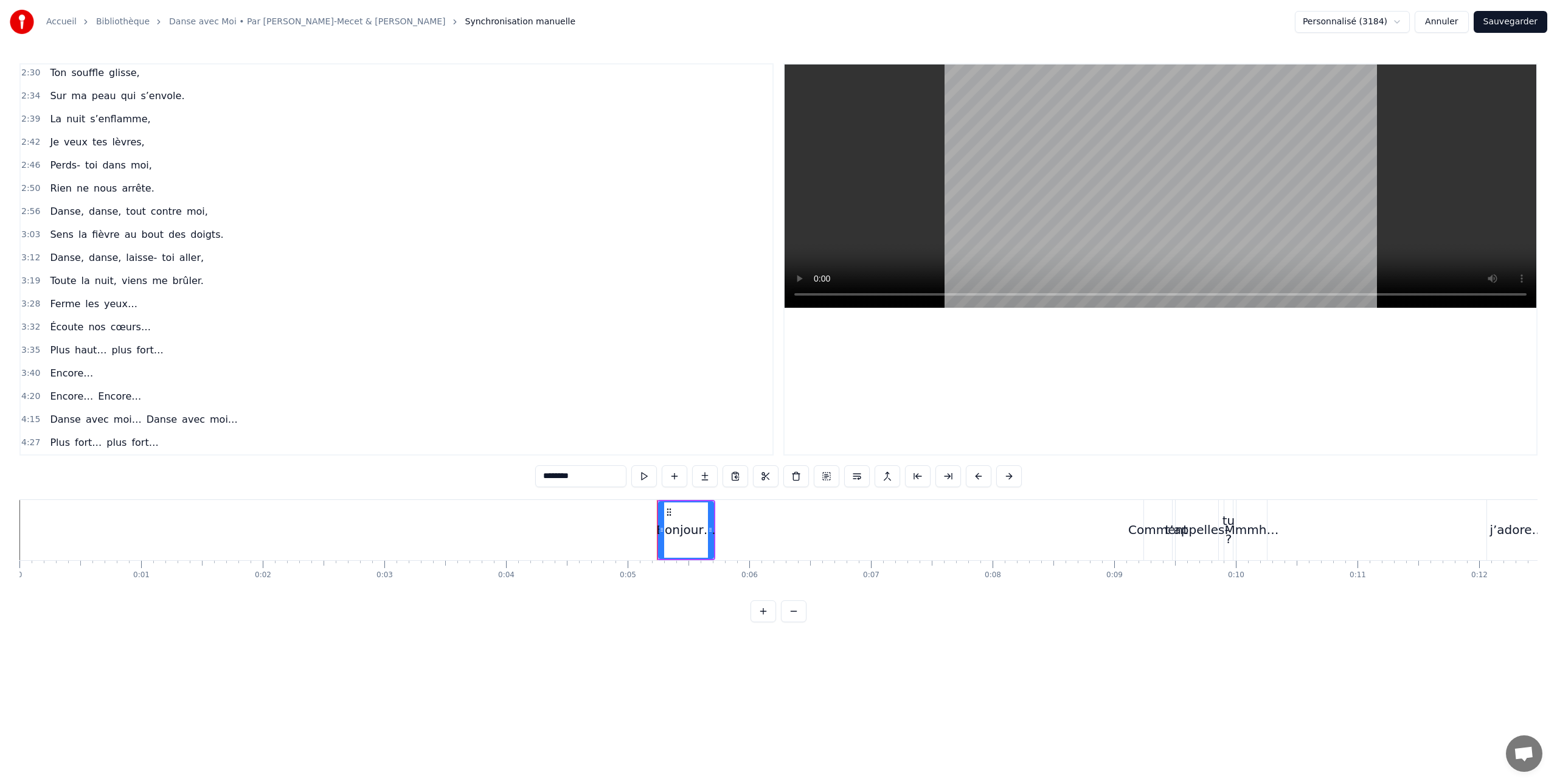
click at [54, 351] on span "Plus" at bounding box center [60, 349] width 23 height 14
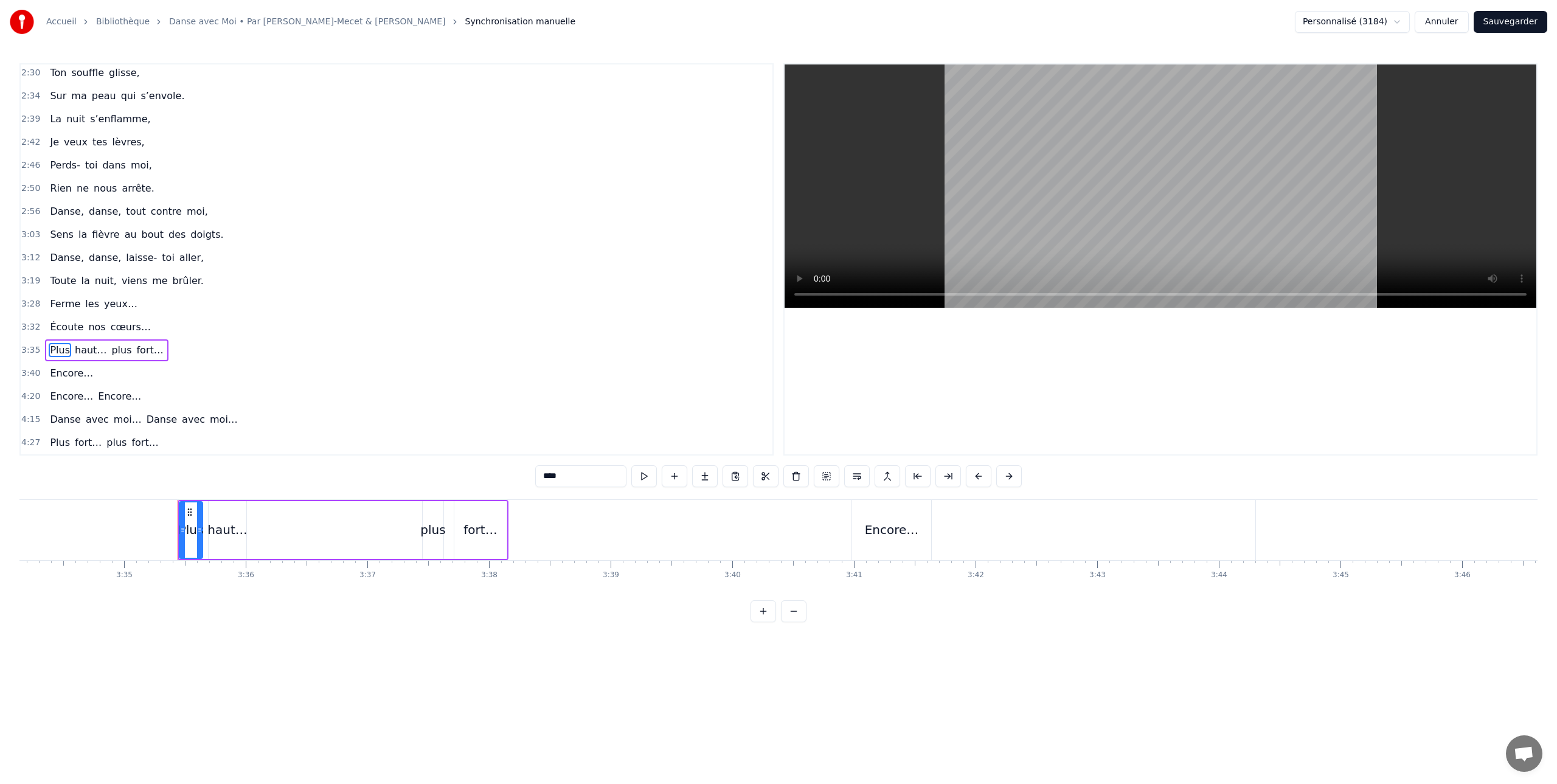
scroll to position [0, 26148]
click at [59, 396] on span "Encore…" at bounding box center [71, 396] width 46 height 14
type input "*******"
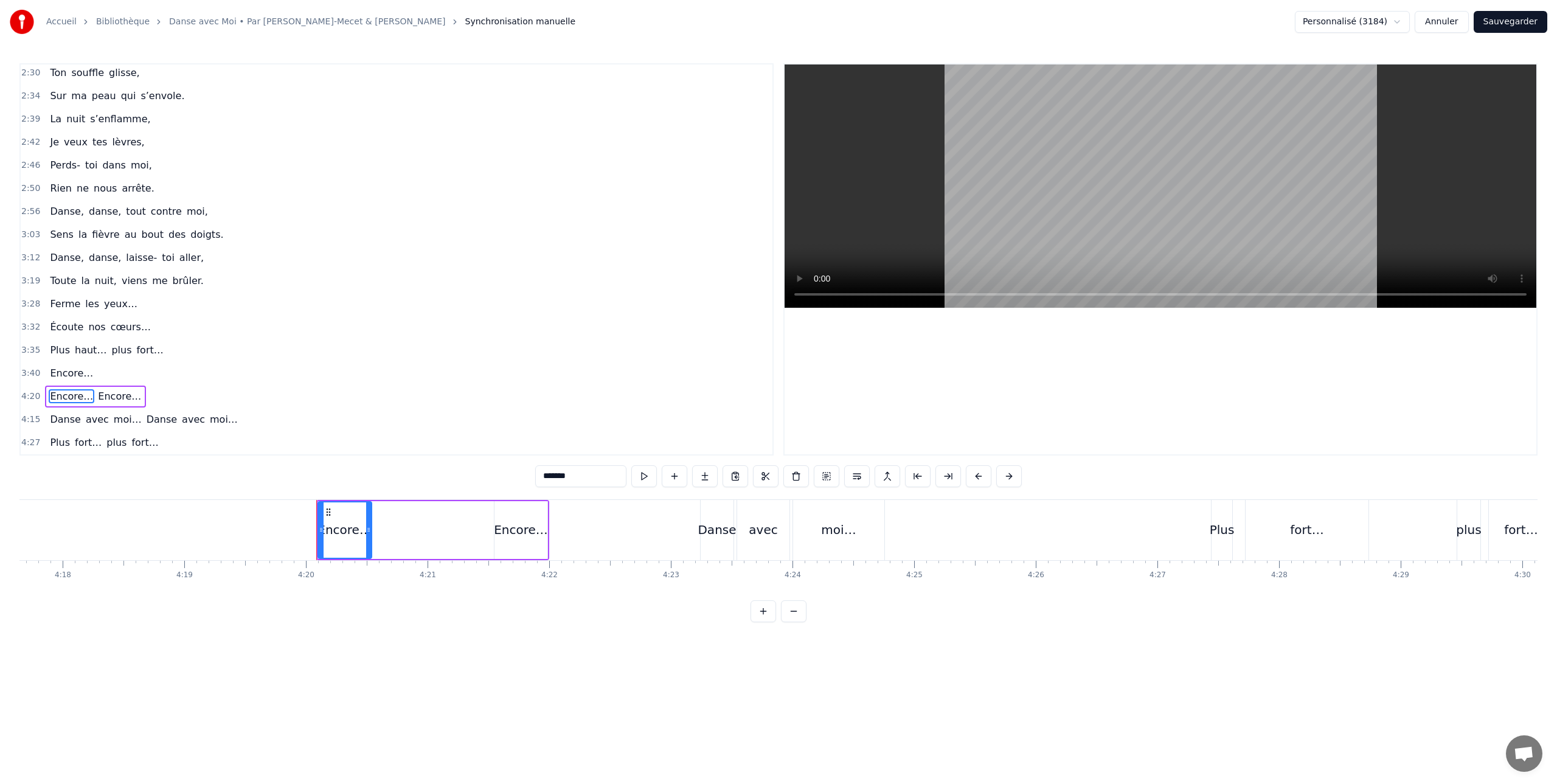
scroll to position [0, 31578]
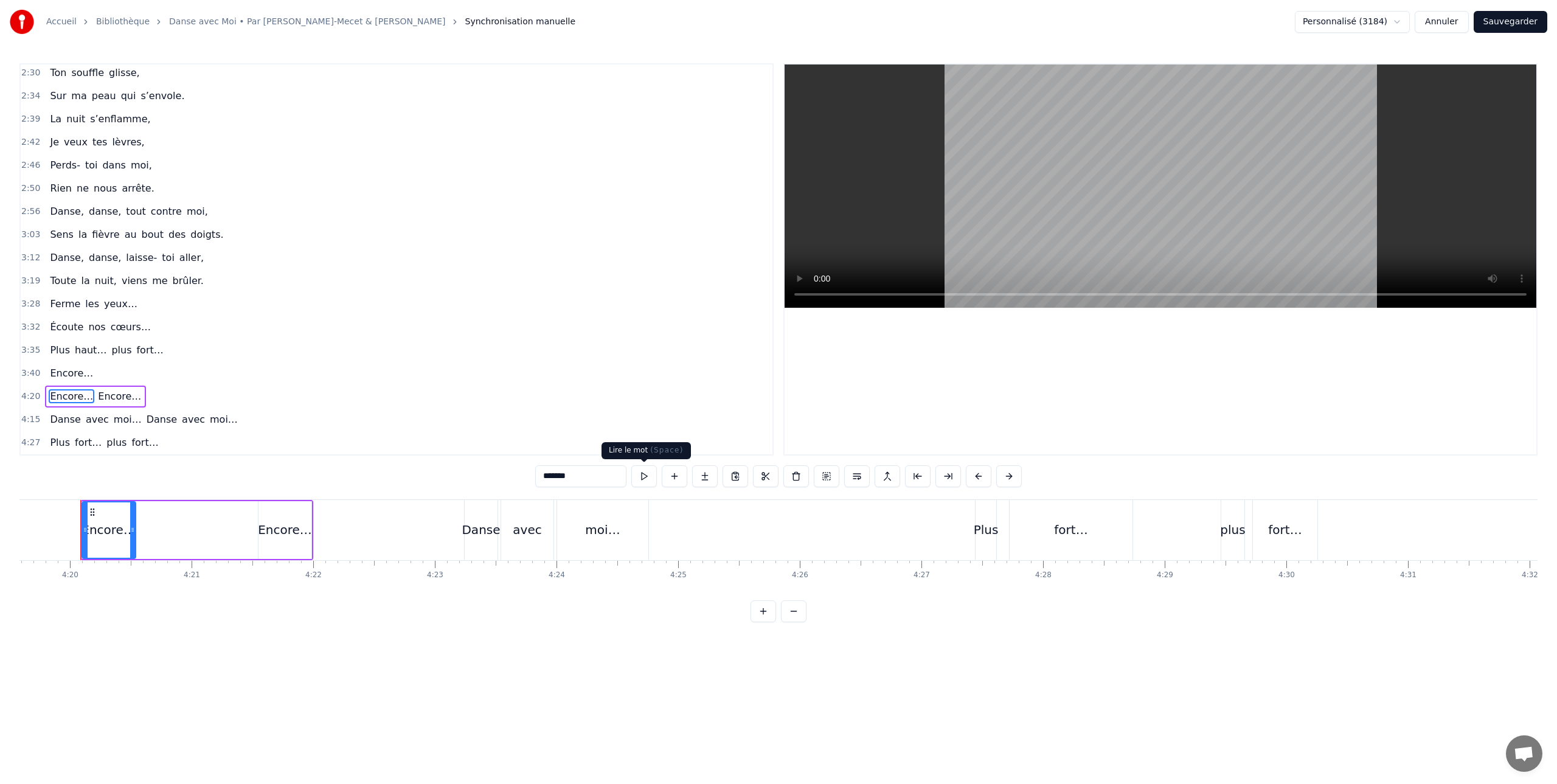
click at [638, 473] on button at bounding box center [644, 477] width 26 height 22
click at [644, 473] on button at bounding box center [644, 477] width 26 height 22
click at [60, 507] on div "Danse avec moi… Danse avec moi…" at bounding box center [68, 530] width 1166 height 60
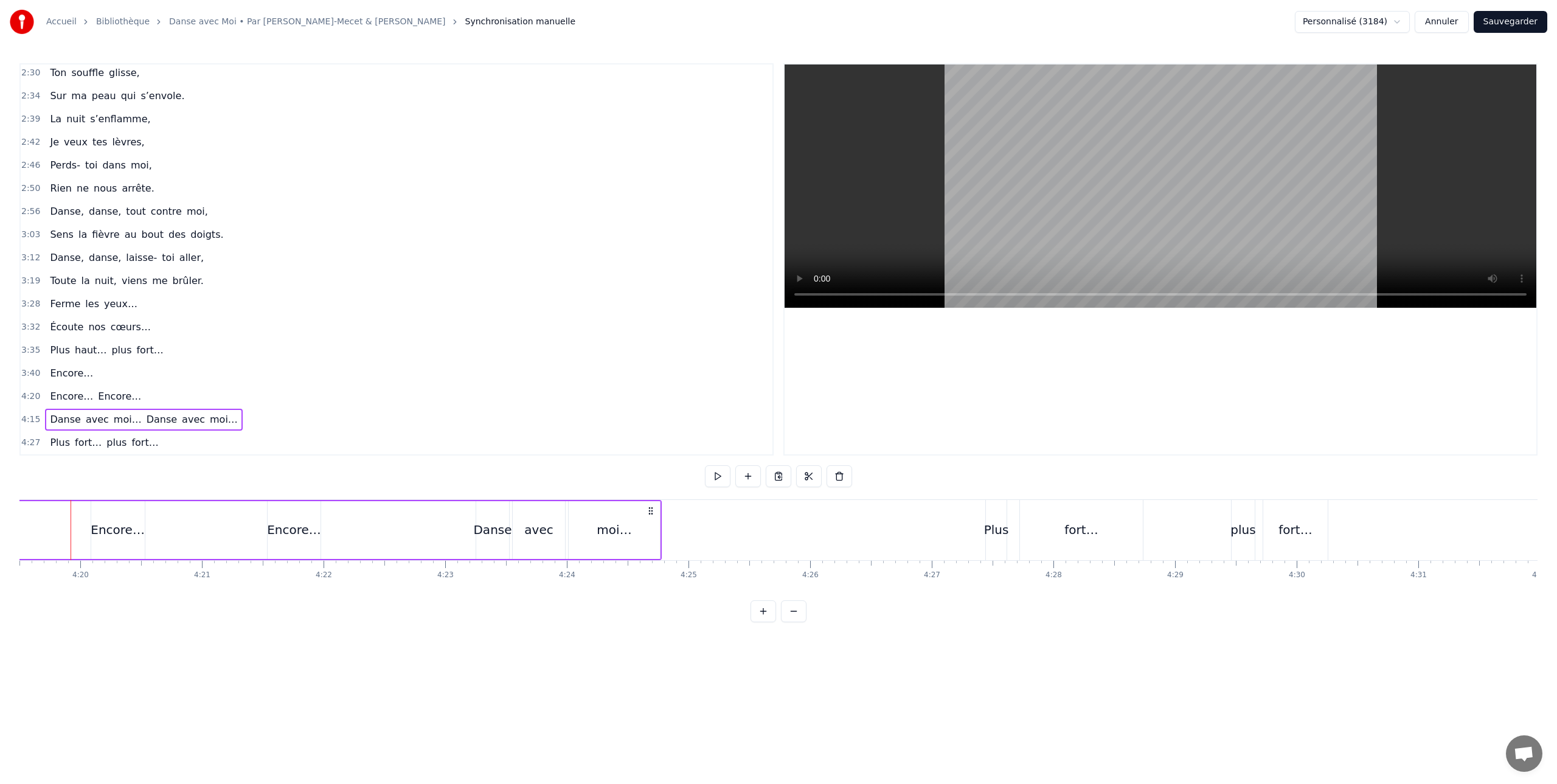
scroll to position [0, 31558]
click at [35, 504] on div "Danse avec moi… Danse avec moi…" at bounding box center [88, 530] width 1166 height 60
click at [29, 505] on div "Danse avec moi… Danse avec moi…" at bounding box center [134, 530] width 1166 height 60
click at [1405, 20] on html "Accueil Bibliothèque Danse avec Moi • Par Dominique Vieille-Mecet & Véronika Sy…" at bounding box center [778, 321] width 1557 height 642
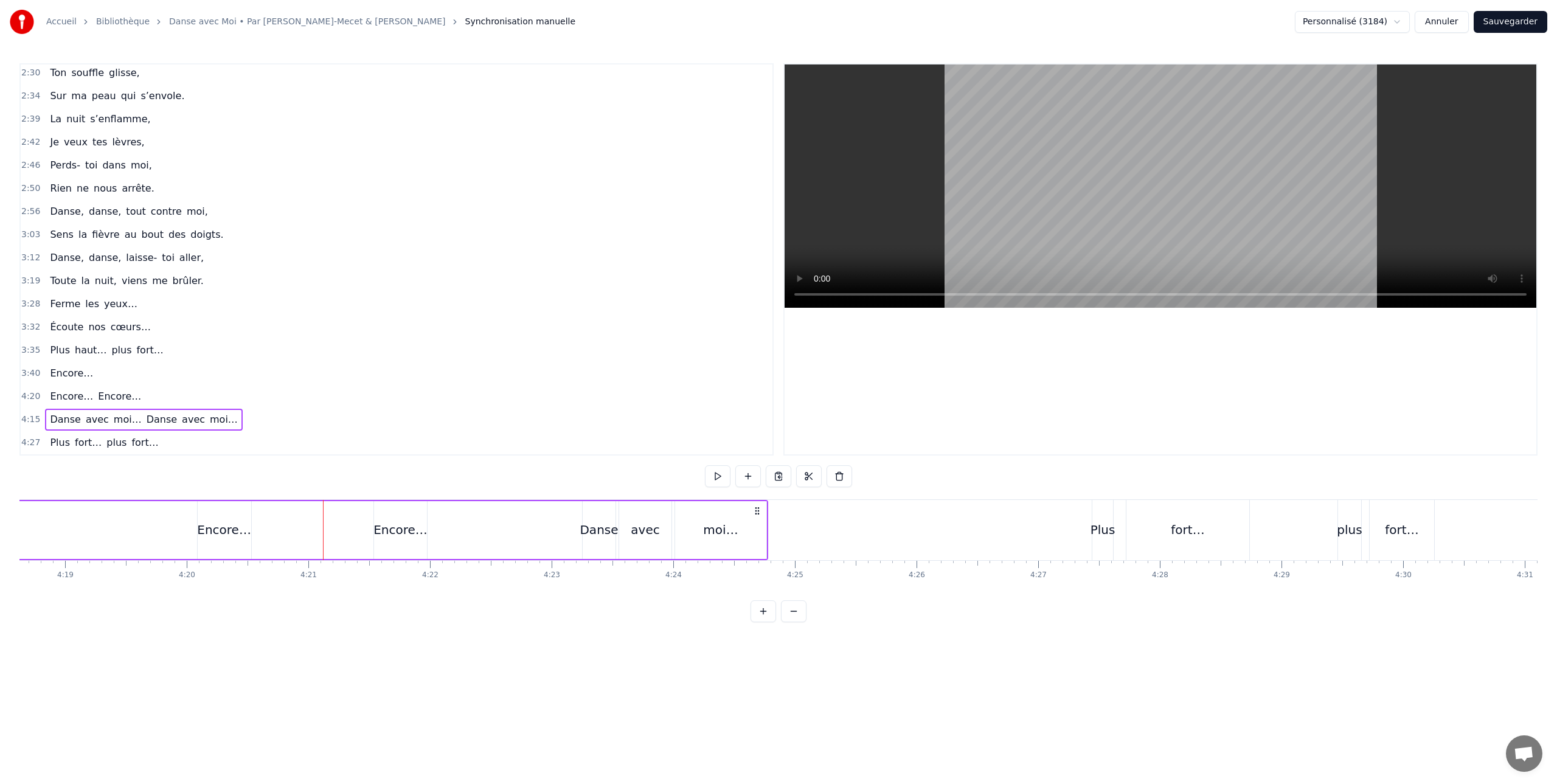
click at [1403, 20] on html "Accueil Bibliothèque Danse avec Moi • Par Dominique Vieille-Mecet & Véronika Sy…" at bounding box center [778, 321] width 1557 height 642
click at [760, 610] on button at bounding box center [763, 611] width 26 height 22
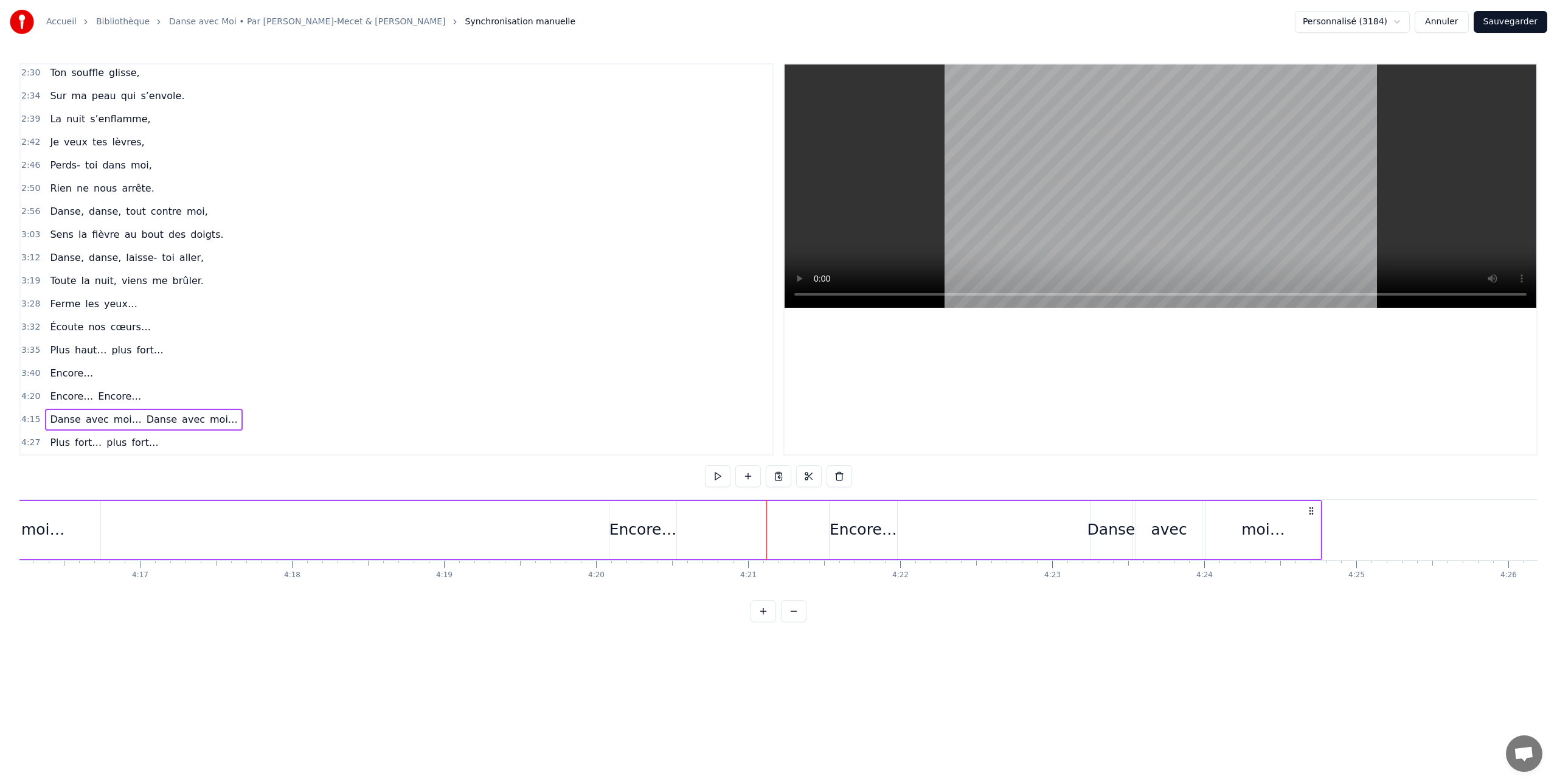
scroll to position [0, 39646]
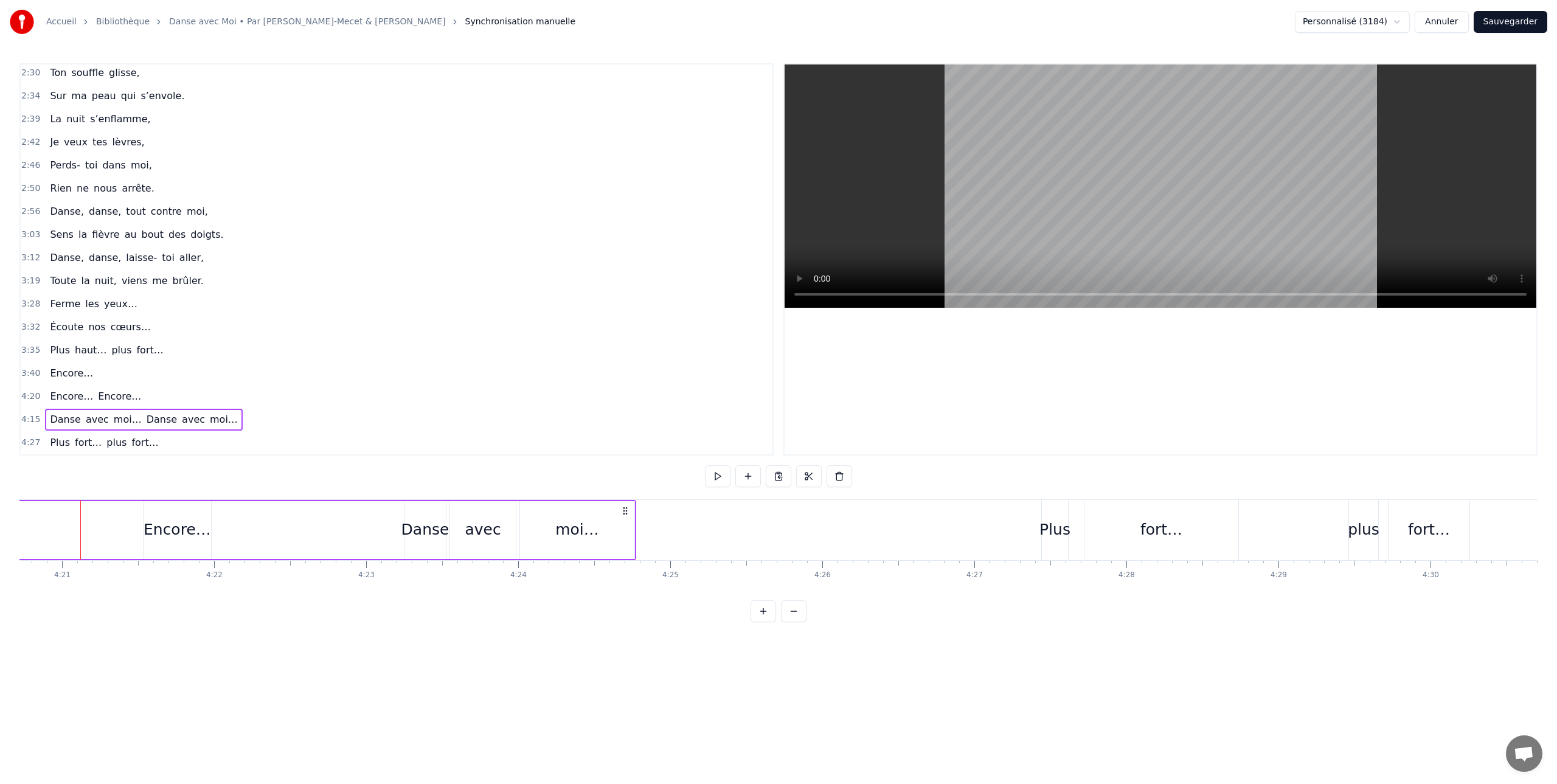
click at [760, 610] on button at bounding box center [763, 611] width 26 height 22
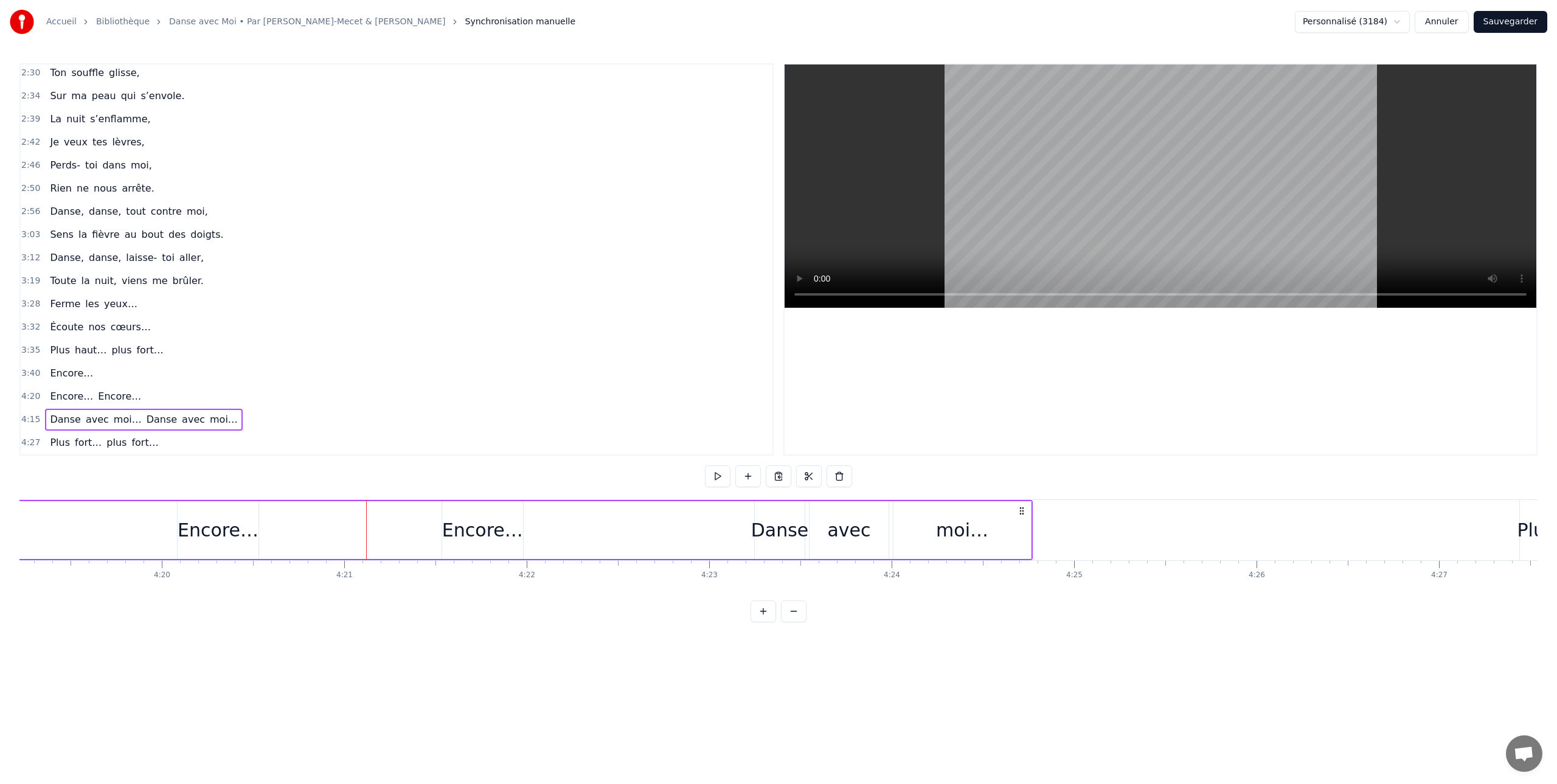
scroll to position [0, 47282]
click at [60, 523] on div "Danse avec moi… Danse avec moi…" at bounding box center [179, 530] width 1746 height 60
click at [520, 532] on div "Danse avec moi… Danse avec moi…" at bounding box center [199, 530] width 1746 height 60
click at [502, 532] on div "Danse avec moi… Danse avec moi…" at bounding box center [199, 530] width 1746 height 60
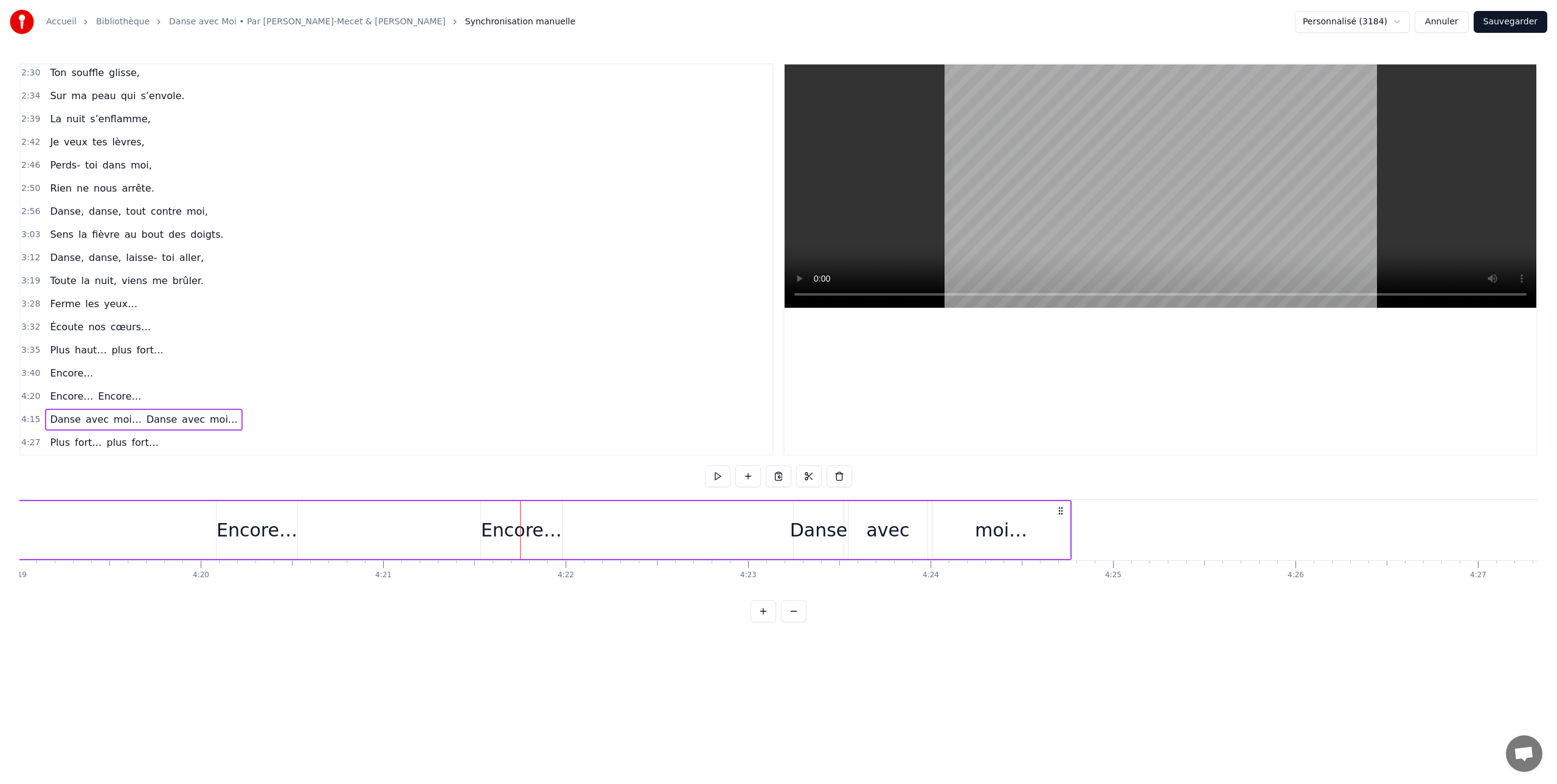
click at [105, 396] on span "Encore…" at bounding box center [119, 396] width 46 height 14
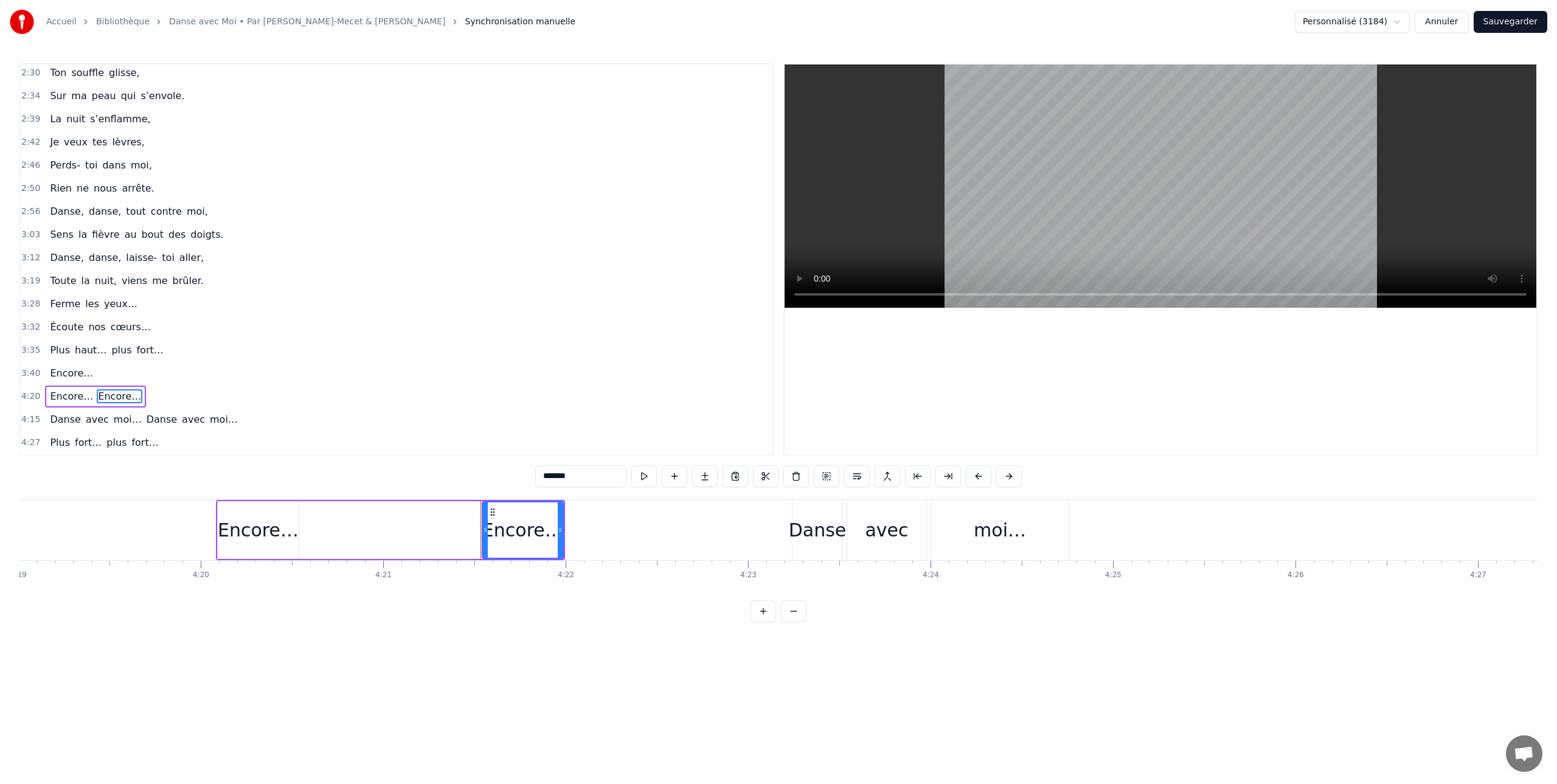
click at [82, 518] on div "Danse avec moi… Danse avec moi…" at bounding box center [199, 530] width 1746 height 60
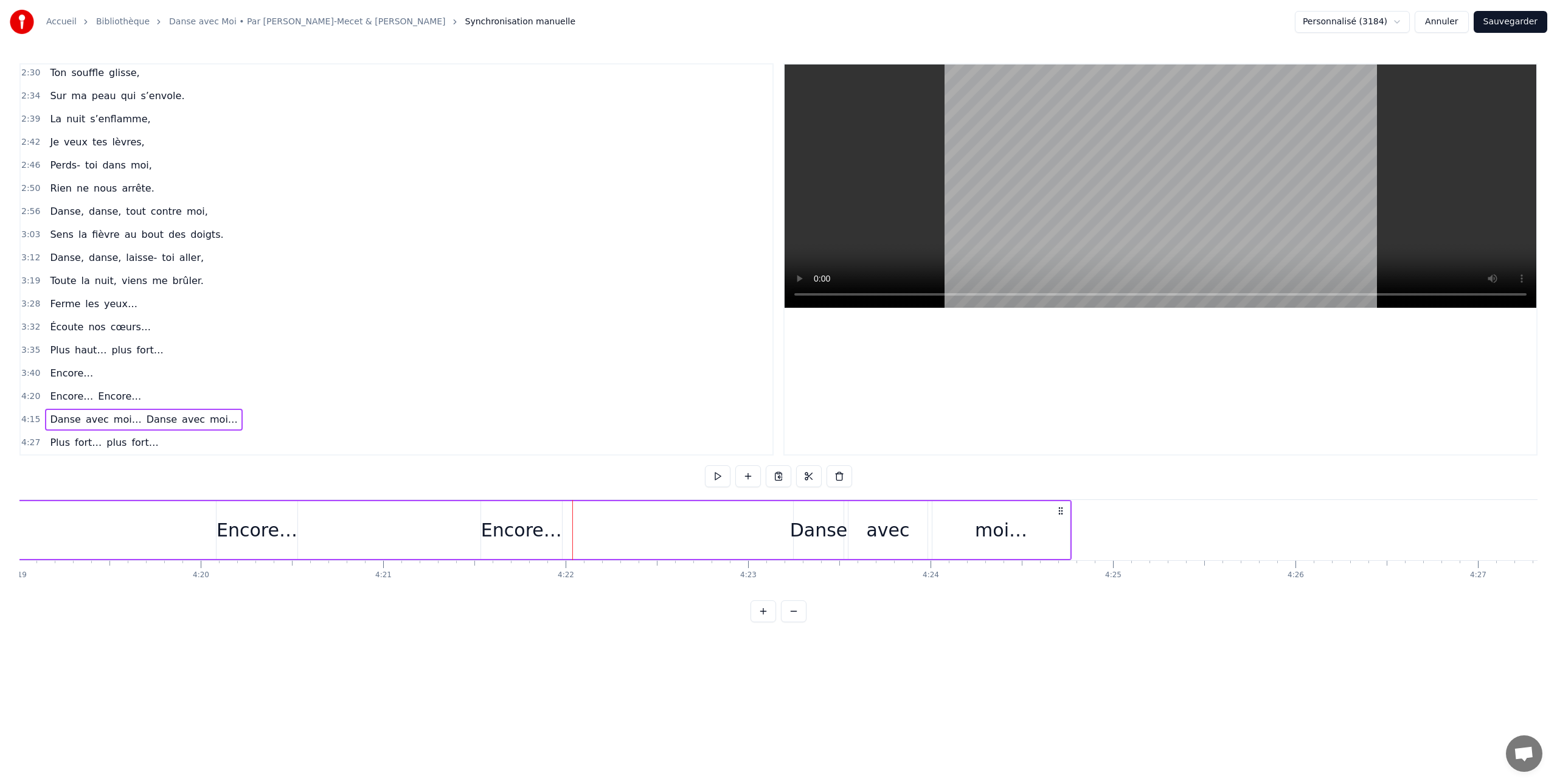
click at [998, 528] on div "moi…" at bounding box center [1001, 530] width 52 height 27
drag, startPoint x: 942, startPoint y: 512, endPoint x: 1004, endPoint y: 513, distance: 62.0
click at [1004, 513] on icon at bounding box center [1005, 512] width 10 height 10
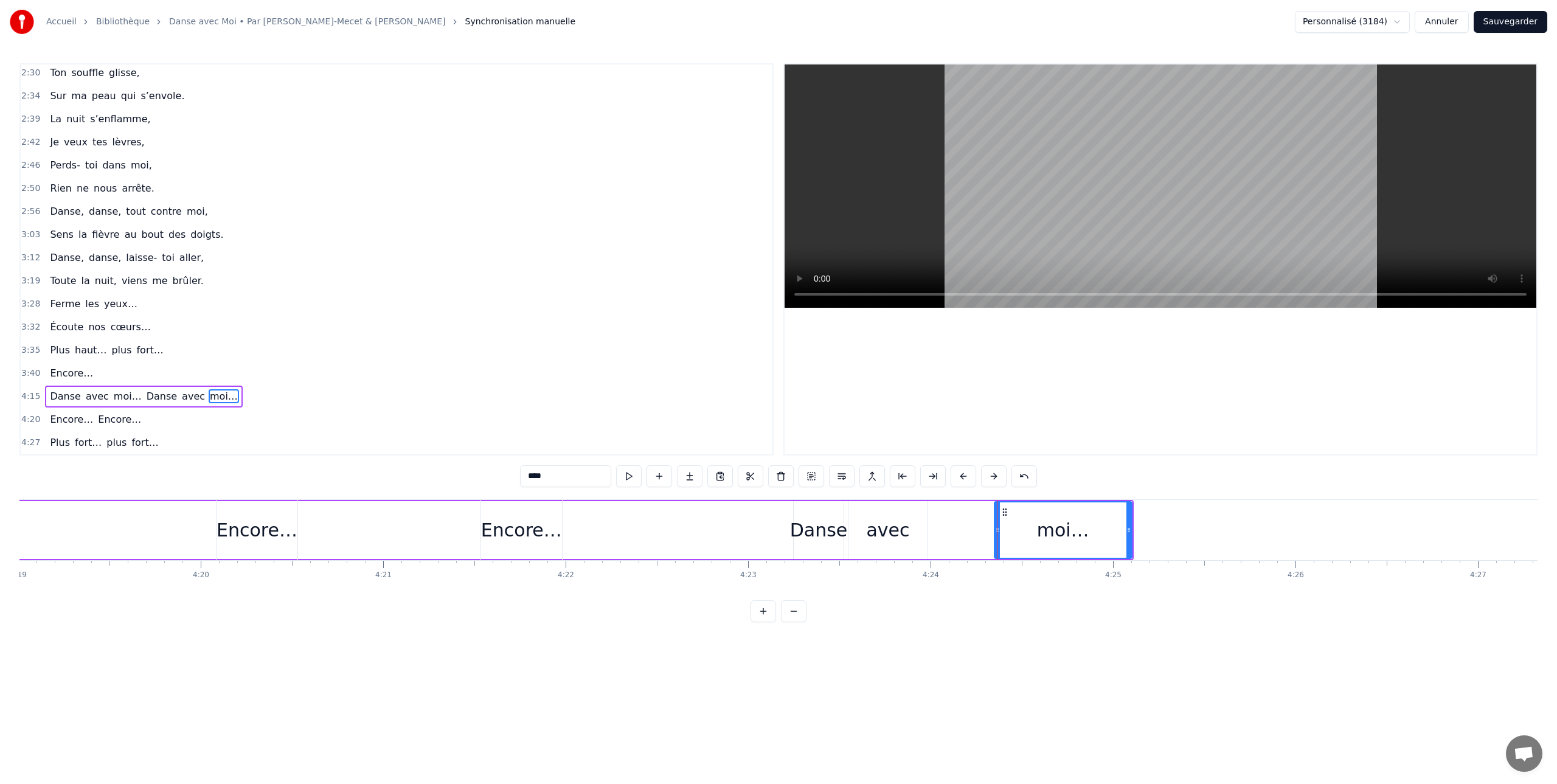
click at [897, 516] on div "avec" at bounding box center [888, 530] width 43 height 27
drag, startPoint x: 858, startPoint y: 513, endPoint x: 924, endPoint y: 513, distance: 66.0
click at [924, 513] on icon at bounding box center [924, 512] width 10 height 10
click at [800, 512] on div "Danse" at bounding box center [819, 530] width 50 height 58
type input "*****"
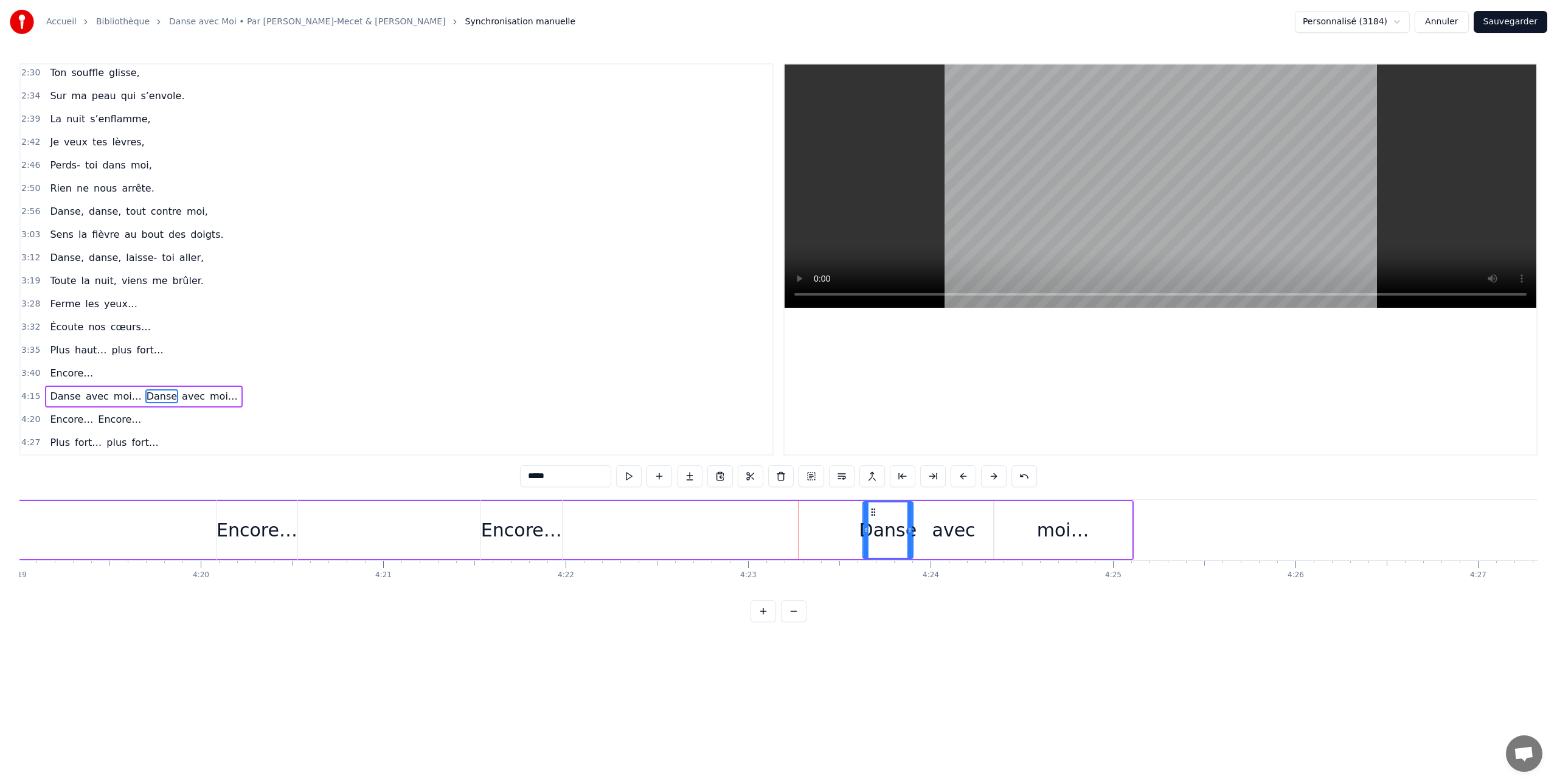
drag, startPoint x: 802, startPoint y: 511, endPoint x: 870, endPoint y: 512, distance: 68.0
click at [872, 512] on circle at bounding box center [872, 512] width 1 height 1
click at [144, 510] on div "Danse avec moi… Danse avec moi…" at bounding box center [229, 530] width 1809 height 60
click at [699, 477] on button at bounding box center [702, 477] width 26 height 22
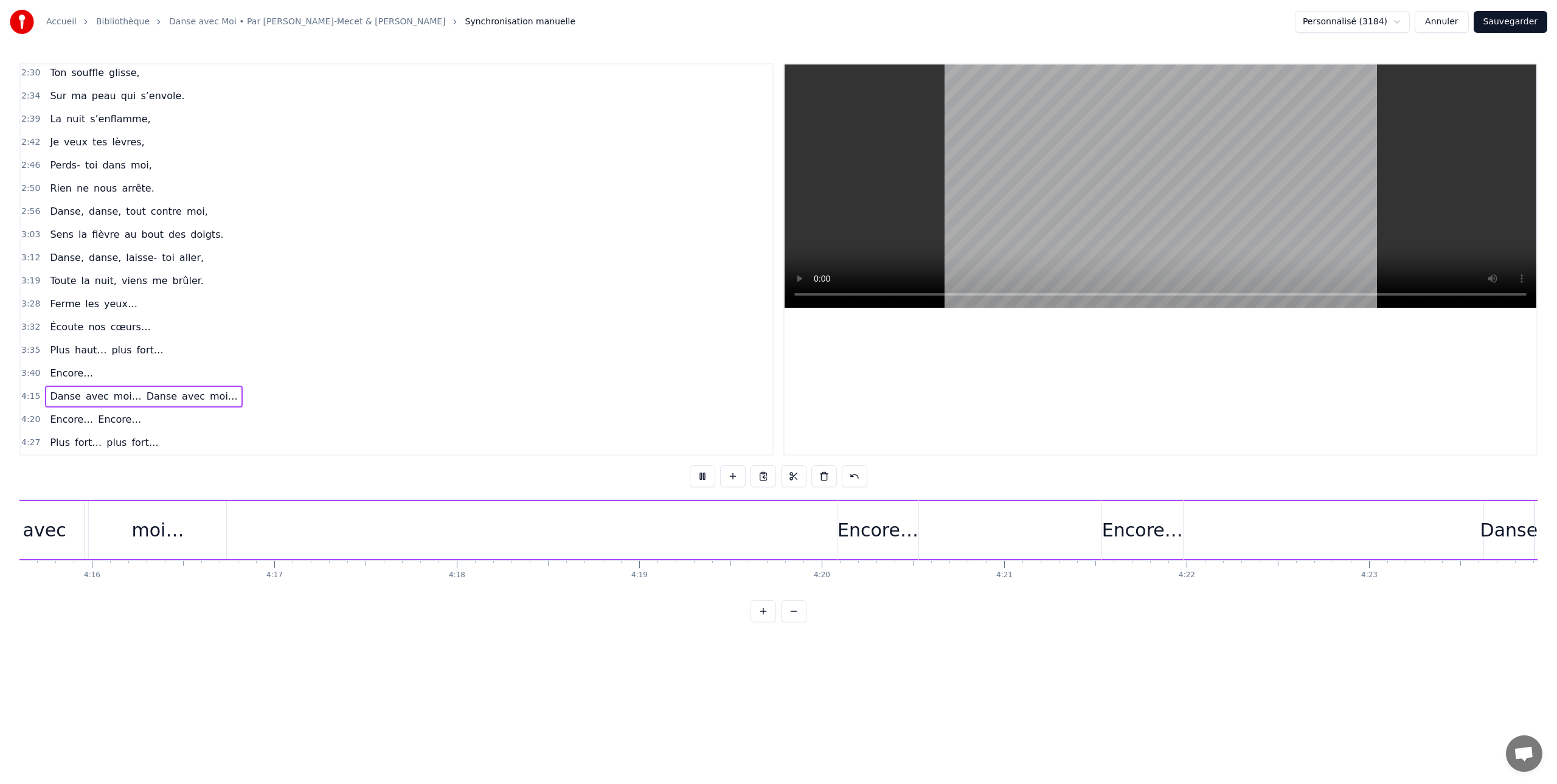
scroll to position [0, 46511]
click at [699, 477] on button at bounding box center [702, 477] width 26 height 22
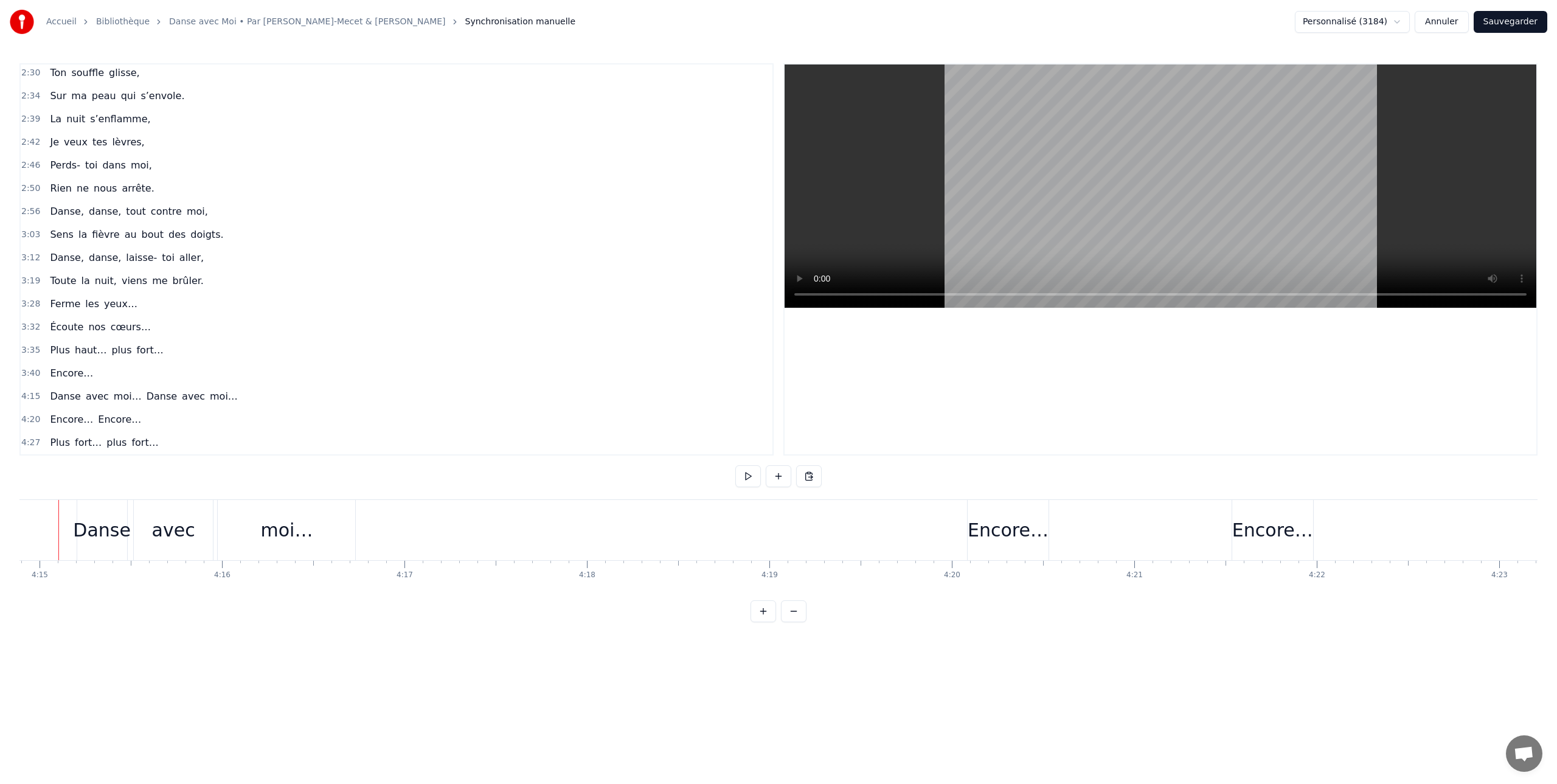
scroll to position [0, 46489]
click at [1018, 538] on div "Encore…" at bounding box center [1030, 530] width 81 height 27
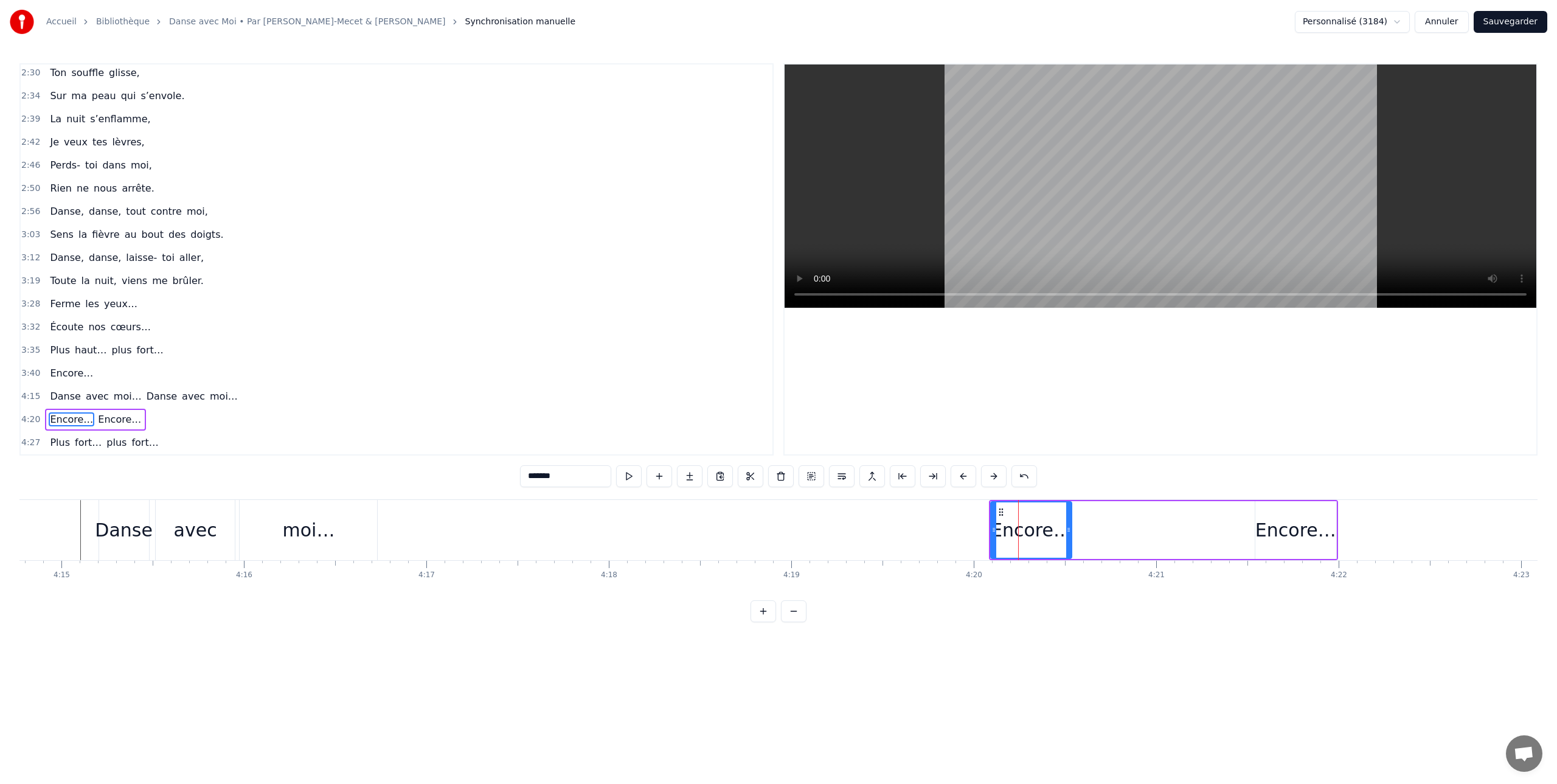
drag, startPoint x: 1018, startPoint y: 538, endPoint x: 974, endPoint y: 538, distance: 44.0
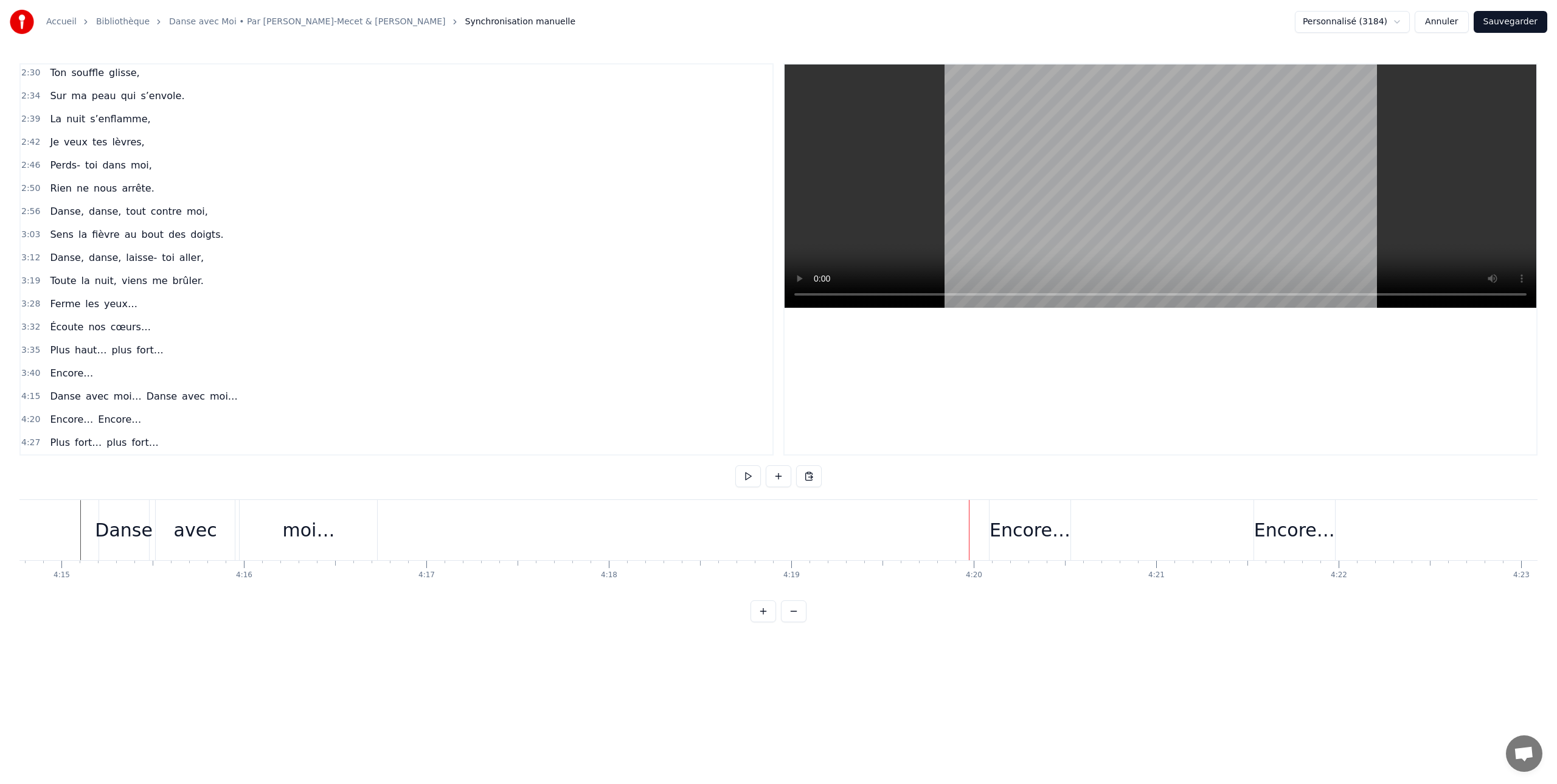
click at [1003, 530] on div "Encore…" at bounding box center [1030, 530] width 81 height 27
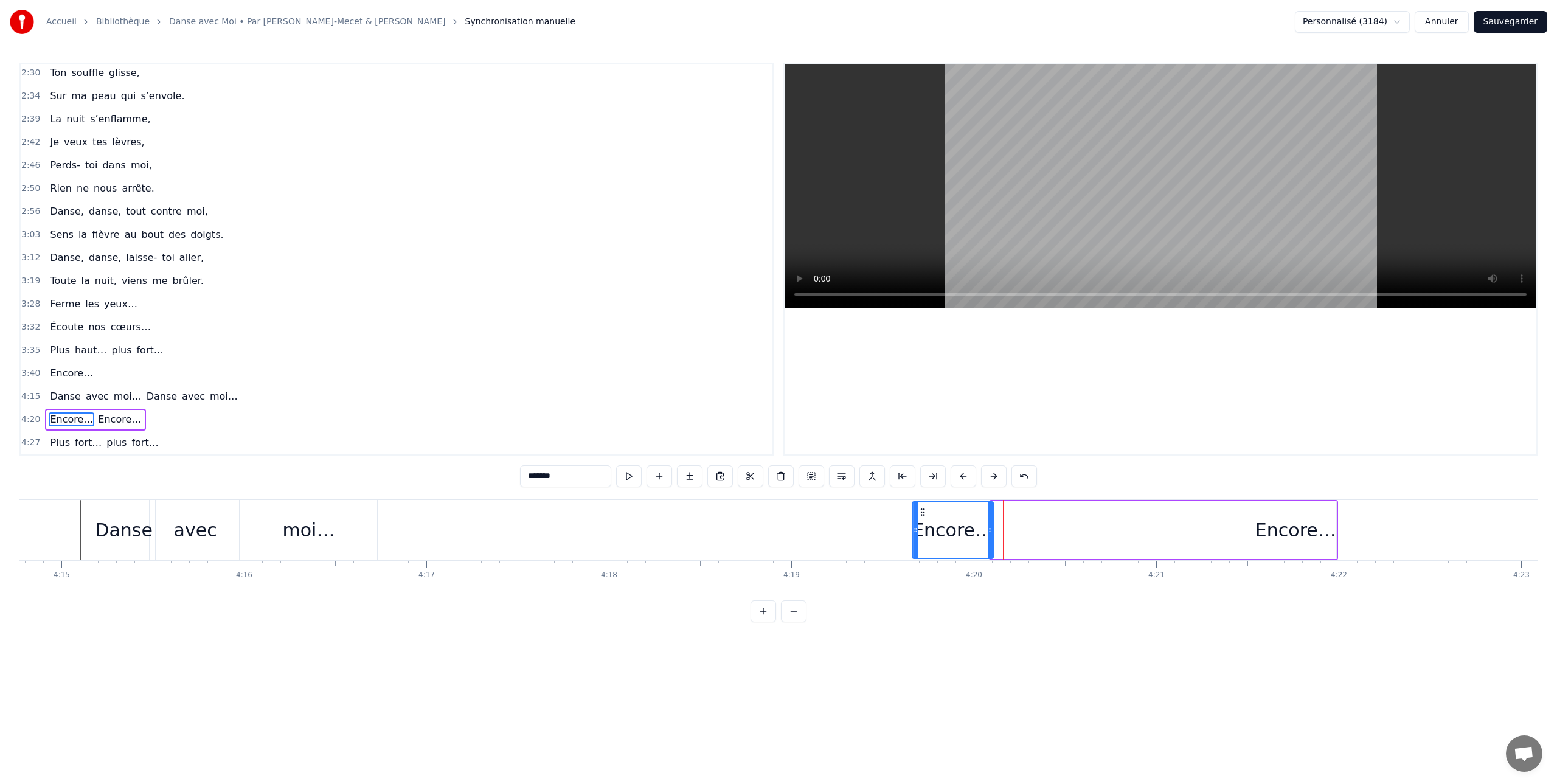
drag, startPoint x: 998, startPoint y: 513, endPoint x: 920, endPoint y: 515, distance: 78.0
click at [920, 515] on icon at bounding box center [922, 512] width 10 height 10
click at [848, 507] on div "Danse avec moi… Danse avec moi…" at bounding box center [1002, 530] width 1809 height 60
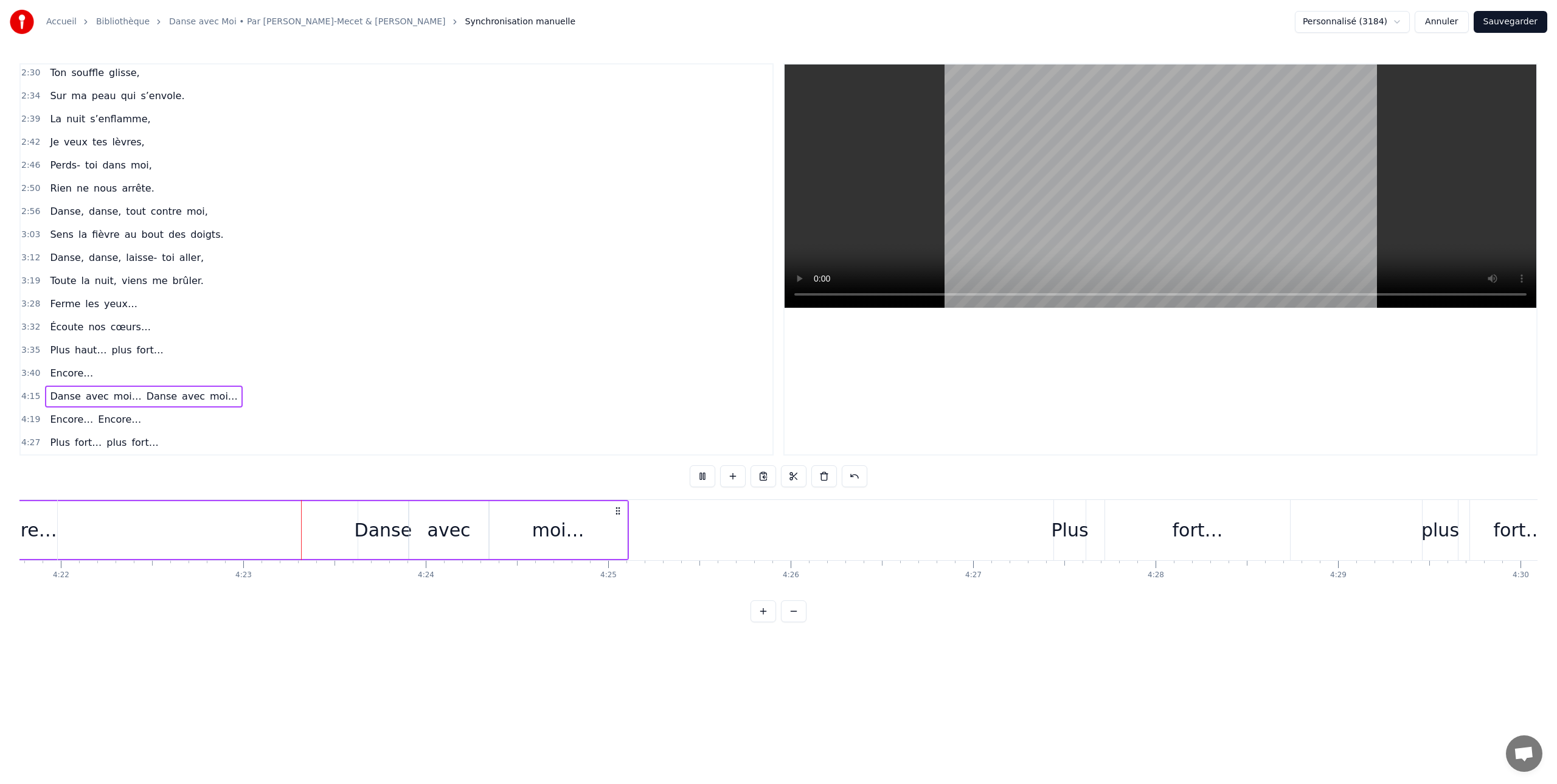
scroll to position [0, 47895]
click at [258, 532] on div "Danse" at bounding box center [255, 530] width 58 height 27
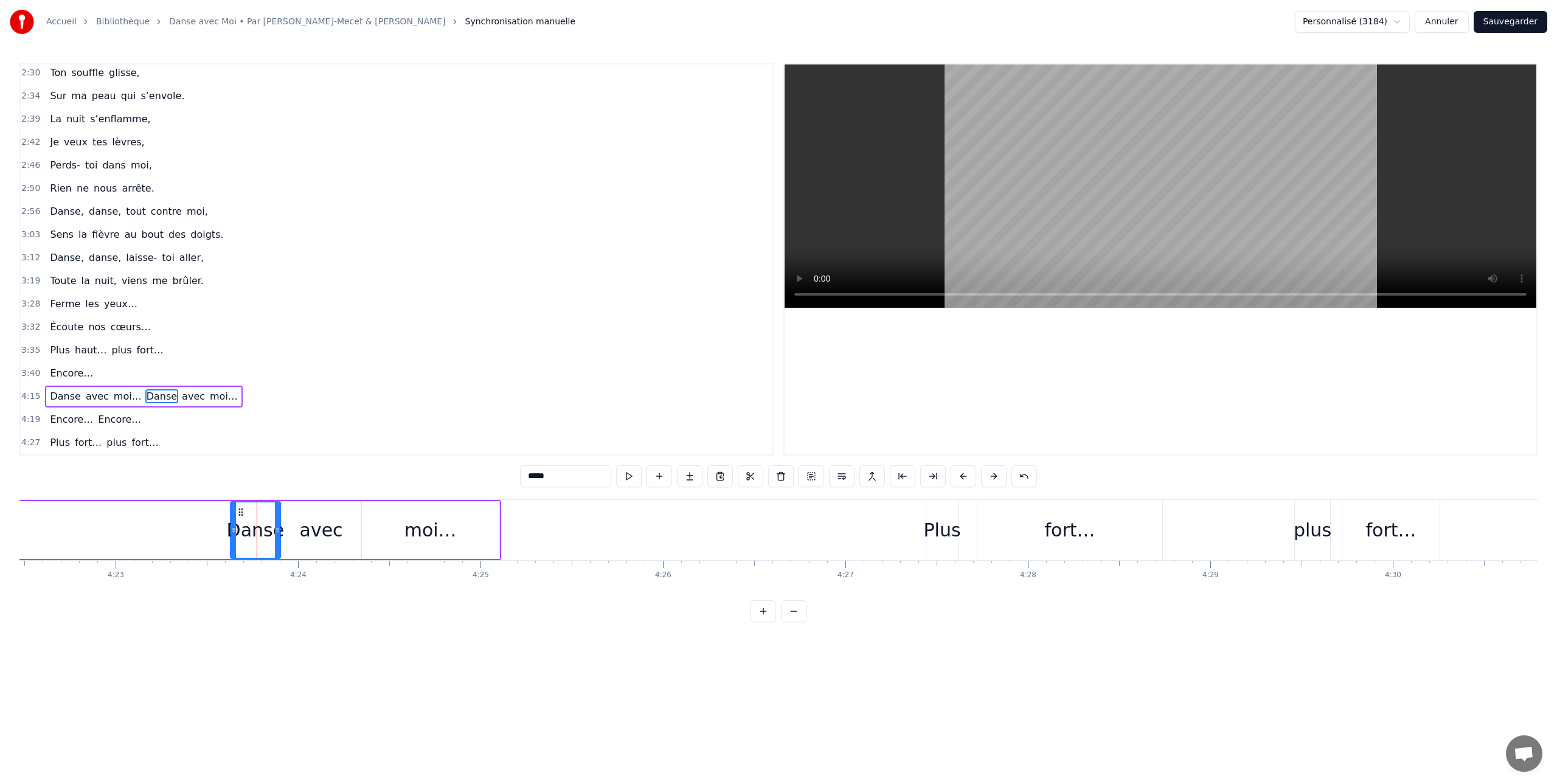
click at [255, 532] on div "Danse" at bounding box center [255, 530] width 58 height 27
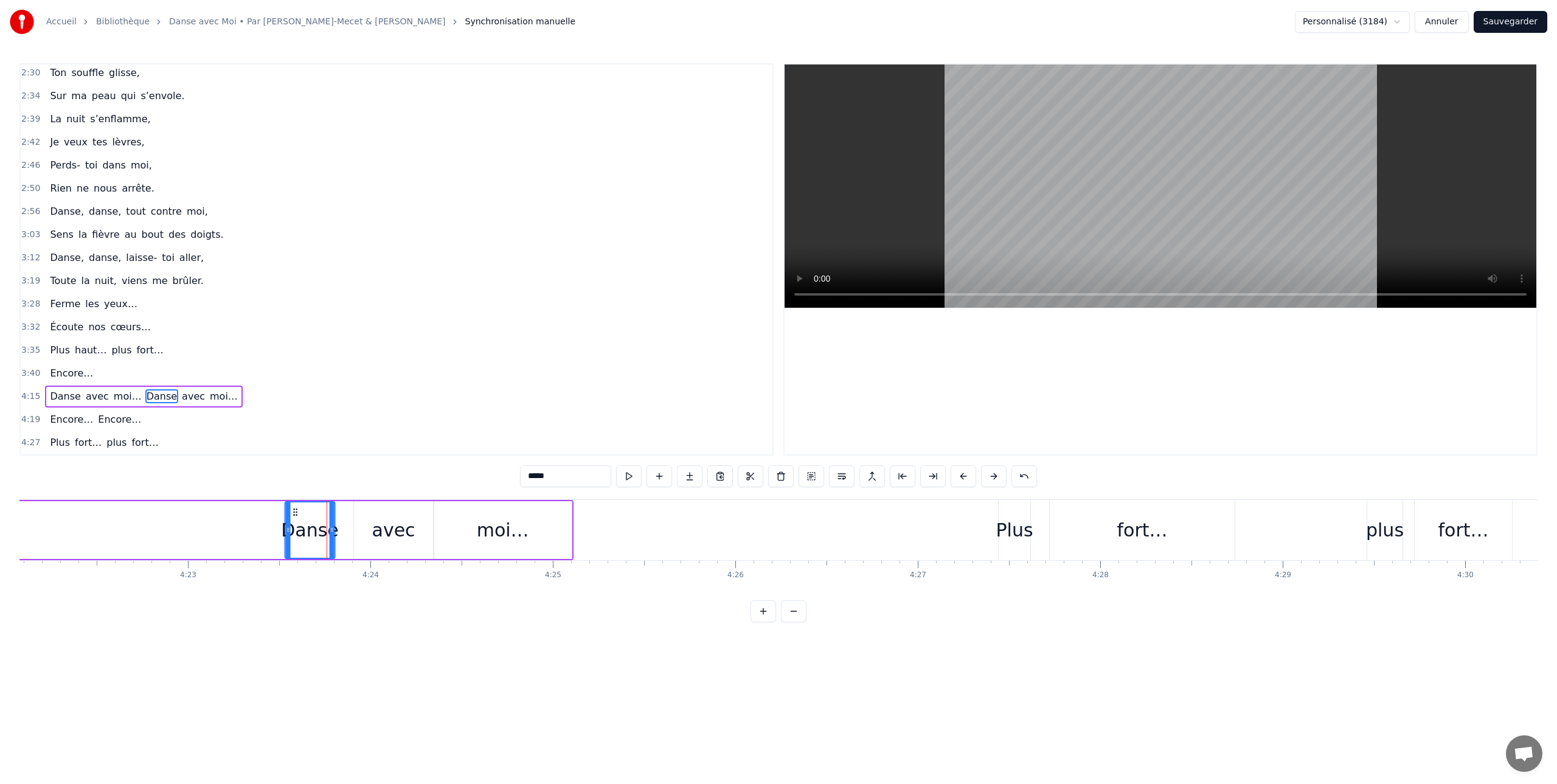
drag, startPoint x: 241, startPoint y: 513, endPoint x: 225, endPoint y: 513, distance: 16.0
click at [290, 513] on icon at bounding box center [294, 512] width 10 height 10
drag, startPoint x: 224, startPoint y: 511, endPoint x: 288, endPoint y: 512, distance: 64.0
click at [288, 512] on icon at bounding box center [288, 512] width 10 height 10
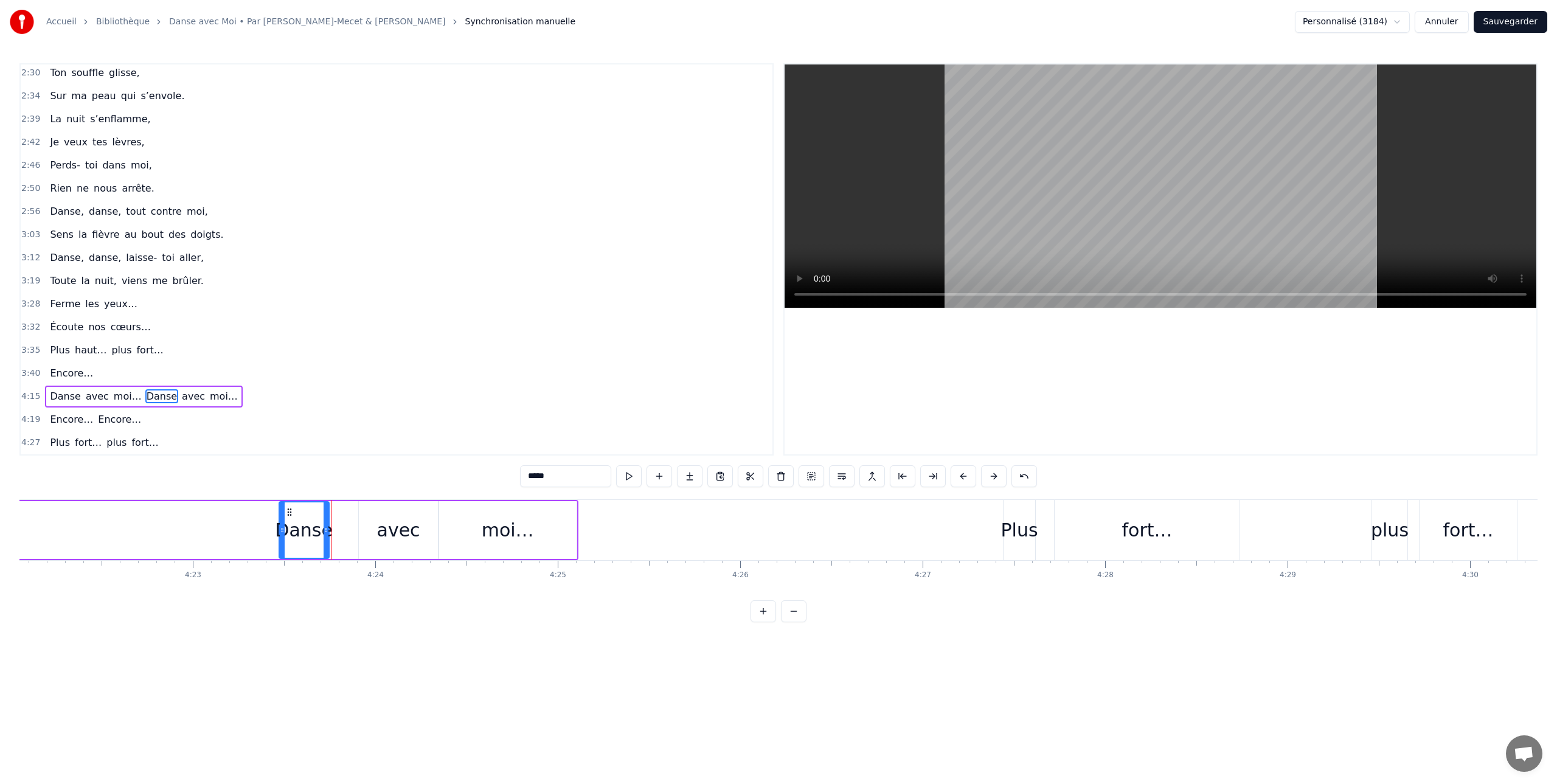
click at [374, 521] on div "avec" at bounding box center [399, 530] width 79 height 58
click at [293, 513] on div "Danse" at bounding box center [304, 530] width 50 height 58
click at [386, 521] on div "avec" at bounding box center [399, 530] width 43 height 27
drag, startPoint x: 368, startPoint y: 513, endPoint x: 357, endPoint y: 513, distance: 11.0
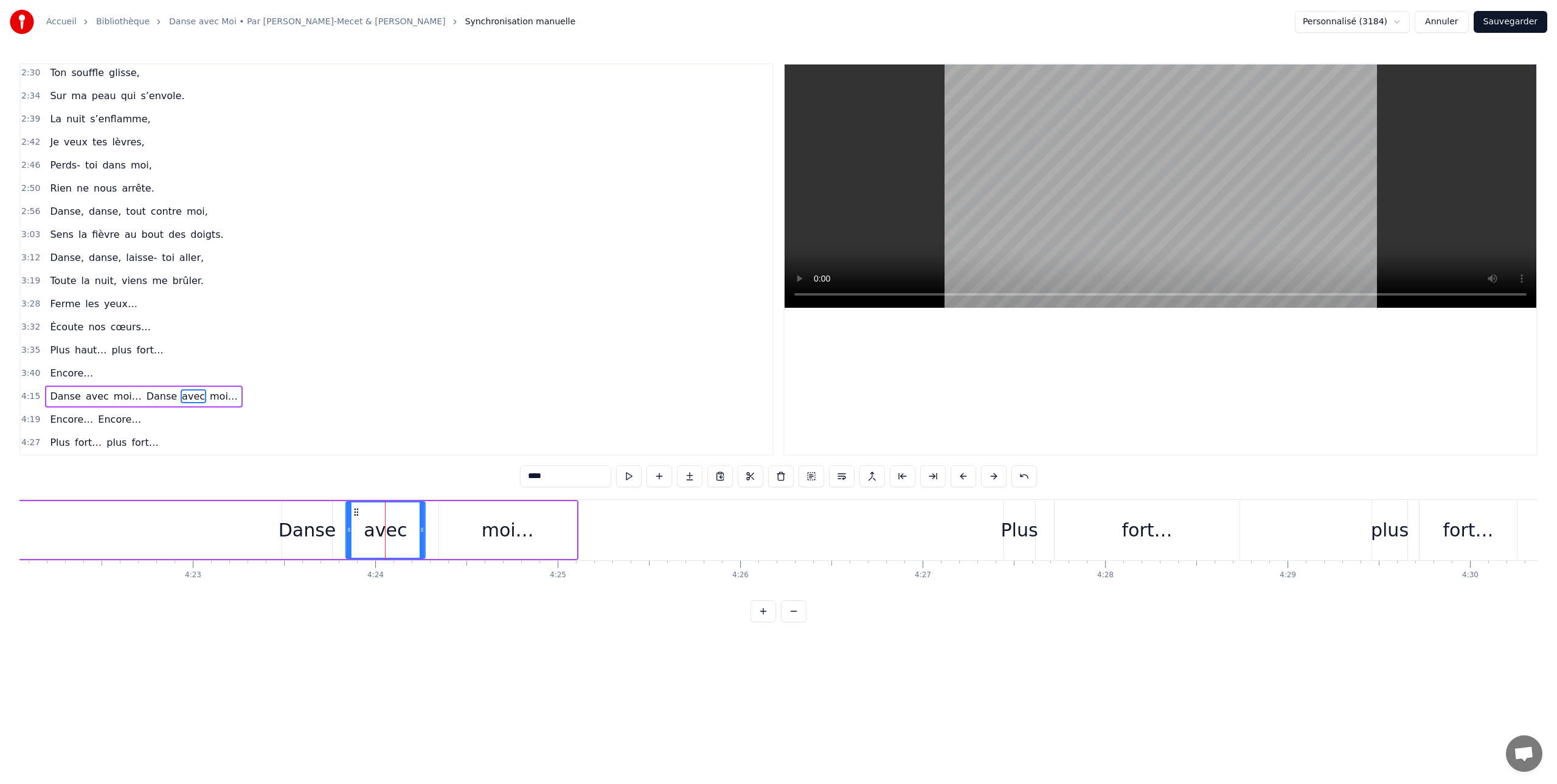
click at [354, 514] on icon at bounding box center [356, 512] width 10 height 10
click at [455, 521] on div "moi…" at bounding box center [507, 530] width 138 height 58
type input "****"
drag, startPoint x: 448, startPoint y: 512, endPoint x: 432, endPoint y: 513, distance: 16.0
click at [437, 513] on icon at bounding box center [438, 512] width 10 height 10
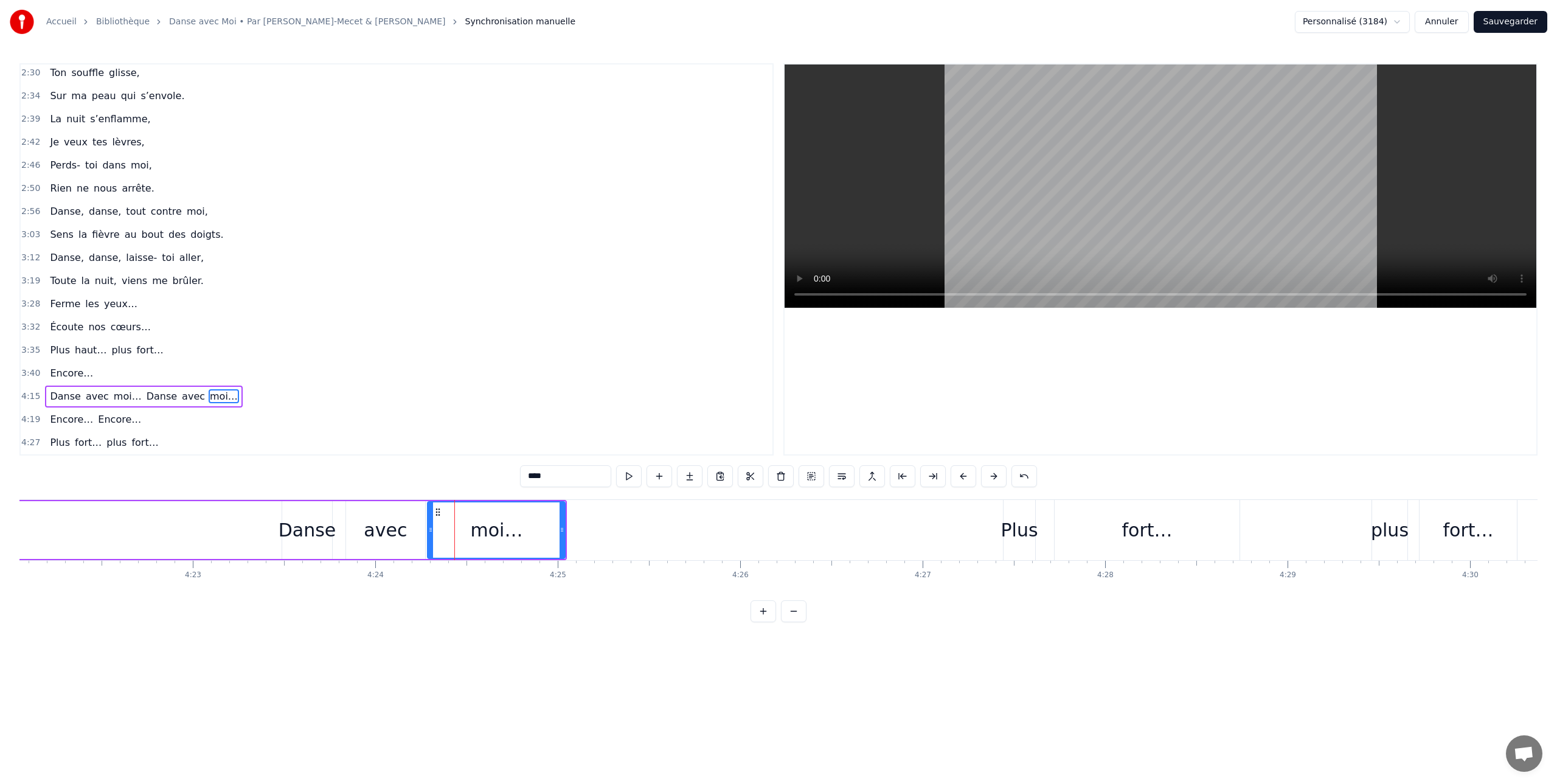
drag, startPoint x: 205, startPoint y: 510, endPoint x: 199, endPoint y: 509, distance: 6.1
click at [474, 527] on div "moi…" at bounding box center [496, 530] width 138 height 58
drag, startPoint x: 437, startPoint y: 513, endPoint x: 448, endPoint y: 513, distance: 11.0
click at [448, 513] on icon at bounding box center [449, 512] width 10 height 10
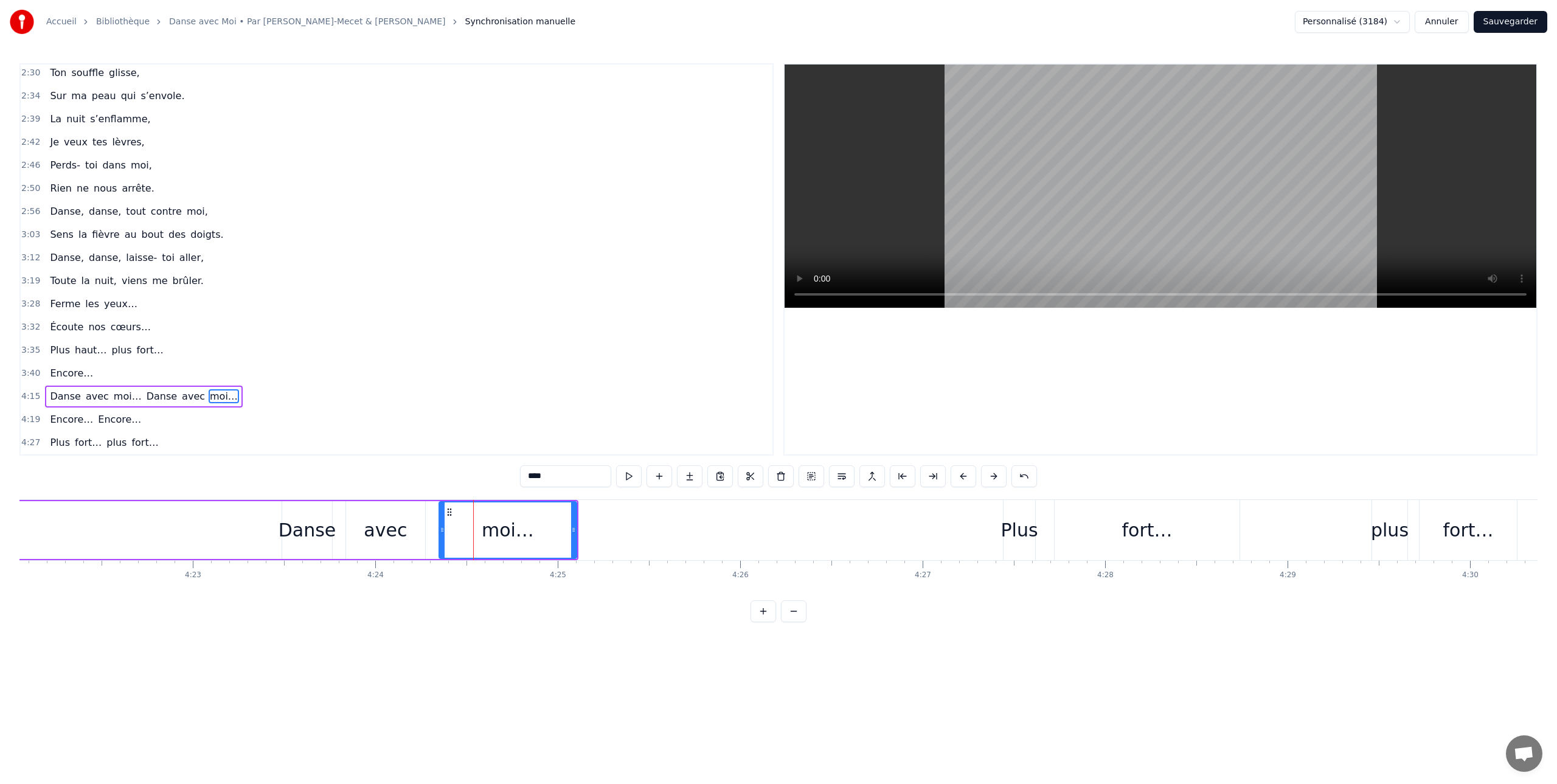
click at [367, 518] on div "avec" at bounding box center [385, 530] width 43 height 27
type input "****"
drag, startPoint x: 358, startPoint y: 514, endPoint x: 365, endPoint y: 515, distance: 7.1
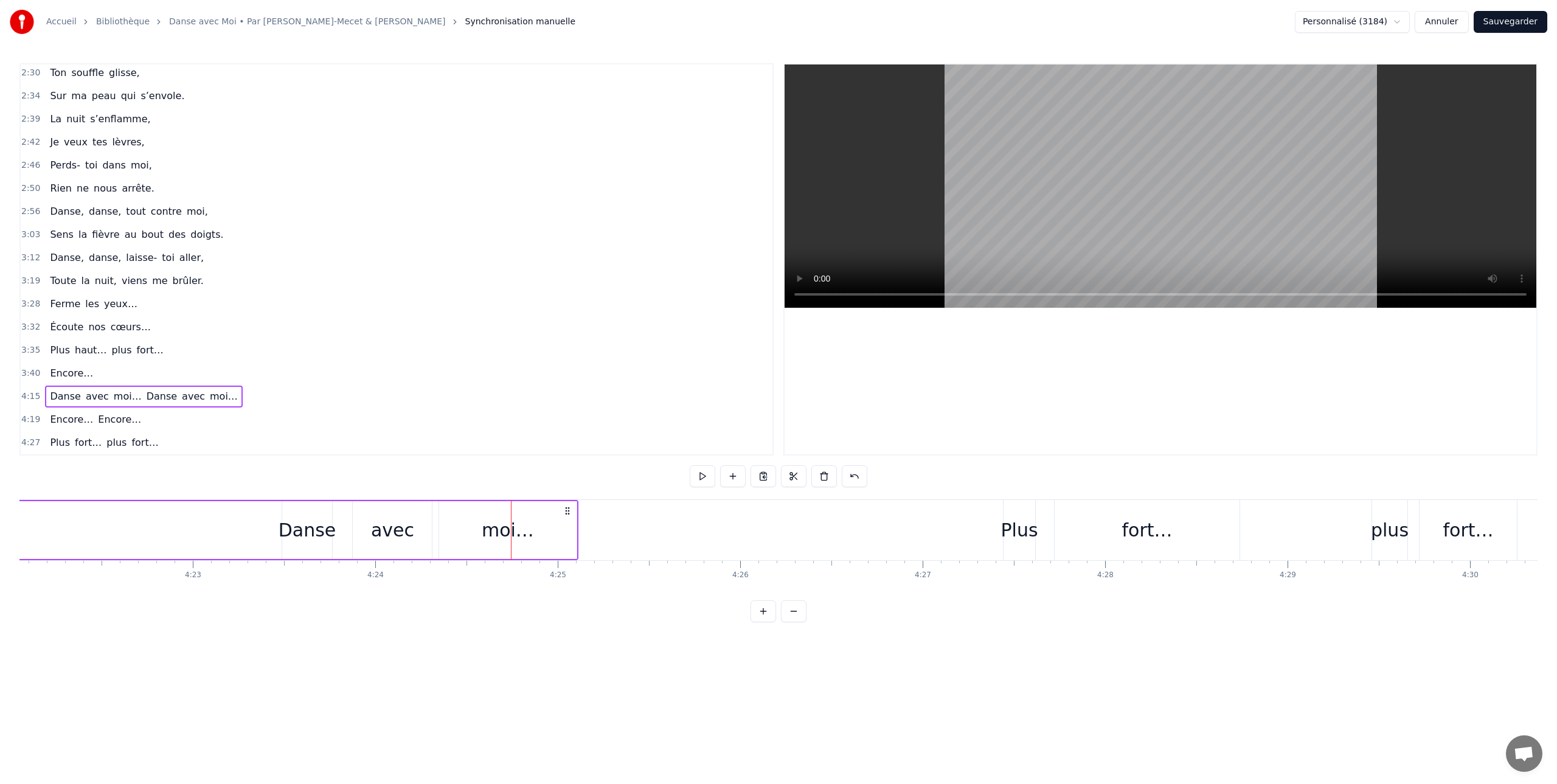
click at [340, 522] on div "Danse" at bounding box center [343, 530] width 58 height 27
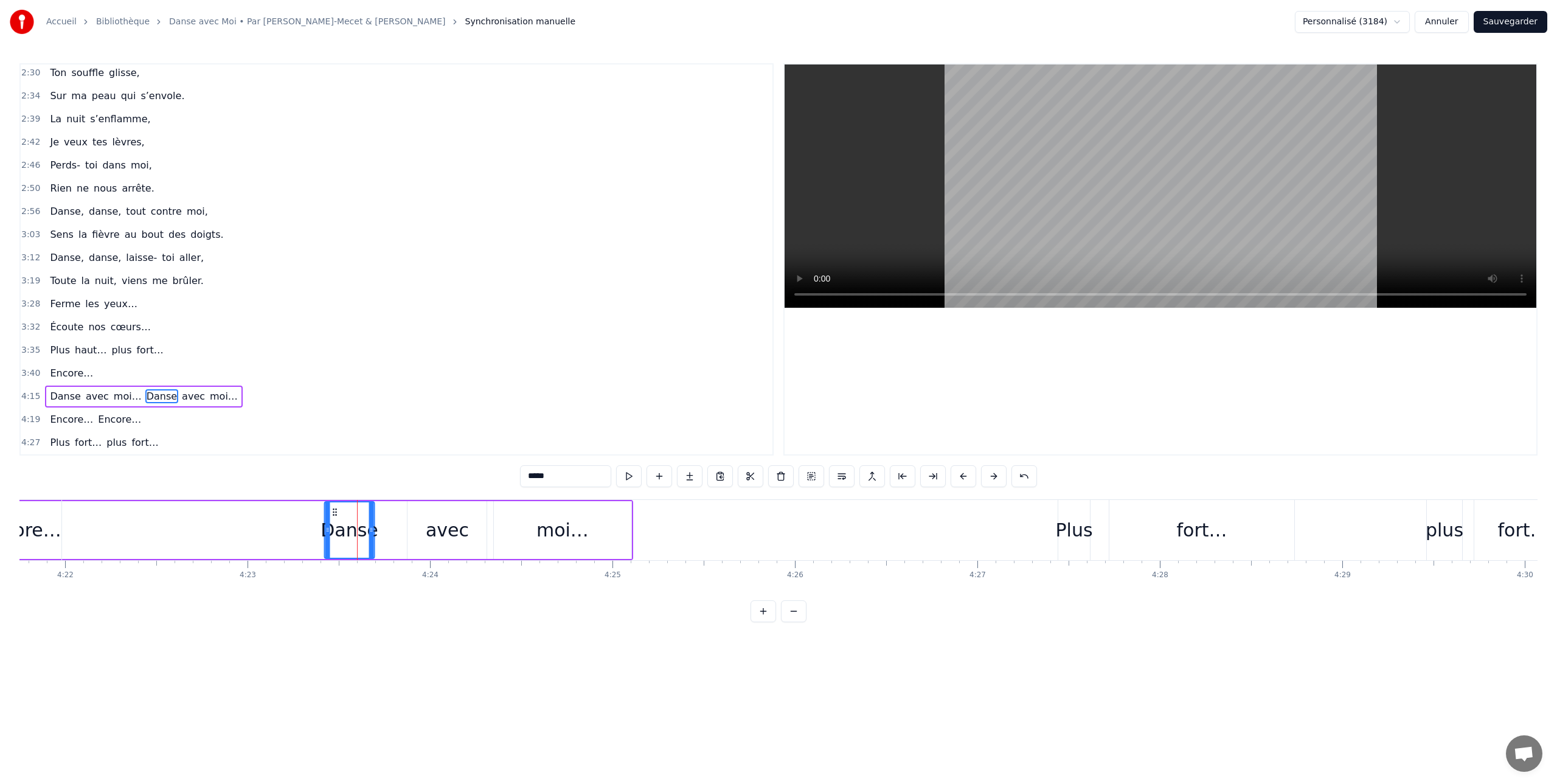
drag, startPoint x: 329, startPoint y: 513, endPoint x: 316, endPoint y: 513, distance: 13.0
click at [330, 513] on icon at bounding box center [335, 512] width 10 height 10
click at [453, 527] on div "avec" at bounding box center [449, 530] width 43 height 27
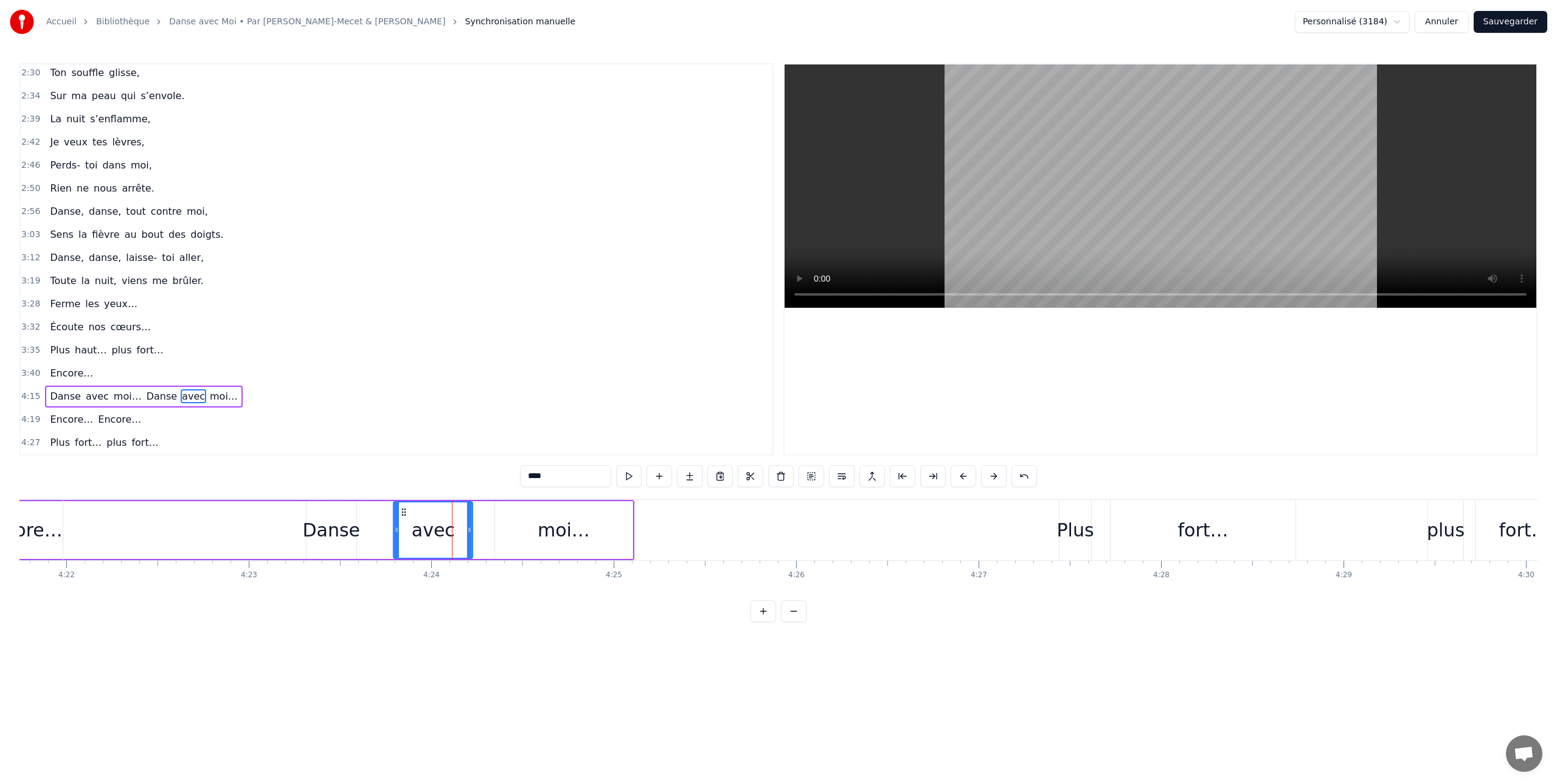
drag, startPoint x: 418, startPoint y: 515, endPoint x: 403, endPoint y: 515, distance: 15.0
click at [403, 515] on icon at bounding box center [404, 512] width 10 height 10
click at [527, 513] on div "moi…" at bounding box center [563, 530] width 138 height 58
drag, startPoint x: 506, startPoint y: 513, endPoint x: 493, endPoint y: 513, distance: 13.0
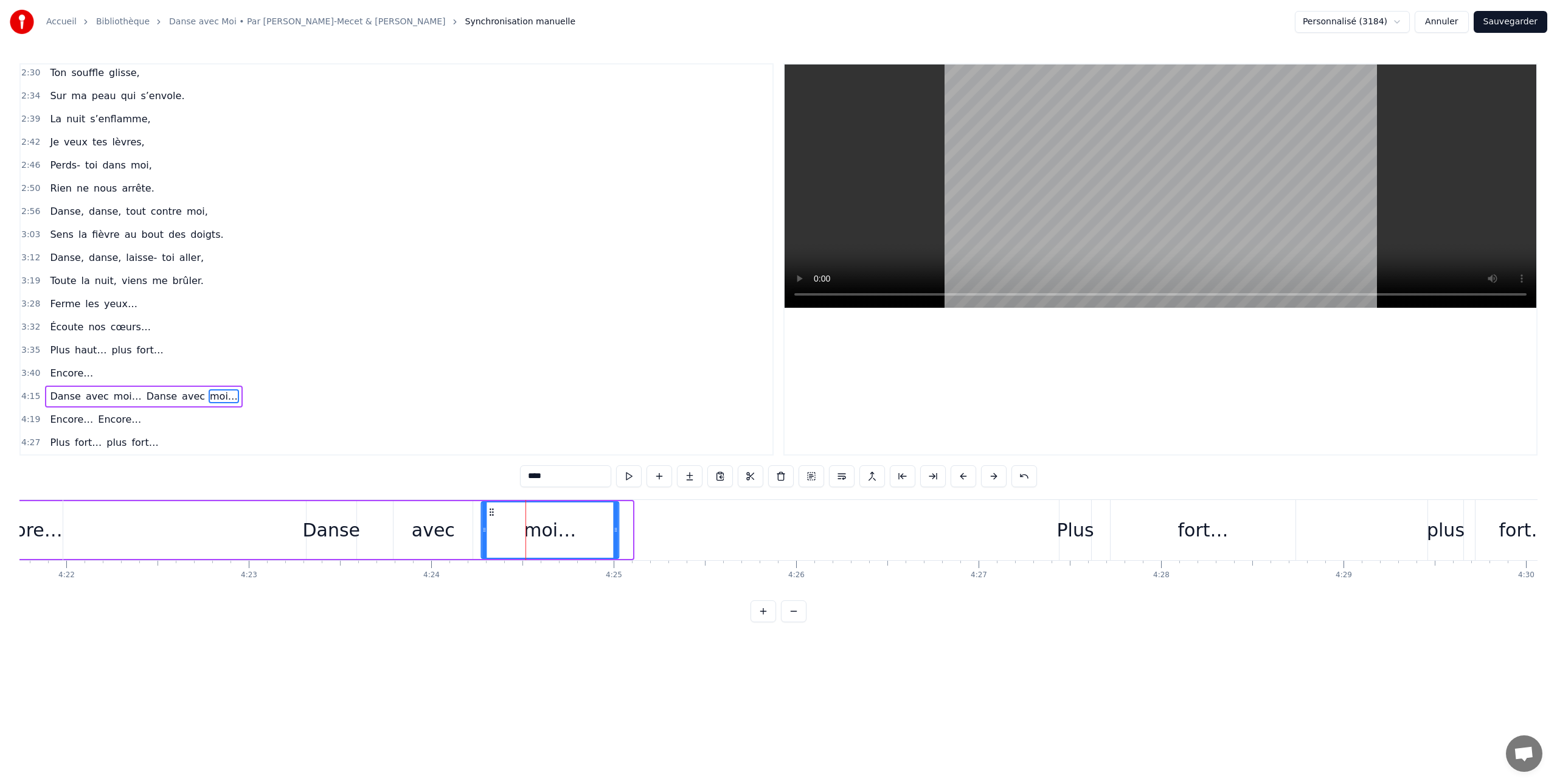
click at [493, 513] on icon at bounding box center [491, 512] width 10 height 10
drag, startPoint x: 421, startPoint y: 510, endPoint x: 433, endPoint y: 510, distance: 12.0
click at [433, 510] on div "avec" at bounding box center [433, 530] width 79 height 58
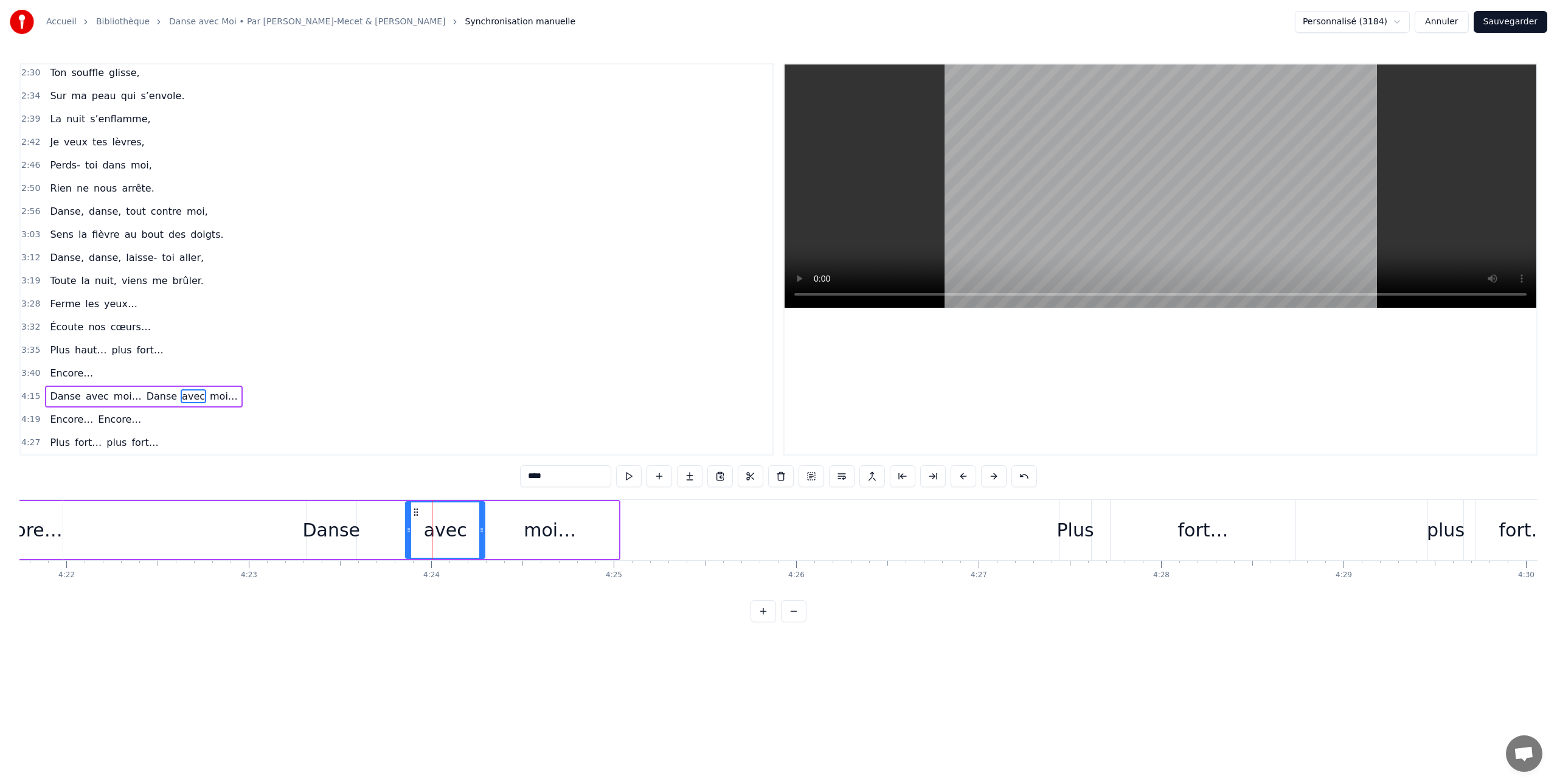
drag, startPoint x: 402, startPoint y: 510, endPoint x: 414, endPoint y: 510, distance: 12.0
click at [414, 510] on icon at bounding box center [416, 512] width 10 height 10
click at [505, 508] on div "moi…" at bounding box center [549, 530] width 138 height 58
type input "****"
click at [497, 511] on icon at bounding box center [496, 512] width 10 height 10
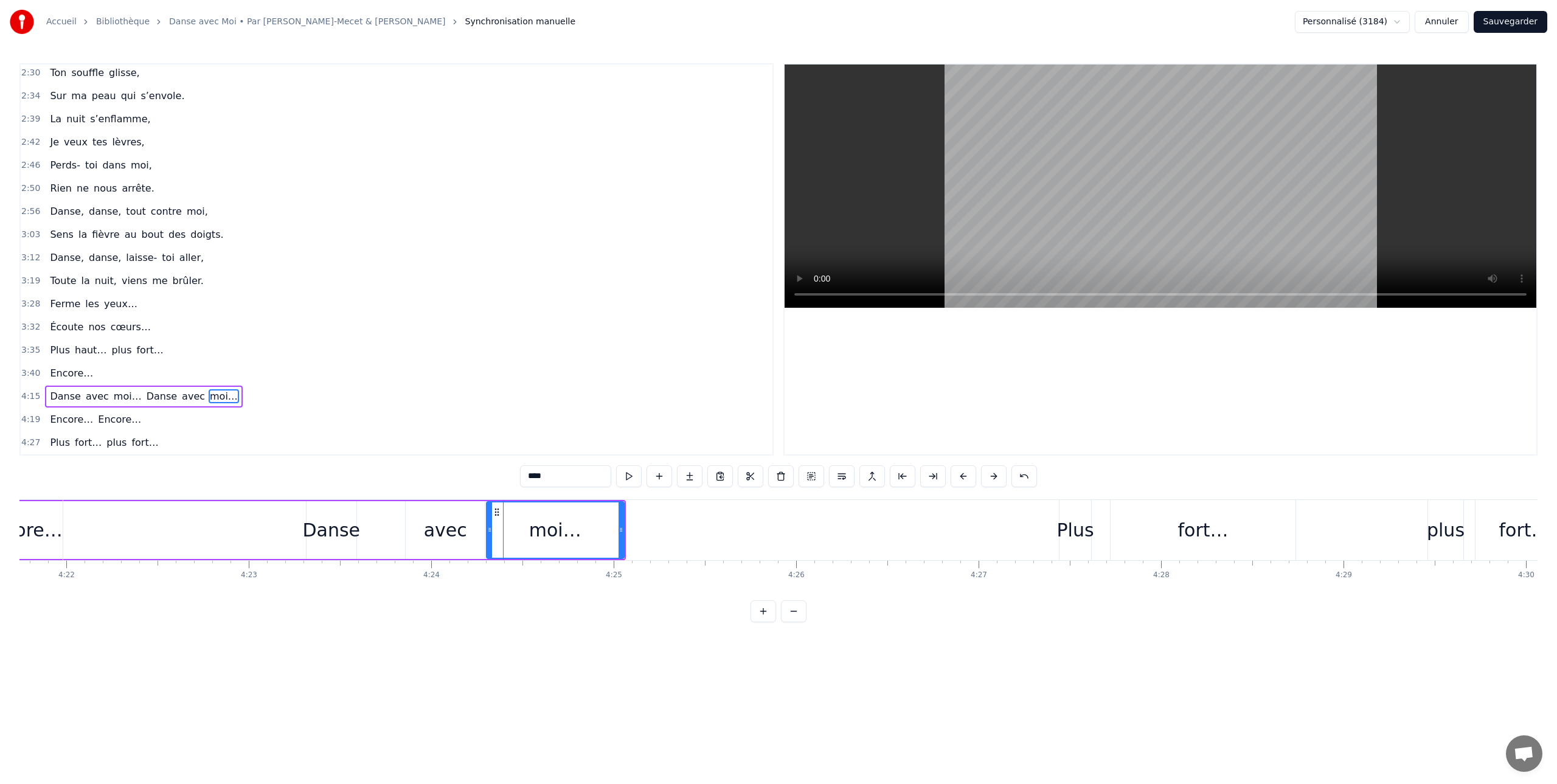
click at [432, 518] on div "avec" at bounding box center [445, 530] width 43 height 27
drag, startPoint x: 413, startPoint y: 513, endPoint x: 407, endPoint y: 514, distance: 6.1
click at [407, 514] on icon at bounding box center [409, 512] width 10 height 10
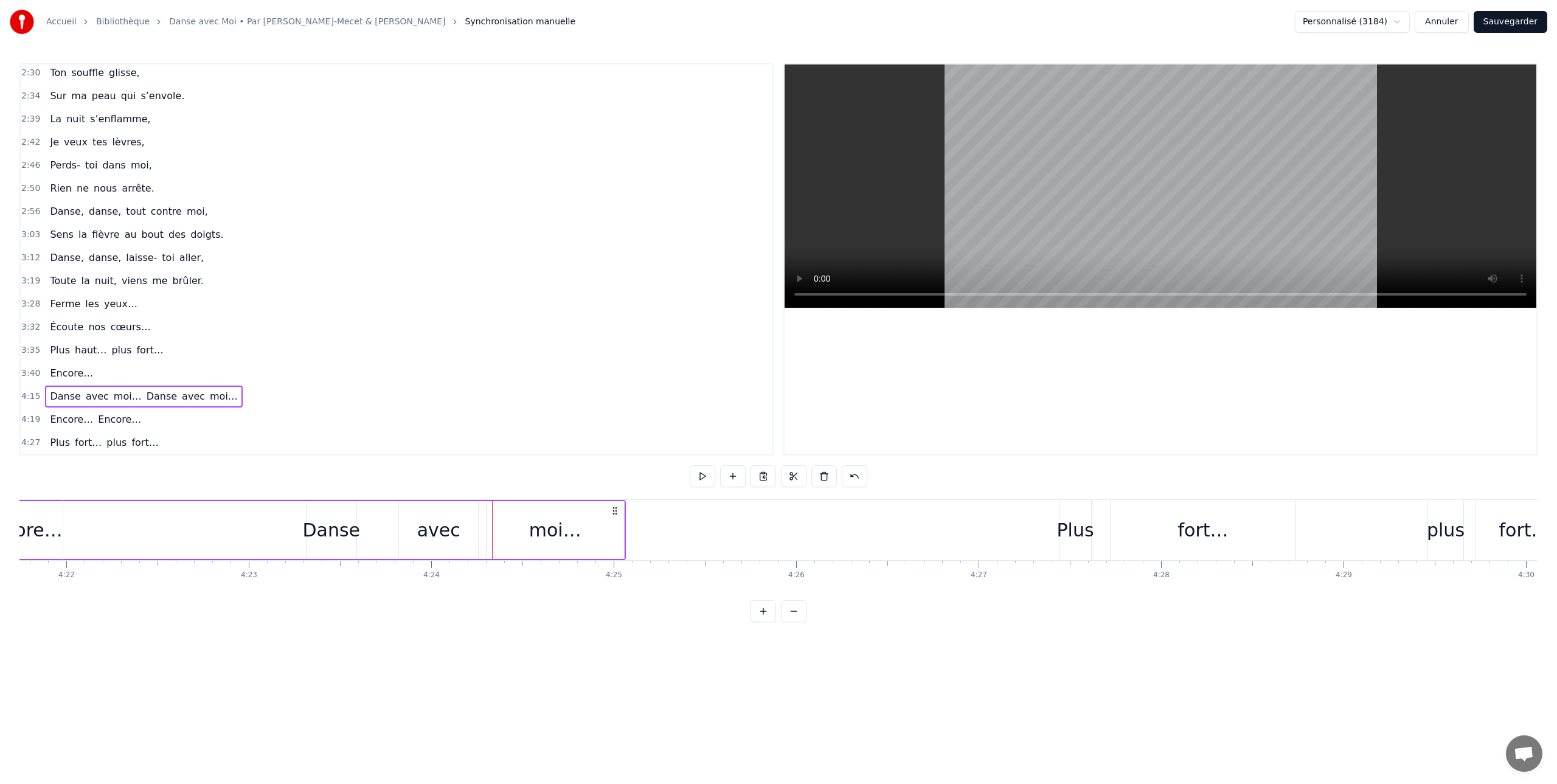
click at [421, 518] on div "avec" at bounding box center [438, 530] width 43 height 27
drag, startPoint x: 409, startPoint y: 513, endPoint x: 400, endPoint y: 513, distance: 9.0
click at [400, 513] on icon at bounding box center [403, 512] width 10 height 10
click at [396, 513] on icon at bounding box center [397, 512] width 10 height 10
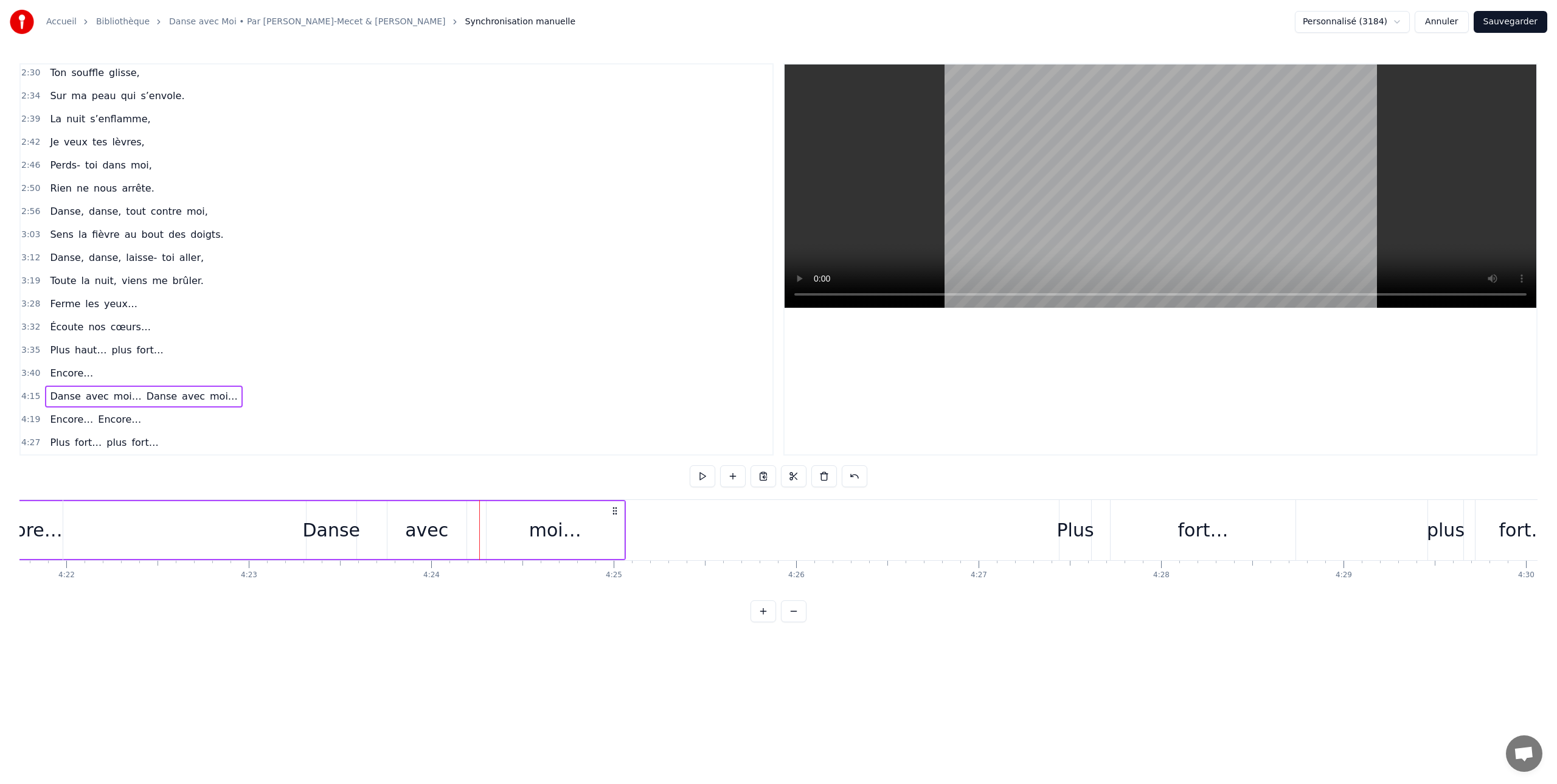
click at [519, 519] on div "moi…" at bounding box center [555, 530] width 138 height 58
drag, startPoint x: 497, startPoint y: 513, endPoint x: 478, endPoint y: 514, distance: 19.0
click at [479, 514] on icon at bounding box center [479, 512] width 10 height 10
click at [417, 520] on div "avec" at bounding box center [427, 530] width 43 height 27
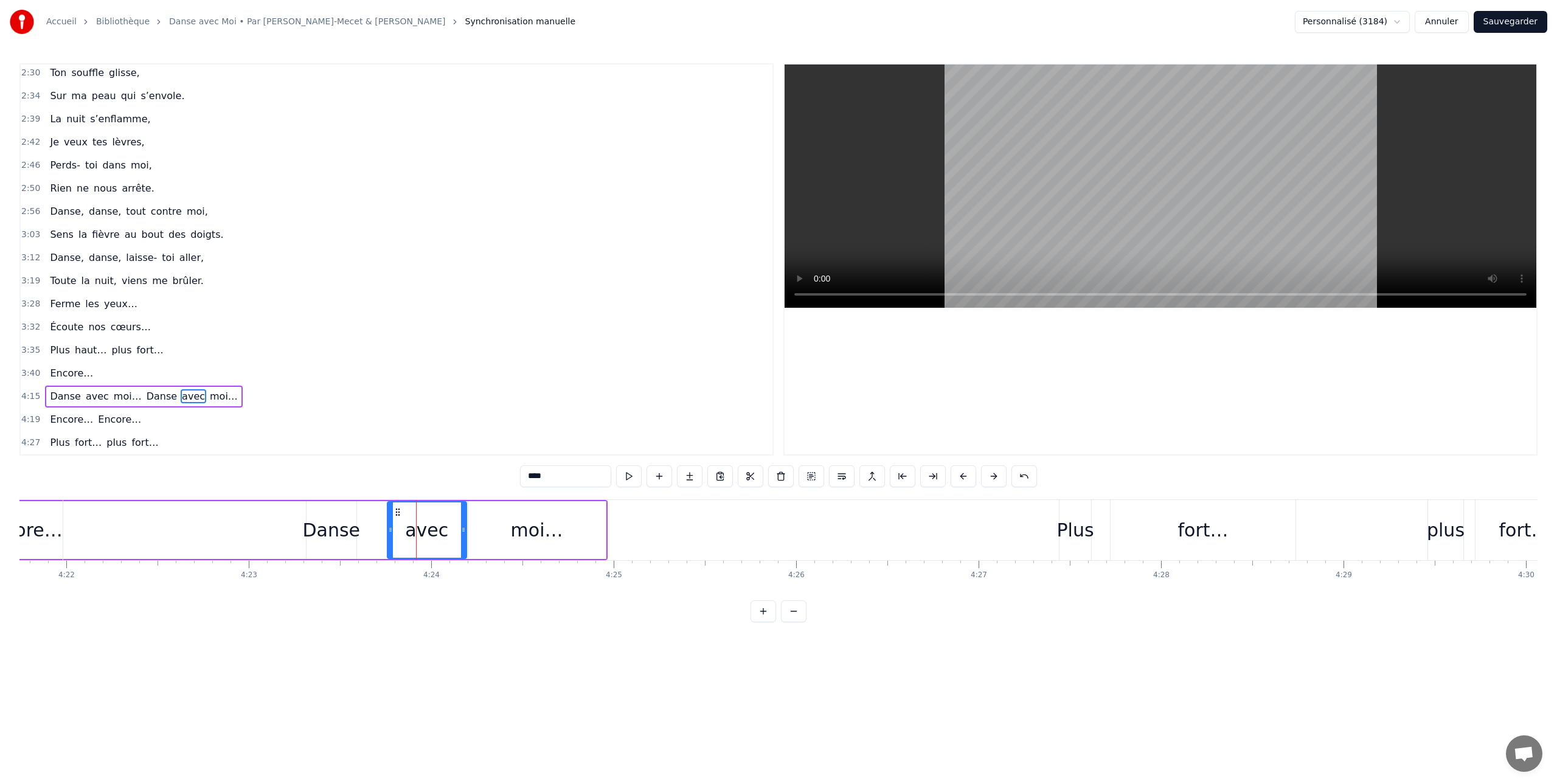
click at [336, 520] on div "Danse" at bounding box center [331, 530] width 58 height 27
click at [402, 517] on div "avec" at bounding box center [427, 530] width 79 height 58
drag, startPoint x: 396, startPoint y: 511, endPoint x: 385, endPoint y: 512, distance: 11.0
click at [383, 512] on circle at bounding box center [383, 512] width 1 height 1
click at [486, 514] on div "moi…" at bounding box center [537, 530] width 138 height 58
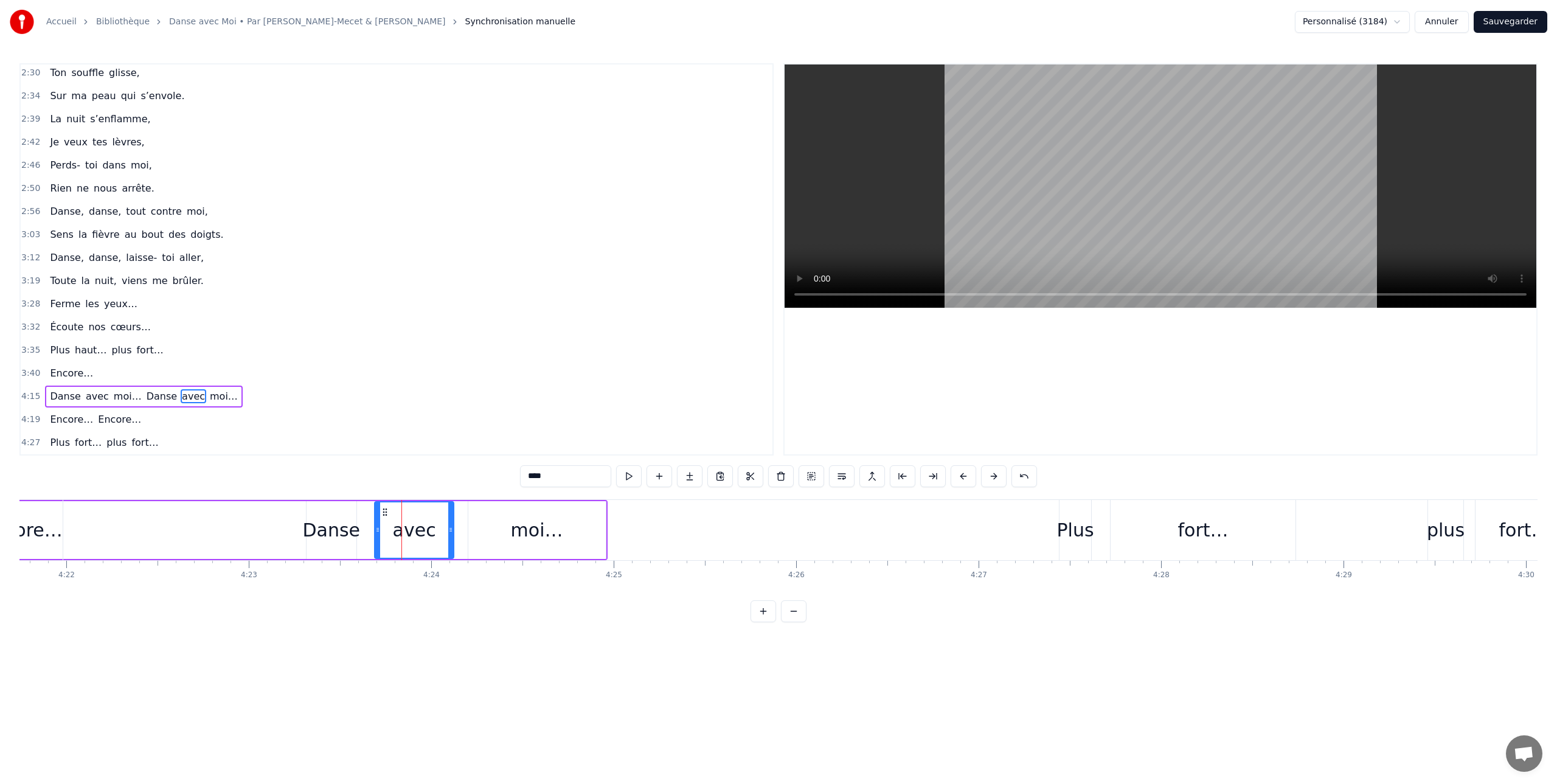
type input "****"
drag, startPoint x: 479, startPoint y: 512, endPoint x: 459, endPoint y: 513, distance: 20.0
click at [466, 512] on icon at bounding box center [464, 512] width 10 height 10
click at [431, 519] on div "avec" at bounding box center [414, 530] width 43 height 27
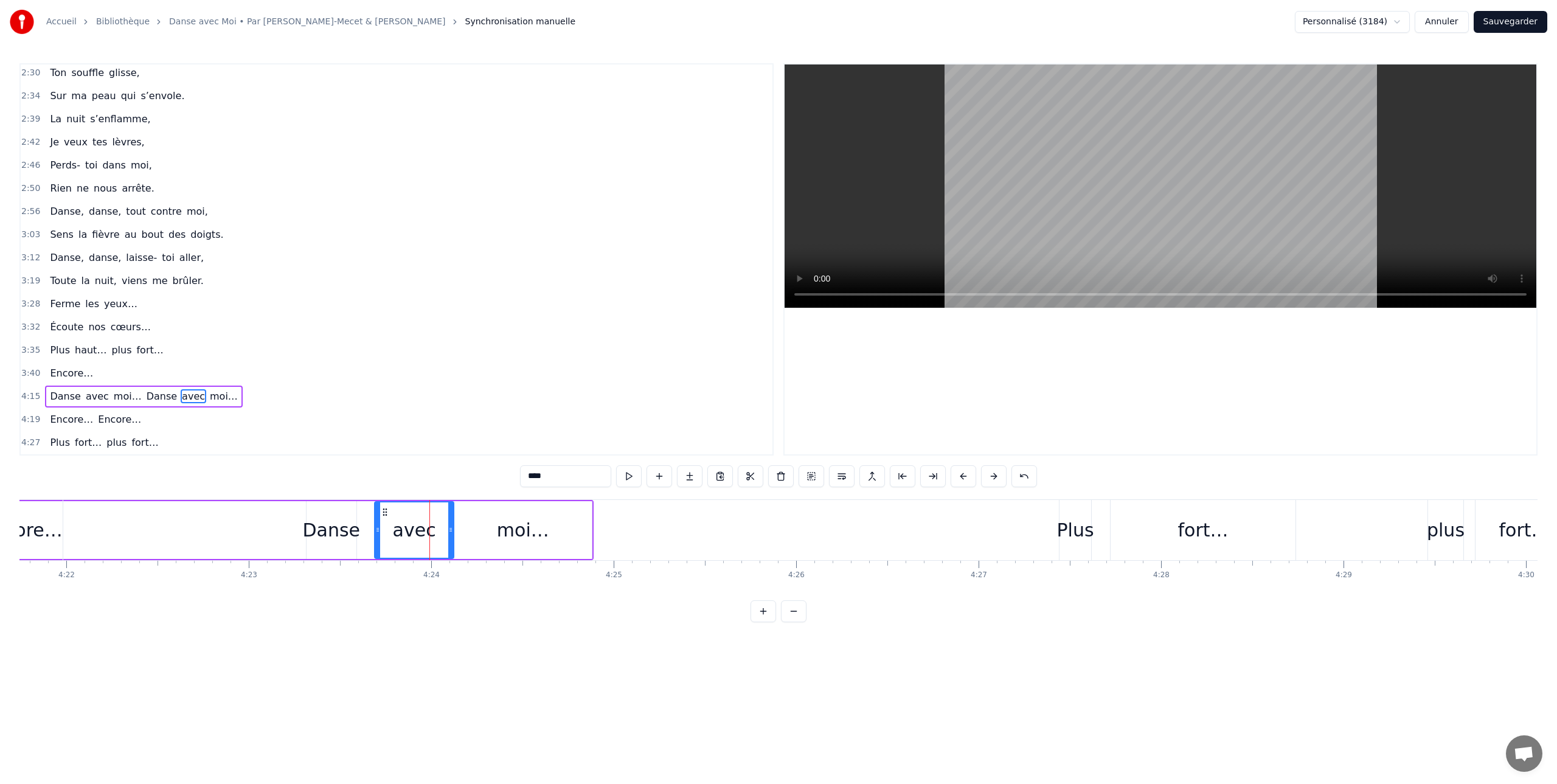
click at [489, 529] on div "moi…" at bounding box center [523, 530] width 138 height 58
click at [393, 515] on div "avec" at bounding box center [414, 530] width 79 height 58
drag, startPoint x: 385, startPoint y: 513, endPoint x: 380, endPoint y: 515, distance: 5.4
click at [378, 515] on icon at bounding box center [377, 512] width 10 height 10
click at [469, 516] on div "moi…" at bounding box center [523, 530] width 138 height 58
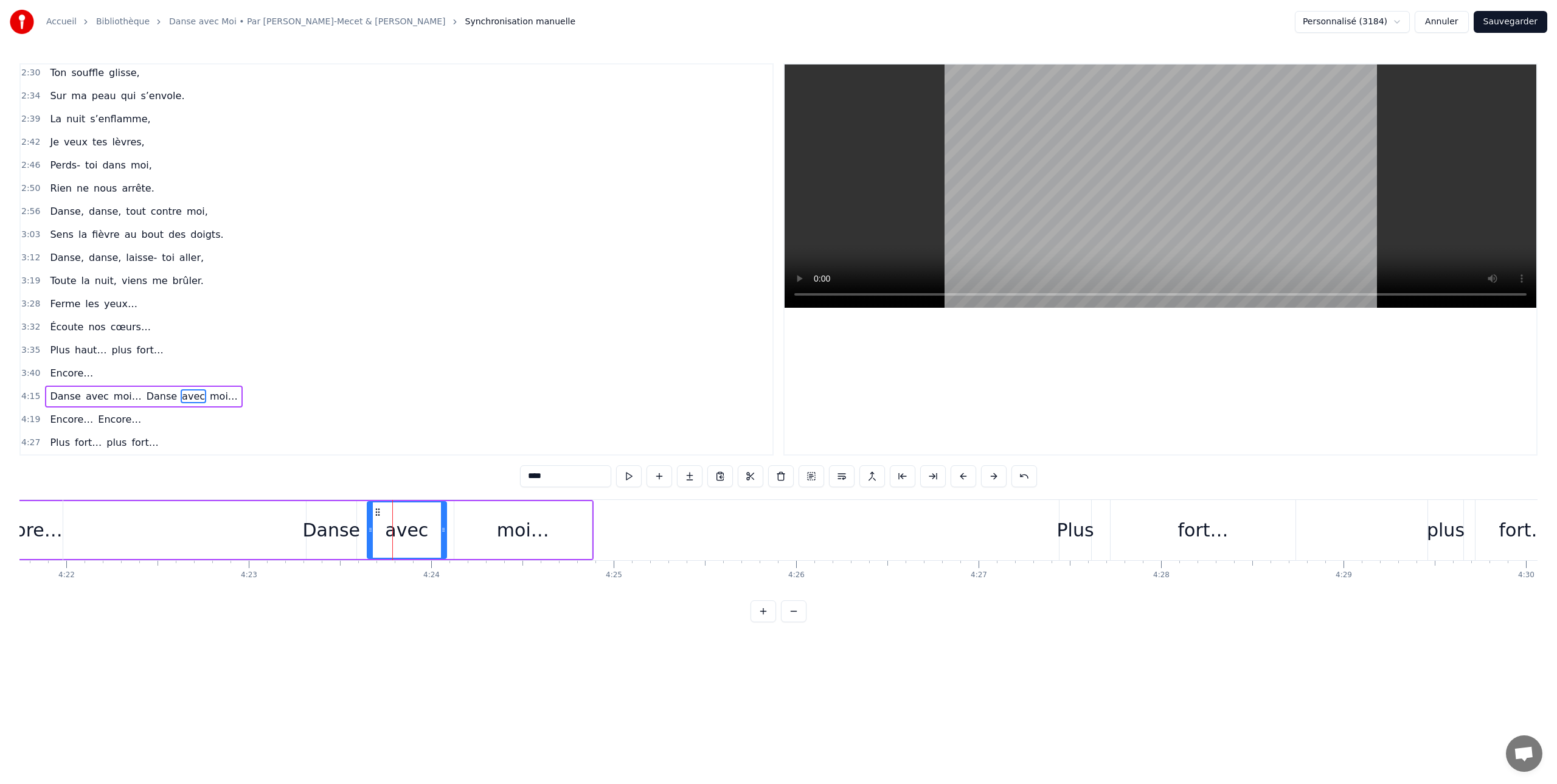
type input "****"
drag, startPoint x: 465, startPoint y: 512, endPoint x: 452, endPoint y: 513, distance: 13.0
click at [457, 513] on icon at bounding box center [456, 512] width 10 height 10
click at [329, 515] on div "Danse" at bounding box center [332, 530] width 50 height 58
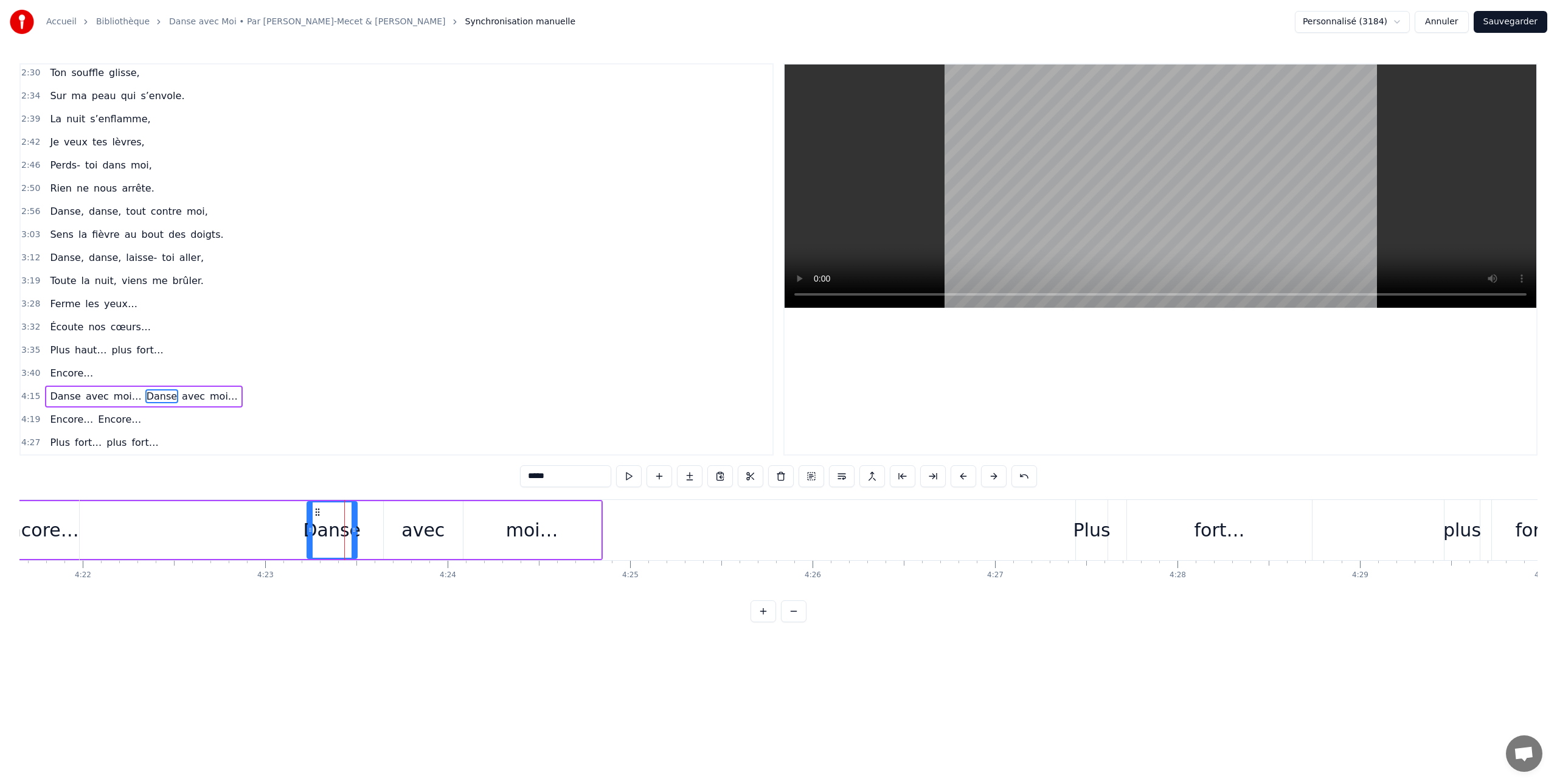
scroll to position [0, 47729]
click at [328, 513] on icon at bounding box center [332, 512] width 10 height 10
drag, startPoint x: 312, startPoint y: 512, endPoint x: 331, endPoint y: 512, distance: 19.0
click at [331, 512] on icon at bounding box center [332, 512] width 10 height 10
click at [424, 521] on div "avec" at bounding box center [438, 530] width 43 height 27
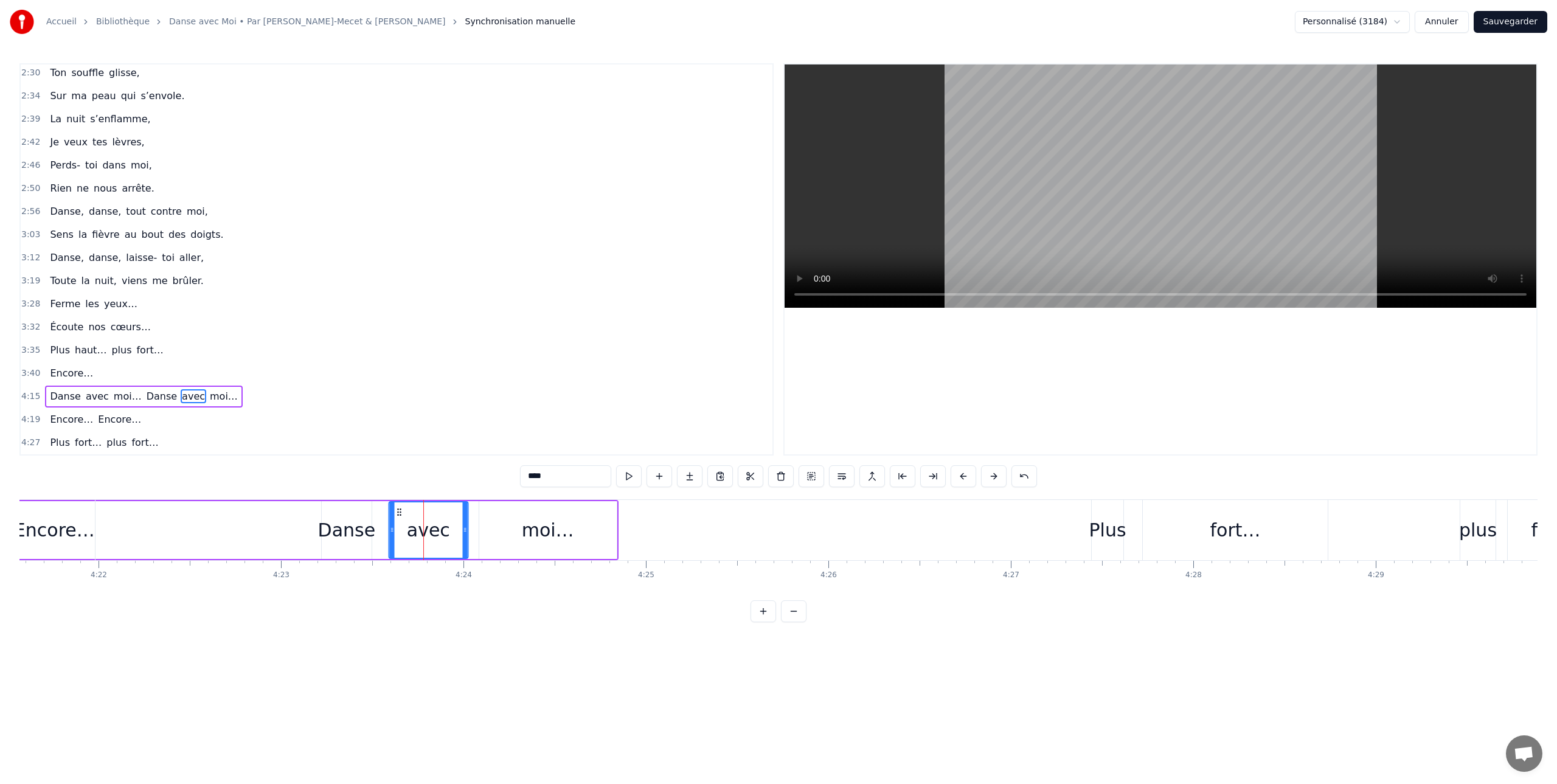
drag, startPoint x: 410, startPoint y: 511, endPoint x: 399, endPoint y: 512, distance: 11.0
click at [400, 512] on circle at bounding box center [400, 512] width 1 height 1
click at [509, 515] on div "moi…" at bounding box center [548, 530] width 138 height 58
type input "****"
drag, startPoint x: 489, startPoint y: 512, endPoint x: 482, endPoint y: 512, distance: 7.0
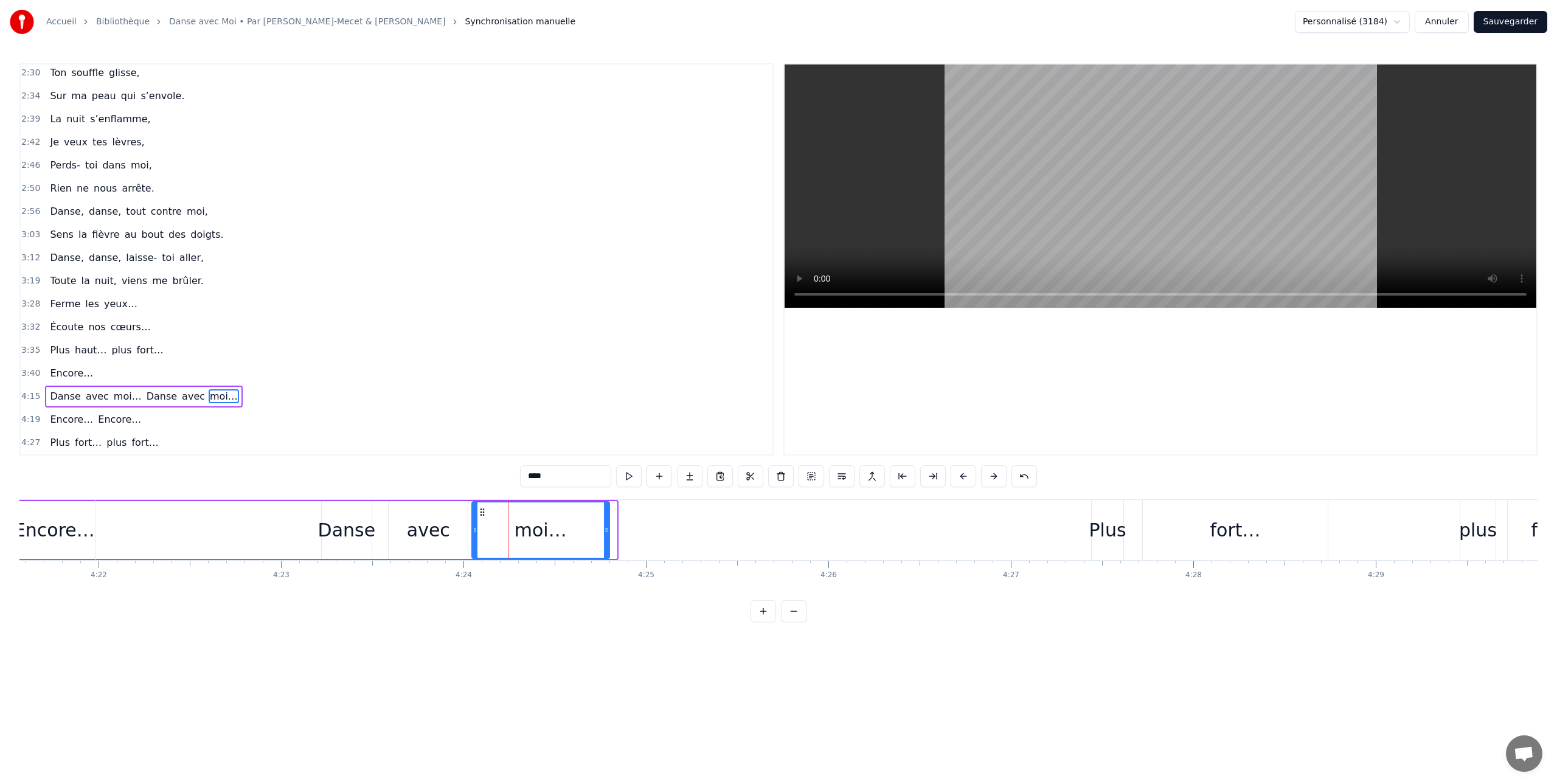
click at [482, 512] on icon at bounding box center [482, 512] width 10 height 10
click at [334, 516] on div "Danse" at bounding box center [347, 530] width 58 height 27
click at [335, 511] on icon at bounding box center [334, 512] width 10 height 10
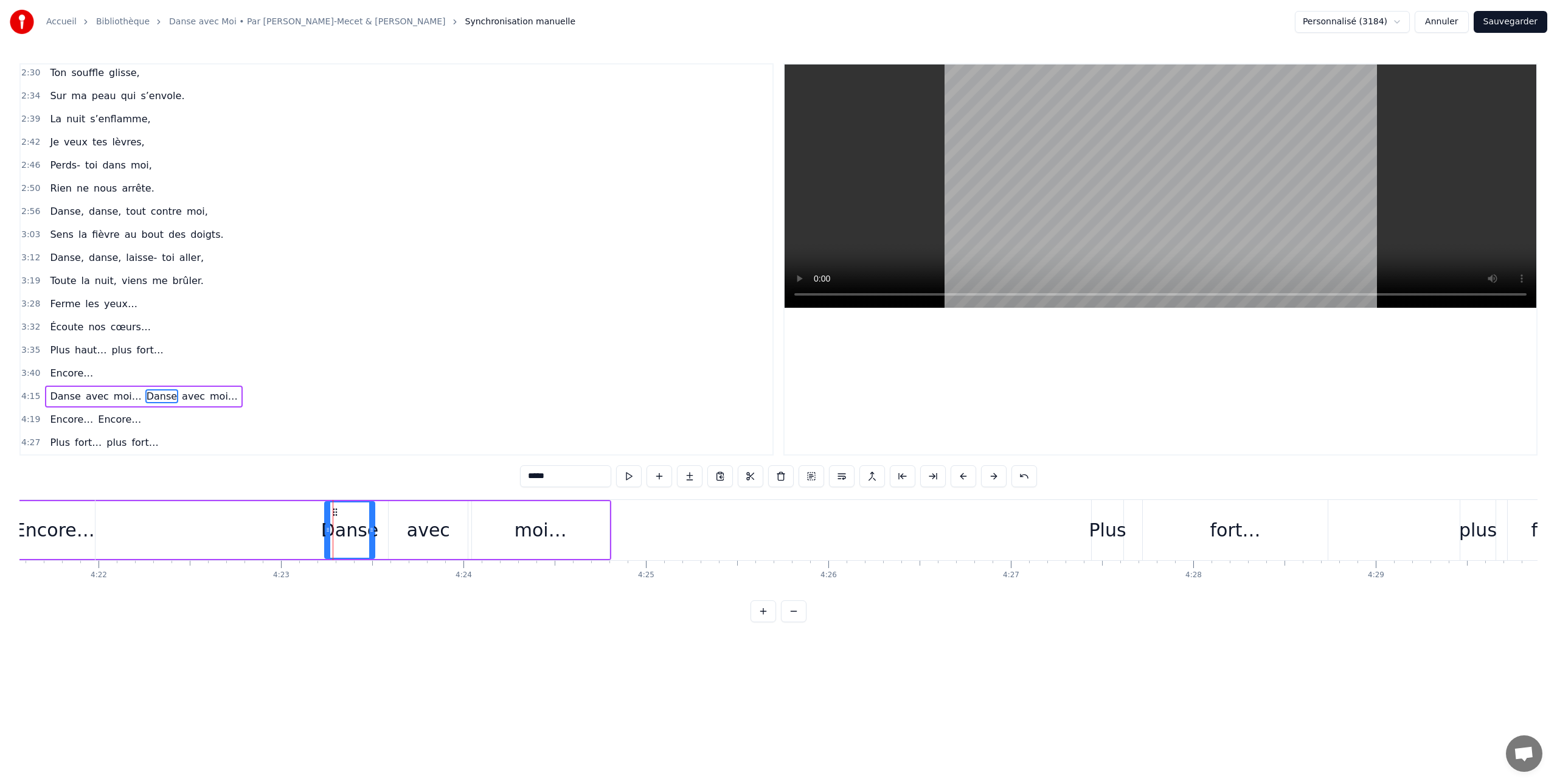
click at [414, 514] on div "avec" at bounding box center [428, 530] width 79 height 58
click at [399, 513] on icon at bounding box center [400, 512] width 10 height 10
click at [519, 513] on div "moi…" at bounding box center [541, 530] width 138 height 58
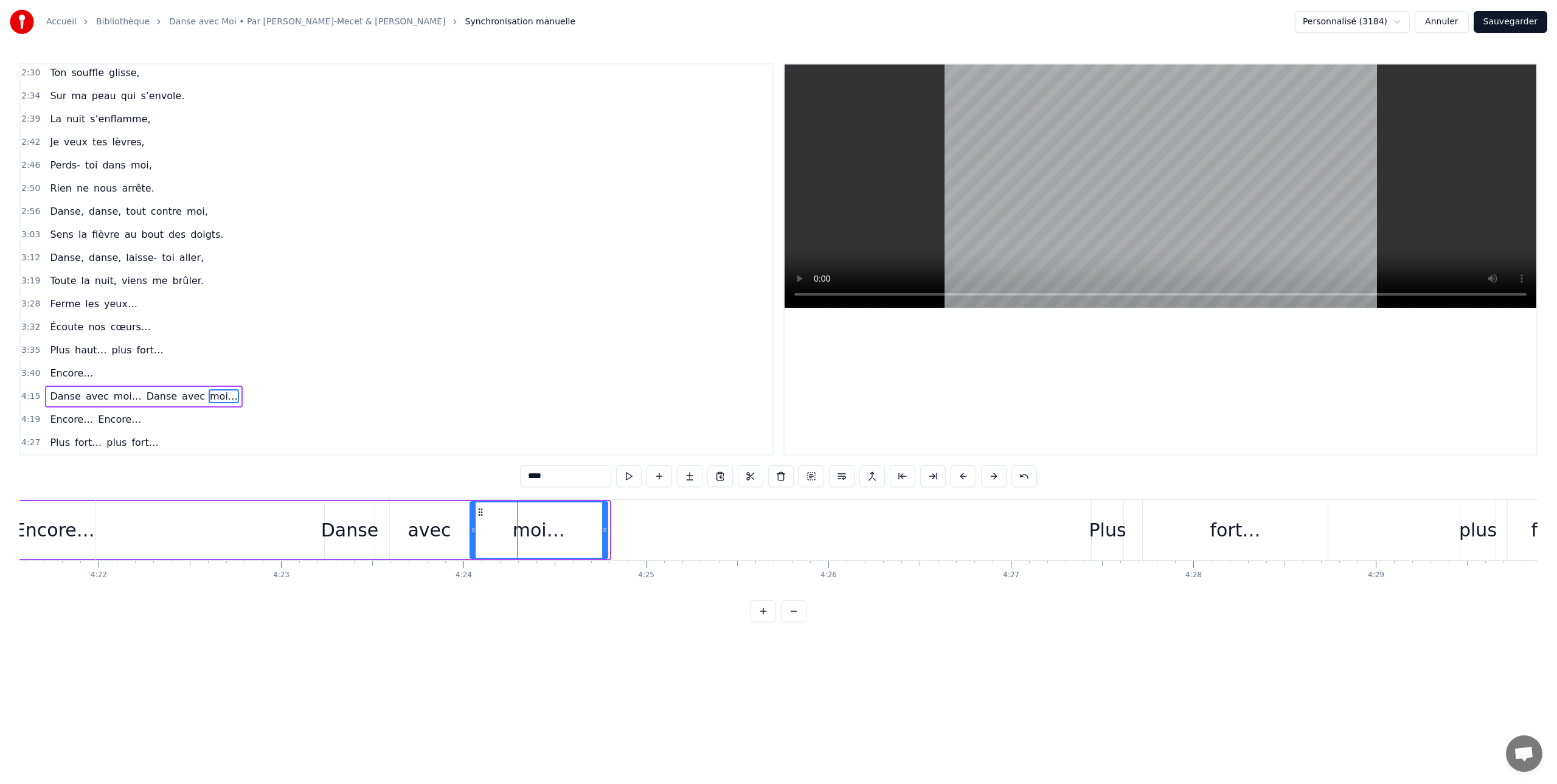
click at [479, 515] on circle at bounding box center [479, 515] width 1 height 1
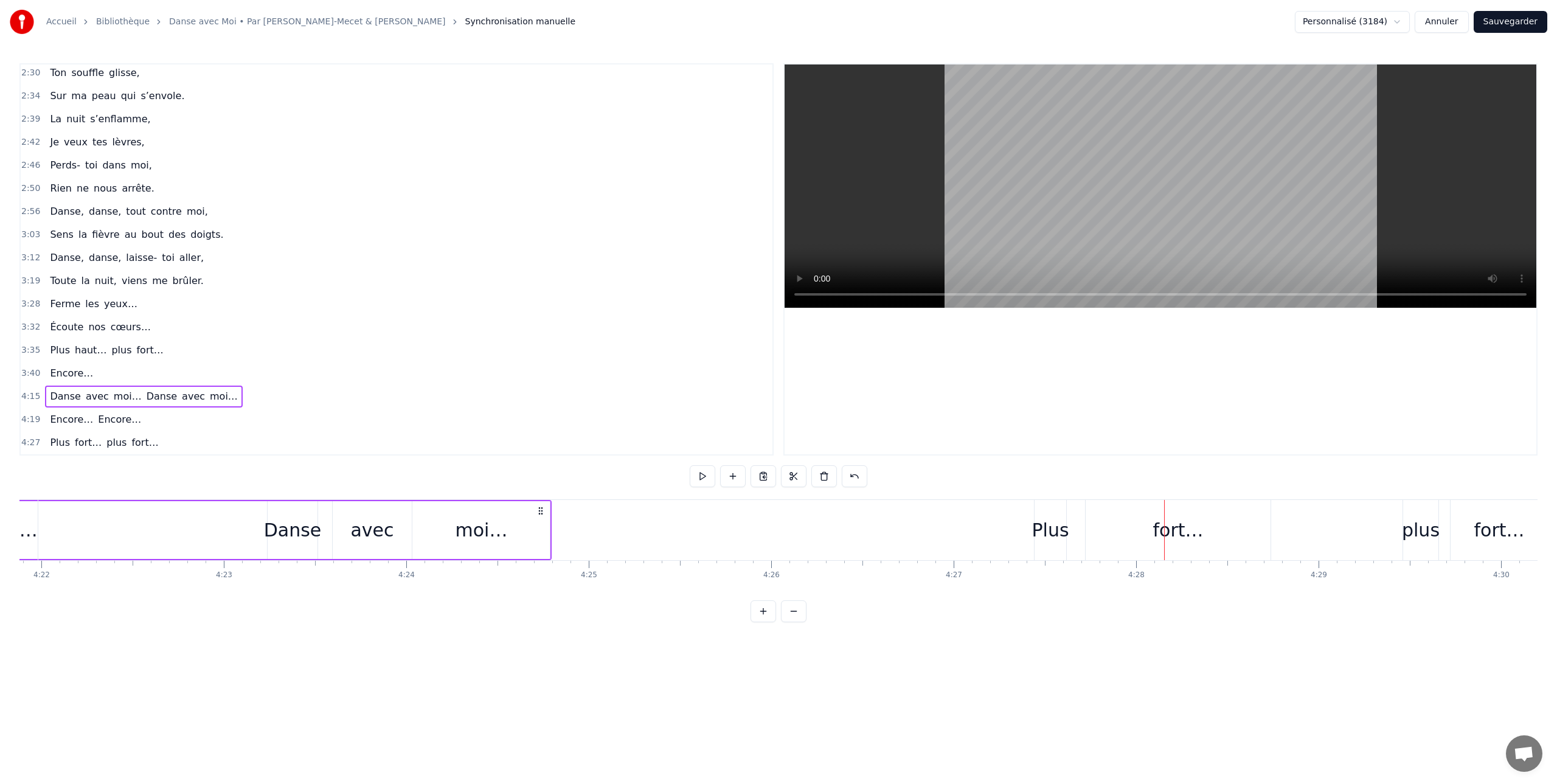
scroll to position [0, 47804]
click at [341, 488] on div "0:05 Bonjour… 0:09 Comment t’appelles- tu ? 0:10 Mmmh… j’adore… 0:13 Tu peux m’…" at bounding box center [778, 343] width 1518 height 559
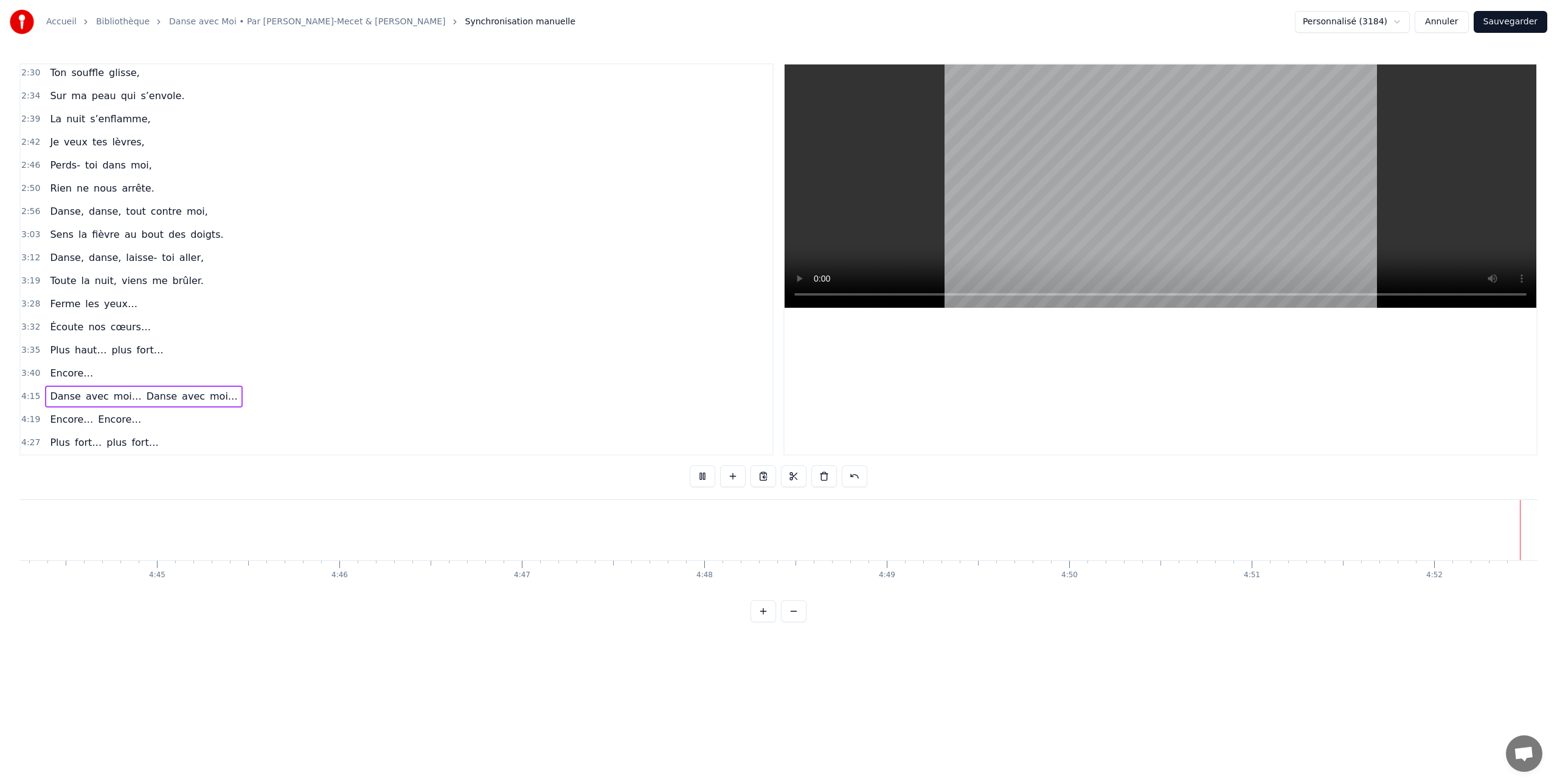
scroll to position [0, 51869]
click at [1508, 23] on button "Sauvegarder" at bounding box center [1511, 22] width 74 height 22
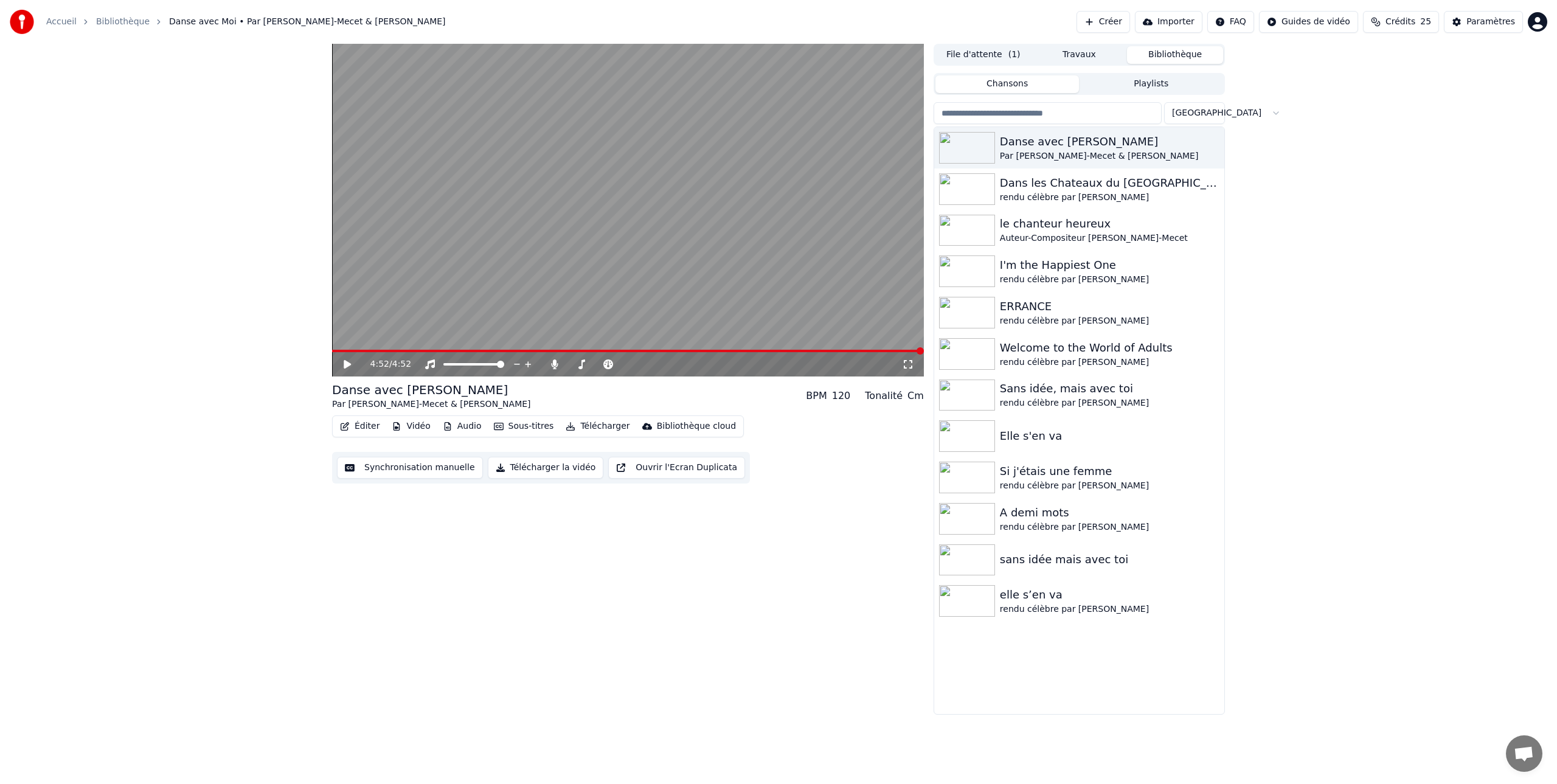
click at [541, 466] on button "Télécharger la vidéo" at bounding box center [546, 468] width 116 height 22
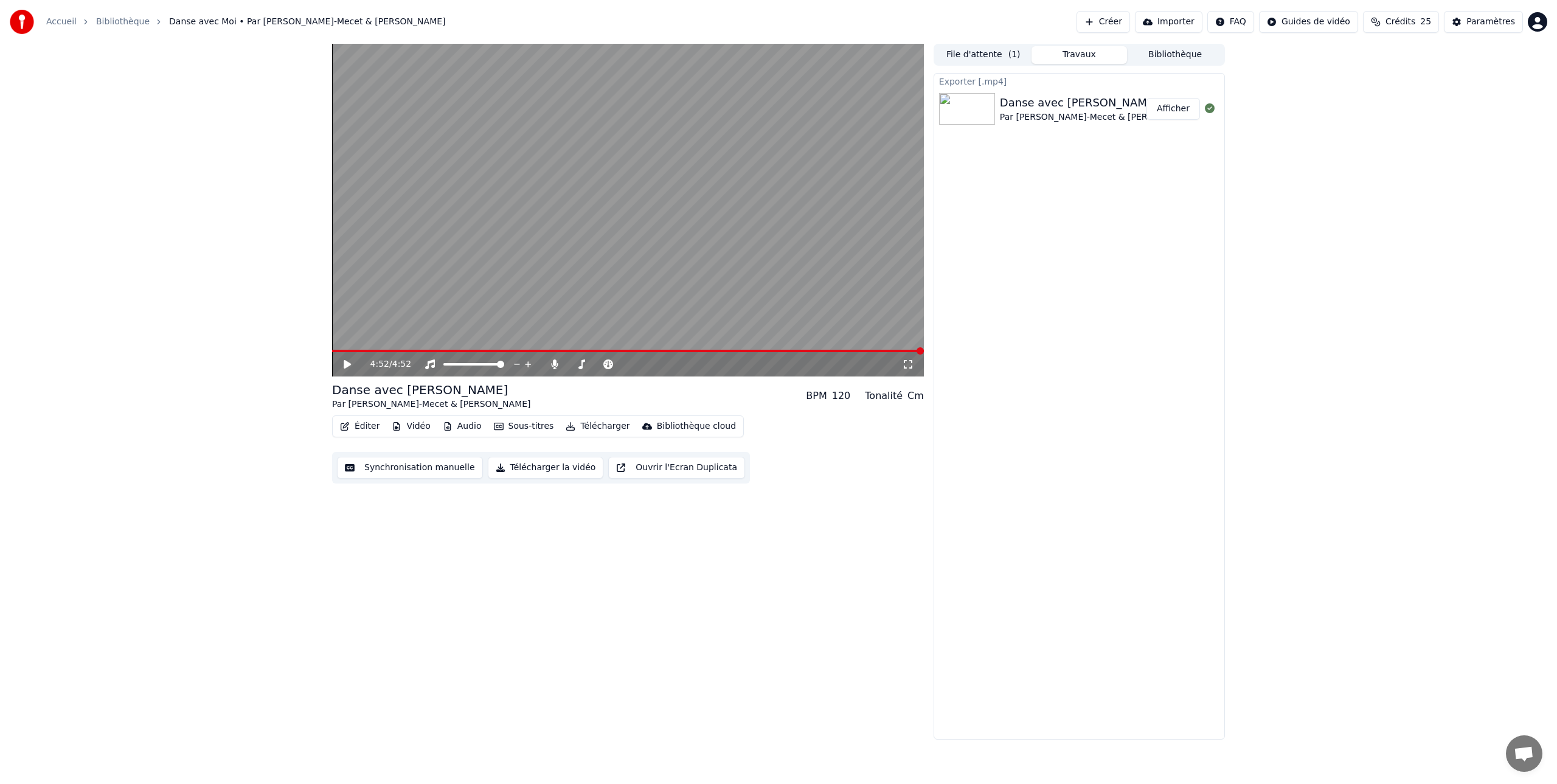
click at [1175, 110] on button "Afficher" at bounding box center [1173, 109] width 54 height 22
click at [974, 54] on button "File d'attente ( 1 )" at bounding box center [983, 55] width 96 height 18
click at [1076, 54] on button "Travaux" at bounding box center [1080, 55] width 96 height 18
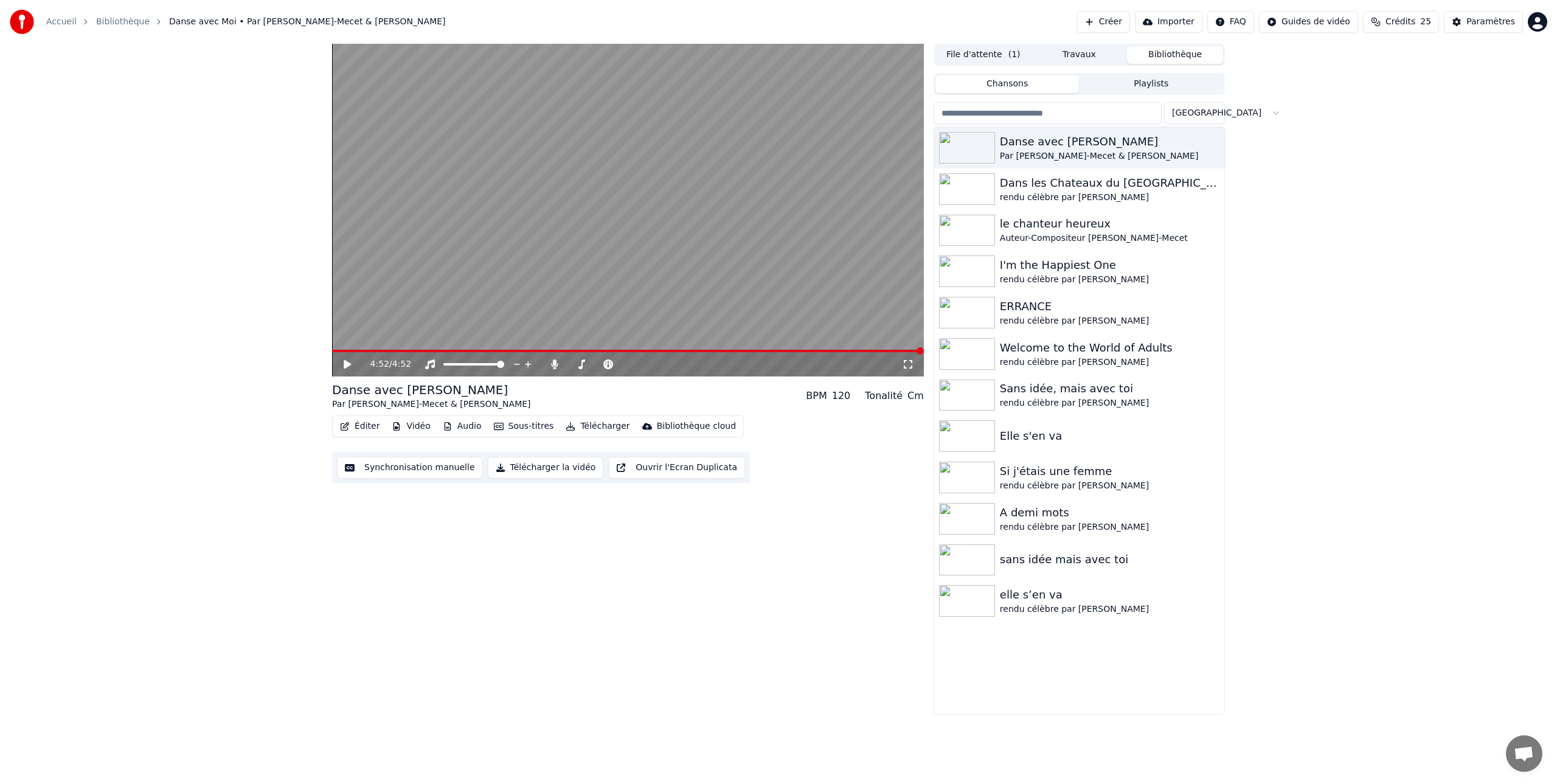
click at [1183, 51] on button "Bibliothèque" at bounding box center [1175, 55] width 96 height 18
